Goal: Task Accomplishment & Management: Use online tool/utility

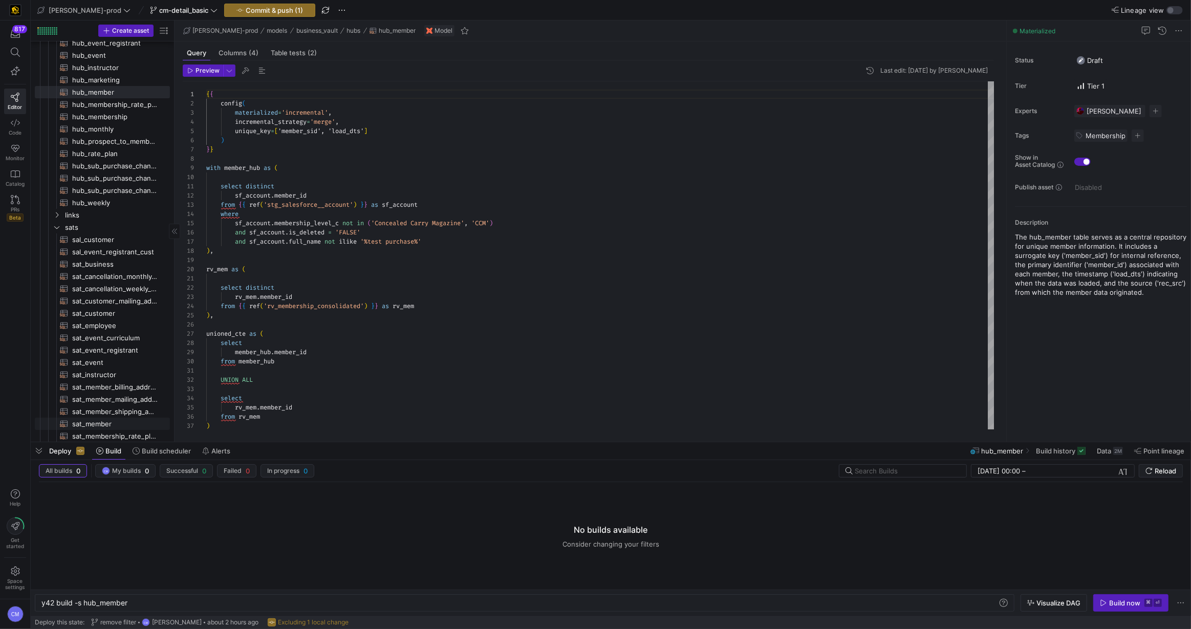
scroll to position [145, 0]
click at [114, 416] on span "sat_member​​​​​​​​​​" at bounding box center [115, 419] width 86 height 12
type textarea "{{ config( materialized='incremental', incremental_strategy='merge', unique_key…"
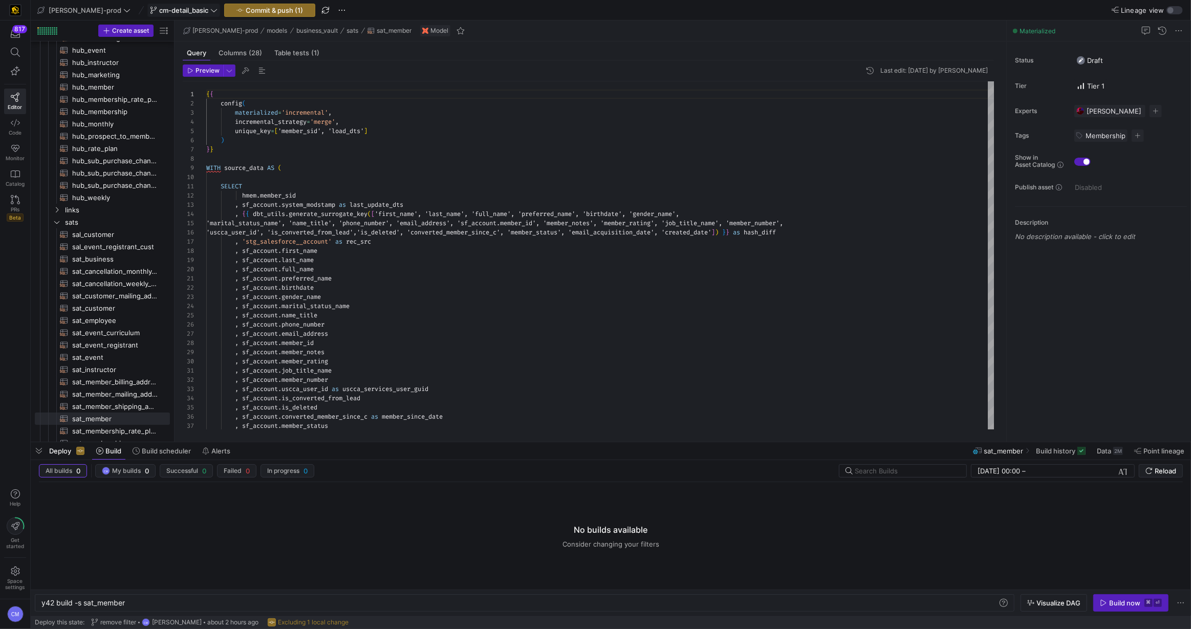
click at [178, 12] on span "cm-detail_basic" at bounding box center [183, 10] width 49 height 8
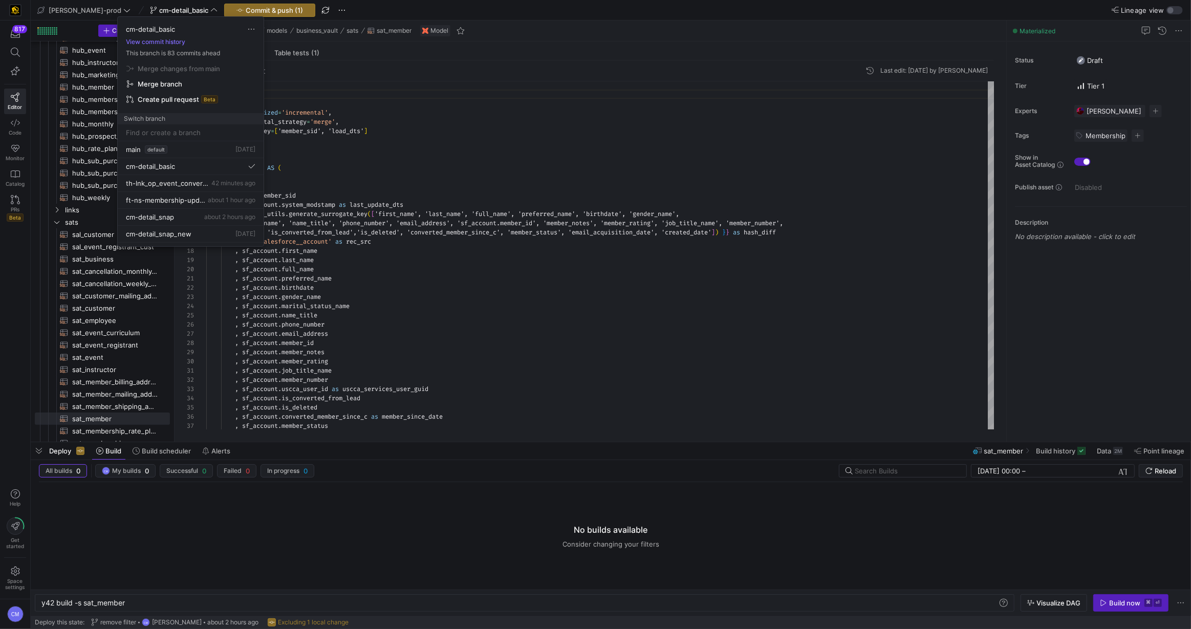
click at [250, 2] on div at bounding box center [595, 314] width 1191 height 629
click at [251, 7] on span "Commit & push (1)" at bounding box center [274, 10] width 57 height 8
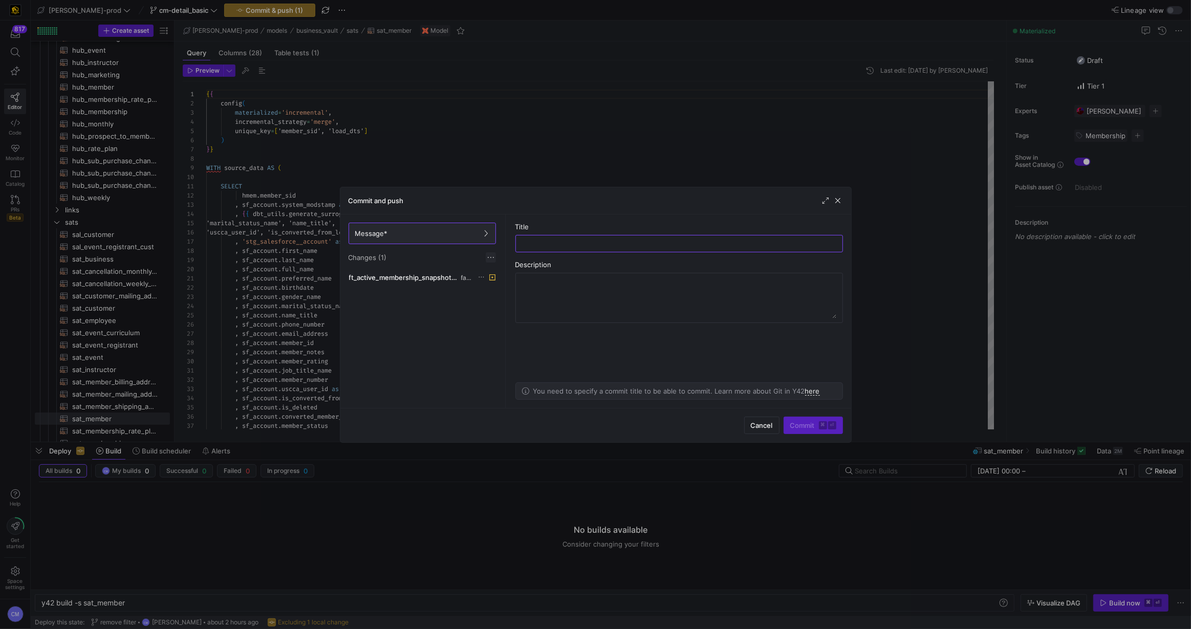
click at [491, 258] on span at bounding box center [491, 257] width 10 height 10
click at [502, 282] on button "Discard all changes" at bounding box center [527, 288] width 83 height 16
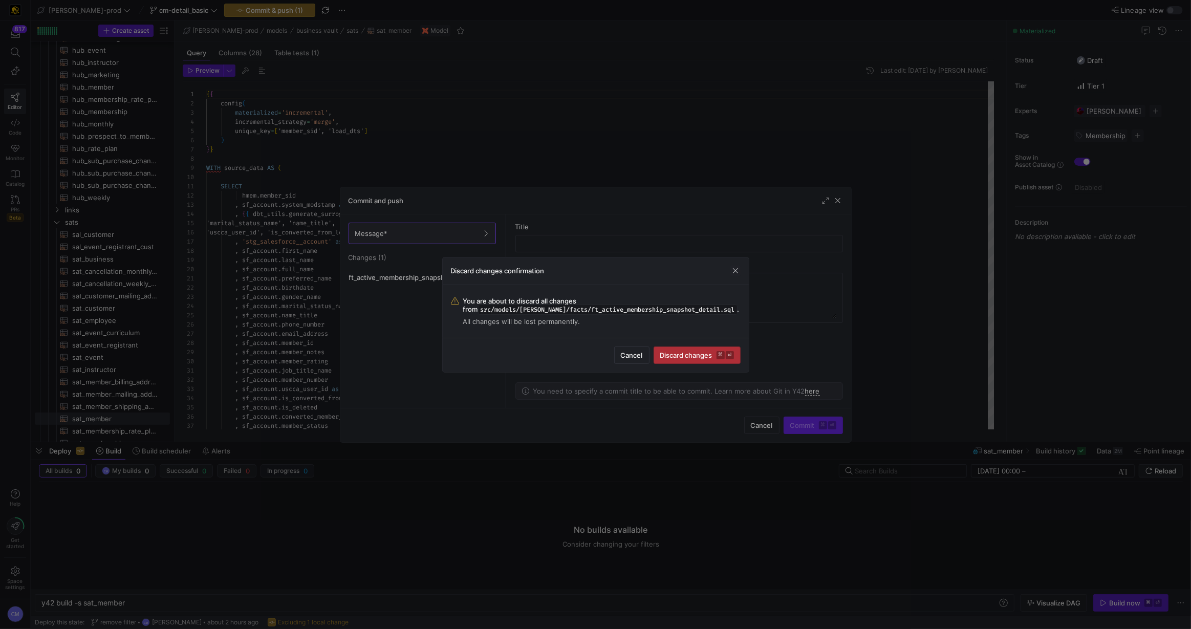
click at [678, 357] on span "Discard changes ⌘ ⏎" at bounding box center [697, 355] width 74 height 8
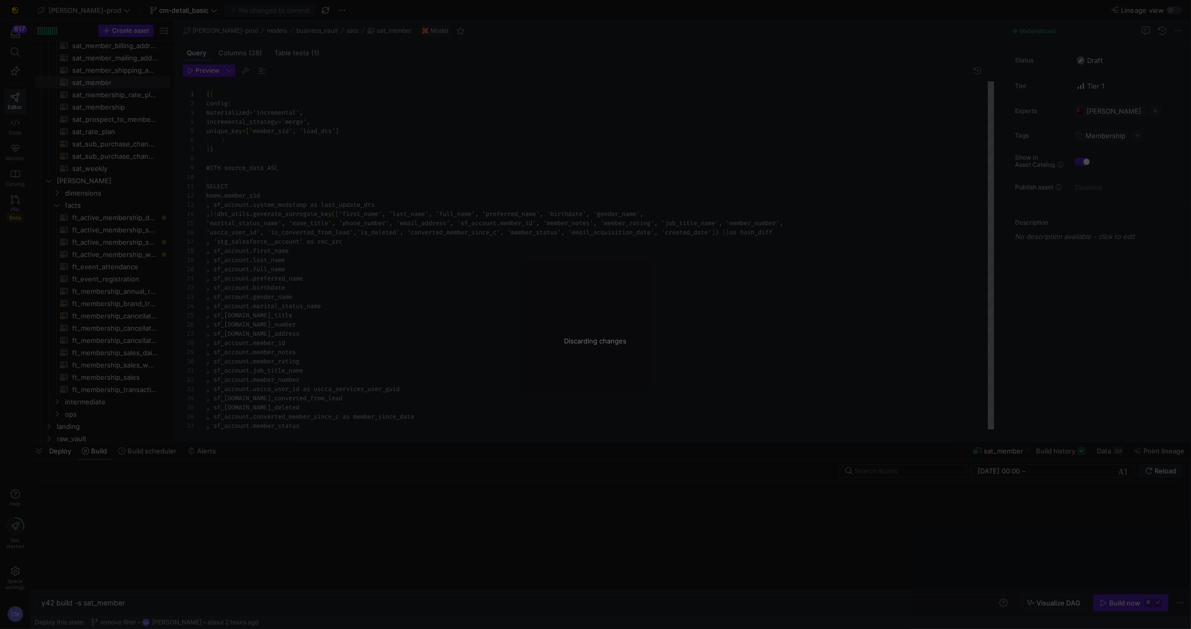
scroll to position [92, 0]
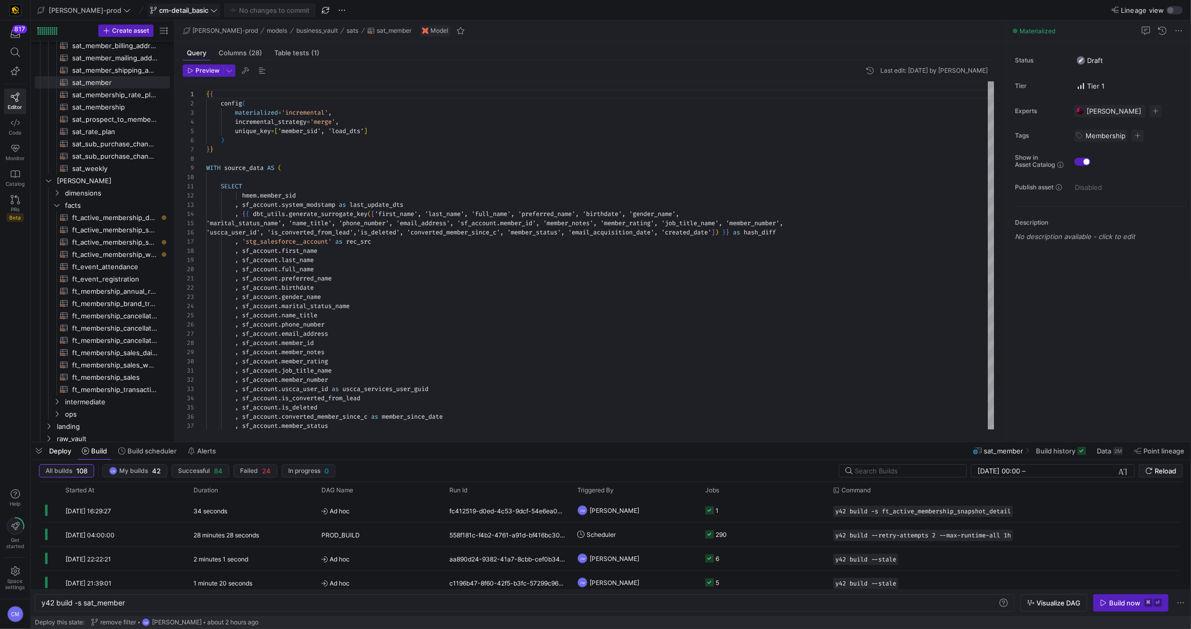
click at [170, 9] on span "cm-detail_basic" at bounding box center [183, 10] width 49 height 8
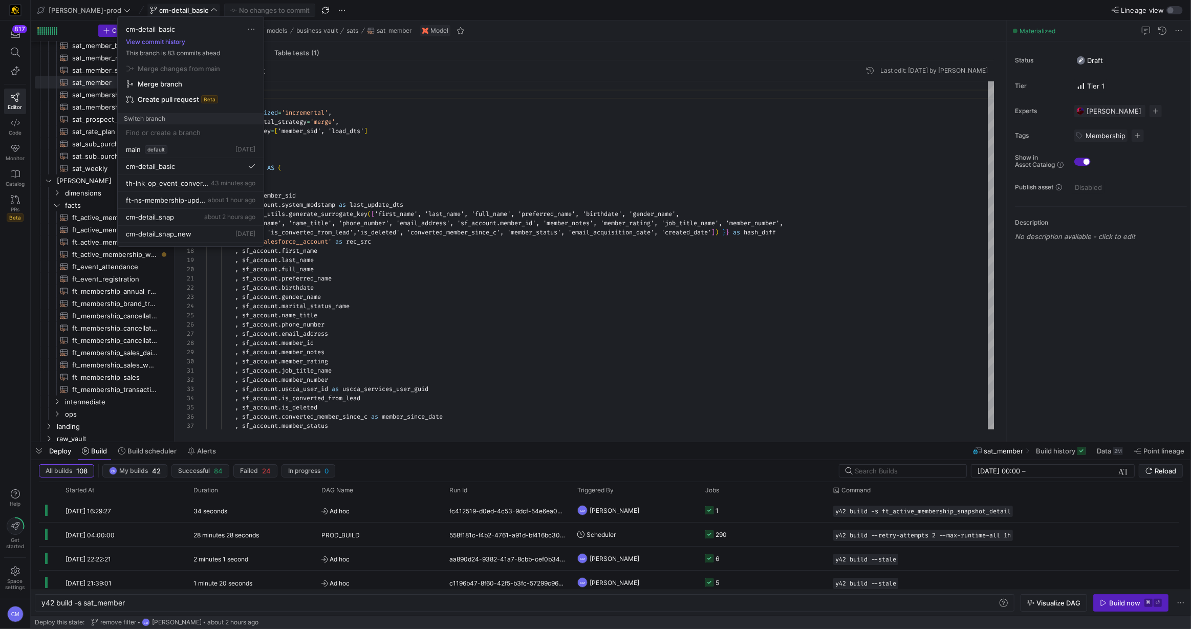
click at [170, 9] on body "817 Editor Code Monitor Catalog PRs Beta Help Get started Space settings CM edw…" at bounding box center [595, 314] width 1191 height 629
click at [193, 214] on div "cm-detail_snap about 2 hours ago" at bounding box center [191, 217] width 130 height 8
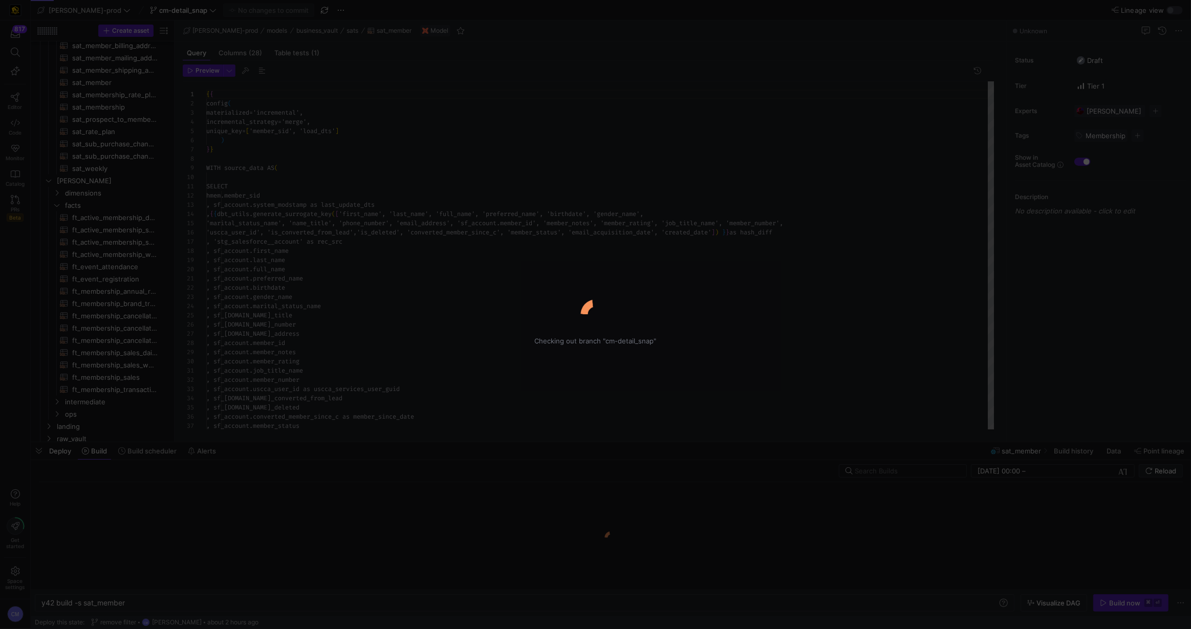
scroll to position [92, 0]
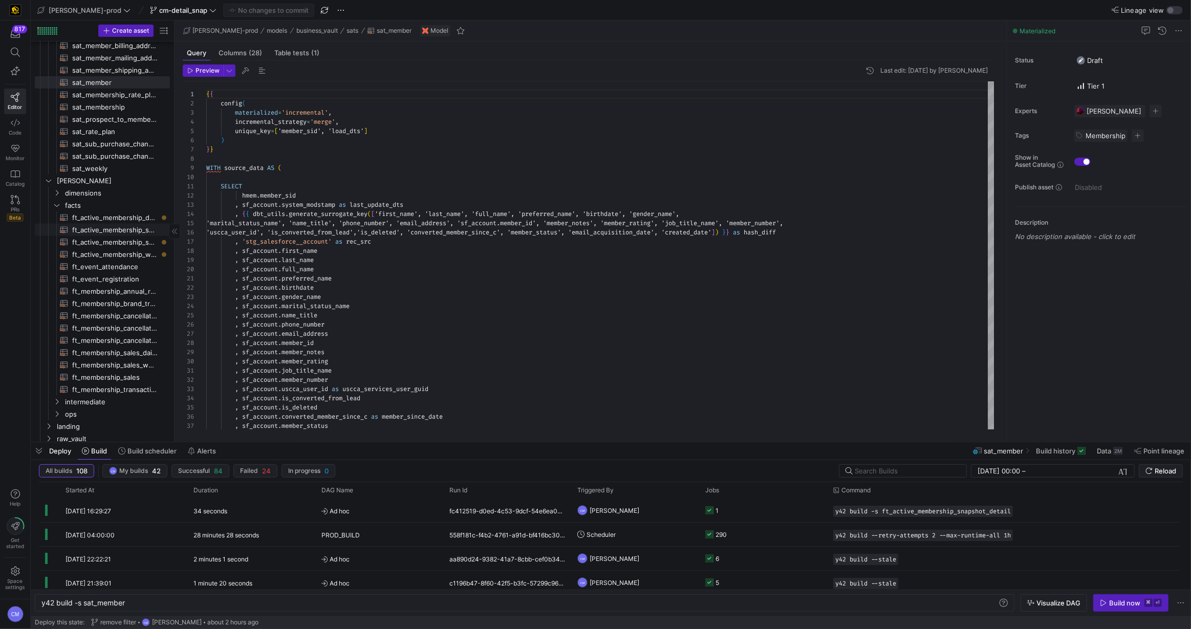
click at [145, 230] on span "ft_active_membership_snapshot_detail​​​​​​​​​​" at bounding box center [115, 230] width 86 height 12
type textarea "y42 build -s ft_active_membership_snapshot_detail"
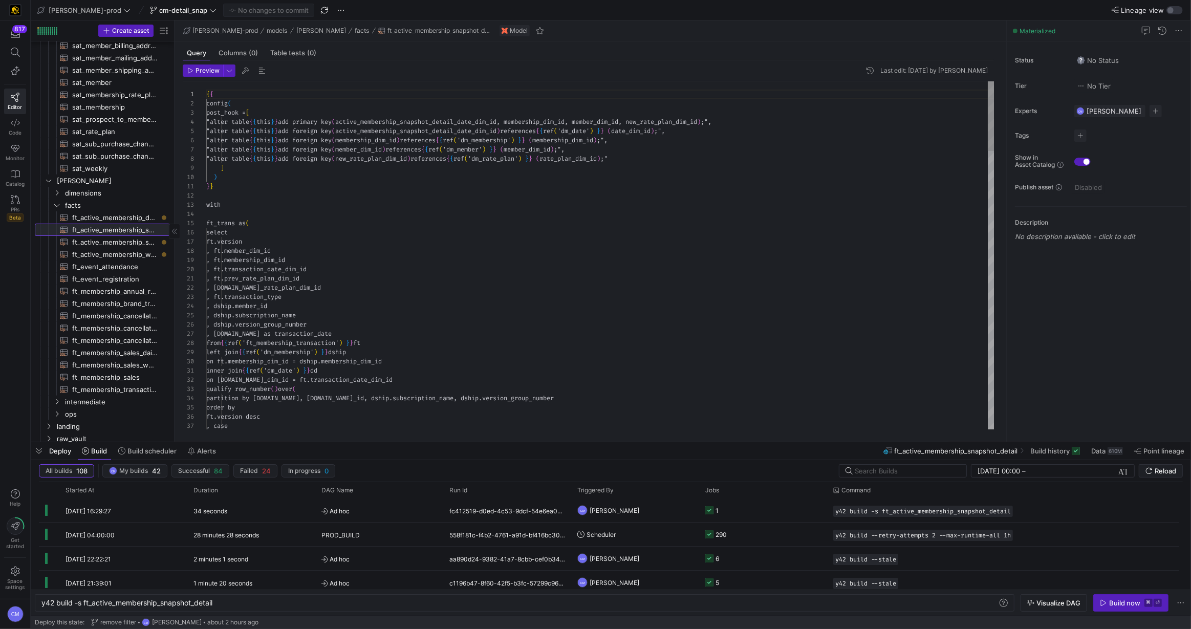
scroll to position [55, 0]
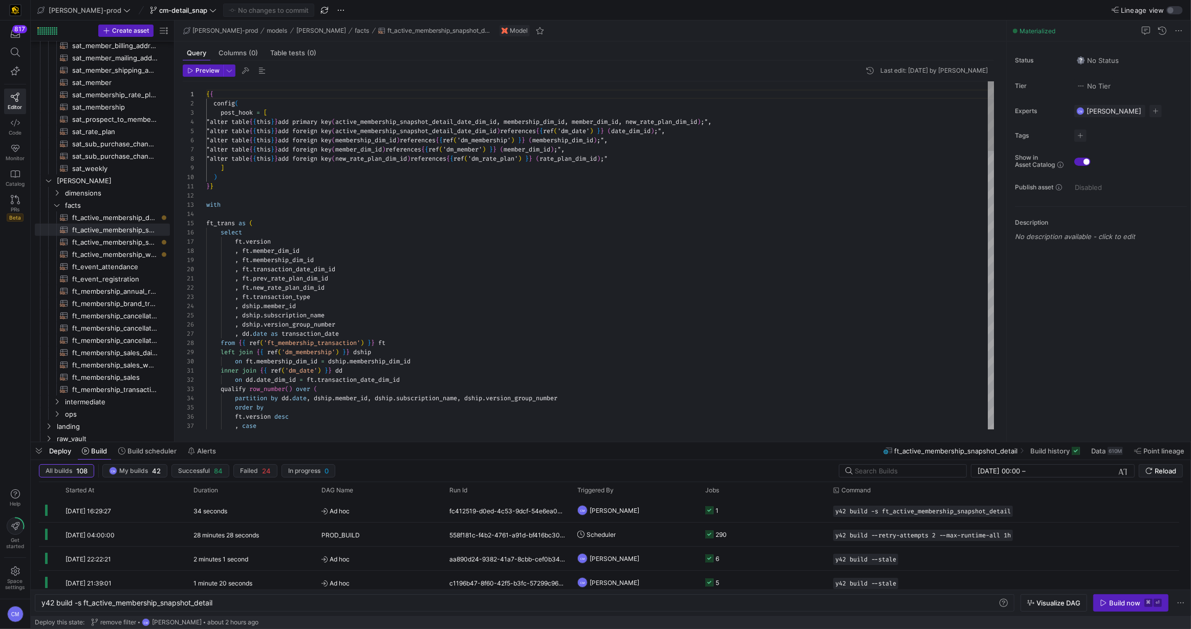
type textarea "}} with ft_trans as ( select ft.version , ft.member_dim_id , ft.membership_dim_…"
click at [1105, 602] on icon "button" at bounding box center [1103, 603] width 7 height 7
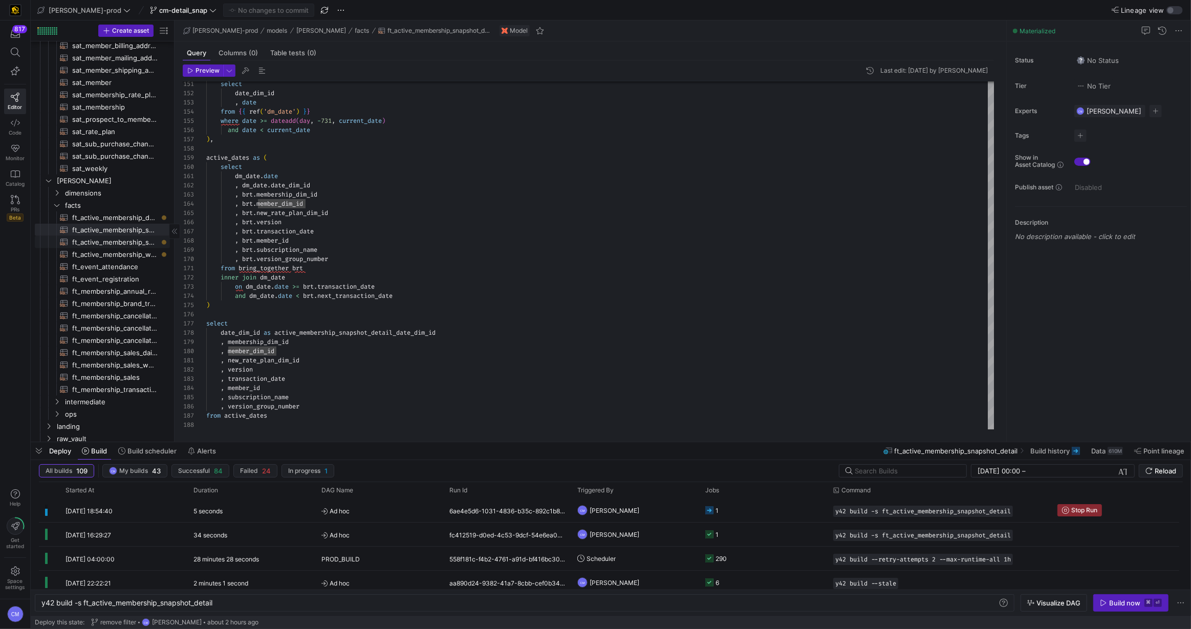
click at [137, 244] on span "ft_active_membership_snapshot​​​​​​​​​​" at bounding box center [115, 243] width 86 height 12
type textarea "y42 build -s ft_active_membership_snapshot"
type textarea "{{ config( post_hook = [ "alter table {{ this }} add primary key (active_member…"
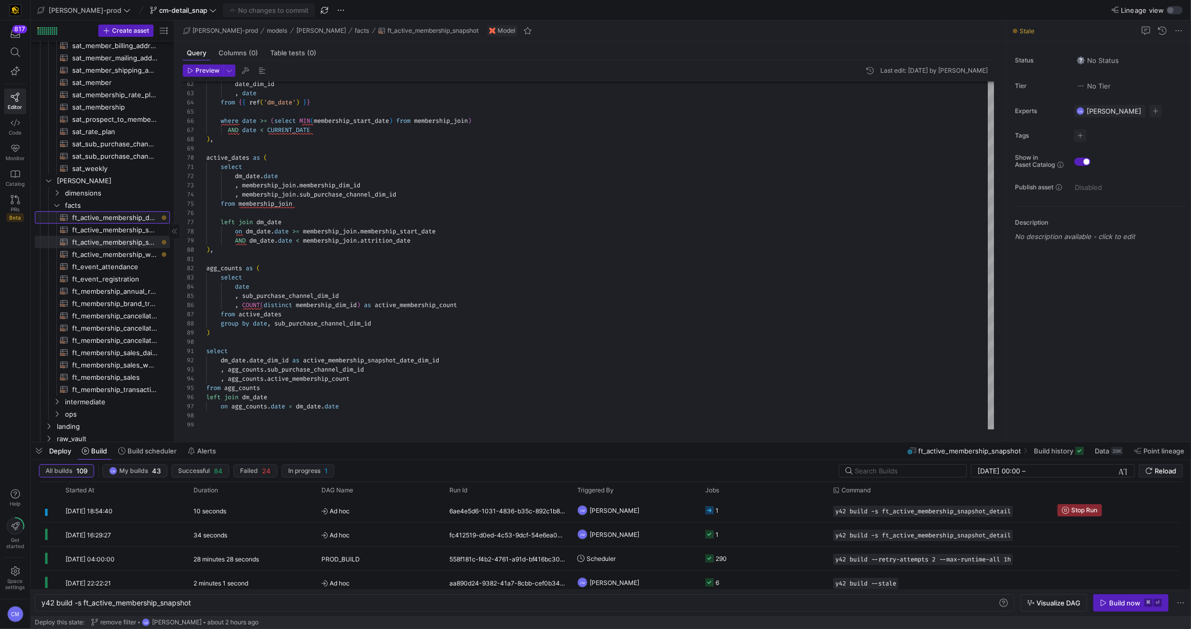
click at [120, 216] on span "ft_active_membership_daily_forecast​​​​​​​​​​" at bounding box center [115, 218] width 86 height 12
type textarea "y42 build -s ft_active_membership_daily_forecast"
type textarea "{{ config( post_hook = [ "alter table {{ this }} add primary key (cancellations…"
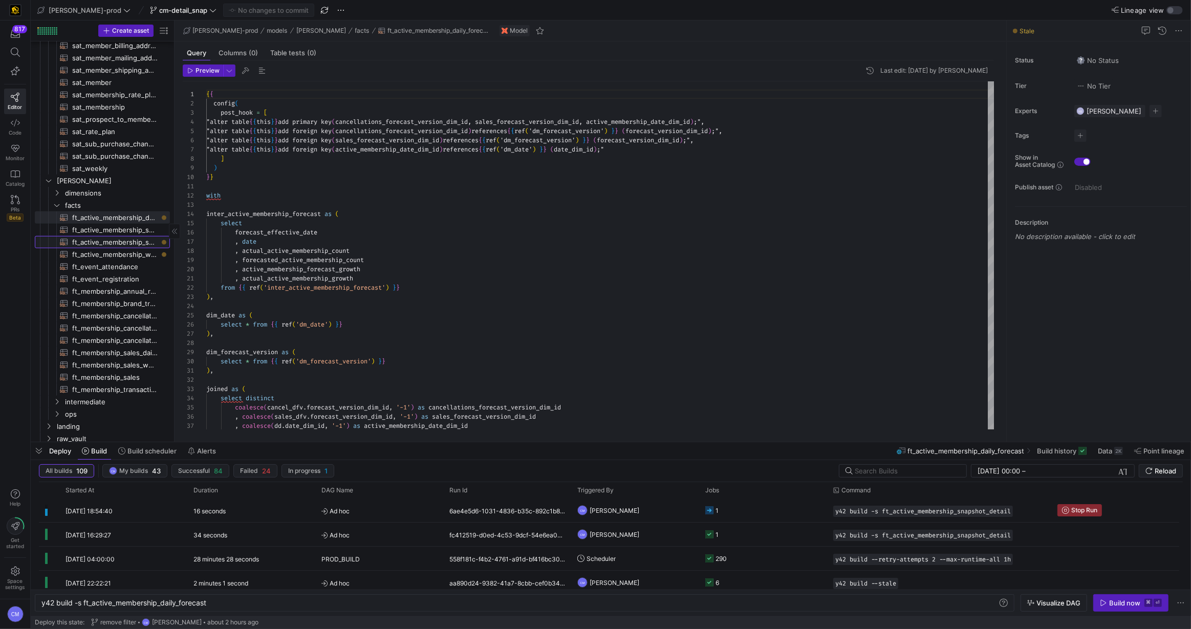
click at [148, 243] on span "ft_active_membership_snapshot​​​​​​​​​​" at bounding box center [115, 243] width 86 height 12
type textarea "y42 build -s ft_active_membership_snapshot"
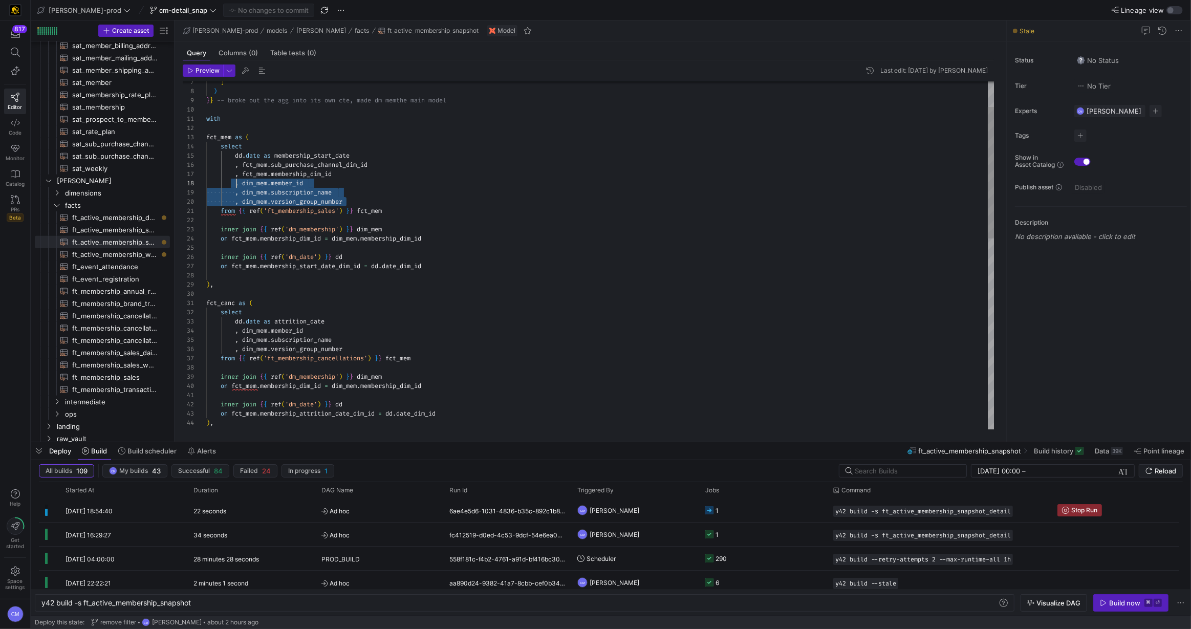
scroll to position [65, 30]
drag, startPoint x: 355, startPoint y: 200, endPoint x: 238, endPoint y: 181, distance: 119.3
click at [238, 181] on div "] ) } } -- broke out the agg into its own cte, made dm mem the main model with …" at bounding box center [600, 474] width 789 height 921
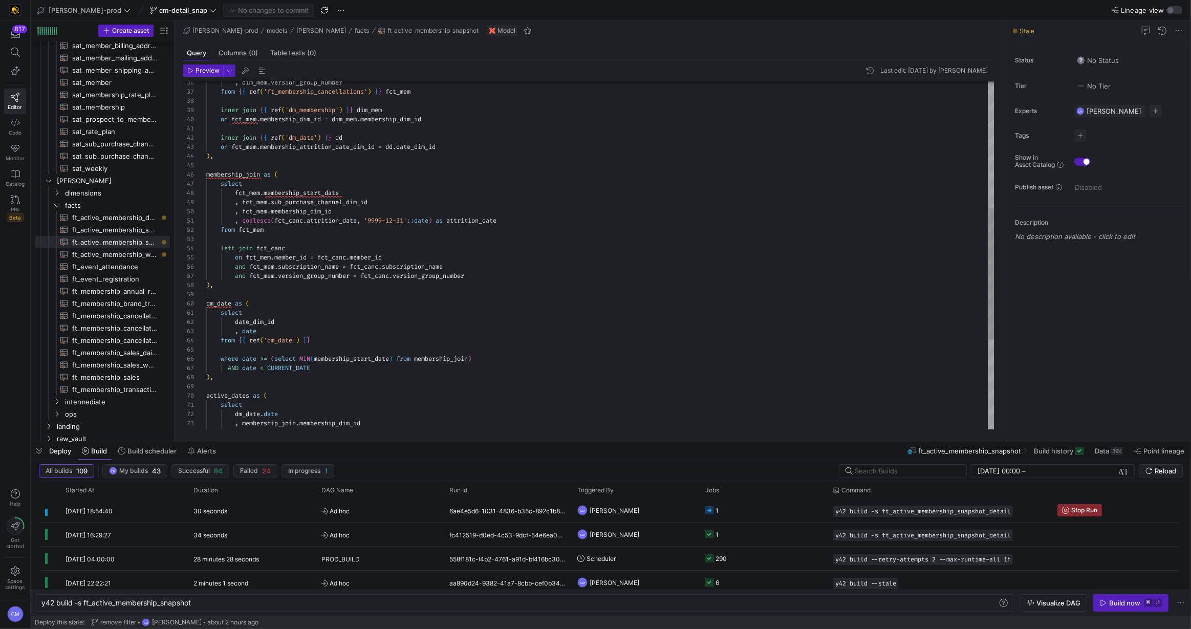
click at [329, 210] on div ", dim_mem . version_group_number from { { ref ( 'ft_membership_cancellations' )…" at bounding box center [600, 207] width 789 height 921
click at [344, 211] on div ", dim_mem . version_group_number from { { ref ( 'ft_membership_cancellations' )…" at bounding box center [600, 207] width 789 height 921
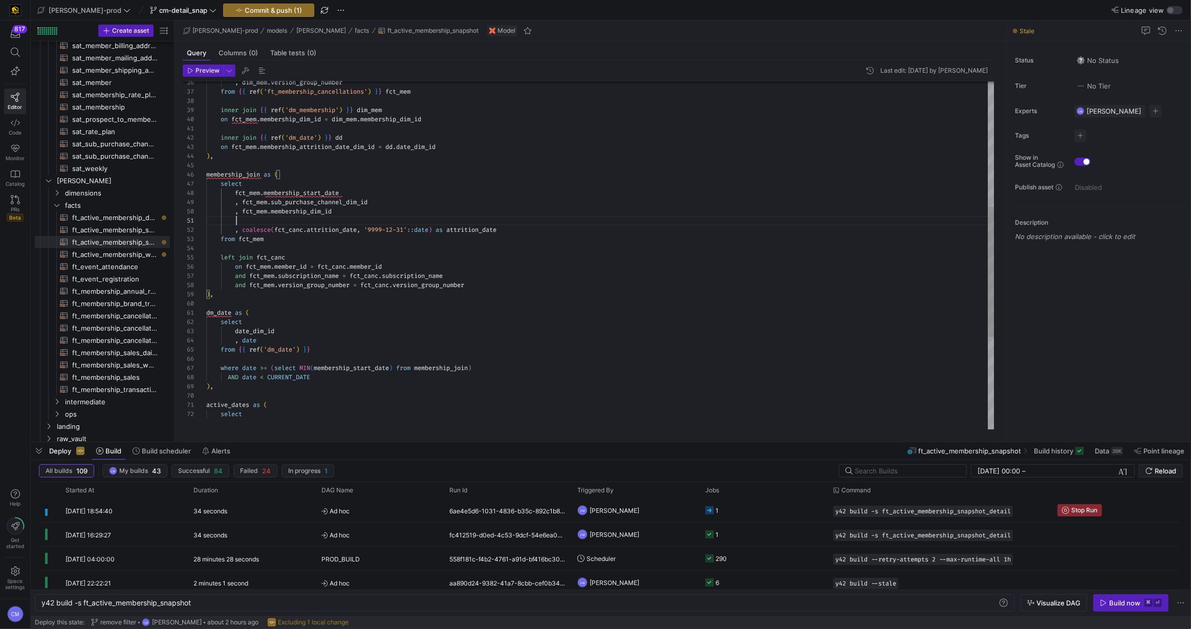
scroll to position [18, 140]
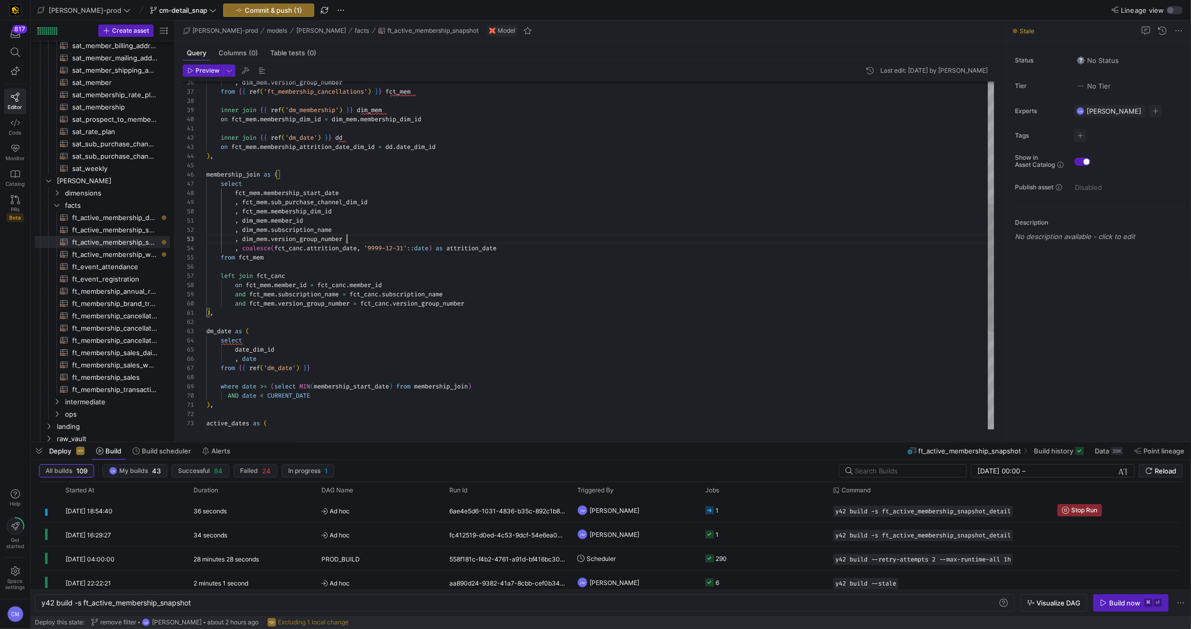
click at [260, 211] on div ", dim_mem . version_group_number from { { ref ( 'ft_membership_cancellations' )…" at bounding box center [600, 221] width 789 height 948
click at [259, 219] on div ", dim_mem . version_group_number from { { ref ( 'ft_membership_cancellations' )…" at bounding box center [600, 221] width 789 height 948
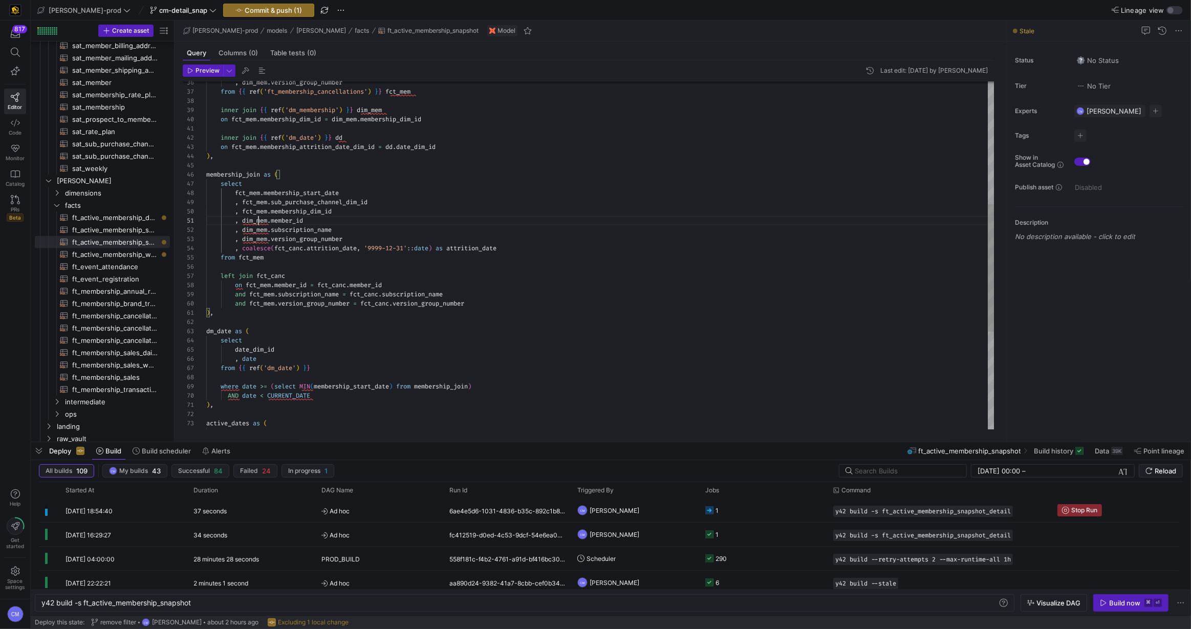
click at [259, 219] on div ", dim_mem . version_group_number from { { ref ( 'ft_membership_cancellations' )…" at bounding box center [600, 221] width 789 height 948
click at [259, 229] on div ", dim_mem . version_group_number from { { ref ( 'ft_membership_cancellations' )…" at bounding box center [600, 221] width 789 height 948
click at [261, 238] on div ", dim_mem . version_group_number from { { ref ( 'ft_membership_cancellations' )…" at bounding box center [600, 221] width 789 height 948
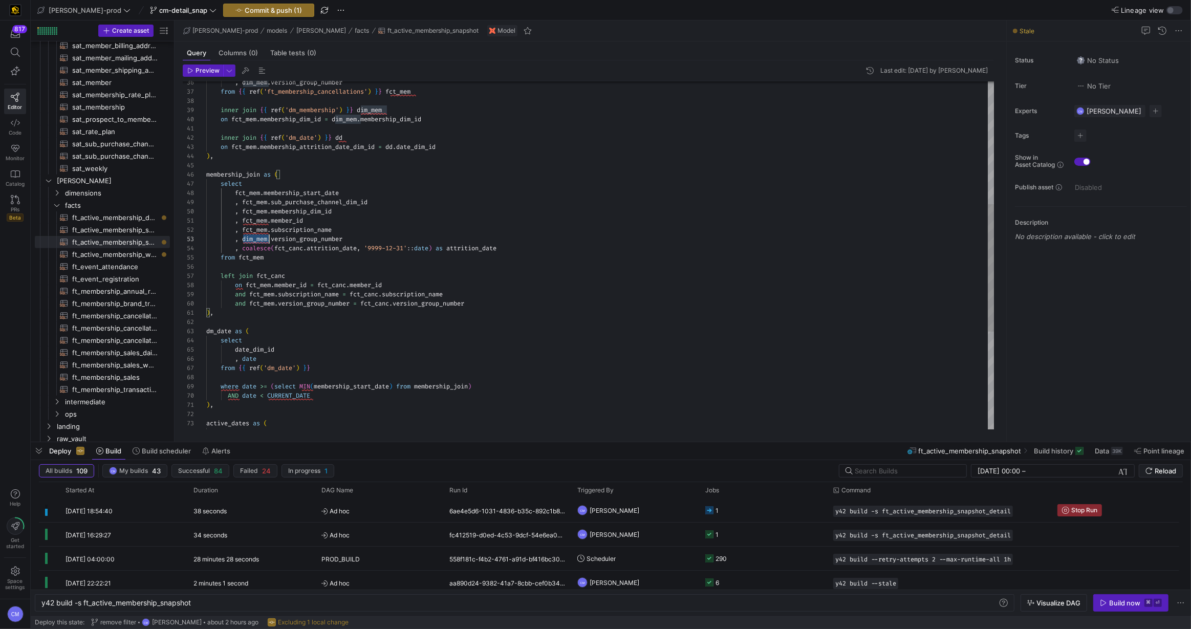
scroll to position [18, 62]
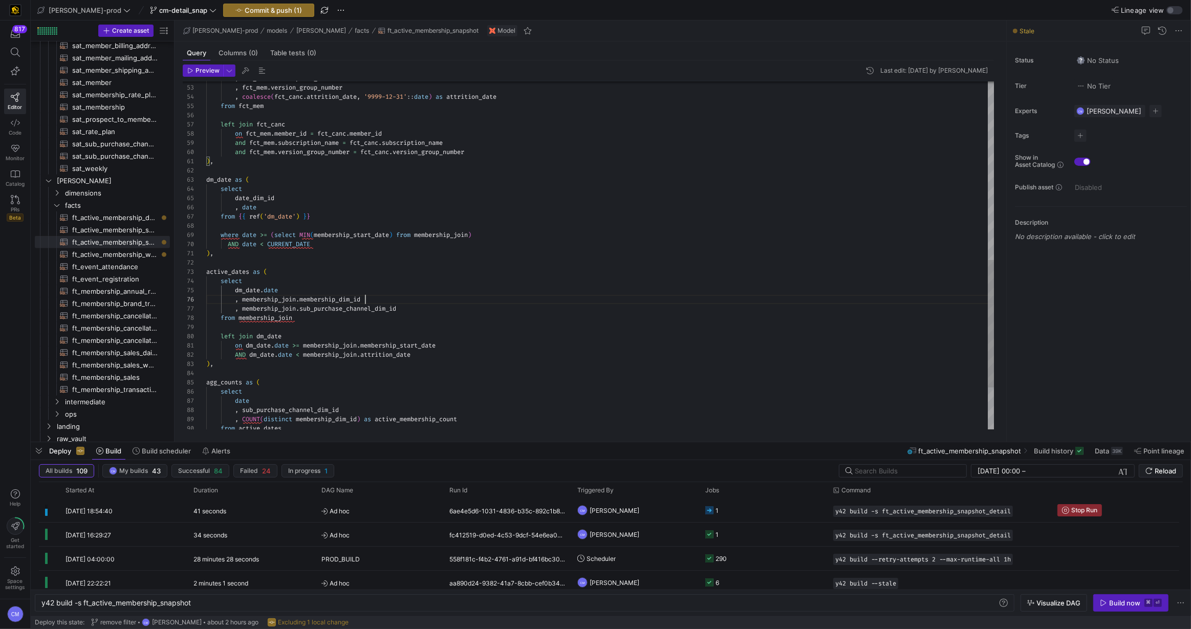
click at [375, 300] on div ", coalesce ( fct_canc . attrition_date , '9999-12-31' :: date ) as attrition_da…" at bounding box center [600, 70] width 789 height 948
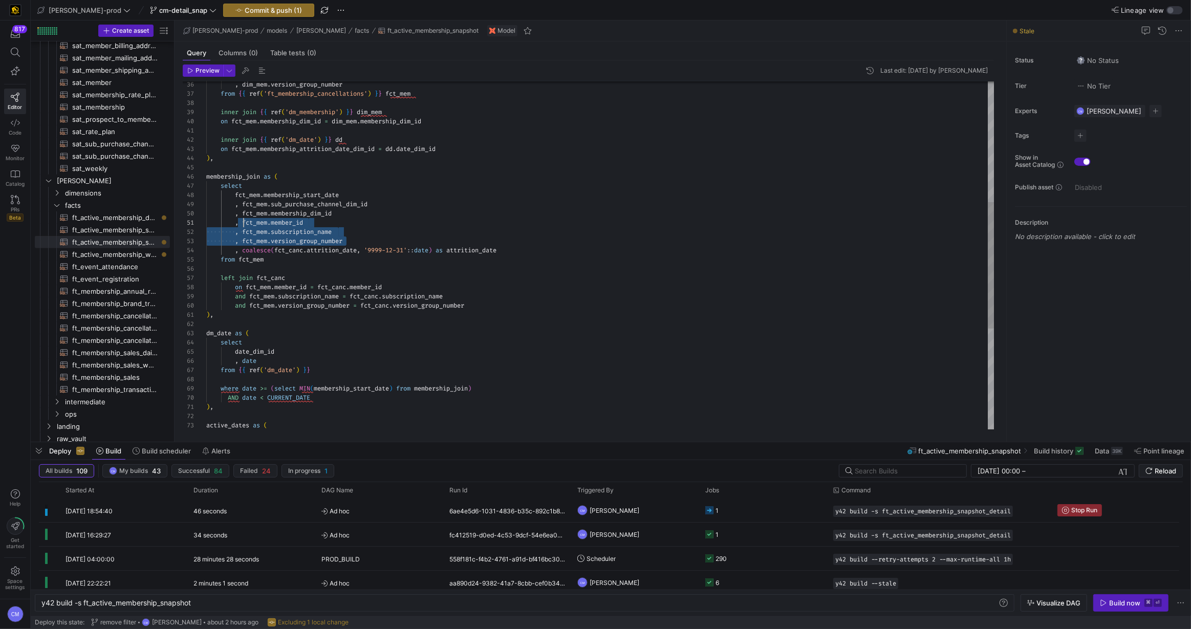
scroll to position [0, 33]
drag, startPoint x: 348, startPoint y: 242, endPoint x: 239, endPoint y: 224, distance: 111.1
click at [239, 224] on div ", coalesce ( fct_canc . attrition_date , '9999-12-31' :: date ) as attrition_da…" at bounding box center [600, 227] width 789 height 957
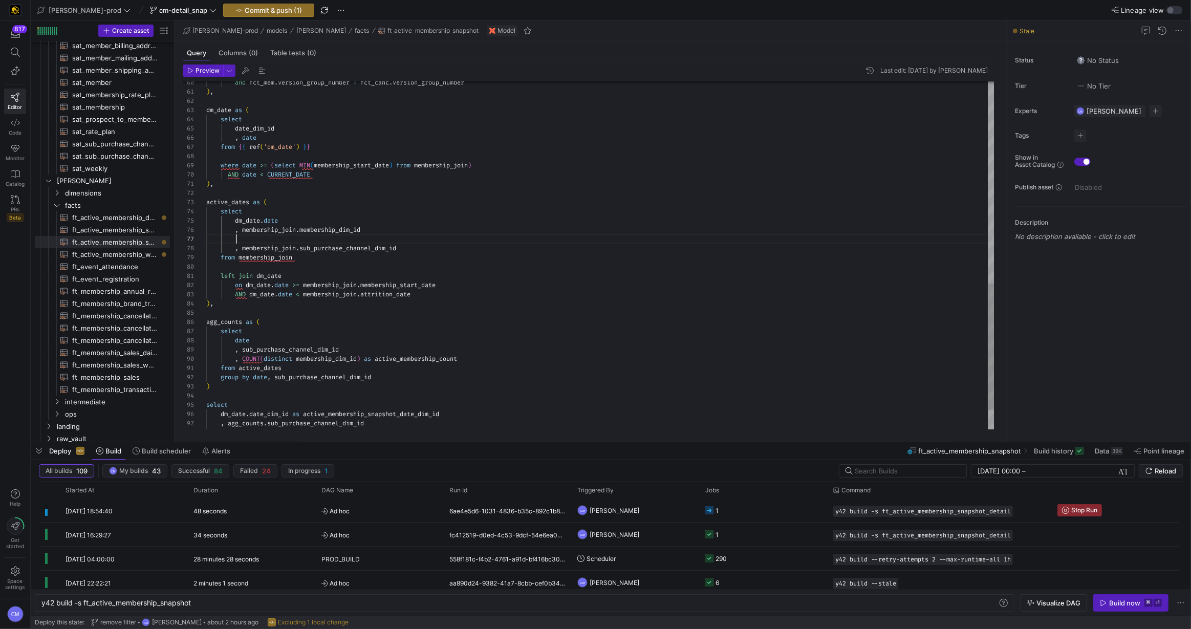
click at [269, 239] on div "and fct_mem . version_group_number = fct_canc . version_group_number ) , dm_dat…" at bounding box center [600, 4] width 789 height 957
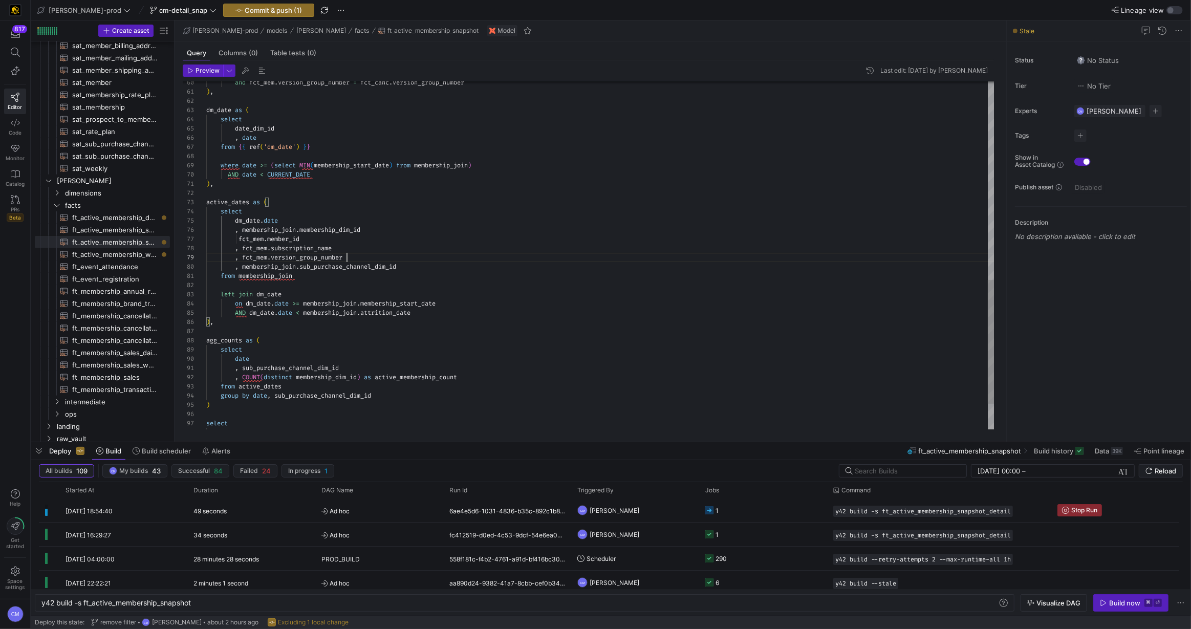
scroll to position [73, 140]
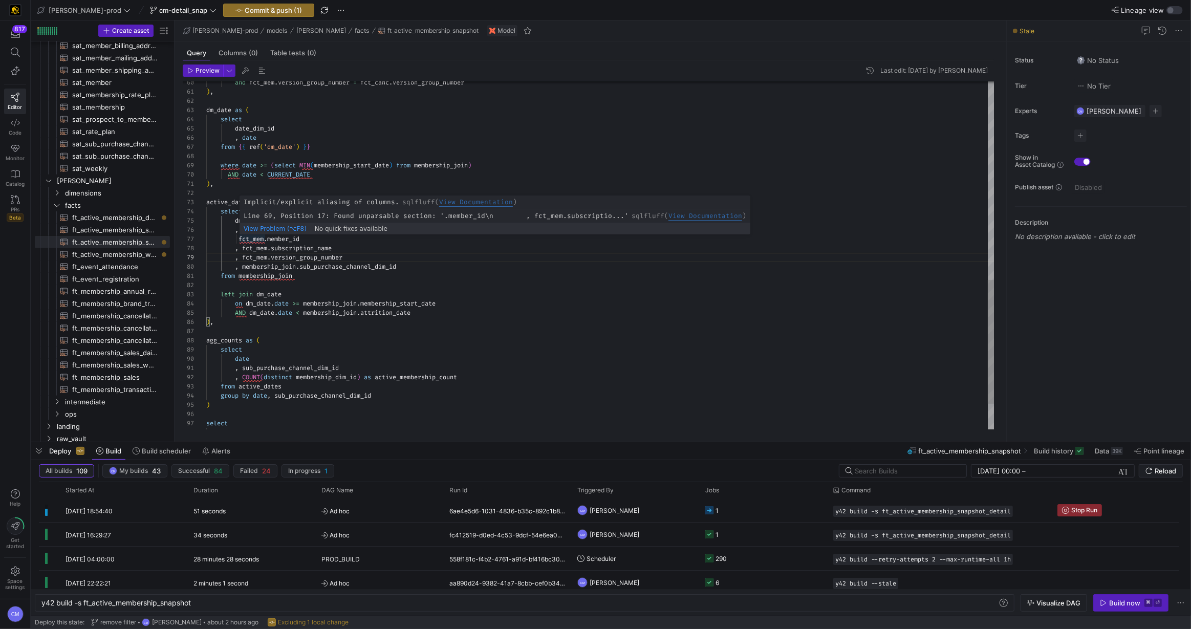
click at [241, 238] on div "and fct_mem . version_group_number = fct_canc . version_group_number ) , dm_dat…" at bounding box center [600, 14] width 789 height 976
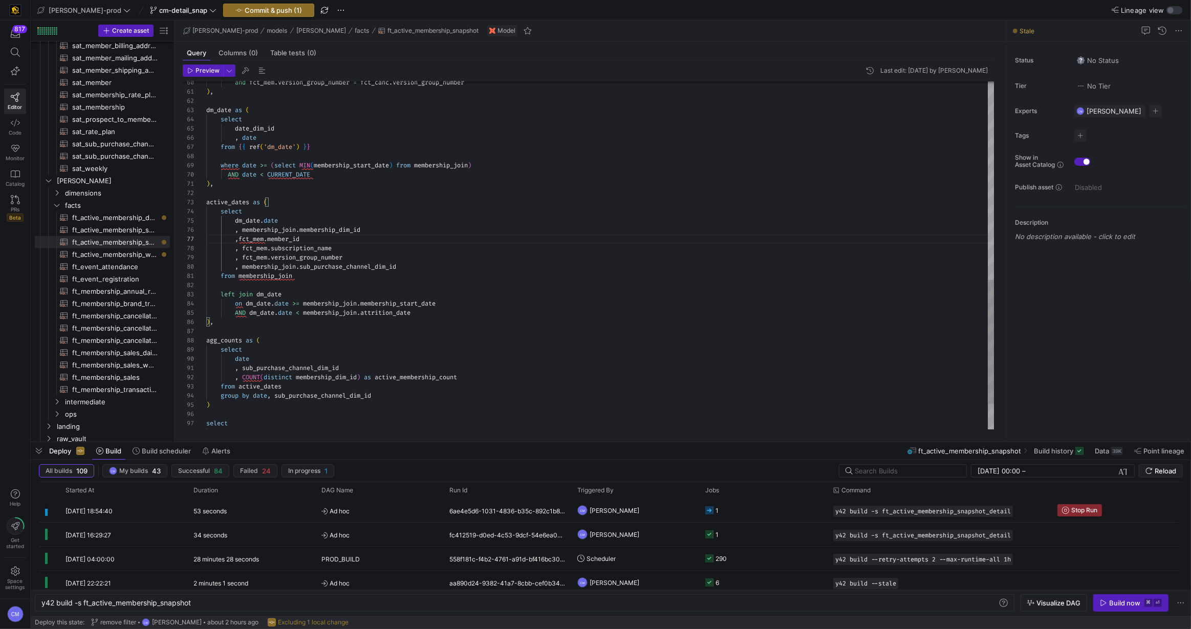
scroll to position [55, 36]
click at [267, 277] on div "and fct_mem . version_group_number = fct_canc . version_group_number ) , dm_dat…" at bounding box center [600, 14] width 789 height 976
click at [259, 258] on div "and fct_mem . version_group_number = fct_canc . version_group_number ) , dm_dat…" at bounding box center [600, 14] width 789 height 976
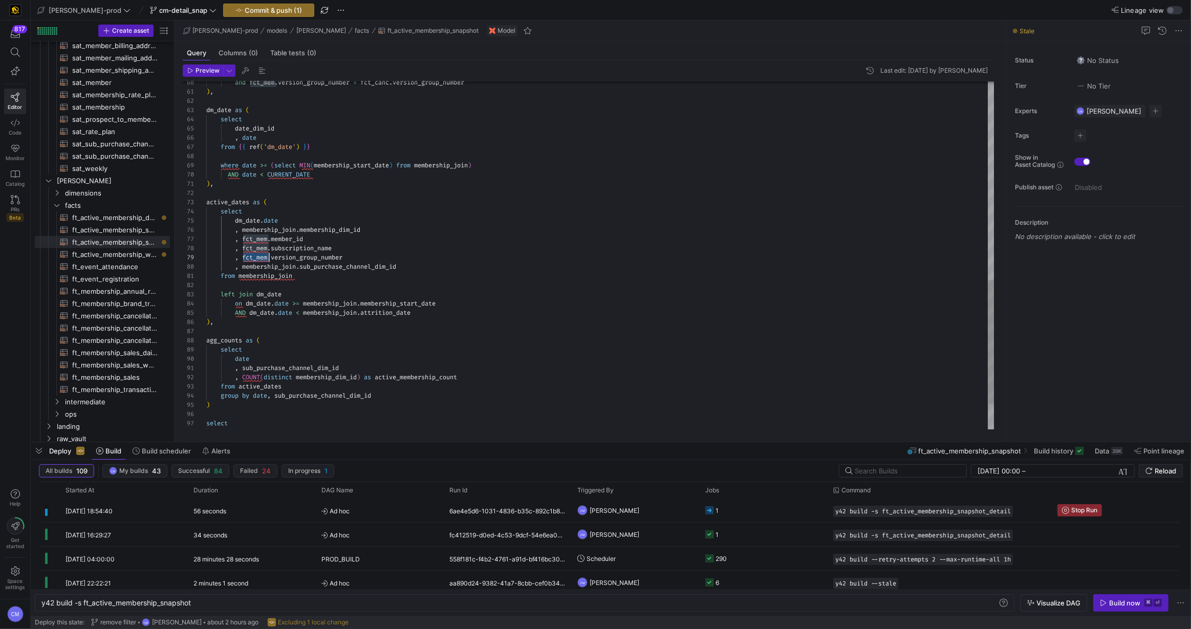
click at [259, 258] on div "and fct_mem . version_group_number = fct_canc . version_group_number ) , dm_dat…" at bounding box center [600, 14] width 789 height 976
click at [258, 247] on div "and fct_mem . version_group_number = fct_canc . version_group_number ) , dm_dat…" at bounding box center [600, 14] width 789 height 976
click at [259, 239] on div "and fct_mem . version_group_number = fct_canc . version_group_number ) , dm_dat…" at bounding box center [600, 14] width 789 height 976
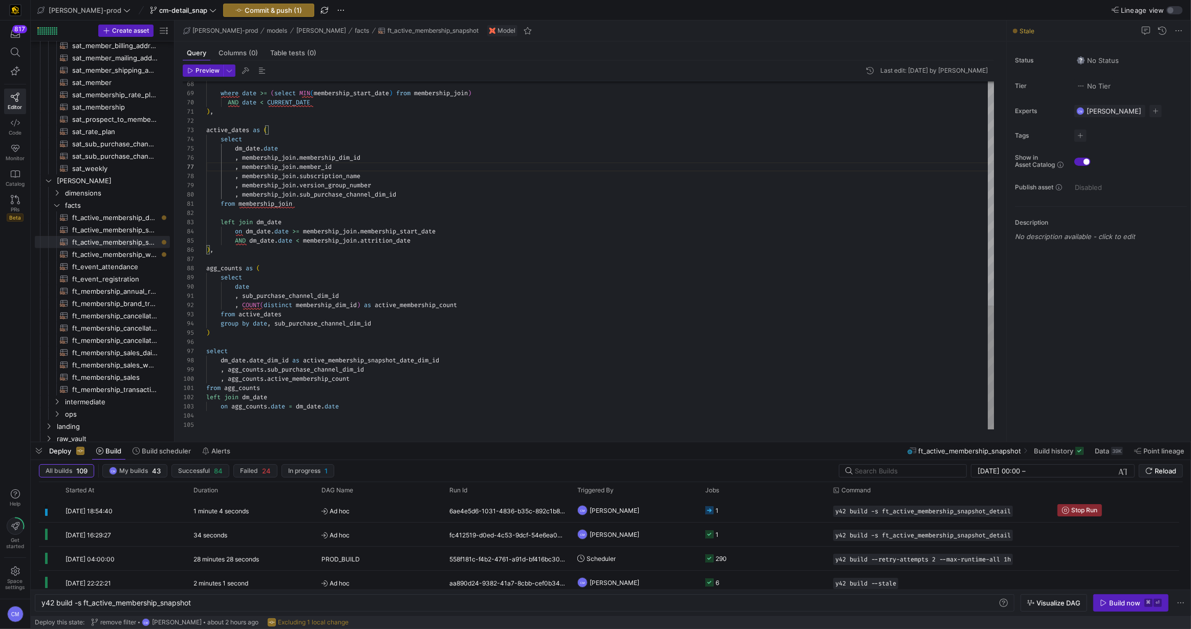
scroll to position [73, 162]
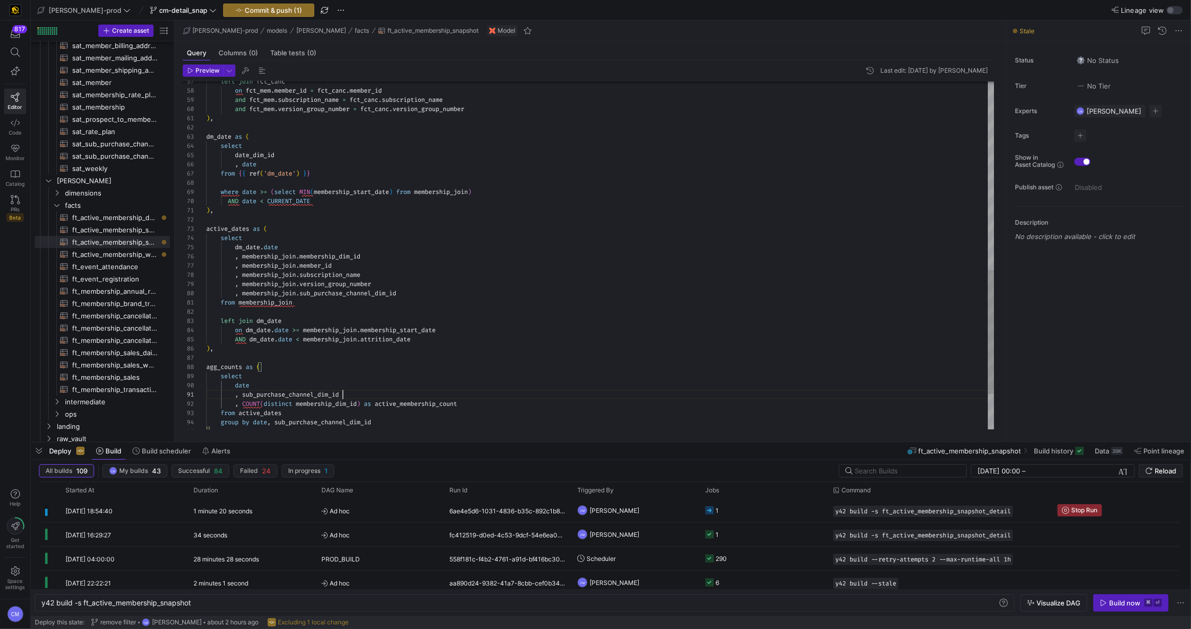
click at [236, 258] on div "where date >= ( select MIN ( membership_start_date ) from membership_join ) AND…" at bounding box center [600, 41] width 789 height 976
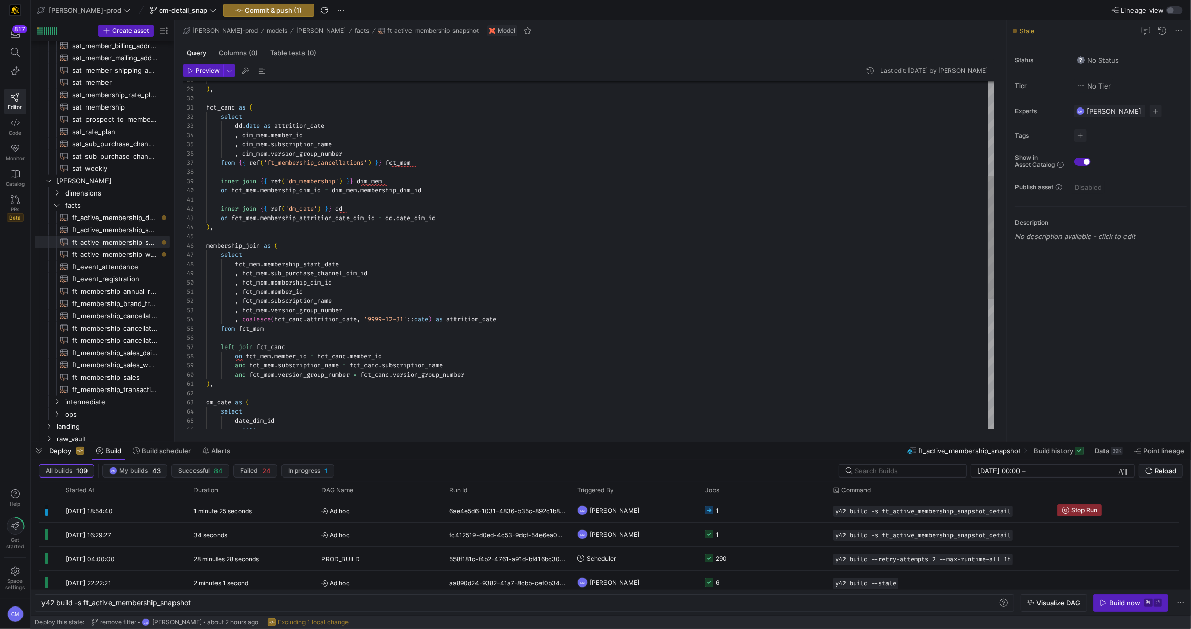
scroll to position [82, 30]
click at [235, 284] on div ", date date_dim_id select dm_date as ( ) , and fct_mem . version_group_number =…" at bounding box center [600, 306] width 789 height 976
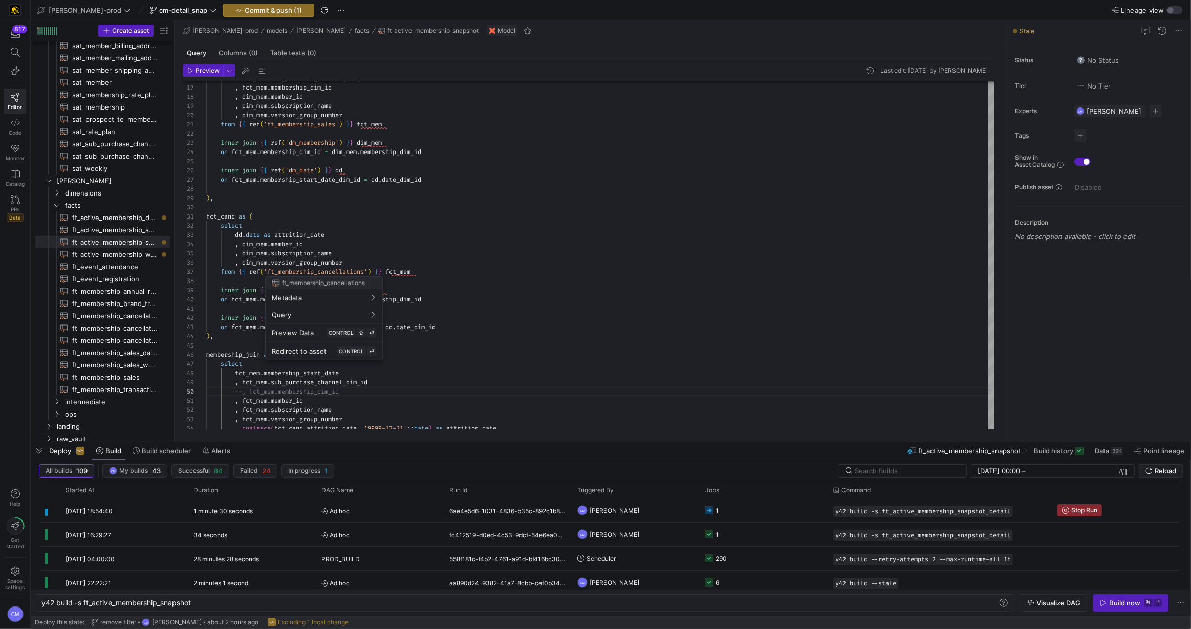
click at [373, 257] on div at bounding box center [595, 314] width 1191 height 629
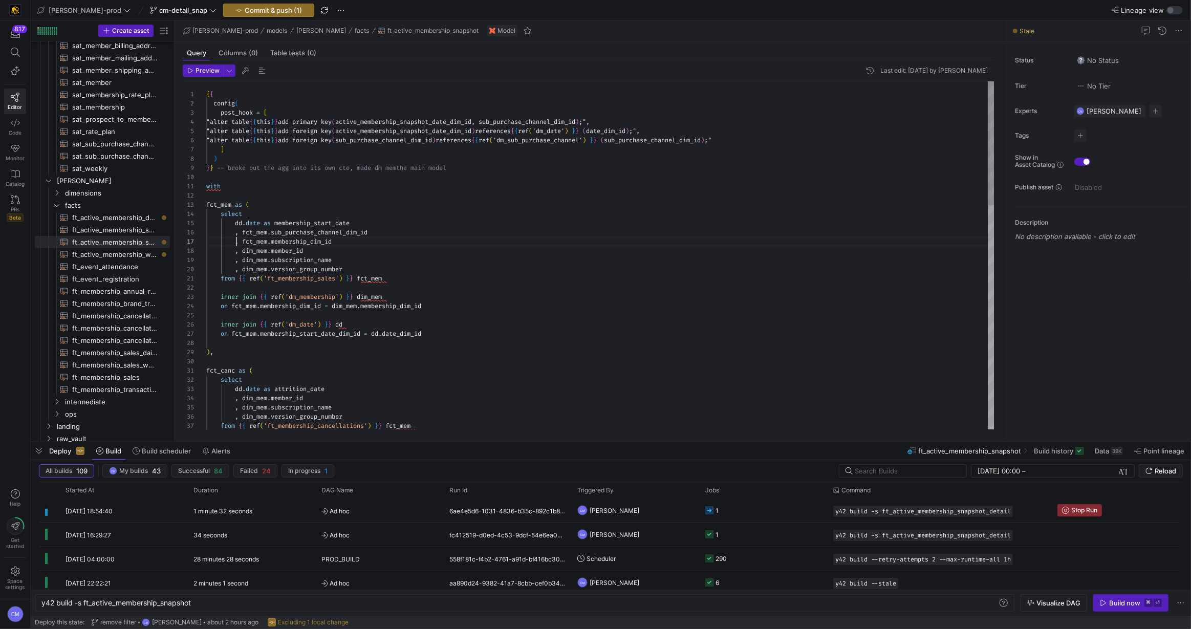
click at [235, 240] on div "from { { ref ( 'ft_membership_cancellations' ) } } fct_mem , dim_mem . version_…" at bounding box center [600, 569] width 789 height 976
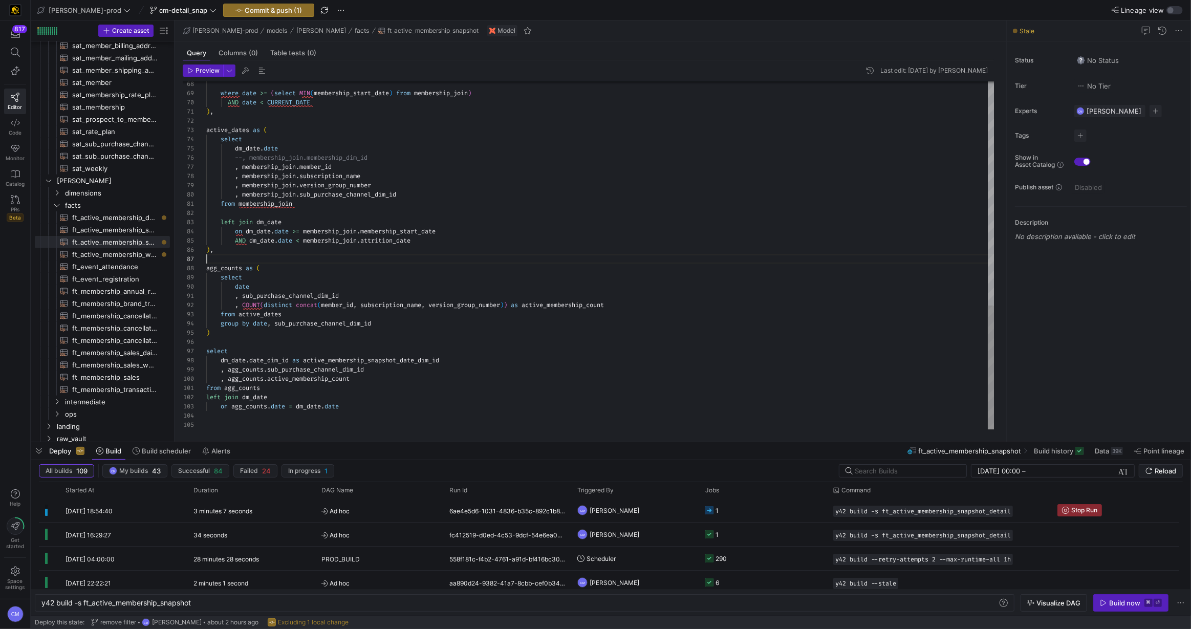
type textarea "{{ config( post_hook = [ "alter table {{ this }} add primary key (active_member…"
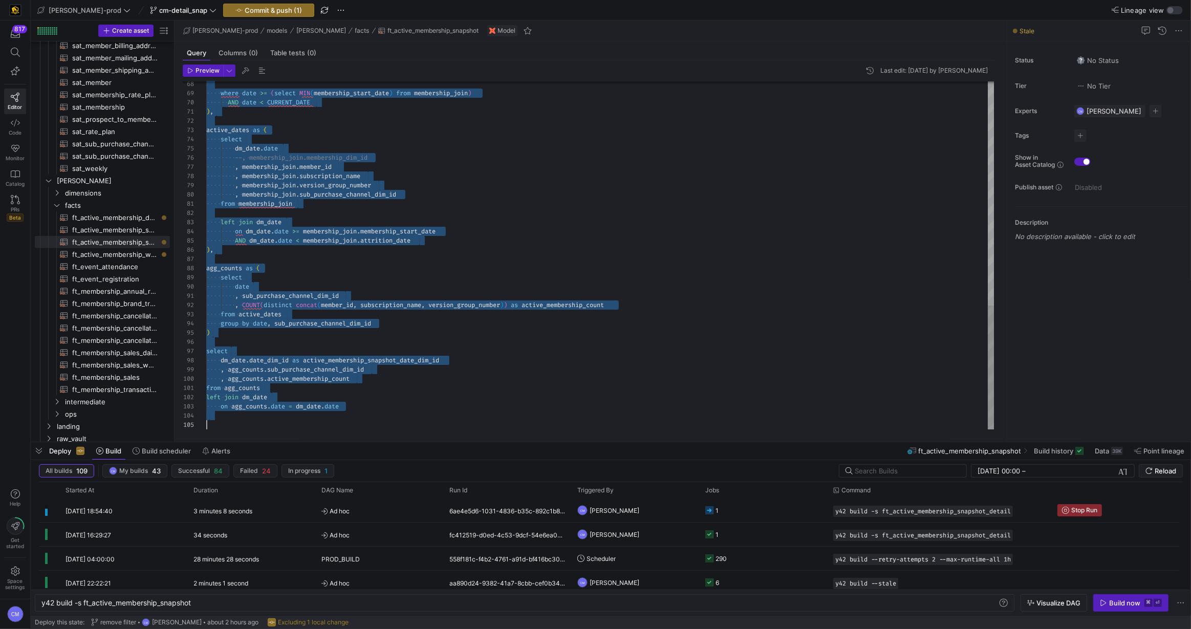
scroll to position [0, 0]
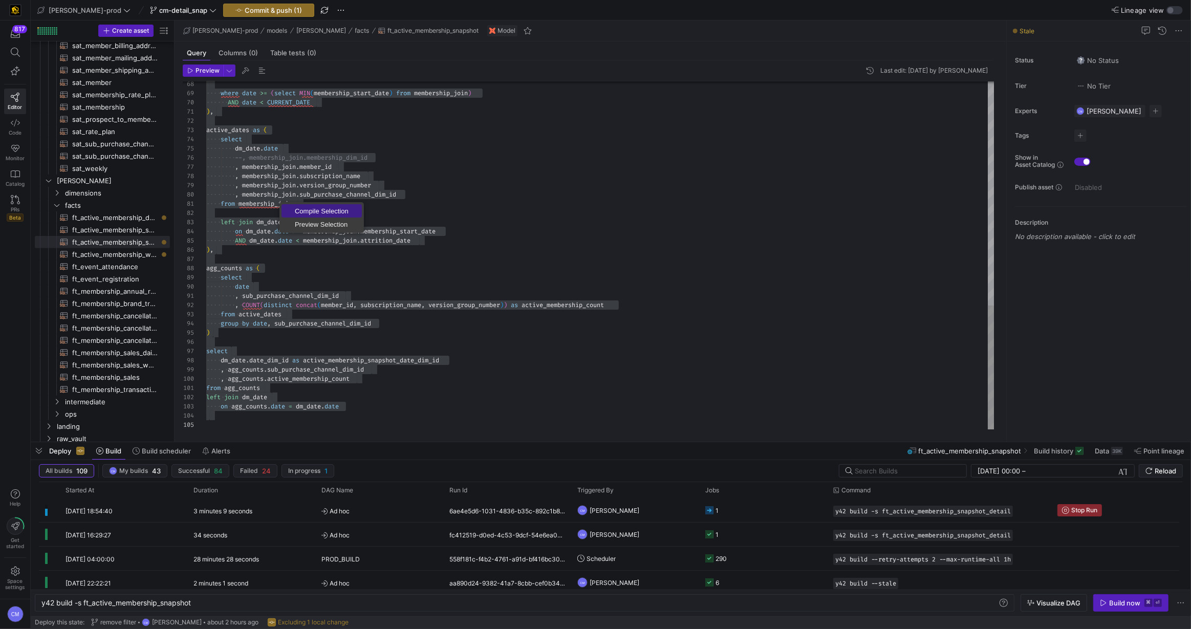
click at [310, 211] on span "Compile Selection" at bounding box center [322, 211] width 80 height 7
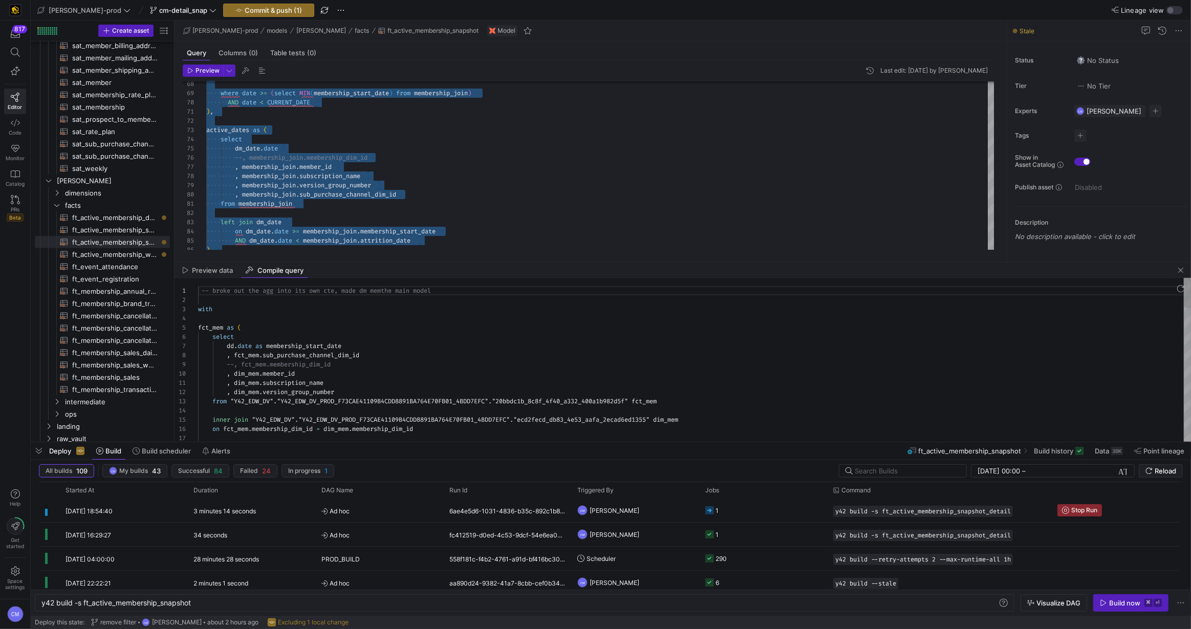
scroll to position [82, 99]
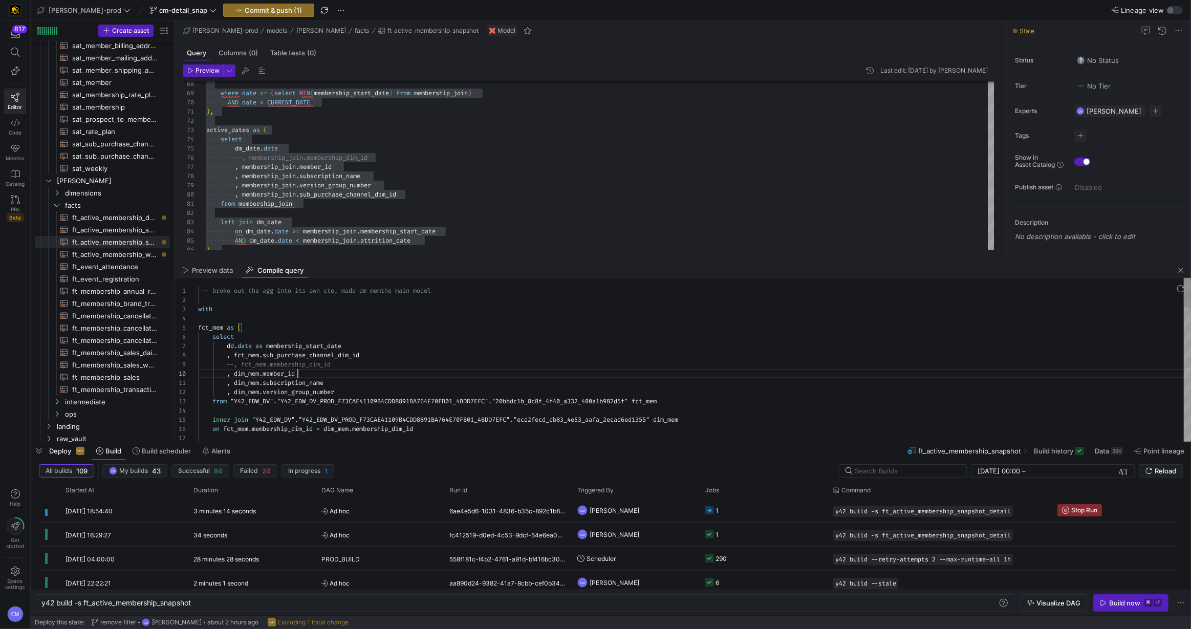
type textarea "-- broke out the agg into its own cte, made dm mem the main model with fct_mem …"
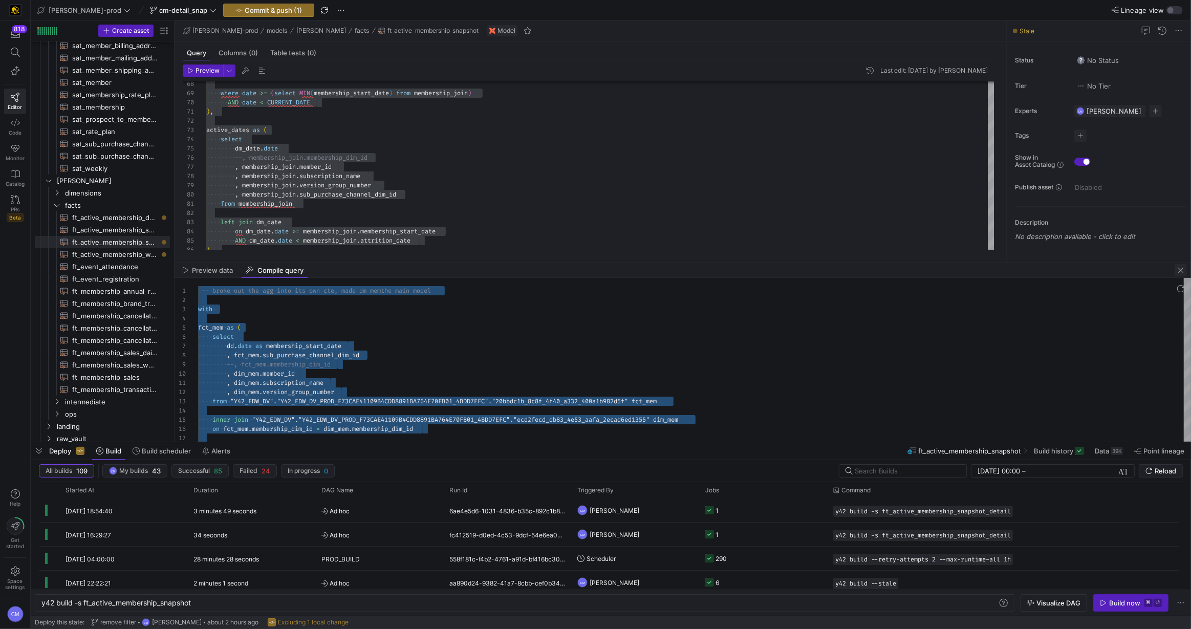
click at [1179, 271] on span "button" at bounding box center [1181, 270] width 12 height 12
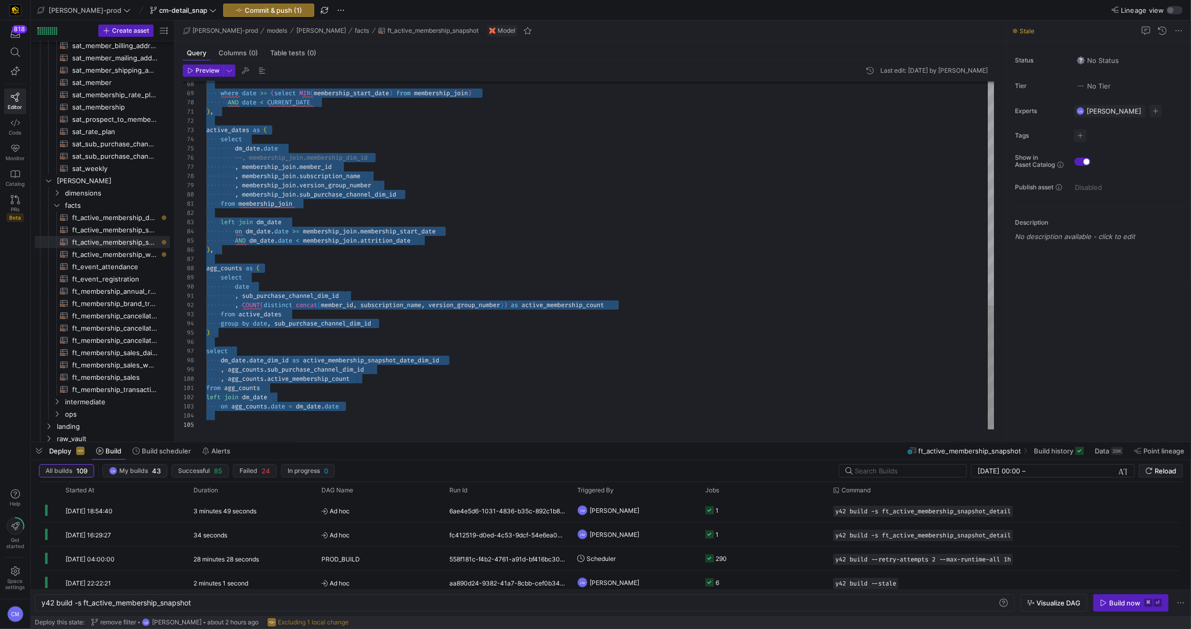
type textarea ", sub_purchase_channel_dim_id , COUNT(distinct concat(member_id, subscription_n…"
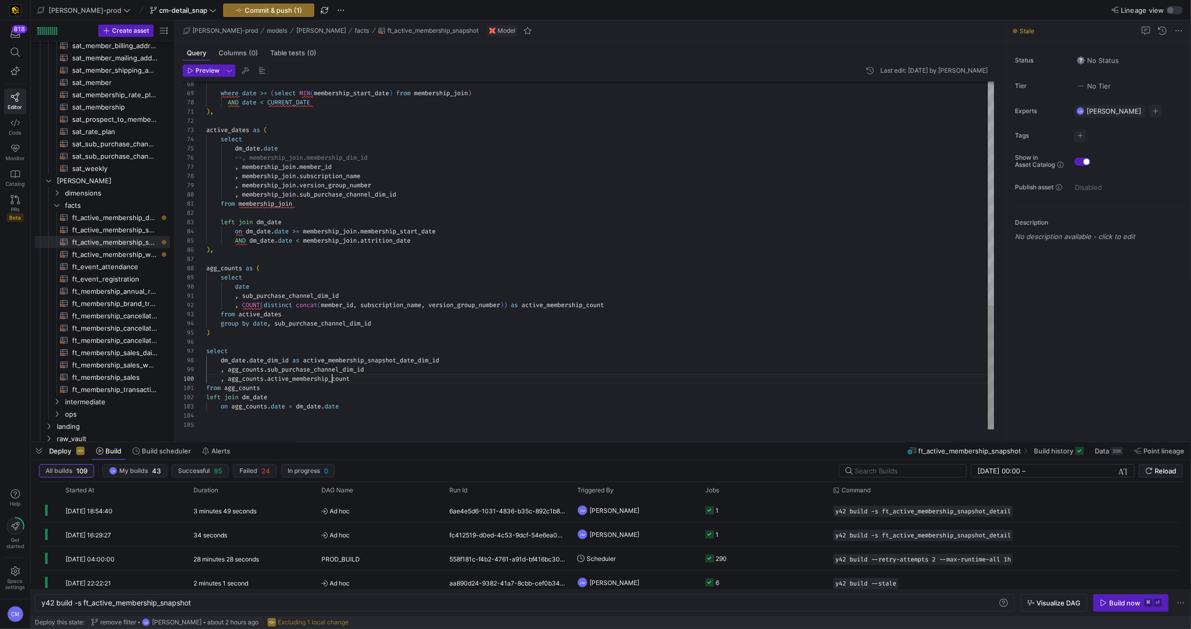
scroll to position [82, 147]
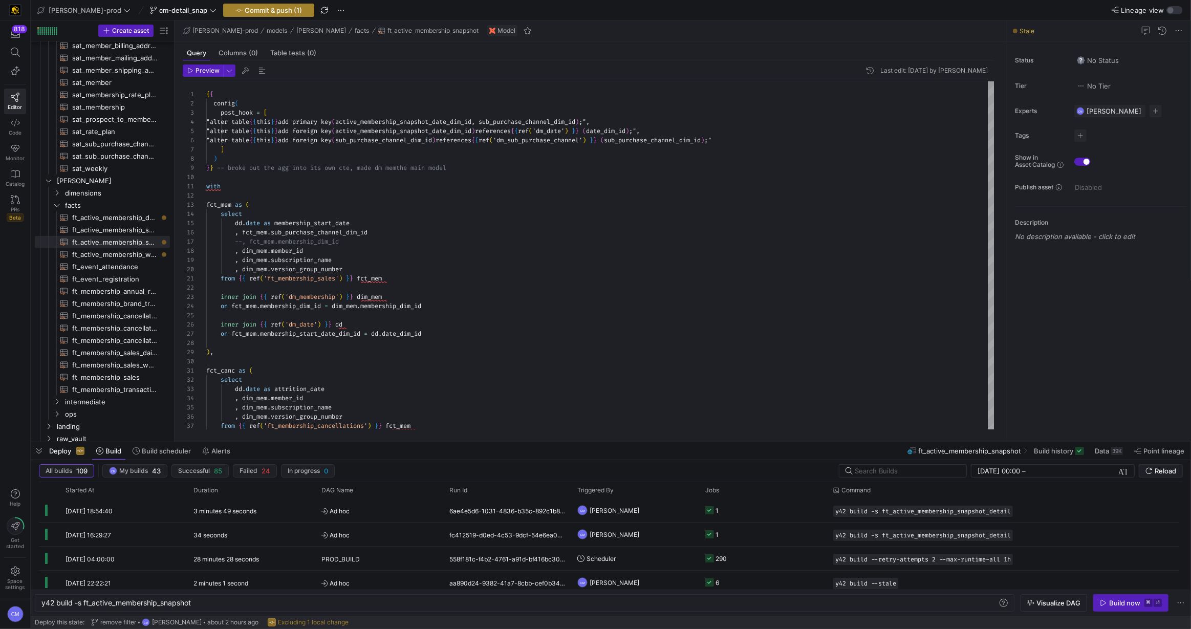
click at [261, 7] on span "Commit & push (1)" at bounding box center [273, 10] width 57 height 8
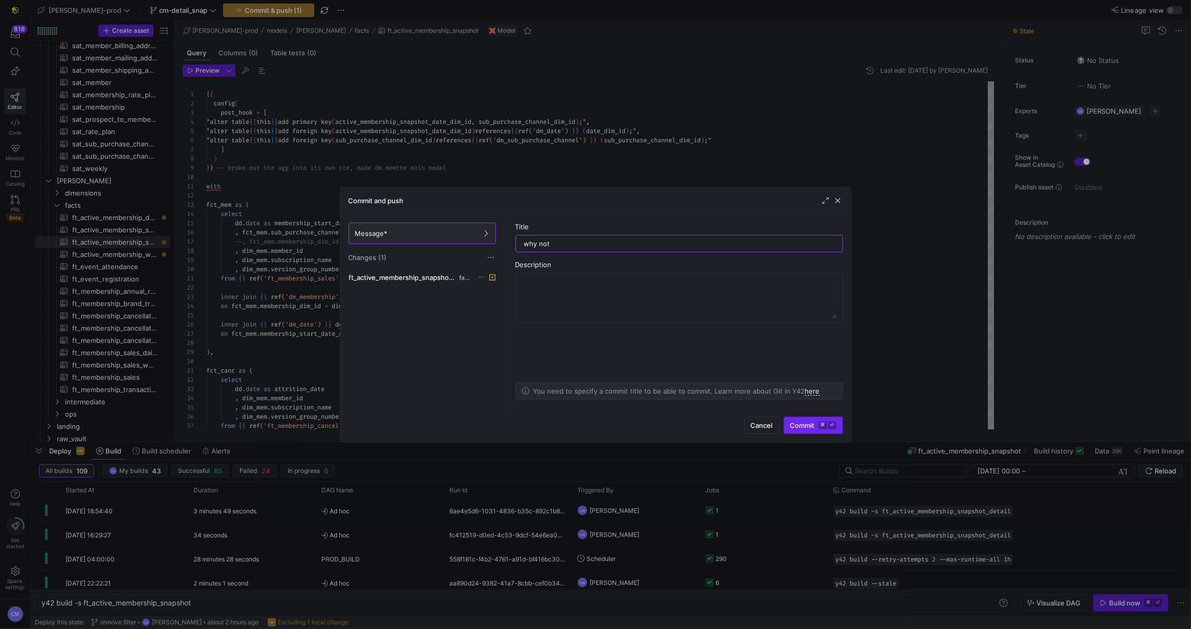
type input "why not"
click at [801, 417] on span "submit" at bounding box center [813, 425] width 58 height 16
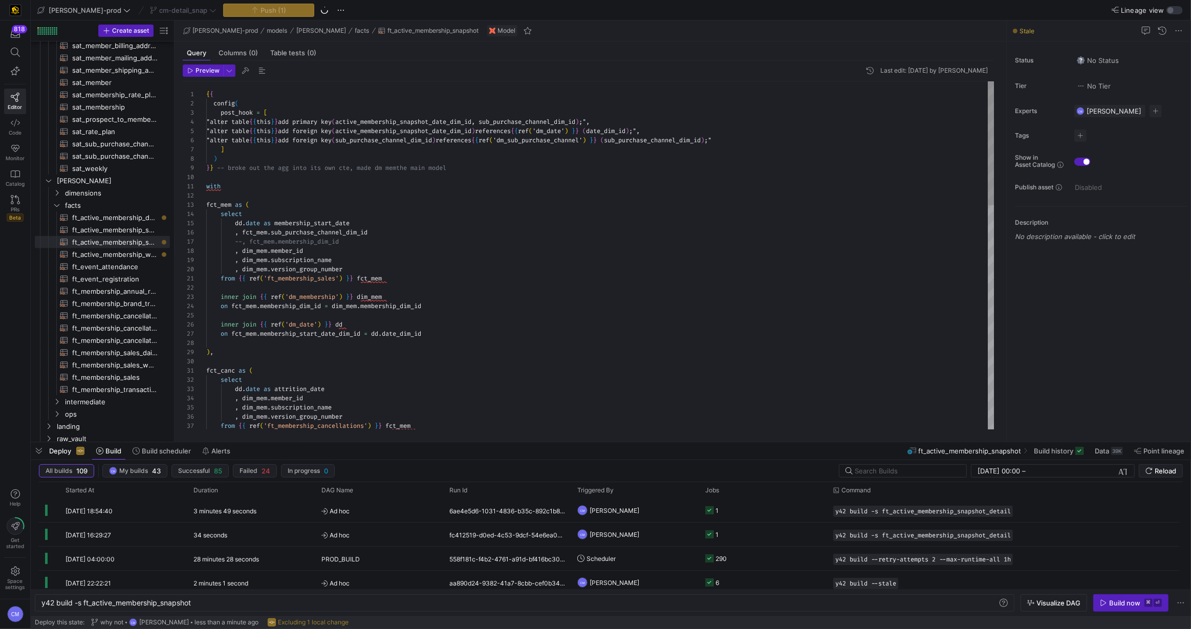
scroll to position [36, 0]
click at [551, 312] on div "from { { ref ( 'ft_membership_cancellations' ) } } fct_mem , dim_mem . subscrip…" at bounding box center [600, 569] width 789 height 976
click at [1113, 597] on span "button" at bounding box center [1131, 603] width 74 height 16
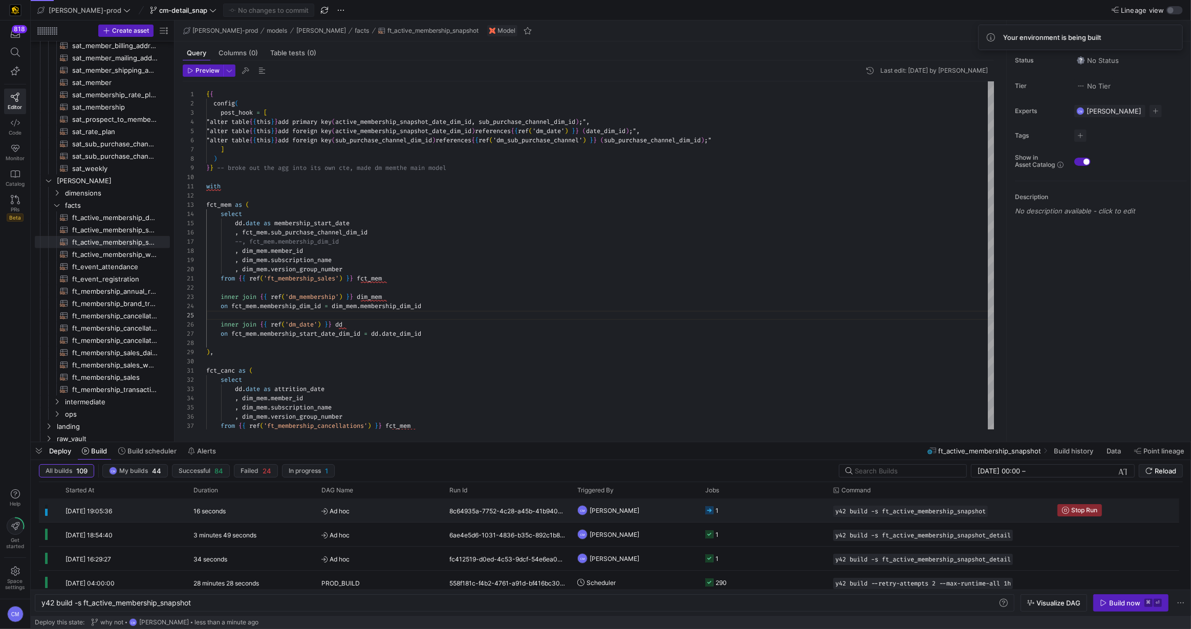
click at [644, 507] on y42-orchestration-triggered-by "CM Caden Miller" at bounding box center [636, 510] width 116 height 23
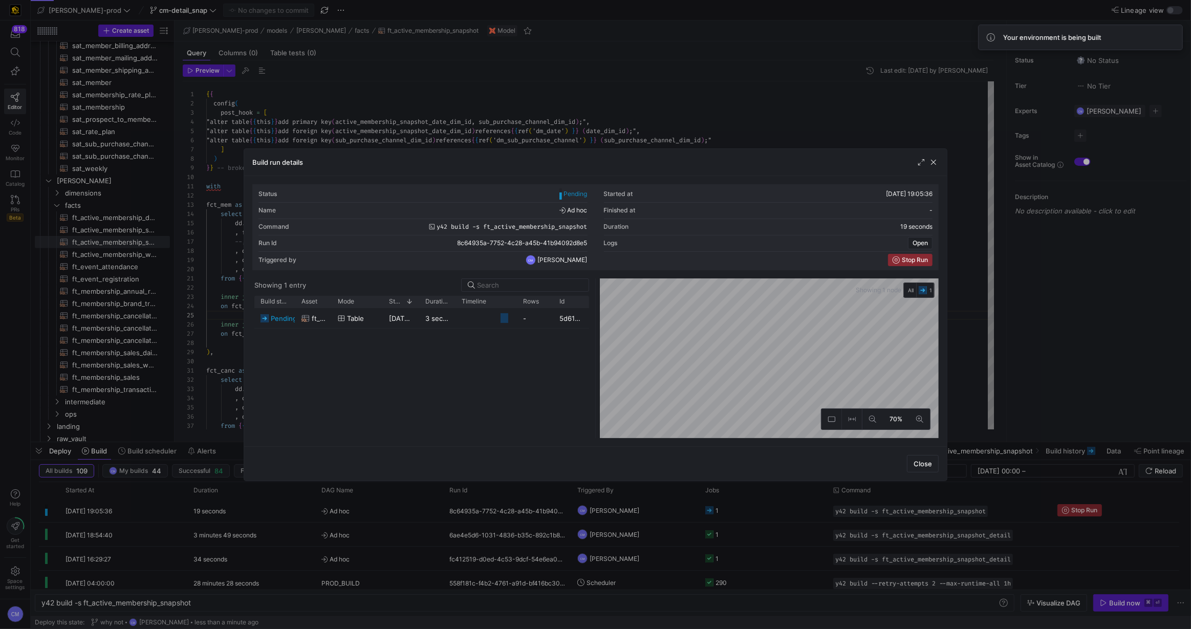
click at [644, 507] on div at bounding box center [595, 314] width 1191 height 629
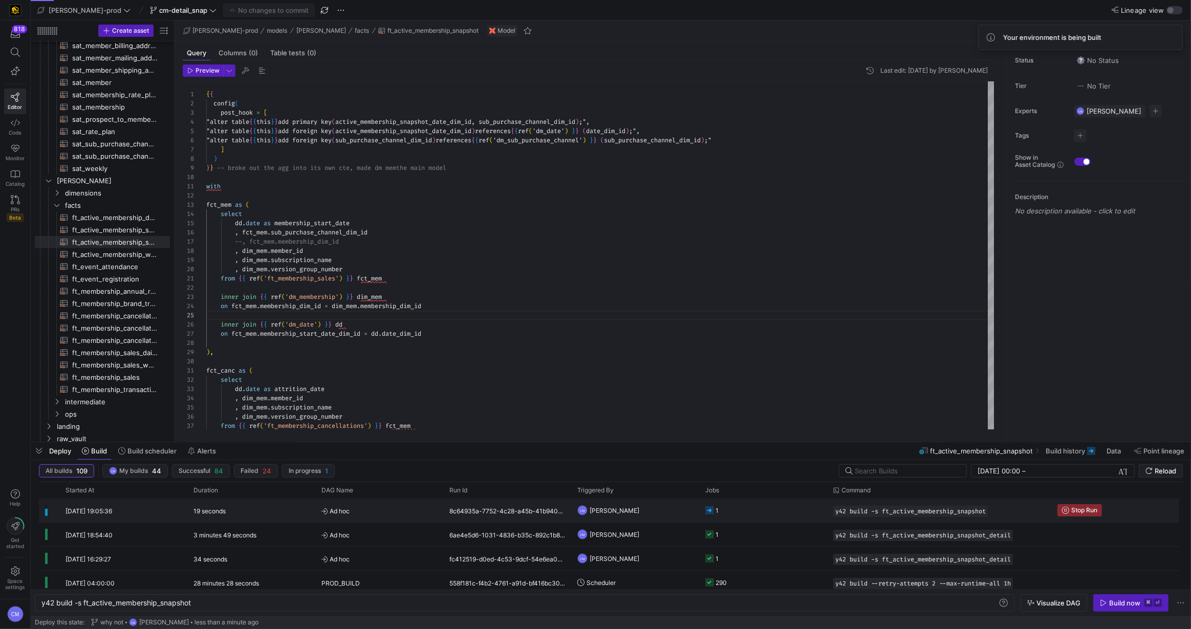
click at [644, 507] on y42-orchestration-triggered-by "CM Caden Miller" at bounding box center [636, 510] width 116 height 23
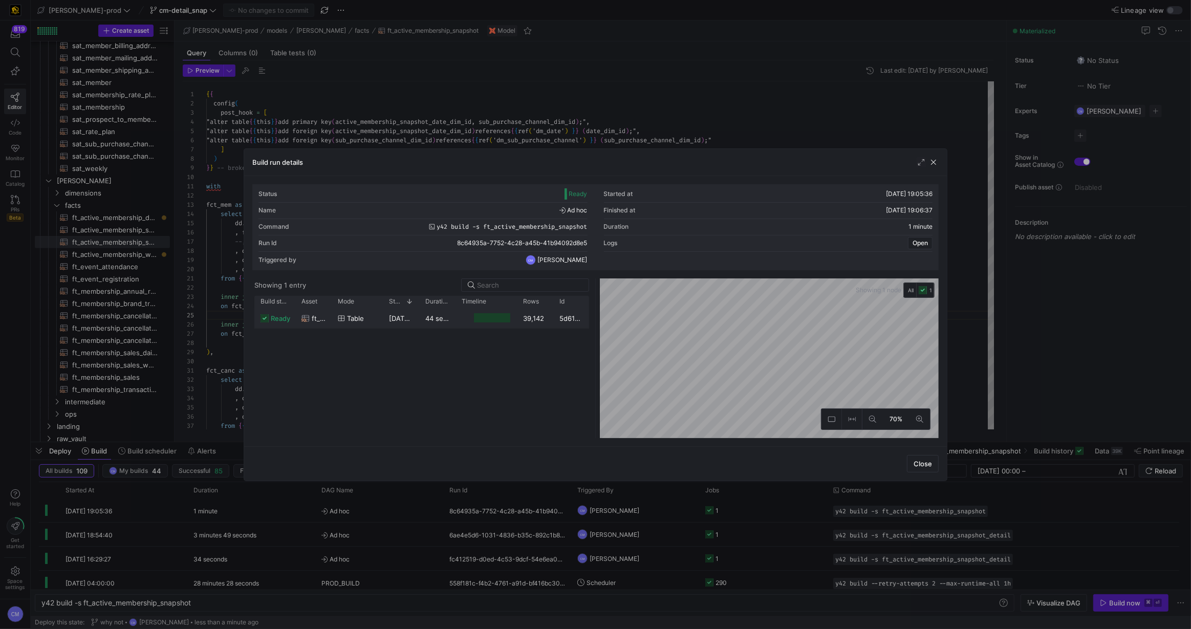
click at [562, 320] on div "5d610469-f263-4c59-8b7a-3a8a2f79c6bc" at bounding box center [571, 318] width 36 height 20
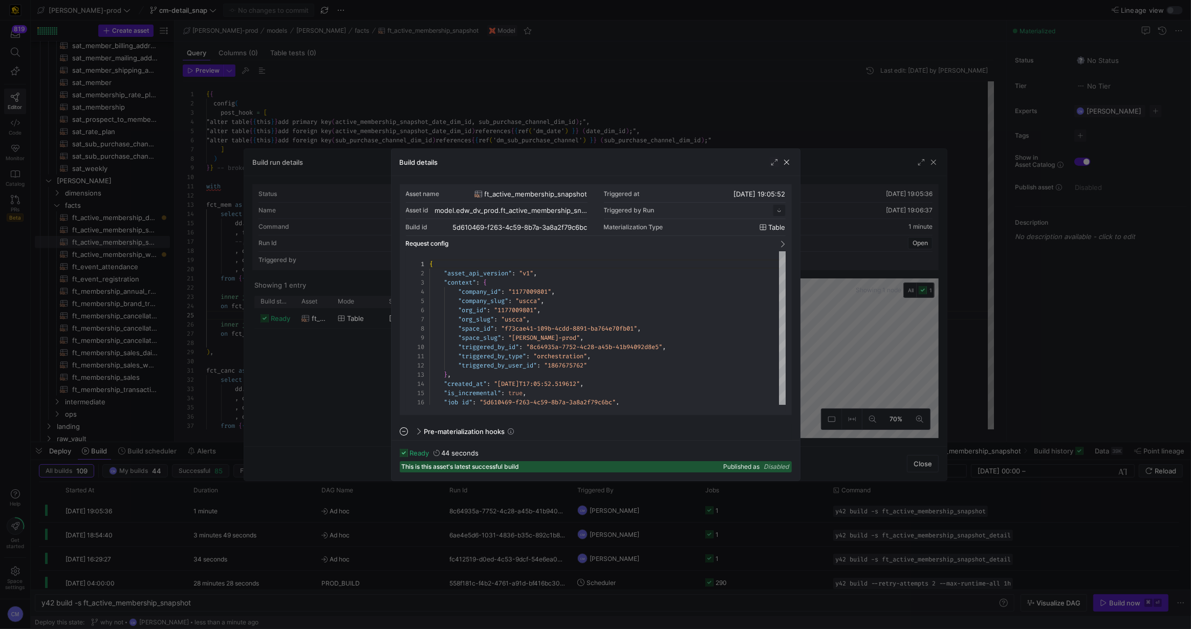
scroll to position [92, 0]
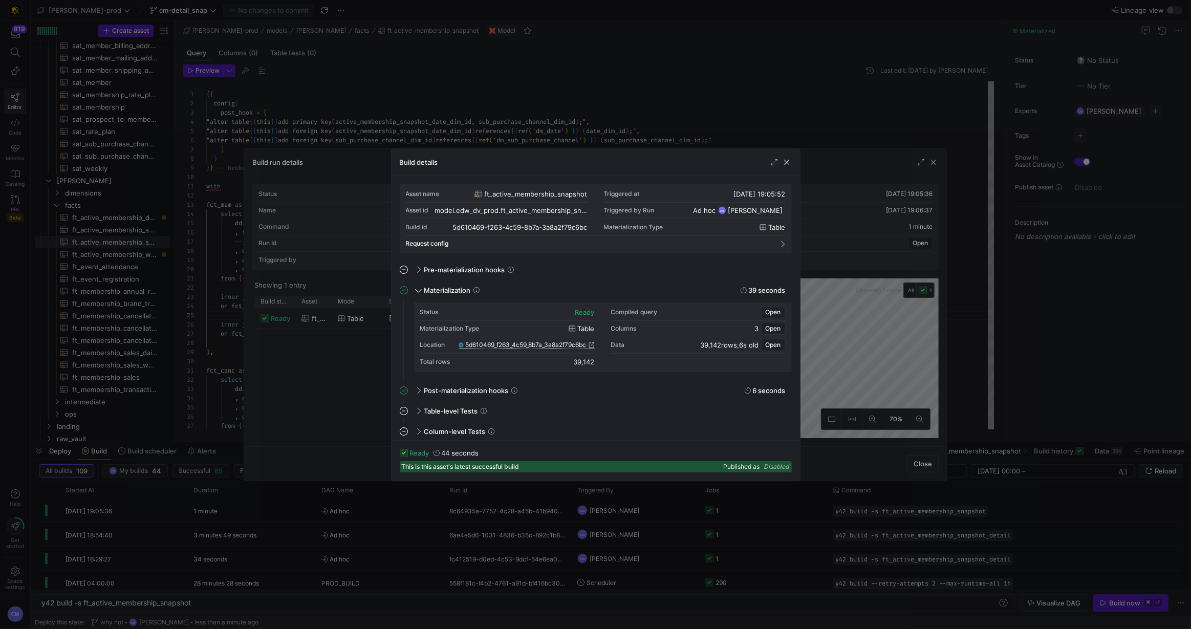
click at [539, 347] on span "5d610469_f263_4c59_8b7a_3a8a2f79c6bc" at bounding box center [526, 344] width 121 height 7
click at [453, 104] on div at bounding box center [595, 314] width 1191 height 629
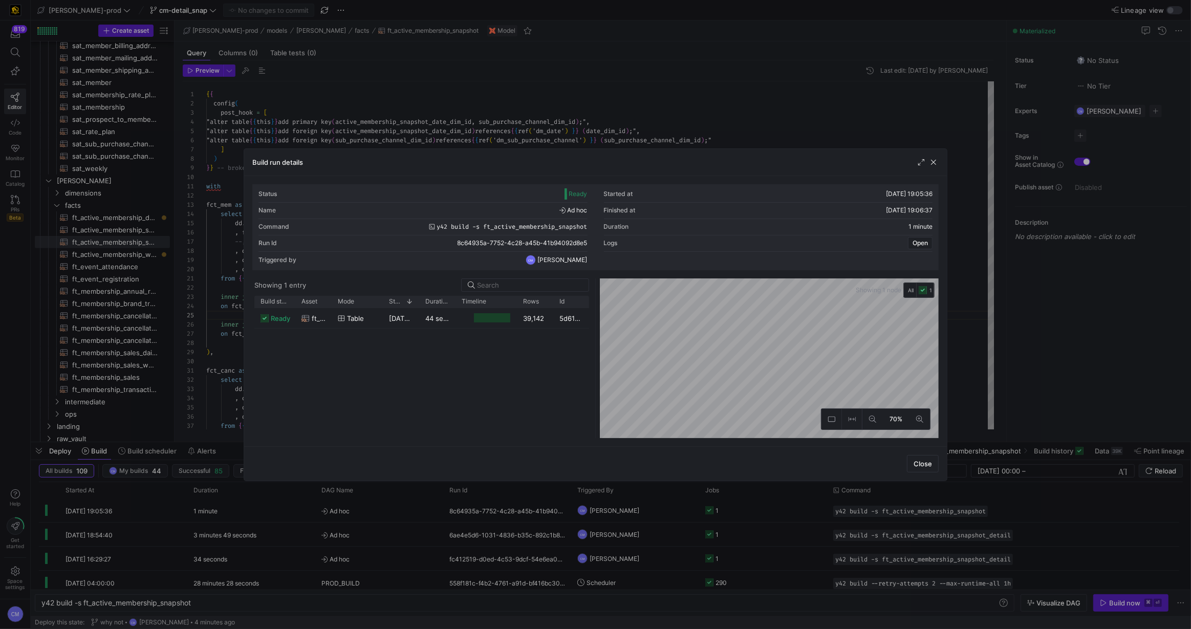
click at [453, 104] on div at bounding box center [595, 314] width 1191 height 629
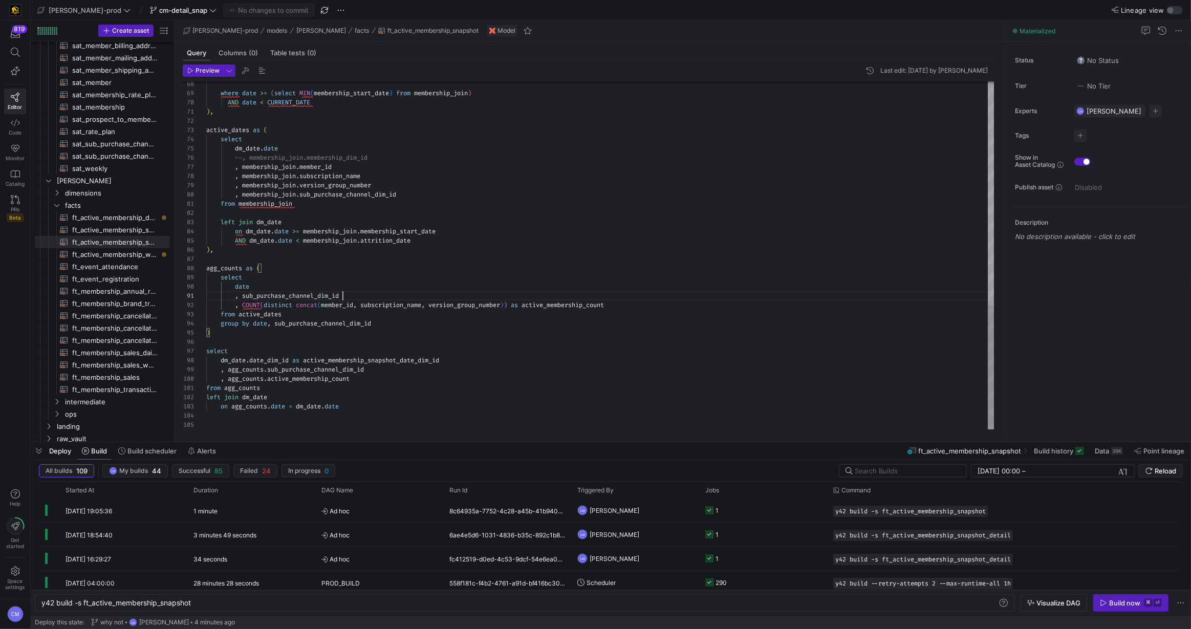
scroll to position [0, 136]
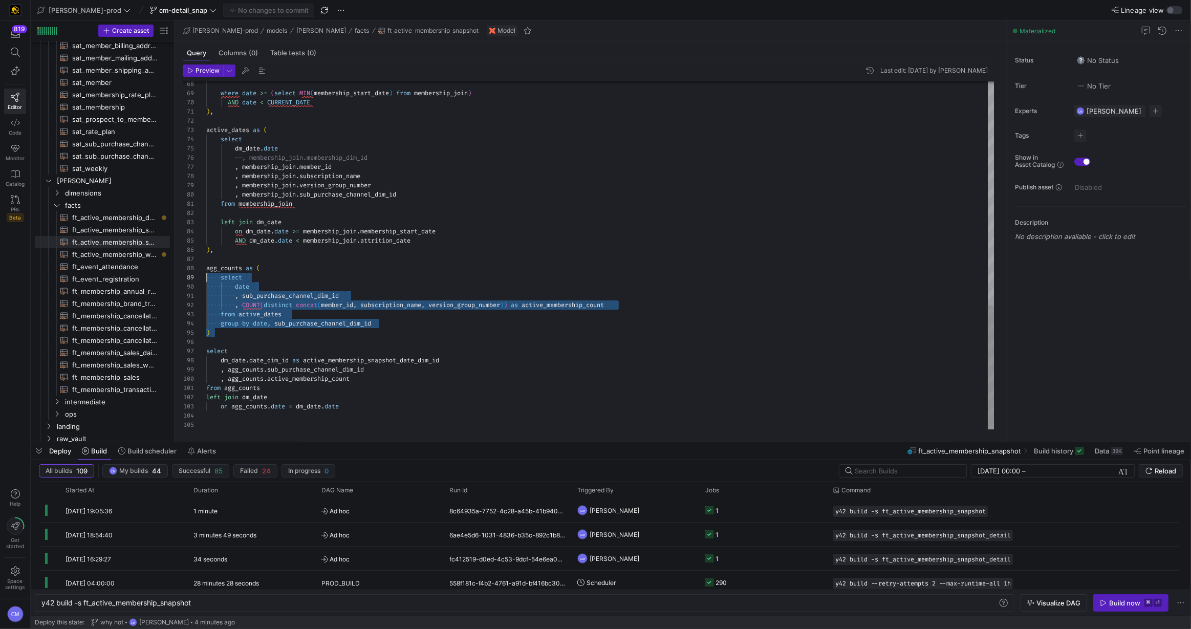
scroll to position [65, 0]
drag, startPoint x: 270, startPoint y: 333, endPoint x: 178, endPoint y: 269, distance: 112.6
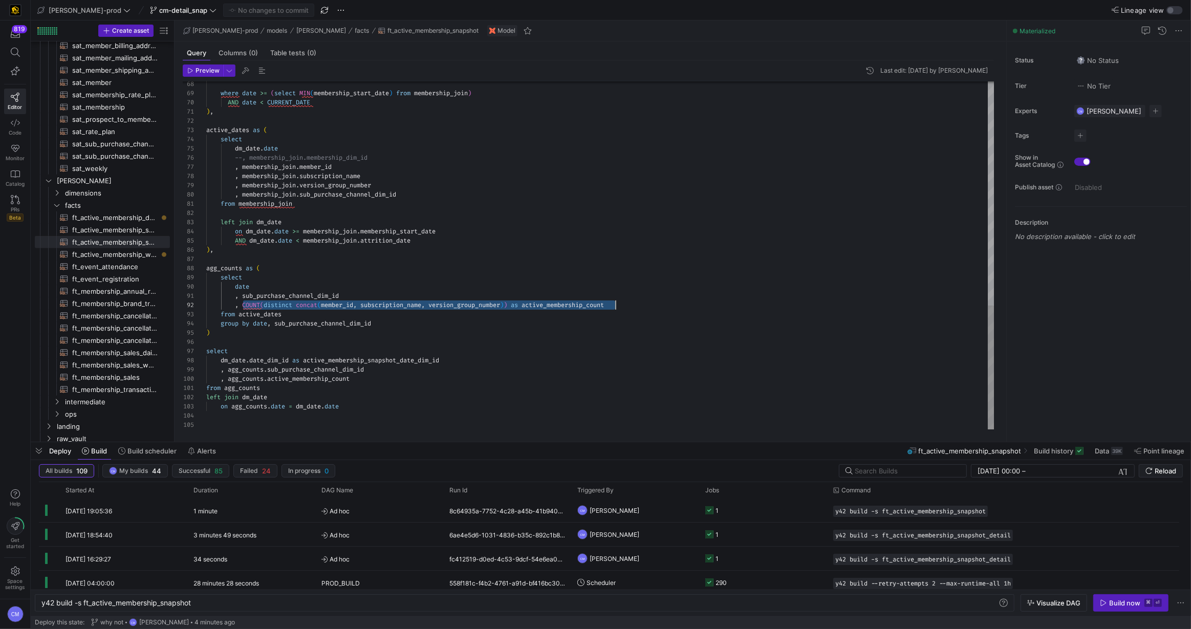
drag, startPoint x: 243, startPoint y: 303, endPoint x: 617, endPoint y: 303, distance: 374.3
type textarea ", sub_purchase_channel_dim_id , count(distinct (member_id, subscription_name, v…"
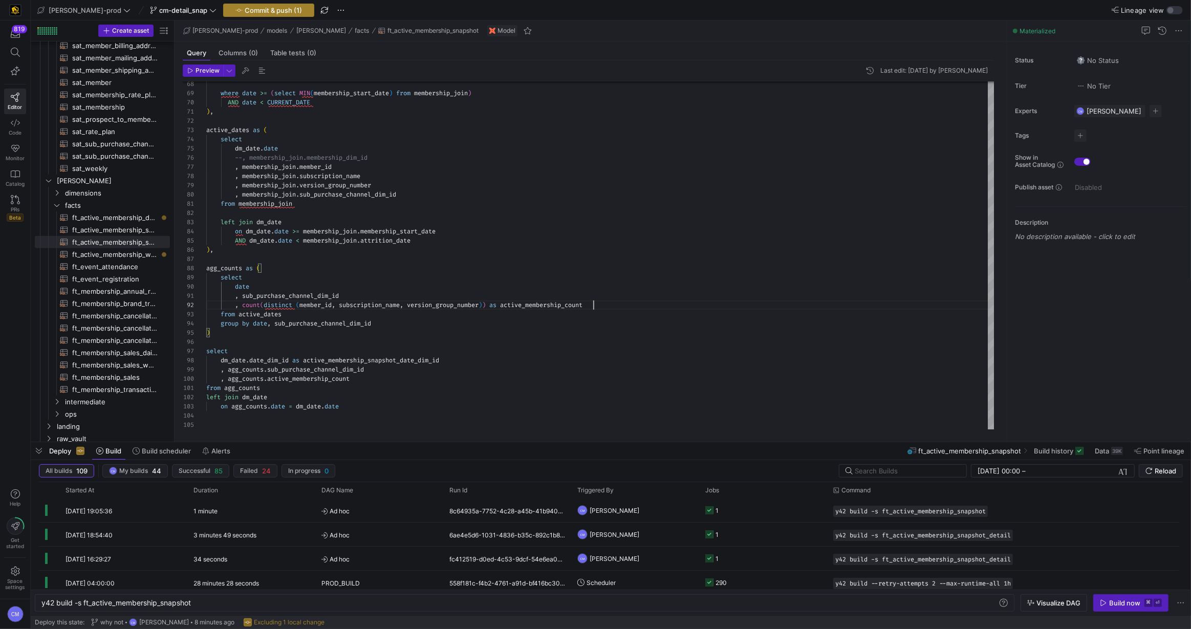
click at [256, 11] on span "Commit & push (1)" at bounding box center [273, 10] width 57 height 8
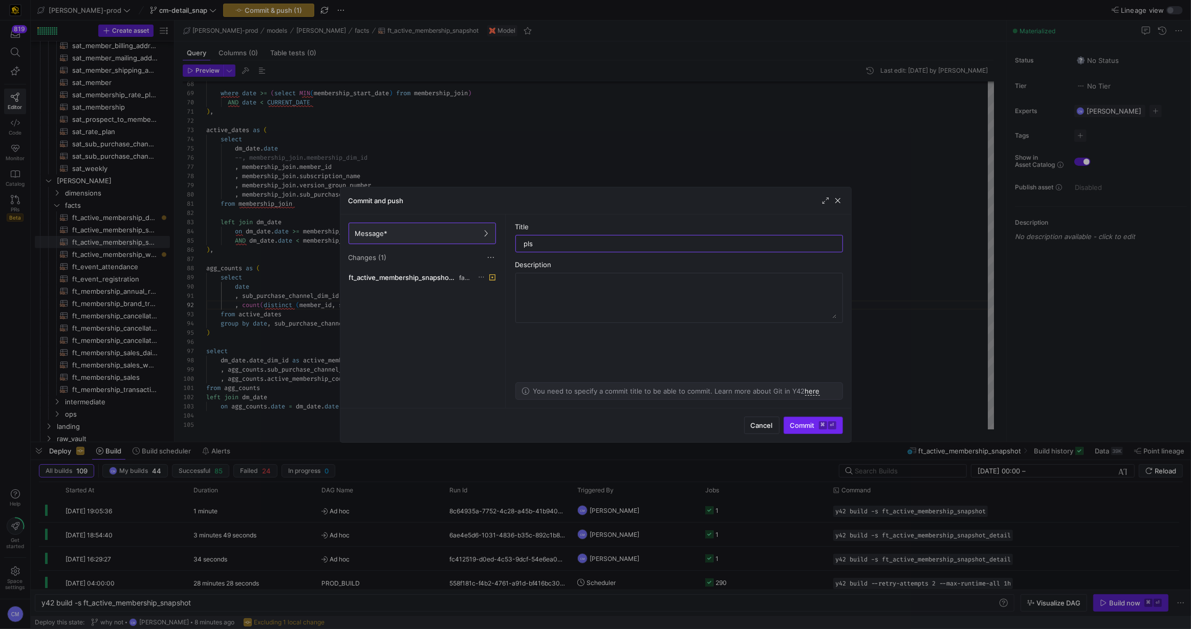
type input "pls"
click at [800, 421] on span "Commit ⌘ ⏎" at bounding box center [813, 425] width 46 height 8
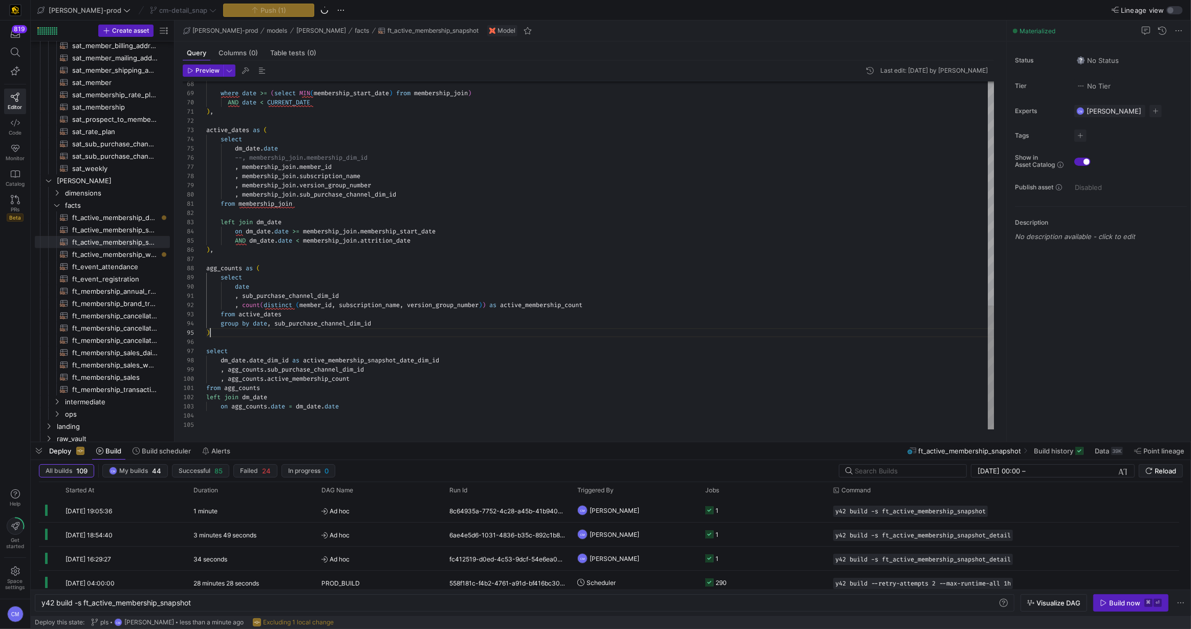
scroll to position [36, 4]
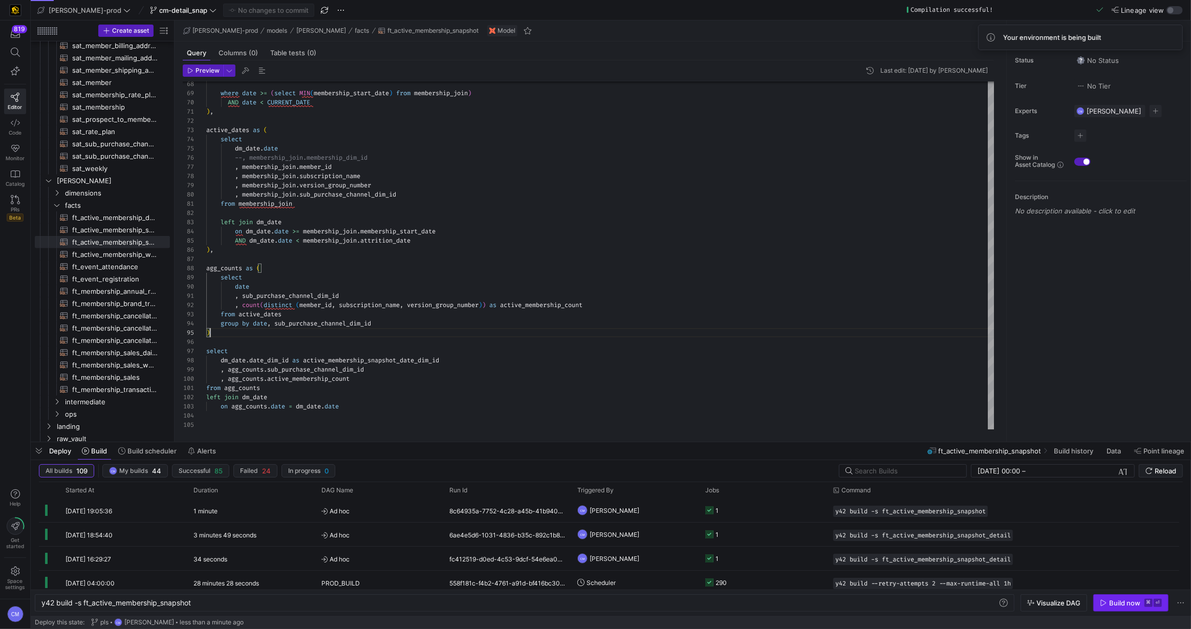
click at [1109, 606] on span "Build now ⌘ ⏎" at bounding box center [1131, 603] width 62 height 8
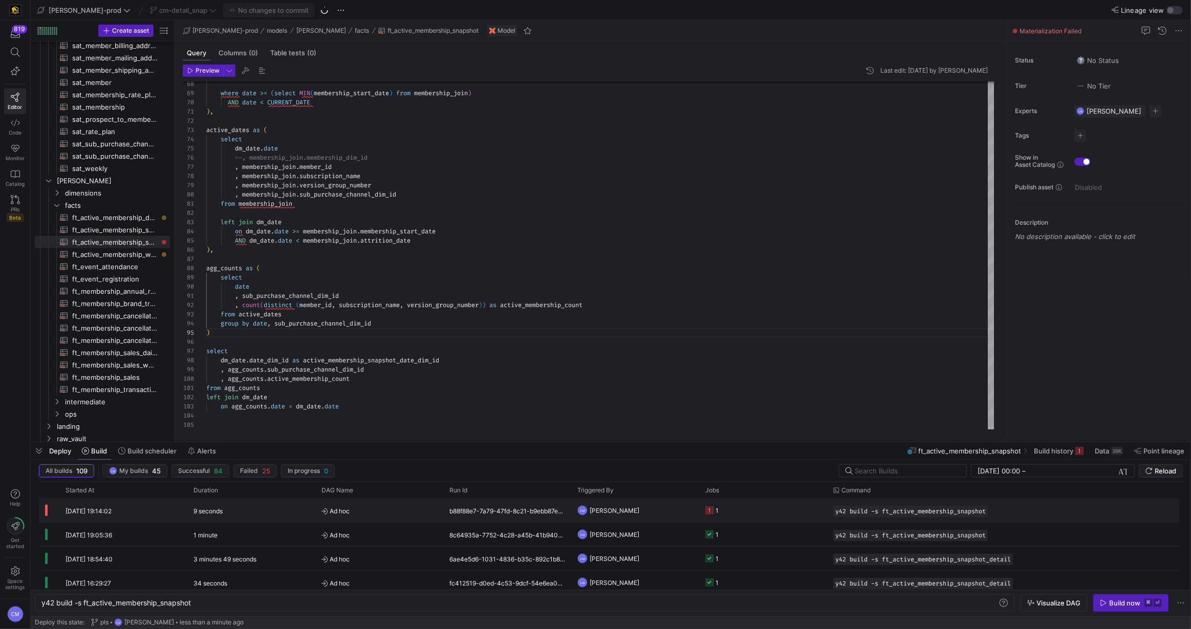
click at [759, 513] on y42-job-status-cell-renderer "1" at bounding box center [763, 510] width 116 height 23
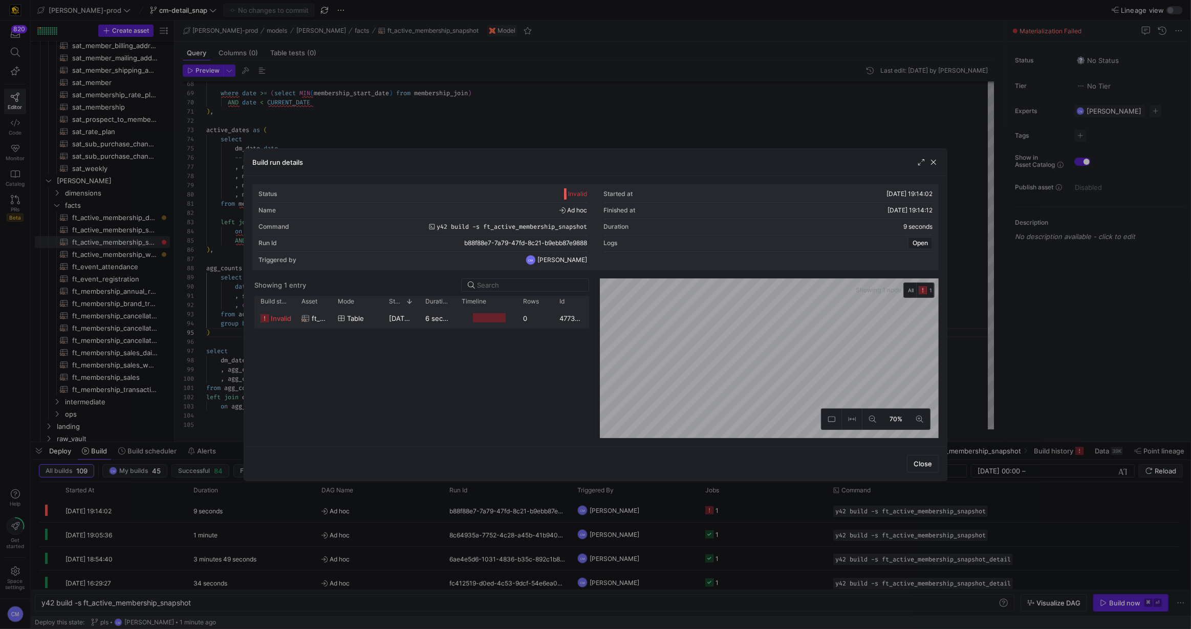
click at [548, 328] on div "invalid ft_active_membership_snapshot table 19/09/25, 19:14:05 6 seconds 0 4773…" at bounding box center [421, 318] width 335 height 20
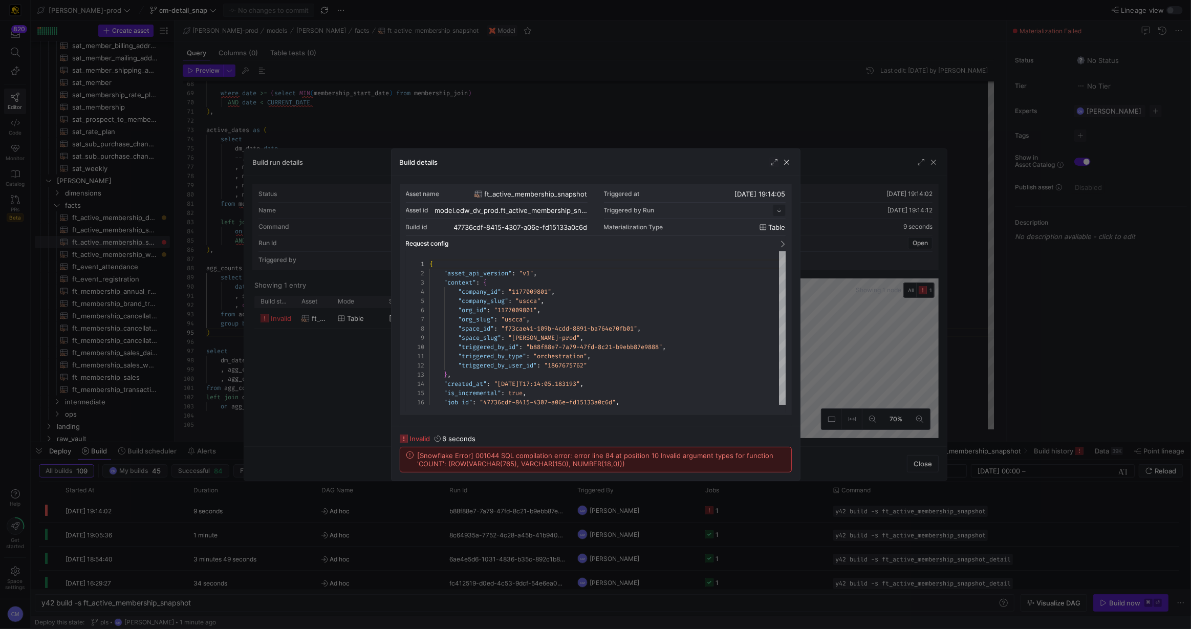
scroll to position [92, 0]
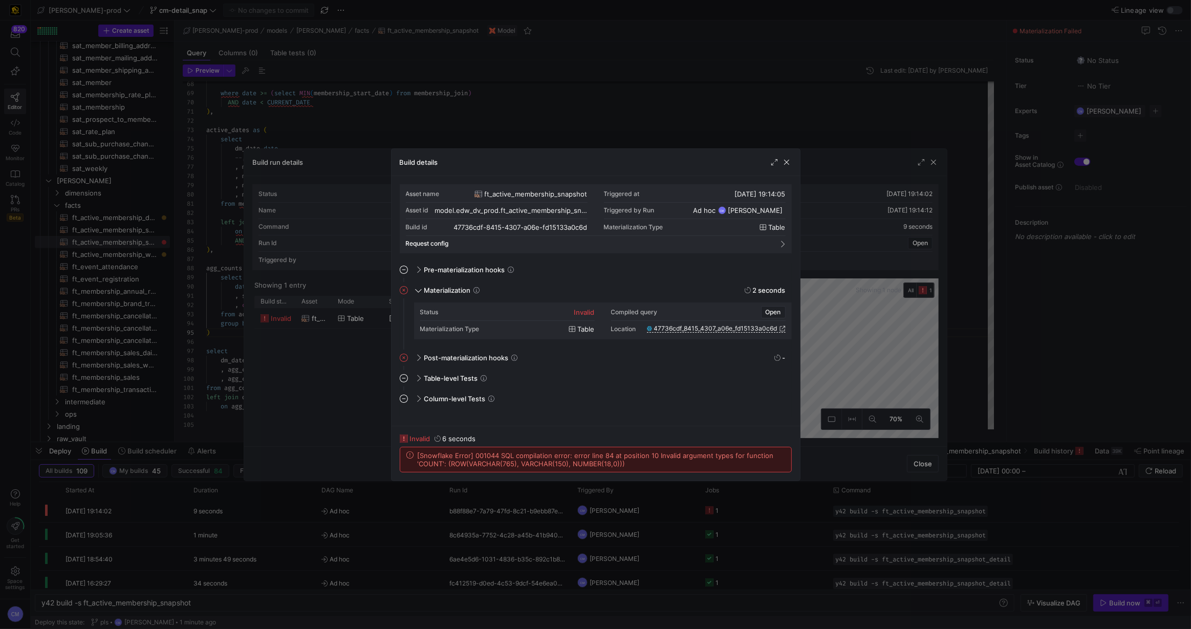
drag, startPoint x: 634, startPoint y: 467, endPoint x: 409, endPoint y: 456, distance: 226.1
click at [409, 456] on div "[Snowflake Error] 001044 SQL compilation error: error line 84 at position 10 In…" at bounding box center [596, 460] width 379 height 16
copy span "[Snowflake Error] 001044 SQL compilation error: error line 84 at position 10 In…"
click at [580, 122] on div at bounding box center [595, 314] width 1191 height 629
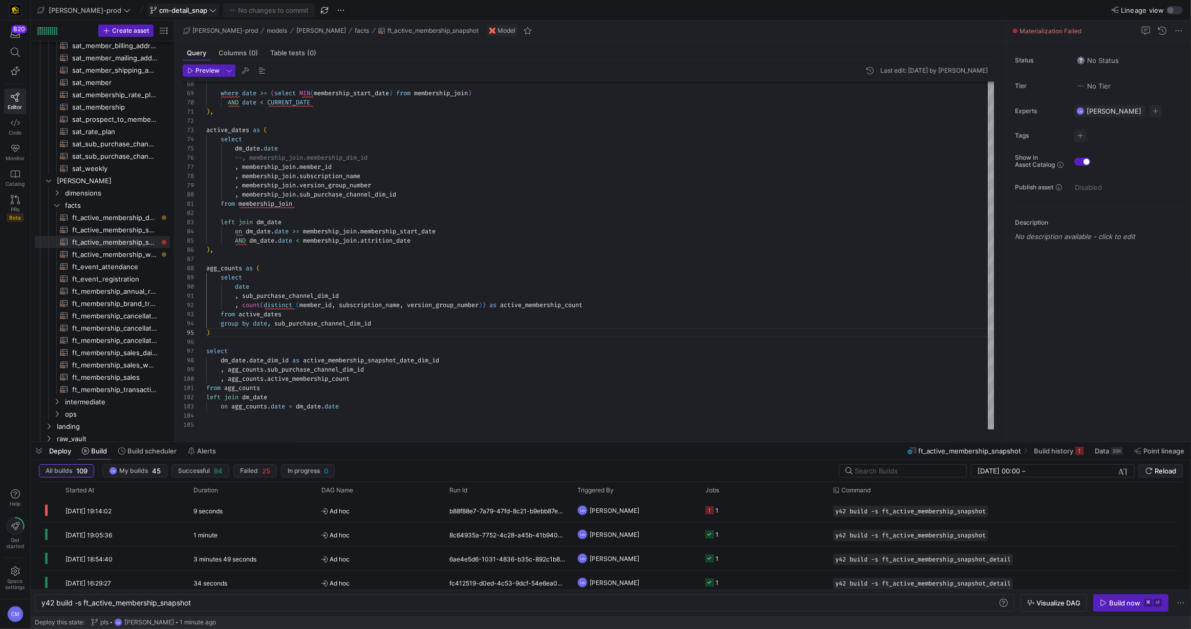
click at [209, 8] on icon at bounding box center [212, 10] width 7 height 7
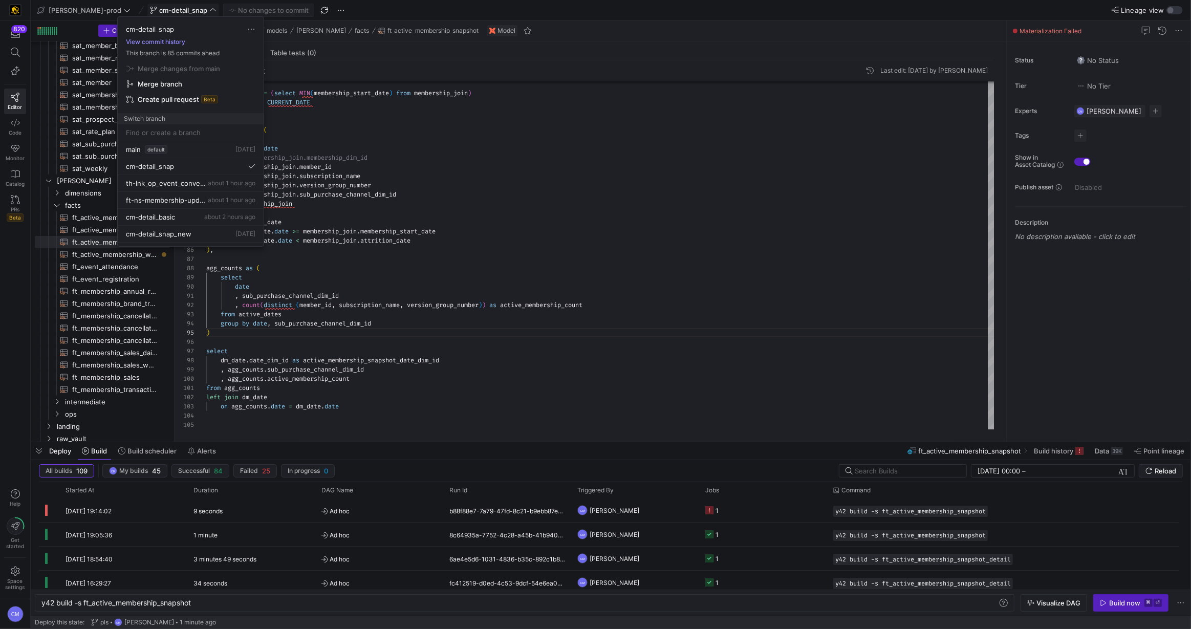
click at [176, 43] on button "View commit history" at bounding box center [156, 41] width 76 height 7
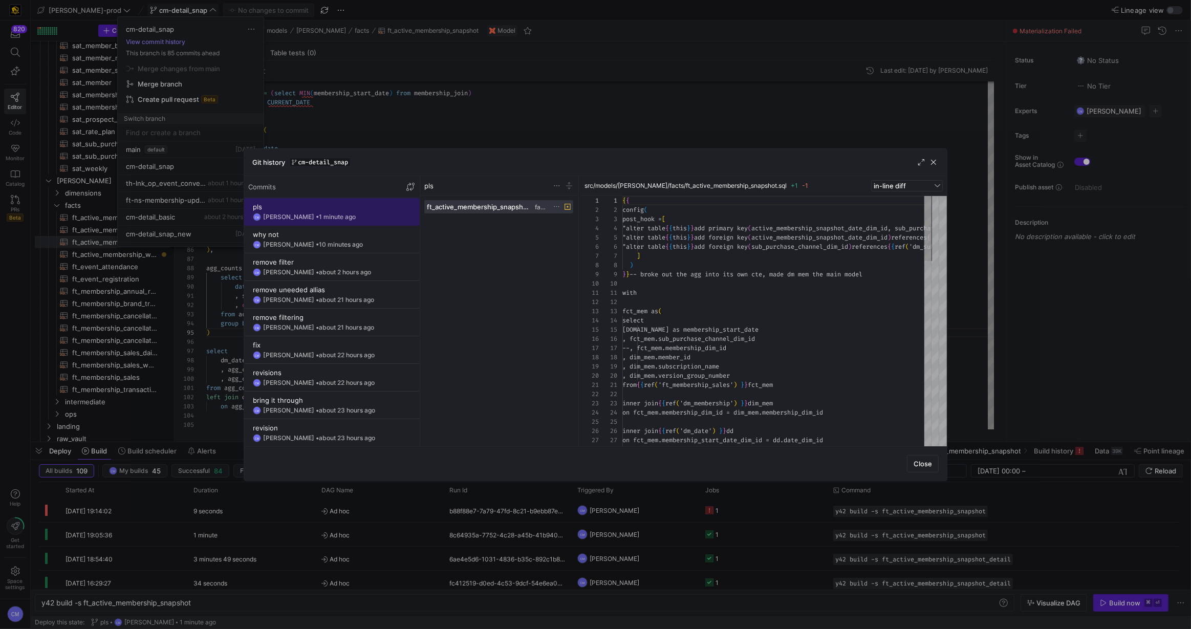
scroll to position [73, 0]
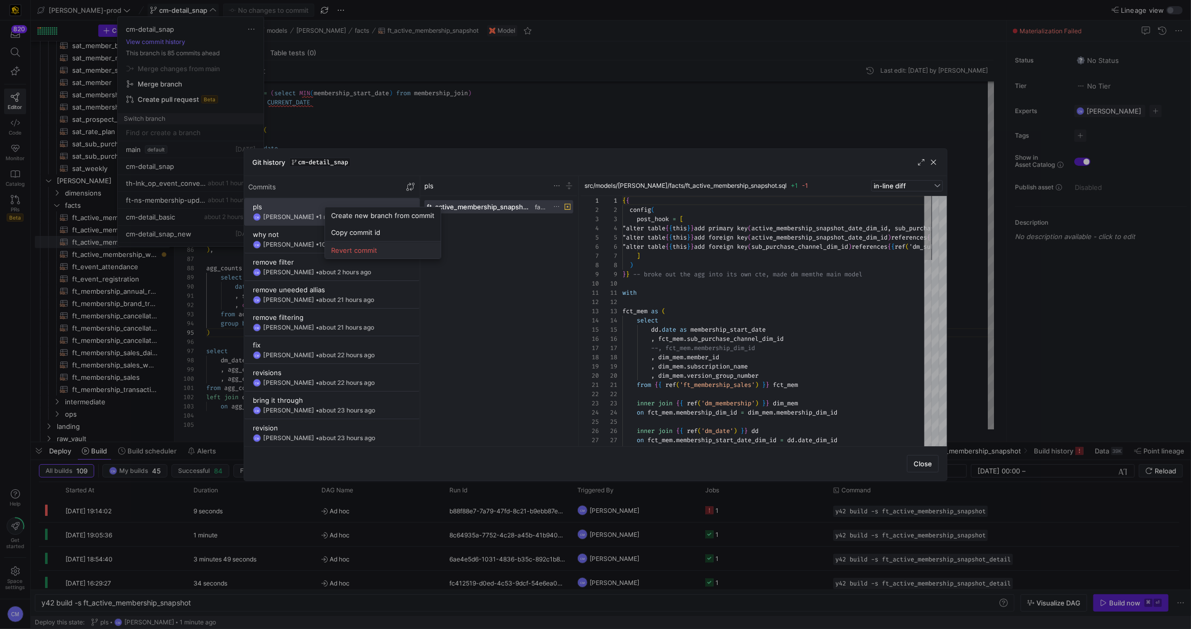
click at [367, 249] on span "Revert commit" at bounding box center [382, 250] width 103 height 8
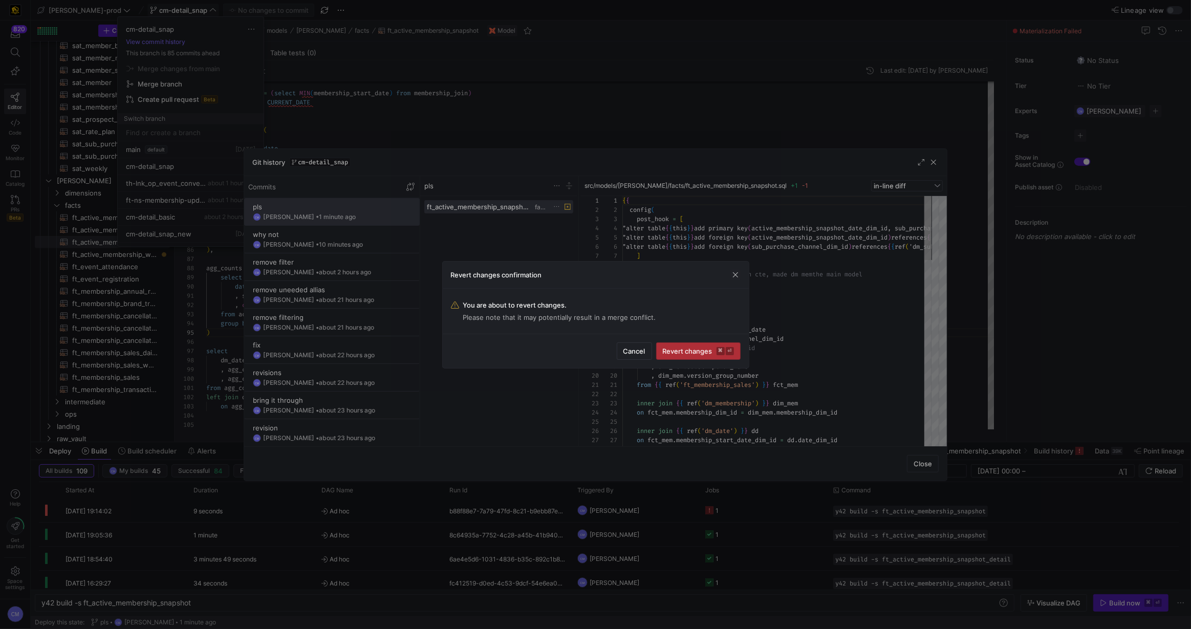
click at [673, 349] on span "Revert changes ⌘ ⏎" at bounding box center [698, 351] width 71 height 8
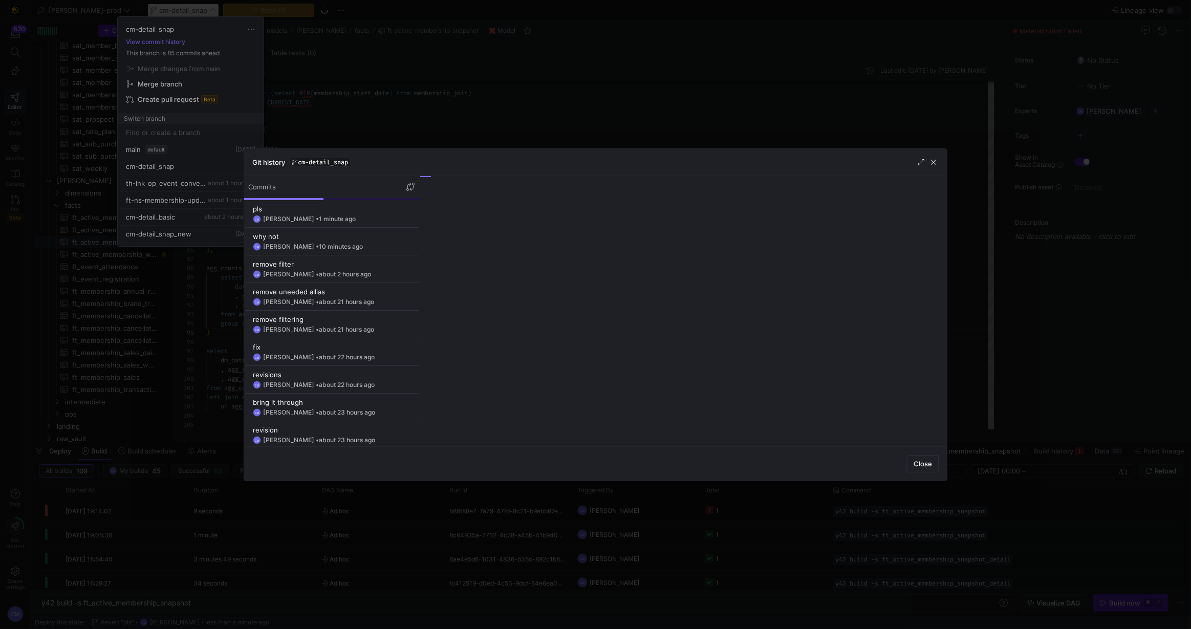
click at [558, 135] on div at bounding box center [595, 314] width 1191 height 629
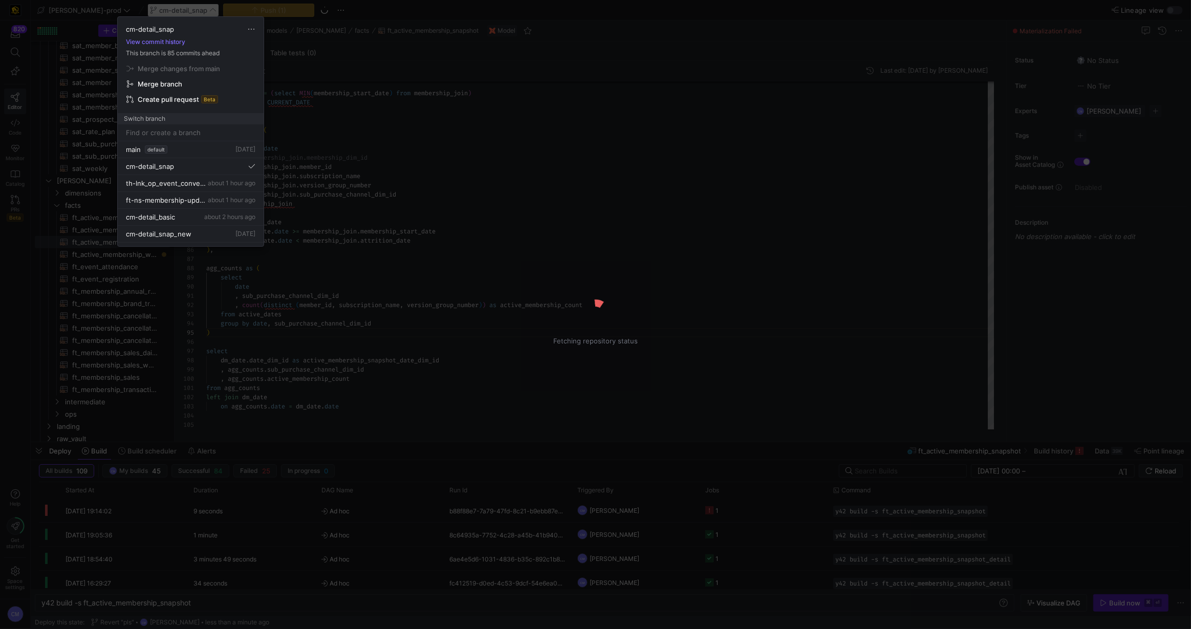
click at [550, 129] on div at bounding box center [595, 314] width 1191 height 629
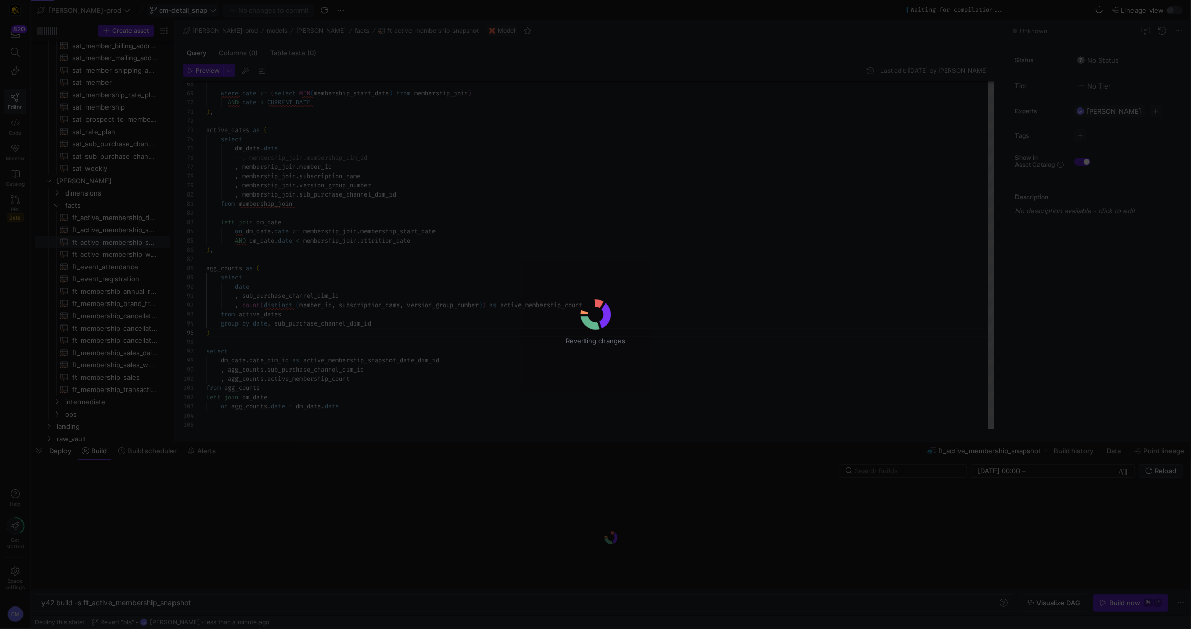
type textarea "{{ config( post_hook = [ "alter table {{ this }} add primary key (active_member…"
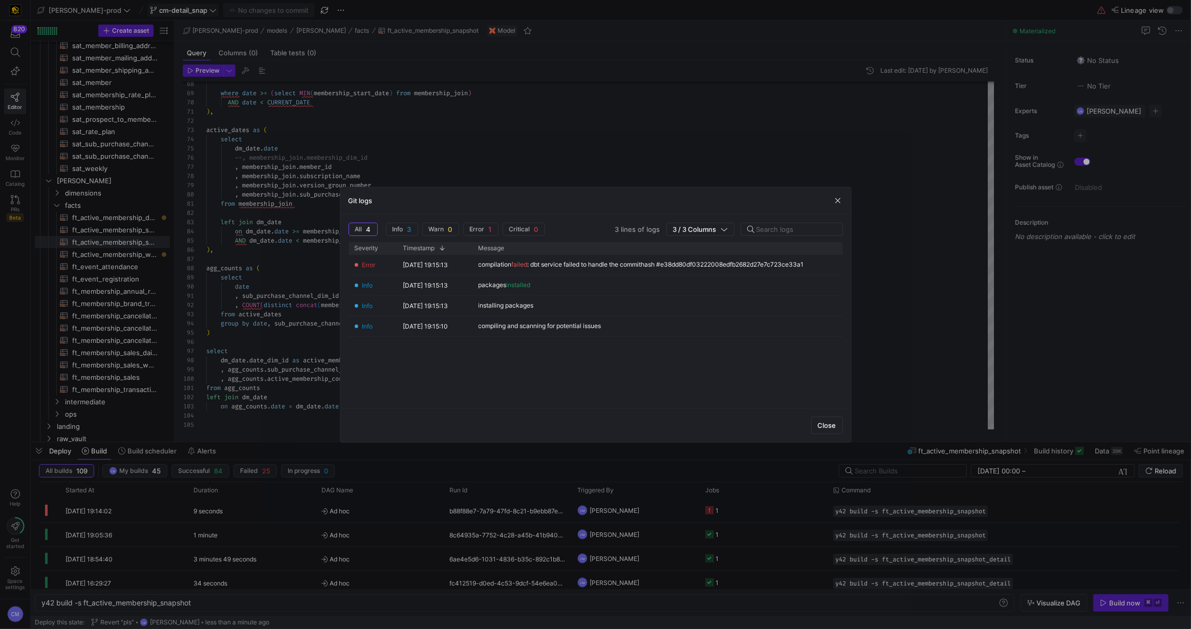
click at [606, 74] on div at bounding box center [595, 314] width 1191 height 629
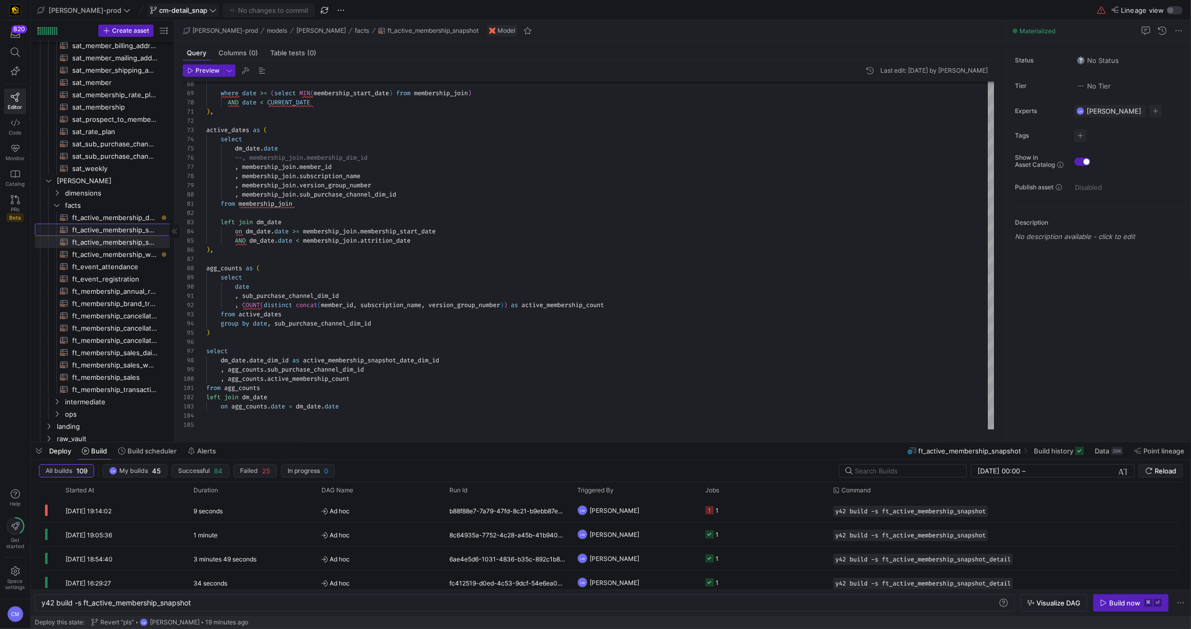
click at [104, 230] on span "ft_active_membership_snapshot_detail​​​​​​​​​​" at bounding box center [115, 230] width 86 height 12
type textarea "y42 build -s ft_active_membership_snapshot_detail"
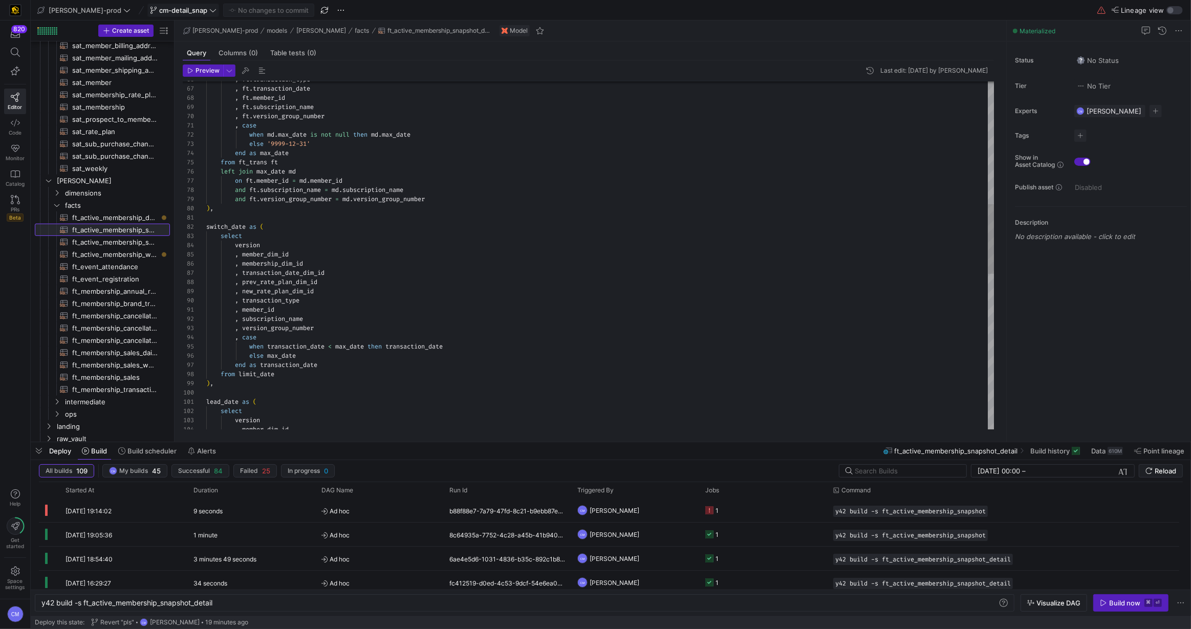
scroll to position [55, 0]
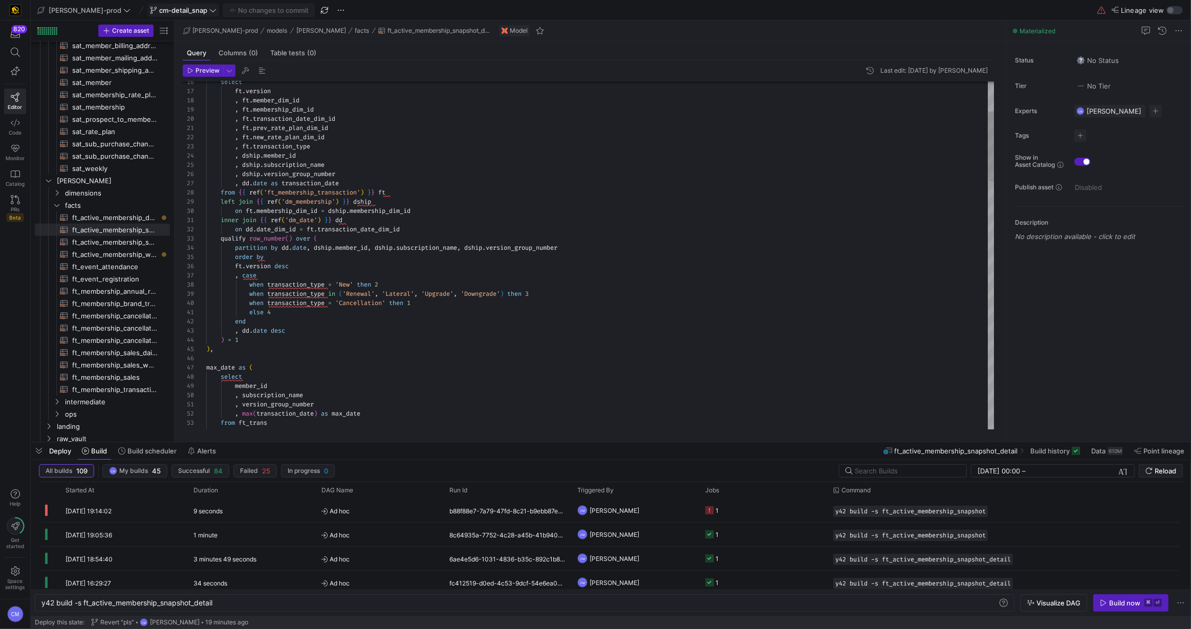
type textarea ", ft.prev_rate_plan_dim_id , ft.new_rate_plan_dim_id , ft.transaction_type , ds…"
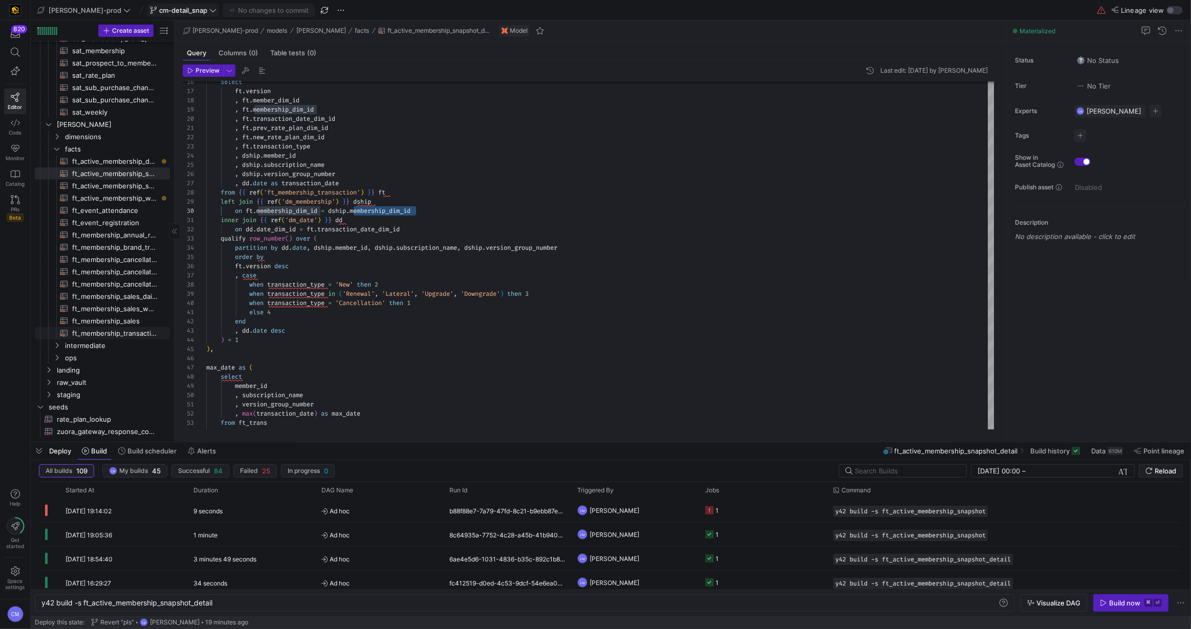
click at [146, 332] on span "ft_membership_transaction​​​​​​​​​​" at bounding box center [115, 334] width 86 height 12
type textarea "y42 build -s ft_membership_transaction"
type textarea "{{ config( post_hook = [ "alter table {{ this }} add primary key (membership_di…"
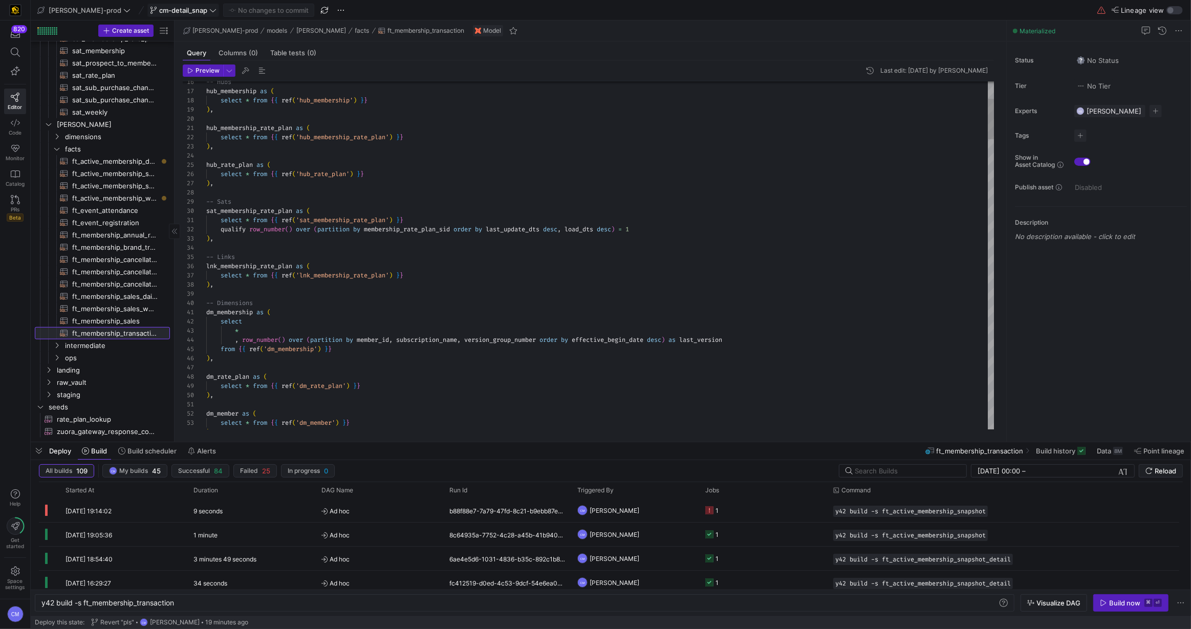
scroll to position [55, 209]
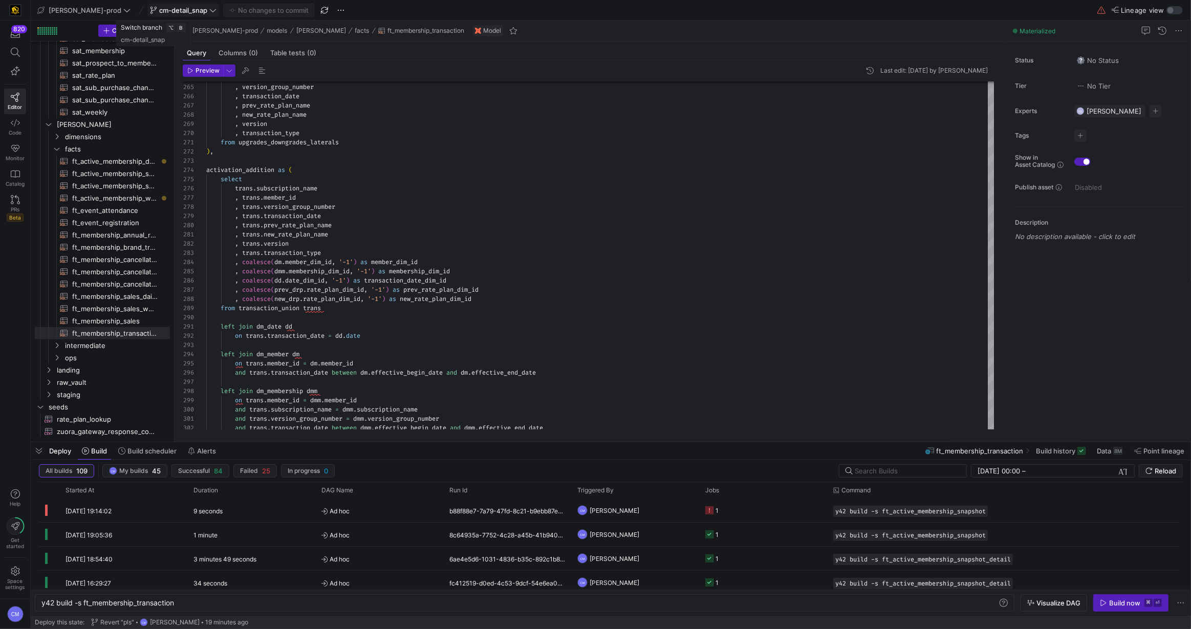
click at [159, 8] on span "cm-detail_snap" at bounding box center [183, 10] width 48 height 8
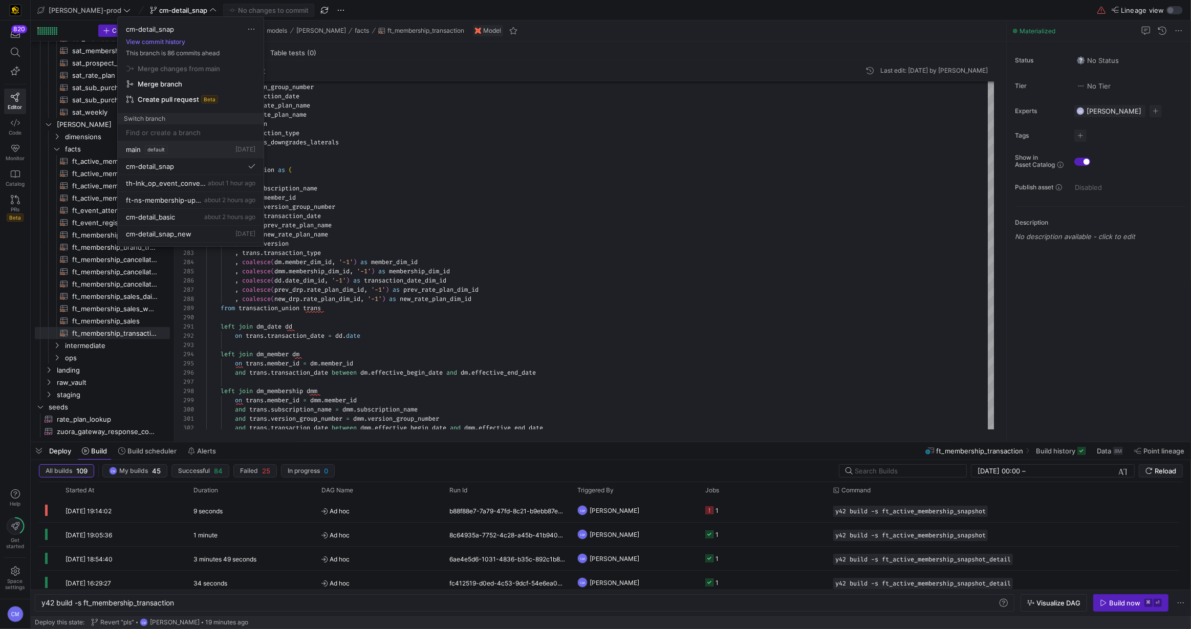
click at [175, 142] on button "main default 2 days ago" at bounding box center [191, 149] width 146 height 17
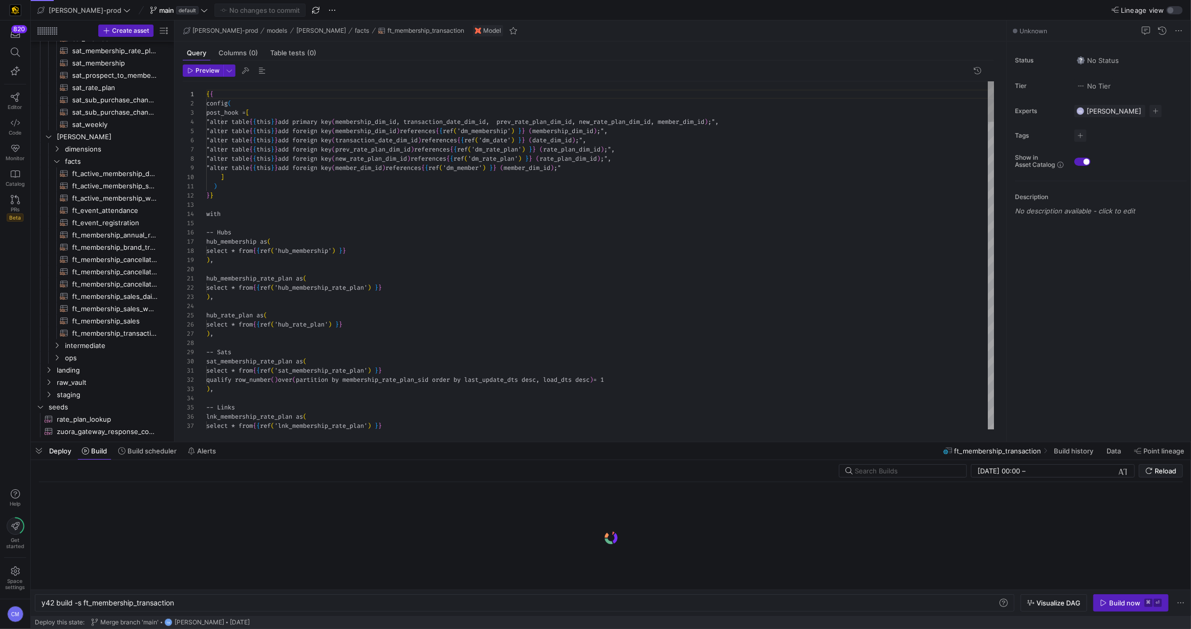
scroll to position [55, 0]
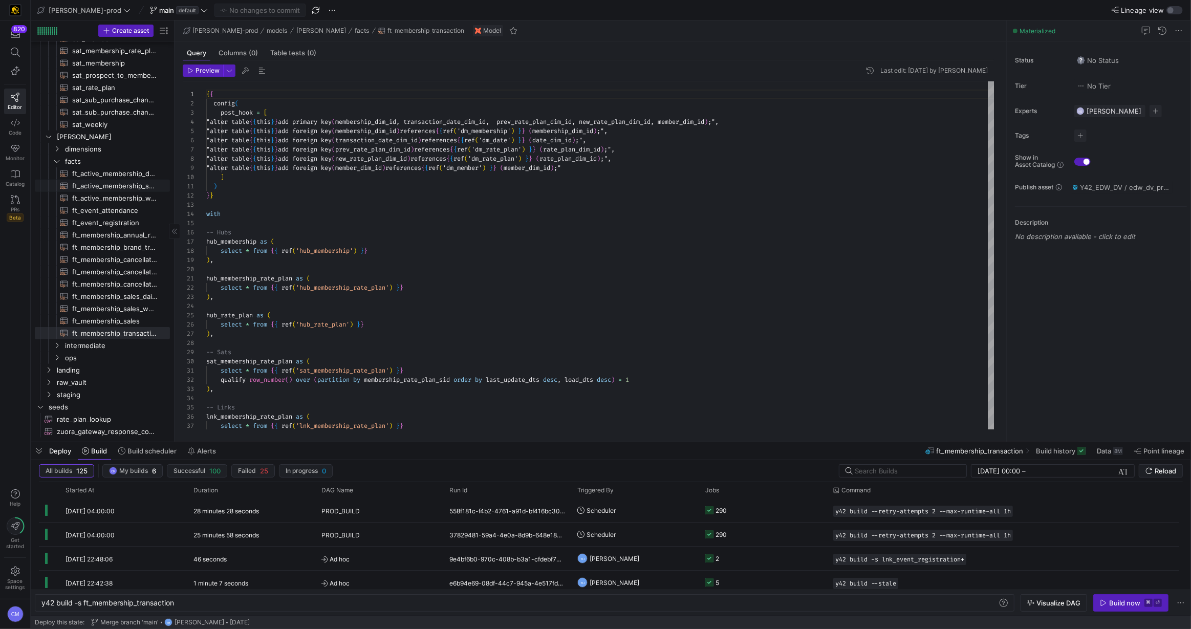
click at [131, 186] on span "ft_active_membership_snapshot​​​​​​​​​​" at bounding box center [115, 186] width 86 height 12
type textarea "y42 build -s ft_active_membership_snapshot"
type textarea "{{ config( post_hook = [ "alter table {{ this }} add primary key (active_member…"
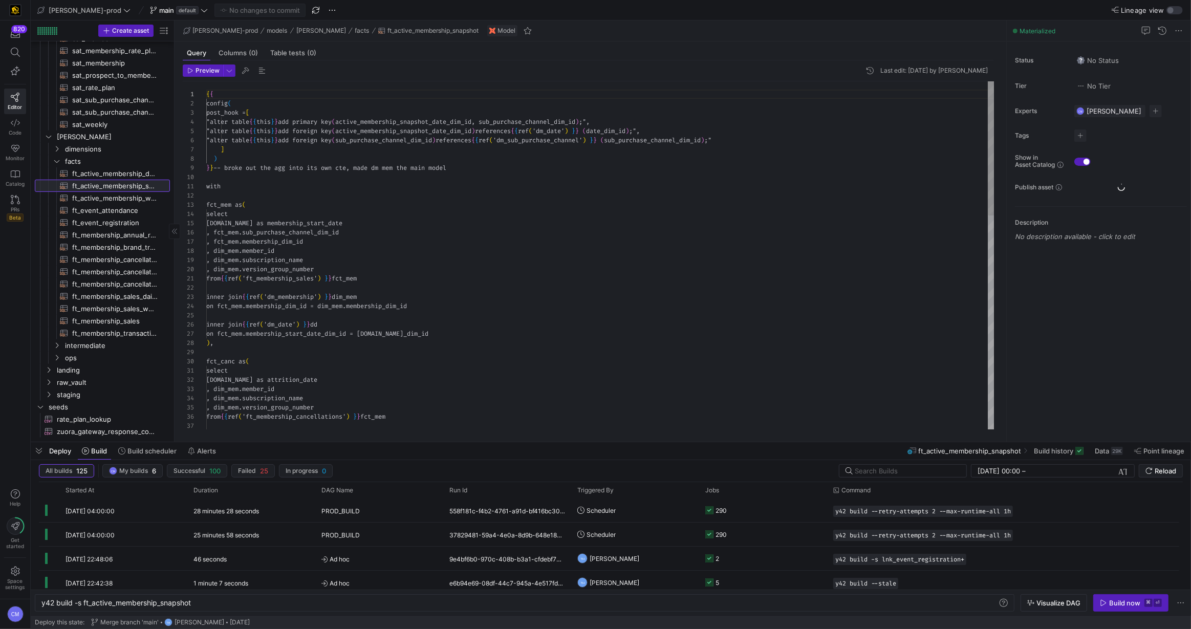
scroll to position [73, 0]
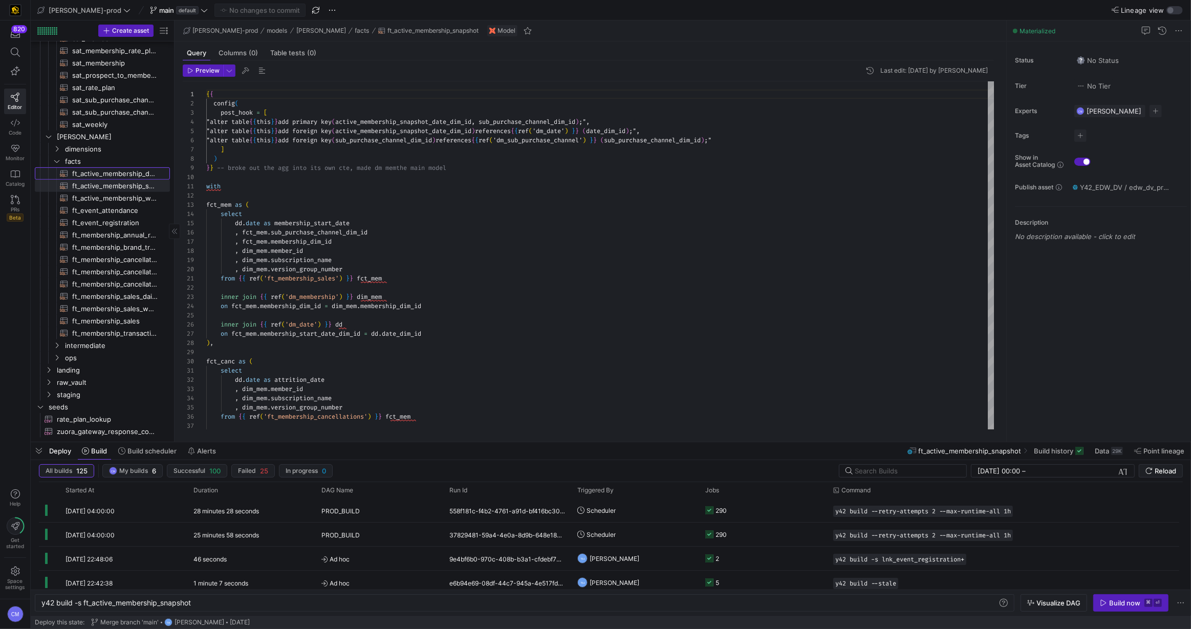
click at [132, 173] on span "ft_active_membership_daily_forecast​​​​​​​​​​" at bounding box center [115, 174] width 86 height 12
type textarea "y42 build -s ft_active_membership_daily_forecast"
type textarea "{{ config( post_hook = [ "alter table {{ this }} add primary key (cancellations…"
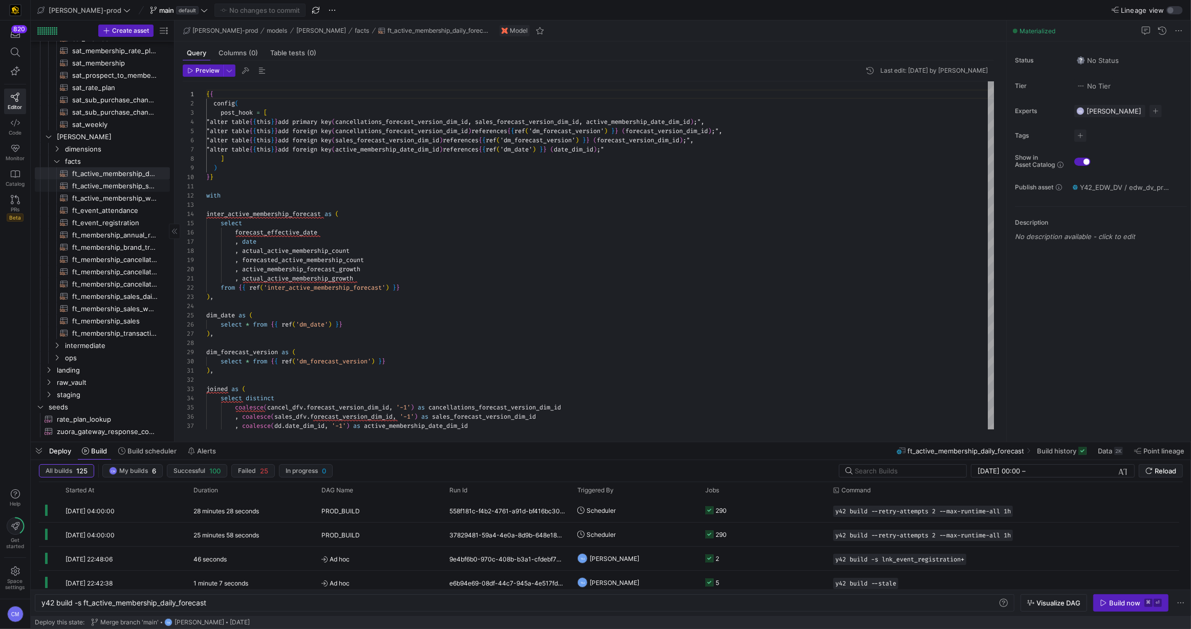
click at [128, 187] on span "ft_active_membership_snapshot​​​​​​​​​​" at bounding box center [115, 186] width 86 height 12
type textarea "y42 build -s ft_active_membership_snapshot"
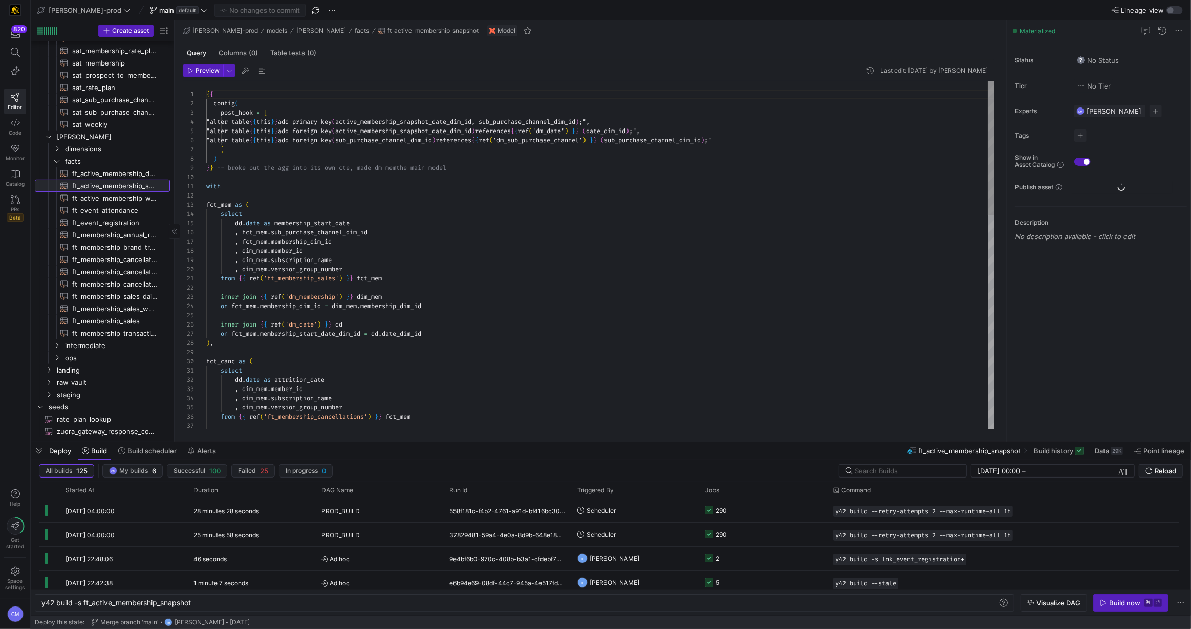
scroll to position [73, 0]
click at [413, 223] on div "{ { config ( post_hook = [ "alter table { { this } } add primary key ( active_m…" at bounding box center [600, 532] width 789 height 902
type textarea "{{ config( post_hook = [ "alter table {{ this }} add primary key (active_member…"
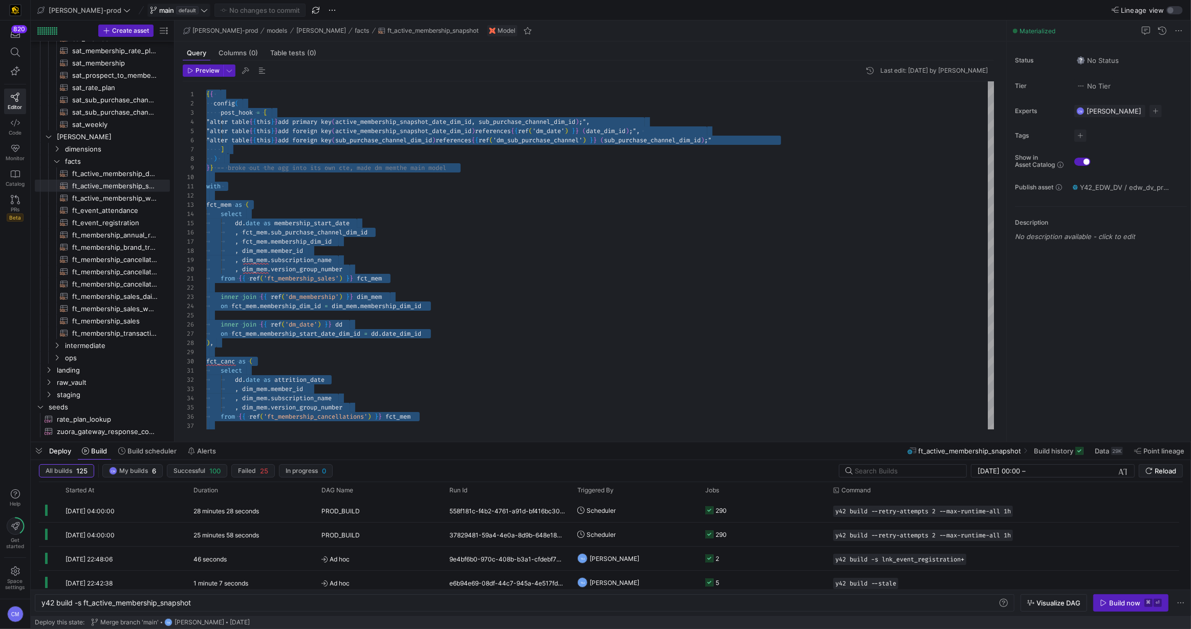
click at [148, 5] on span at bounding box center [179, 10] width 62 height 12
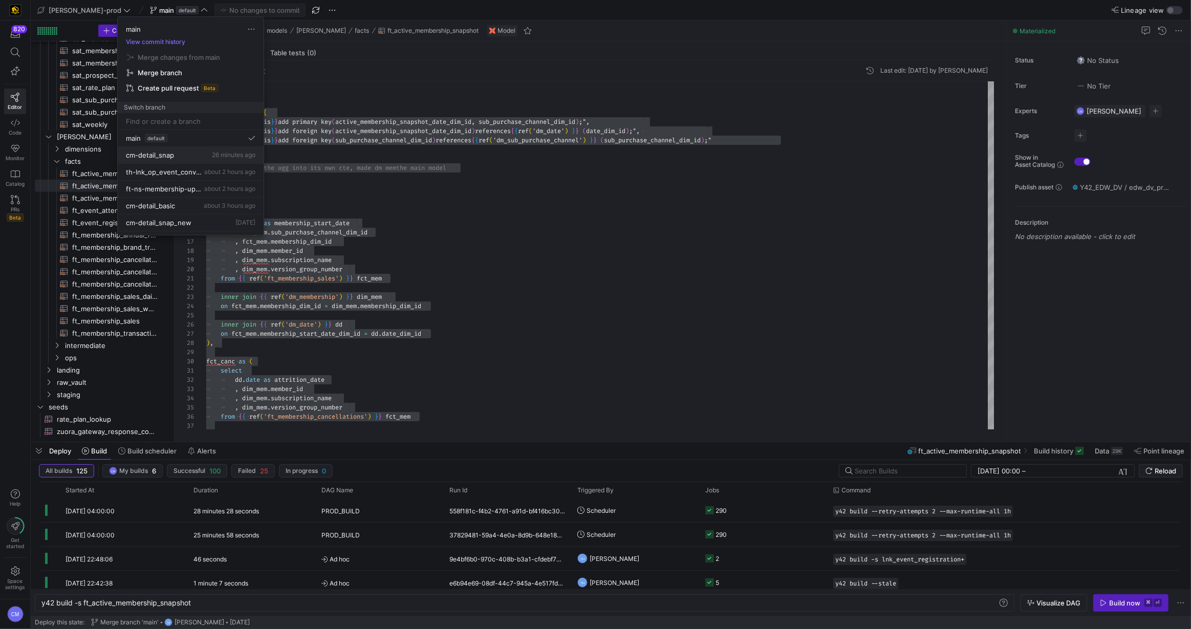
click at [186, 147] on button "cm-detail_snap 26 minutes ago" at bounding box center [191, 155] width 146 height 17
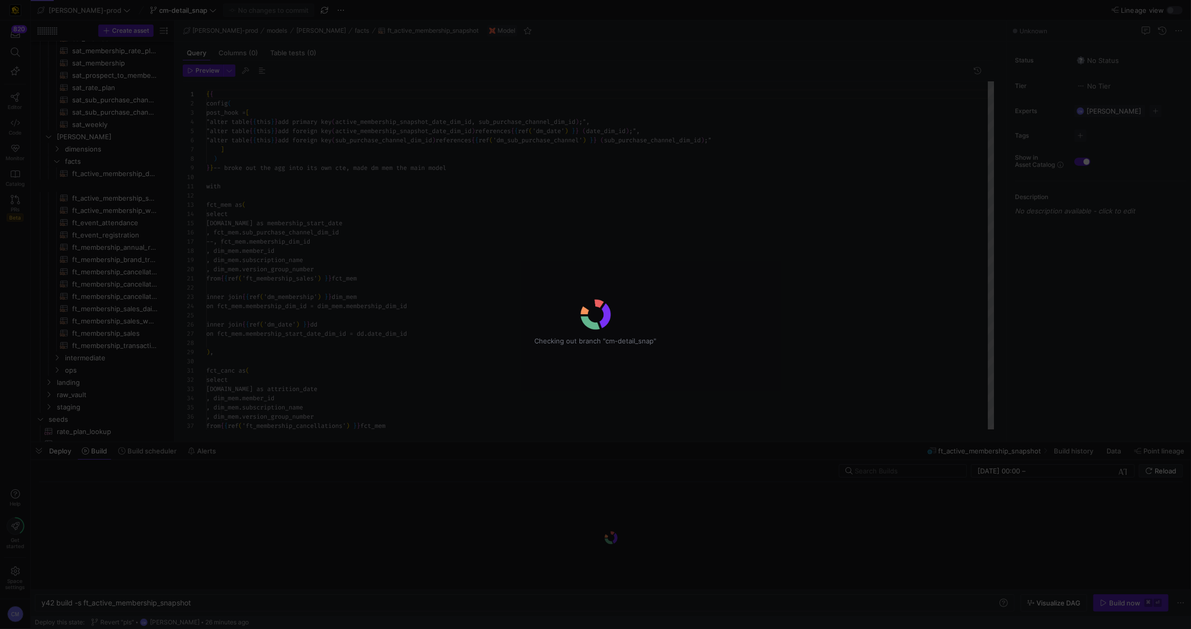
scroll to position [73, 0]
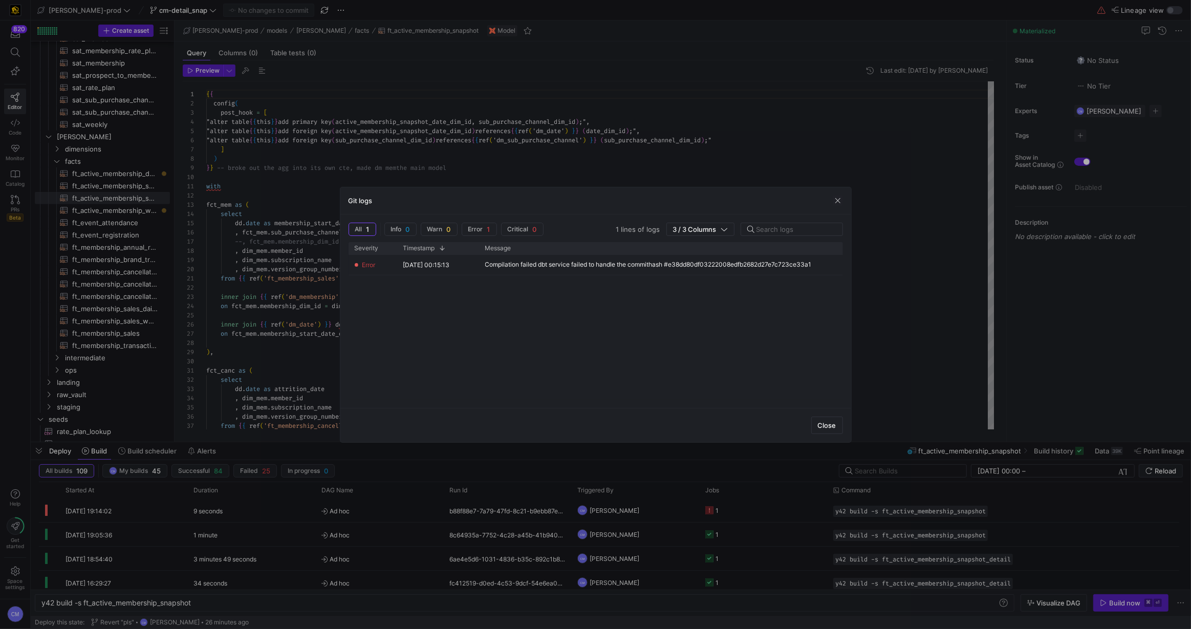
click at [453, 155] on div at bounding box center [595, 314] width 1191 height 629
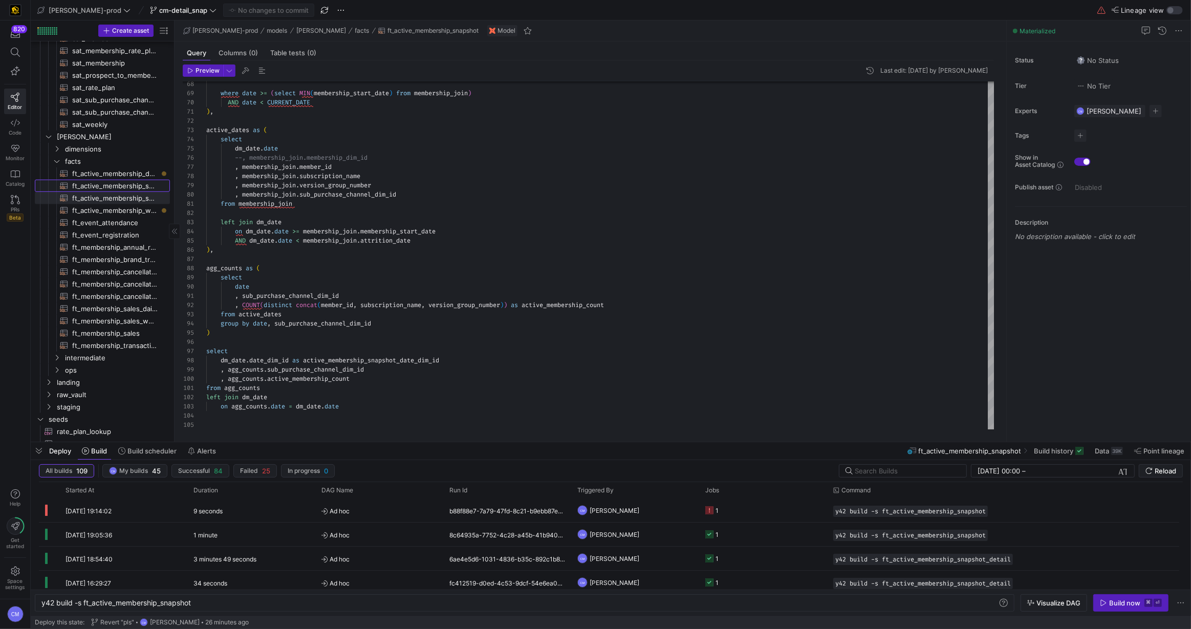
click at [145, 182] on span "ft_active_membership_snapshot_detail​​​​​​​​​​" at bounding box center [115, 186] width 86 height 12
type textarea "y42 build -s ft_active_membership_snapshot_detail"
type textarea "{{ config( post_hook = [ "alter table {{ this }} add primary key (active_member…"
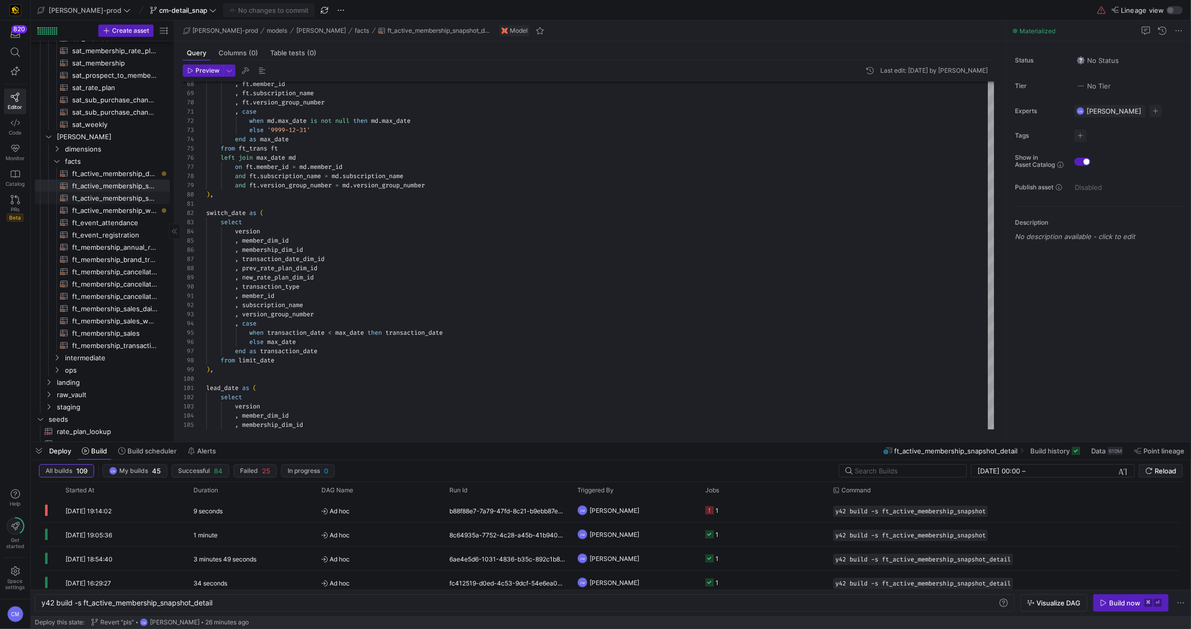
click at [134, 195] on span "ft_active_membership_snapshot​​​​​​​​​​" at bounding box center [115, 199] width 86 height 12
type textarea "y42 build -s ft_active_membership_snapshot"
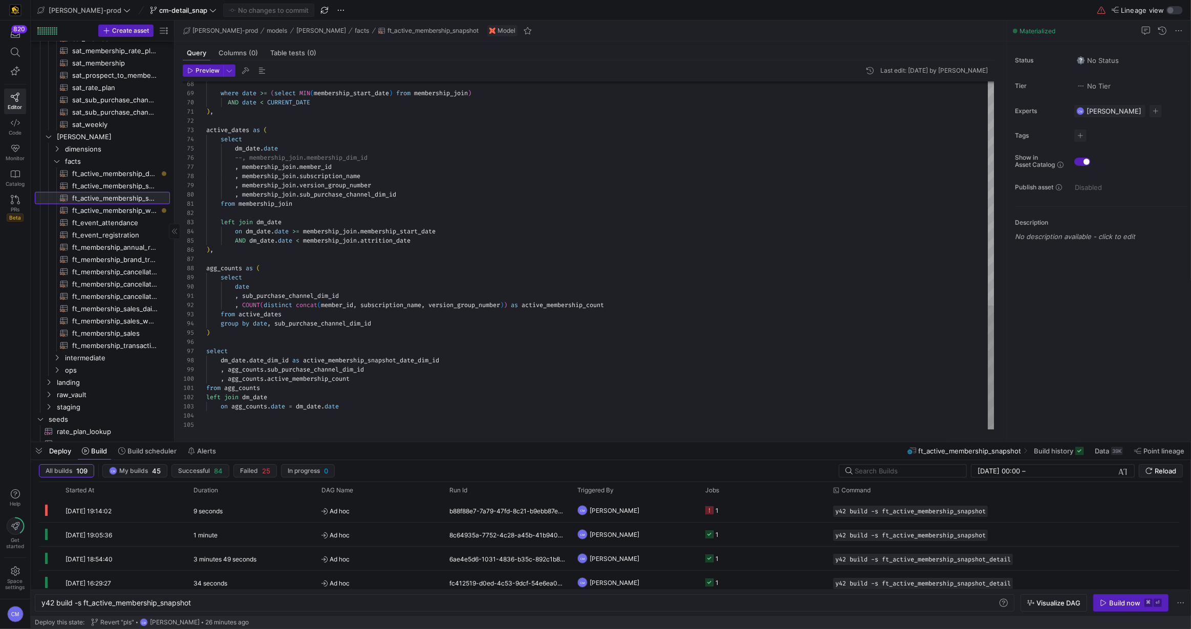
scroll to position [73, 0]
type textarea "{{ config( post_hook = [ "alter table {{ this }} add primary key (active_member…"
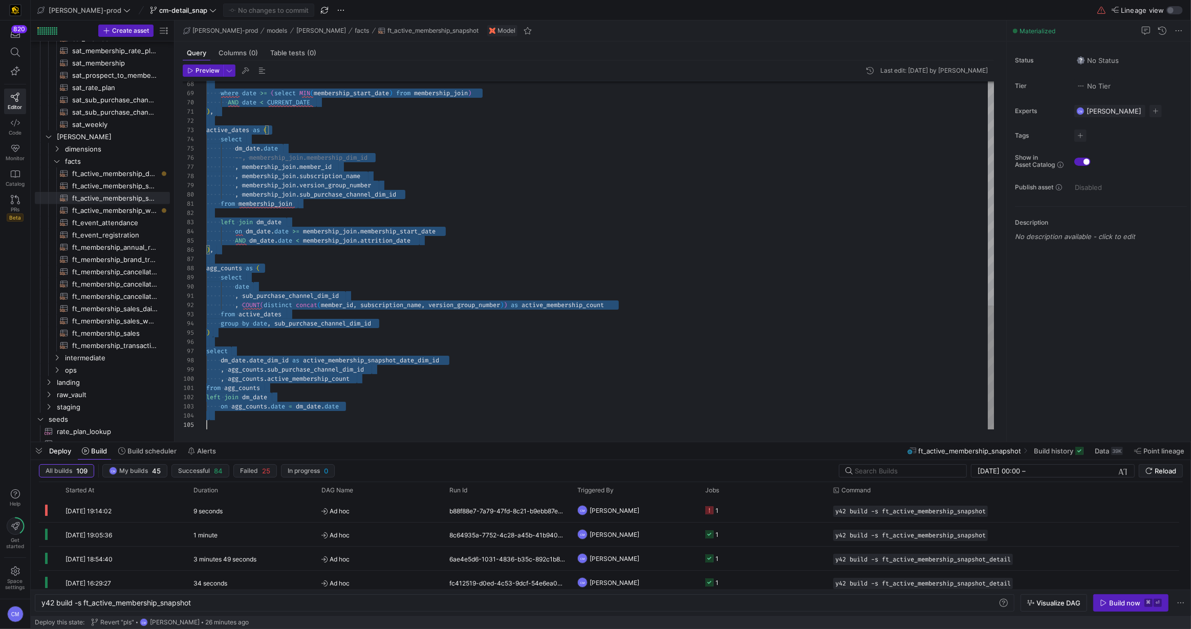
scroll to position [0, 0]
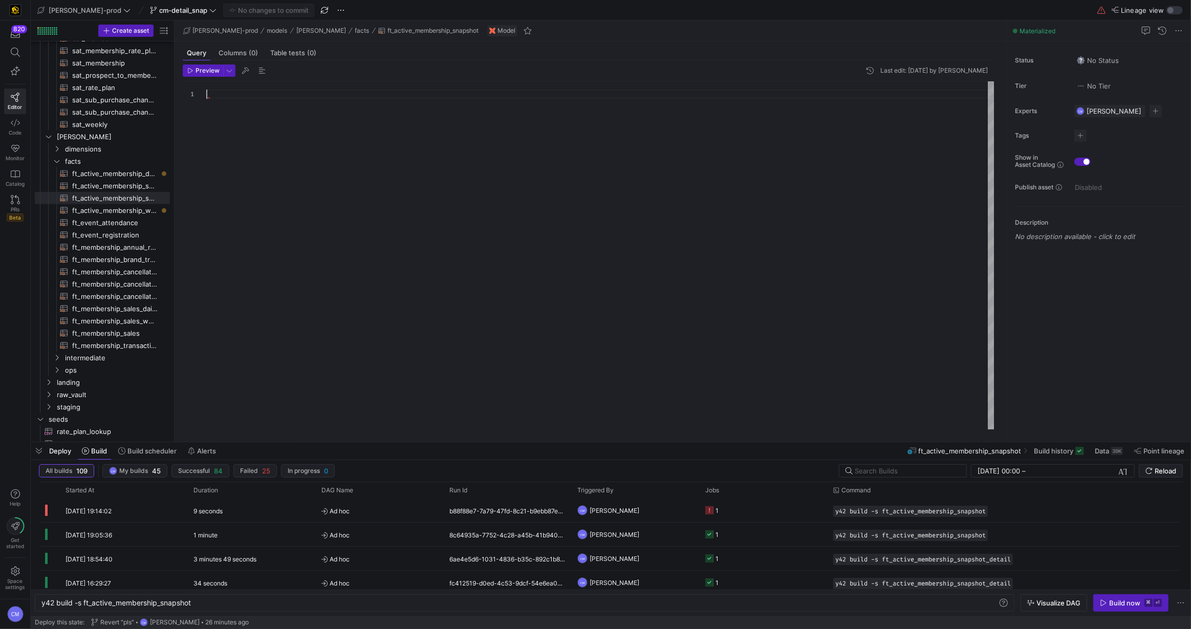
type textarea "dm_date.date_dim_id as active_membership_snapshot_date_dim_id , agg_counts.sub_…"
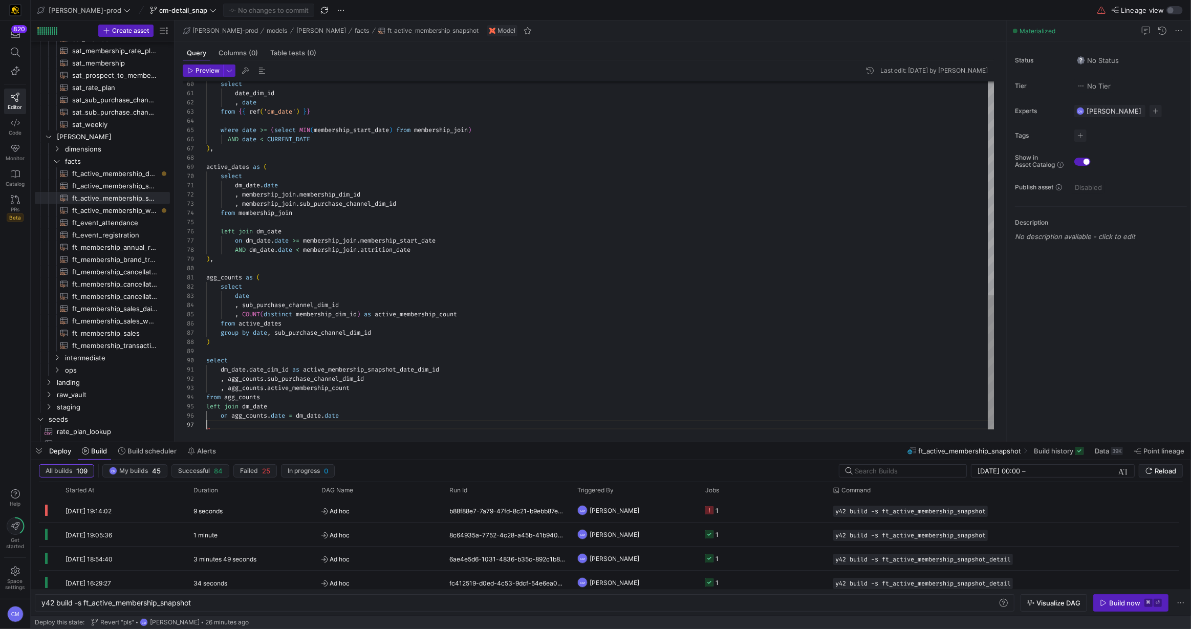
scroll to position [55, 0]
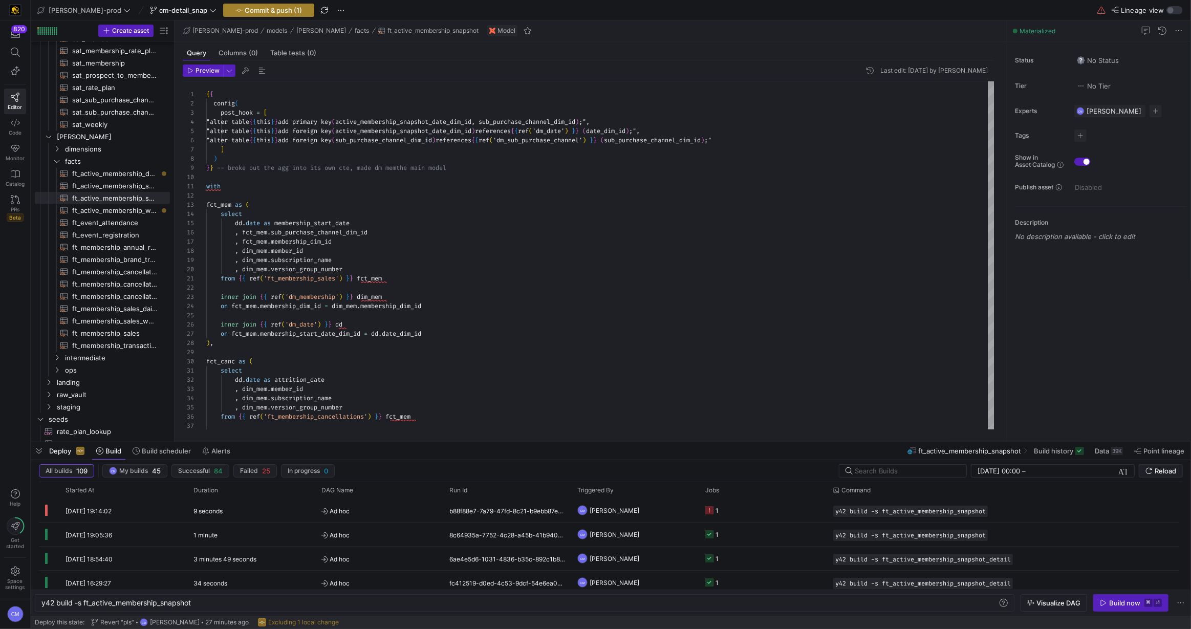
click at [243, 14] on span "button" at bounding box center [269, 10] width 90 height 12
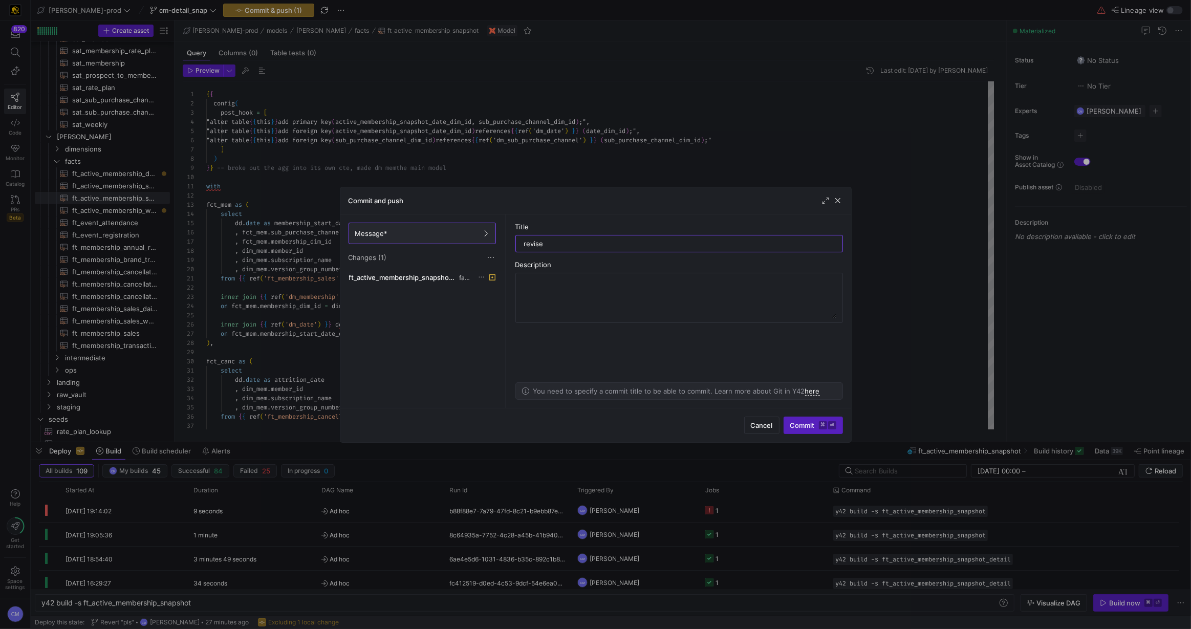
type input "revise"
click at [799, 427] on span "Commit ⌘ ⏎" at bounding box center [813, 425] width 46 height 8
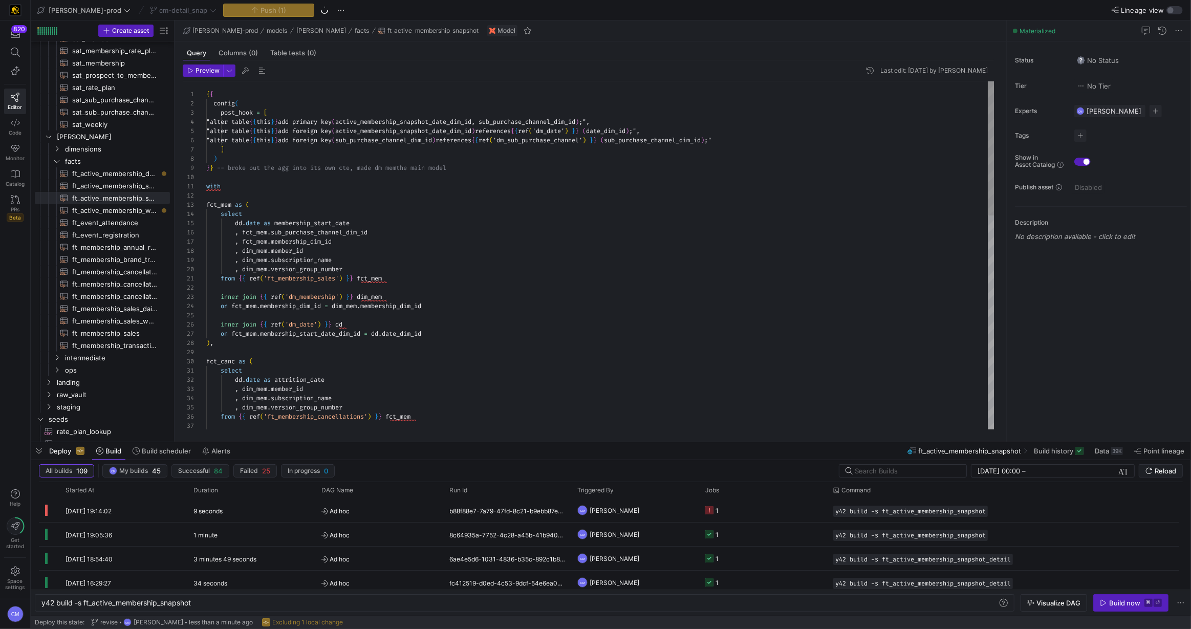
type textarea "from {{ ref('ft_membership_sales') }} fct_mem inner join {{ ref('dm_membership'…"
click at [506, 341] on div ", dim_mem . member_id , dim_mem . subscription_name , dim_mem . version_group_n…" at bounding box center [600, 532] width 789 height 902
click at [146, 185] on span "ft_active_membership_snapshot_detail​​​​​​​​​​" at bounding box center [115, 186] width 86 height 12
type textarea "y42 build -s ft_active_membership_snapshot_detail"
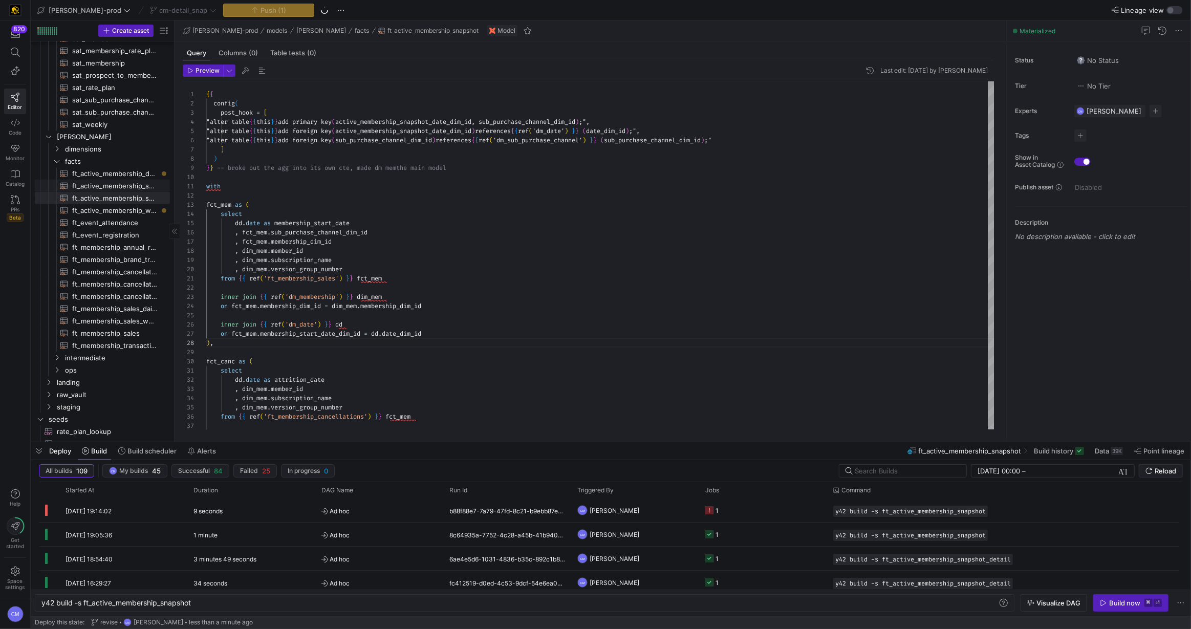
type textarea "{{ config( post_hook = [ "alter table {{ this }} add primary key (active_member…"
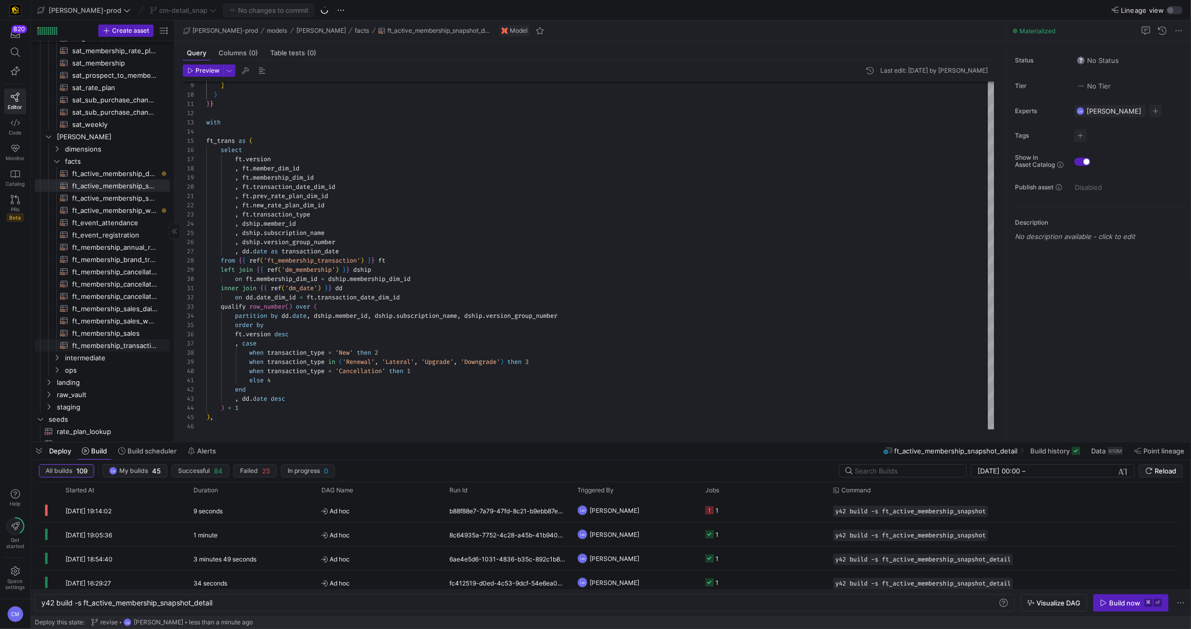
click at [137, 344] on span "ft_membership_transaction​​​​​​​​​​" at bounding box center [115, 346] width 86 height 12
type textarea "y42 build -s ft_membership_transaction"
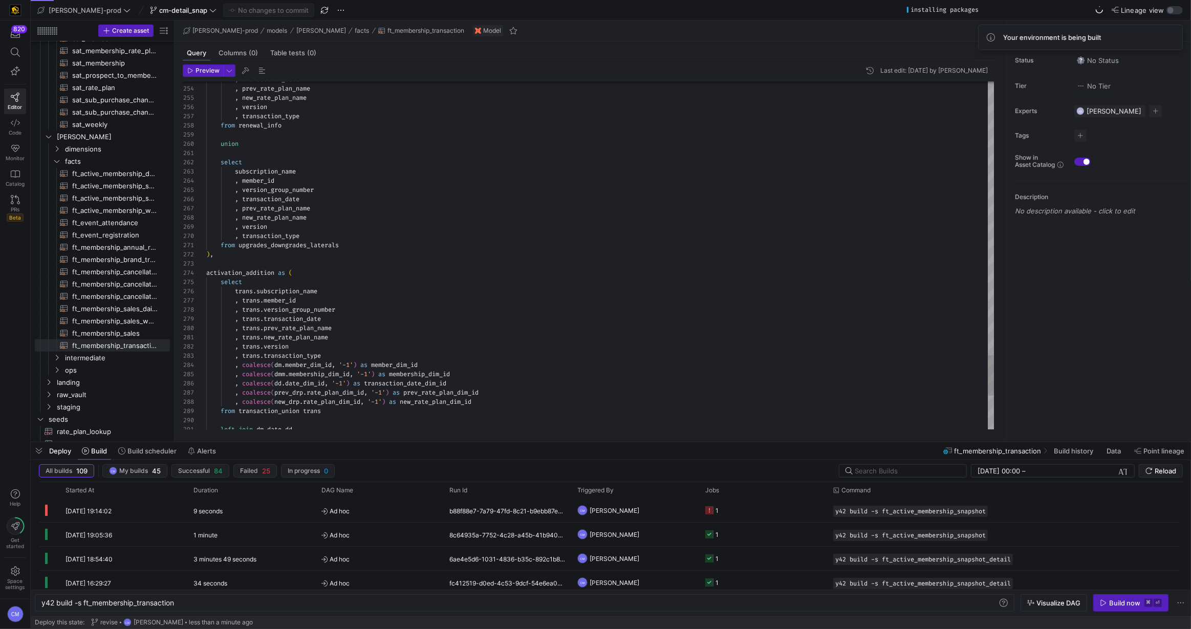
scroll to position [65, 129]
drag, startPoint x: 341, startPoint y: 309, endPoint x: 239, endPoint y: 295, distance: 103.9
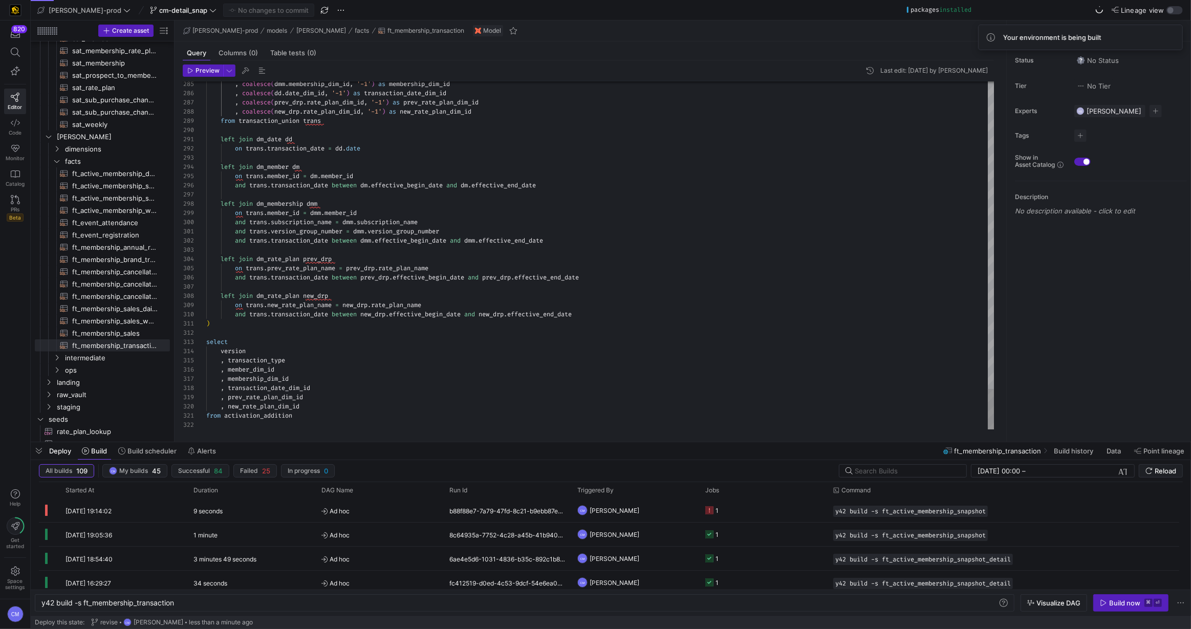
scroll to position [82, 96]
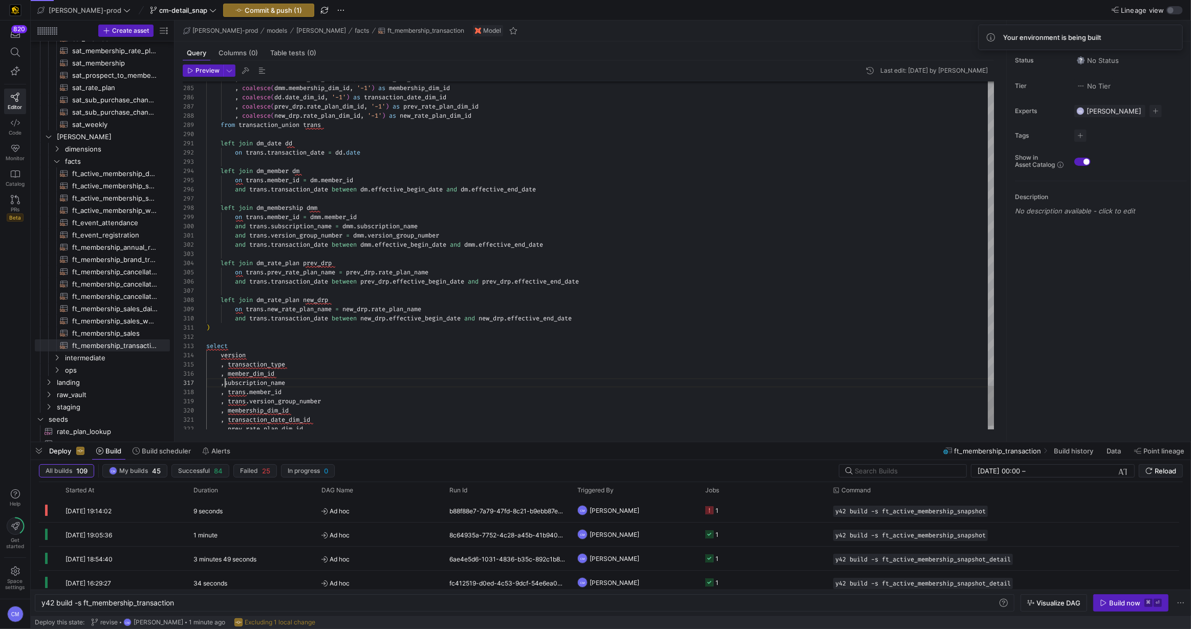
scroll to position [55, 22]
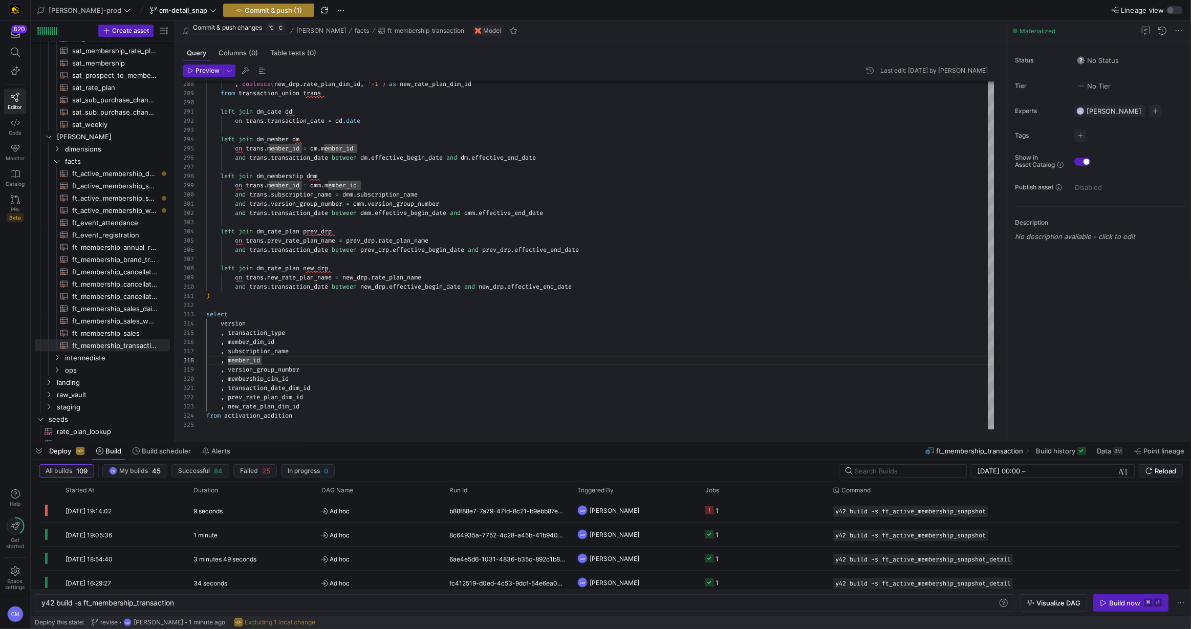
type textarea ") select version , transaction_type , member_dim_id , subscription_name , membe…"
click at [260, 7] on span "Commit & push (1)" at bounding box center [273, 10] width 57 height 8
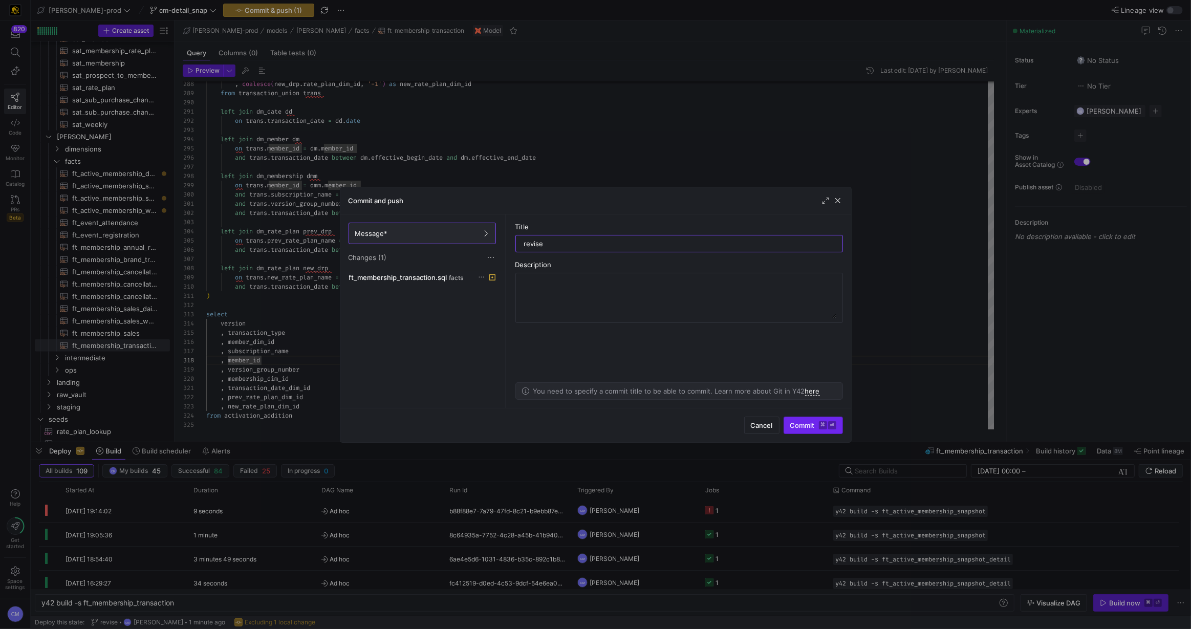
type input "revise"
click at [820, 420] on span "submit" at bounding box center [813, 425] width 58 height 16
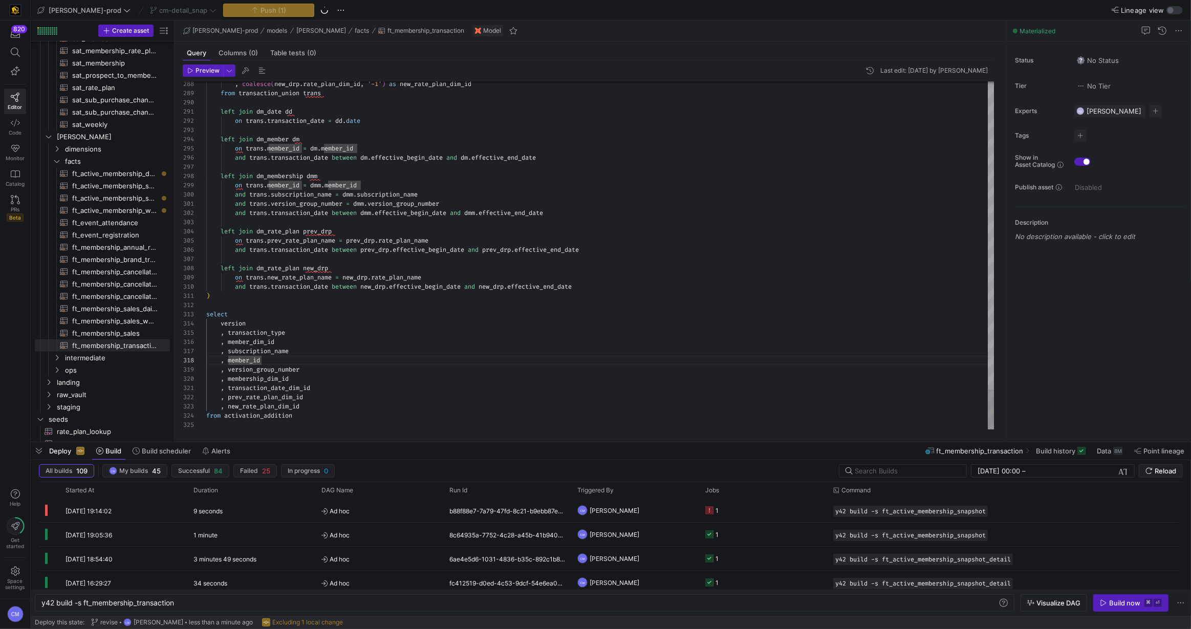
scroll to position [82, 85]
click at [120, 202] on span "ft_active_membership_snapshot​​​​​​​​​​" at bounding box center [115, 199] width 86 height 12
type textarea "y42 build -s ft_active_membership_snapshot"
type textarea "{{ config( post_hook = [ "alter table {{ this }} add primary key (active_member…"
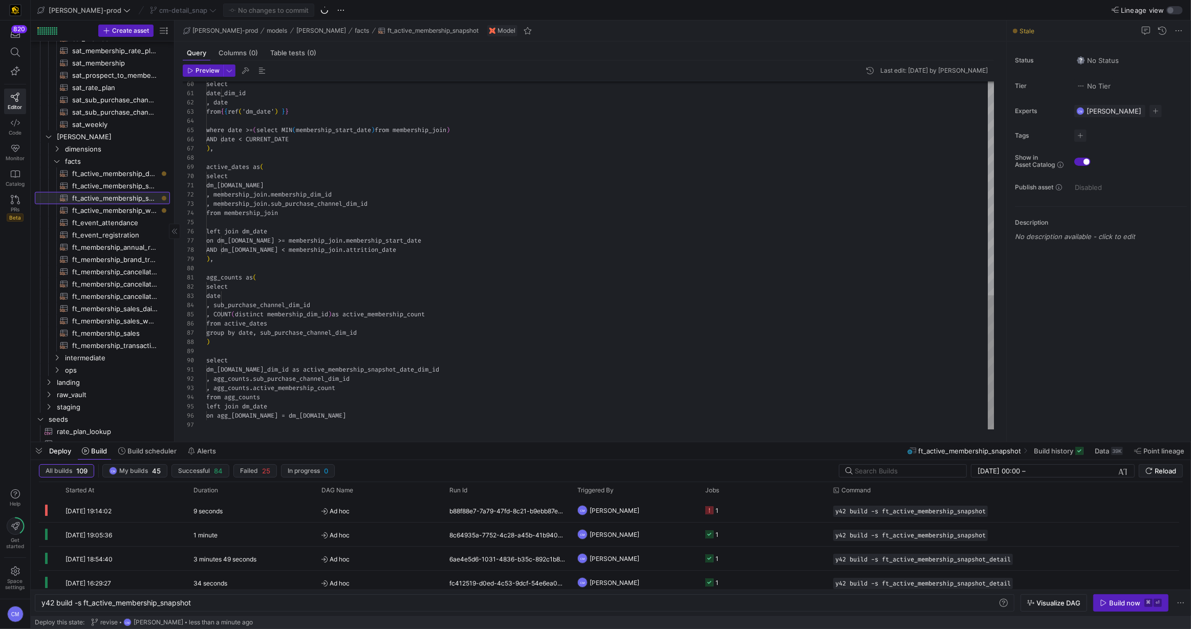
scroll to position [73, 85]
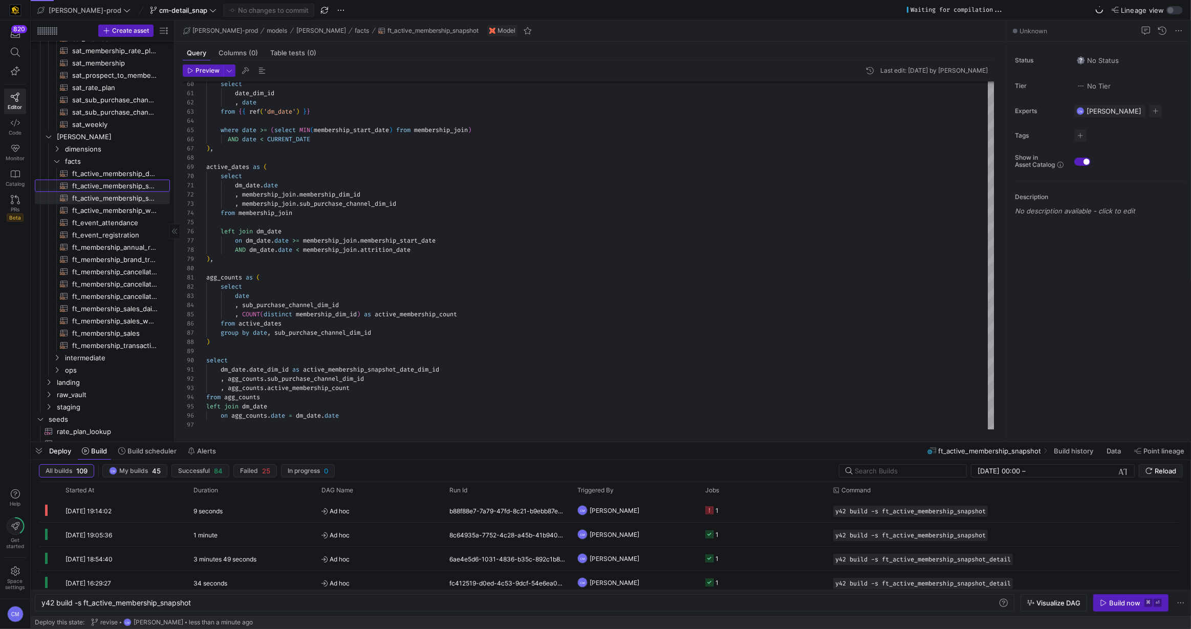
click at [124, 187] on span "ft_active_membership_snapshot_detail​​​​​​​​​​" at bounding box center [115, 186] width 86 height 12
type textarea "y42 build -s ft_active_membership_snapshot_detail"
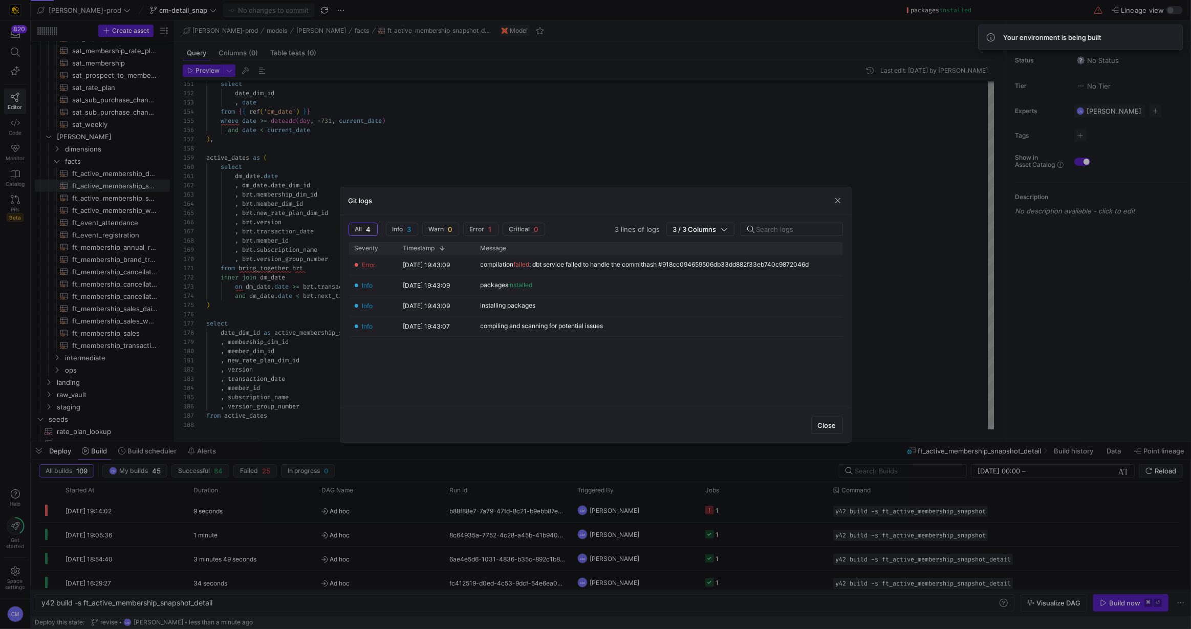
click at [340, 283] on div "Git logs All 4 Info 3 Warn 0 Error 1 Critical 0 3 lines of logs 3 / 3 Columns D…" at bounding box center [596, 315] width 512 height 256
click at [297, 261] on div at bounding box center [595, 314] width 1191 height 629
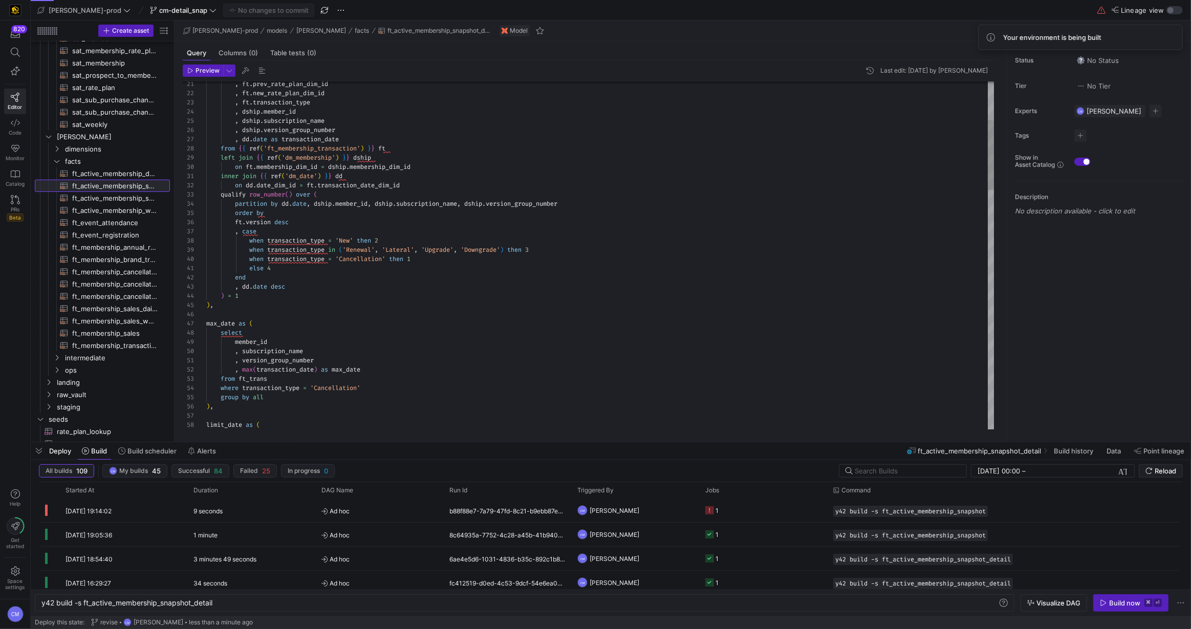
scroll to position [0, 0]
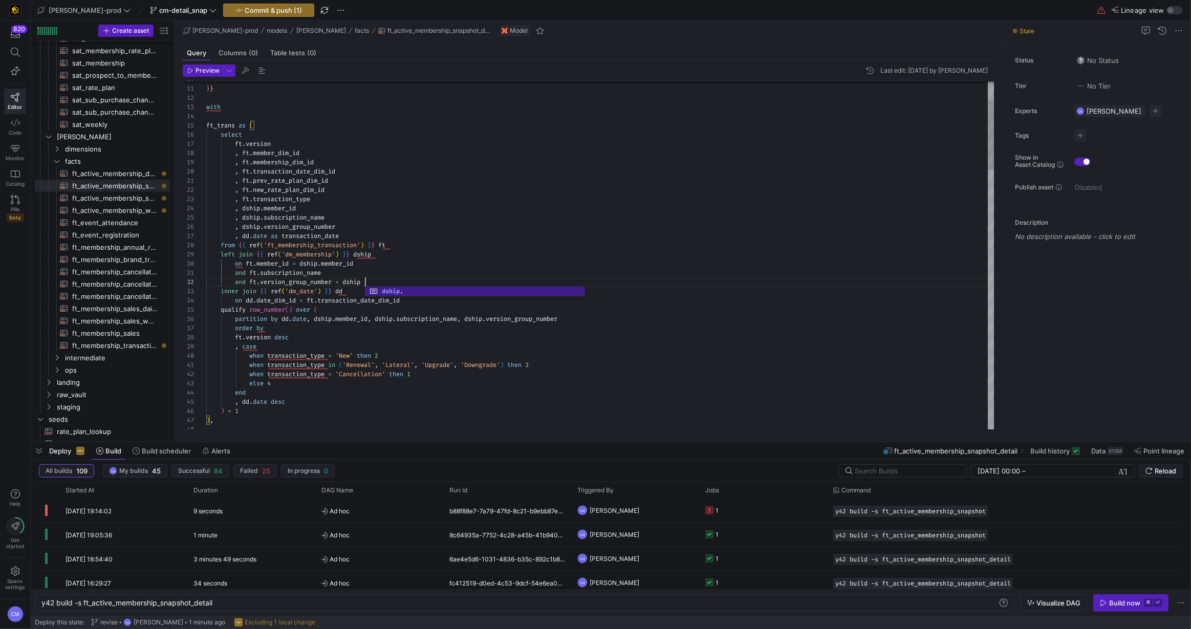
scroll to position [9, 162]
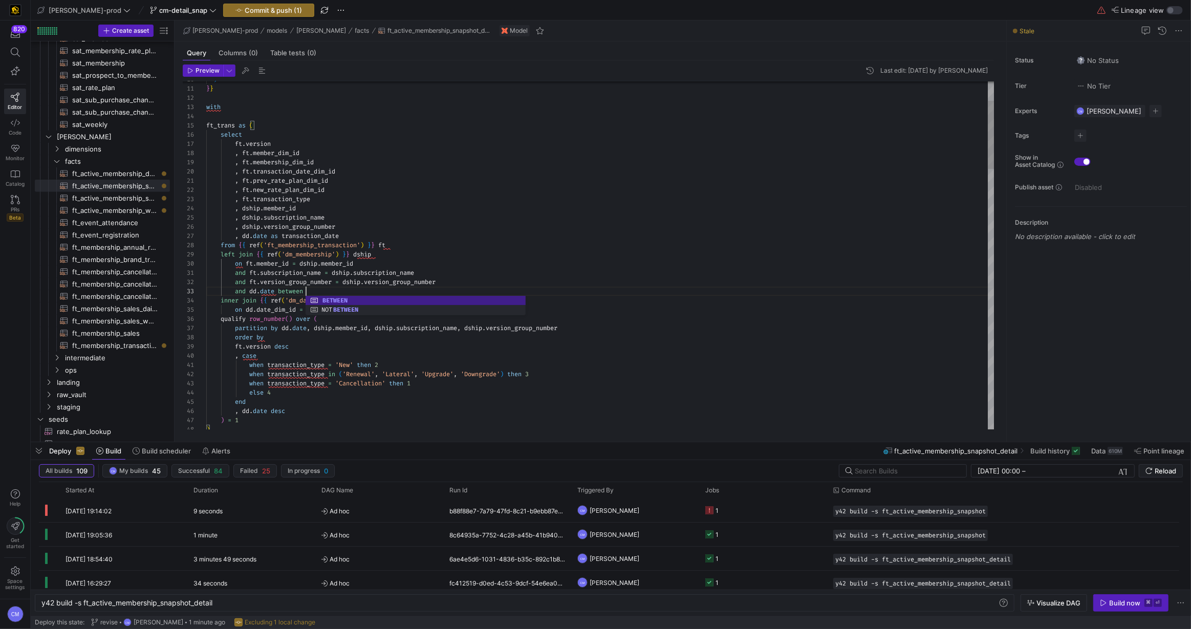
scroll to position [18, 103]
drag, startPoint x: 281, startPoint y: 289, endPoint x: 298, endPoint y: 289, distance: 16.9
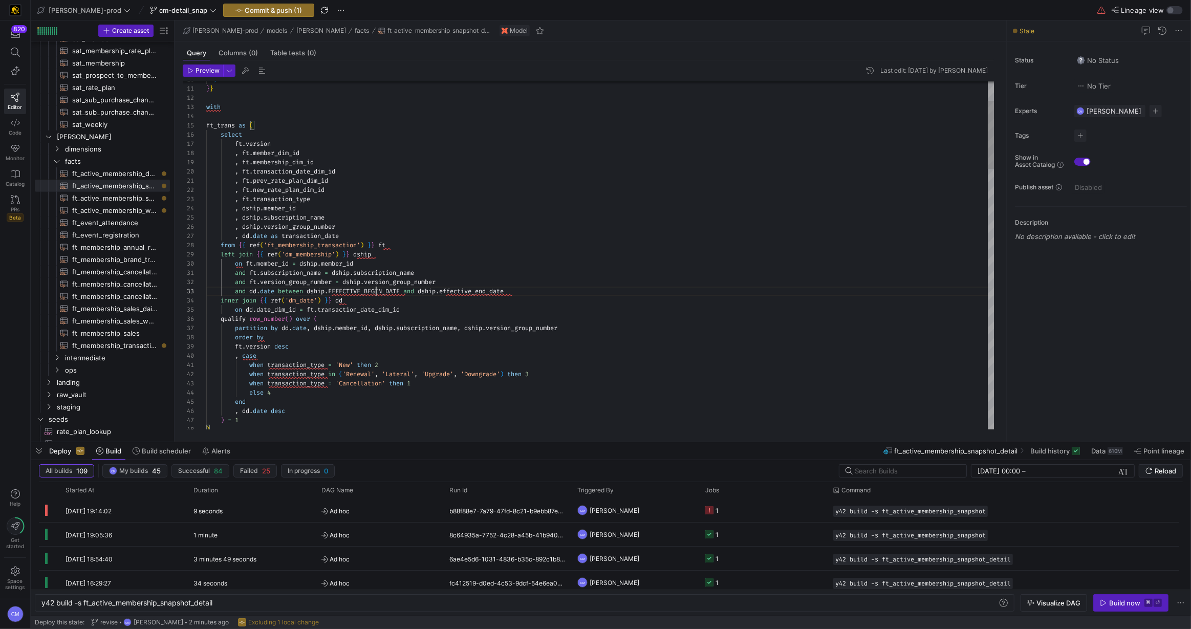
click at [461, 303] on div "inner join { { ref ( 'dm_date' ) } } dd" at bounding box center [600, 300] width 789 height 9
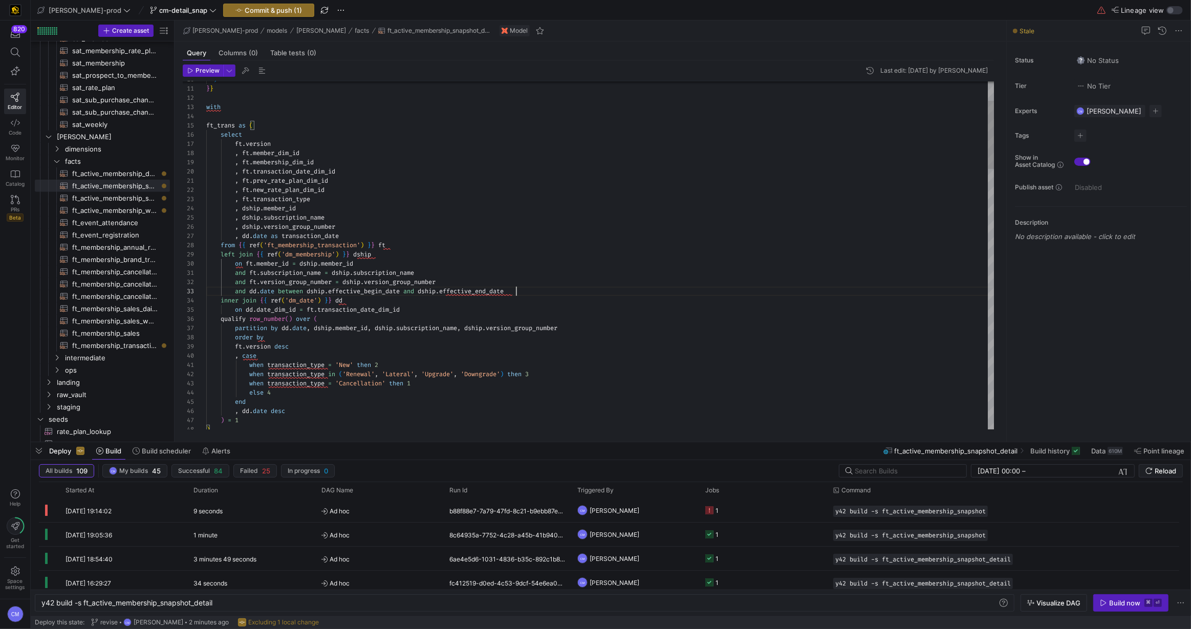
scroll to position [18, 310]
type textarea "and ft.subscription_name = dship.subscription_name and ft.version_group_number …"
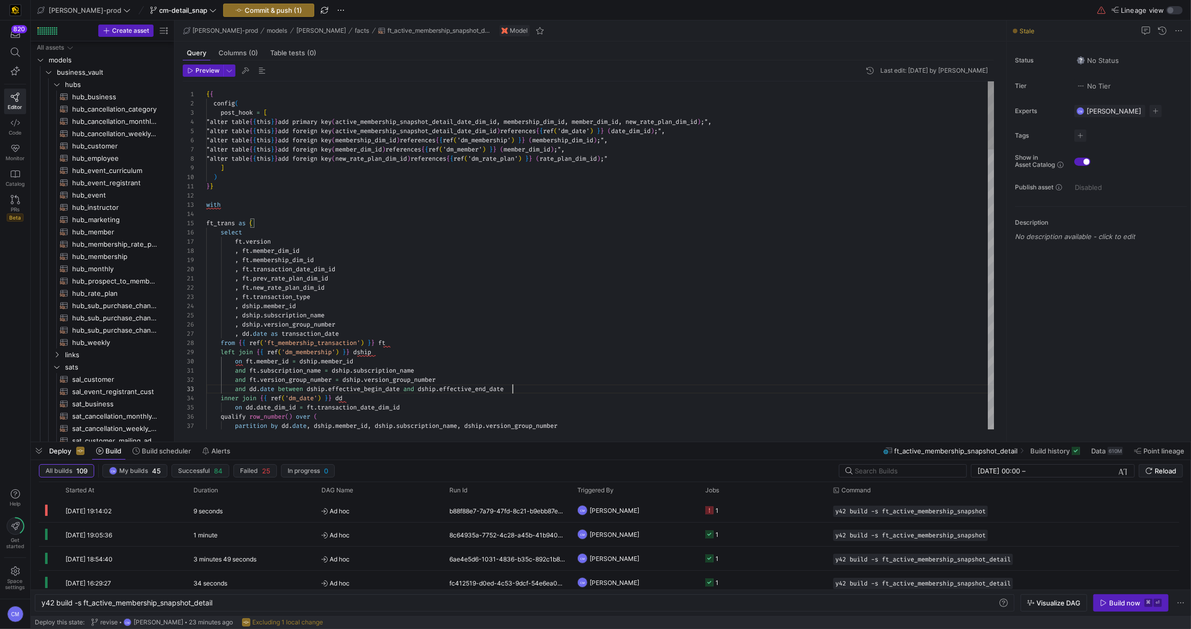
scroll to position [18, 306]
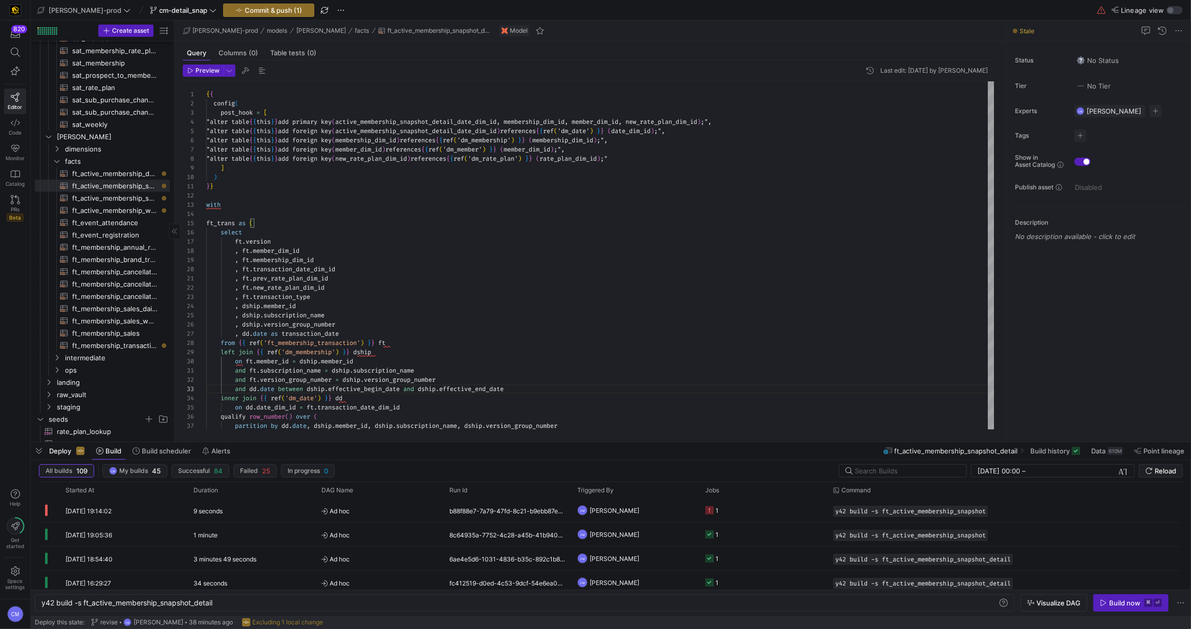
type textarea "and ft.subscription_name = dship.subscription_name and ft.version_group_number …"
click at [269, 10] on span "Commit & push (1)" at bounding box center [273, 10] width 57 height 8
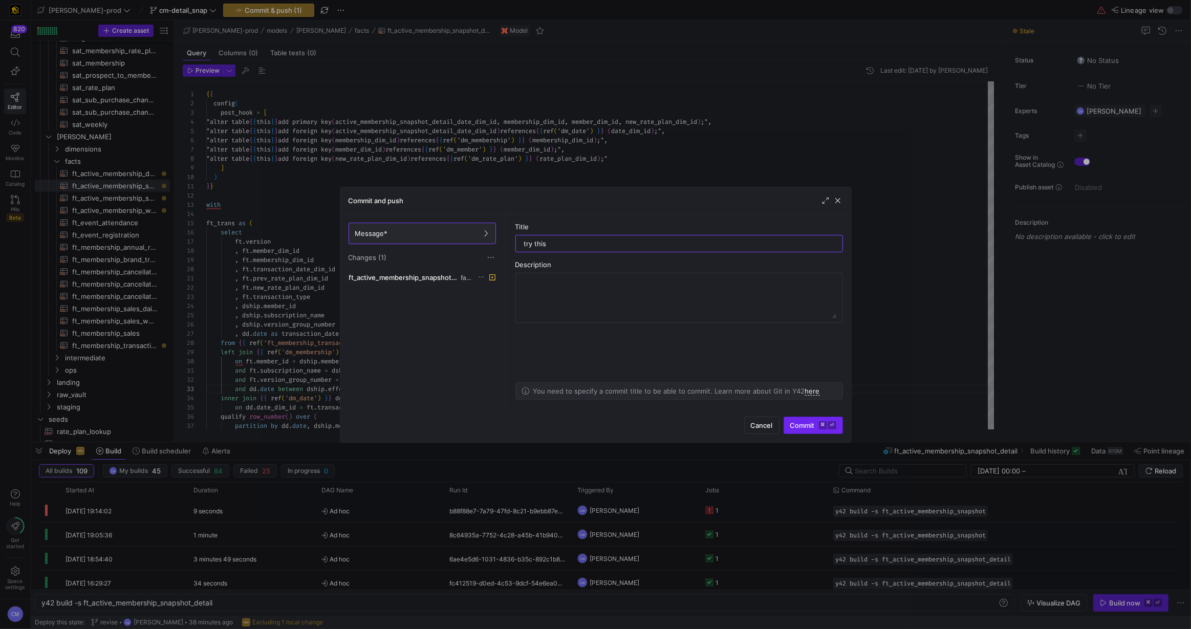
type input "try this"
click at [812, 421] on span "Commit ⌘ ⏎" at bounding box center [813, 425] width 46 height 8
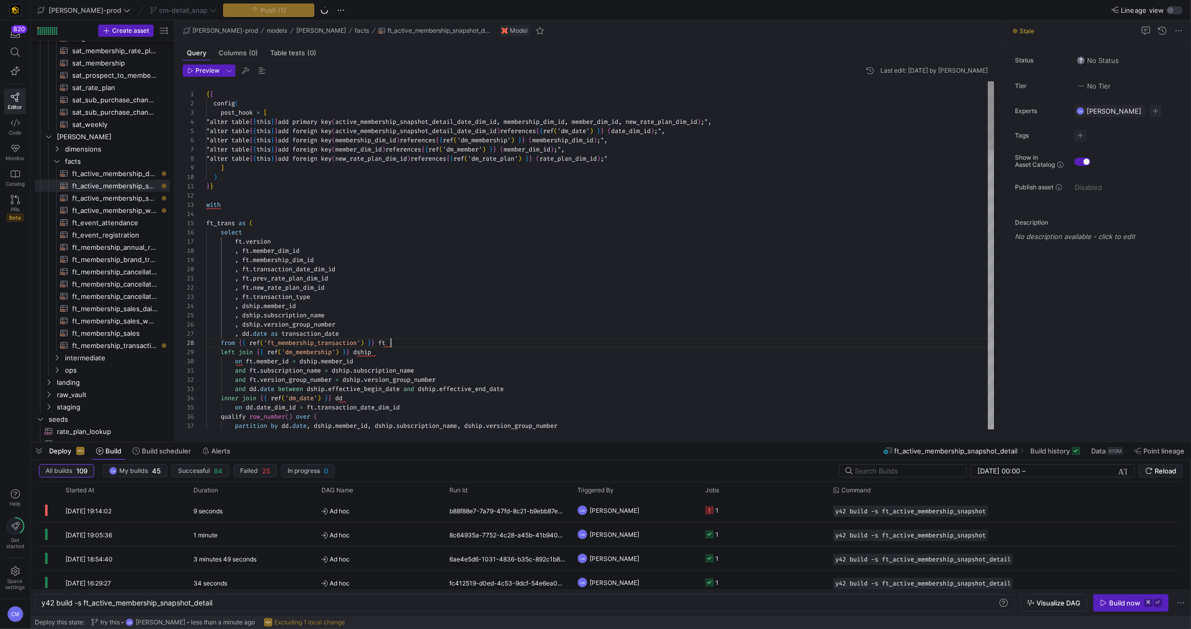
scroll to position [65, 184]
type textarea "{{ config( post_hook = [ "alter table {{ this }} add primary key (active_member…"
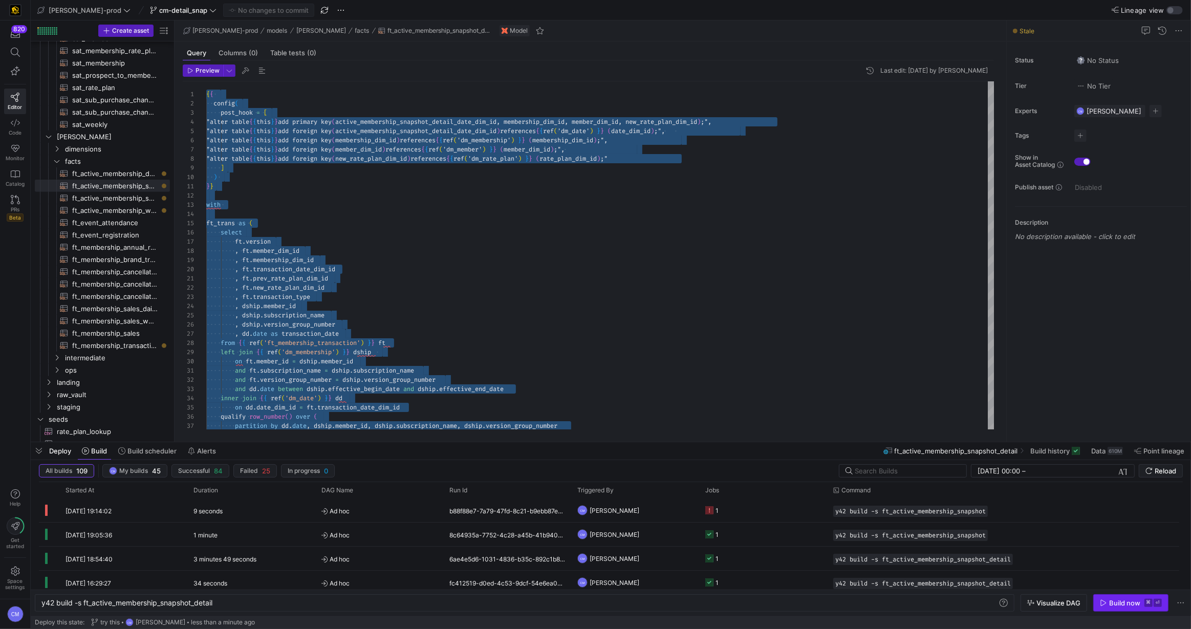
click at [1122, 601] on div "Build now" at bounding box center [1124, 603] width 31 height 8
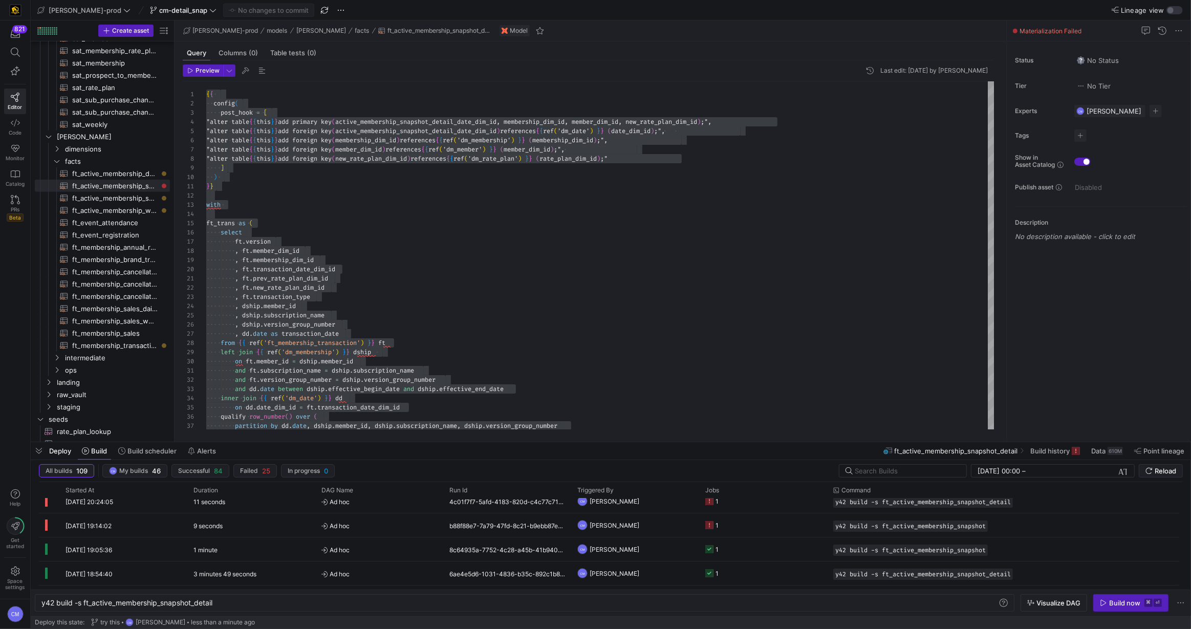
scroll to position [11, 0]
click at [163, 604] on div "y42 build -s ft_active_membership_snapshot_detail" at bounding box center [519, 603] width 957 height 8
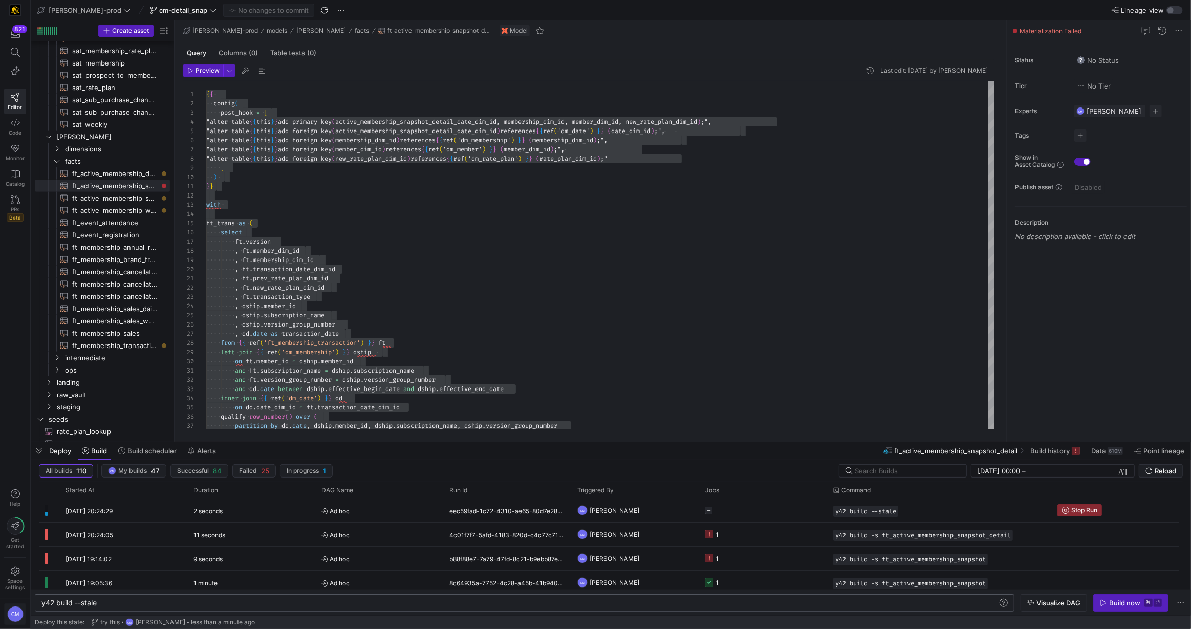
type textarea "y42 build --stale"
click at [701, 514] on div "2" at bounding box center [763, 511] width 128 height 24
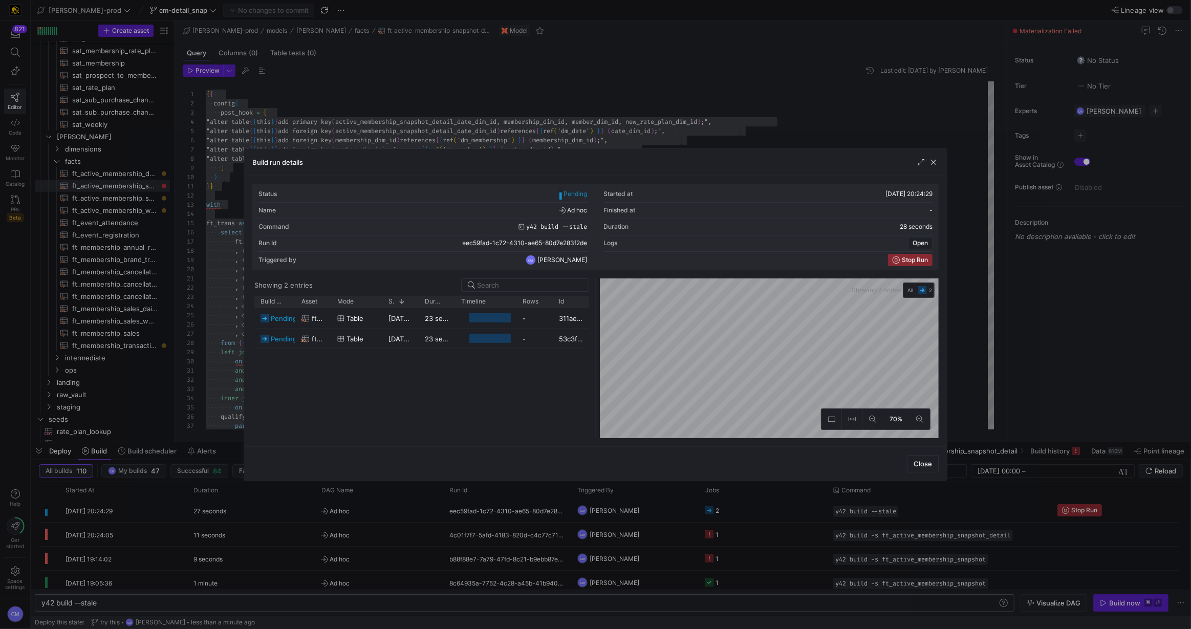
click at [701, 514] on div at bounding box center [595, 314] width 1191 height 629
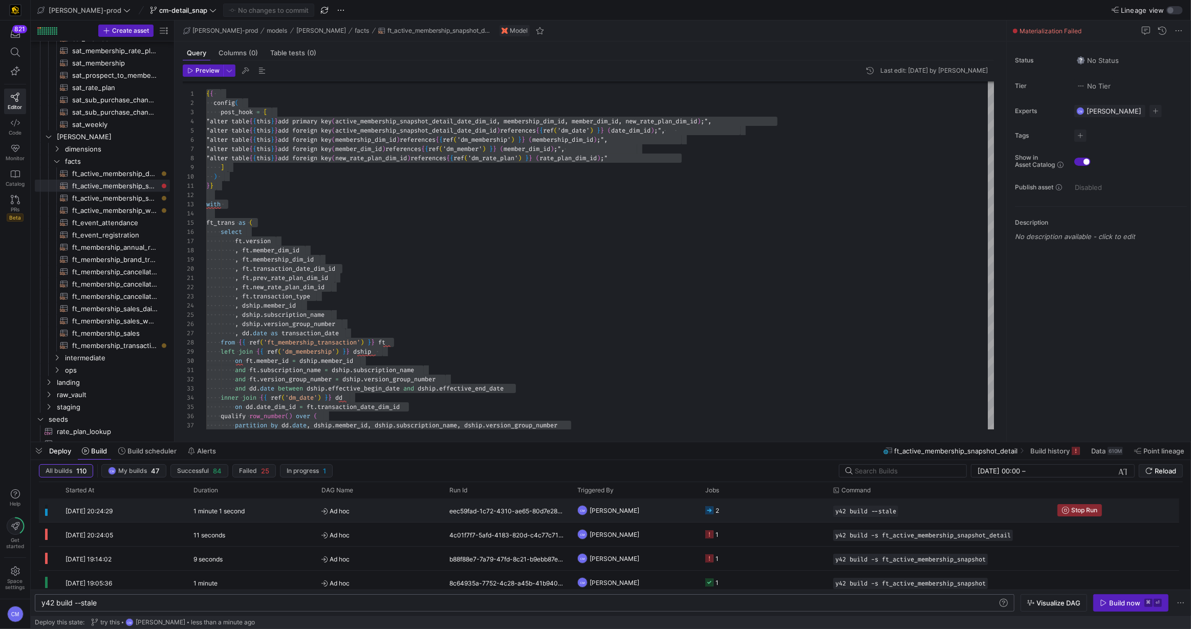
click at [732, 509] on y42-job-status-cell-renderer "2" at bounding box center [763, 510] width 116 height 23
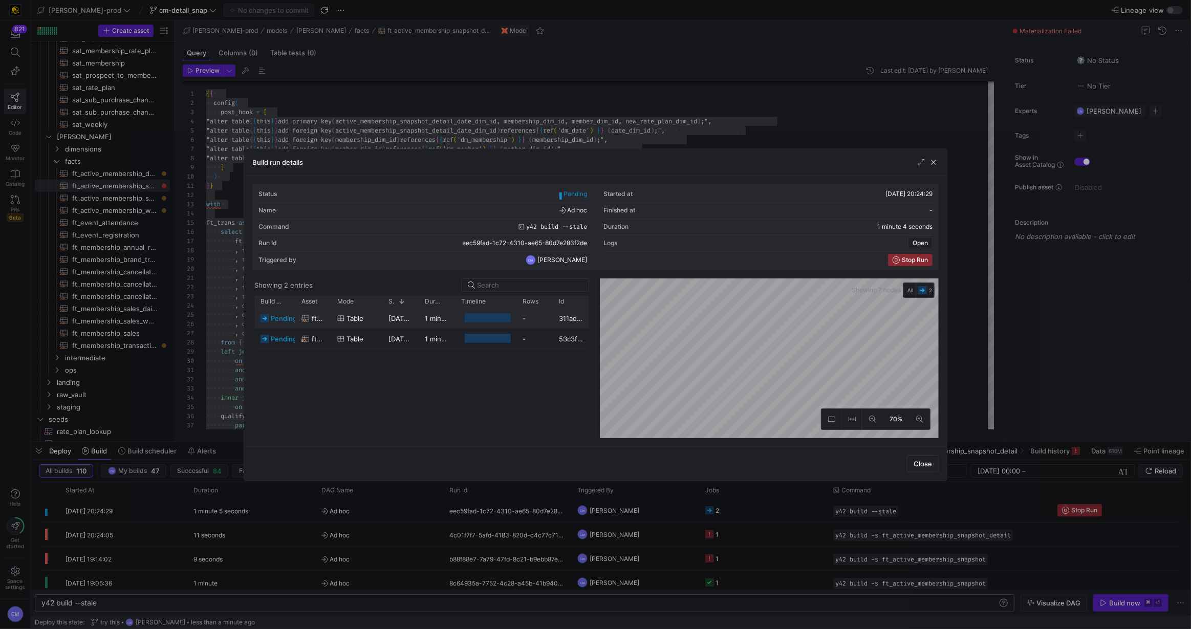
click at [541, 321] on div "-" at bounding box center [535, 318] width 36 height 20
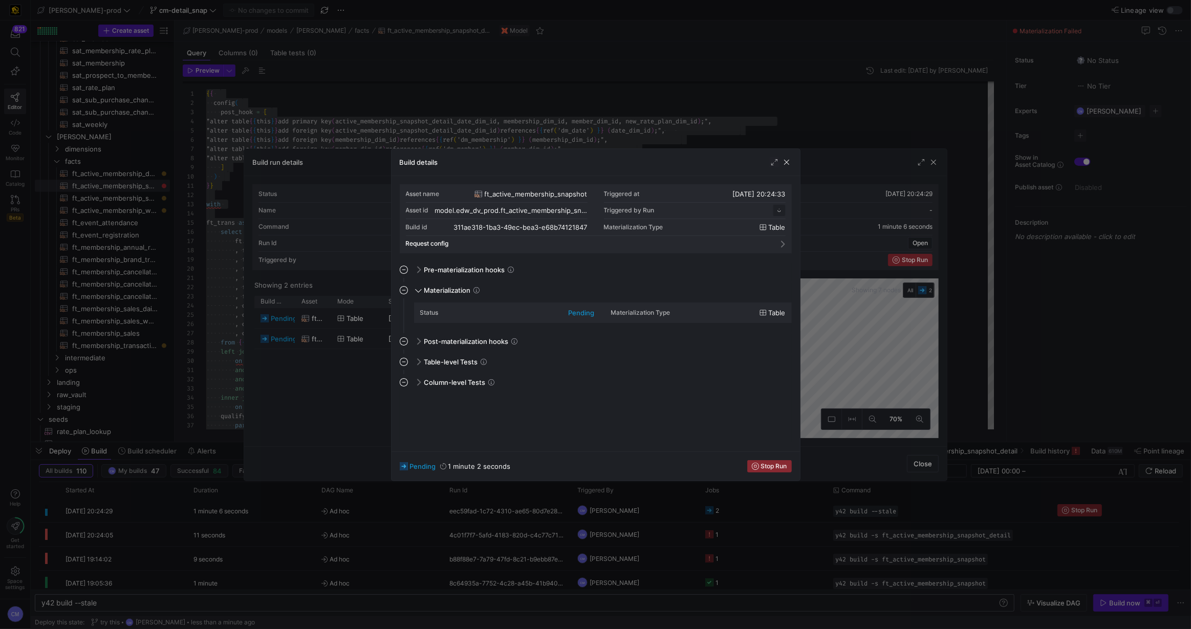
scroll to position [92, 0]
click at [334, 344] on div at bounding box center [595, 314] width 1191 height 629
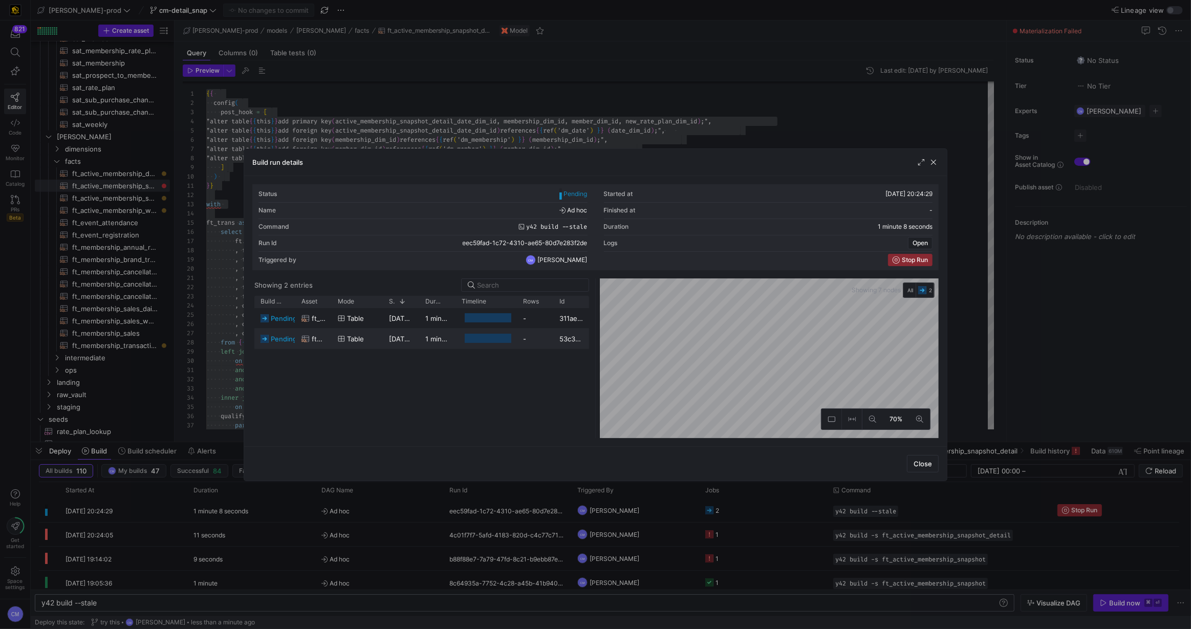
click at [334, 344] on div "table" at bounding box center [357, 339] width 51 height 20
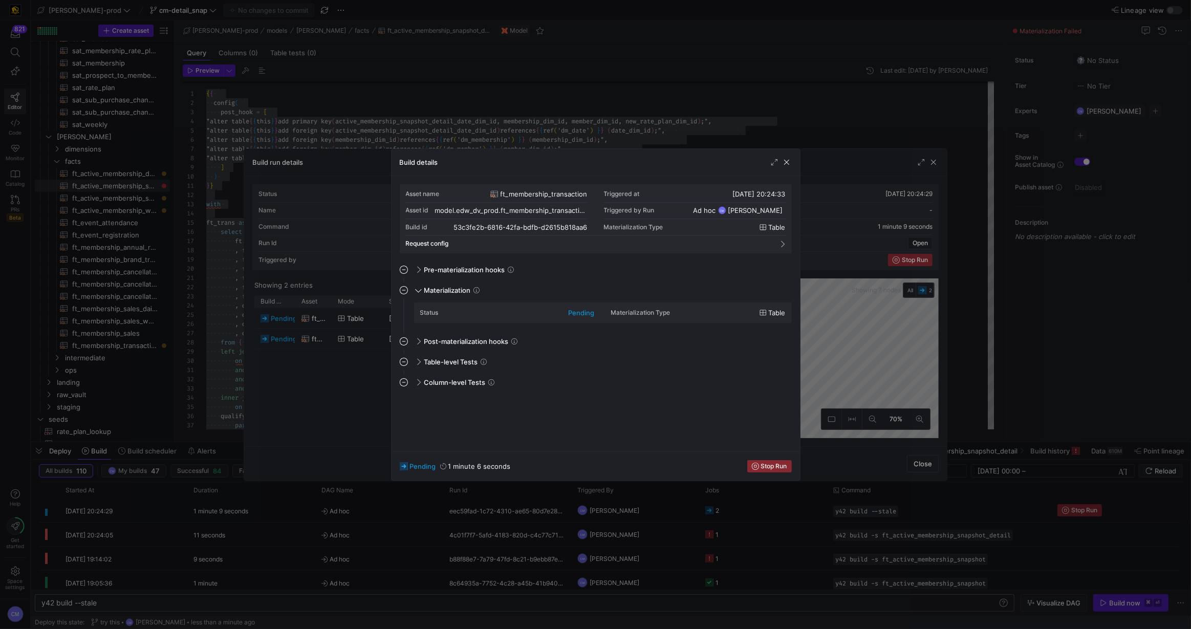
click at [334, 344] on div at bounding box center [595, 314] width 1191 height 629
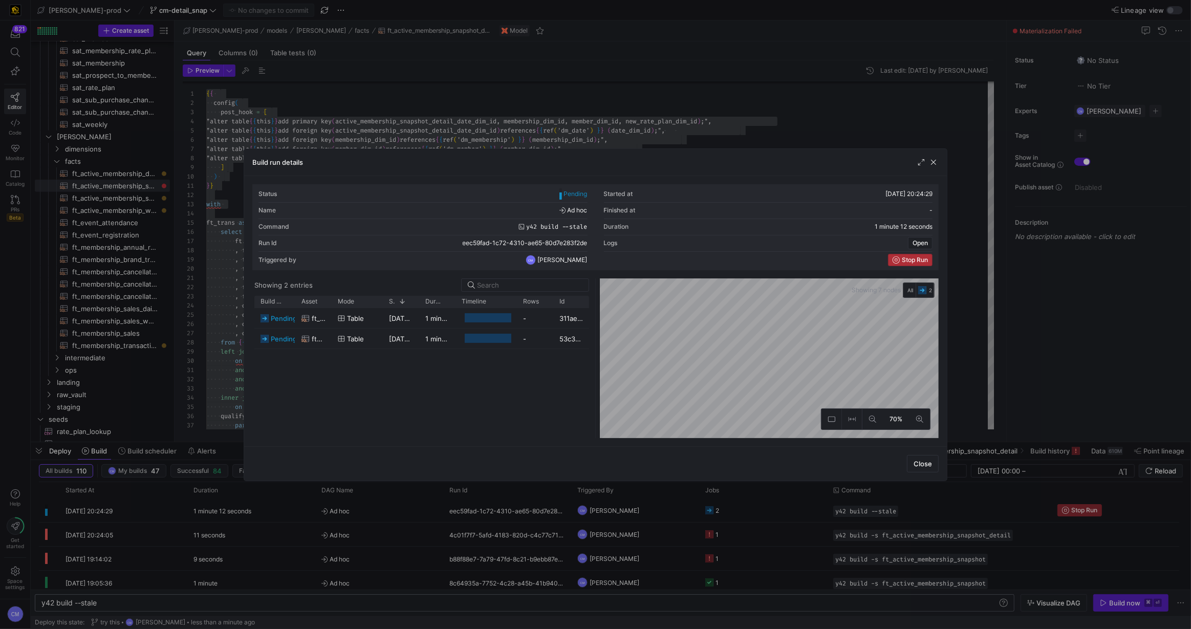
click at [919, 262] on span "Stop Run" at bounding box center [915, 259] width 26 height 7
click at [1121, 597] on div at bounding box center [595, 314] width 1191 height 629
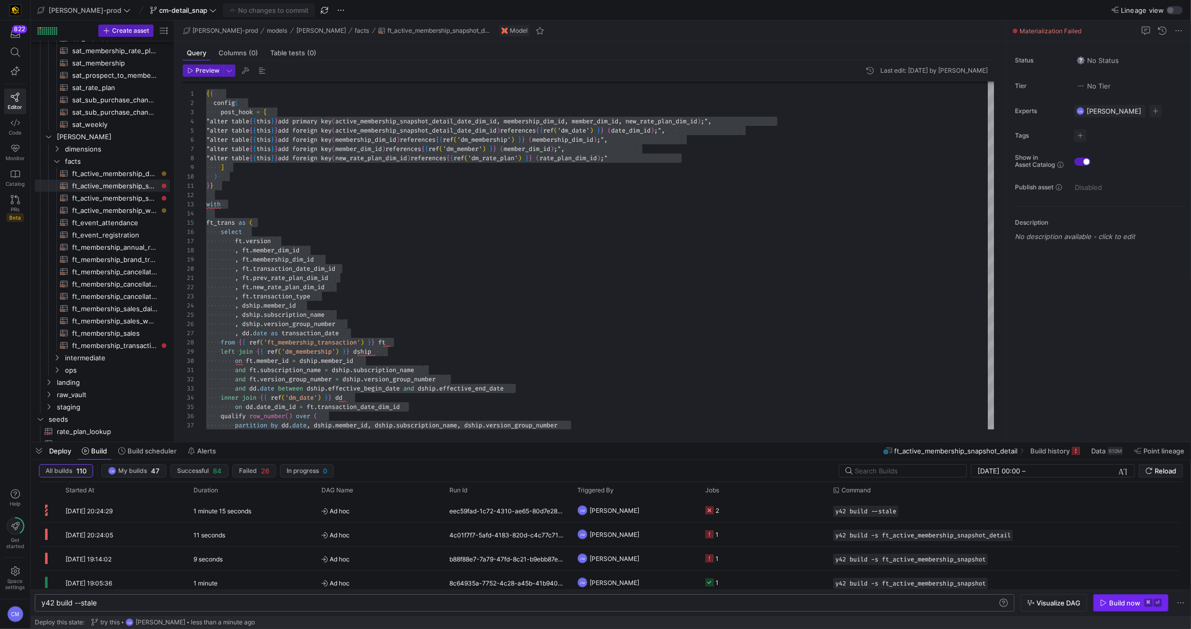
click at [1120, 599] on div "Build now" at bounding box center [1124, 603] width 31 height 8
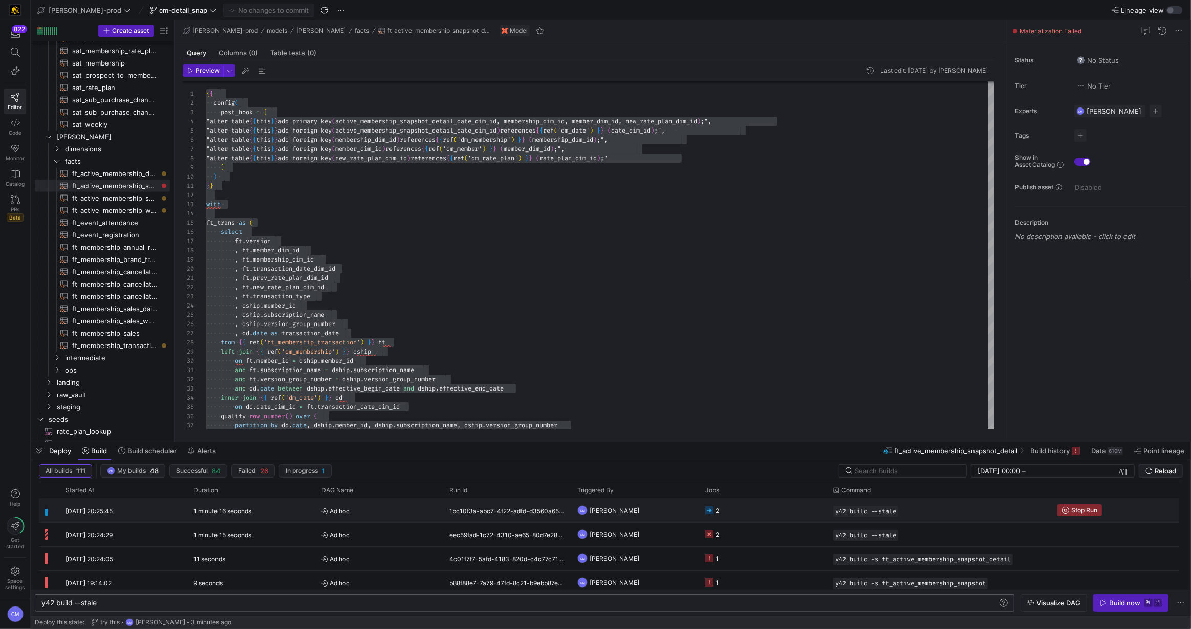
click at [756, 511] on y42-job-status-cell-renderer "2" at bounding box center [763, 510] width 116 height 23
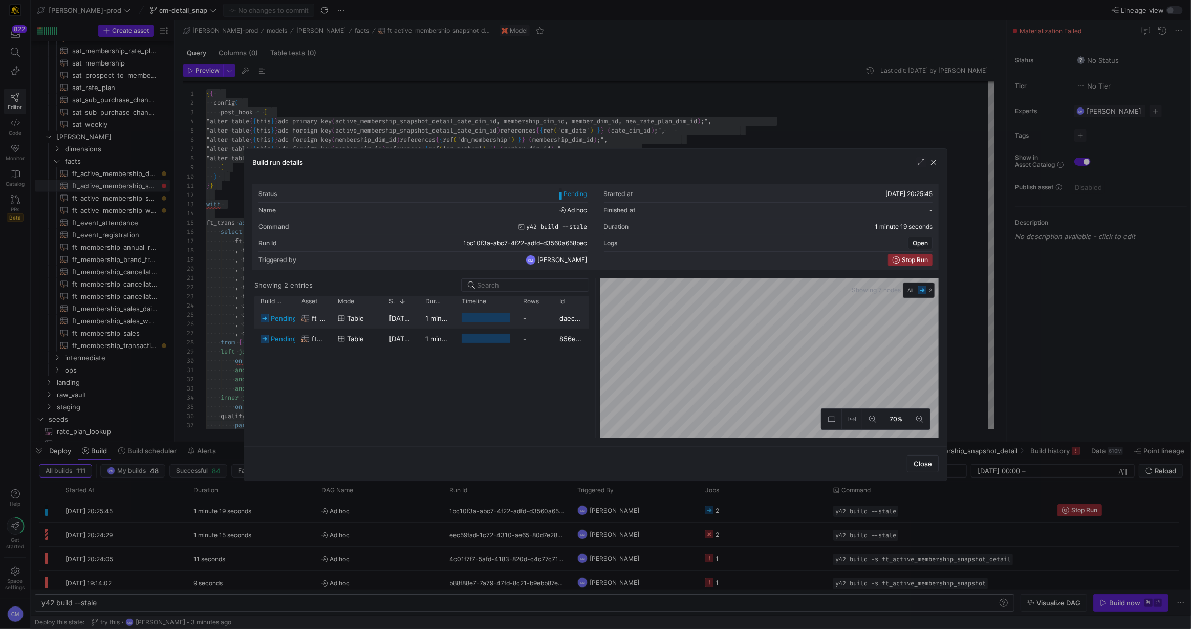
click at [542, 316] on div "-" at bounding box center [535, 318] width 36 height 20
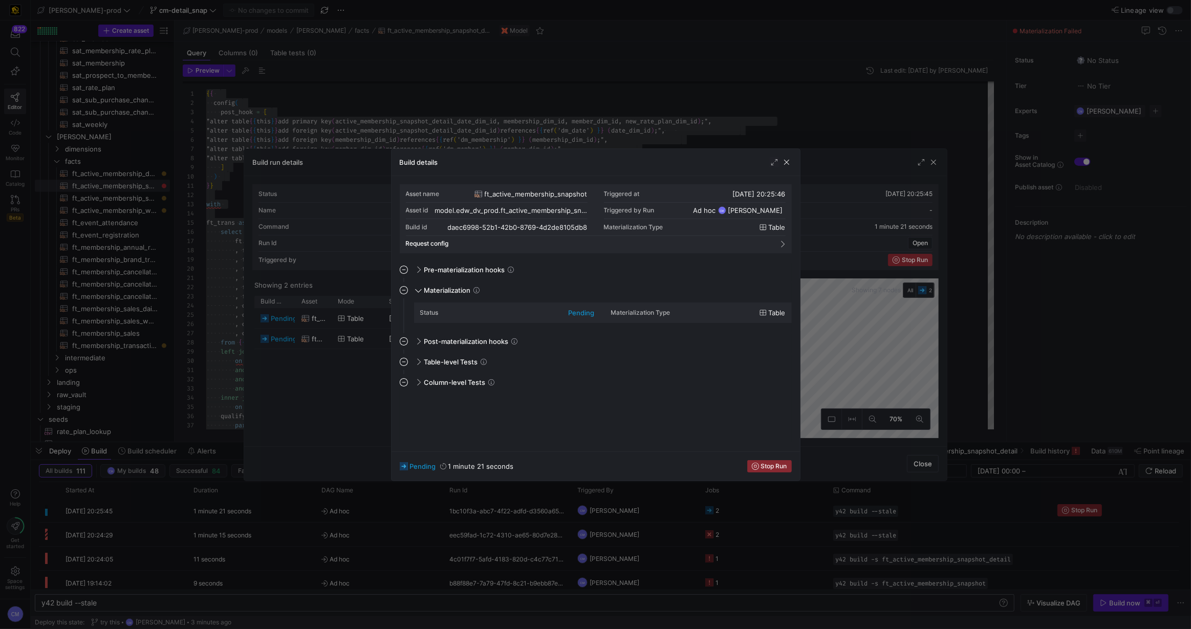
click at [326, 419] on div at bounding box center [595, 314] width 1191 height 629
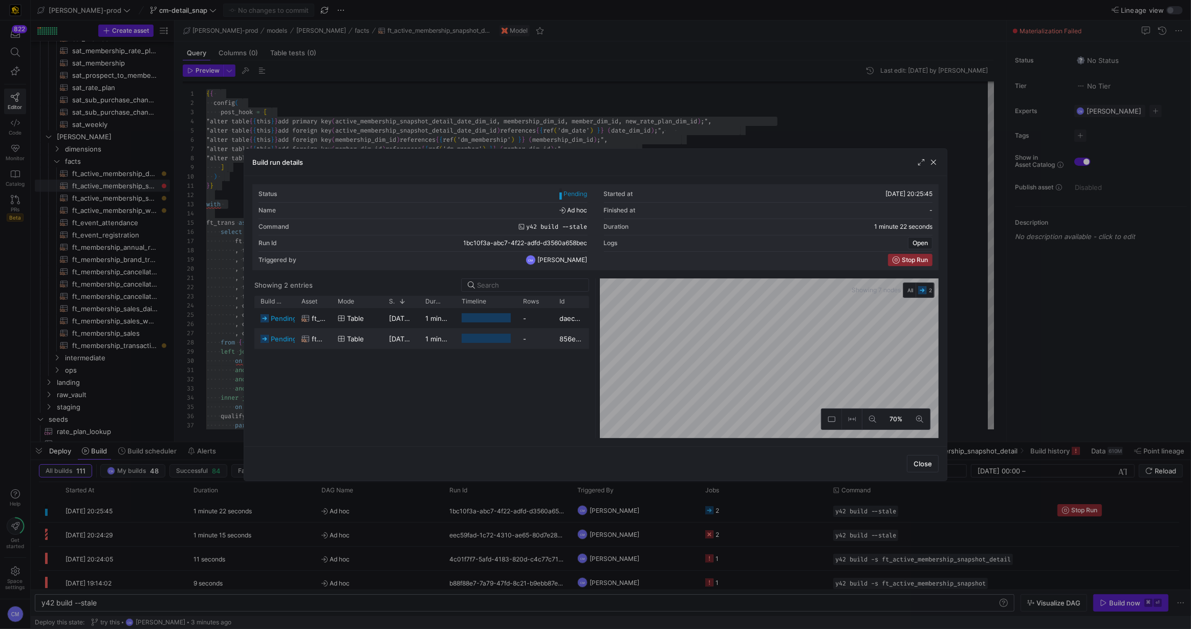
click at [520, 346] on div "-" at bounding box center [535, 339] width 36 height 20
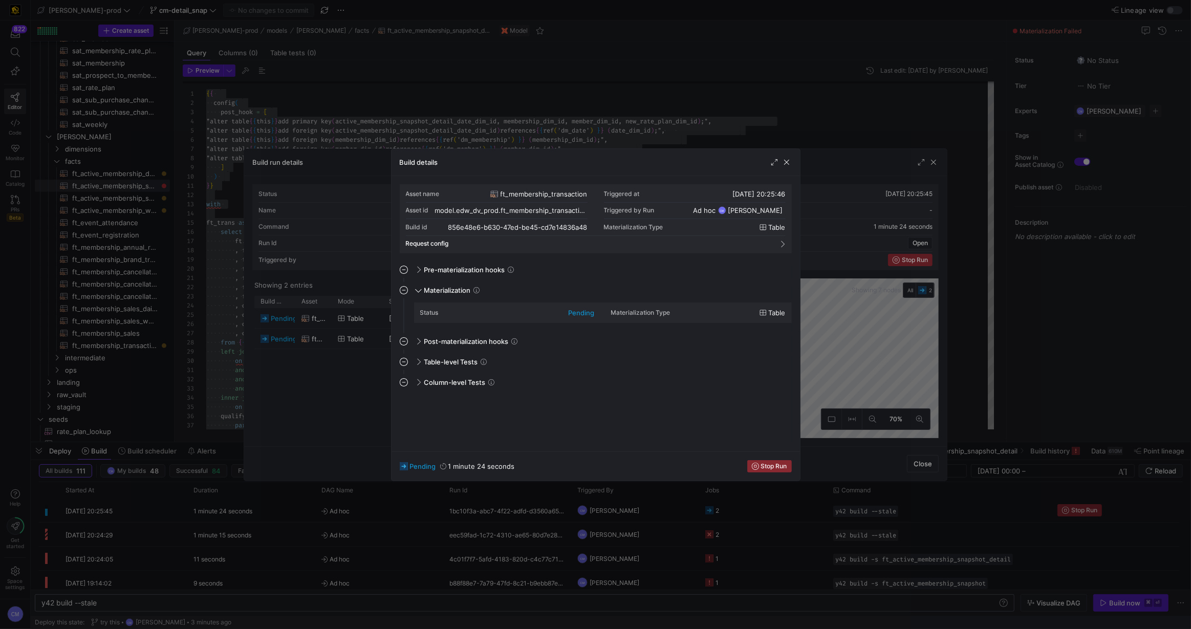
click at [328, 374] on div at bounding box center [595, 314] width 1191 height 629
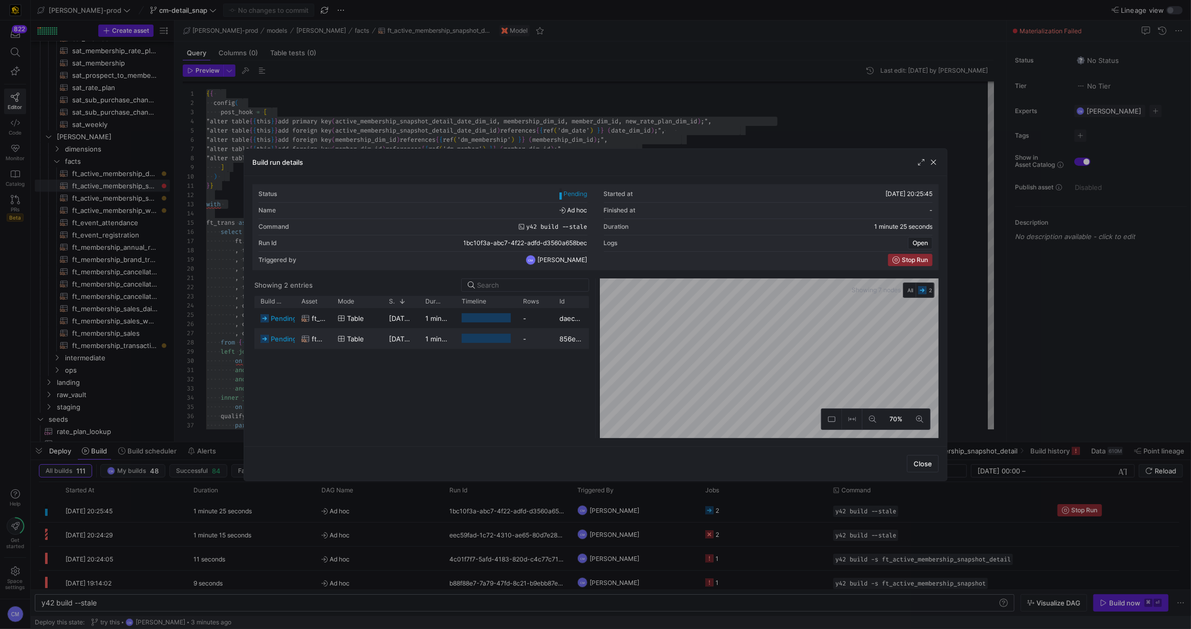
click at [540, 344] on div "-" at bounding box center [535, 339] width 36 height 20
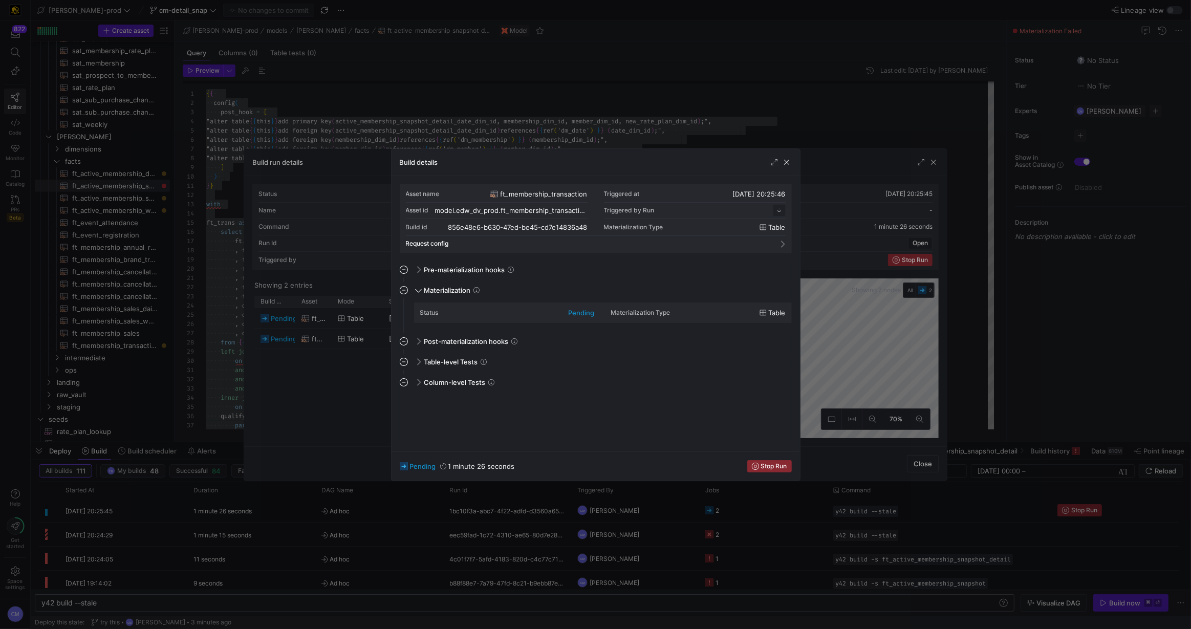
click at [358, 392] on div at bounding box center [595, 314] width 1191 height 629
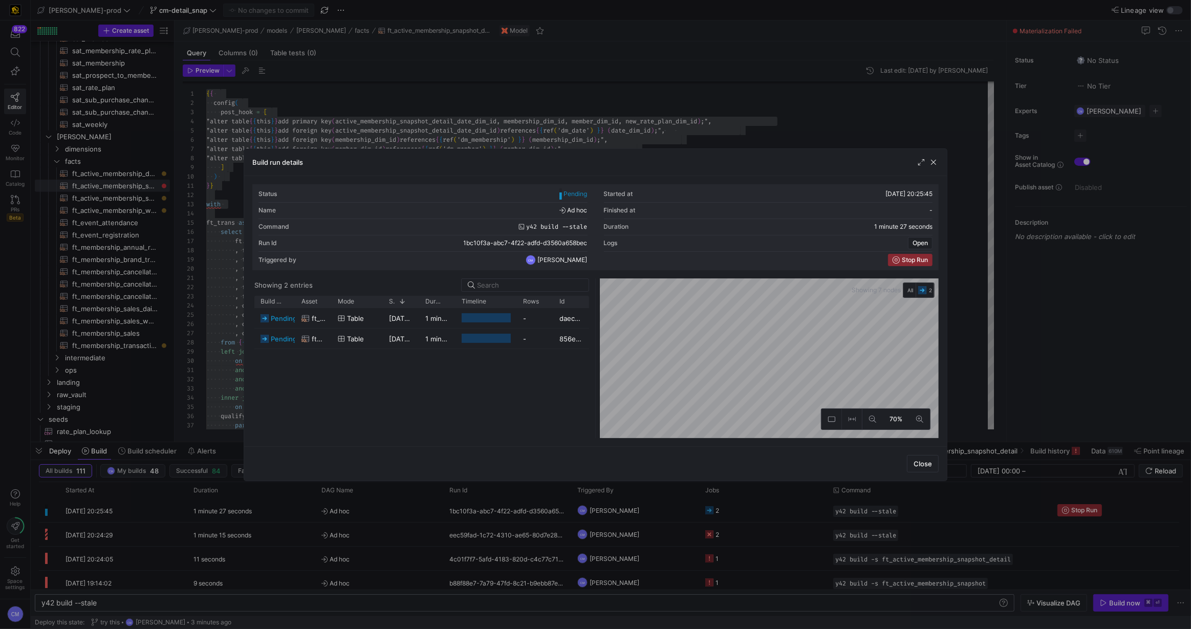
click at [353, 528] on div at bounding box center [595, 314] width 1191 height 629
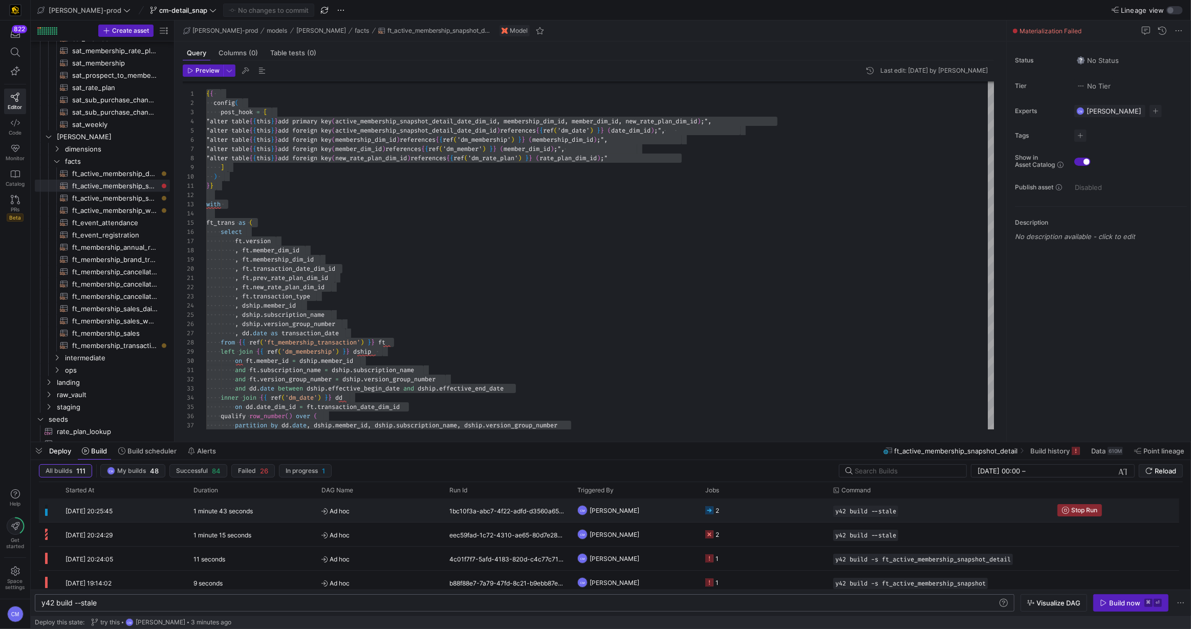
click at [826, 514] on div "2" at bounding box center [763, 511] width 128 height 24
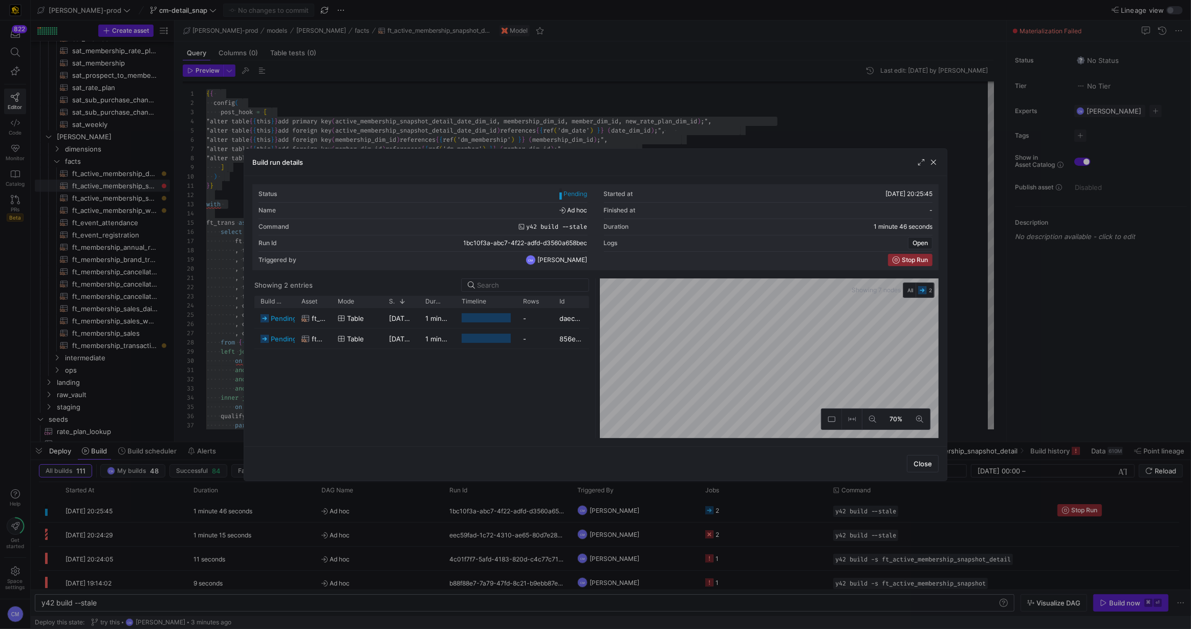
click at [826, 514] on div at bounding box center [595, 314] width 1191 height 629
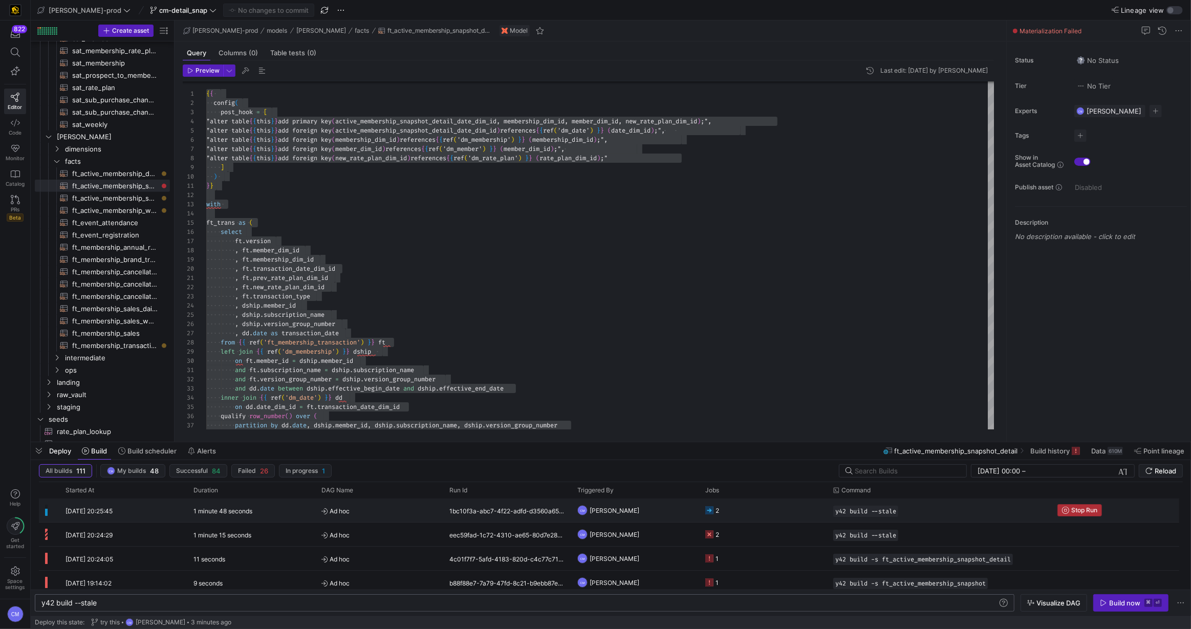
click at [1066, 511] on icon "Press SPACE to select this row." at bounding box center [1065, 510] width 7 height 7
click at [537, 254] on div ", ft . member_dim_id" at bounding box center [600, 250] width 789 height 9
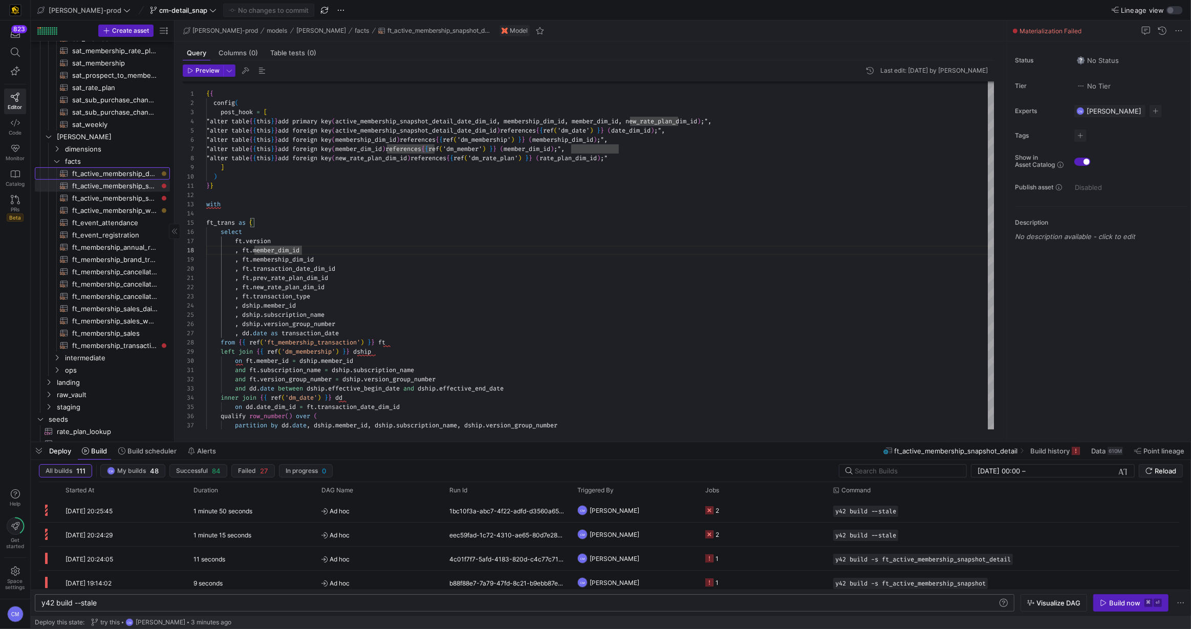
click at [97, 177] on span "ft_active_membership_daily_forecast​​​​​​​​​​" at bounding box center [115, 174] width 86 height 12
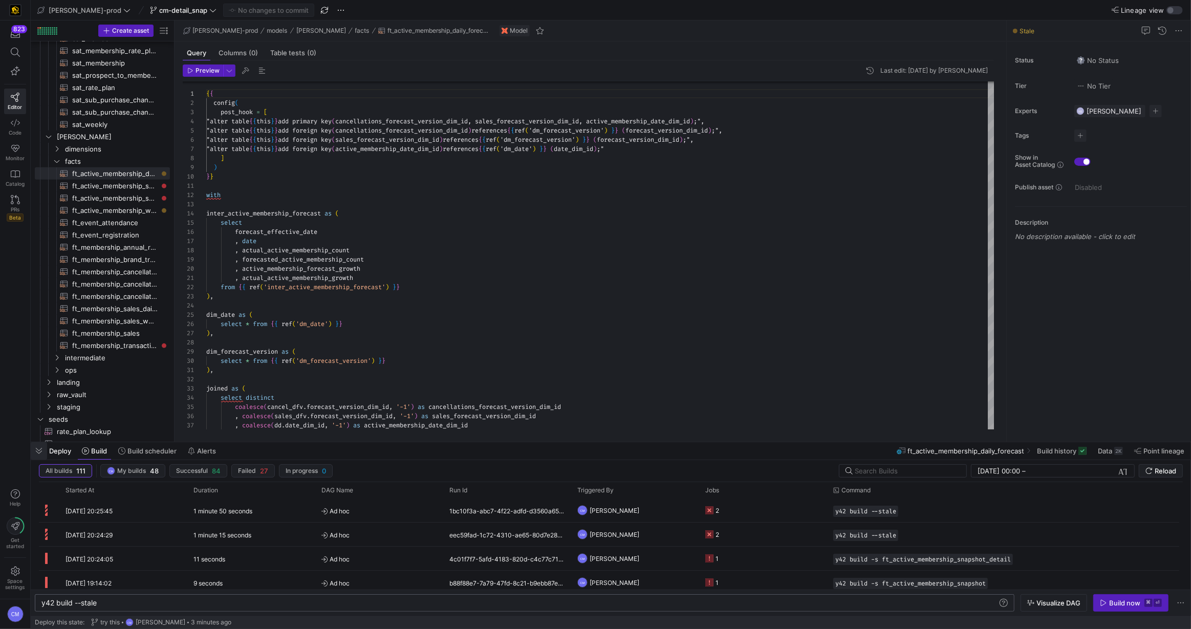
click at [44, 450] on span "button" at bounding box center [39, 450] width 16 height 17
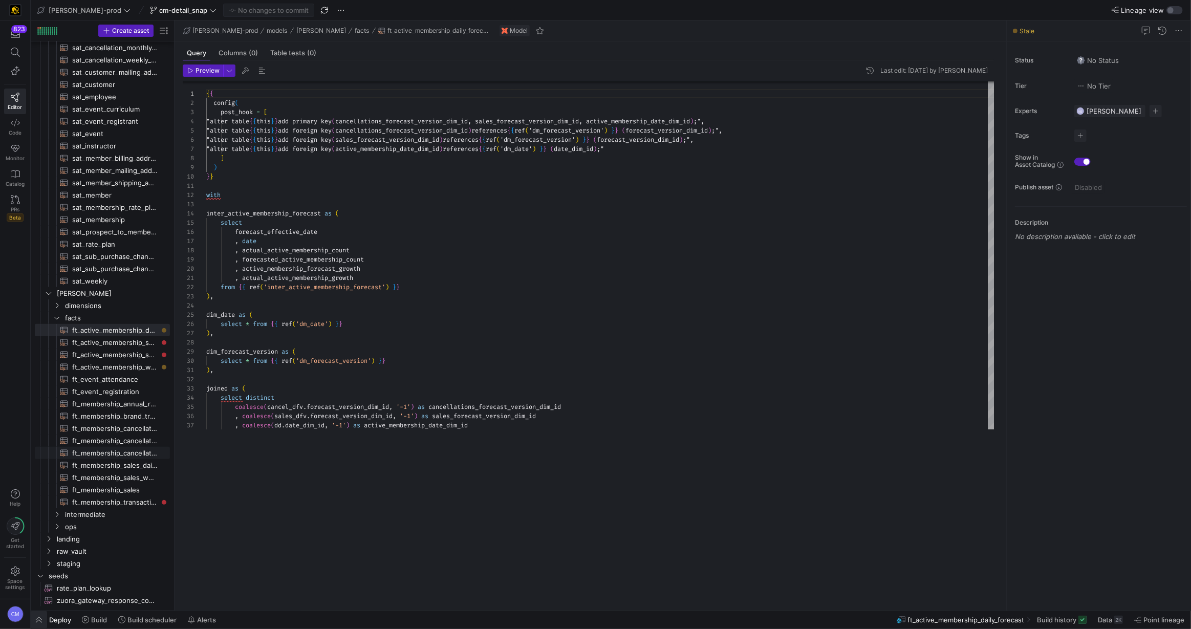
scroll to position [364, 0]
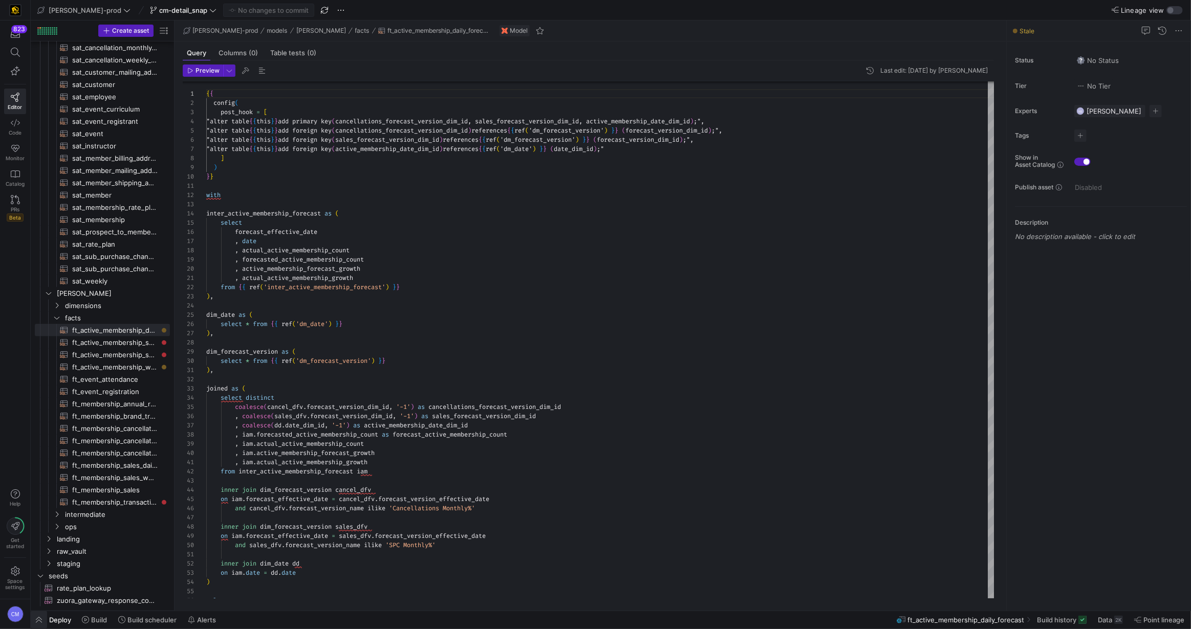
click at [38, 617] on span "button" at bounding box center [39, 619] width 16 height 17
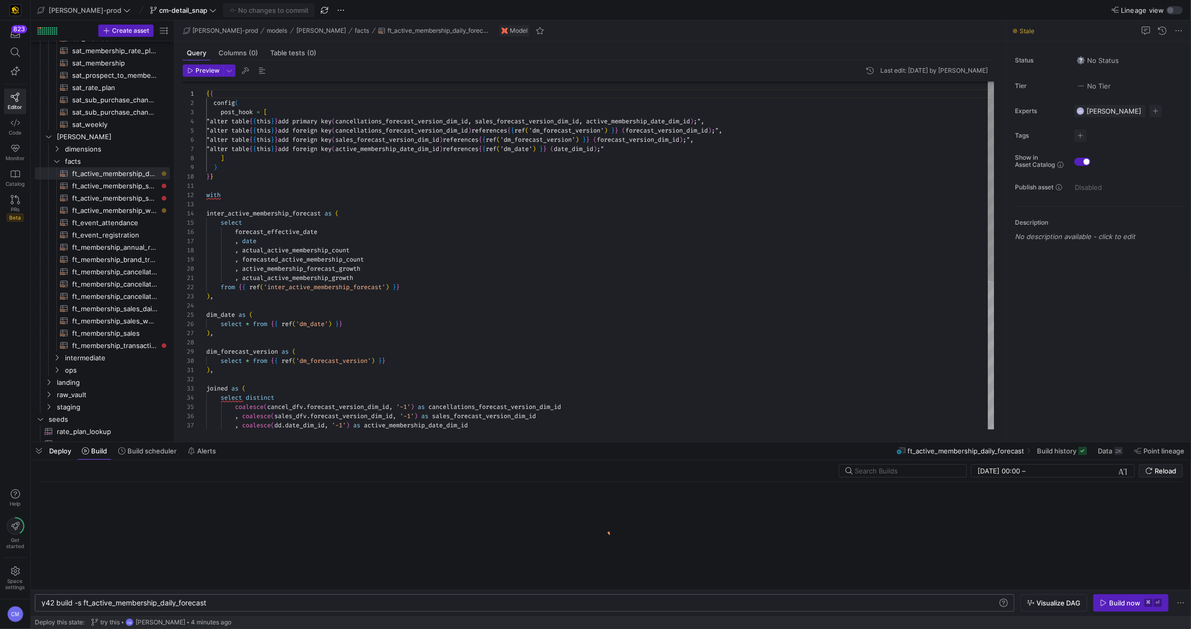
scroll to position [0, 166]
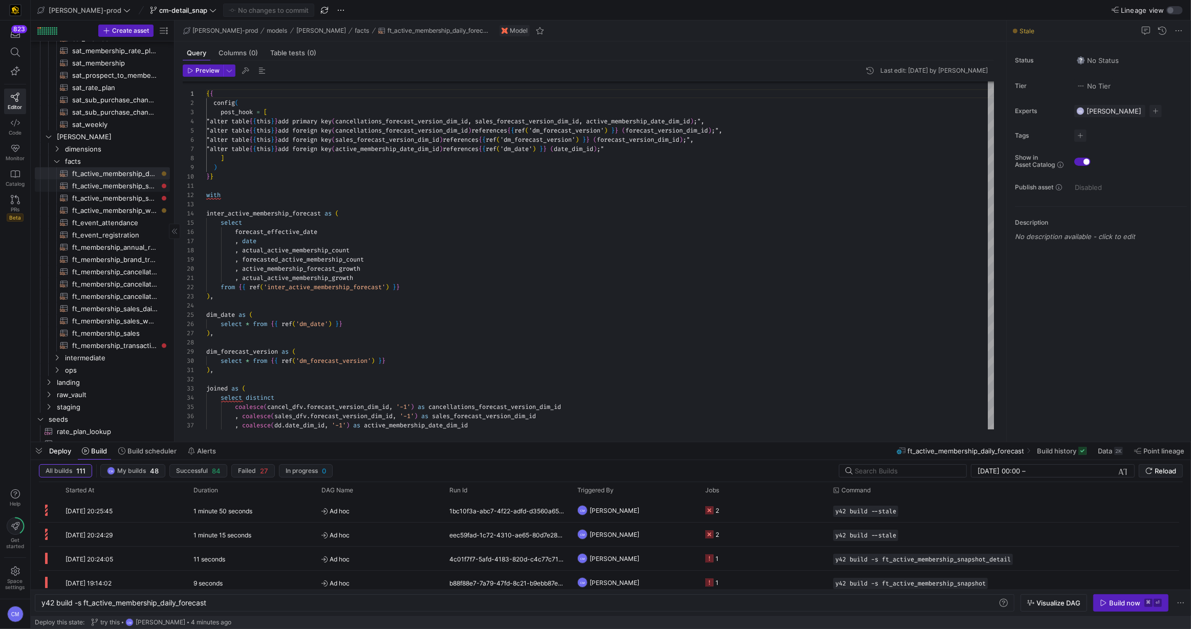
click at [116, 184] on span "ft_active_membership_snapshot_detail​​​​​​​​​​" at bounding box center [115, 186] width 86 height 12
type textarea "{{ config( post_hook = [ "alter table {{ this }} add primary key (active_member…"
type textarea "y42 build -s ft_active_membership_snapshot_detail"
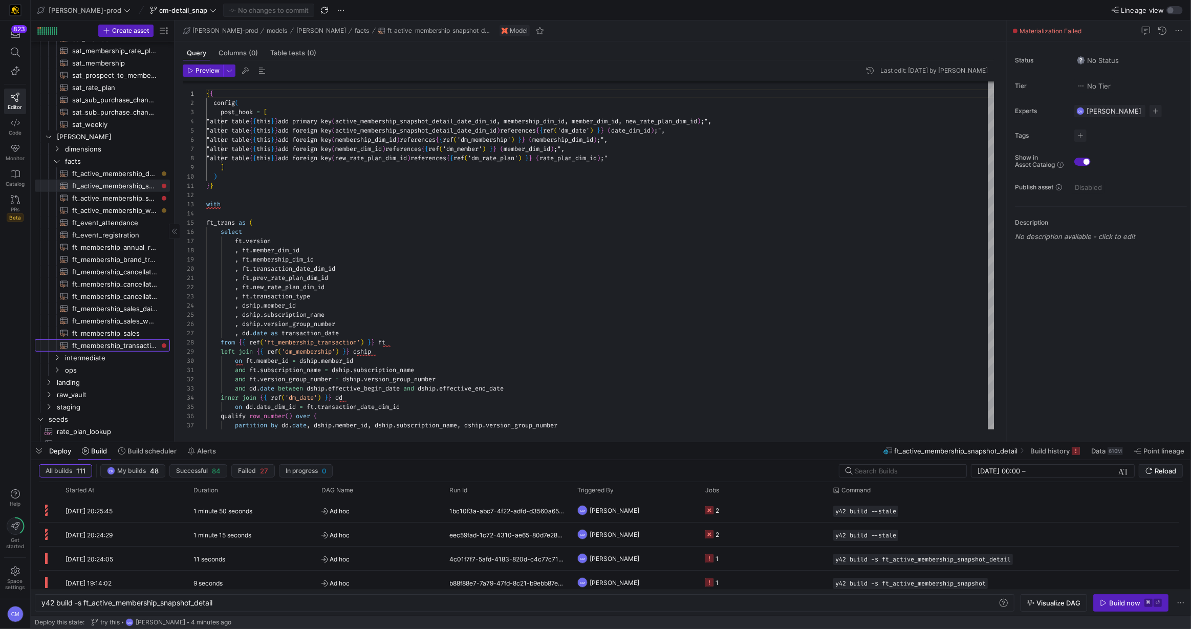
click at [126, 343] on span "ft_membership_transaction​​​​​​​​​​" at bounding box center [115, 346] width 86 height 12
type textarea "{{ config( post_hook = [ "alter table {{ this }} add primary key (membership_di…"
type textarea "y42 build -s ft_membership_transaction"
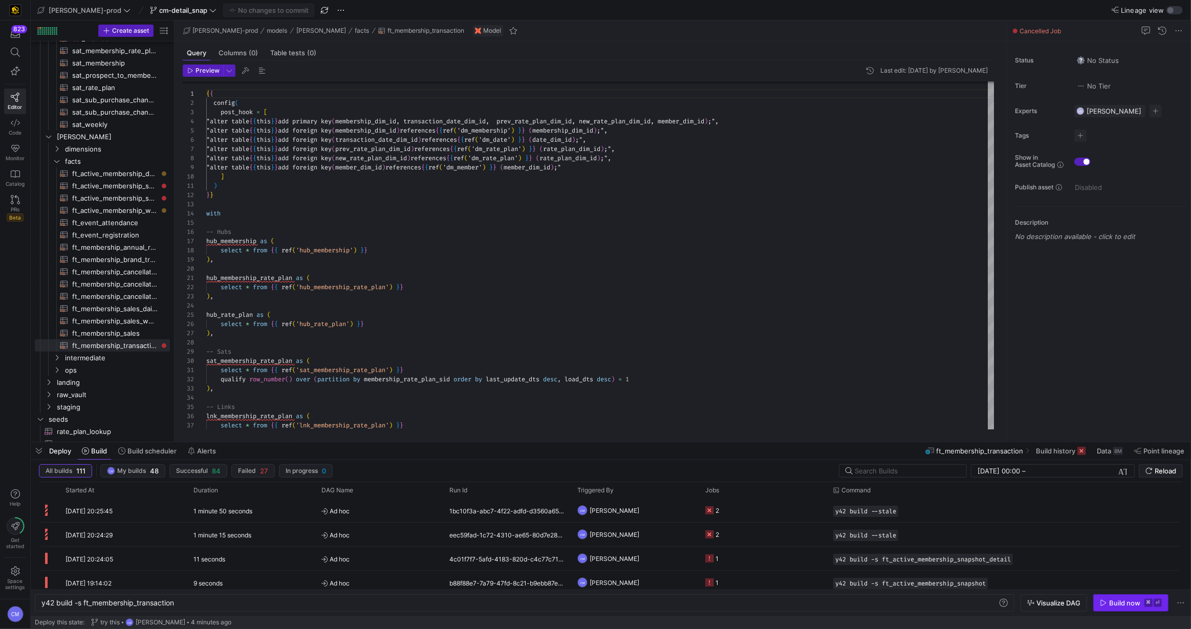
click at [1151, 602] on kbd "⌘" at bounding box center [1149, 603] width 8 height 8
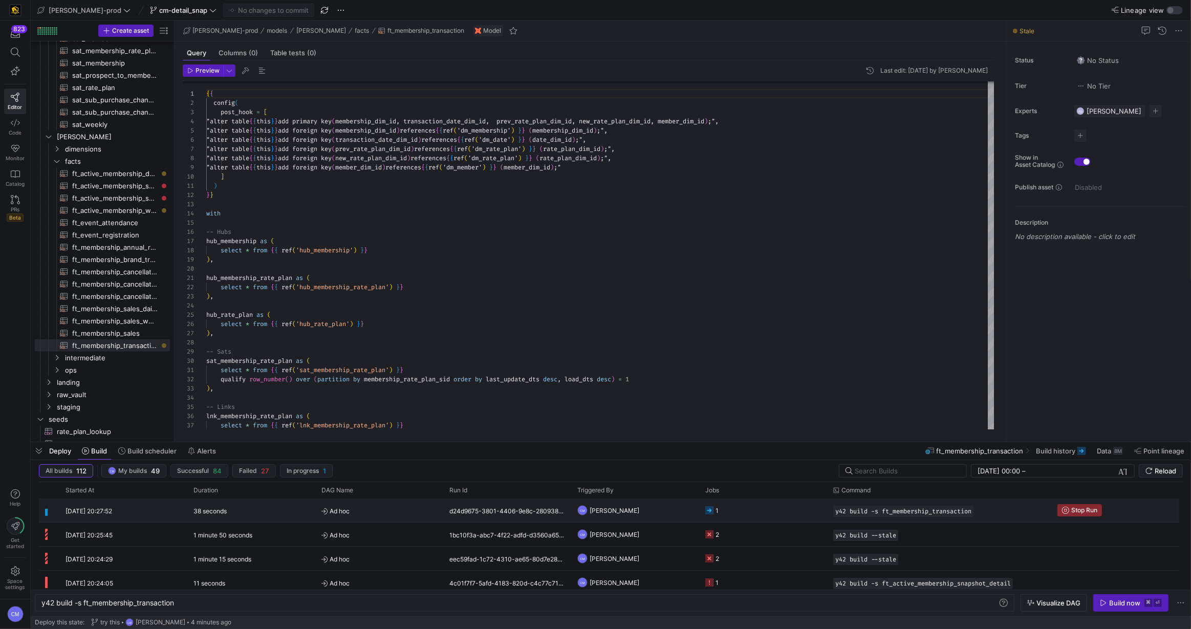
click at [746, 502] on y42-job-status-cell-renderer "1" at bounding box center [763, 510] width 116 height 23
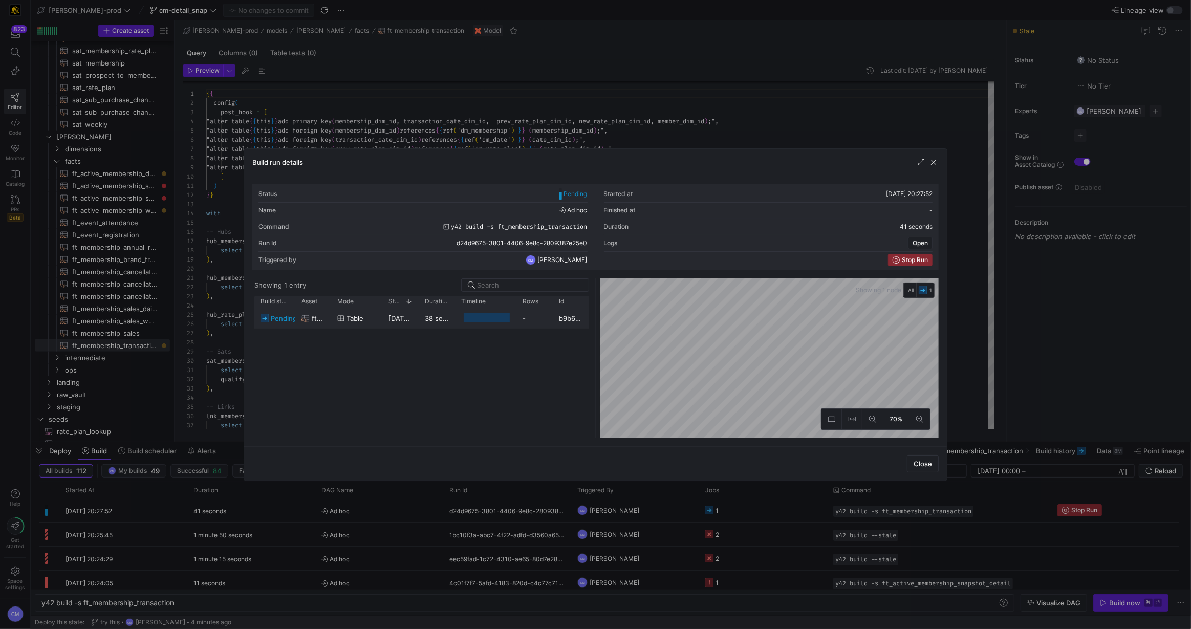
click at [553, 327] on div "b9b6a31e-6690-459c-9a65-a717db506de4" at bounding box center [571, 318] width 36 height 20
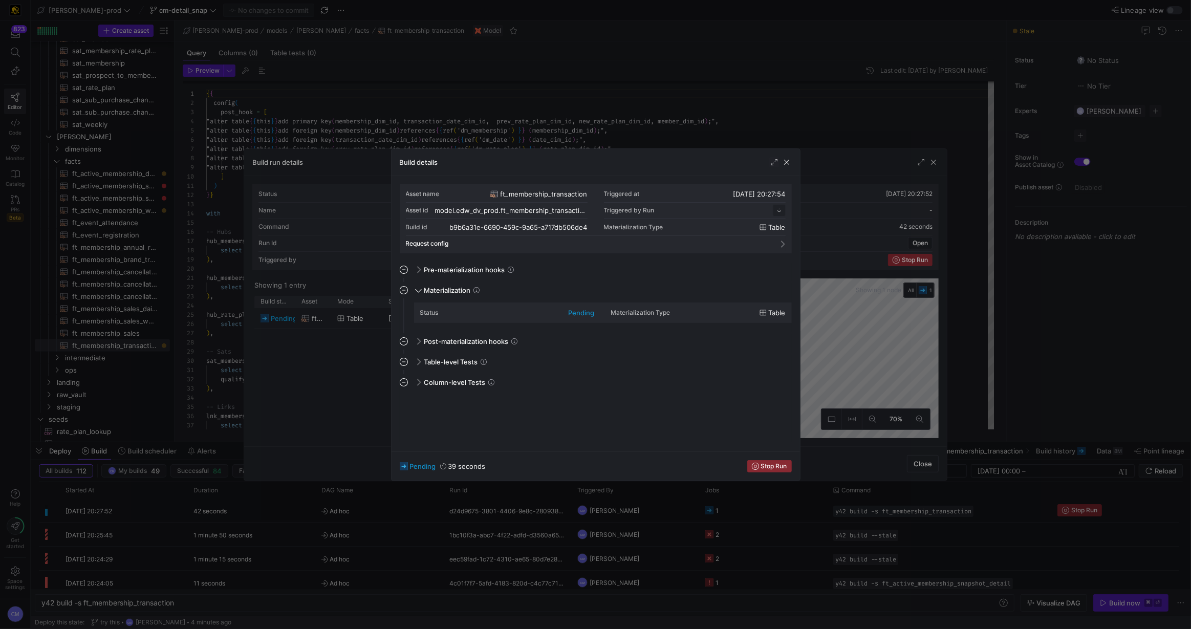
scroll to position [92, 0]
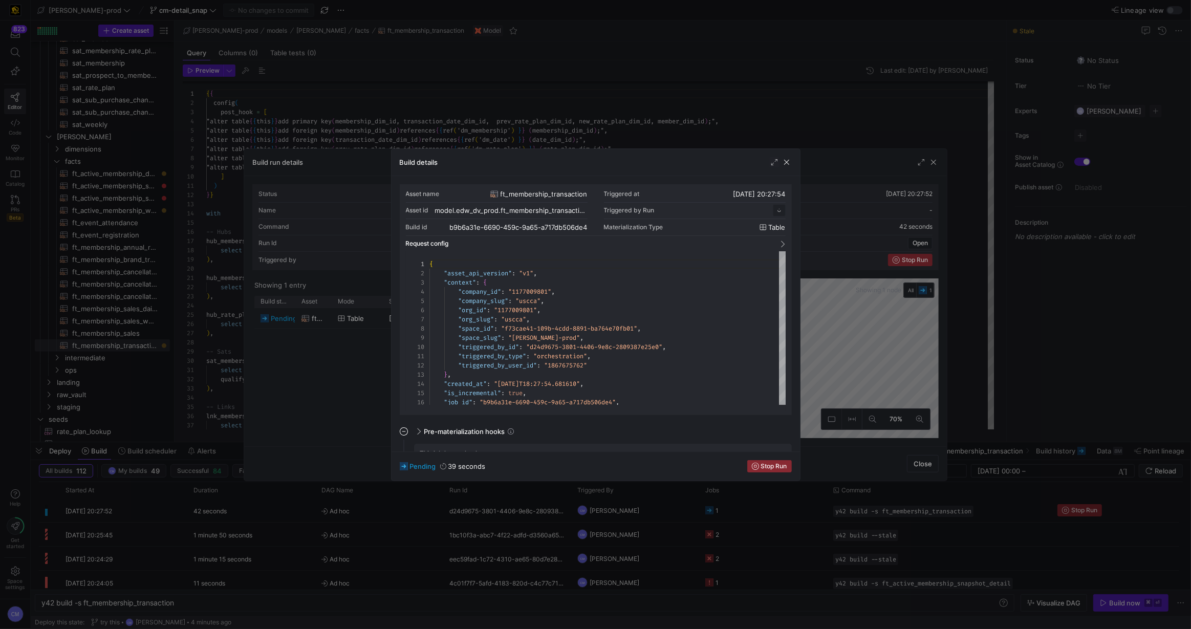
click at [301, 336] on div at bounding box center [595, 314] width 1191 height 629
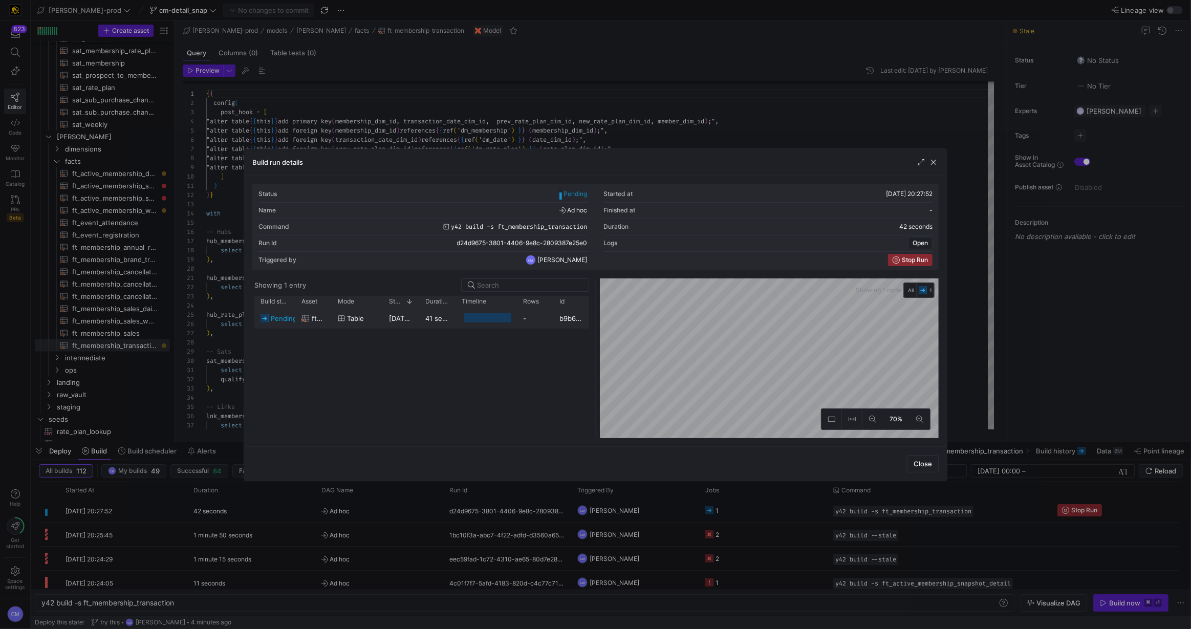
click at [368, 326] on div "table" at bounding box center [357, 319] width 39 height 20
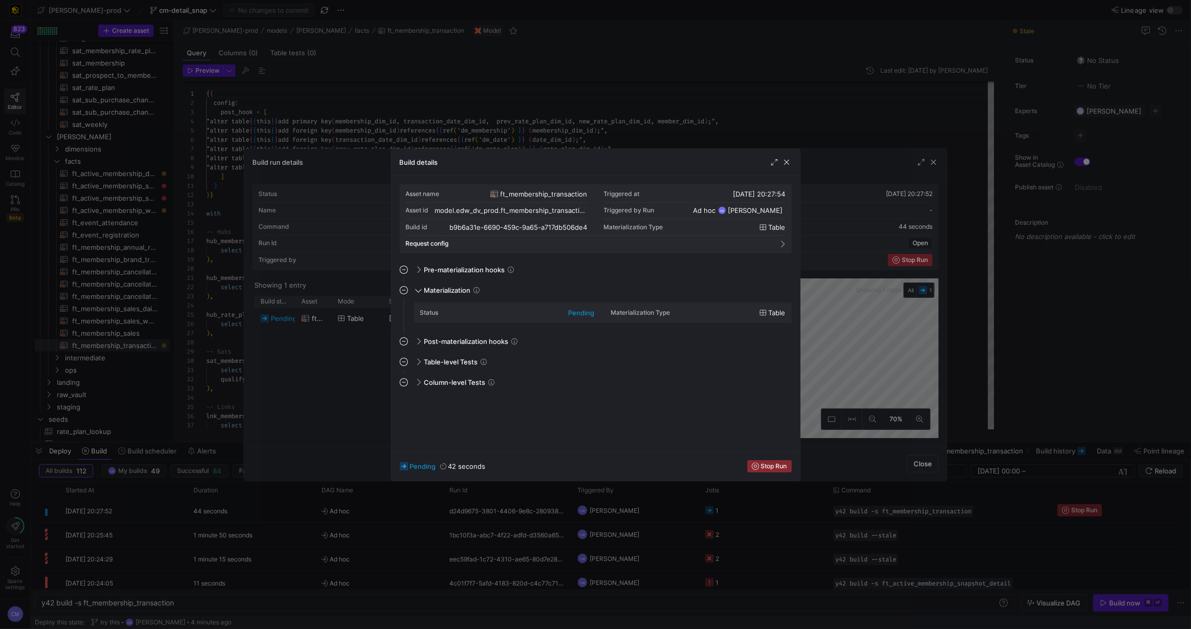
click at [368, 326] on div at bounding box center [595, 314] width 1191 height 629
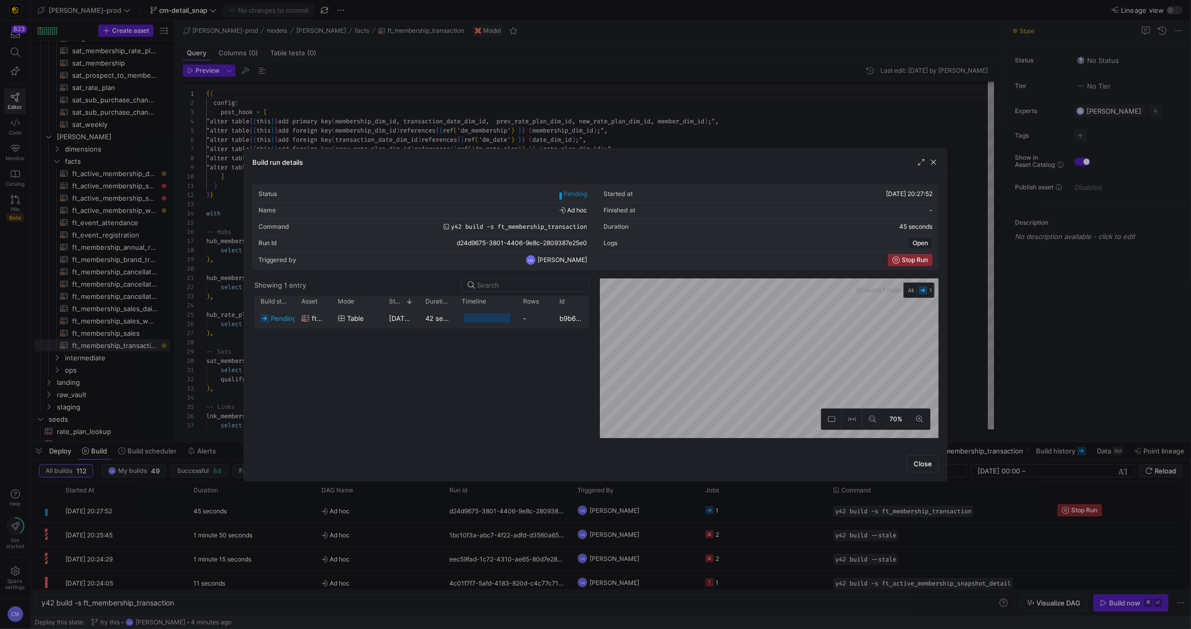
click at [368, 326] on div "table" at bounding box center [357, 319] width 39 height 20
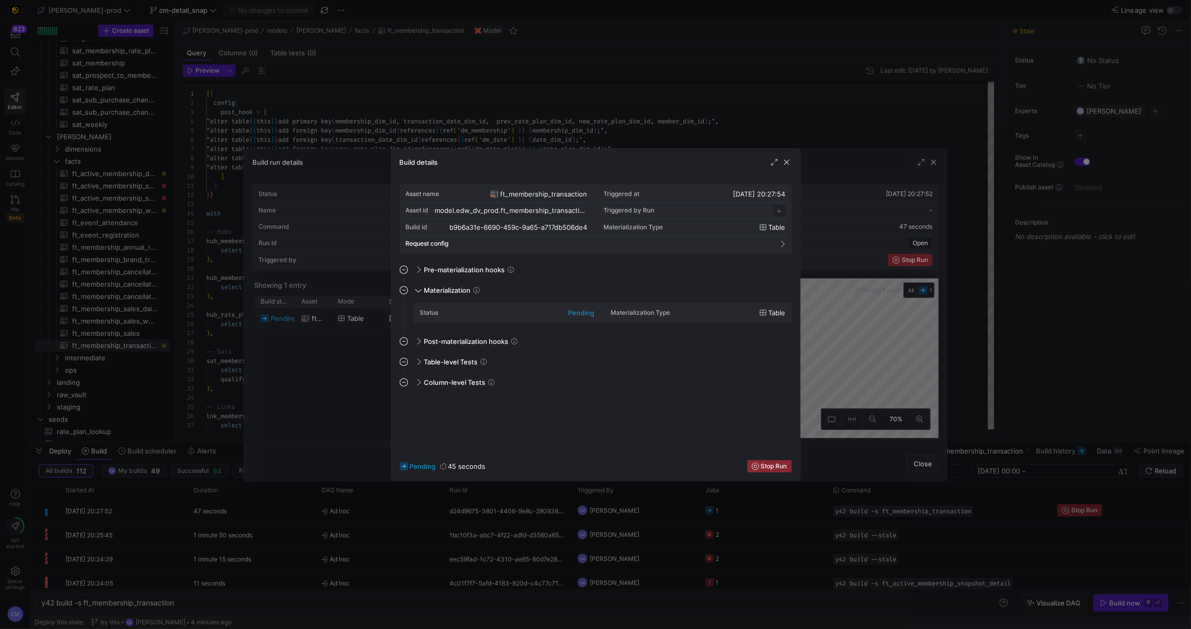
click at [368, 326] on div at bounding box center [595, 314] width 1191 height 629
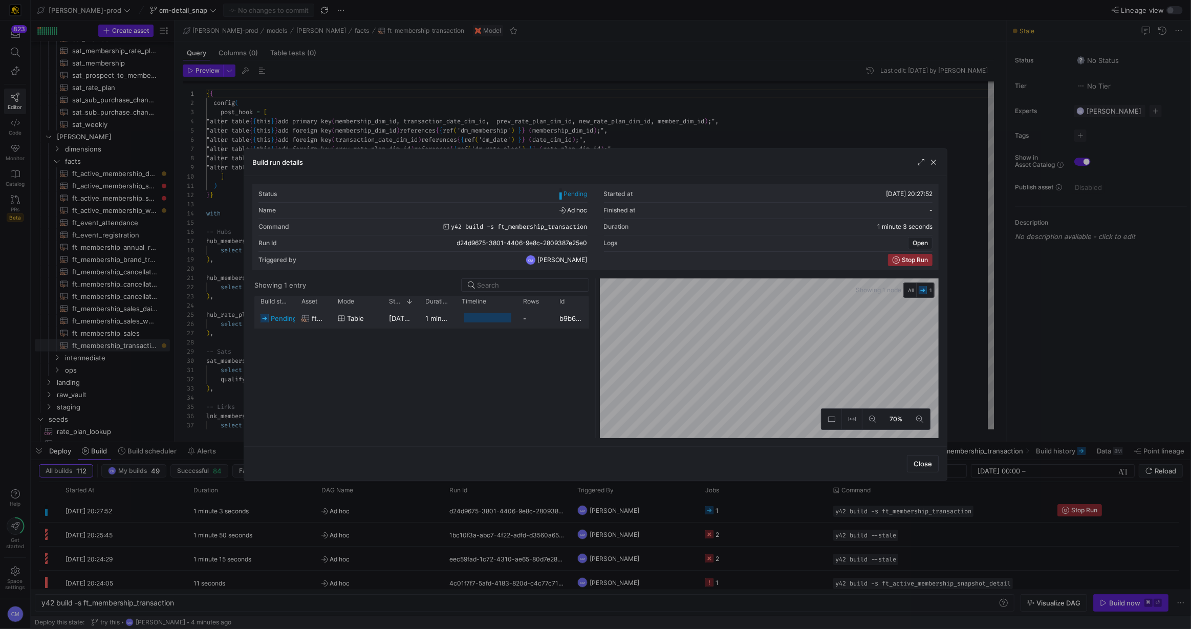
click at [368, 326] on div "table" at bounding box center [357, 319] width 39 height 20
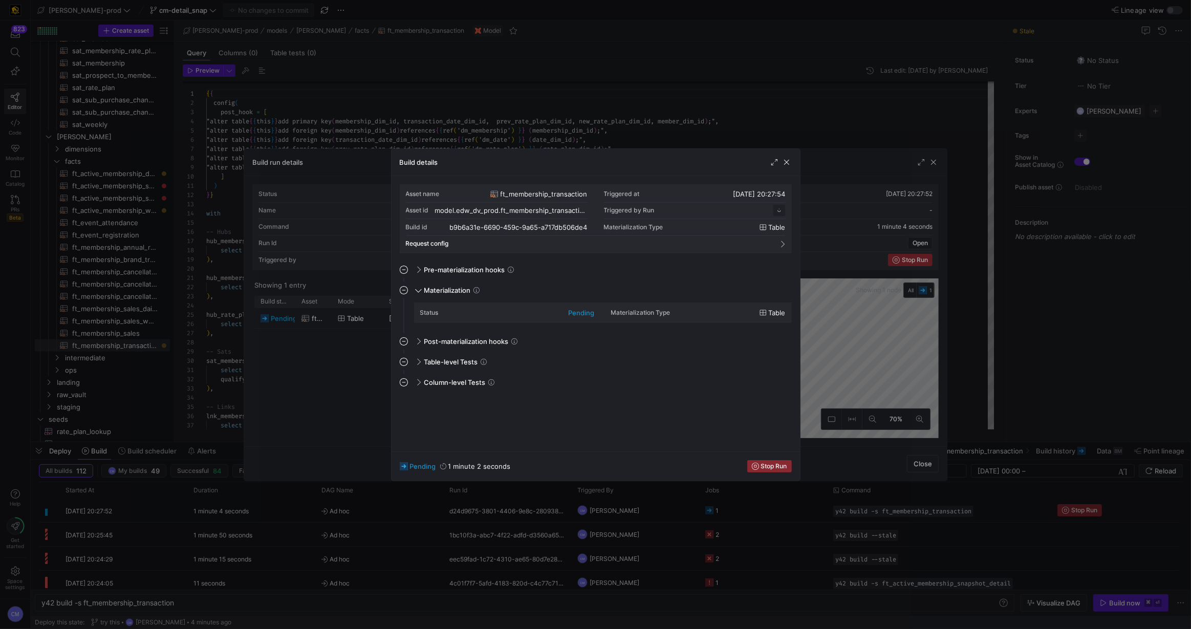
click at [344, 361] on div at bounding box center [595, 314] width 1191 height 629
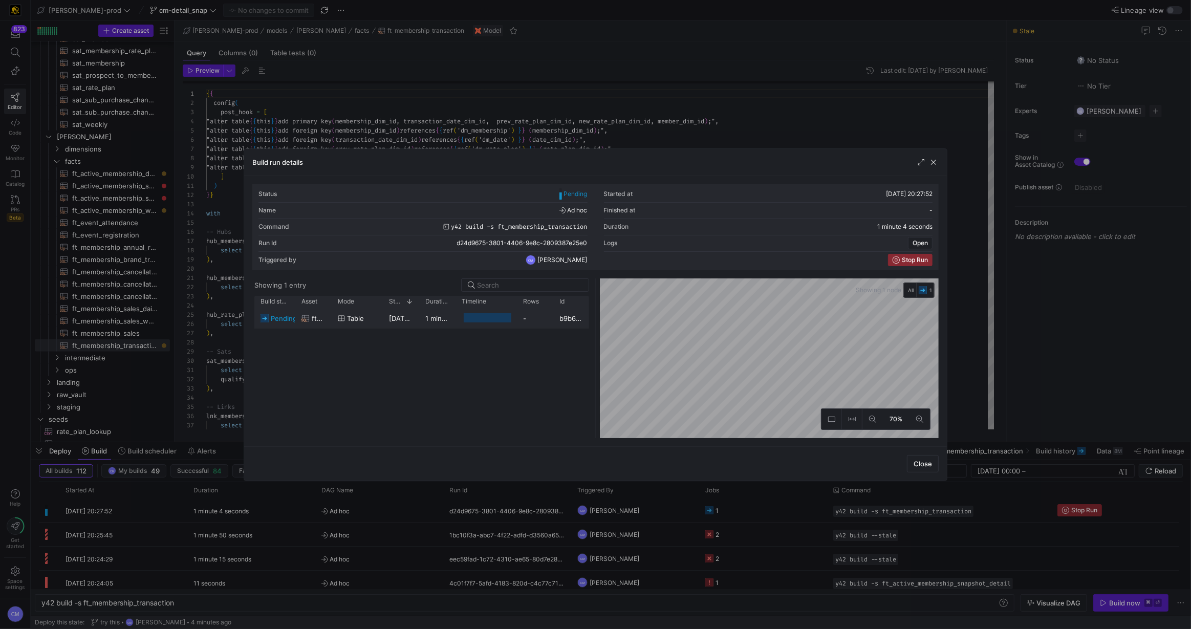
click at [382, 312] on div "table" at bounding box center [357, 318] width 51 height 20
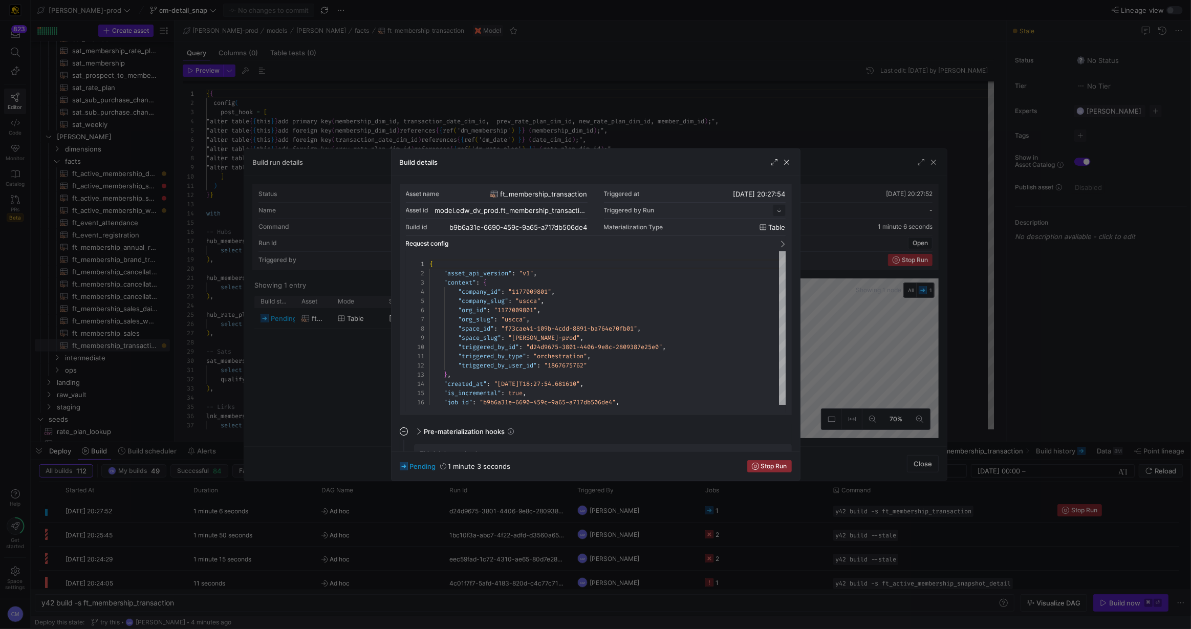
click at [350, 351] on div at bounding box center [595, 314] width 1191 height 629
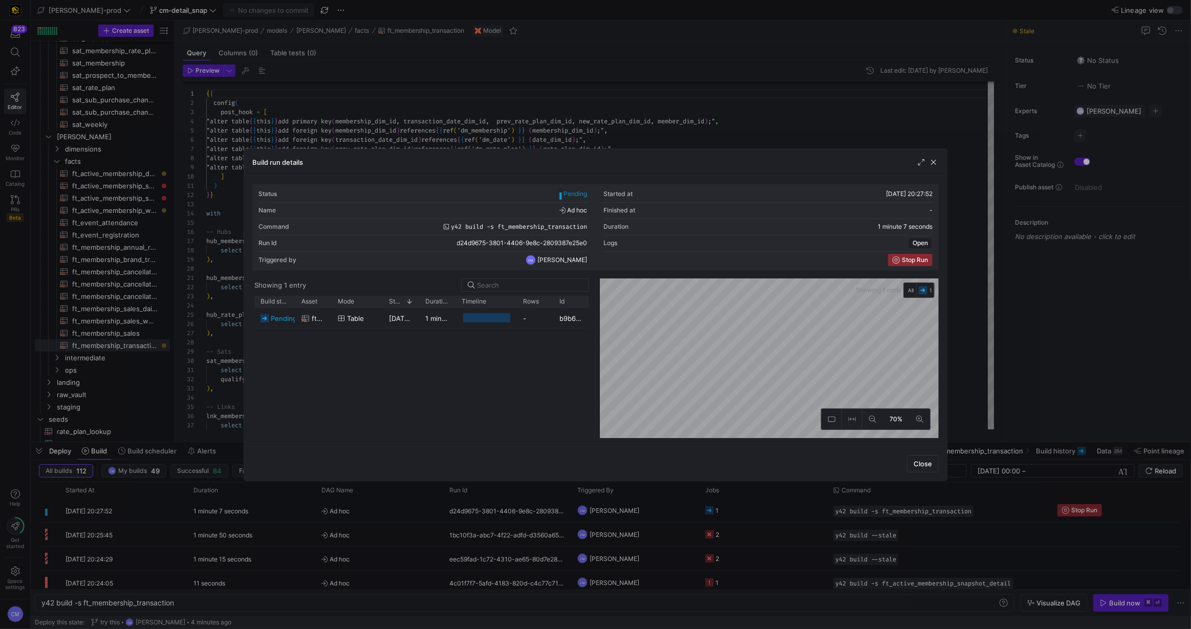
click at [457, 144] on div at bounding box center [595, 314] width 1191 height 629
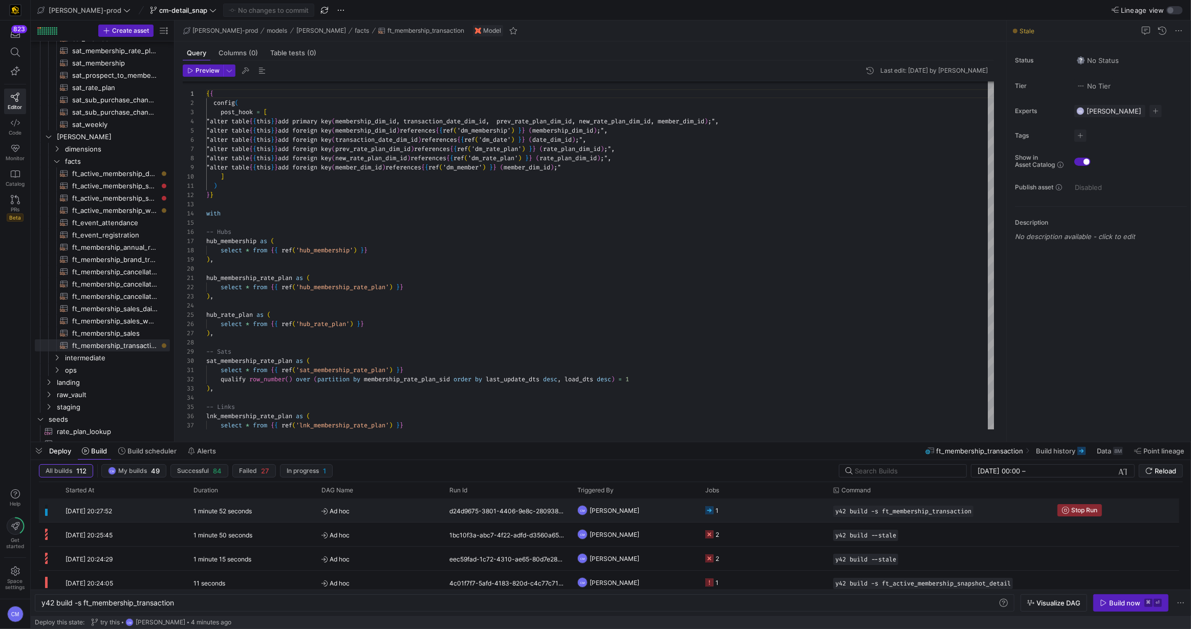
click at [765, 508] on y42-job-status-cell-renderer "1" at bounding box center [763, 510] width 116 height 23
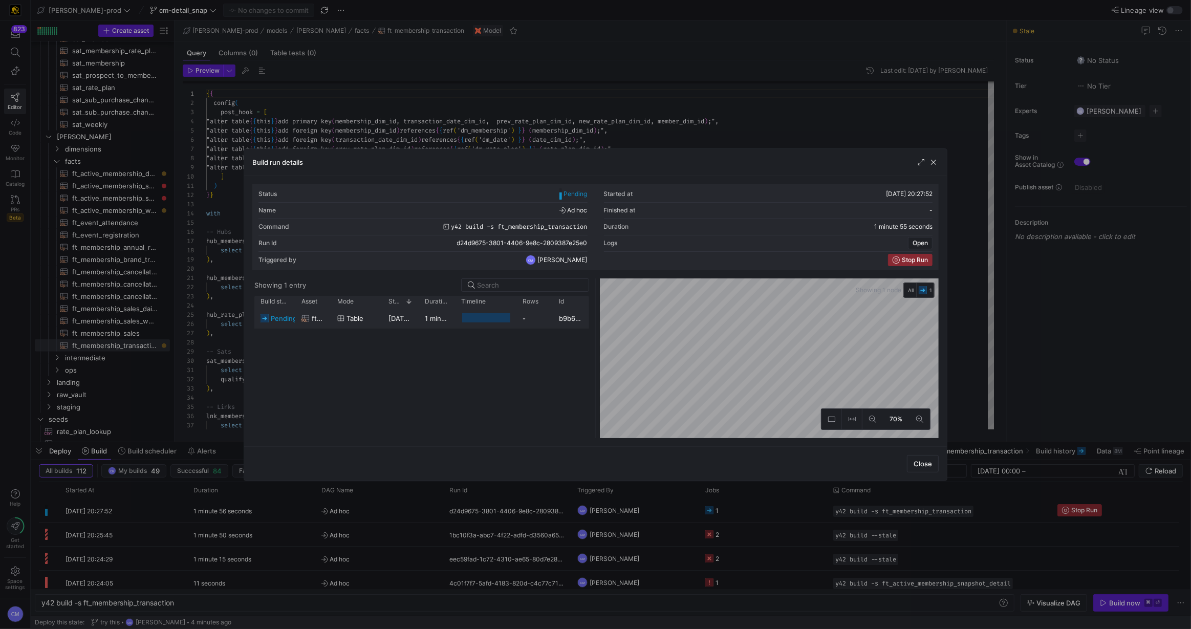
click at [547, 328] on div "pending ft_membership_transaction table 19/09/25, 20:27:54 1 minute 53 seconds …" at bounding box center [421, 318] width 335 height 20
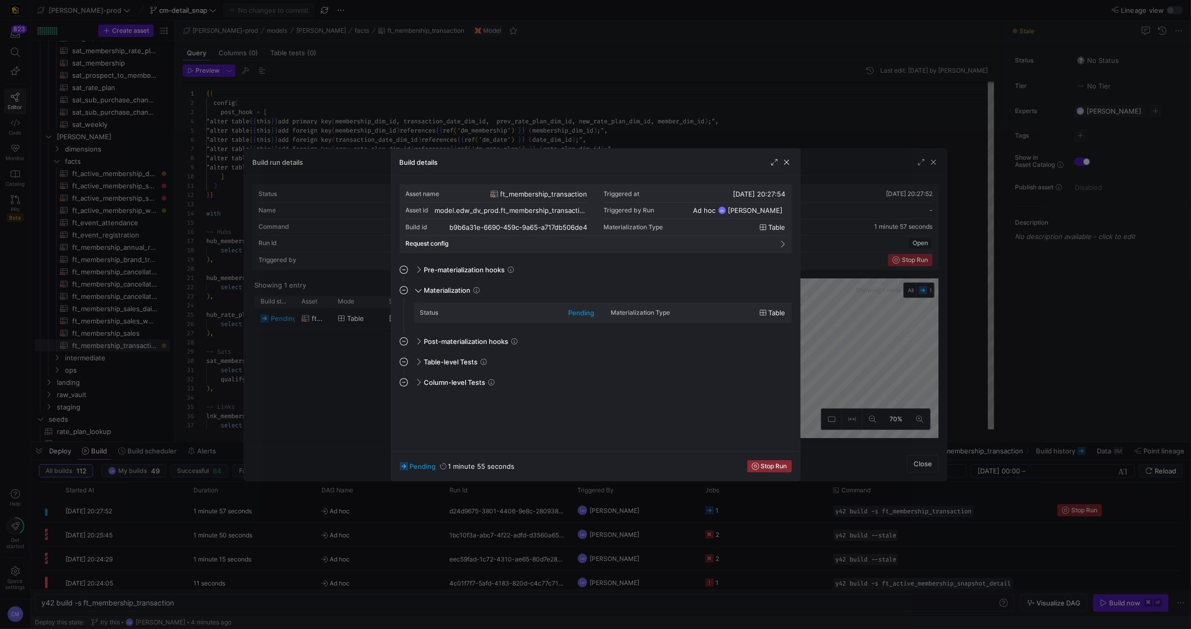
click at [336, 330] on div at bounding box center [595, 314] width 1191 height 629
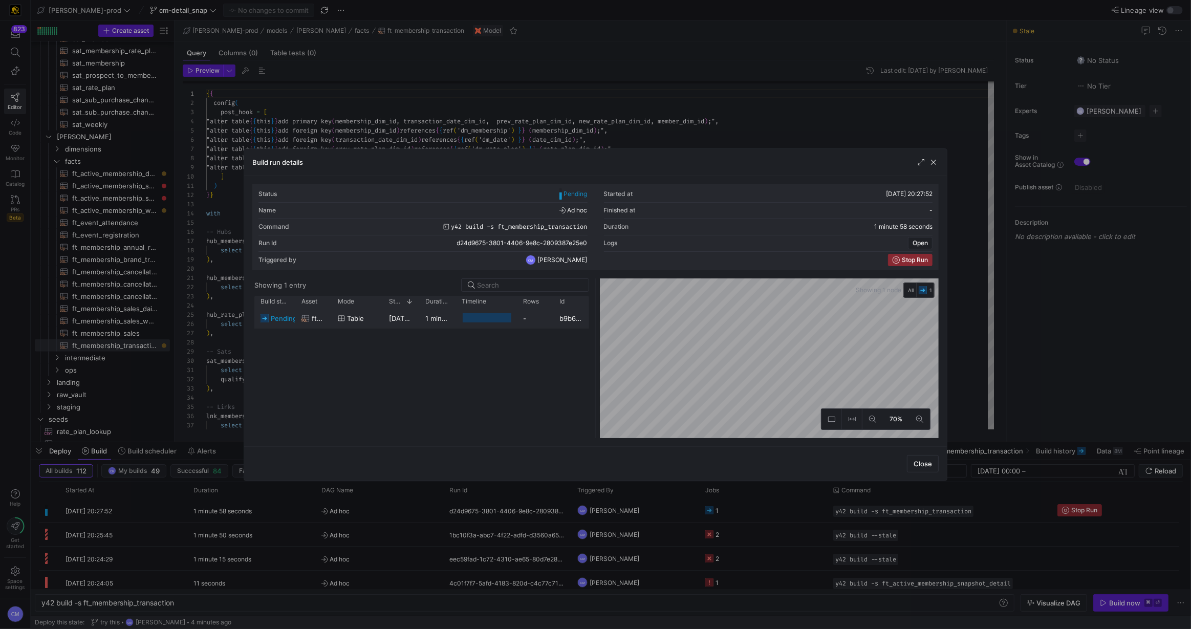
click at [355, 320] on span "table" at bounding box center [355, 319] width 17 height 20
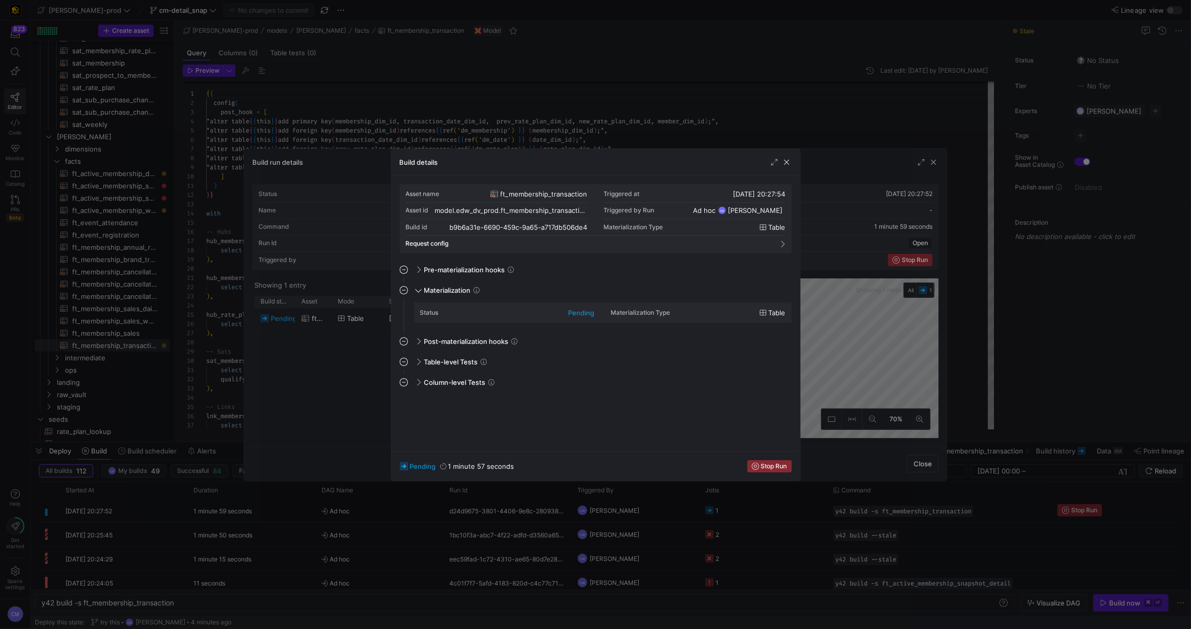
click at [355, 320] on div at bounding box center [595, 314] width 1191 height 629
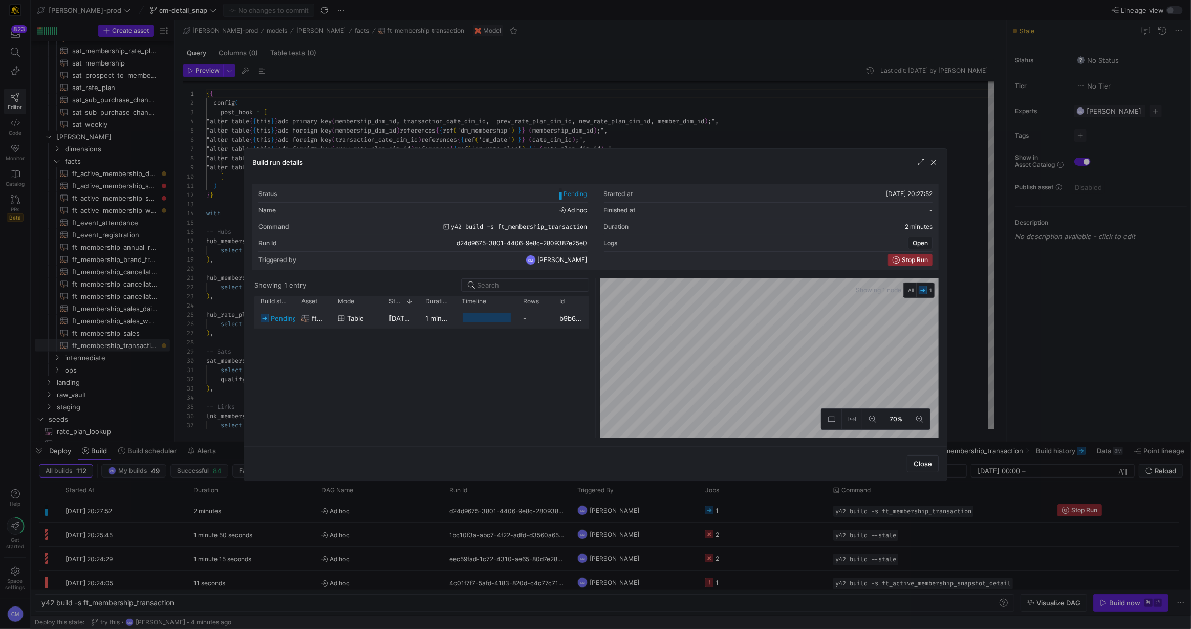
click at [355, 320] on span "table" at bounding box center [355, 319] width 17 height 20
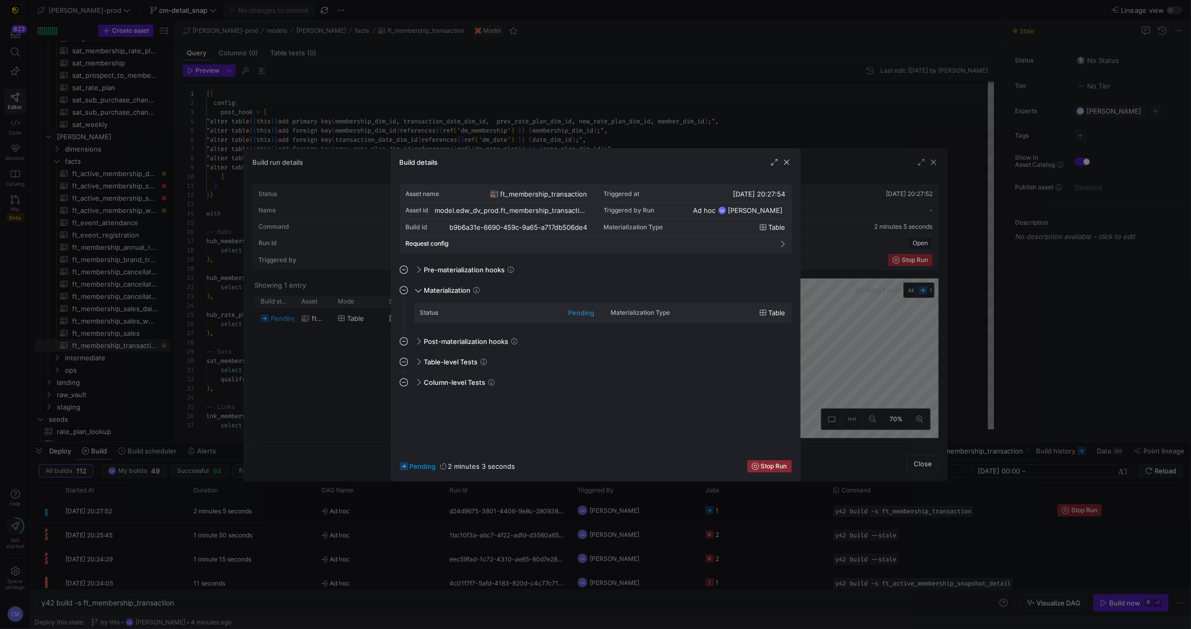
click at [355, 320] on div at bounding box center [595, 314] width 1191 height 629
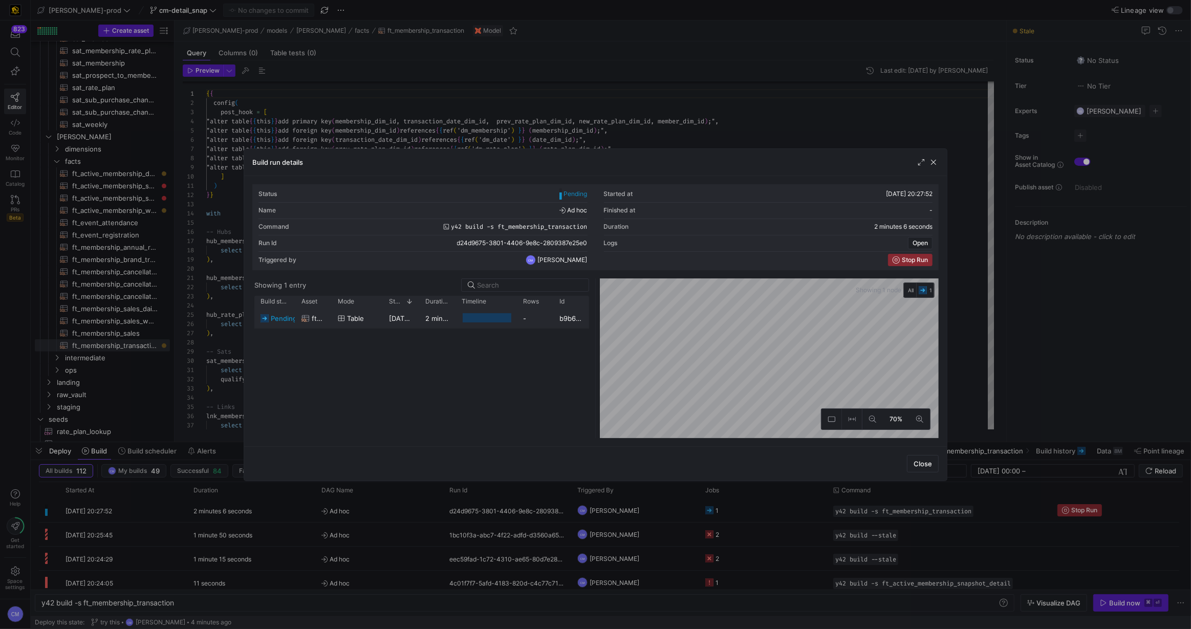
click at [355, 320] on span "table" at bounding box center [355, 319] width 17 height 20
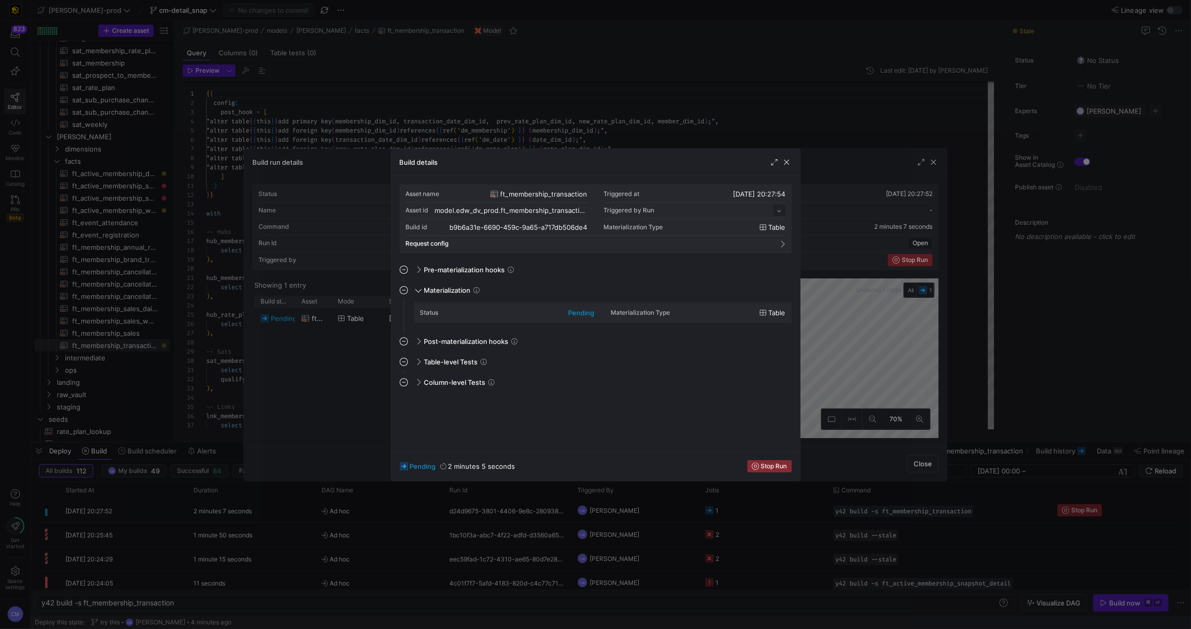
click at [355, 320] on div at bounding box center [595, 314] width 1191 height 629
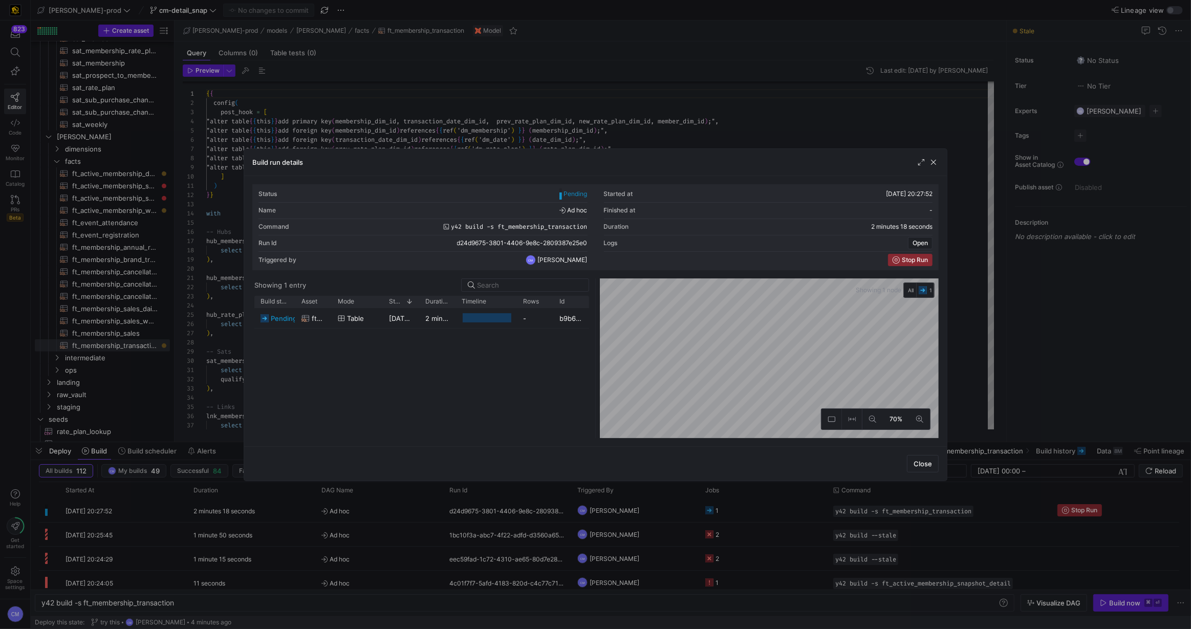
click at [659, 565] on div at bounding box center [595, 314] width 1191 height 629
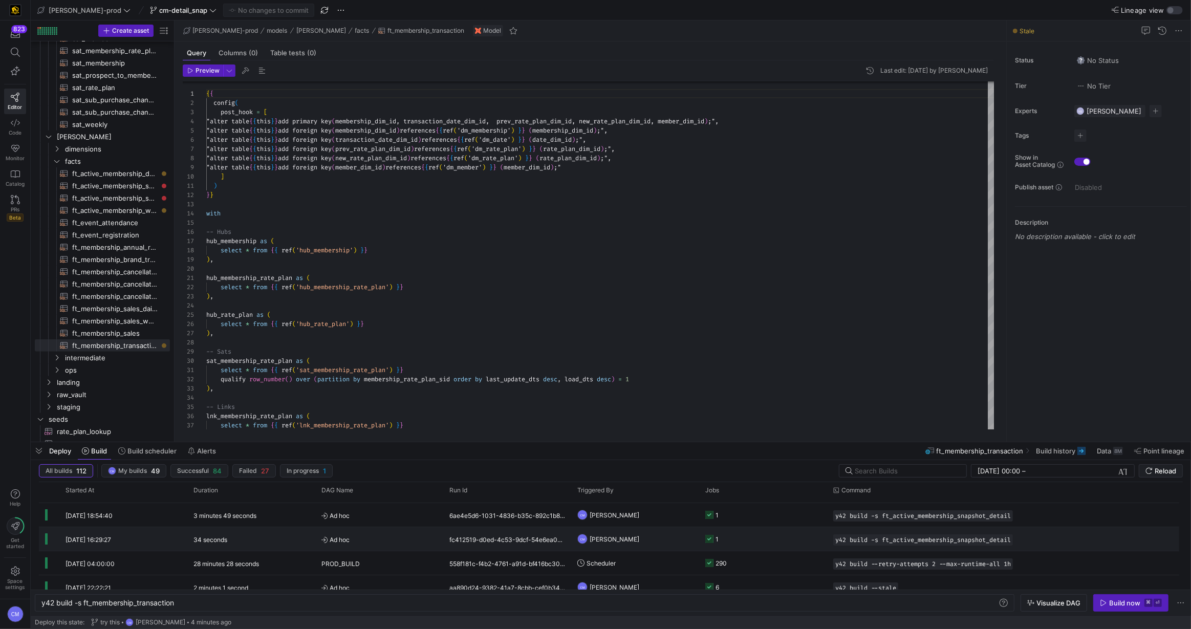
scroll to position [0, 0]
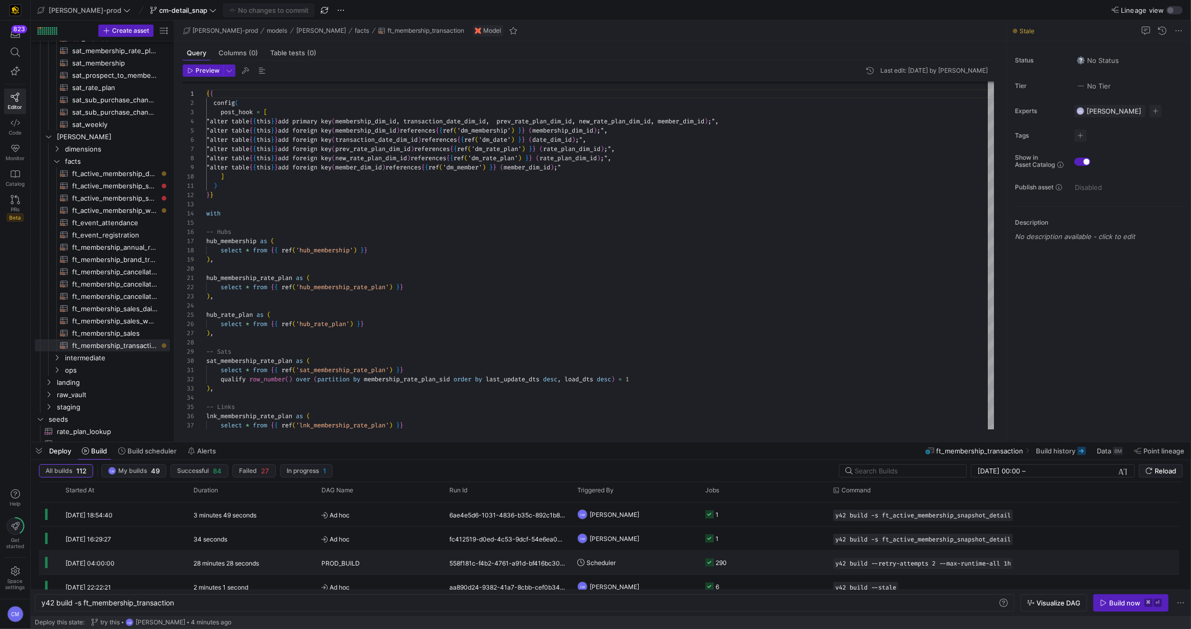
click at [697, 568] on div "Scheduler" at bounding box center [635, 563] width 128 height 24
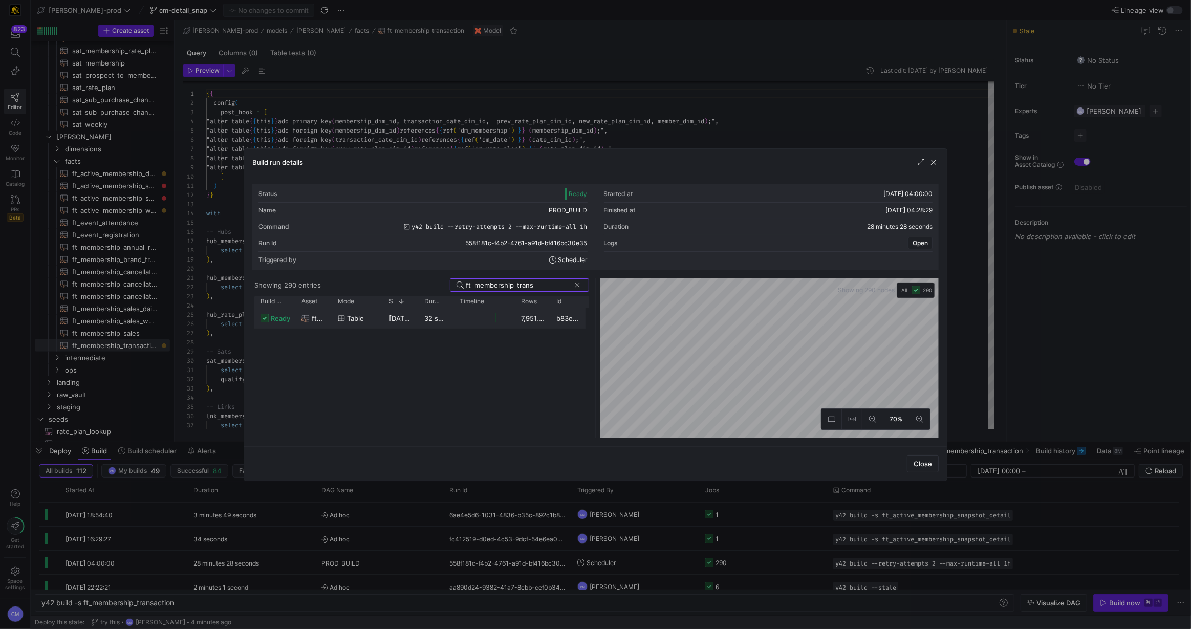
type input "ft_membership_trans"
click at [510, 320] on div at bounding box center [484, 318] width 61 height 20
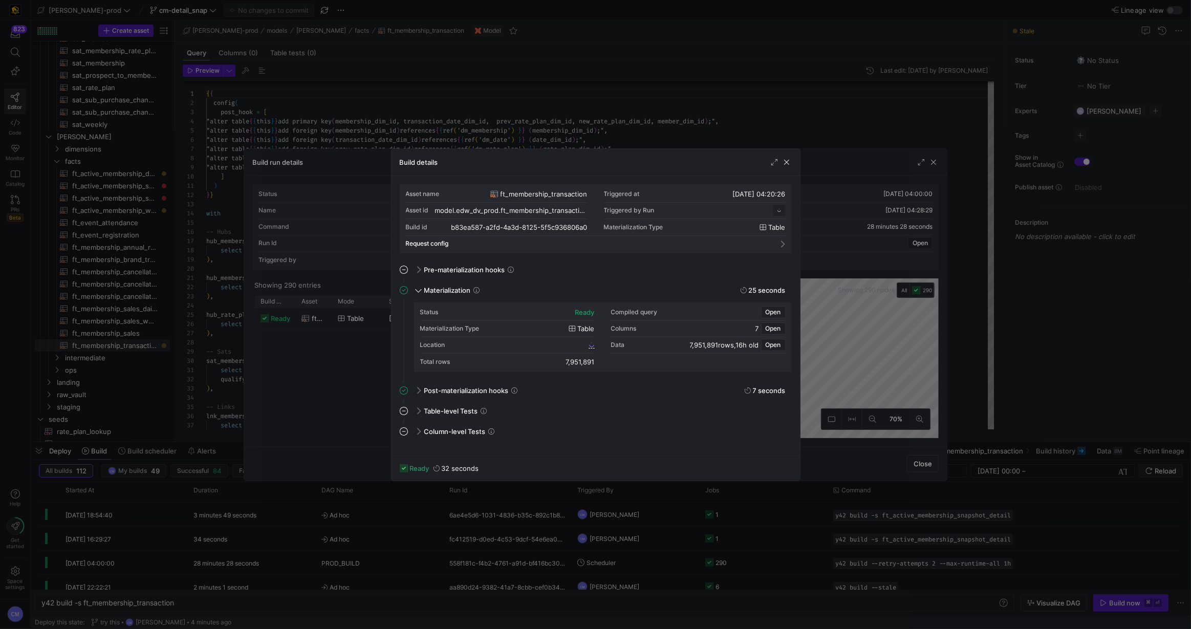
scroll to position [92, 0]
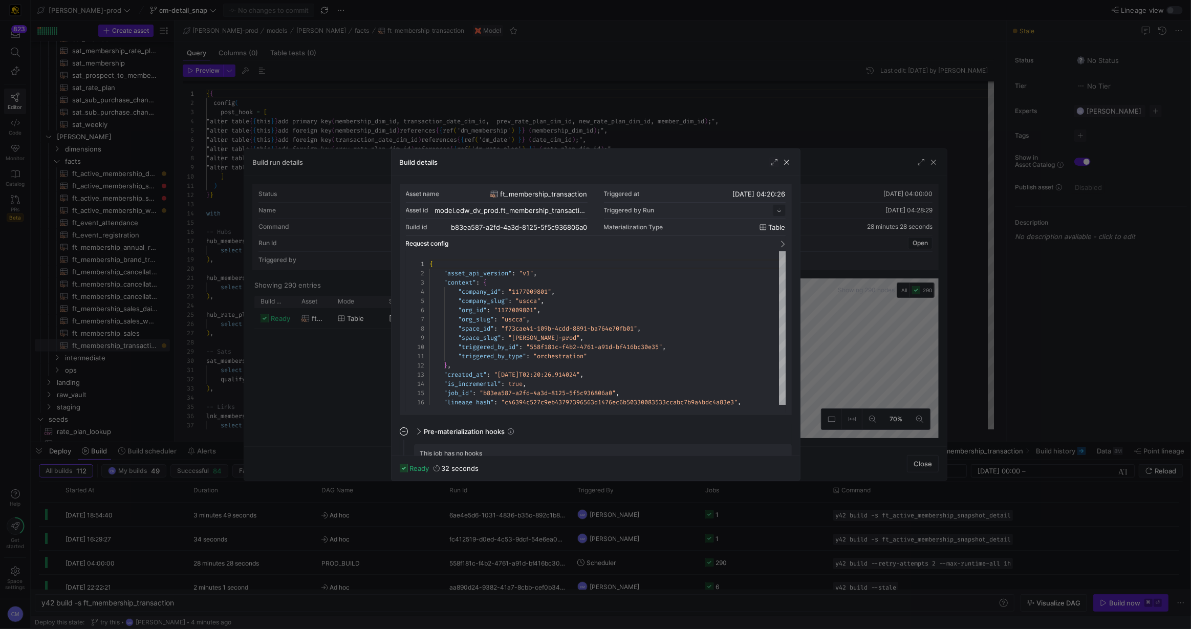
click at [328, 367] on div at bounding box center [595, 314] width 1191 height 629
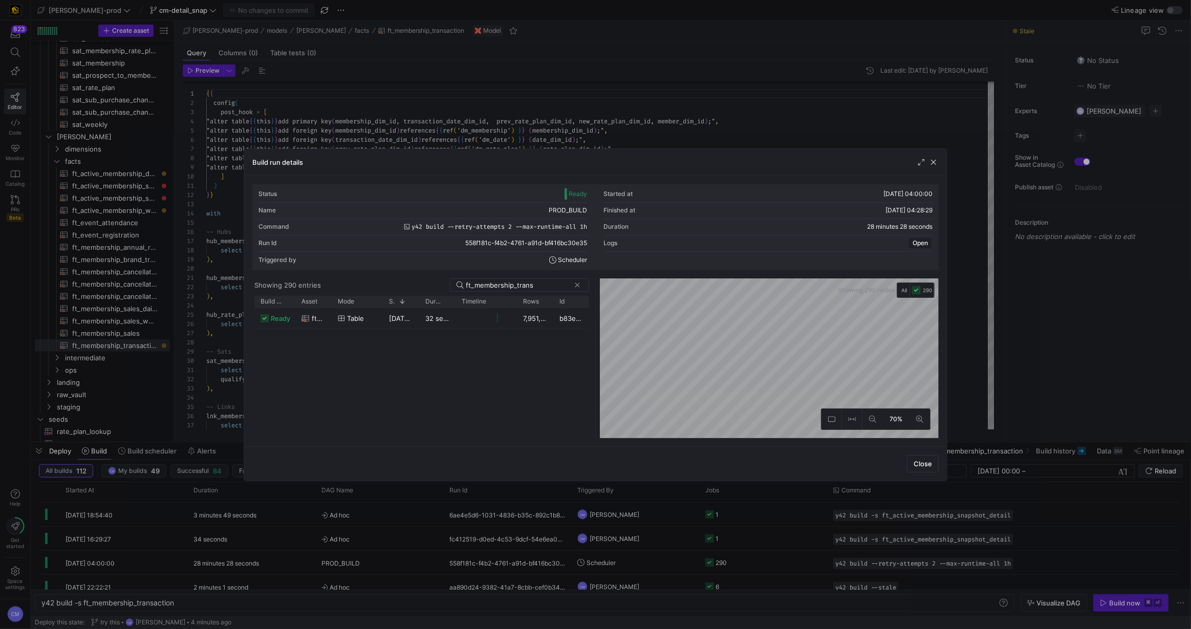
click at [488, 522] on div at bounding box center [595, 314] width 1191 height 629
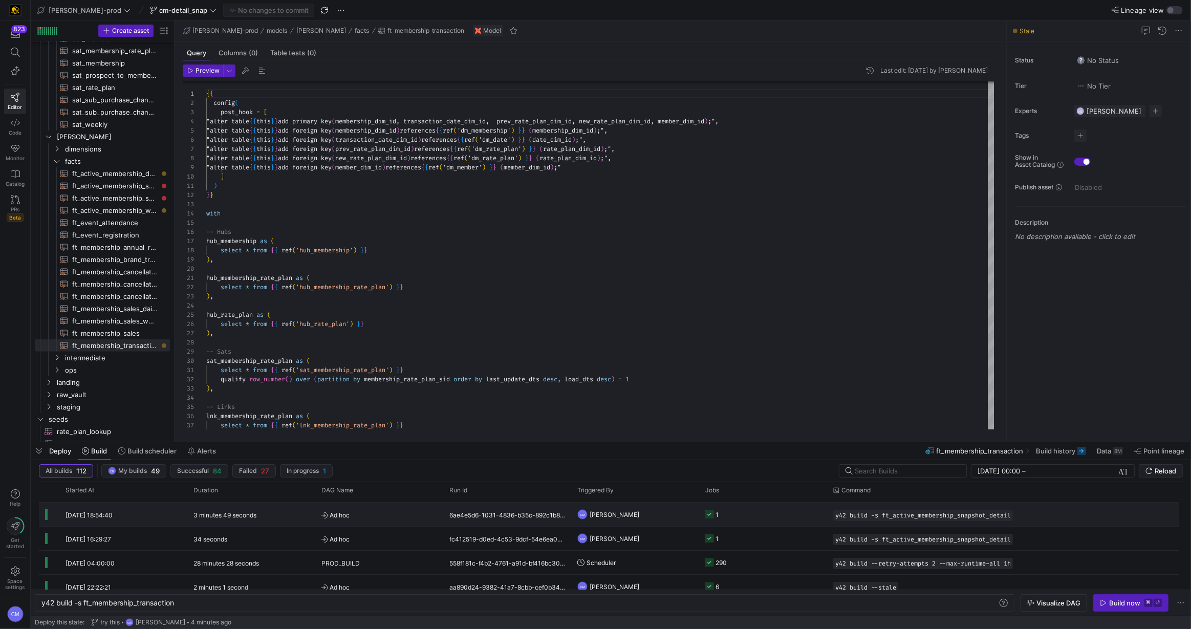
scroll to position [0, 0]
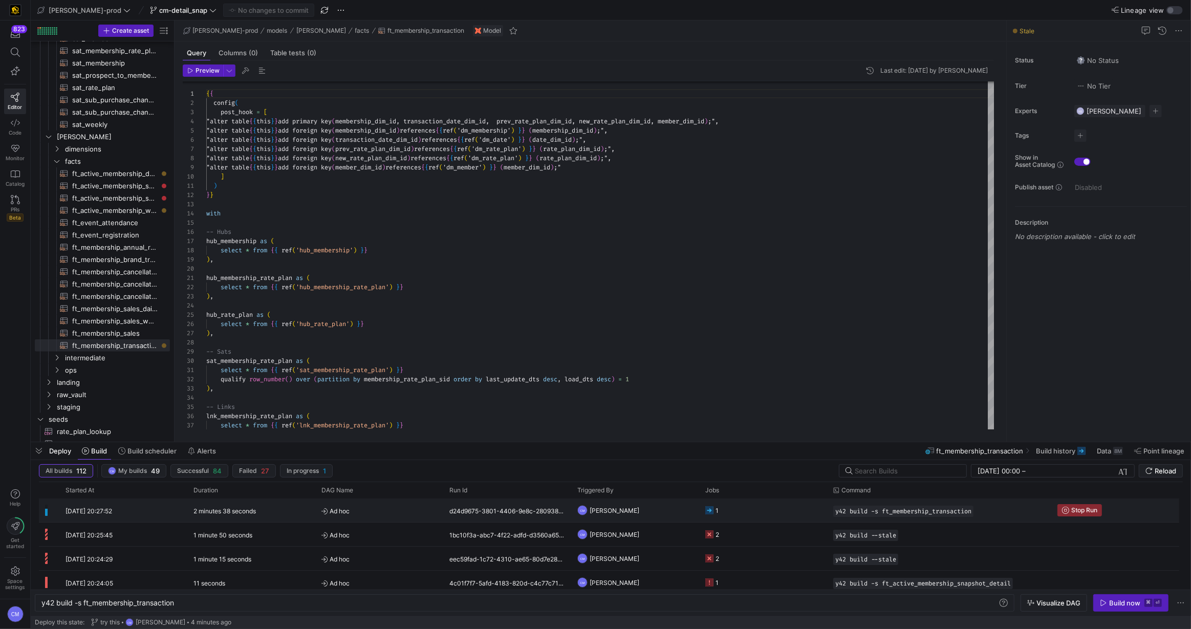
click at [794, 515] on y42-job-status-cell-renderer "1" at bounding box center [763, 510] width 116 height 23
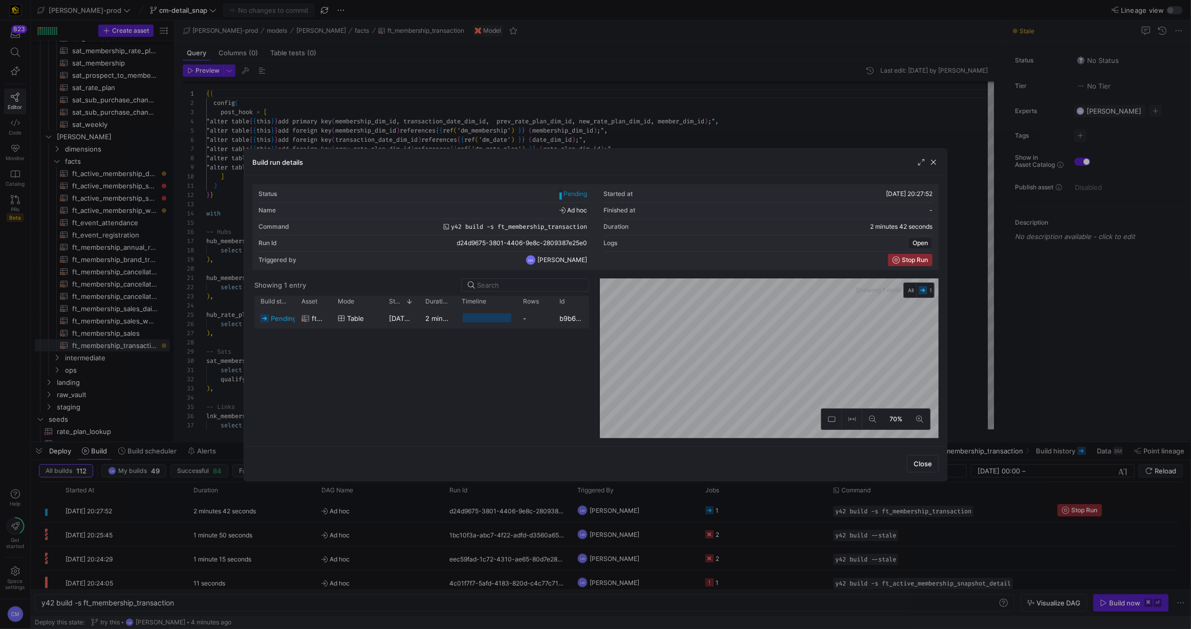
click at [542, 314] on div "-" at bounding box center [535, 318] width 36 height 20
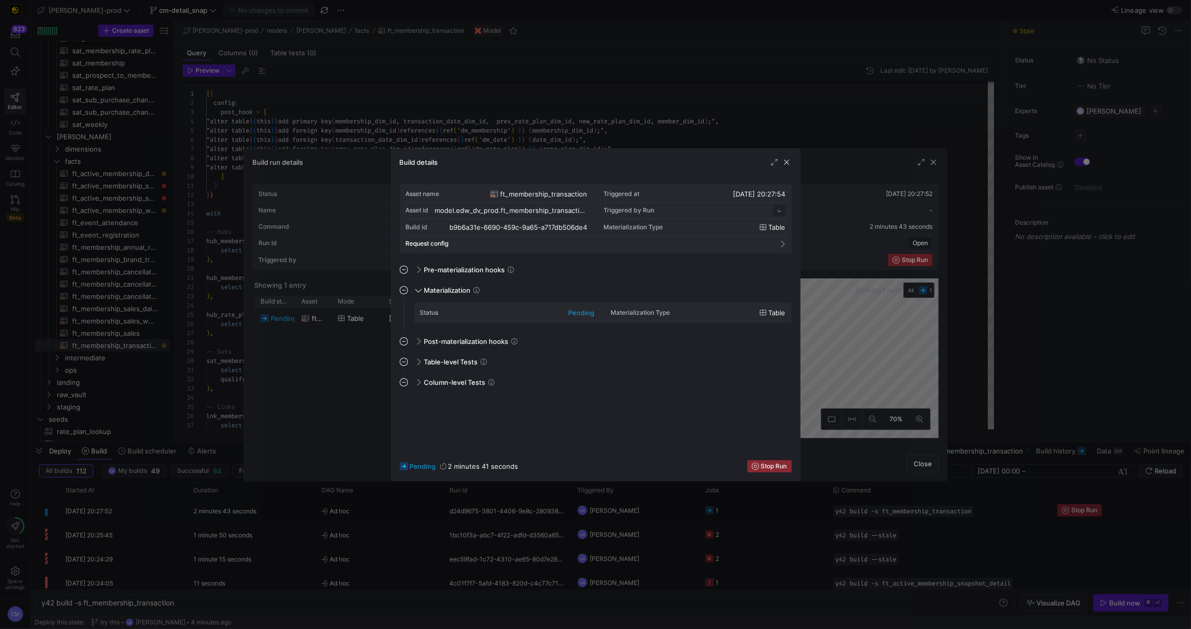
scroll to position [92, 0]
click at [356, 332] on div at bounding box center [595, 314] width 1191 height 629
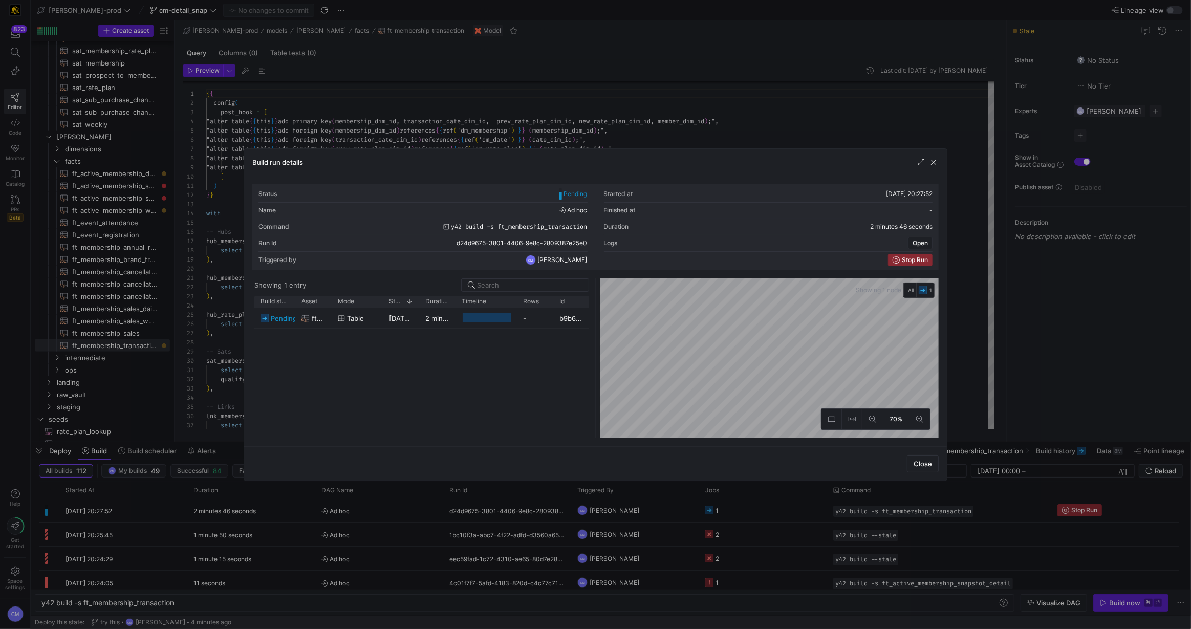
click at [673, 577] on div at bounding box center [595, 314] width 1191 height 629
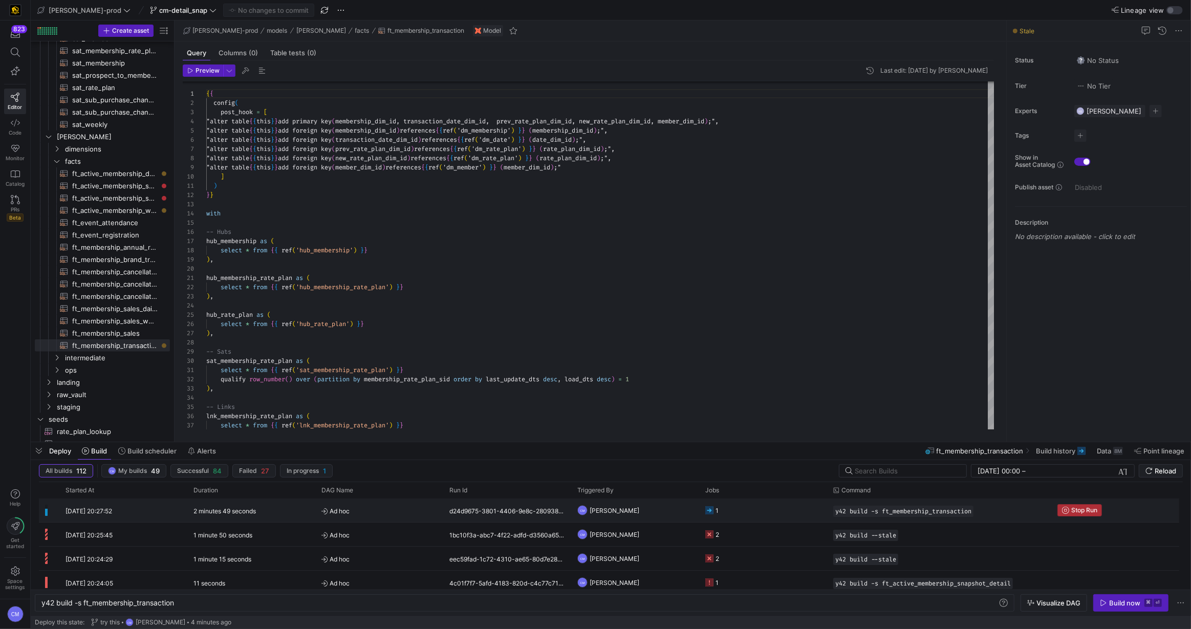
click at [1075, 513] on span "Stop Run" at bounding box center [1085, 510] width 26 height 7
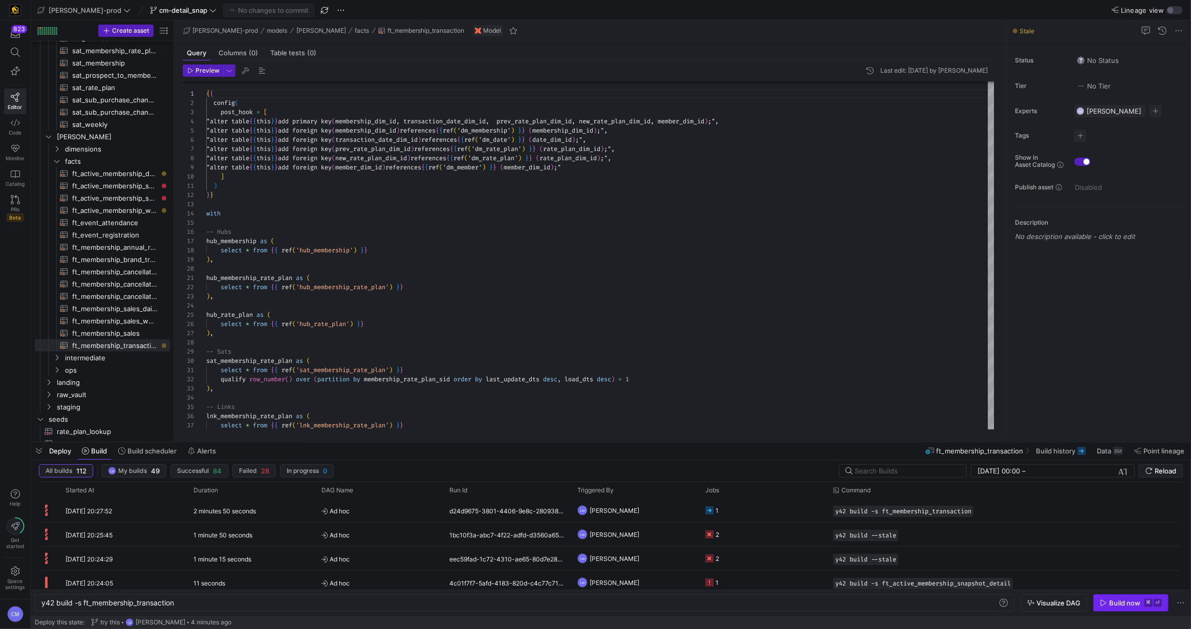
click at [1133, 610] on span "button" at bounding box center [1131, 603] width 74 height 16
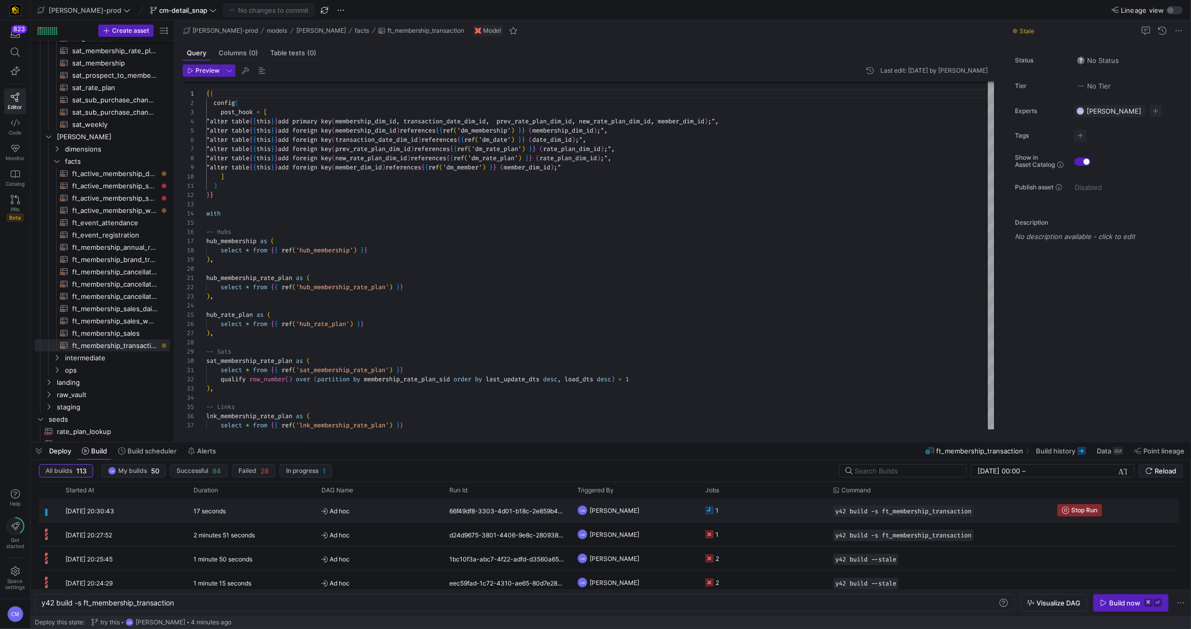
click at [767, 518] on y42-job-status-cell-renderer "1" at bounding box center [763, 510] width 116 height 23
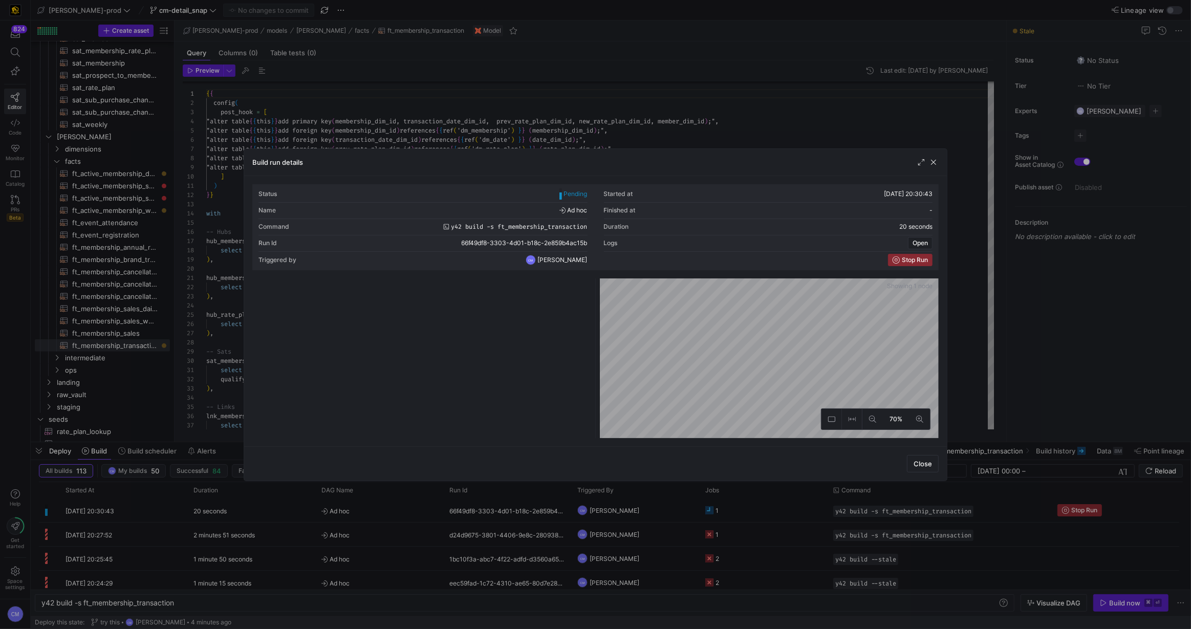
click at [764, 518] on div at bounding box center [595, 314] width 1191 height 629
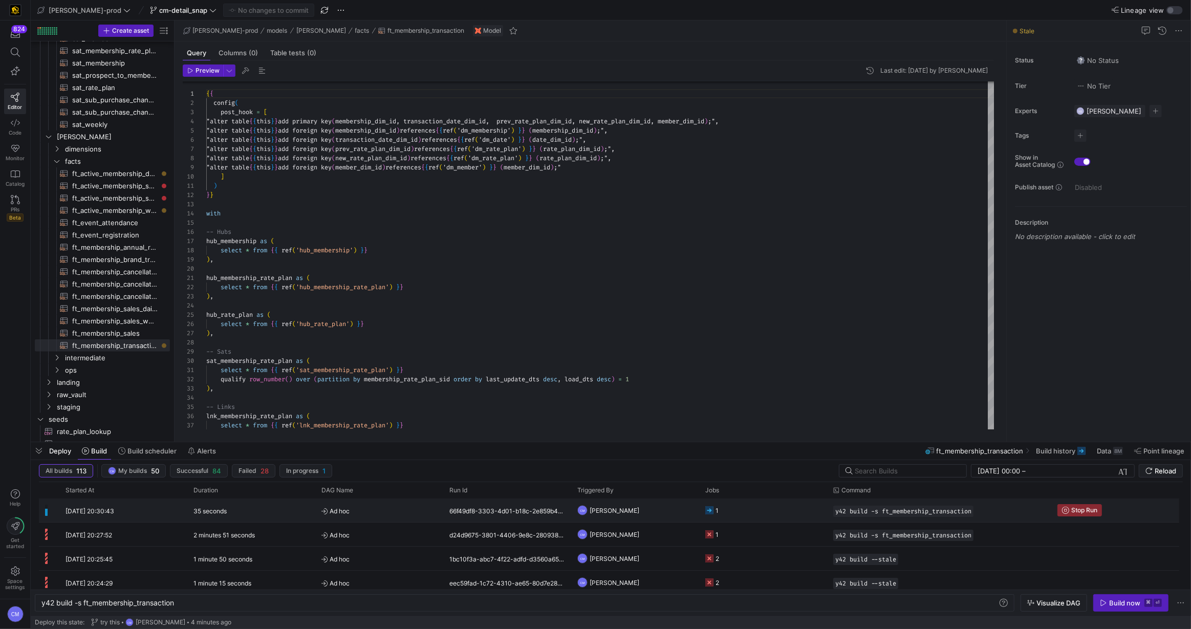
click at [731, 500] on y42-job-status-cell-renderer "1" at bounding box center [763, 510] width 116 height 23
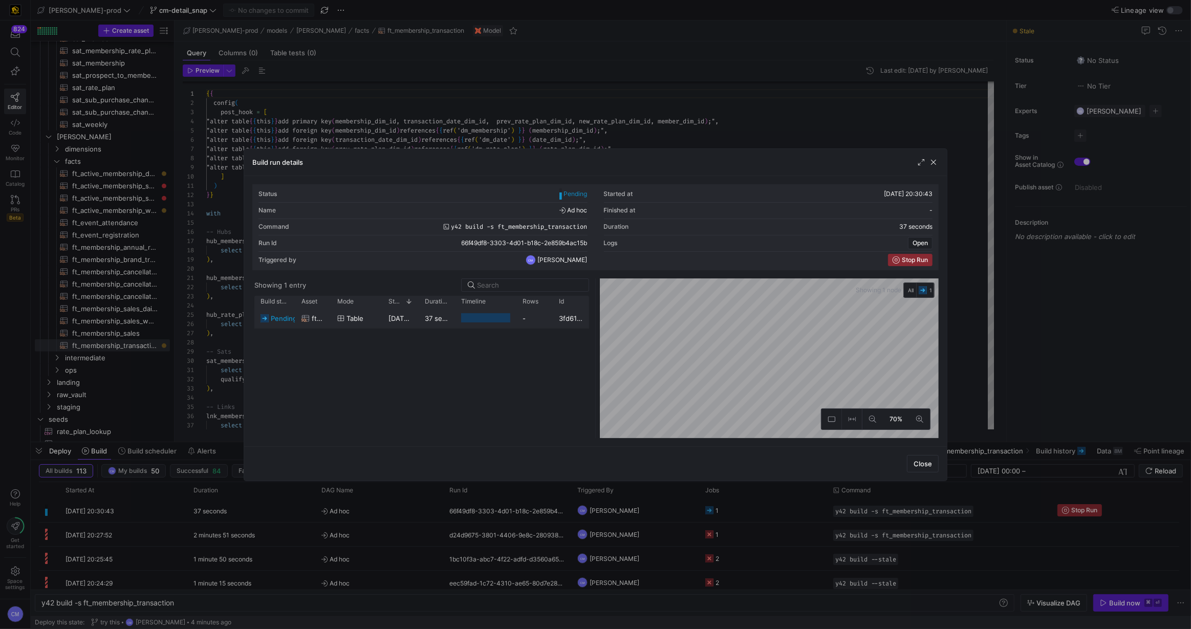
click at [534, 322] on div "-" at bounding box center [535, 318] width 36 height 20
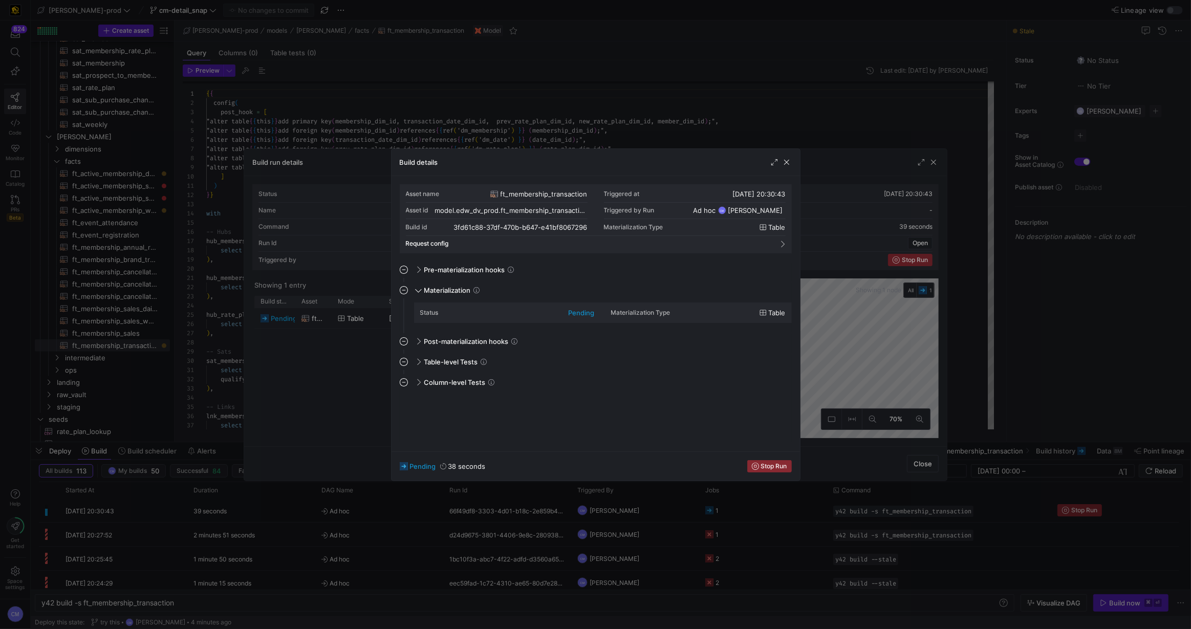
click at [524, 505] on div at bounding box center [595, 314] width 1191 height 629
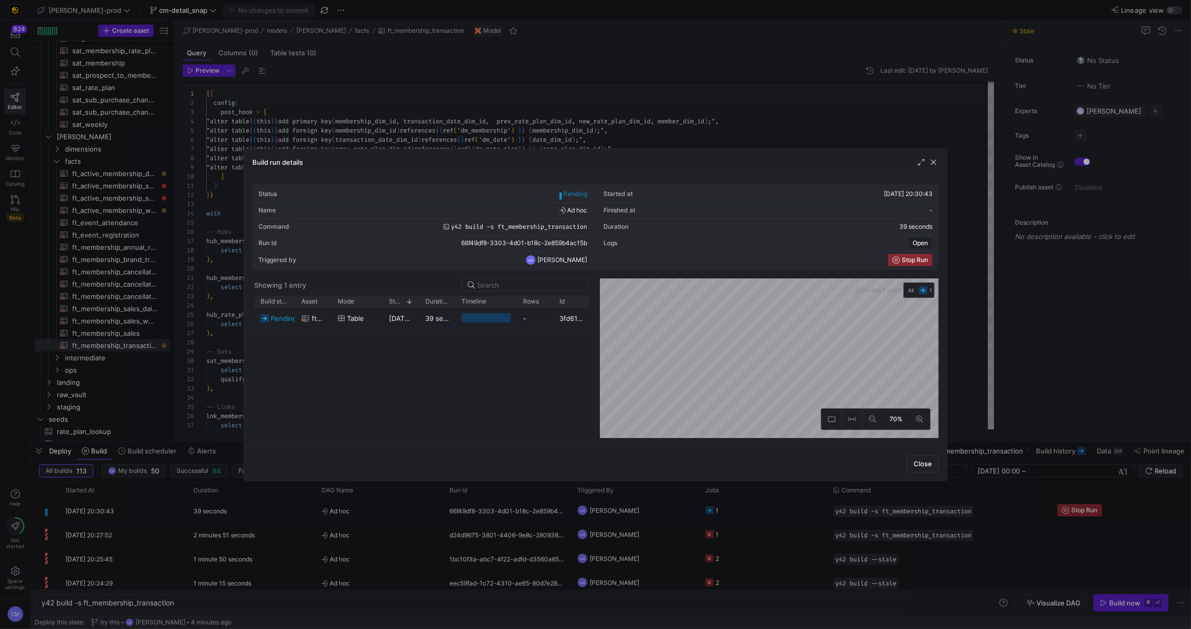
click at [524, 505] on div at bounding box center [595, 314] width 1191 height 629
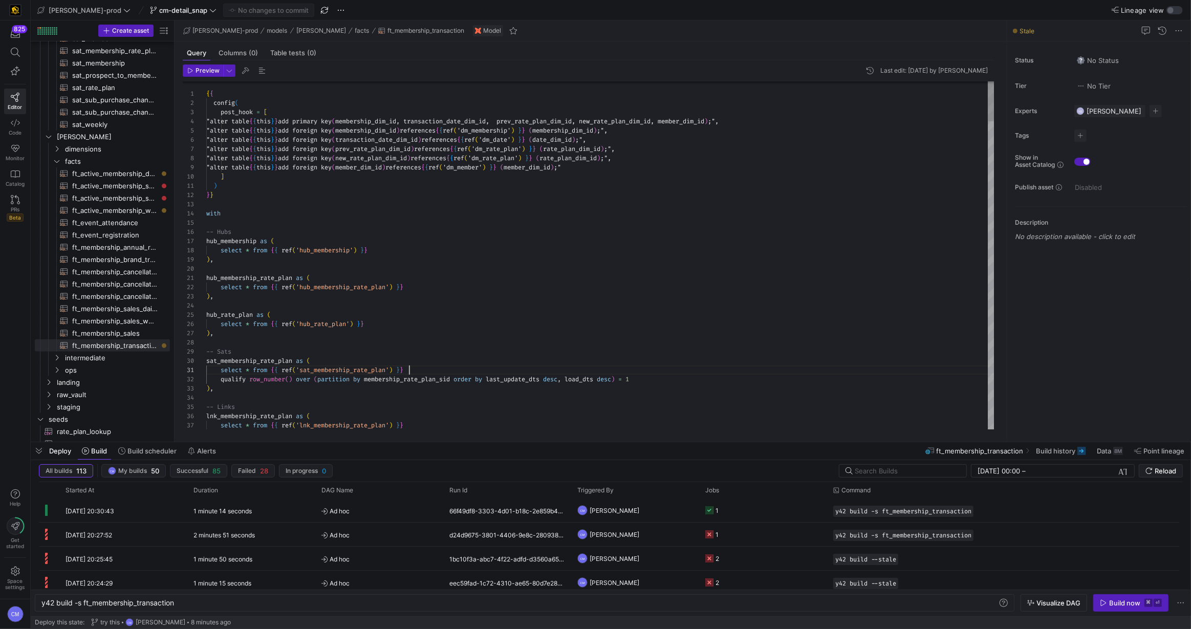
scroll to position [0, 203]
click at [109, 211] on span "ft_active_membership_weekly_forecast​​​​​​​​​​" at bounding box center [115, 211] width 86 height 12
type textarea "{{ config( post_hook = [ "alter table {{ this }} add primary key (cancellations…"
type textarea "y42 build -s ft_active_membership_weekly_forecast"
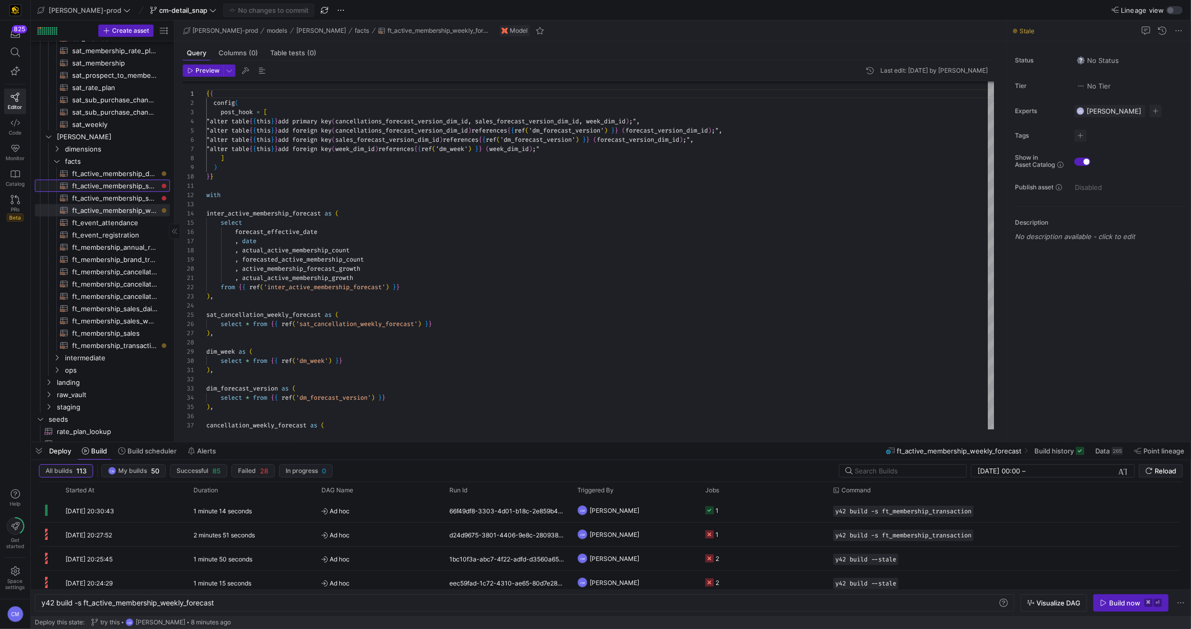
click at [132, 187] on span "ft_active_membership_snapshot_detail​​​​​​​​​​" at bounding box center [115, 186] width 86 height 12
type textarea "{{ config( post_hook = [ "alter table {{ this }} add primary key (active_member…"
type textarea "y42 build -s ft_active_membership_snapshot_detail"
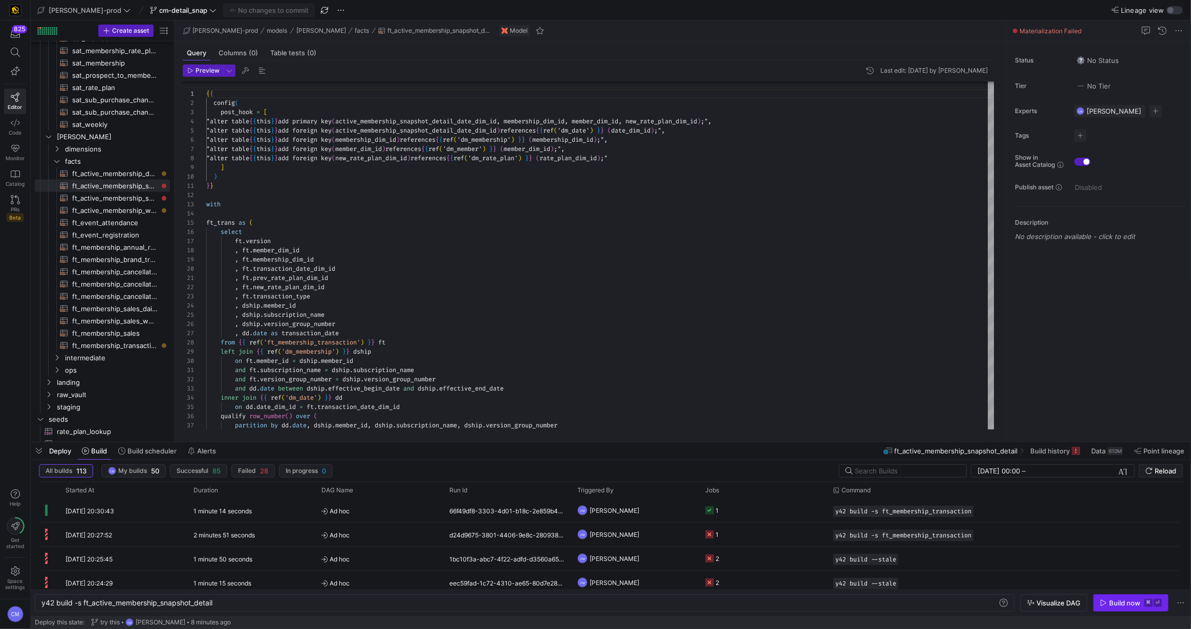
click at [1125, 606] on div "Build now" at bounding box center [1124, 603] width 31 height 8
click at [155, 195] on span "ft_active_membership_snapshot​​​​​​​​​​" at bounding box center [115, 199] width 86 height 12
type textarea "{{ config( post_hook = [ "alter table {{ this }} add primary key (active_member…"
type textarea "y42 build -s ft_active_membership_snapshot"
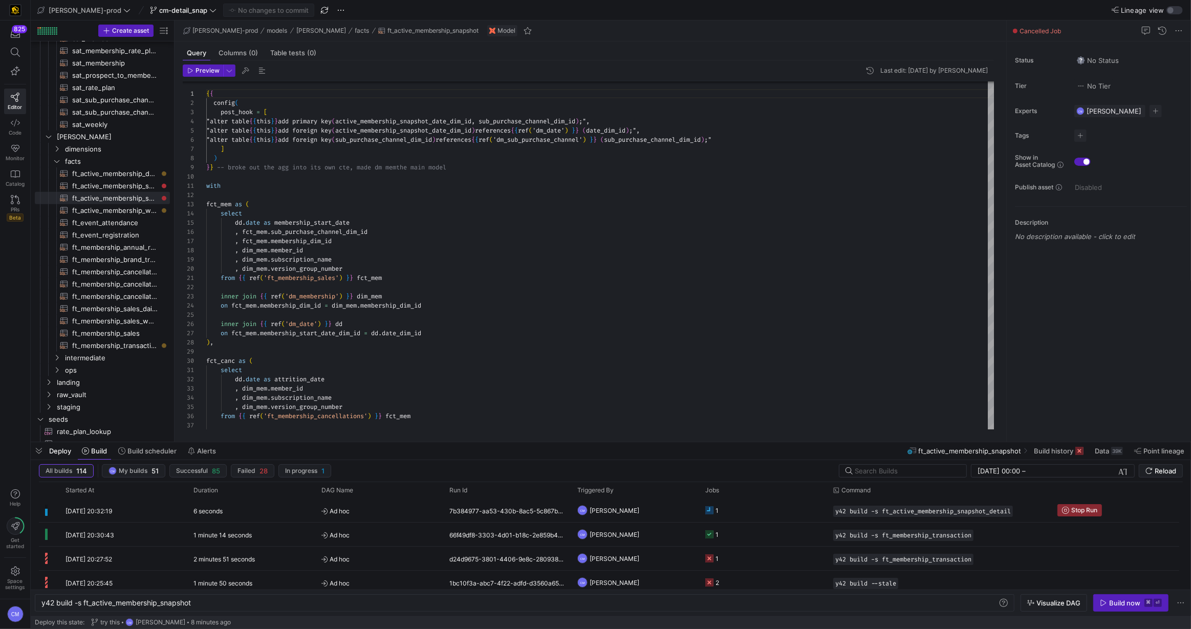
click at [1131, 593] on y42-orchestration-inline-build "y42 build -s ft_active_membership_snapshot y42 build -s ft_active_membership_sn…" at bounding box center [611, 603] width 1161 height 26
click at [1129, 602] on div "Build now" at bounding box center [1124, 603] width 31 height 8
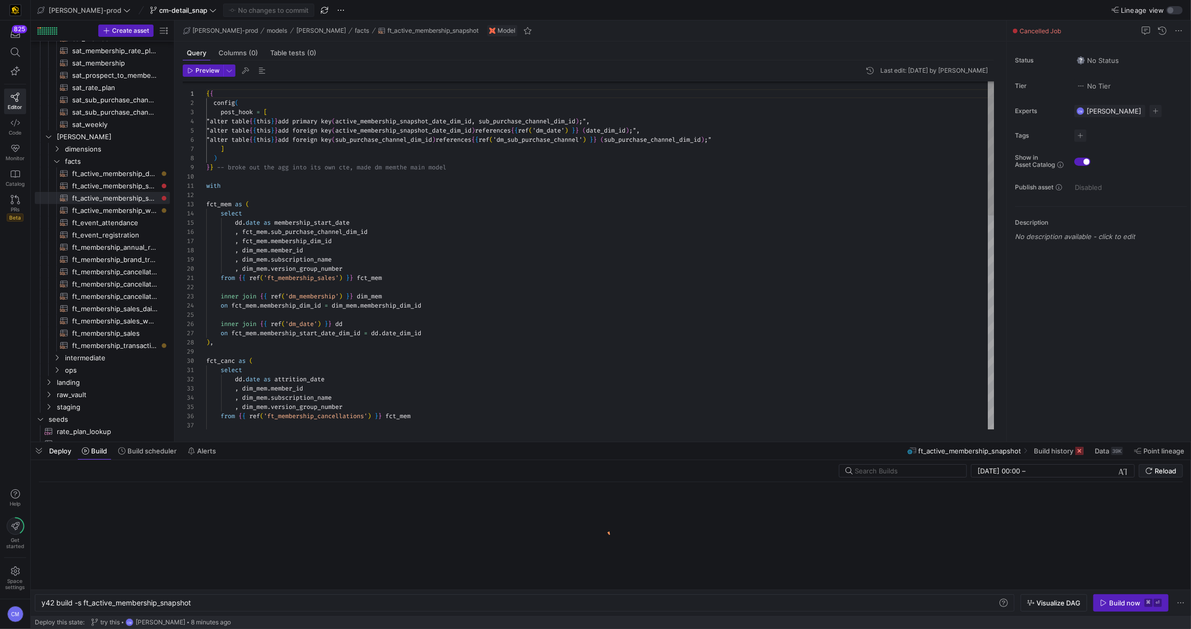
scroll to position [18, 44]
click at [501, 208] on div "{ { config ( post_hook = [ "alter table { { this } } add primary key ( active_m…" at bounding box center [600, 532] width 789 height 902
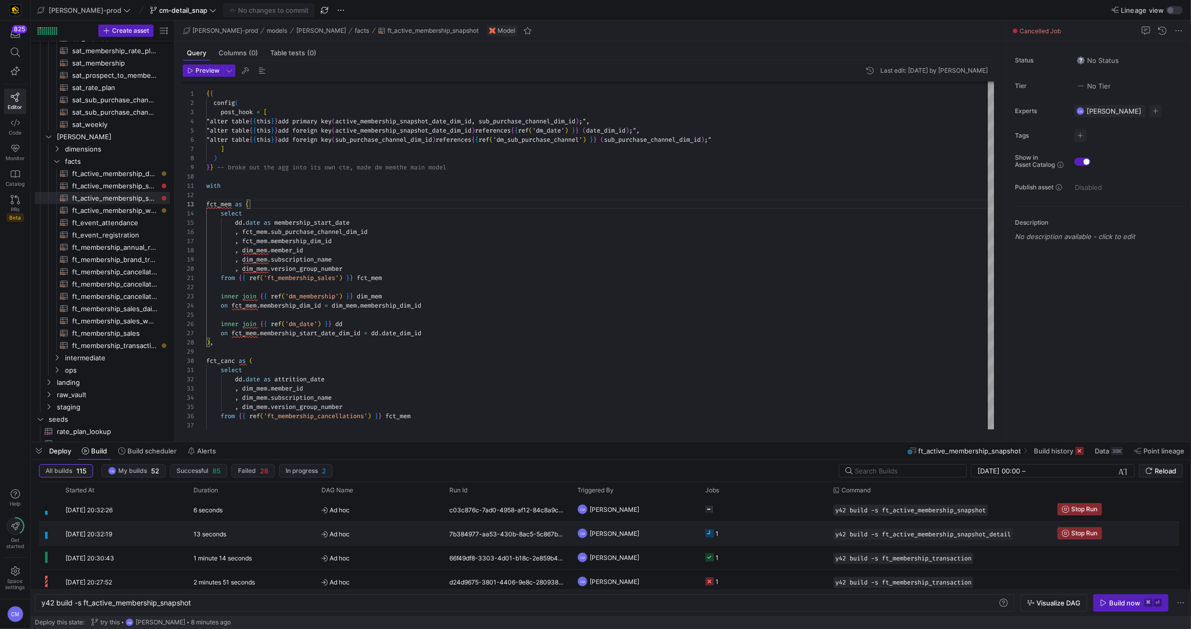
scroll to position [0, 0]
click at [626, 525] on span "[PERSON_NAME]" at bounding box center [615, 535] width 50 height 24
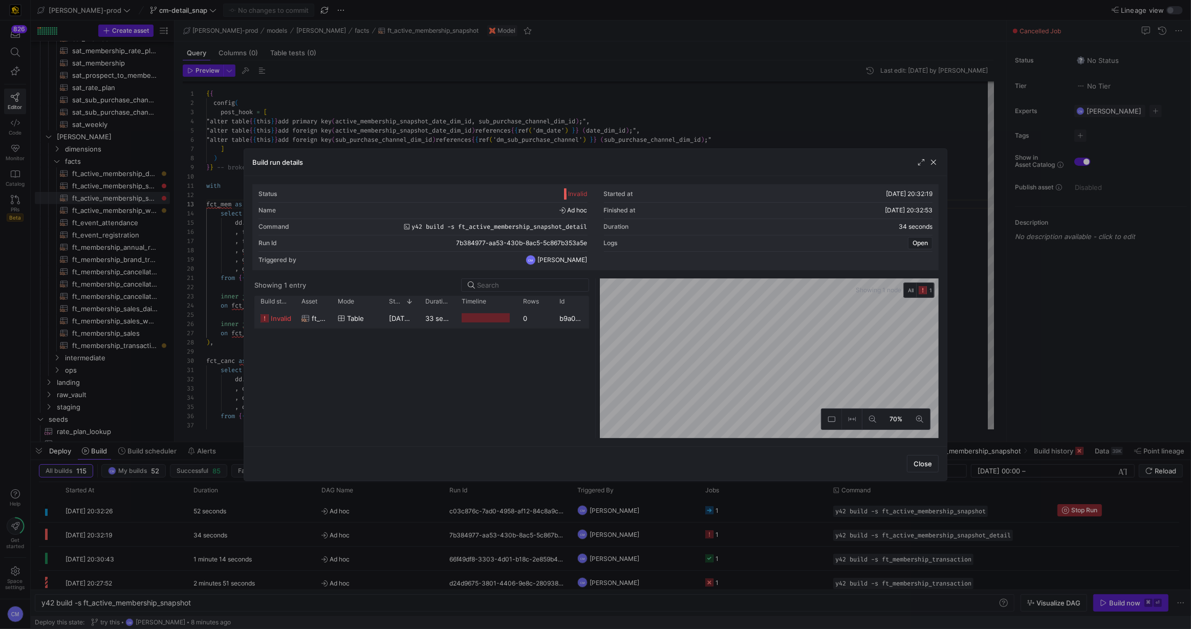
click at [487, 324] on y42-job-duration-timeline-cell-renderer at bounding box center [486, 318] width 49 height 19
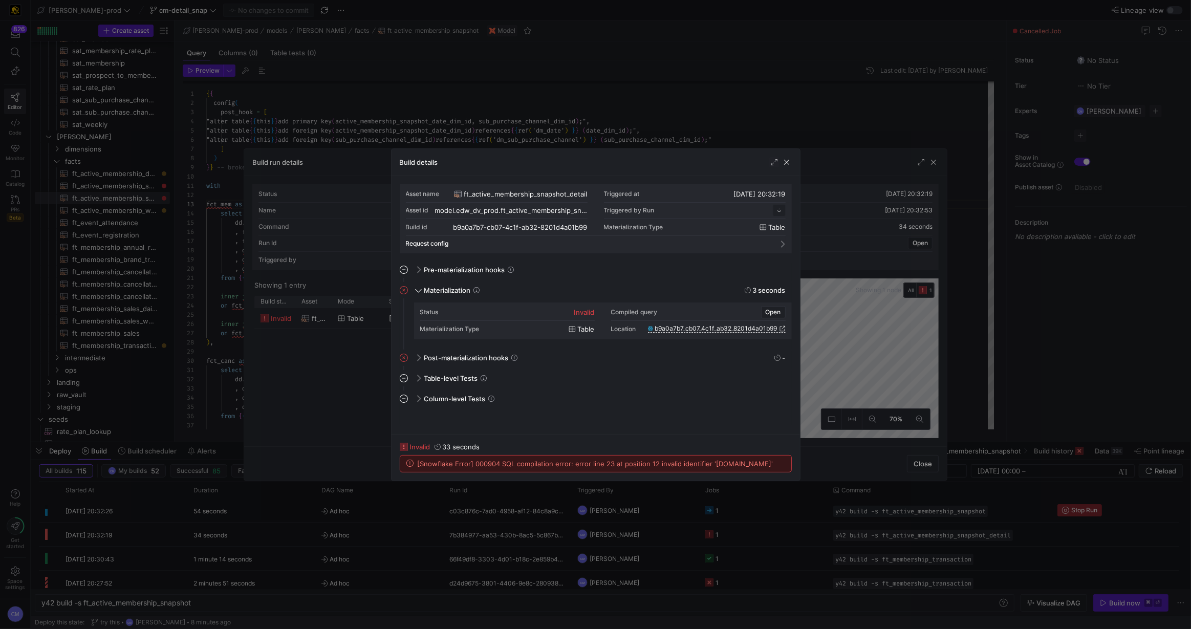
scroll to position [92, 0]
click at [732, 464] on span "[Snowflake Error] 000904 SQL compilation error: error line 23 at position 12 in…" at bounding box center [596, 464] width 356 height 8
copy span "DATE"
click at [732, 464] on span "[Snowflake Error] 000904 SQL compilation error: error line 23 at position 12 in…" at bounding box center [596, 464] width 356 height 8
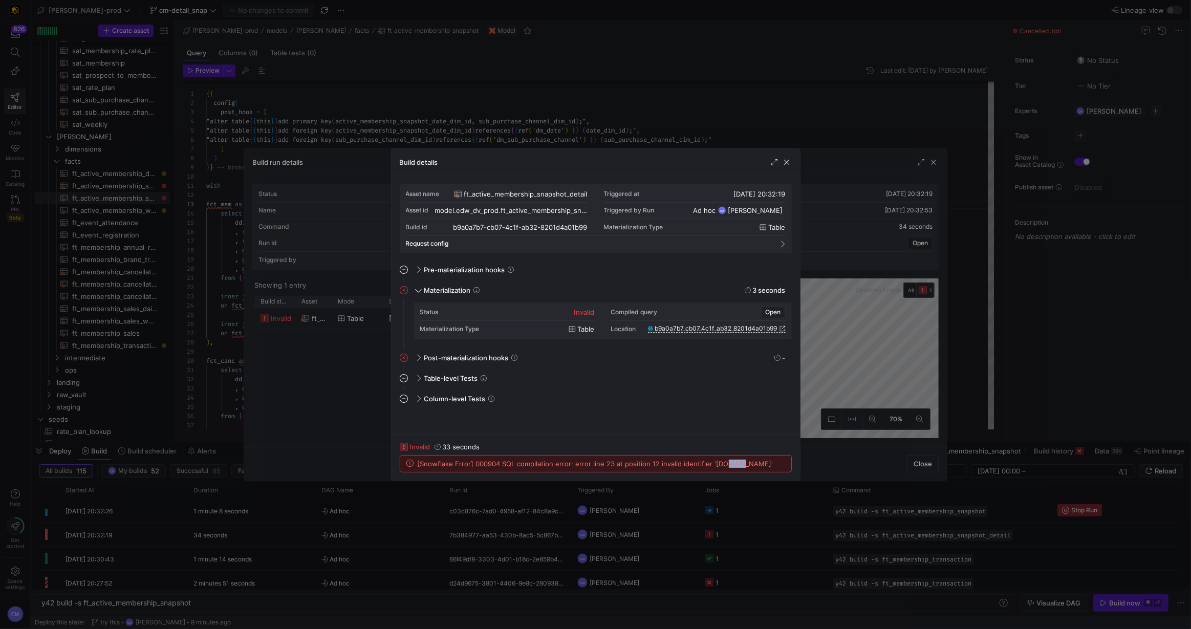
click at [732, 464] on span "[Snowflake Error] 000904 SQL compilation error: error line 23 at position 12 in…" at bounding box center [596, 464] width 356 height 8
click at [207, 328] on div at bounding box center [595, 314] width 1191 height 629
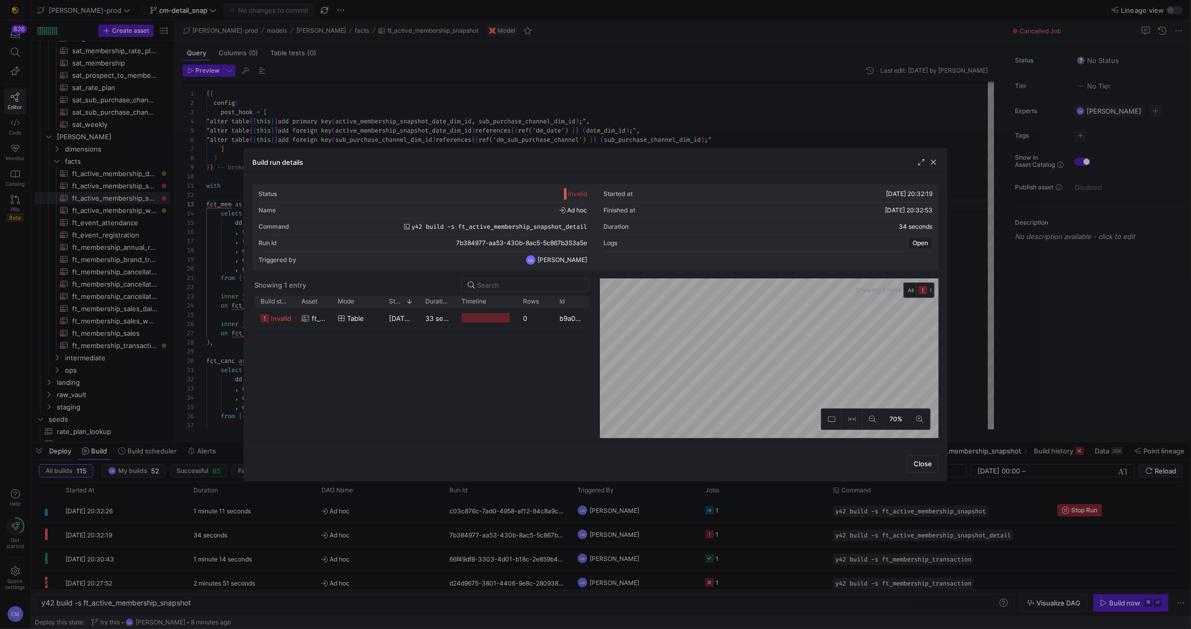
click at [245, 322] on div "Status Invalid Started at 19/09/25, 20:32:19 Name Ad hoc Finished at 19/09/25, …" at bounding box center [595, 311] width 703 height 270
click at [226, 307] on div at bounding box center [595, 314] width 1191 height 629
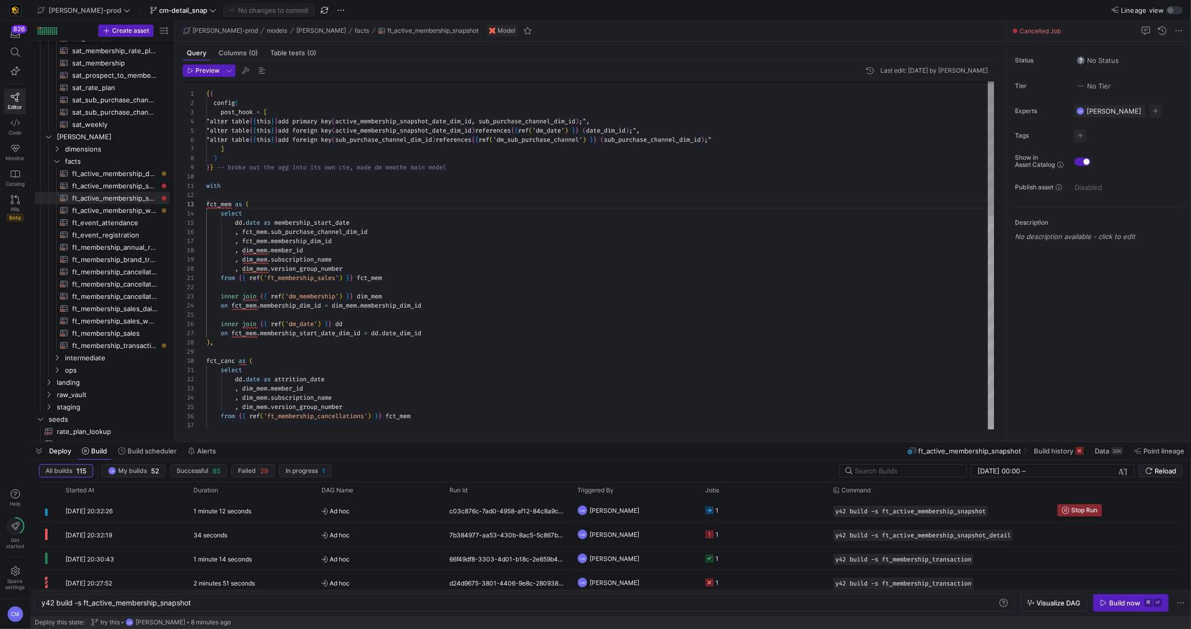
type textarea "from {{ ref('ft_membership_sales') }} fct_mem inner join {{ ref('dm_membership'…"
click at [272, 296] on div "{ { config ( post_hook = [ "alter table { { this } } add primary key ( active_m…" at bounding box center [600, 532] width 789 height 902
click at [440, 264] on div at bounding box center [595, 314] width 1191 height 629
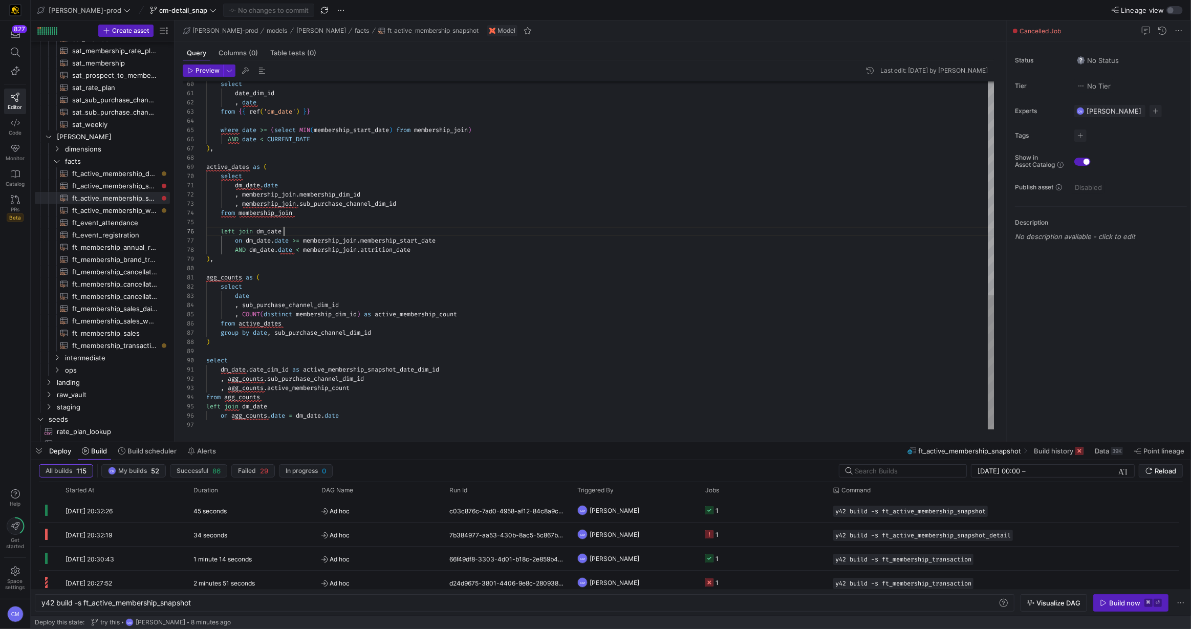
scroll to position [46, 77]
click at [121, 187] on span "ft_active_membership_snapshot_detail​​​​​​​​​​" at bounding box center [115, 186] width 86 height 12
type textarea "{{ config( post_hook = [ "alter table {{ this }} add primary key (active_member…"
type textarea "y42 build -s ft_active_membership_snapshot_detail"
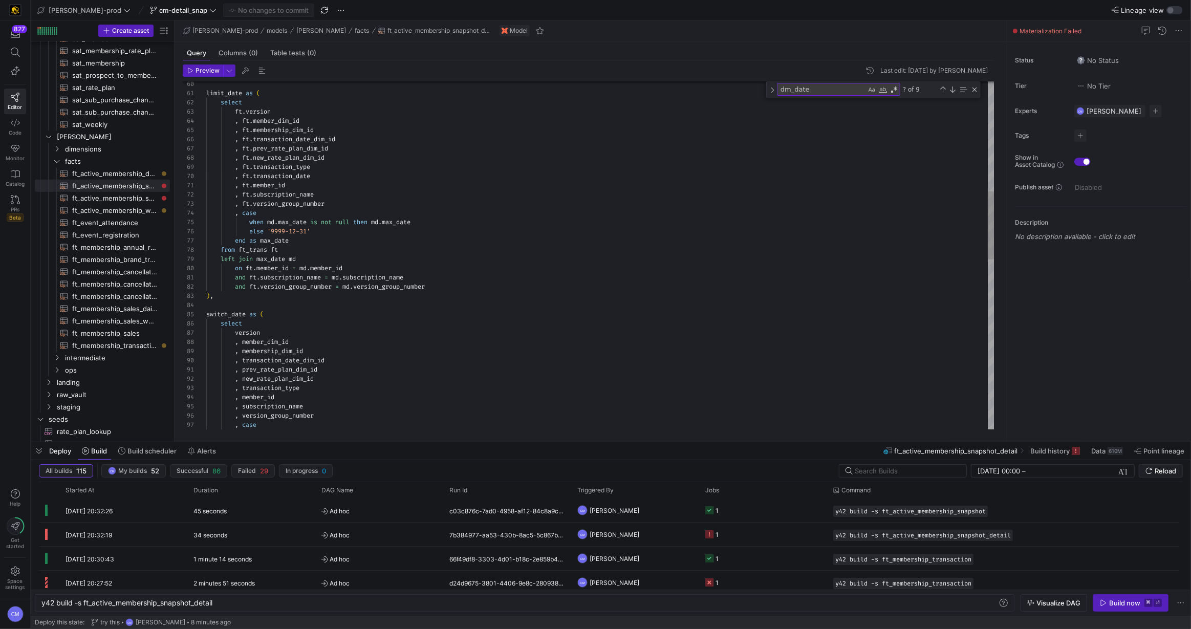
type textarea "and ft.subscription_name = md.subscription_name and ft.version_group_number = m…"
click at [654, 291] on div "limit_date as ( select ft . version , ft . member_dim_id , ft . membership_dim_…" at bounding box center [600, 407] width 789 height 1777
type textarea "d"
type textarea "), dm_date as ( select date_dim_id , date from {{ ref('dm_date') }} where date …"
type textarea "dd"
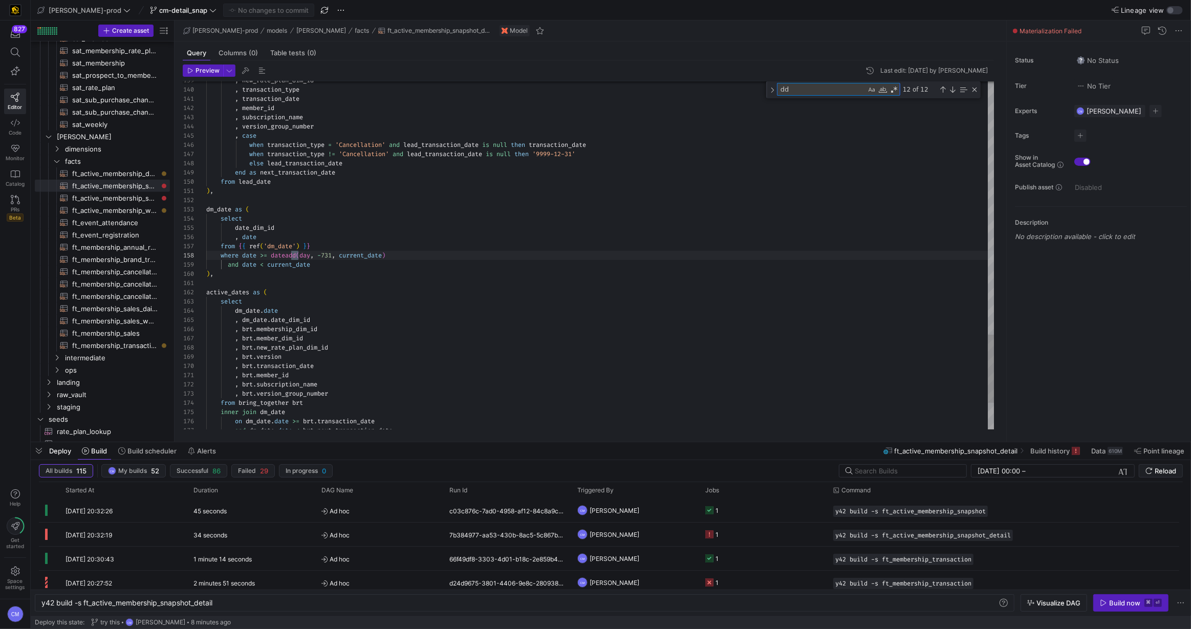
type textarea ", ft.prev_rate_plan_dim_id , ft.new_rate_plan_dim_id , ft.transaction_type , ds…"
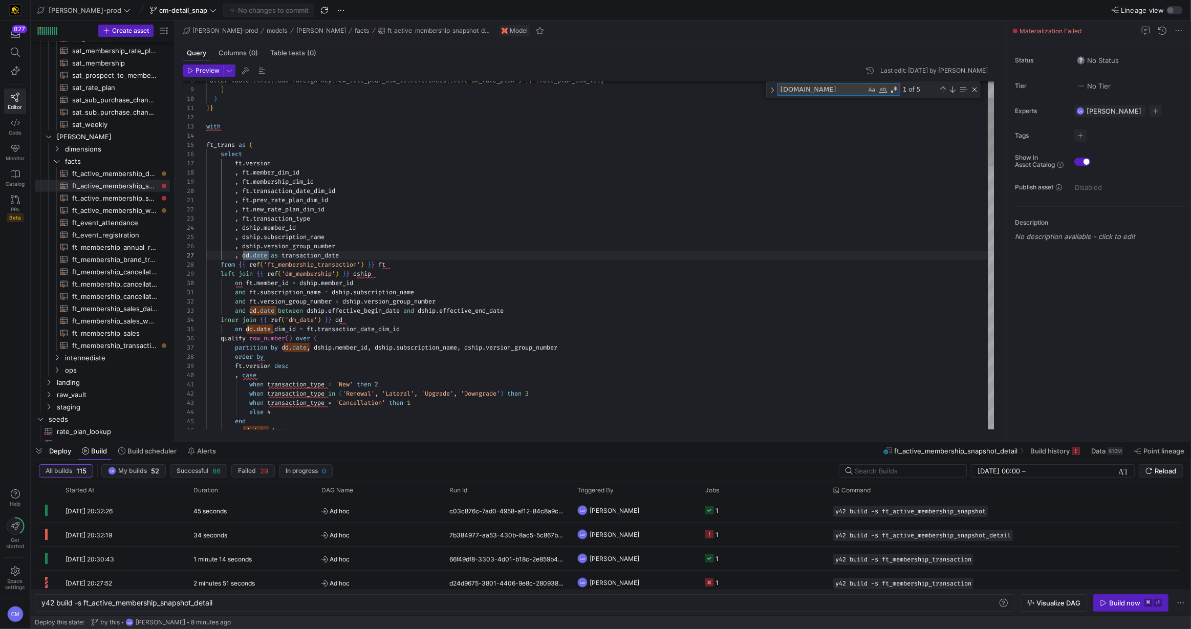
scroll to position [92, 62]
type textarea "dd.date"
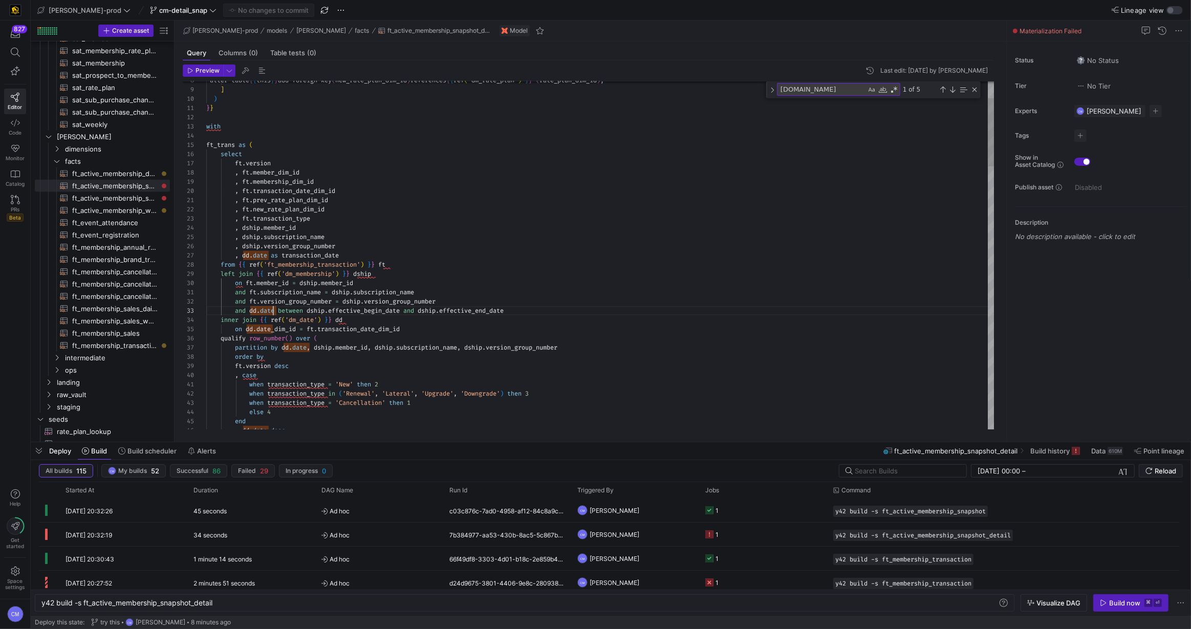
click at [776, 533] on y42-job-status-cell-renderer "1" at bounding box center [763, 534] width 116 height 23
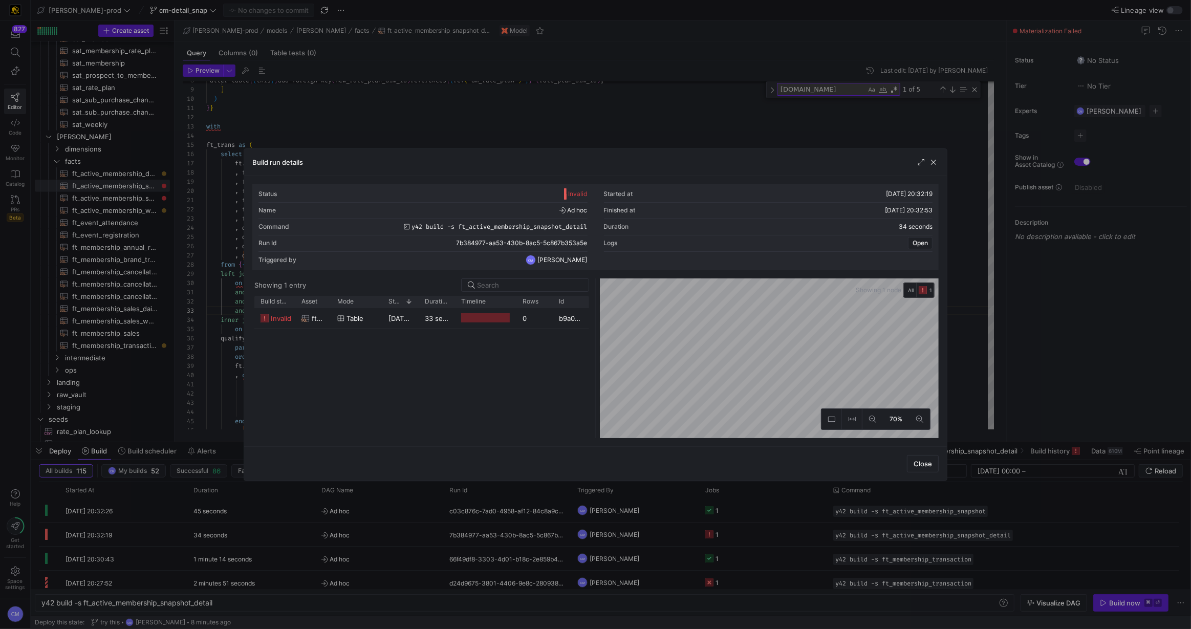
click at [475, 329] on div "invalid ft_active_membership_snapshot_detail table 19/09/25, 20:32:19 33 second…" at bounding box center [421, 373] width 335 height 130
click at [476, 325] on y42-job-duration-timeline-cell-renderer at bounding box center [485, 318] width 49 height 19
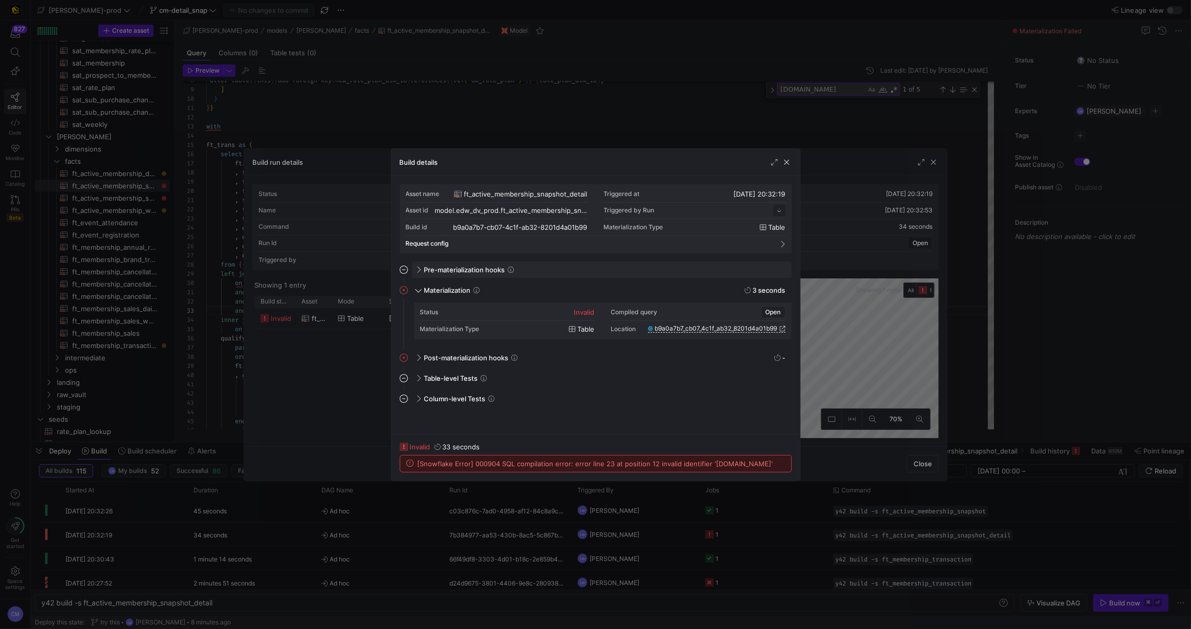
scroll to position [92, 0]
click at [488, 130] on div at bounding box center [595, 314] width 1191 height 629
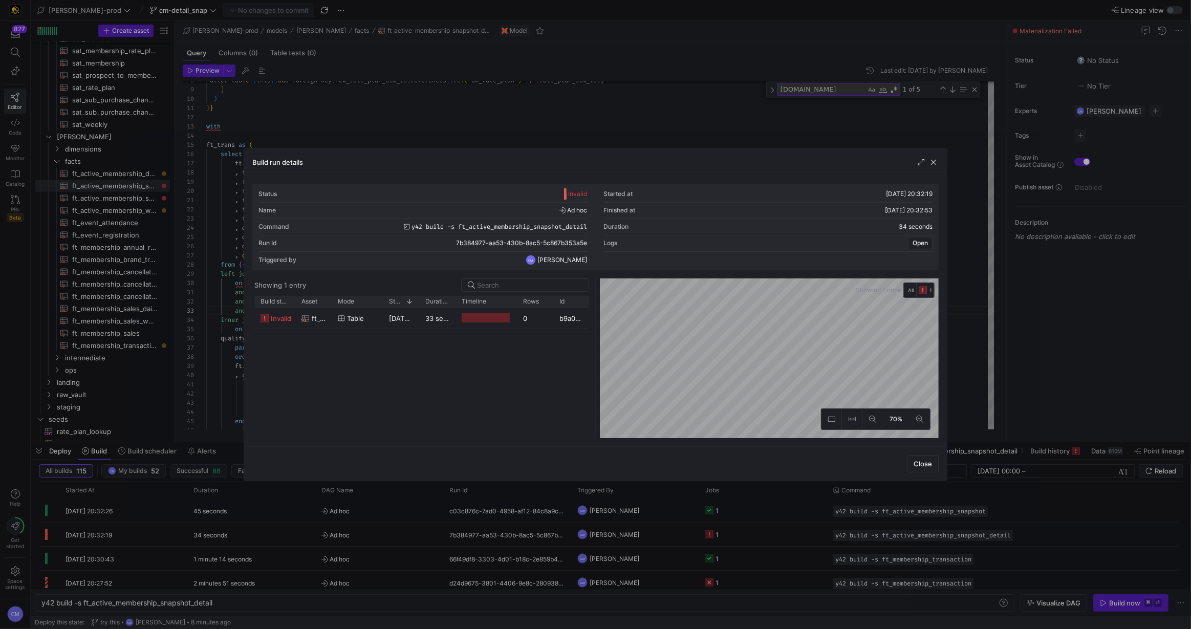
click at [488, 130] on div at bounding box center [595, 314] width 1191 height 629
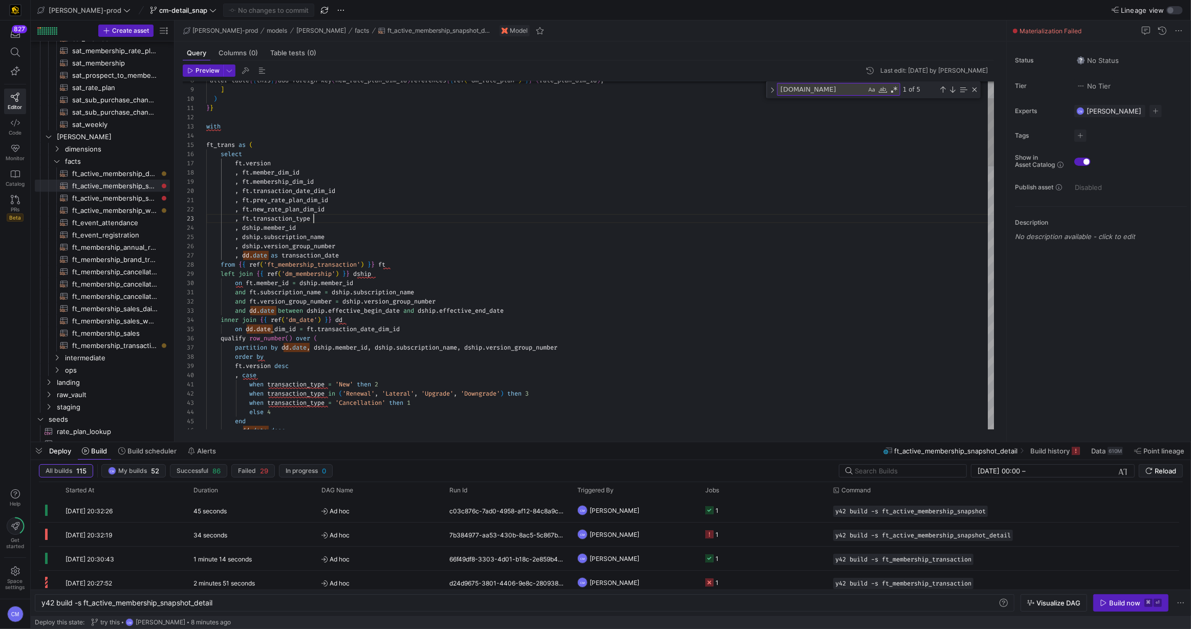
scroll to position [18, 107]
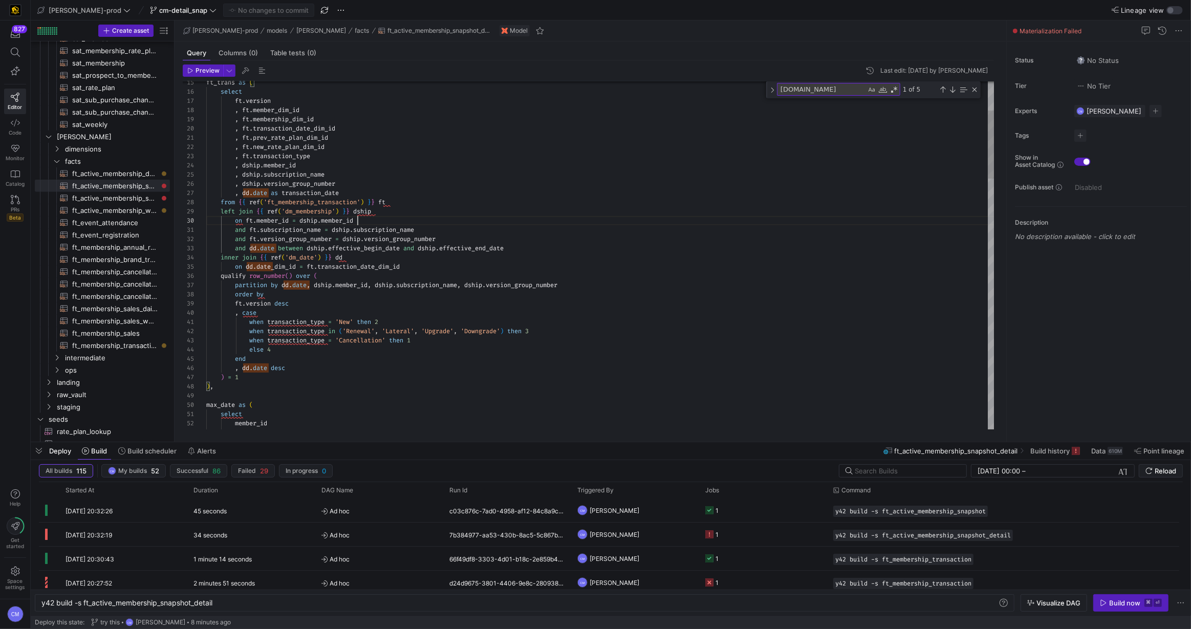
scroll to position [82, 151]
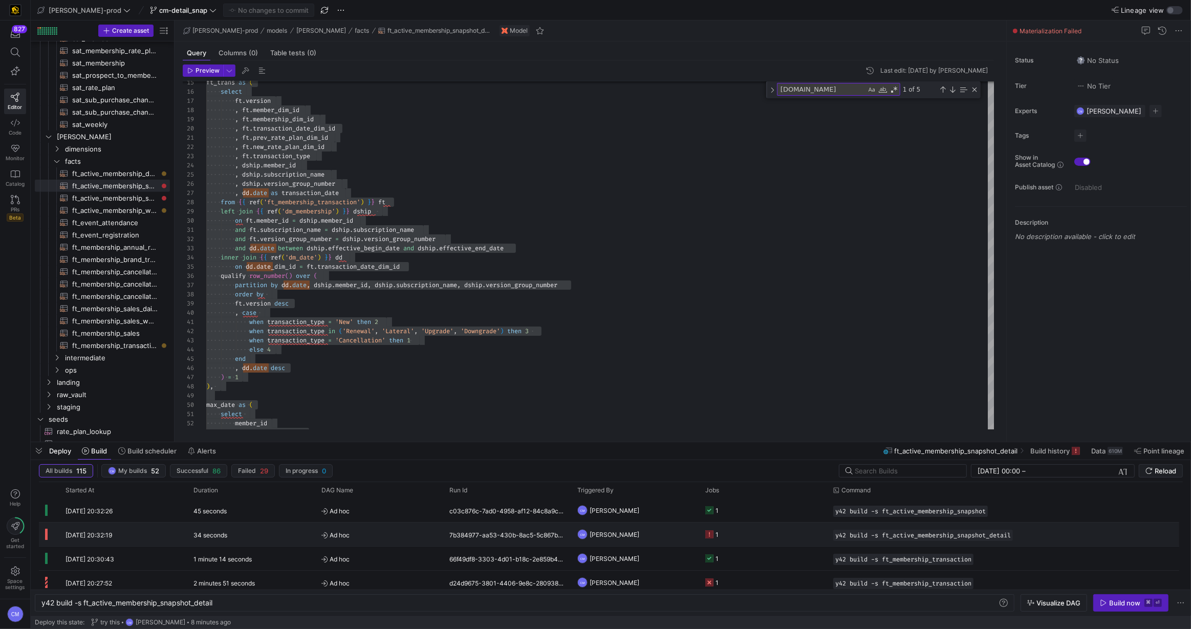
click at [757, 540] on y42-job-status-cell-renderer "1" at bounding box center [763, 534] width 116 height 23
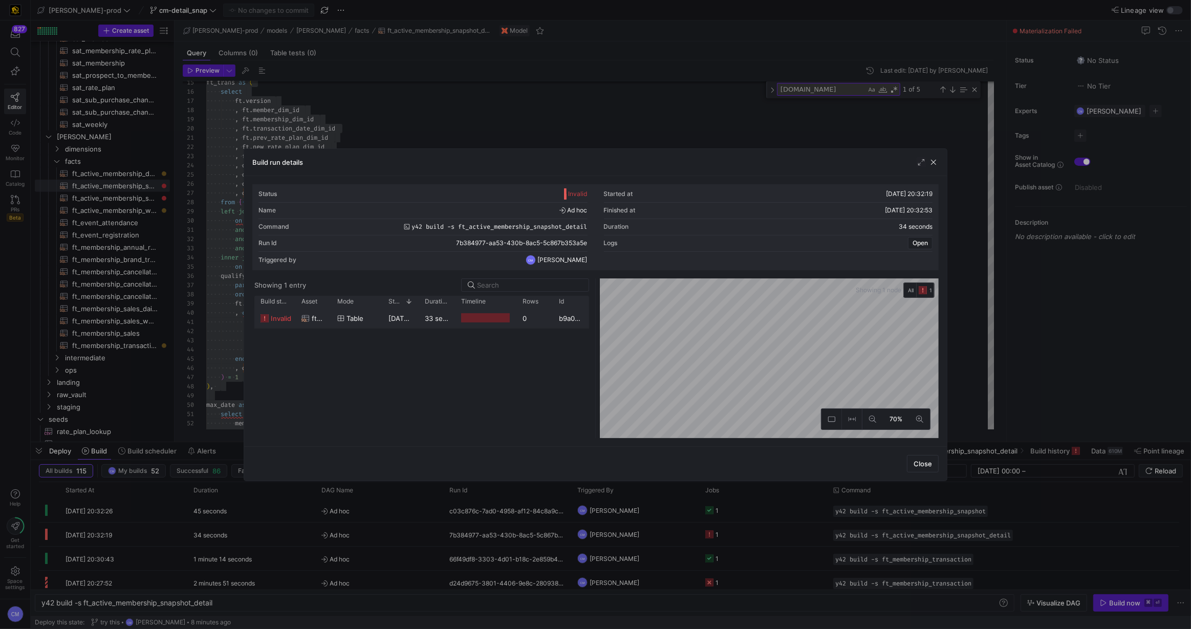
click at [527, 326] on div "0" at bounding box center [535, 318] width 36 height 20
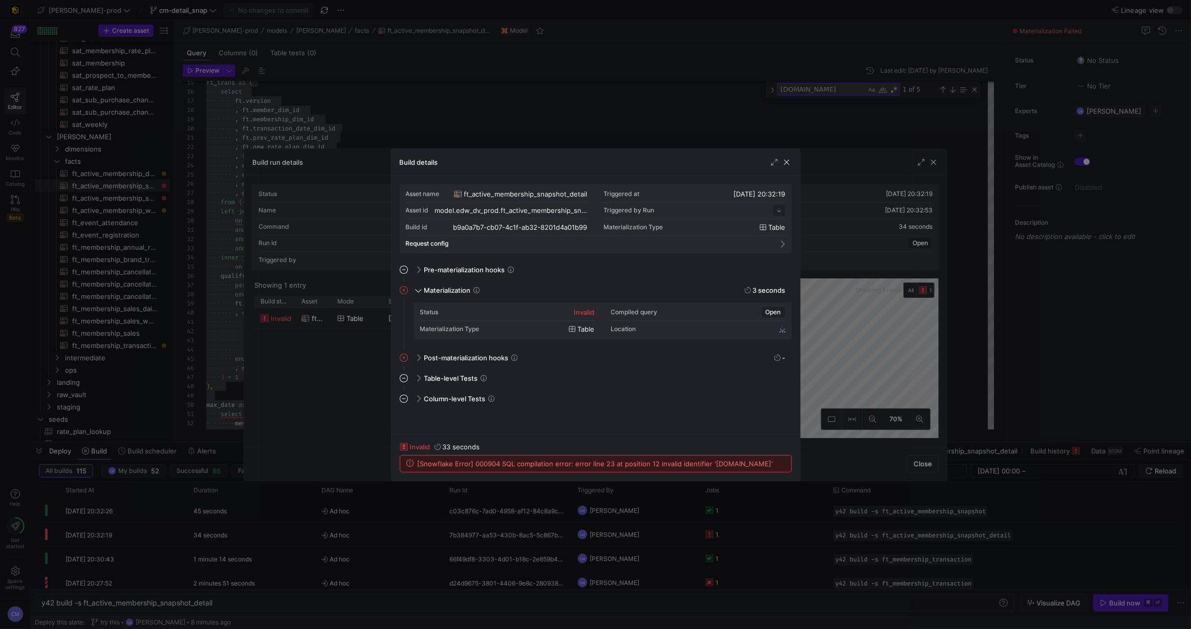
scroll to position [92, 0]
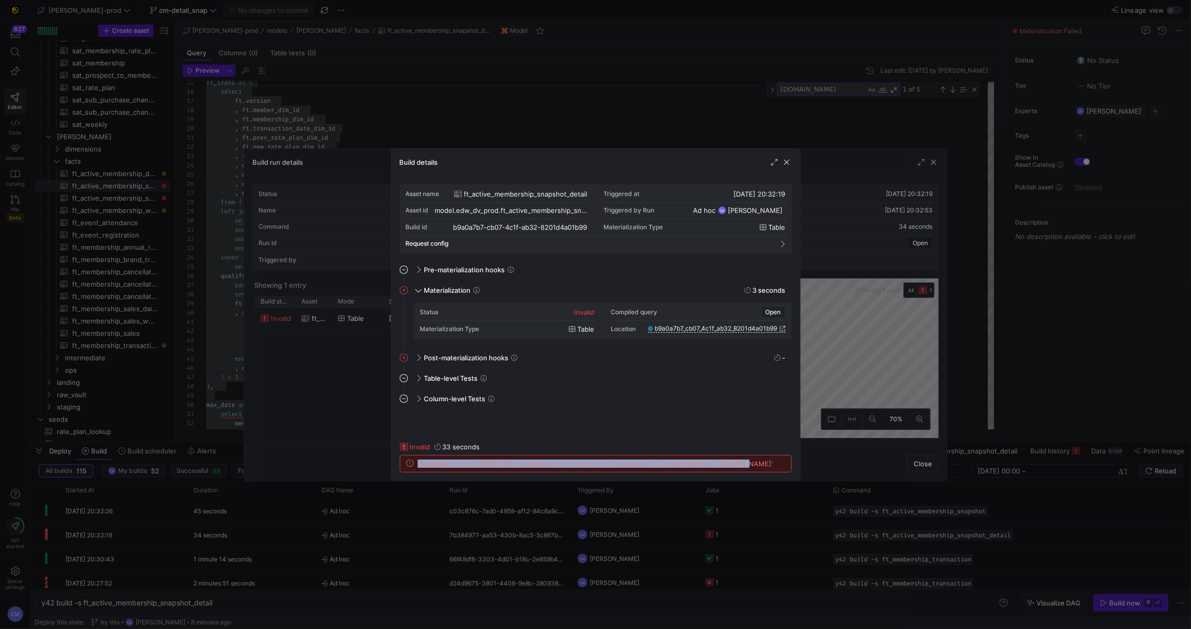
drag, startPoint x: 752, startPoint y: 465, endPoint x: 397, endPoint y: 464, distance: 354.8
click at [397, 464] on div "invalid 33 seconds [Snowflake Error] 000904 SQL compilation error: error line 2…" at bounding box center [596, 457] width 409 height 47
copy span "[Snowflake Error] 000904 SQL compilation error: error line 23 at position 12 in…"
click at [462, 125] on div at bounding box center [595, 314] width 1191 height 629
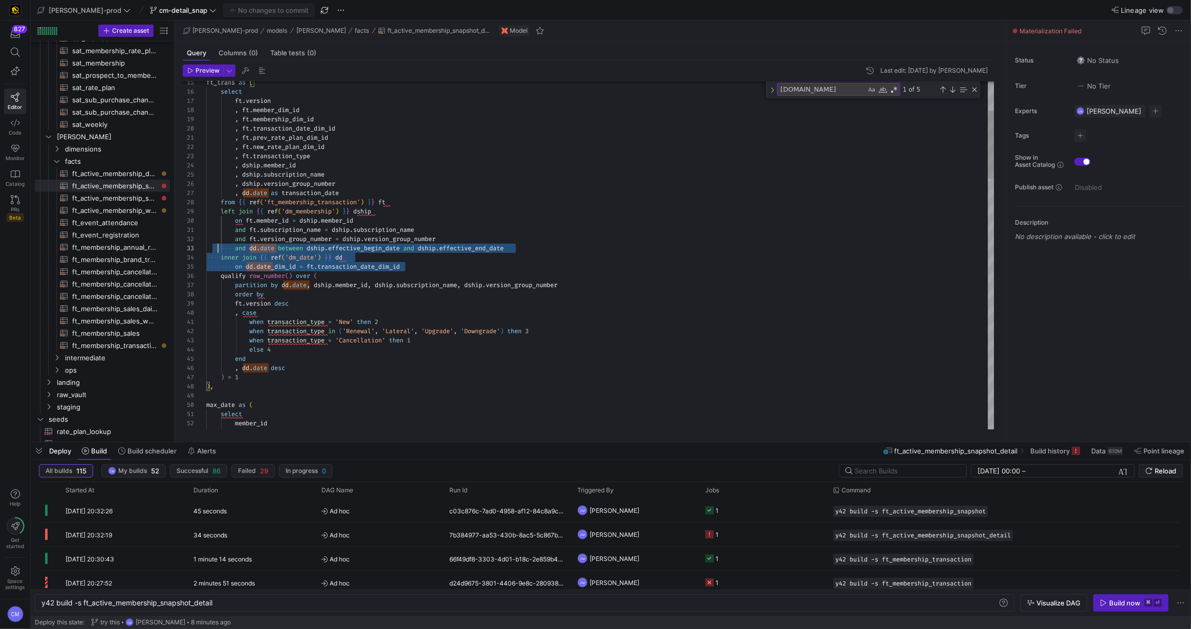
scroll to position [27, 0]
drag, startPoint x: 414, startPoint y: 267, endPoint x: 197, endPoint y: 259, distance: 216.7
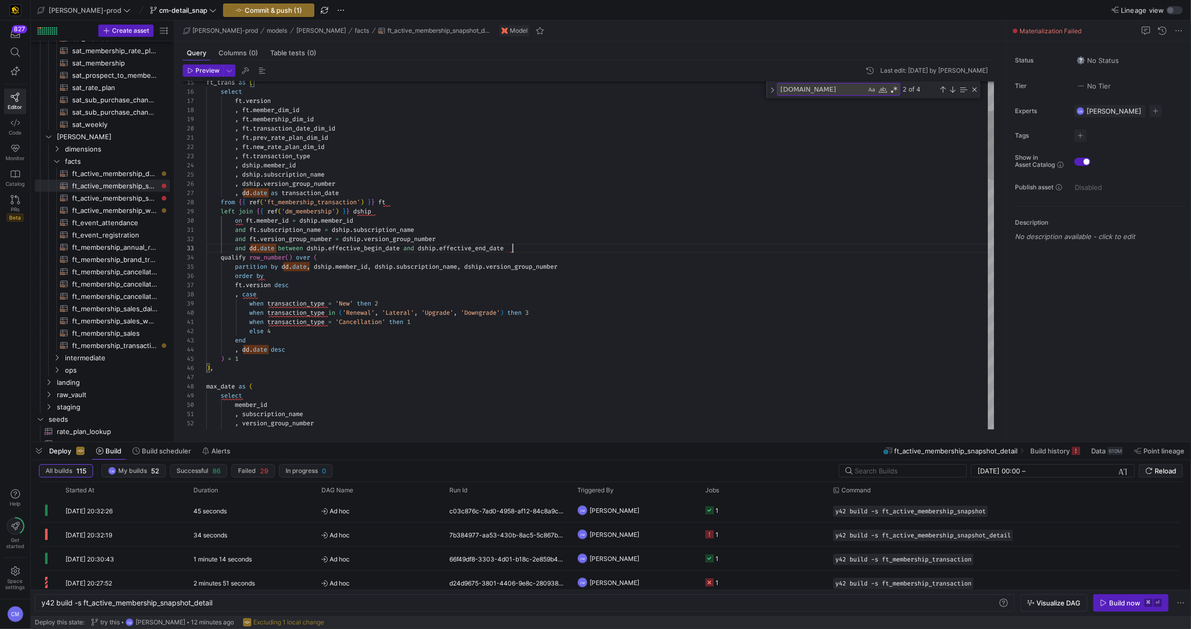
scroll to position [18, 306]
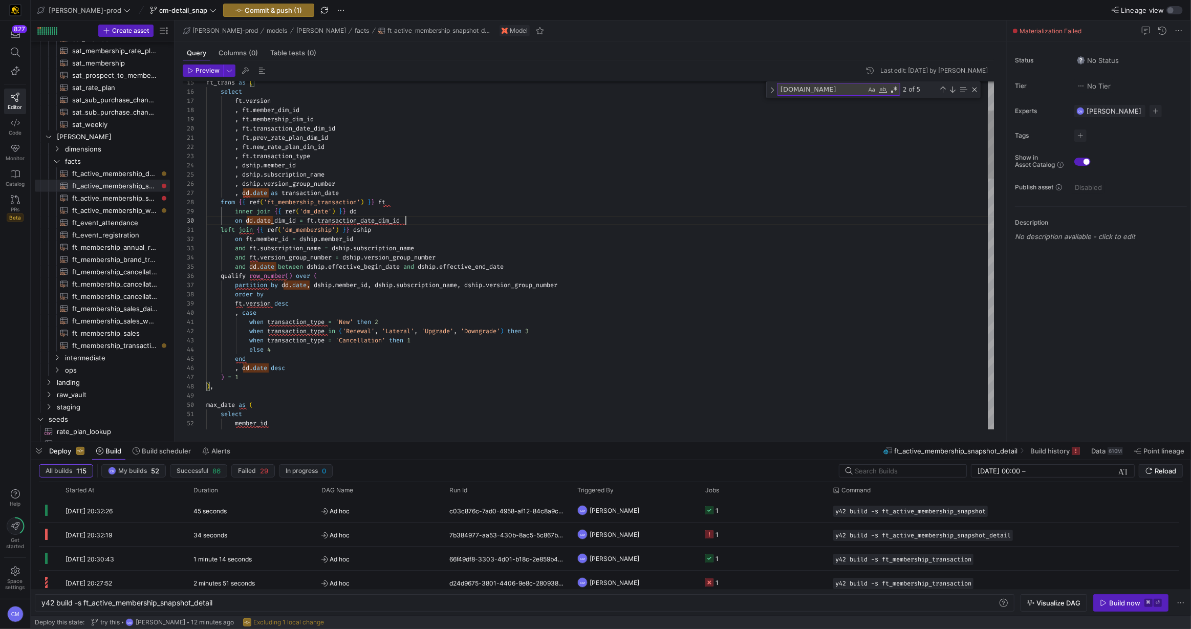
scroll to position [73, 30]
type textarea ", ft.prev_rate_plan_dim_id , ft.new_rate_plan_dim_id , ft.transaction_type , ds…"
click at [366, 170] on div at bounding box center [595, 314] width 1191 height 629
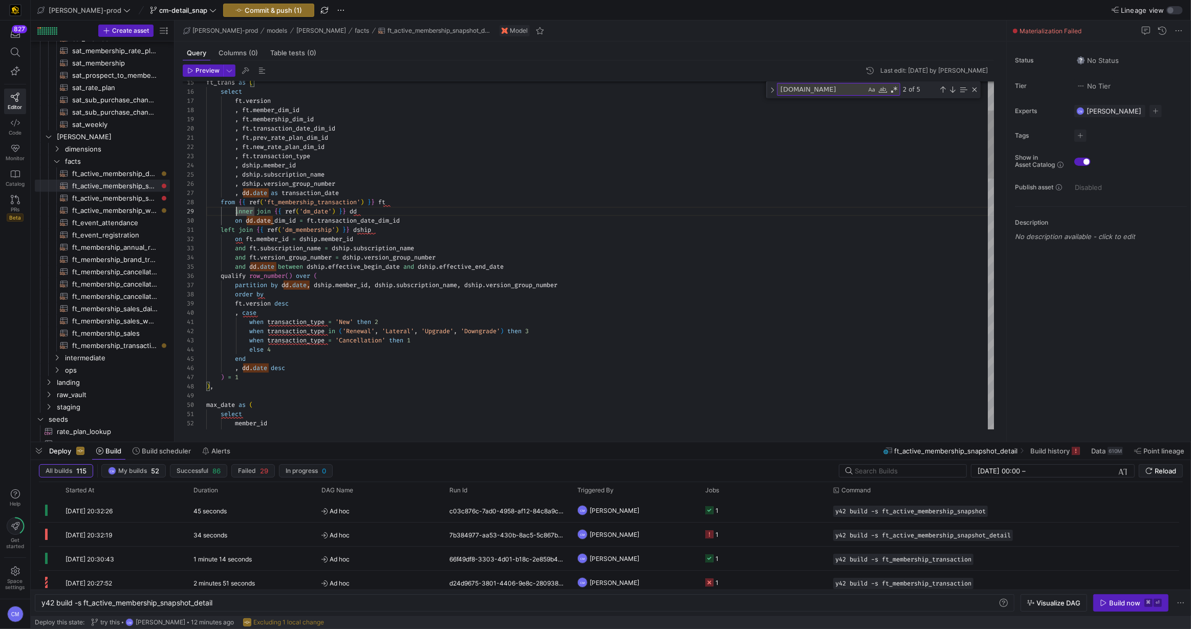
click at [238, 212] on div at bounding box center [595, 314] width 1191 height 629
type textarea ", ft.prev_rate_plan_dim_id , ft.new_rate_plan_dim_id , ft.transaction_type , ds…"
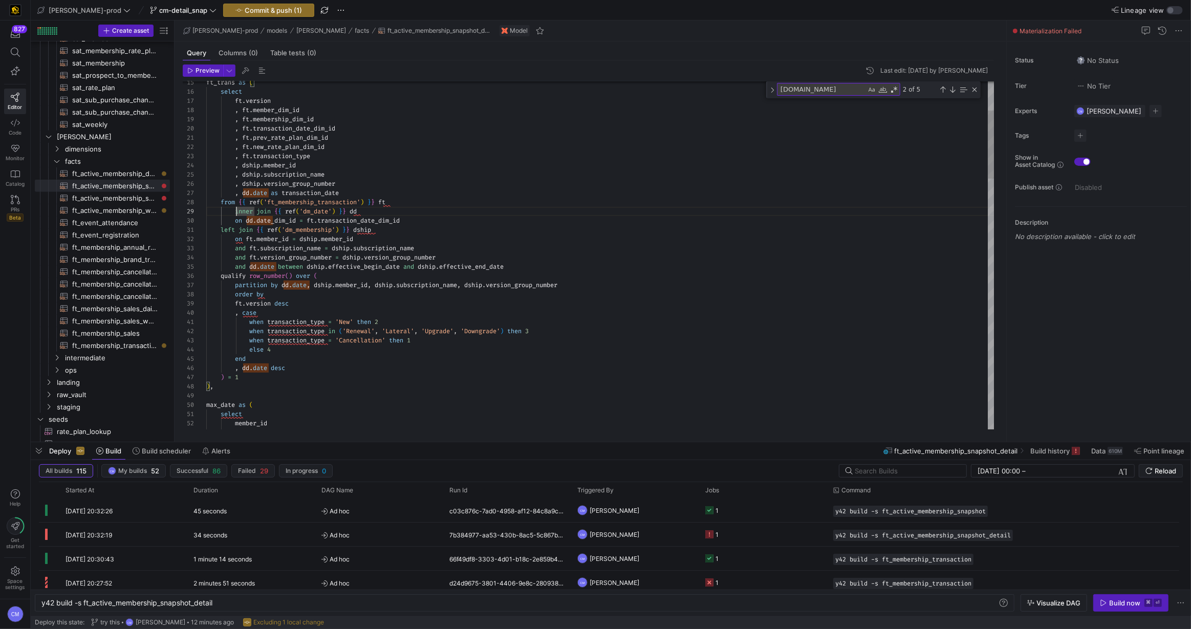
scroll to position [73, 15]
click at [273, 5] on span "button" at bounding box center [269, 10] width 90 height 12
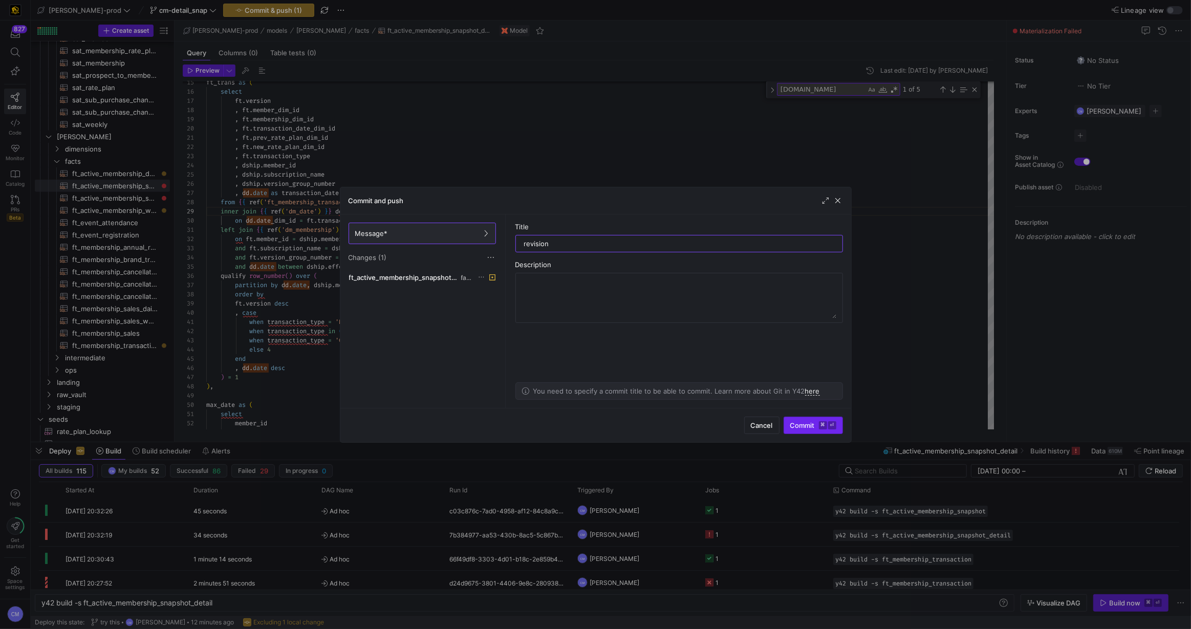
type input "revision"
click at [802, 423] on span "Commit ⌘ ⏎" at bounding box center [813, 425] width 46 height 8
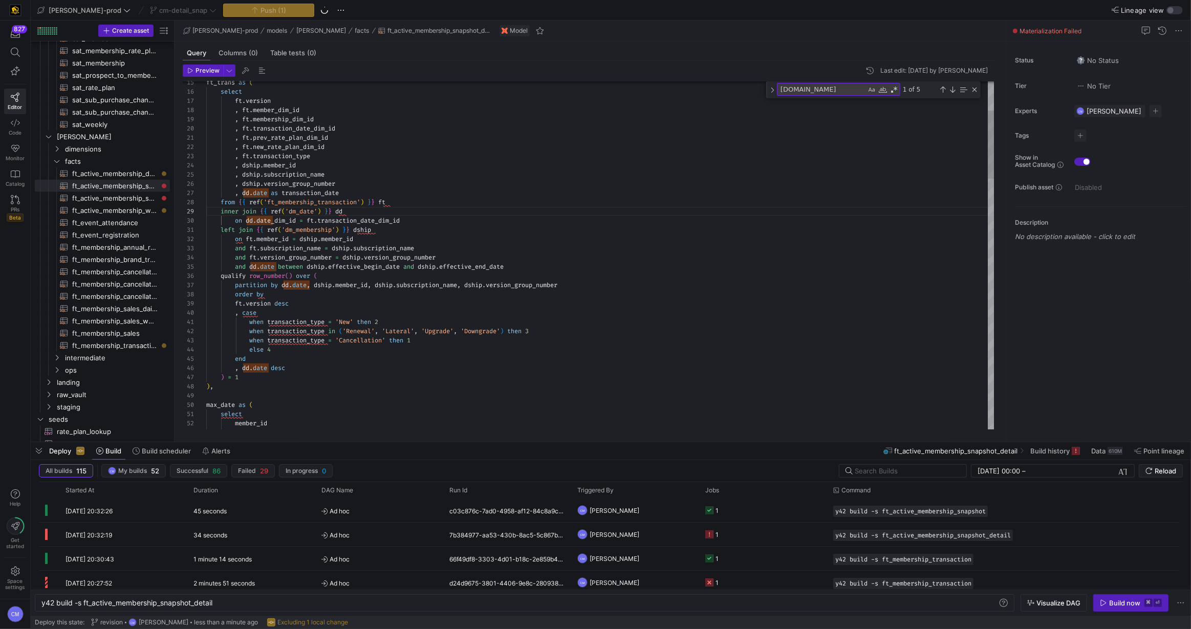
scroll to position [73, 0]
click at [1151, 608] on span "button" at bounding box center [1131, 603] width 74 height 16
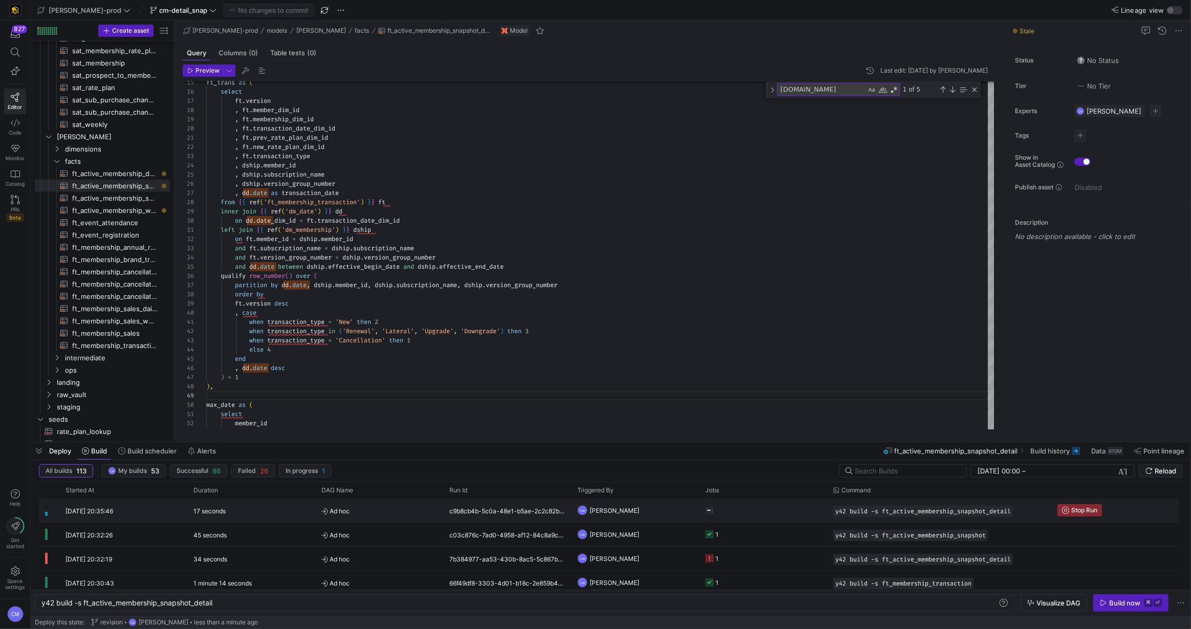
click at [767, 516] on y42-job-status-cell-renderer at bounding box center [763, 510] width 116 height 23
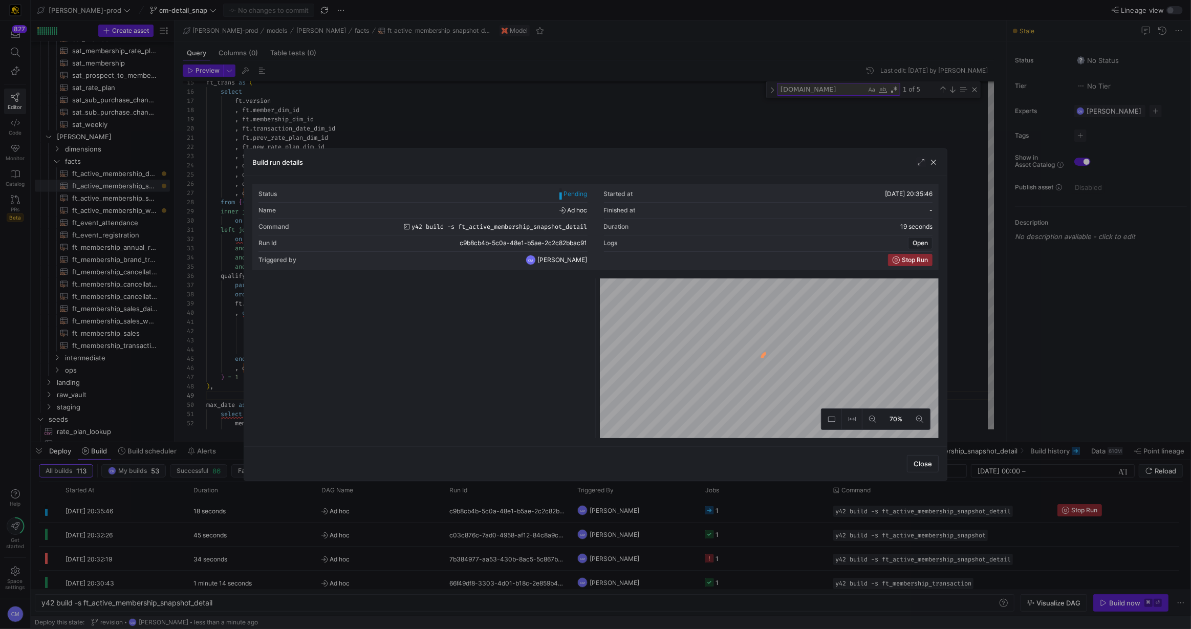
click at [767, 516] on div at bounding box center [595, 314] width 1191 height 629
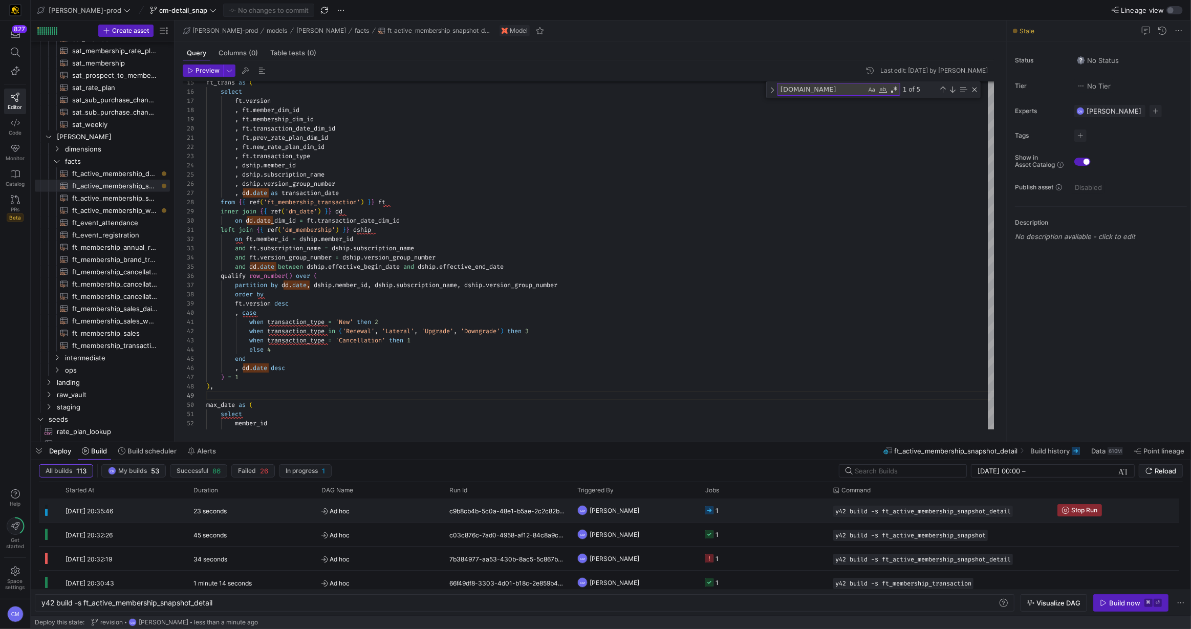
click at [796, 518] on y42-job-status-cell-renderer "1" at bounding box center [763, 510] width 116 height 23
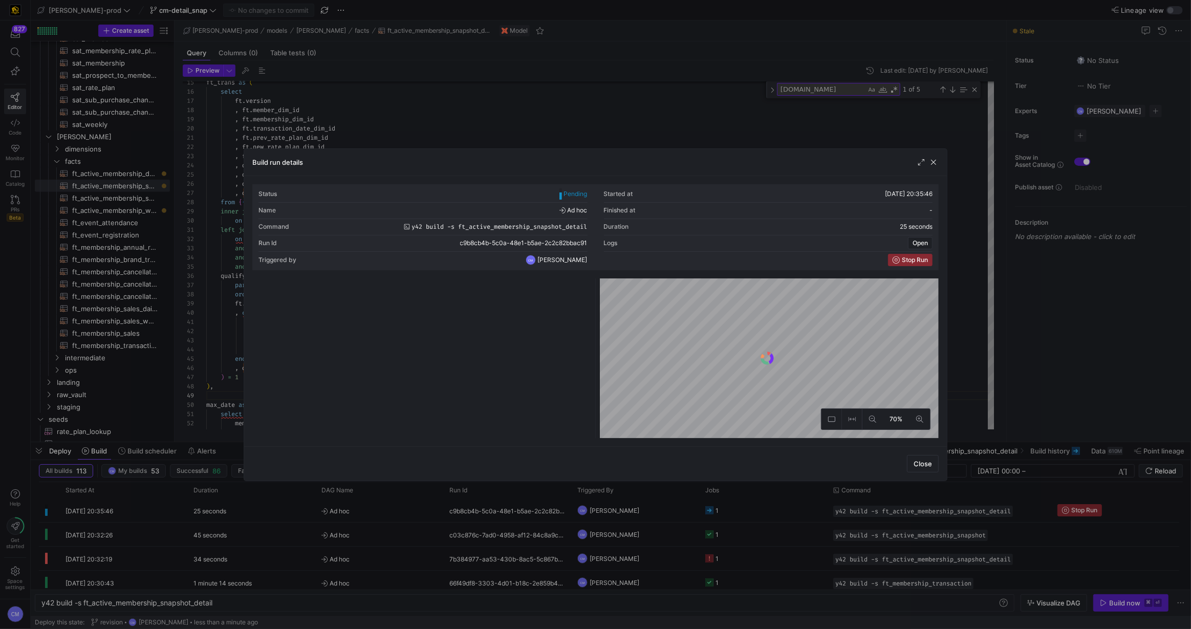
click at [796, 518] on div at bounding box center [595, 314] width 1191 height 629
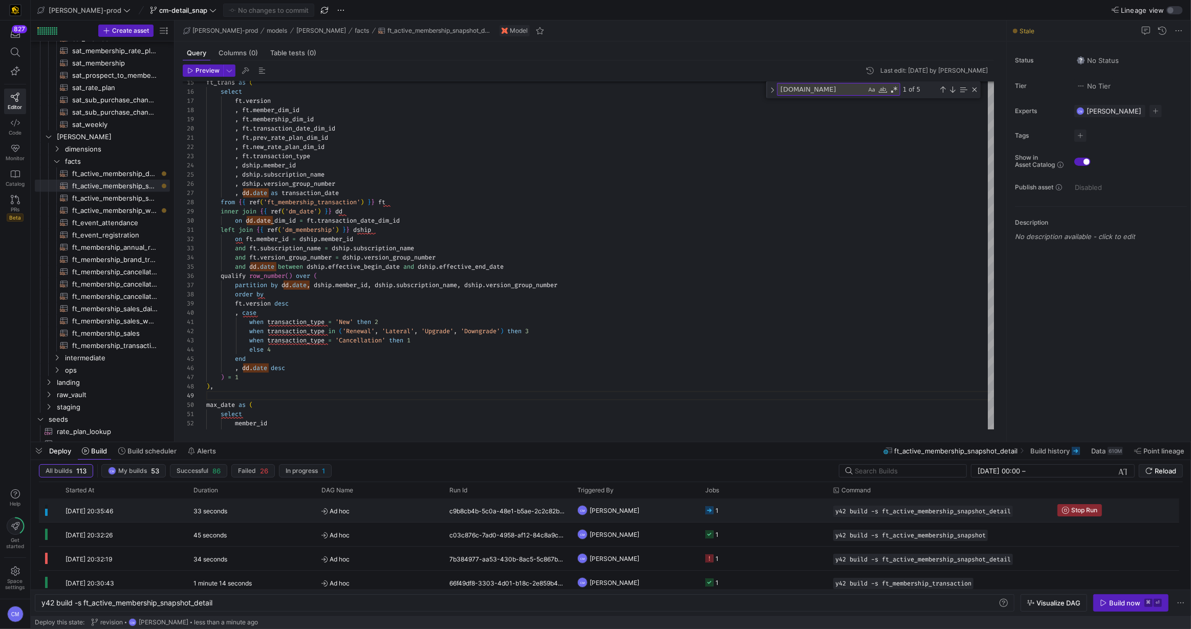
click at [737, 513] on y42-job-status-cell-renderer "1" at bounding box center [763, 510] width 116 height 23
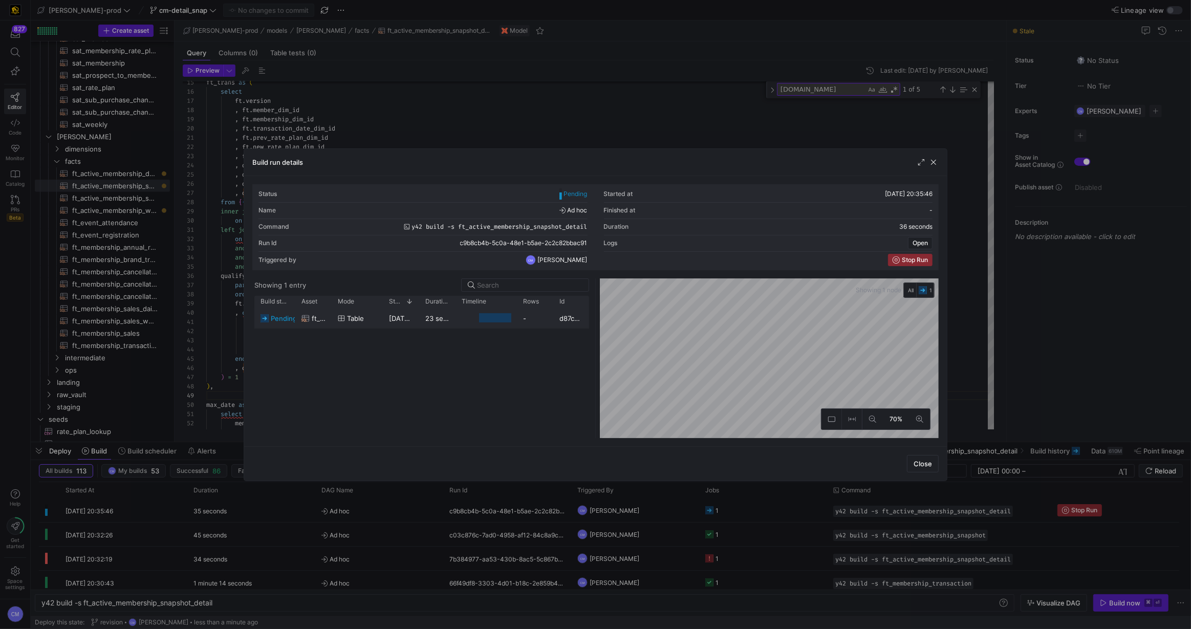
click at [465, 322] on y42-job-duration-timeline-cell-renderer at bounding box center [486, 318] width 49 height 19
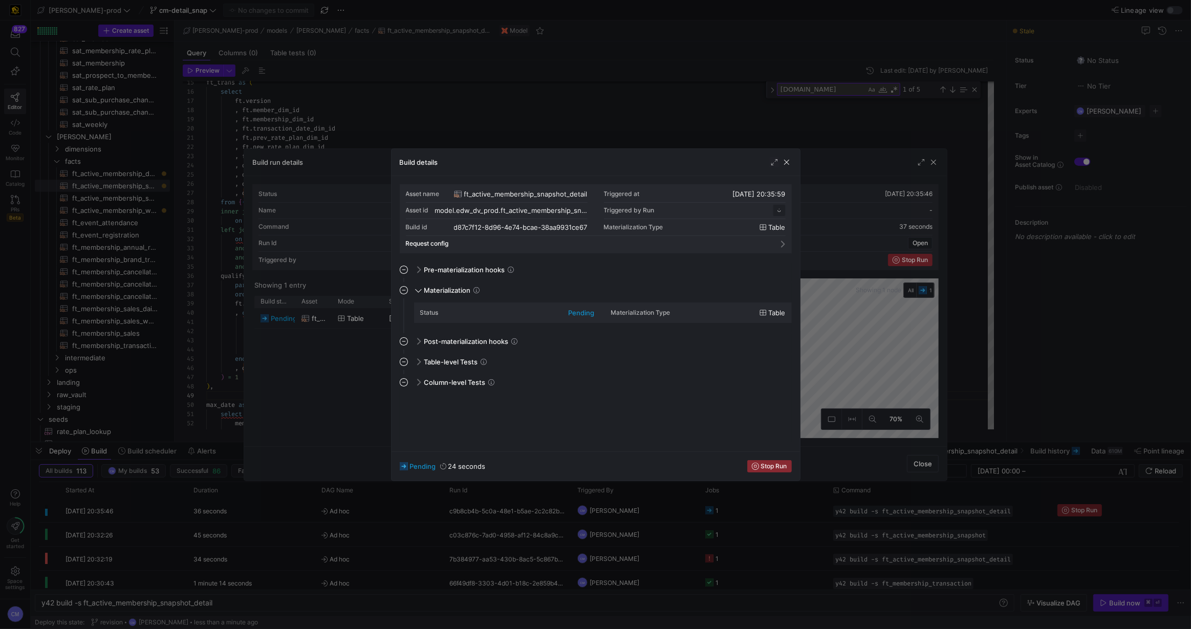
scroll to position [92, 0]
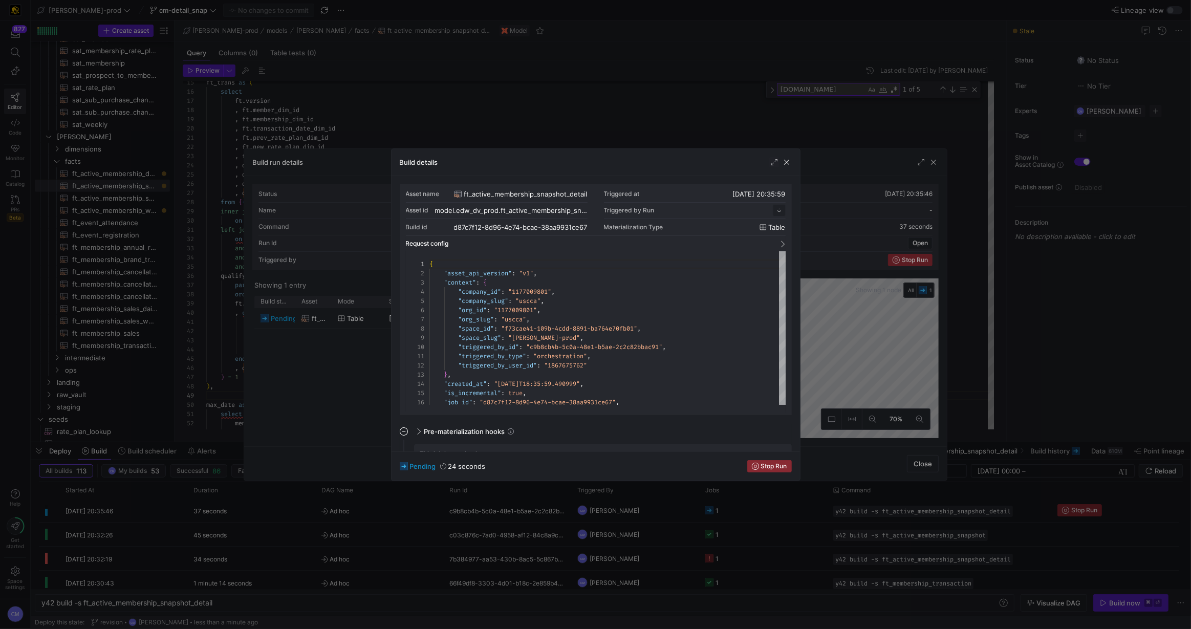
click at [339, 365] on div at bounding box center [595, 314] width 1191 height 629
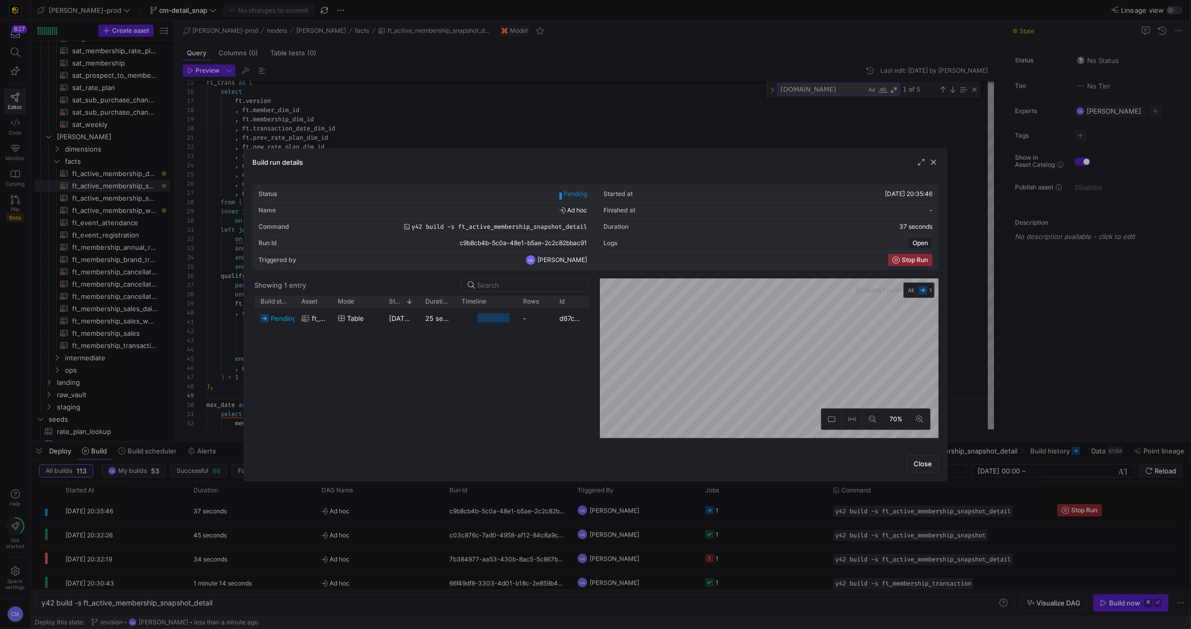
click at [495, 509] on div at bounding box center [595, 314] width 1191 height 629
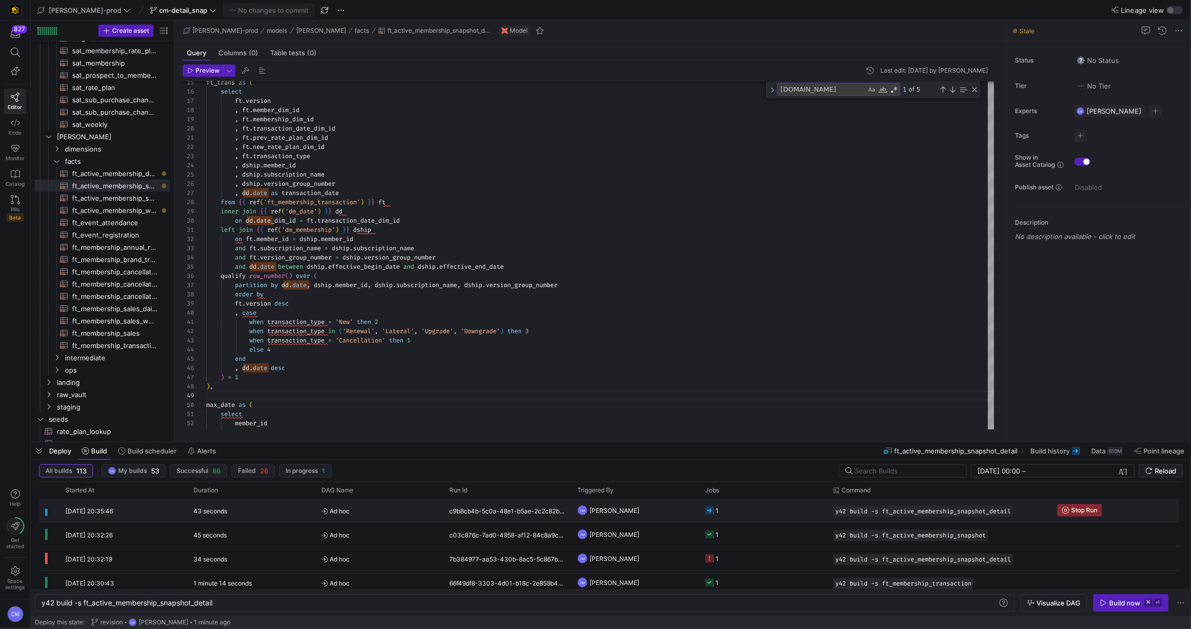
click at [495, 509] on div "c9b8cb4b-5c0a-48e1-b5ae-2c2c82bbac91" at bounding box center [507, 511] width 128 height 24
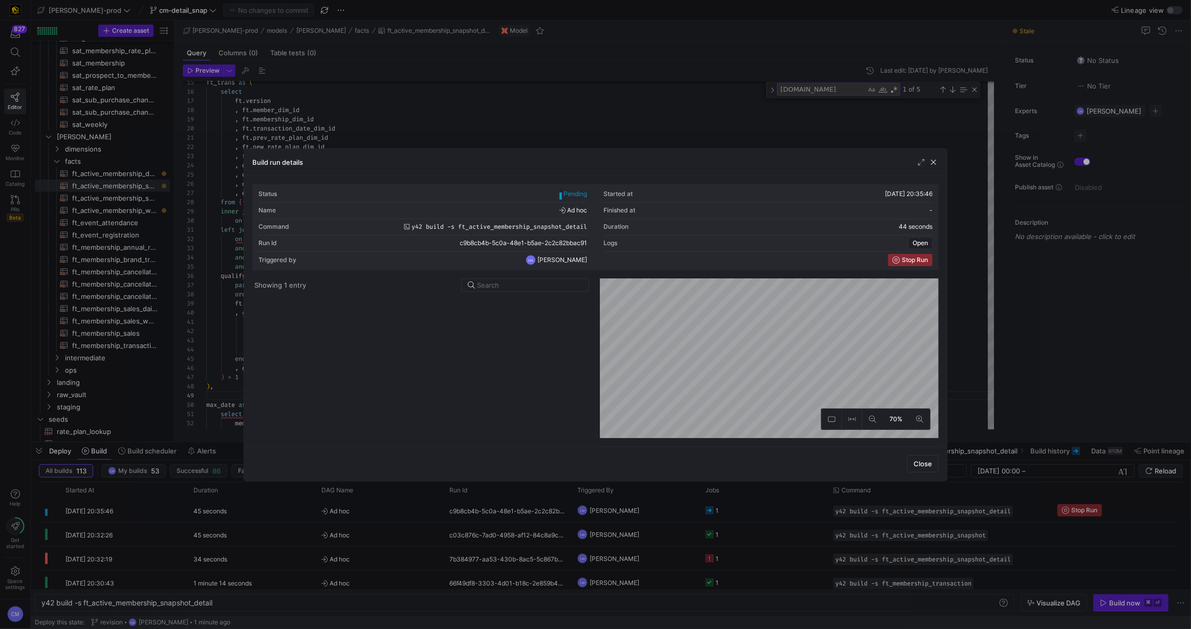
click at [423, 513] on div at bounding box center [595, 314] width 1191 height 629
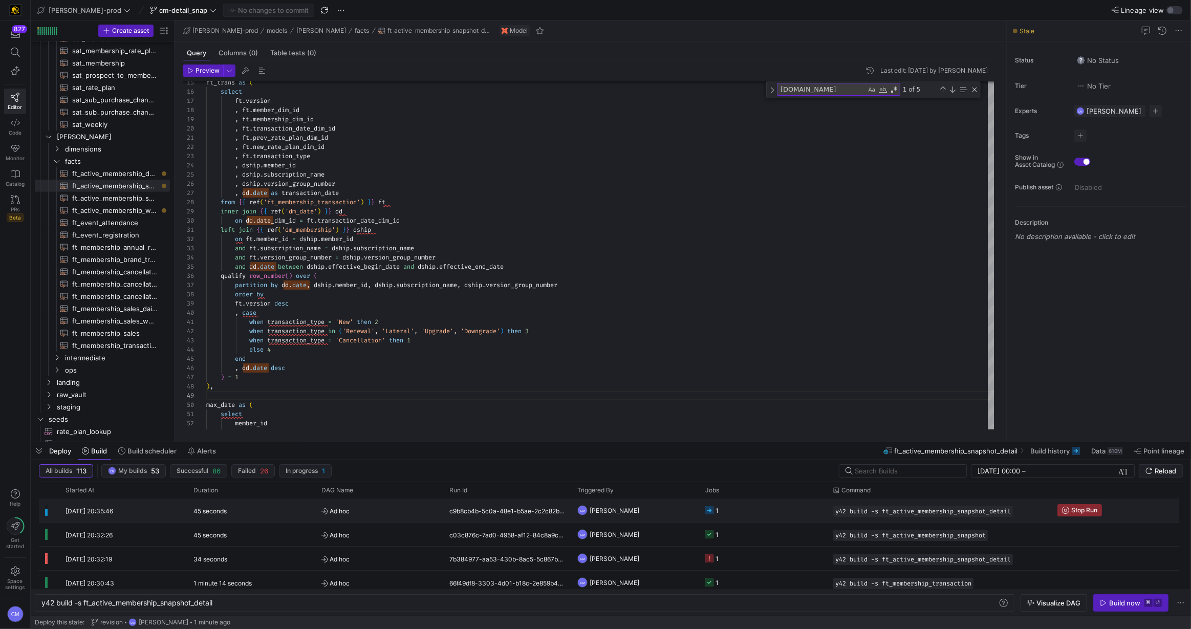
click at [422, 513] on span "Ad hoc" at bounding box center [380, 511] width 116 height 24
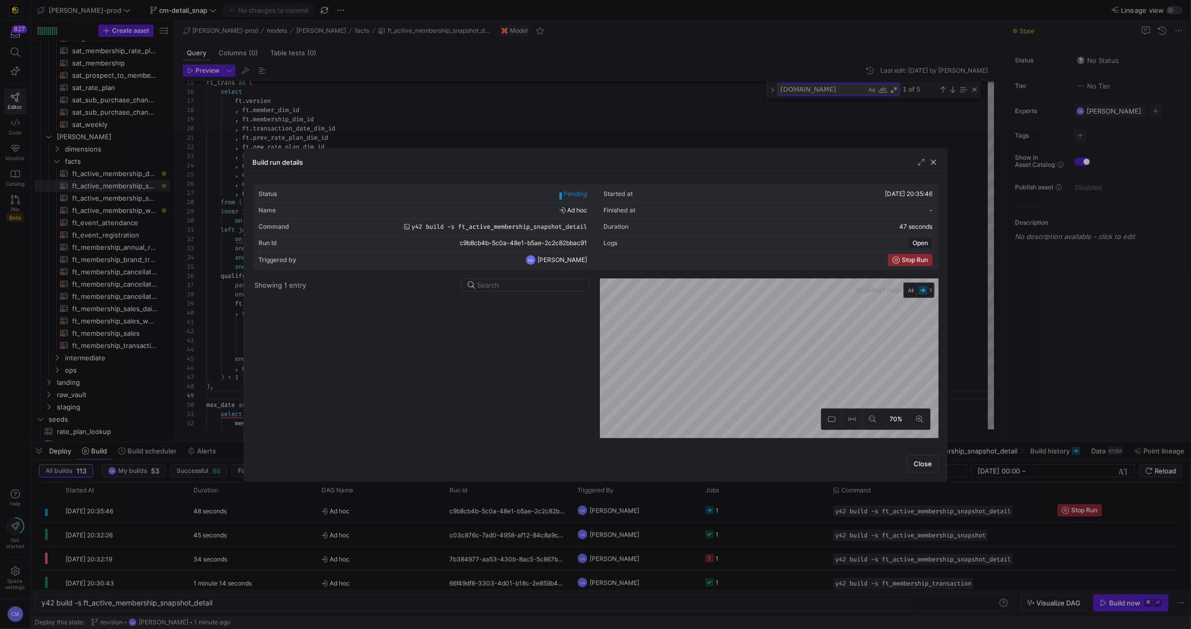
click at [422, 513] on div at bounding box center [595, 314] width 1191 height 629
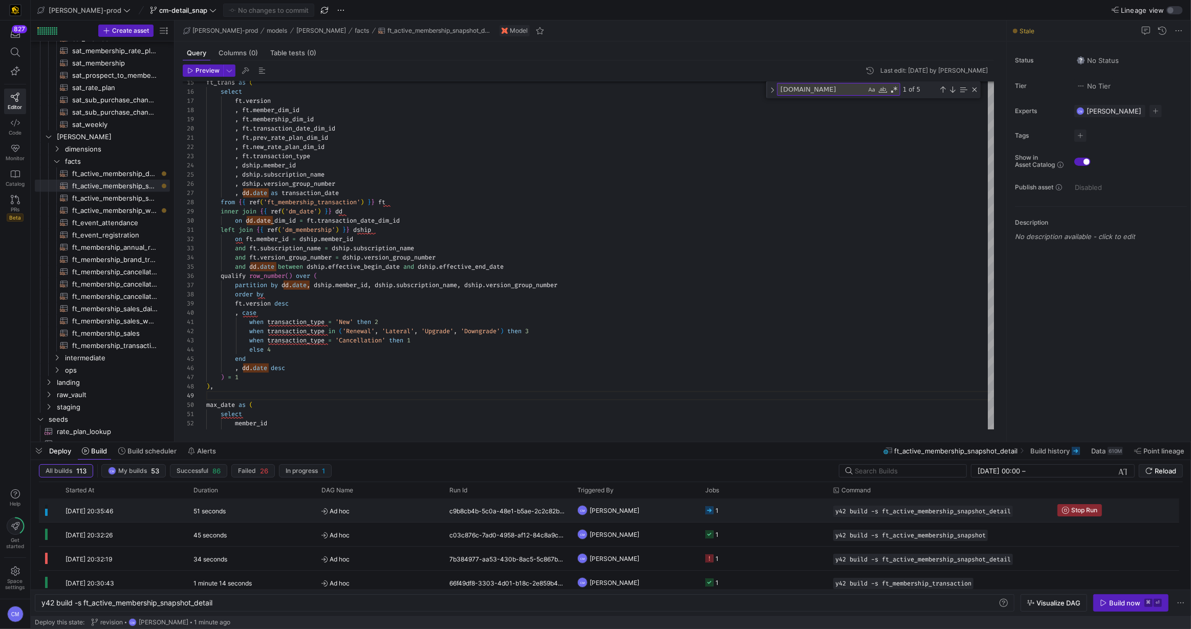
click at [407, 507] on span "Ad hoc" at bounding box center [380, 511] width 116 height 24
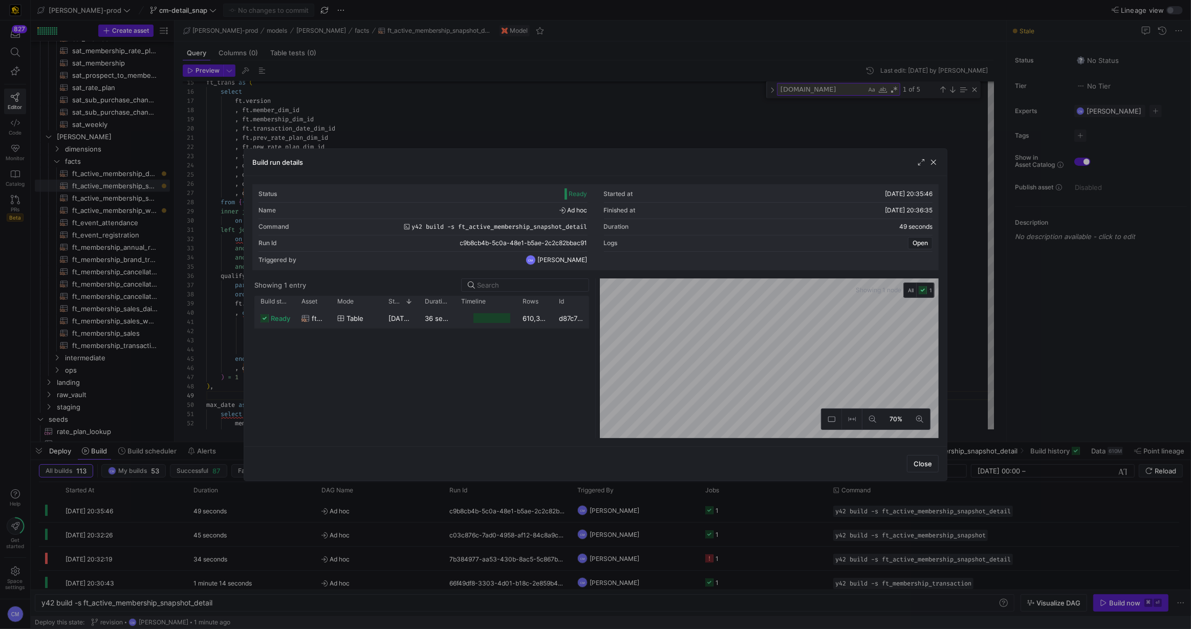
click at [482, 321] on div at bounding box center [492, 318] width 36 height 10
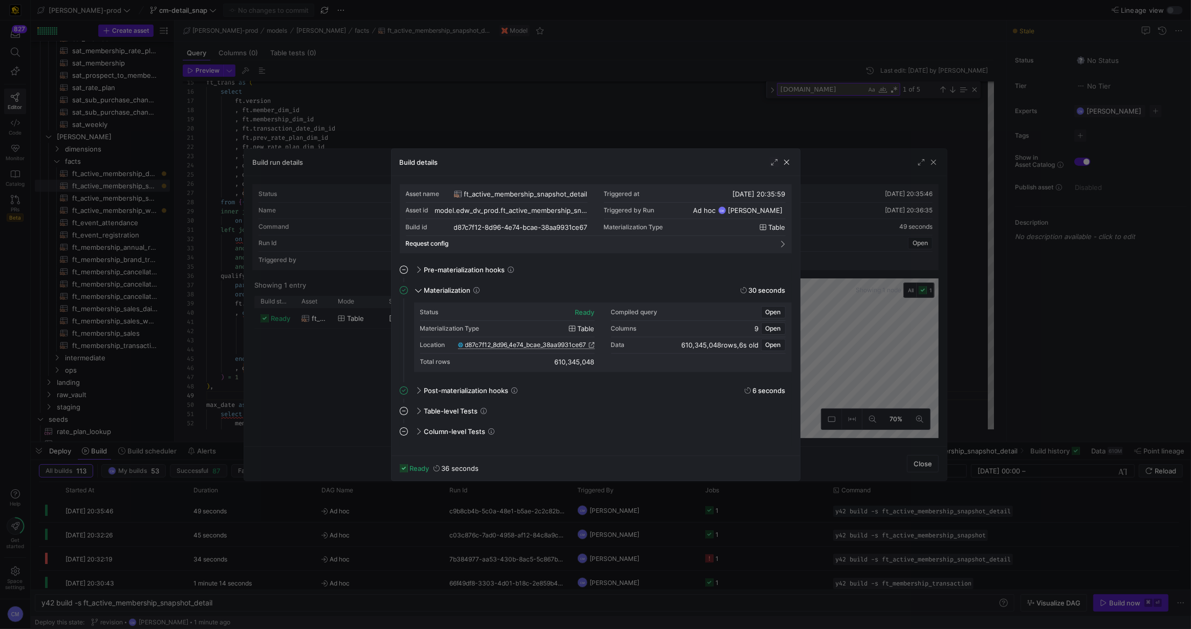
click at [547, 345] on span "d87c7f12_8d96_4e74_bcae_38aa9931ce67" at bounding box center [525, 344] width 121 height 7
click at [443, 98] on div at bounding box center [595, 314] width 1191 height 629
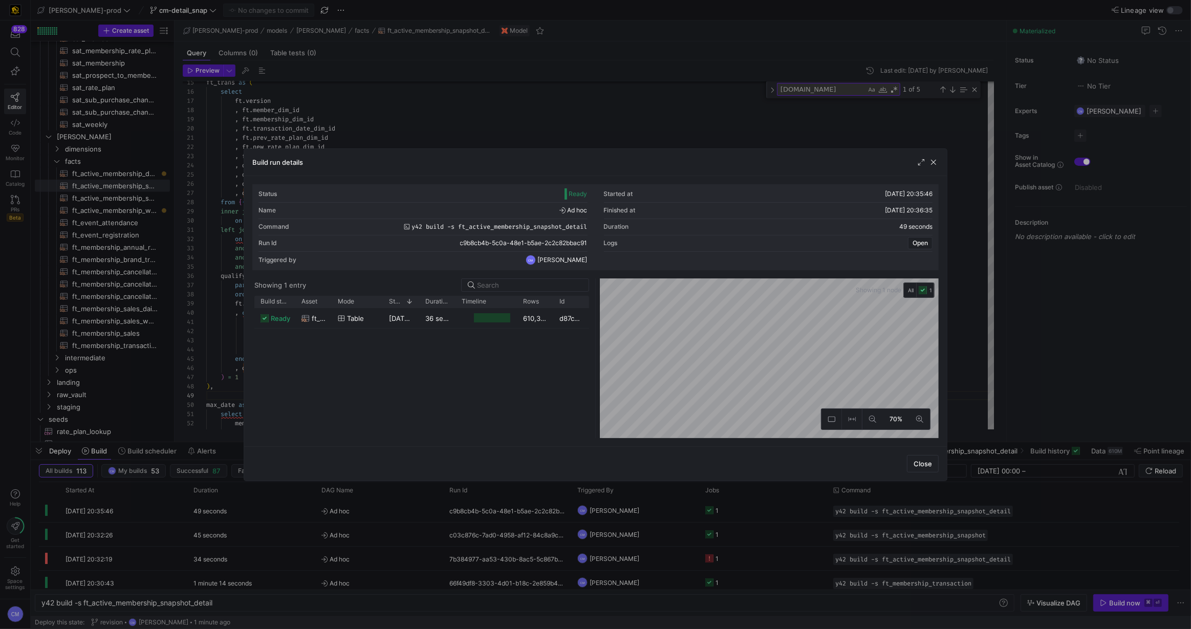
click at [443, 98] on div at bounding box center [595, 314] width 1191 height 629
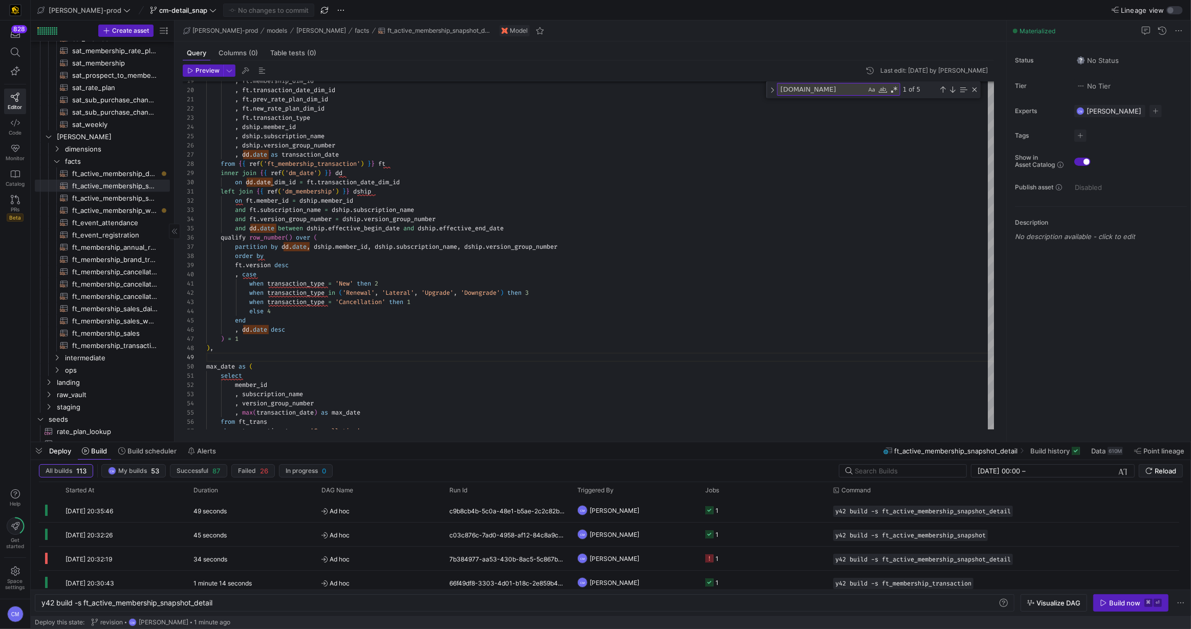
click at [122, 200] on span "ft_active_membership_snapshot​​​​​​​​​​" at bounding box center [115, 199] width 86 height 12
type textarea "{{ config( post_hook = [ "alter table {{ this }} add primary key (active_member…"
type textarea "y42 build -s ft_active_membership_snapshot"
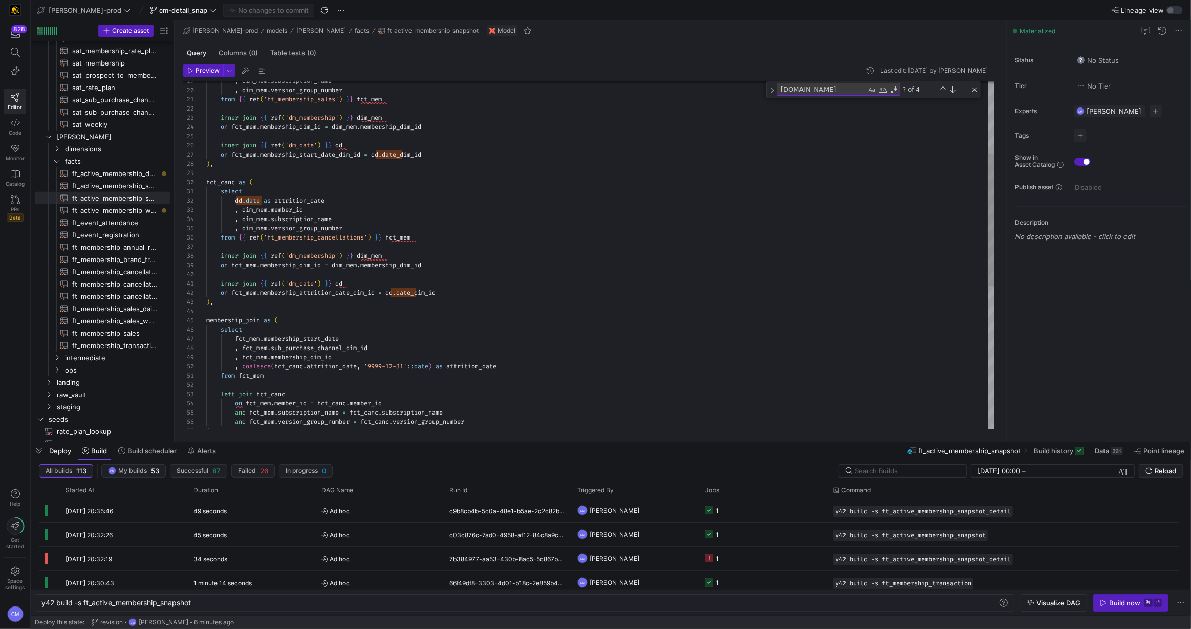
click at [419, 223] on div ", dim_mem . subscription_name , dim_mem . version_group_number from { { ref ( '…" at bounding box center [600, 349] width 789 height 911
type textarea "{{ config( post_hook = [ "alter table {{ this }} add primary key (active_member…"
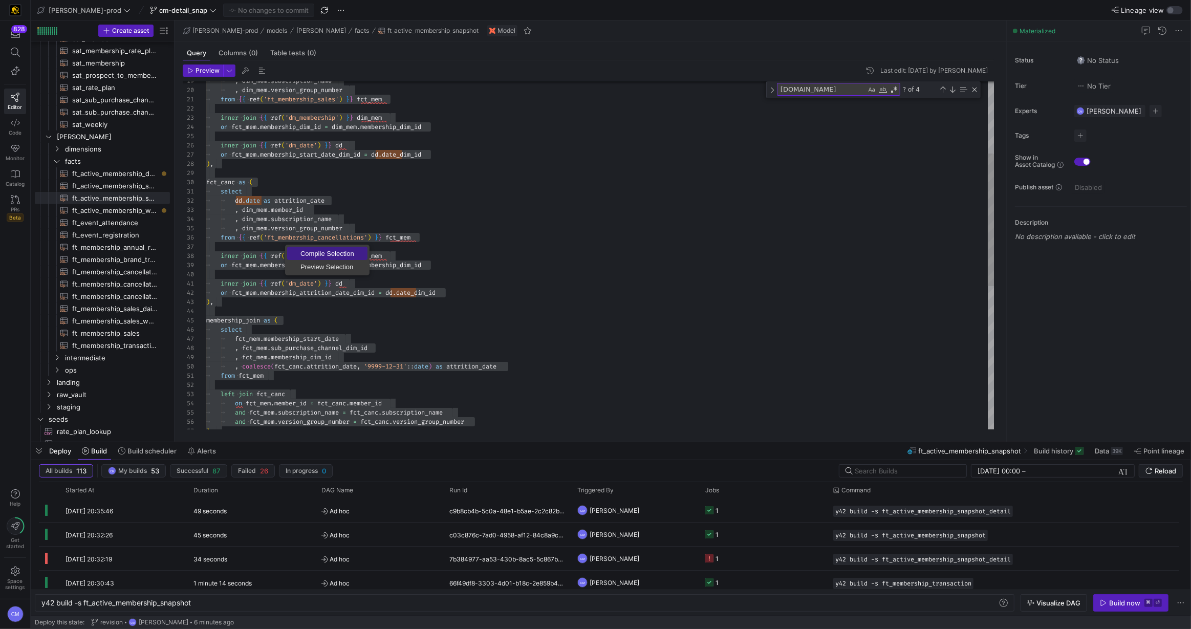
click at [312, 250] on span "Compile Selection" at bounding box center [327, 253] width 80 height 7
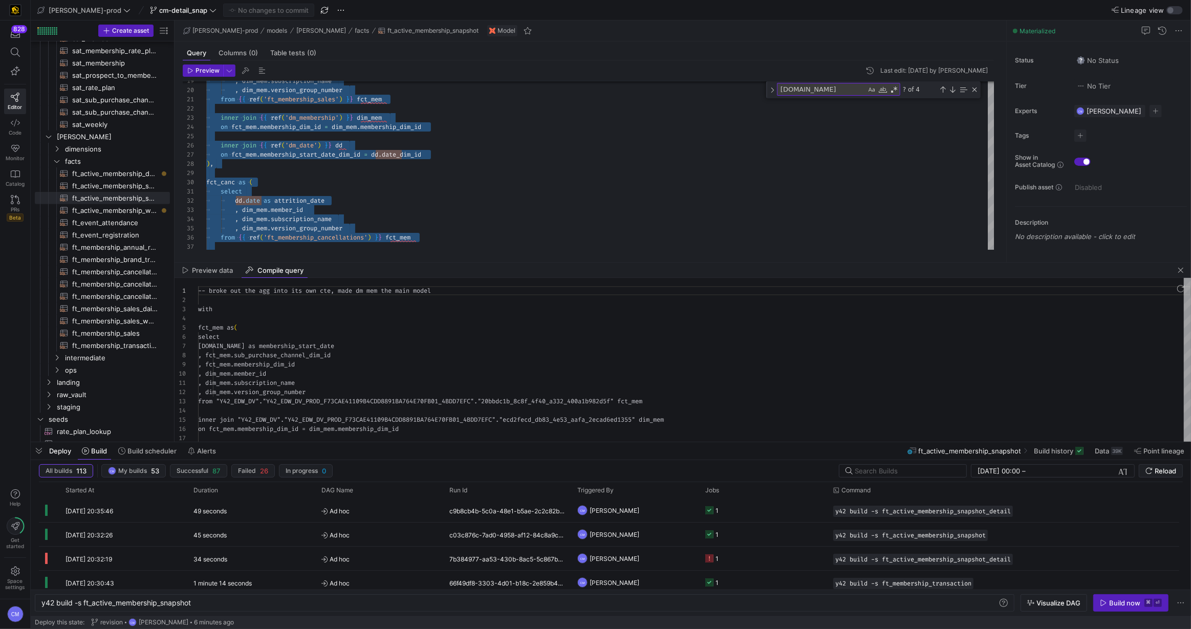
scroll to position [92, 0]
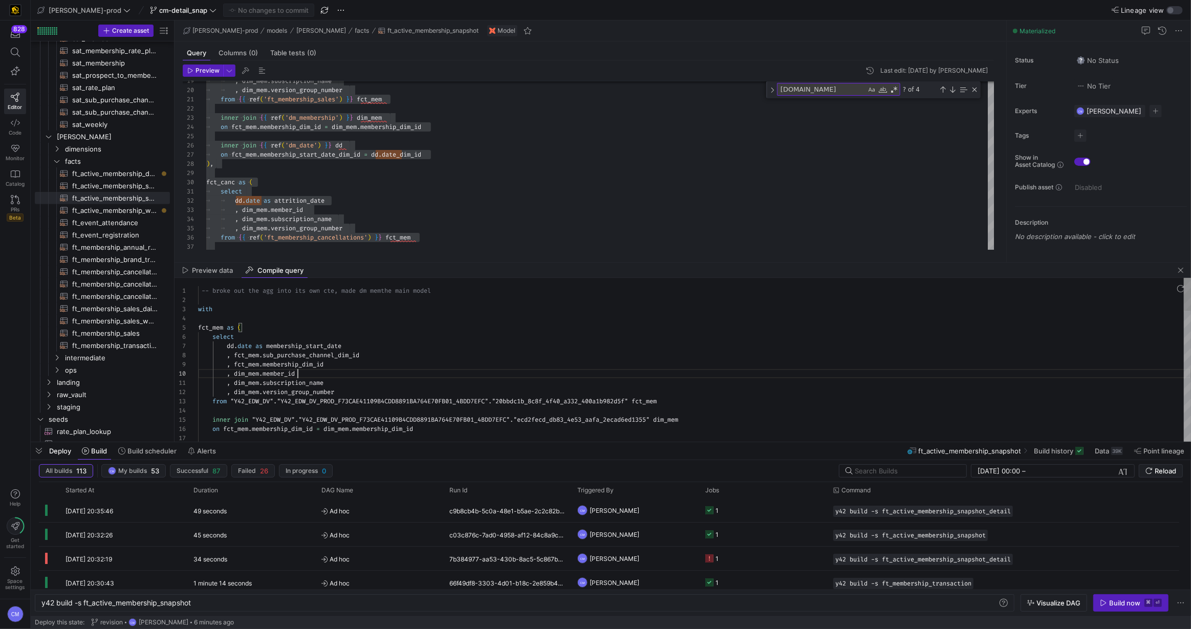
type textarea "-- broke out the agg into its own cte, made dm mem the main model with fct_mem …"
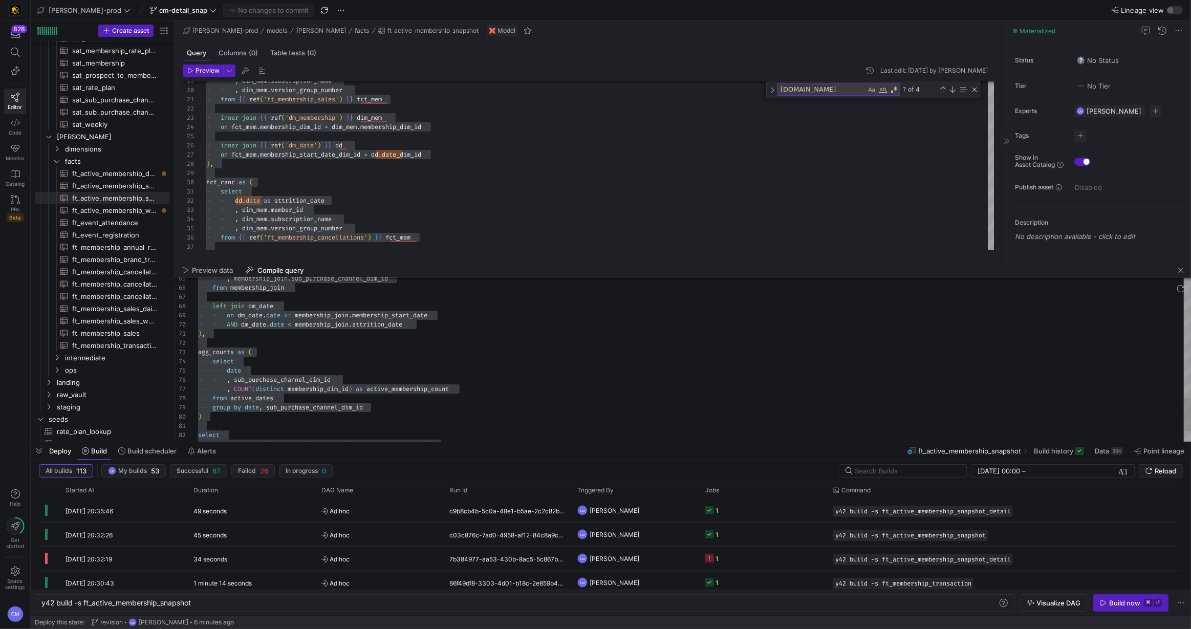
scroll to position [0, 136]
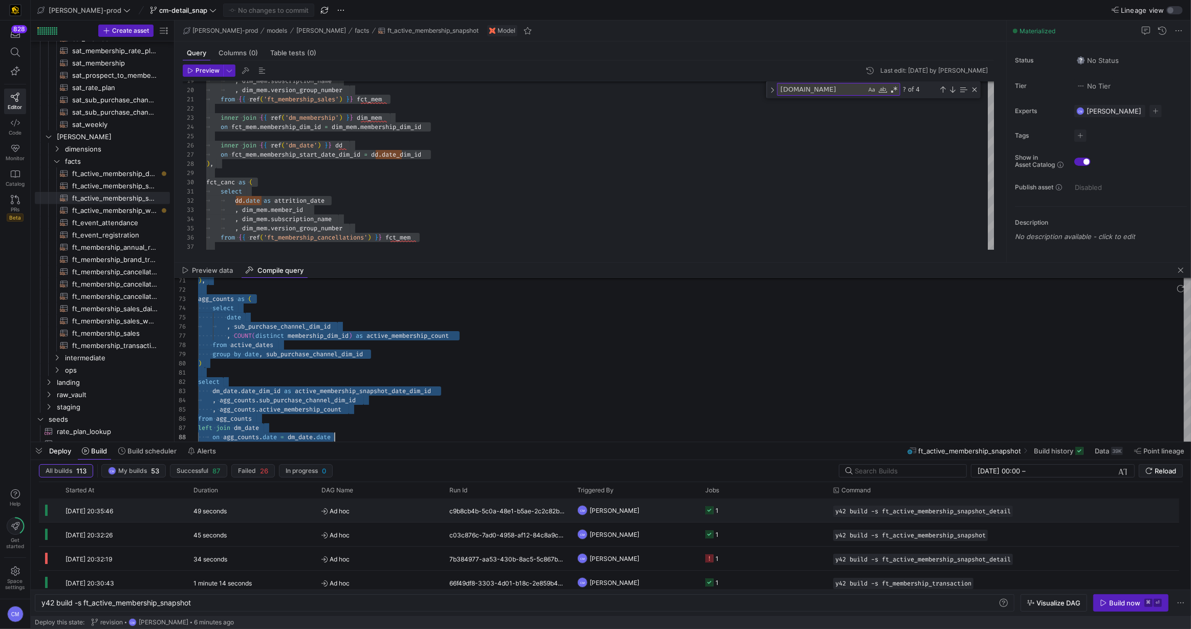
click at [743, 512] on y42-job-status-cell-renderer "1" at bounding box center [763, 510] width 116 height 23
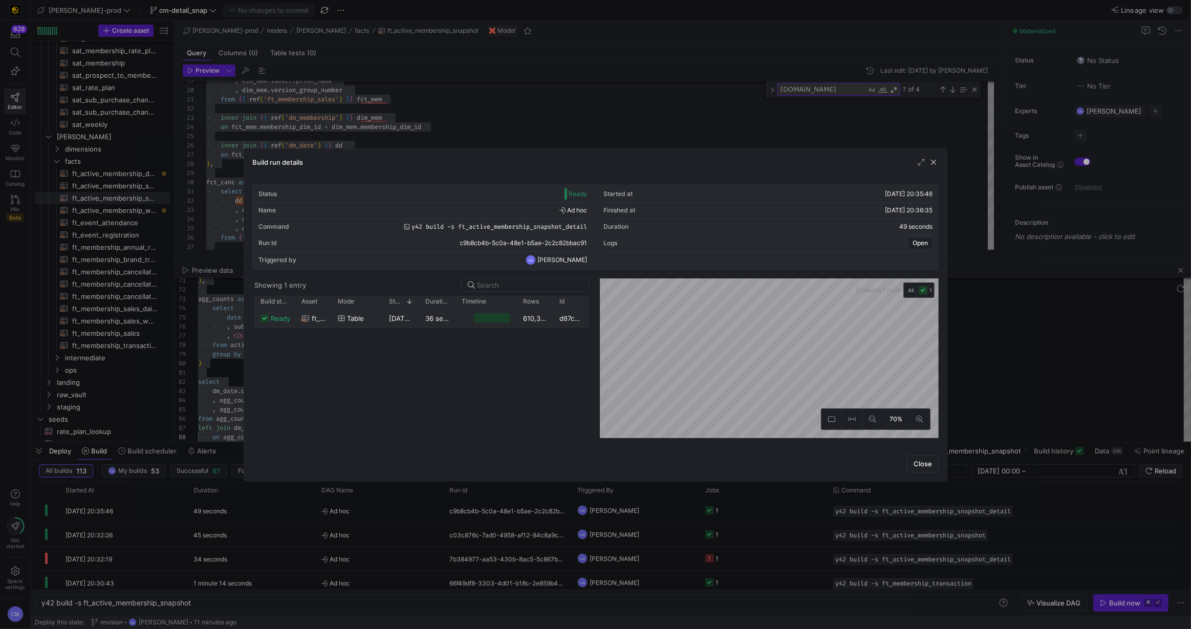
click at [503, 311] on y42-job-duration-timeline-cell-renderer at bounding box center [486, 318] width 49 height 19
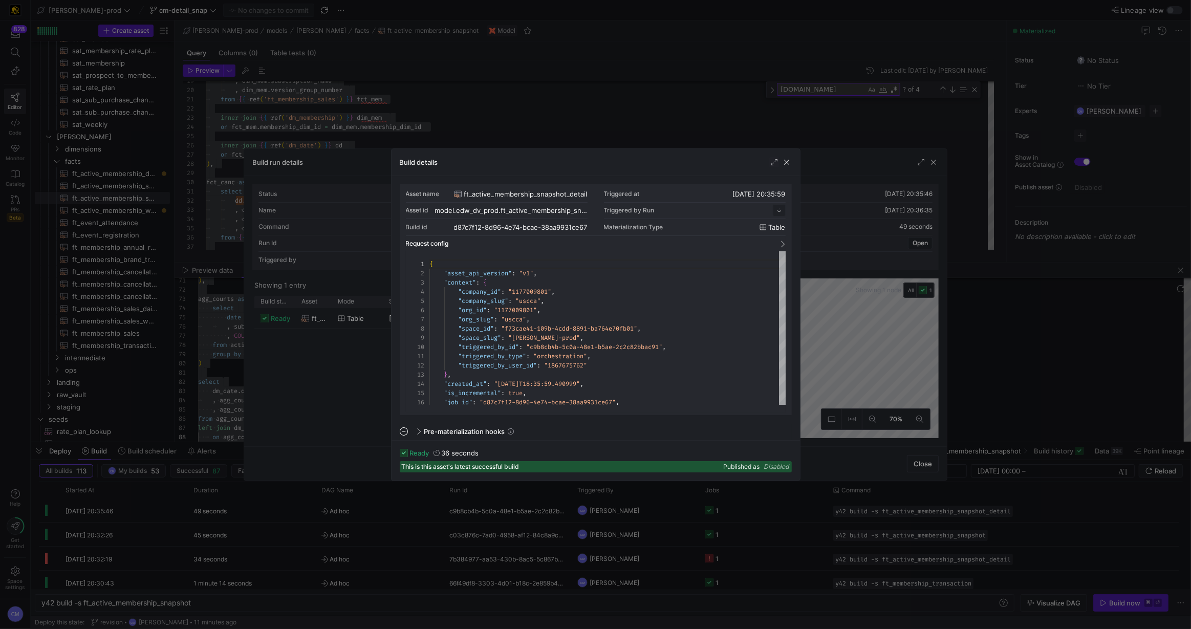
scroll to position [92, 0]
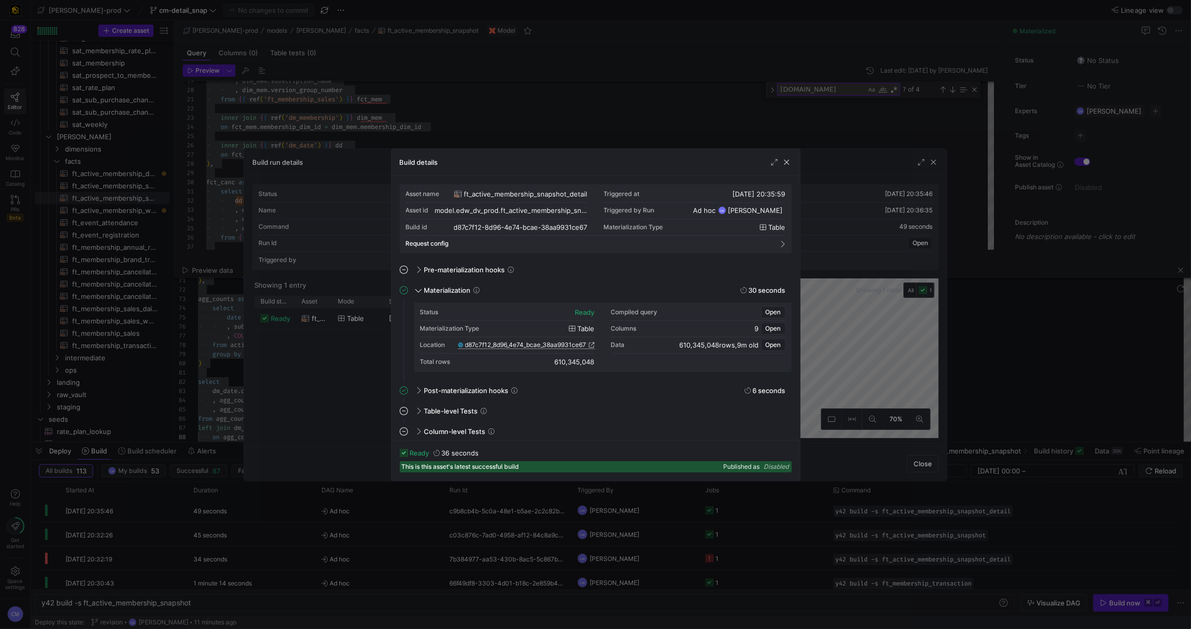
click at [526, 343] on span "d87c7f12_8d96_4e74_bcae_38aa9931ce67" at bounding box center [525, 344] width 121 height 7
click at [476, 125] on div at bounding box center [595, 314] width 1191 height 629
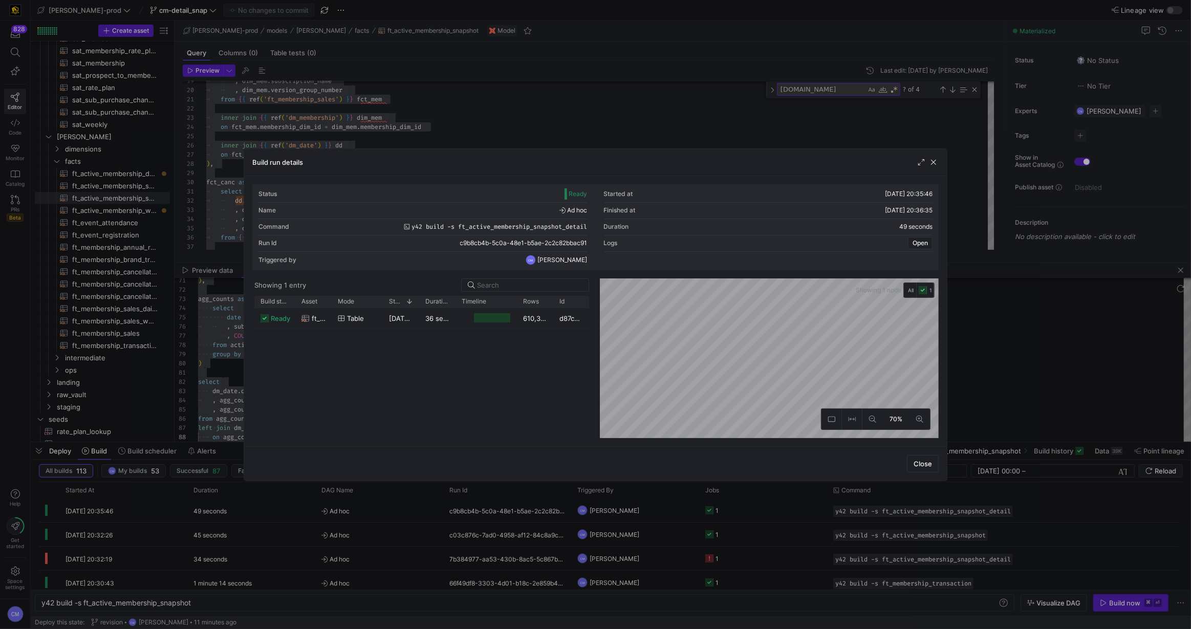
click at [476, 125] on div at bounding box center [595, 314] width 1191 height 629
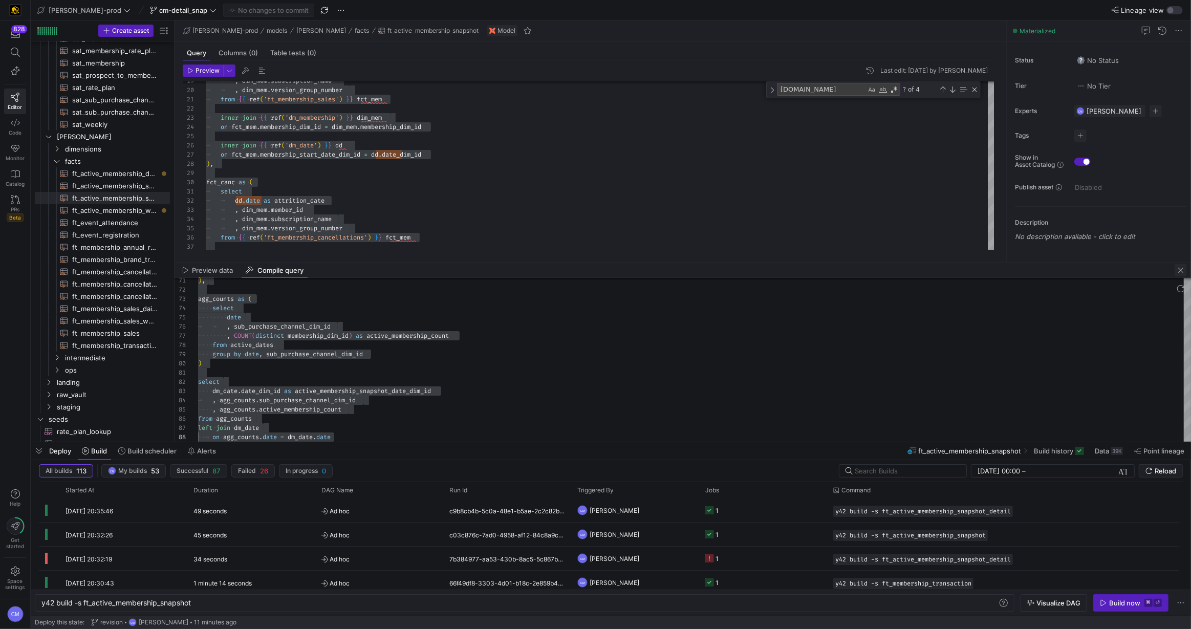
click at [1184, 269] on span "button" at bounding box center [1181, 270] width 12 height 12
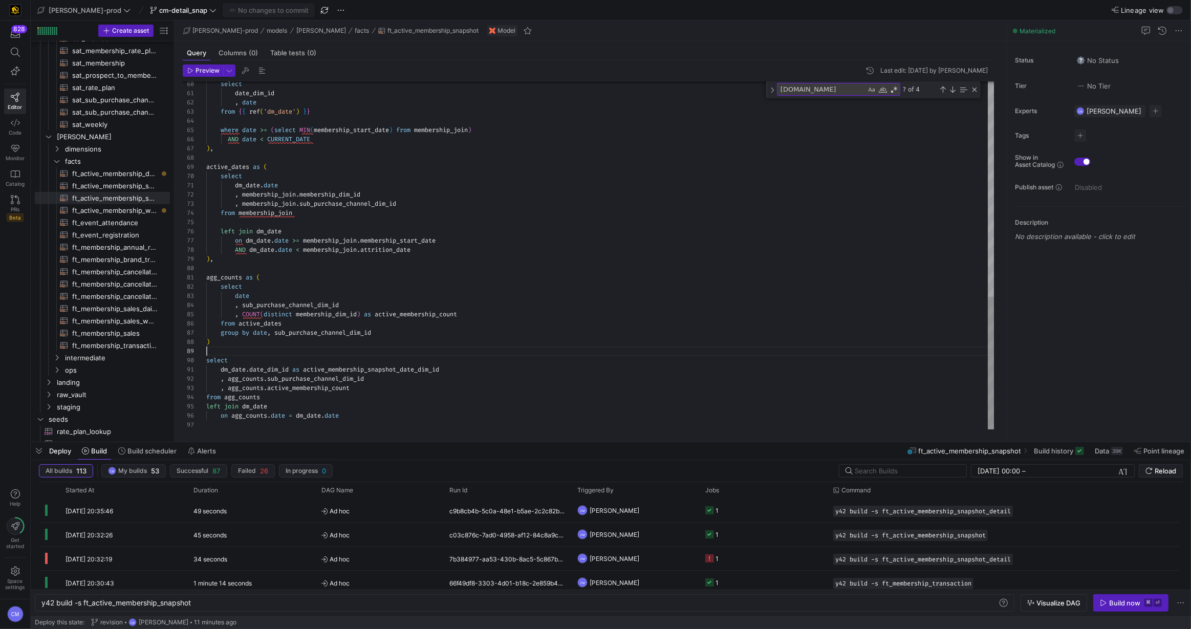
scroll to position [73, 0]
type textarea "dm_date.date_dim_id as active_membership_snapshot_date_dim_id , agg_counts.sub_…"
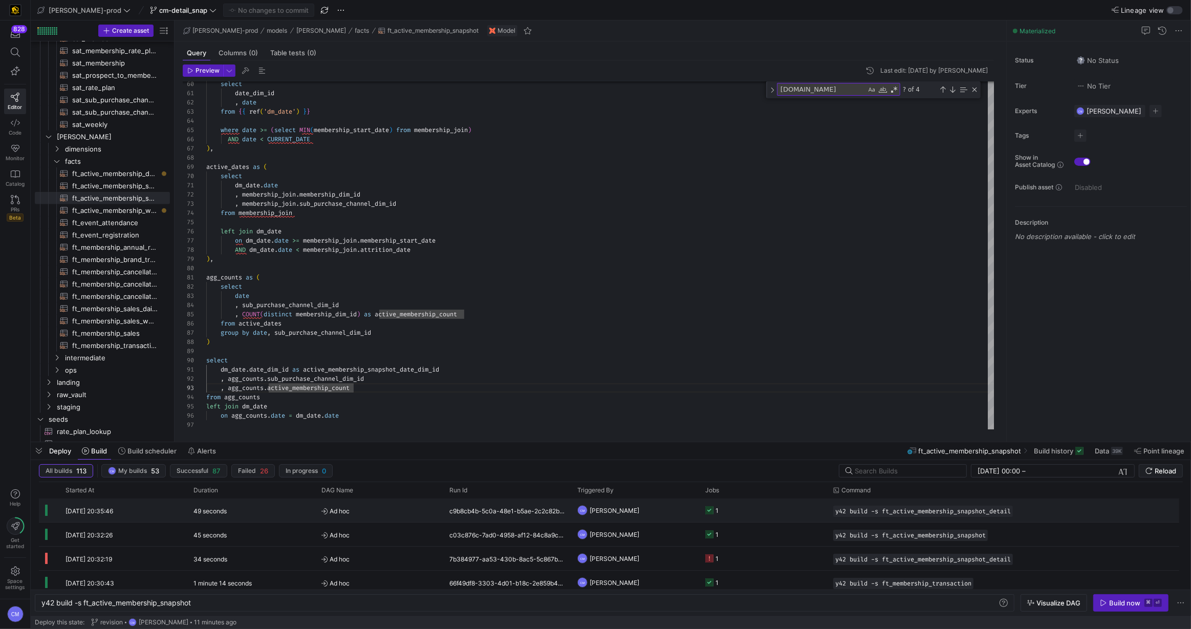
click at [706, 515] on div "1" at bounding box center [711, 511] width 13 height 24
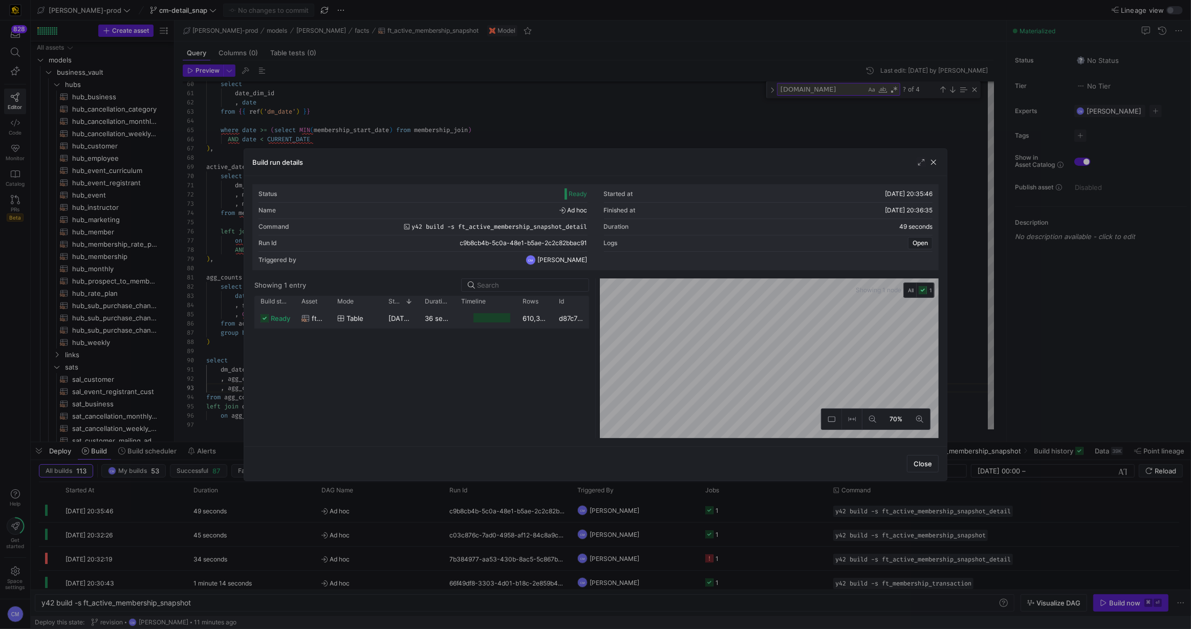
scroll to position [18, 140]
click at [455, 316] on div at bounding box center [485, 318] width 61 height 20
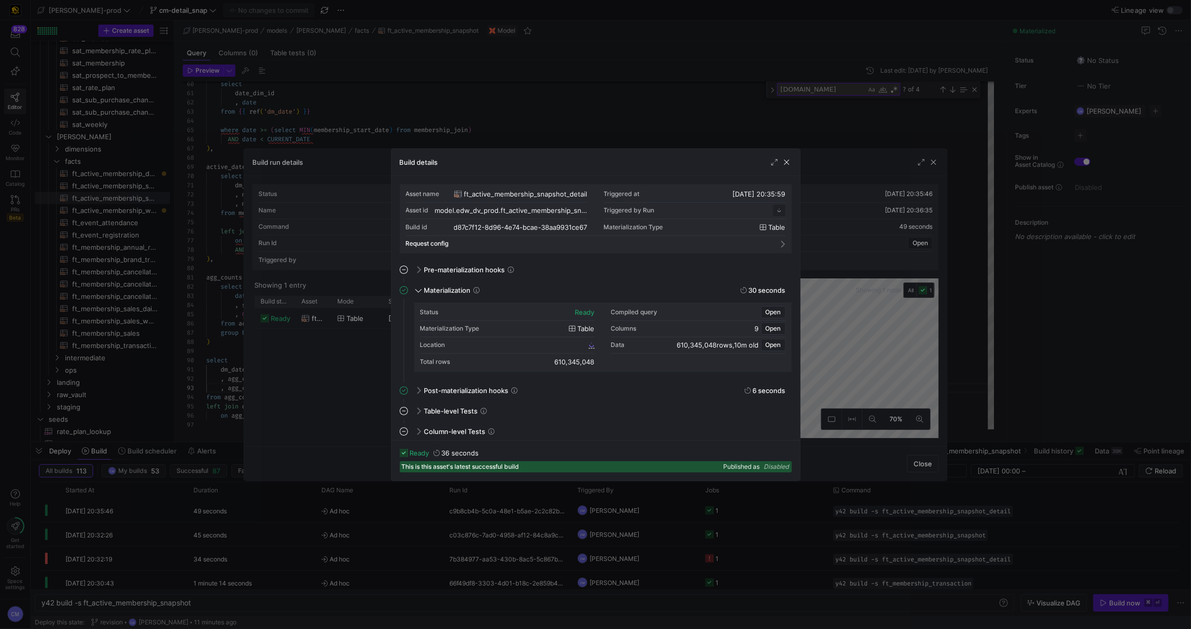
scroll to position [92, 0]
drag, startPoint x: 327, startPoint y: 604, endPoint x: 350, endPoint y: 582, distance: 31.9
click at [329, 601] on div at bounding box center [595, 314] width 1191 height 629
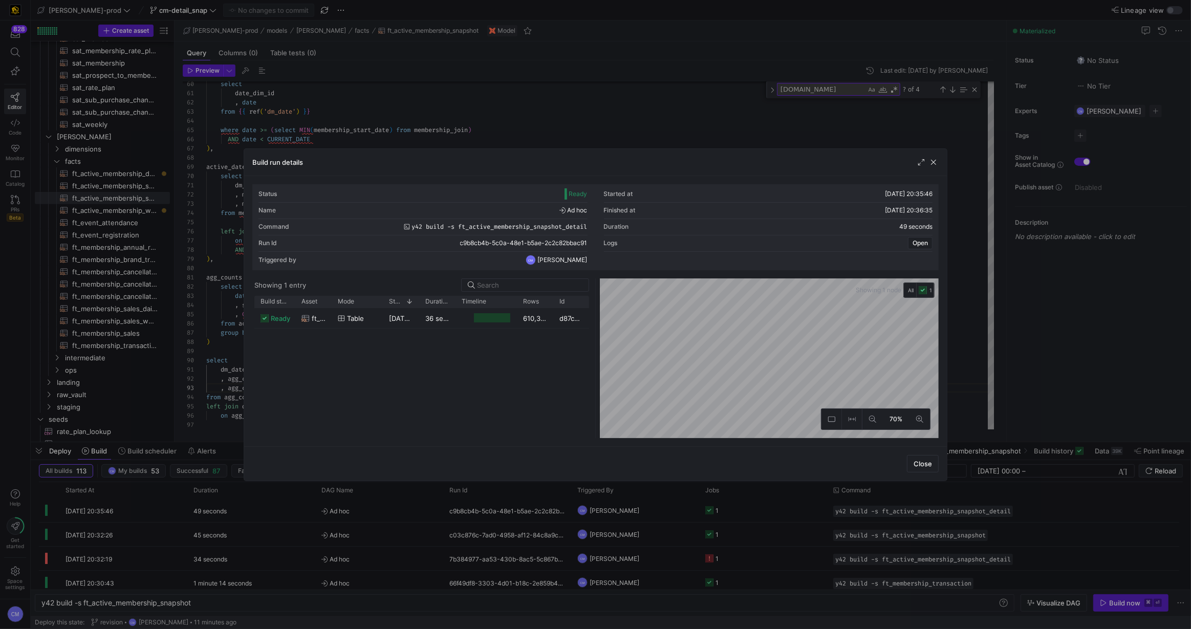
click at [375, 561] on div at bounding box center [595, 314] width 1191 height 629
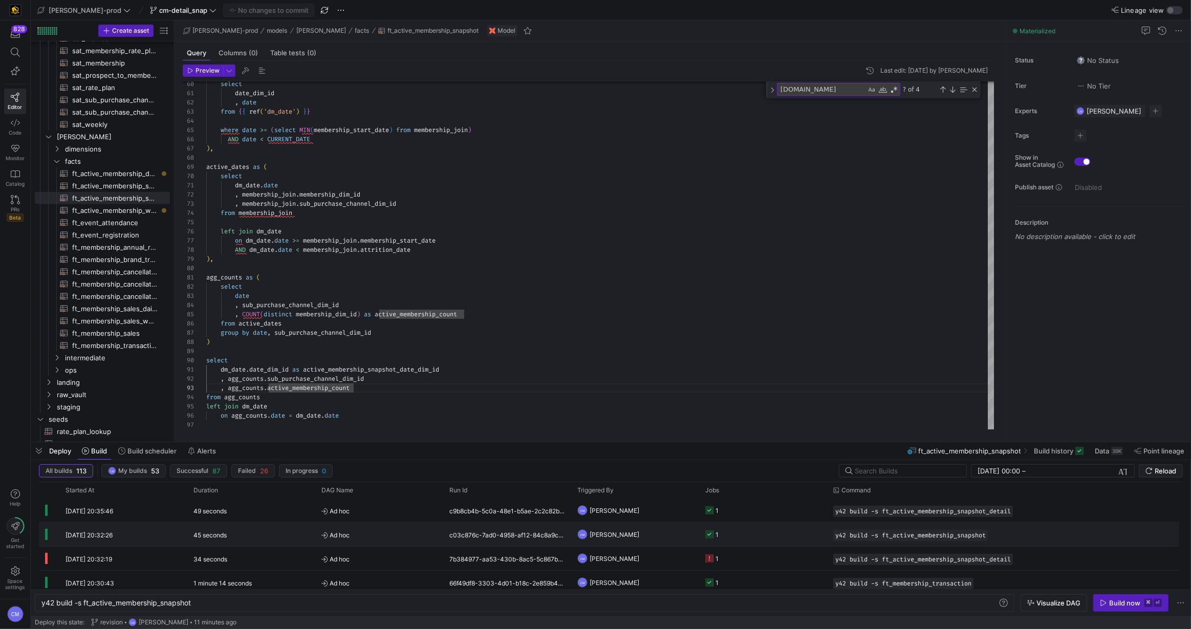
click at [402, 535] on span "Ad hoc" at bounding box center [380, 535] width 116 height 24
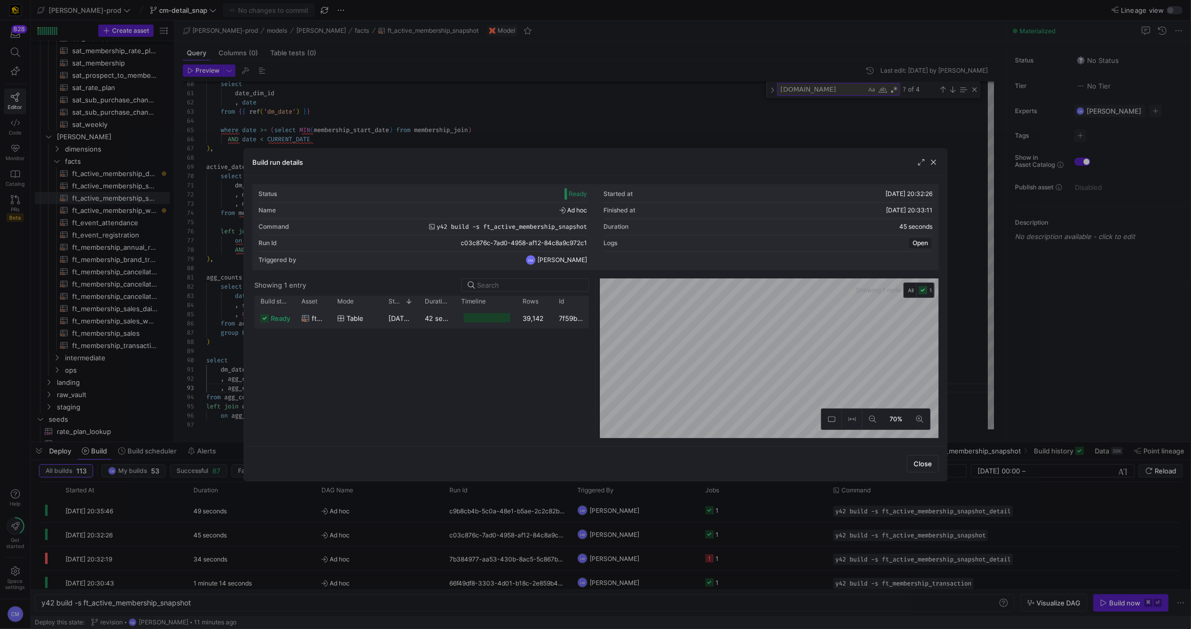
click at [474, 320] on div at bounding box center [487, 318] width 46 height 10
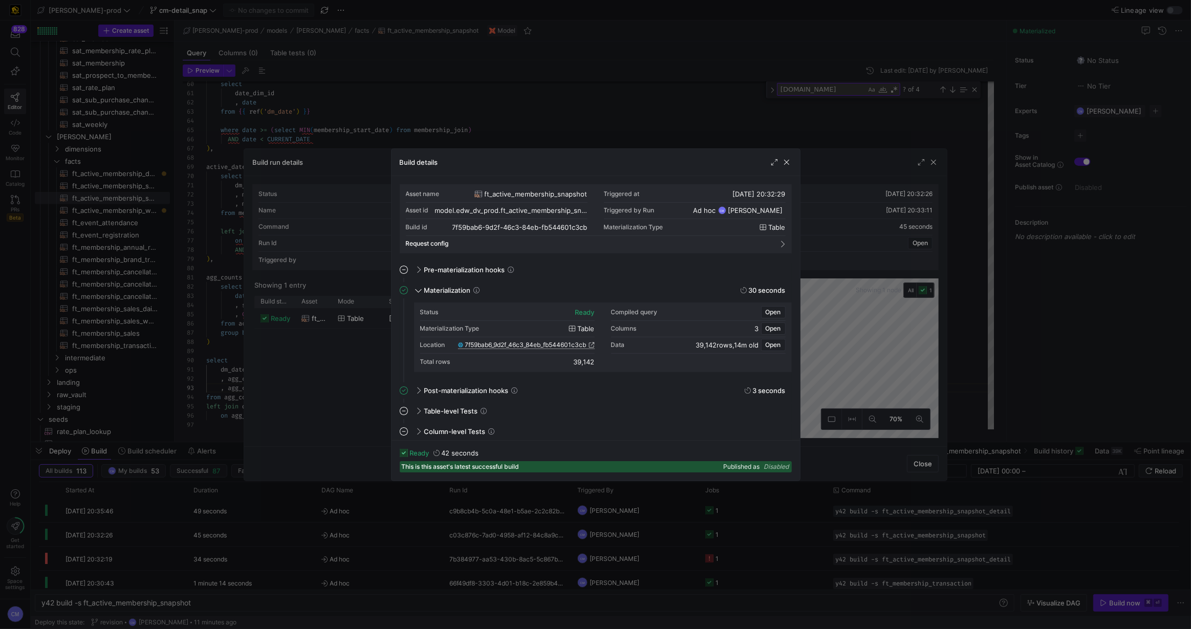
click at [532, 345] on span "7f59bab6_9d2f_46c3_84eb_fb544601c3cb" at bounding box center [525, 344] width 121 height 7
click at [416, 81] on div at bounding box center [595, 314] width 1191 height 629
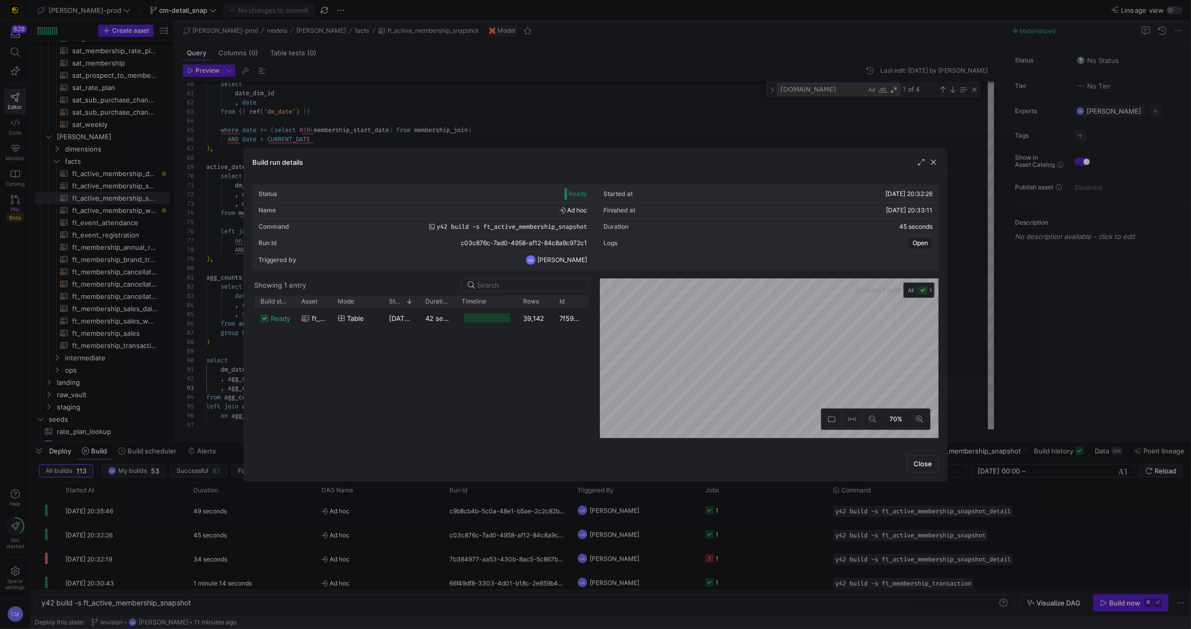
click at [379, 109] on div at bounding box center [595, 314] width 1191 height 629
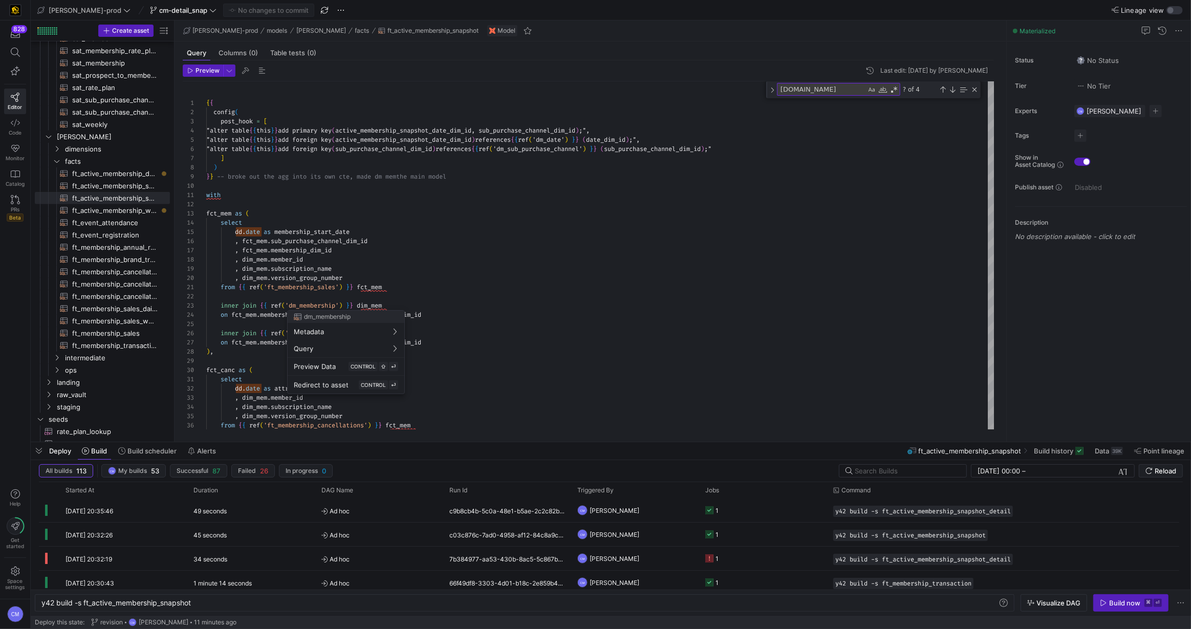
click at [408, 259] on div at bounding box center [595, 314] width 1191 height 629
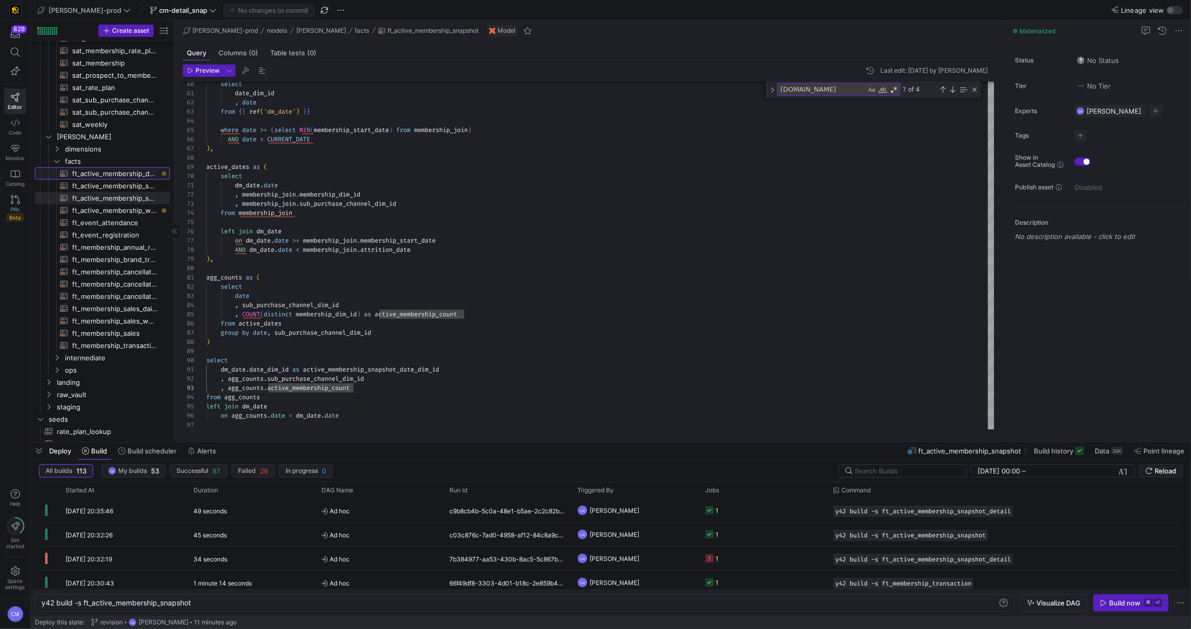
click at [131, 175] on span "ft_active_membership_daily_forecast​​​​​​​​​​" at bounding box center [115, 174] width 86 height 12
type textarea "{{ config( post_hook = [ "alter table {{ this }} add primary key (cancellations…"
type textarea "y42 build -s ft_active_membership_daily_forecast"
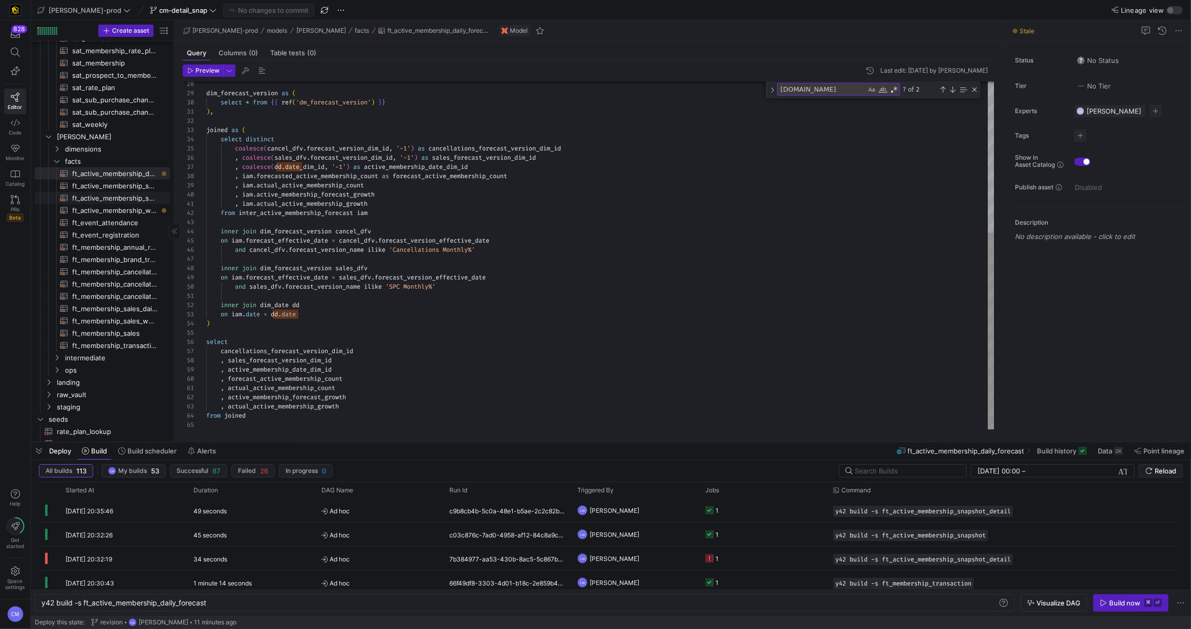
click at [132, 198] on span "ft_active_membership_snapshot​​​​​​​​​​" at bounding box center [115, 199] width 86 height 12
type textarea "{{ config( post_hook = [ "alter table {{ this }} add primary key (active_member…"
type textarea "y42 build -s ft_active_membership_snapshot"
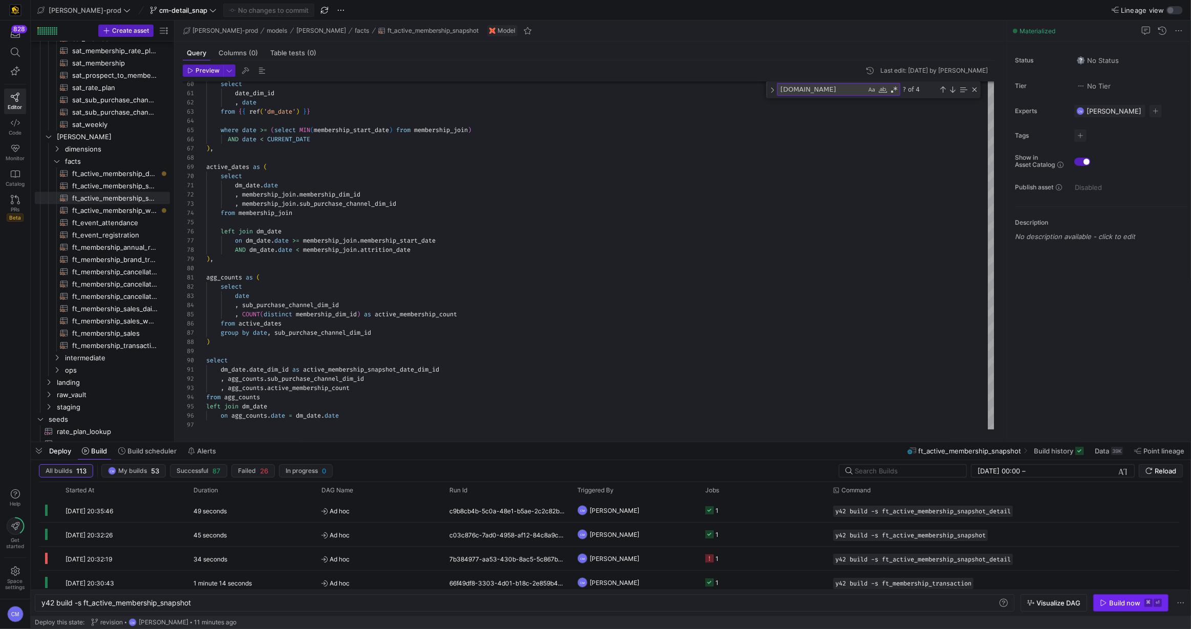
click at [1122, 601] on div "Build now" at bounding box center [1124, 603] width 31 height 8
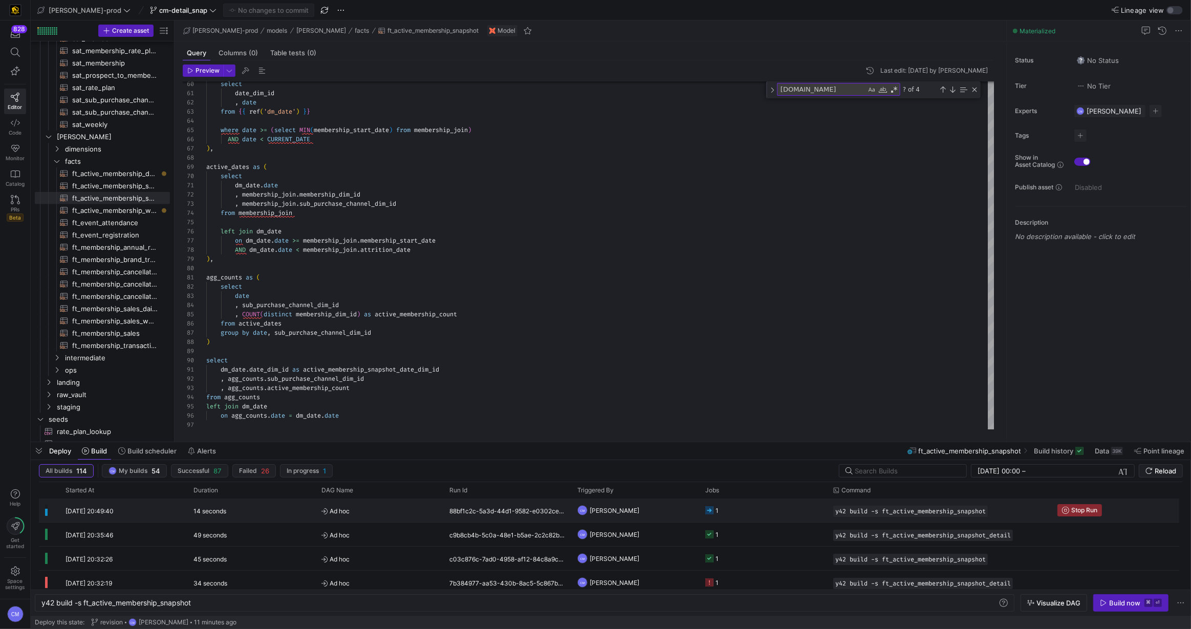
click at [797, 511] on y42-job-status-cell-renderer "1" at bounding box center [763, 510] width 116 height 23
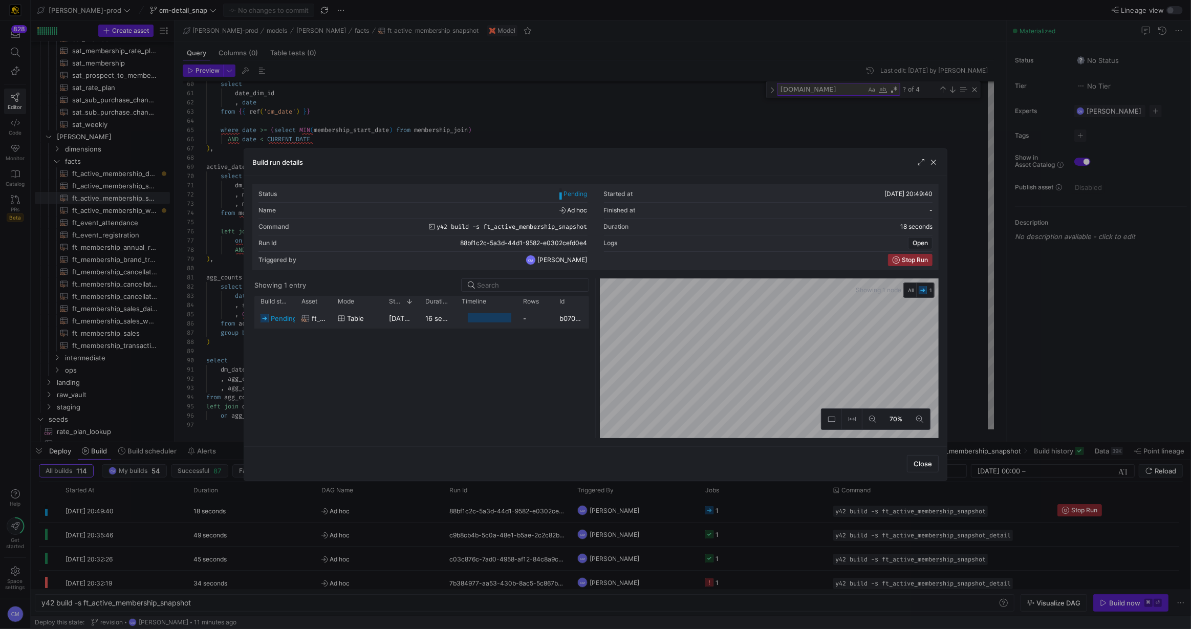
click at [527, 317] on div "-" at bounding box center [535, 318] width 36 height 20
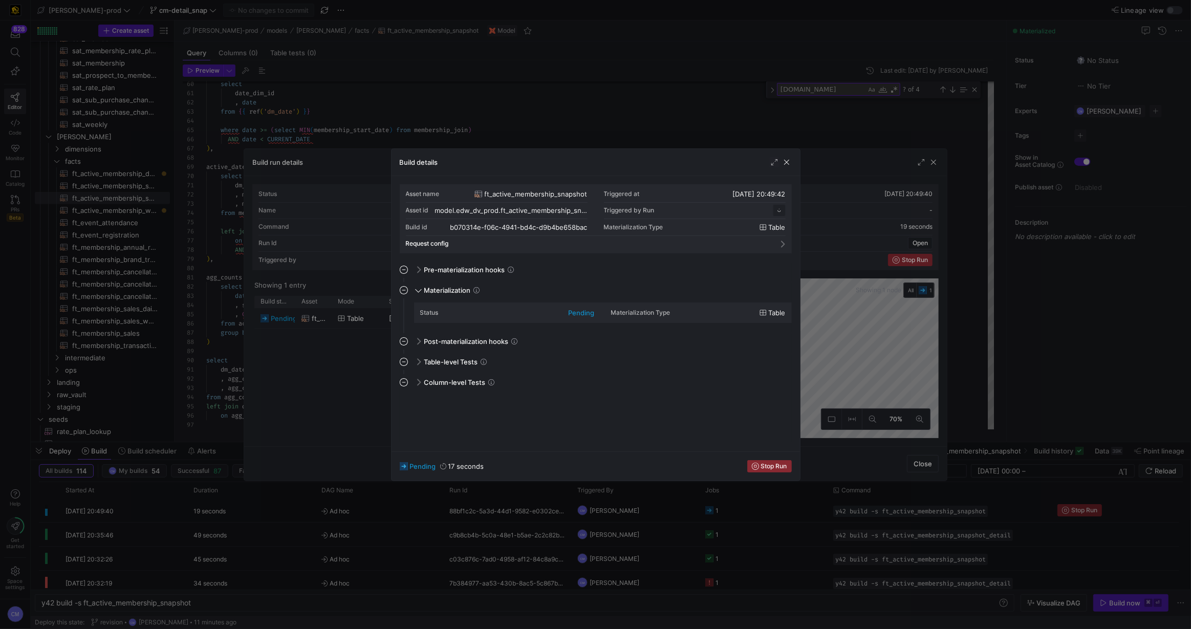
scroll to position [92, 0]
click at [344, 384] on div at bounding box center [595, 314] width 1191 height 629
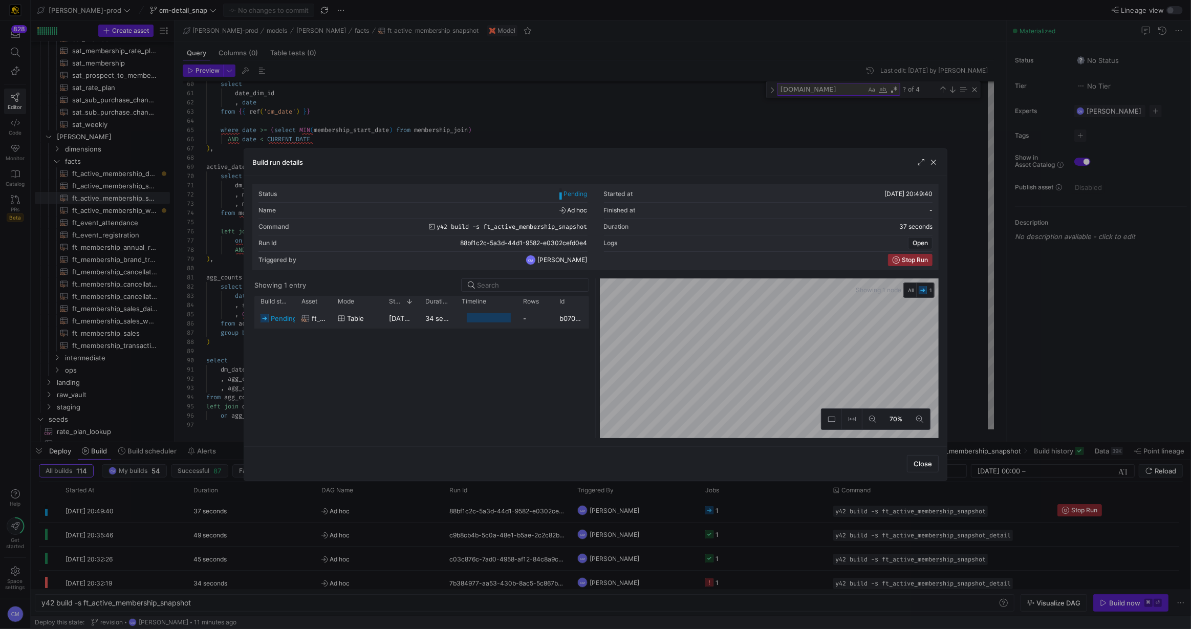
click at [378, 315] on div "table" at bounding box center [357, 318] width 51 height 20
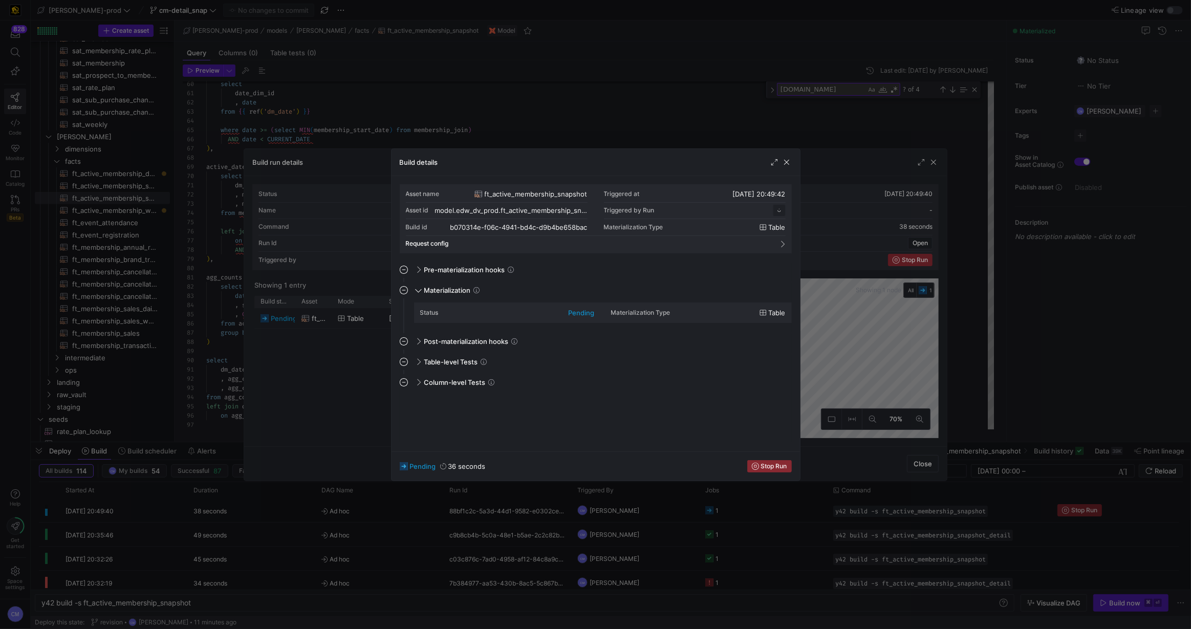
click at [378, 315] on div at bounding box center [595, 314] width 1191 height 629
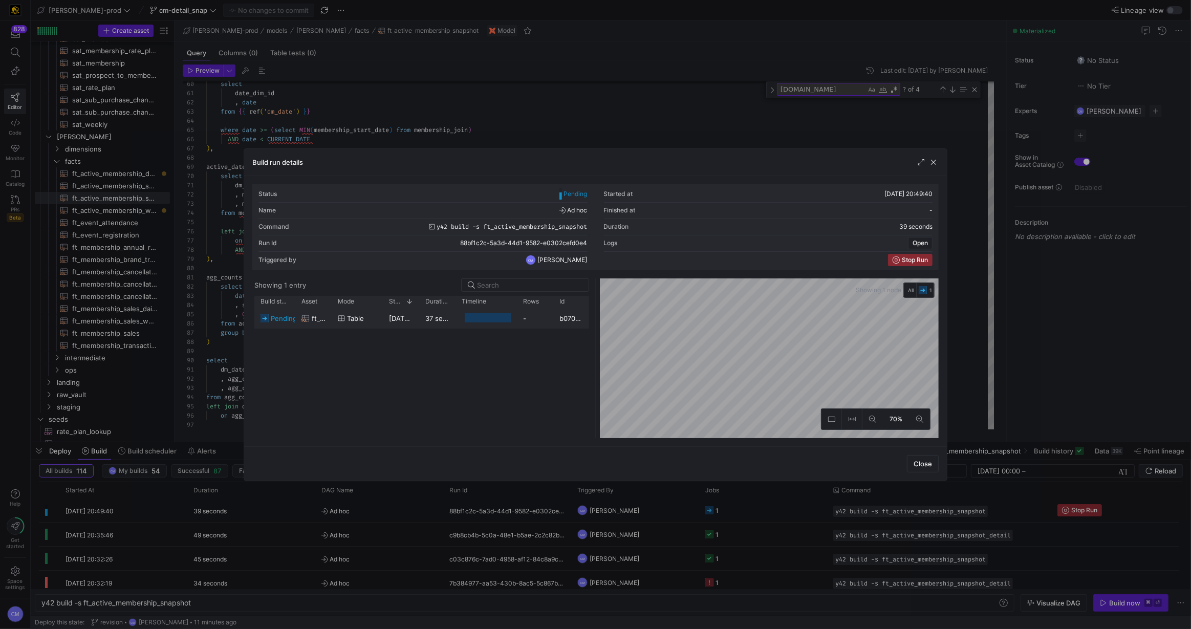
click at [378, 315] on div "table" at bounding box center [357, 318] width 51 height 20
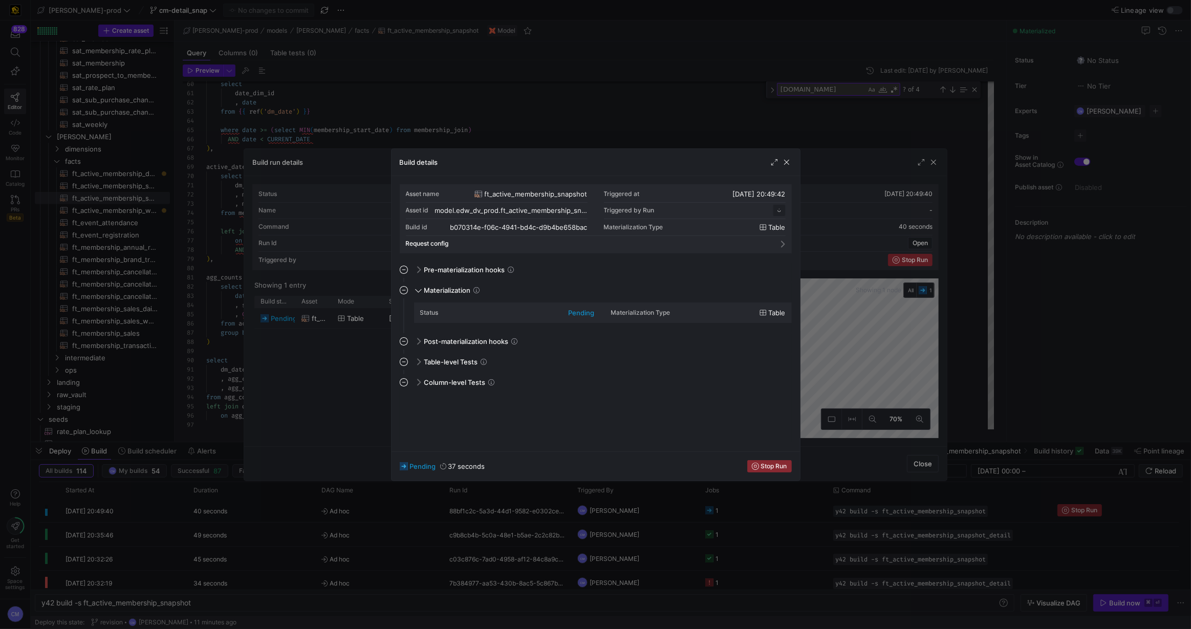
click at [378, 315] on div at bounding box center [595, 314] width 1191 height 629
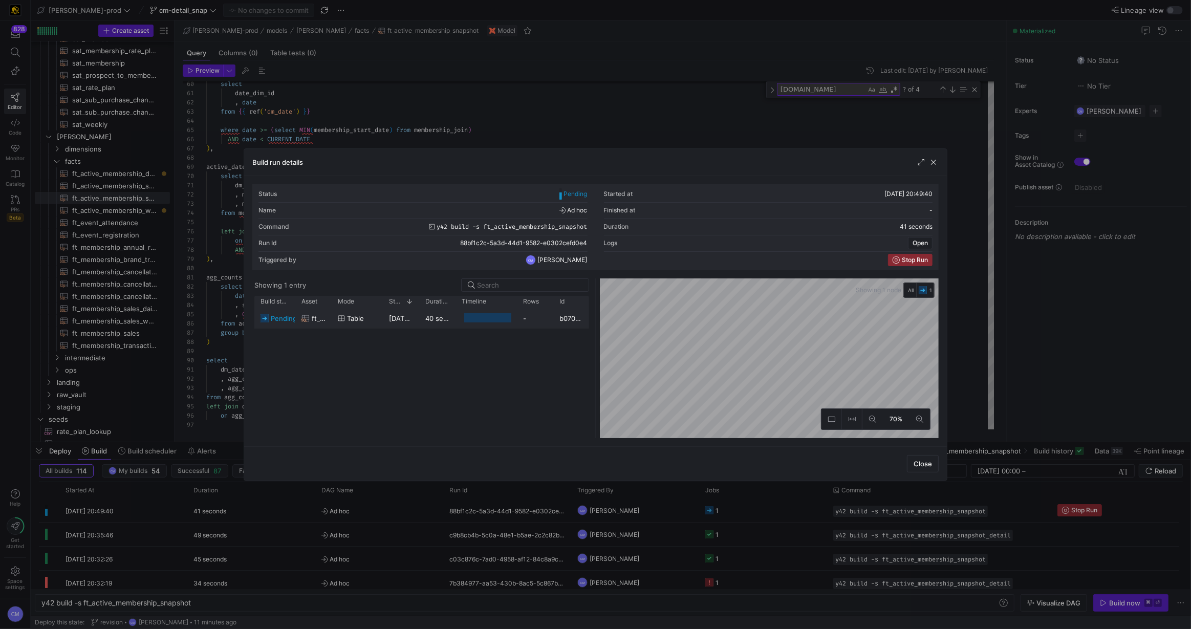
click at [378, 315] on div "table" at bounding box center [357, 318] width 51 height 20
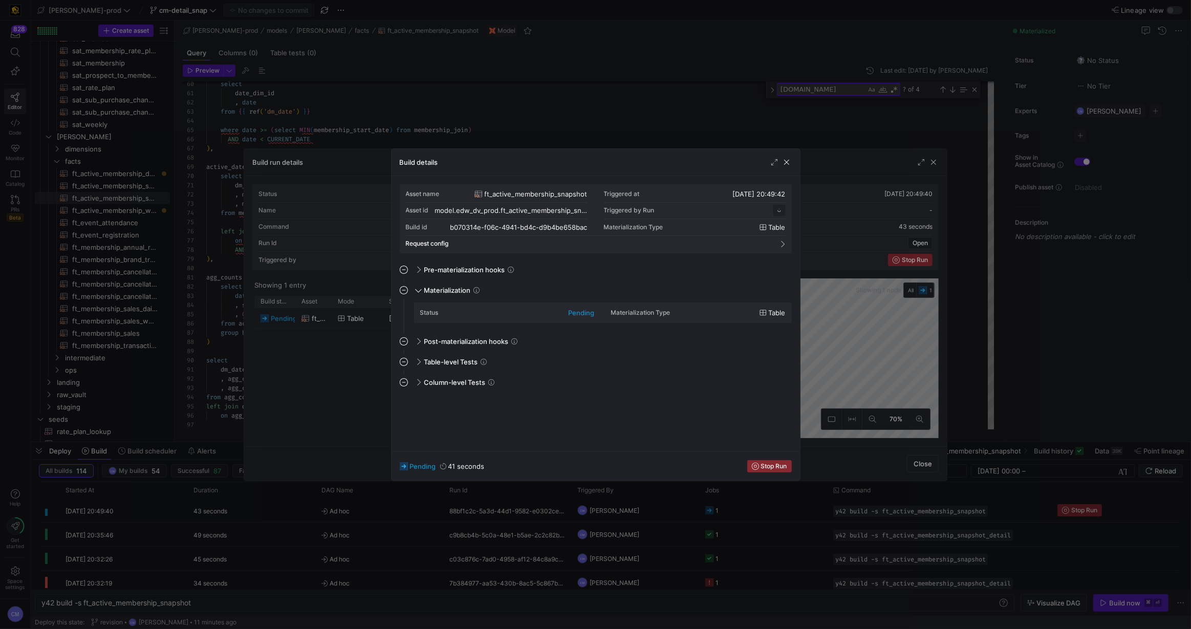
click at [378, 315] on div at bounding box center [595, 314] width 1191 height 629
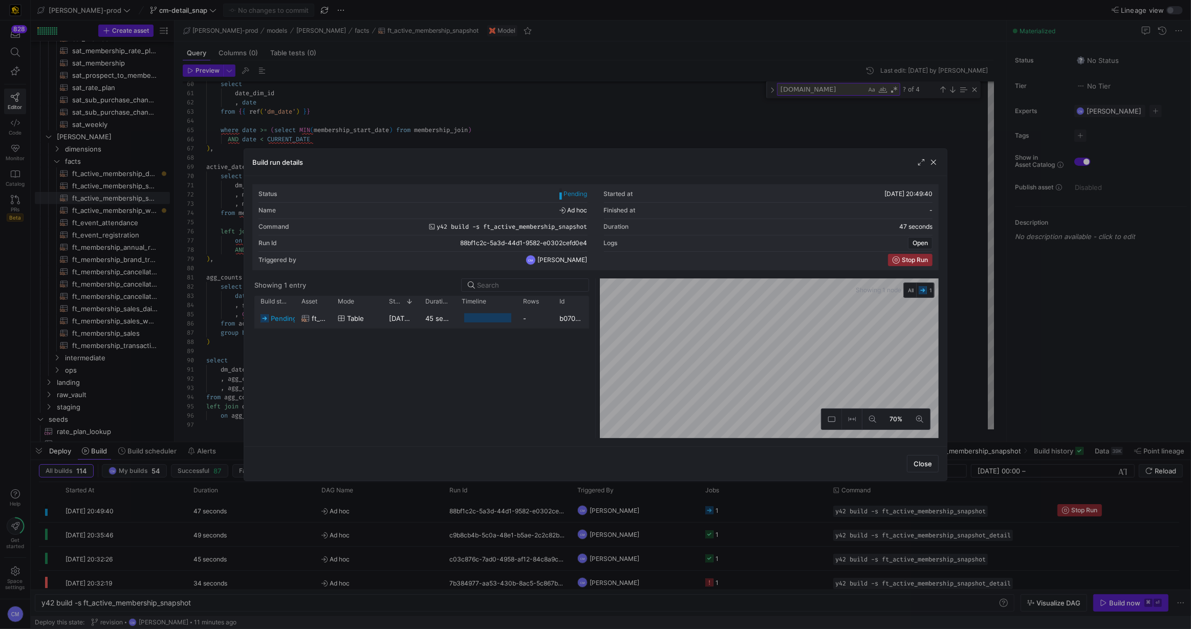
click at [454, 319] on y42-duration "45 seconds" at bounding box center [443, 318] width 37 height 8
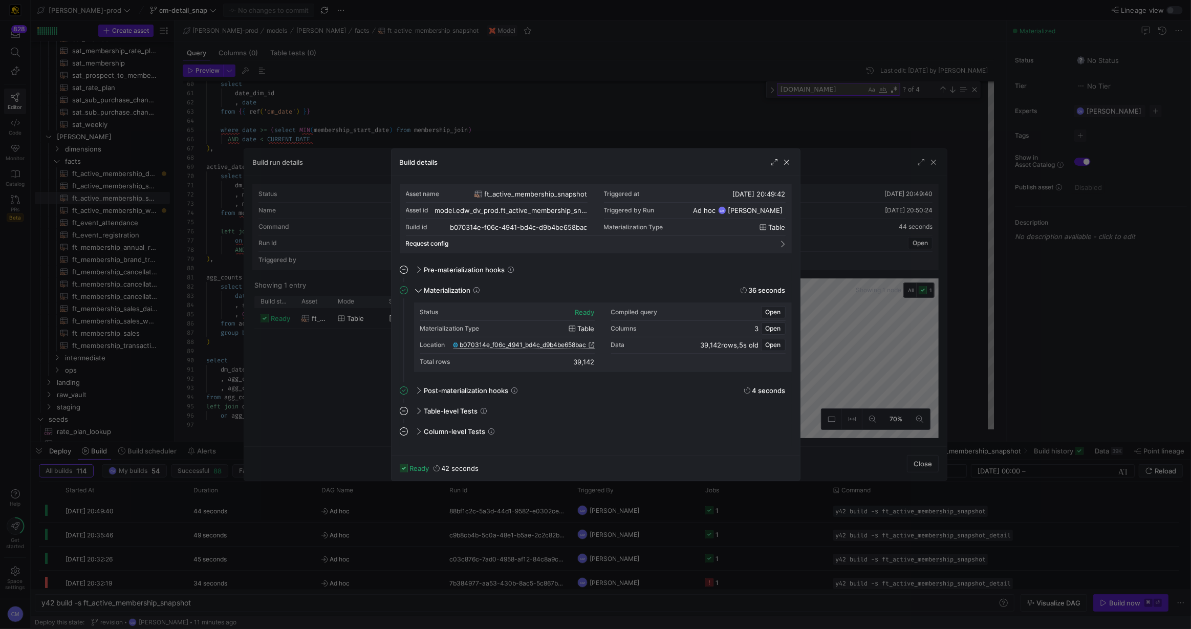
click at [525, 346] on span "b070314e_f06c_4941_bd4c_d9b4be658bac" at bounding box center [523, 344] width 126 height 7
click at [397, 46] on div at bounding box center [595, 314] width 1191 height 629
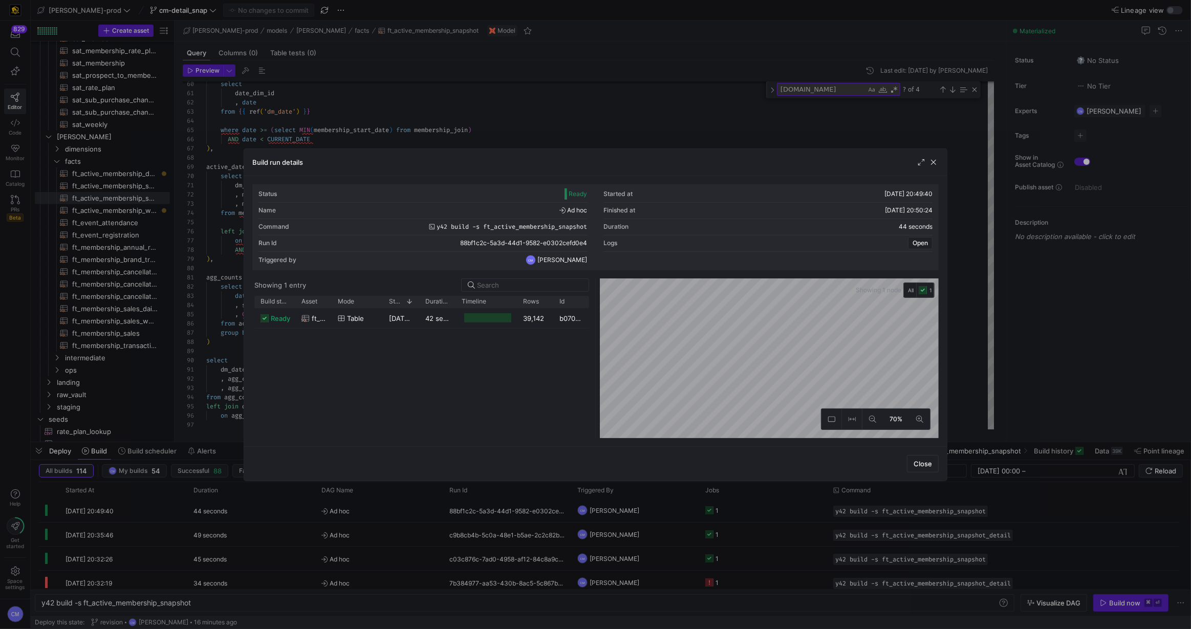
click at [390, 87] on div at bounding box center [595, 314] width 1191 height 629
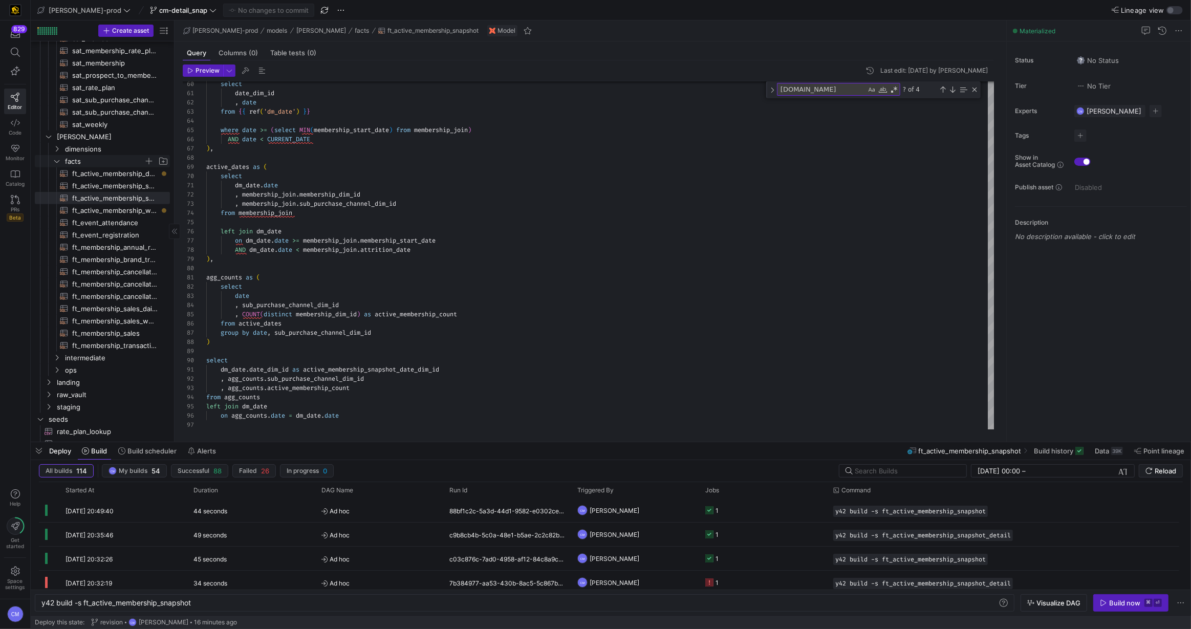
click at [67, 156] on span "facts" at bounding box center [104, 162] width 79 height 12
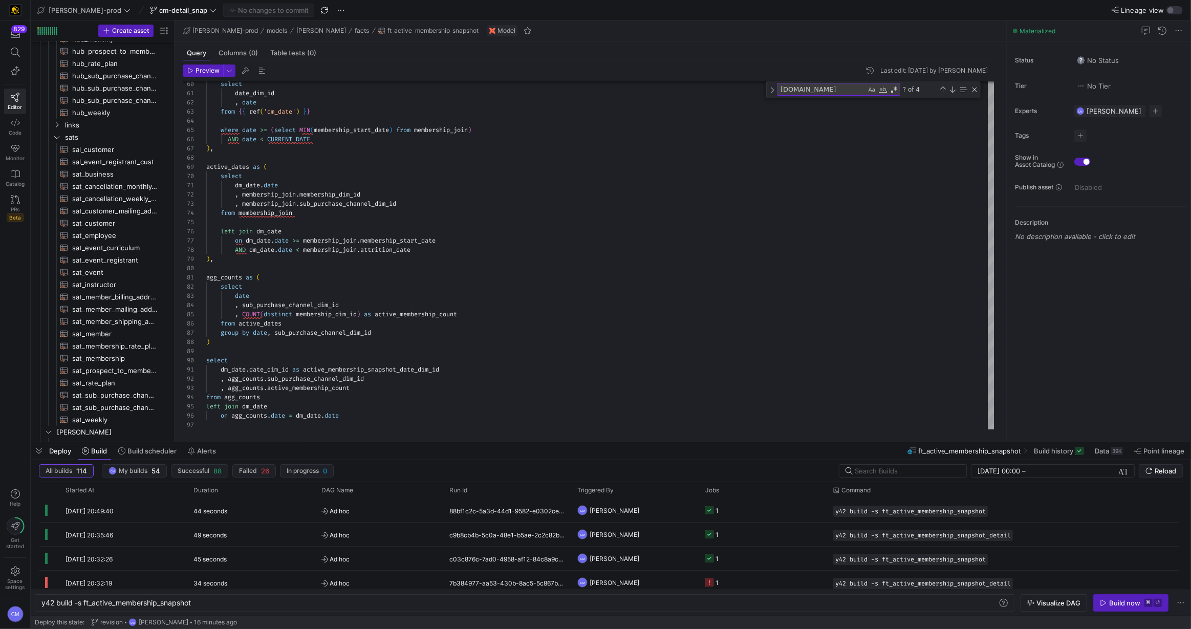
scroll to position [225, 0]
click at [90, 142] on span "sats" at bounding box center [104, 142] width 79 height 12
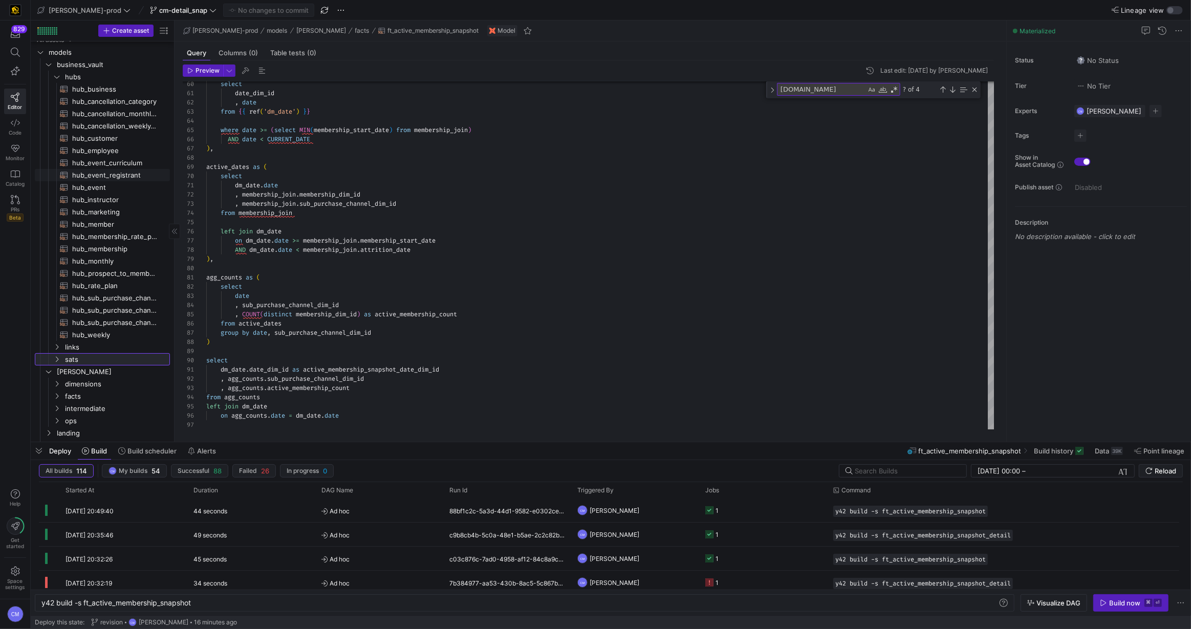
scroll to position [0, 0]
click at [139, 230] on span "hub_member​​​​​​​​​​" at bounding box center [115, 232] width 86 height 12
type textarea "{{ config( materialized='incremental', incremental_strategy='merge', unique_key…"
type textarea "y42 build -s hub_member"
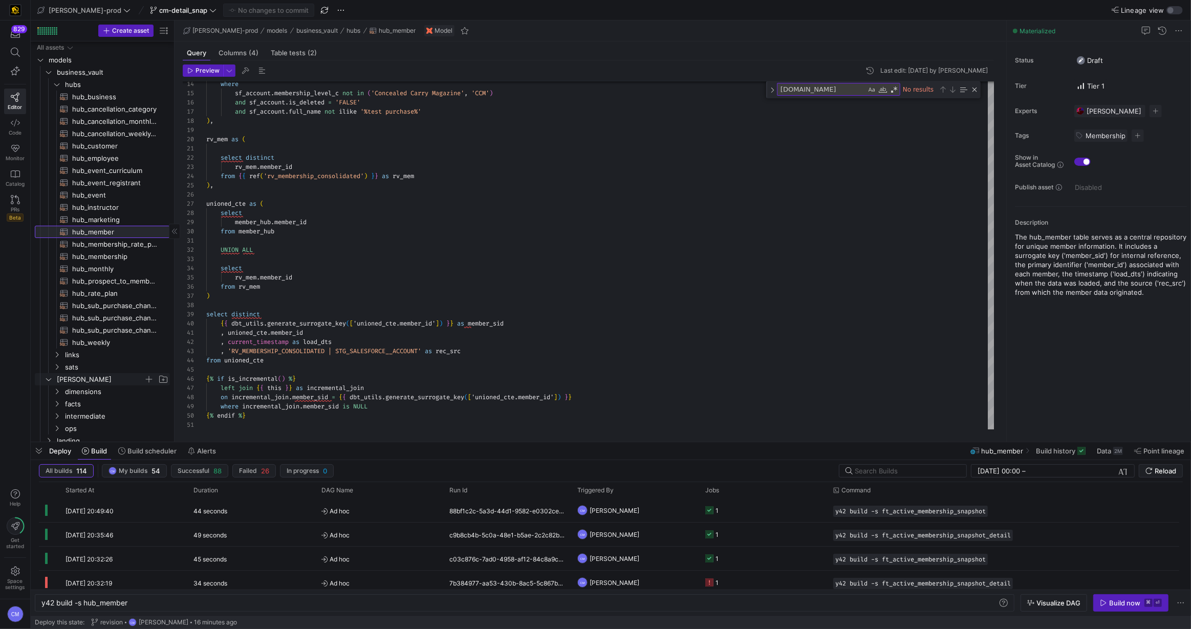
scroll to position [3, 0]
click at [90, 367] on span "sats" at bounding box center [104, 365] width 79 height 12
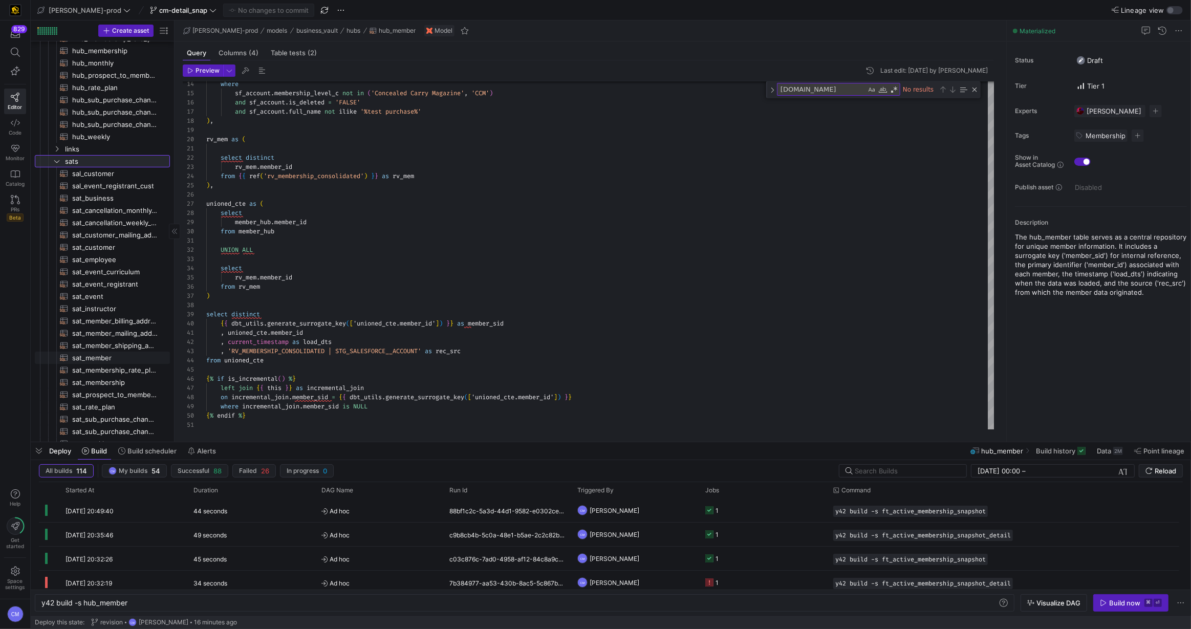
scroll to position [223, 0]
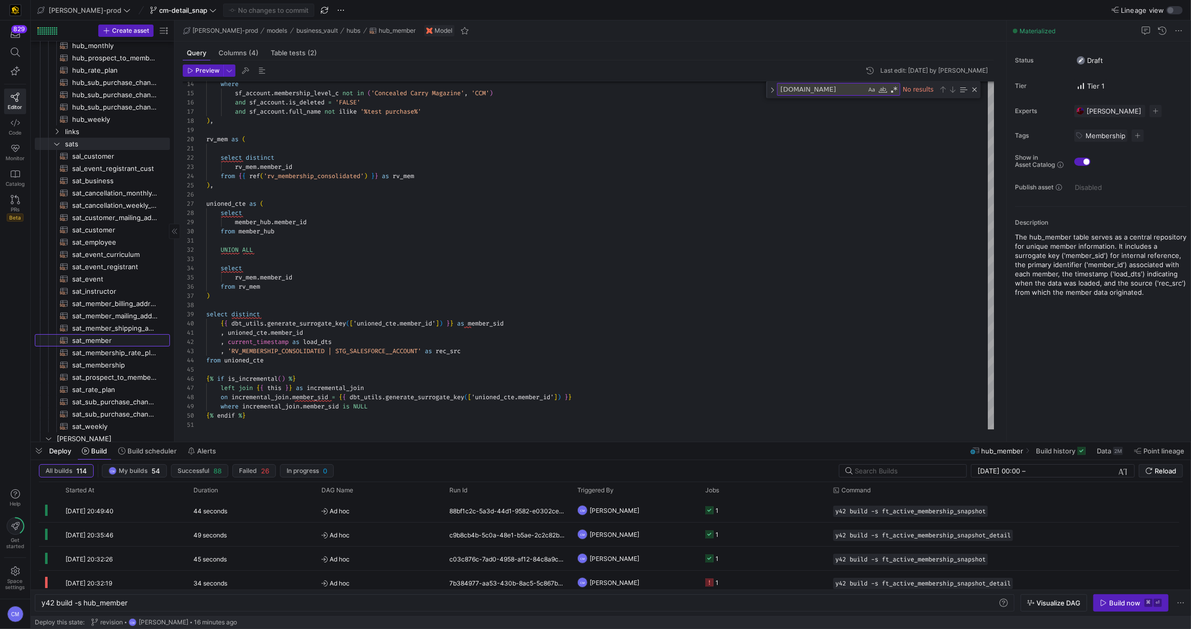
click at [121, 337] on span "sat_member​​​​​​​​​​" at bounding box center [115, 341] width 86 height 12
type textarea "{{ config( materialized='incremental', incremental_strategy='merge', unique_key…"
type textarea "y42 build -s sat_member"
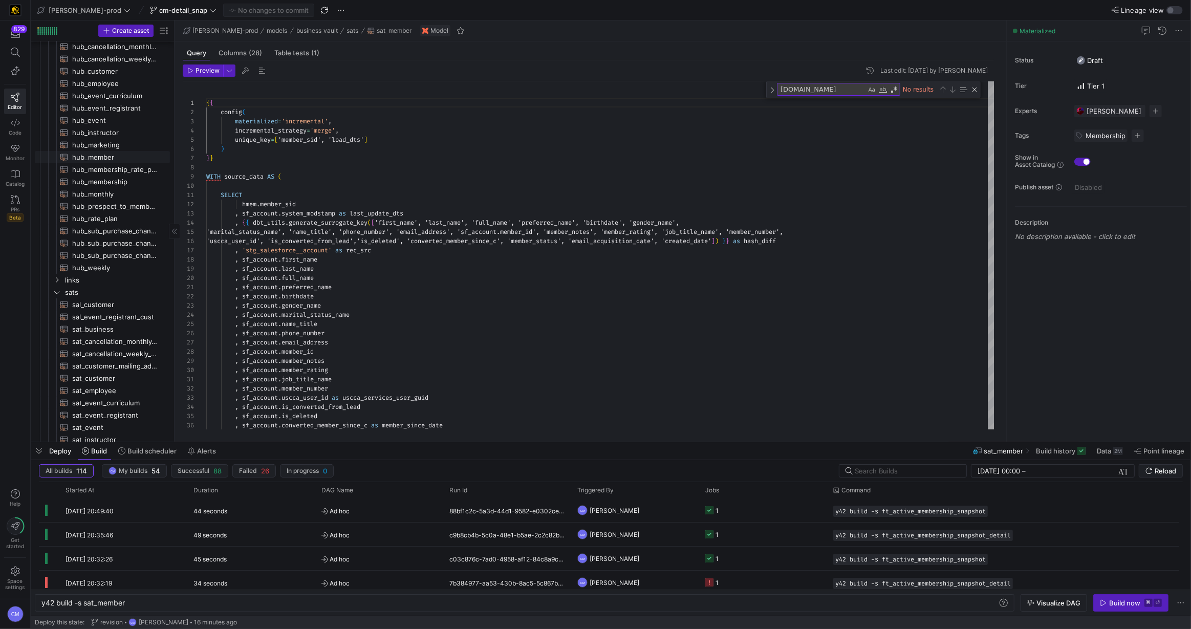
click at [115, 156] on span "hub_member​​​​​​​​​​" at bounding box center [115, 158] width 86 height 12
type textarea "{{ config( materialized='incremental', incremental_strategy='merge', unique_key…"
type textarea "y42 build -s hub_member"
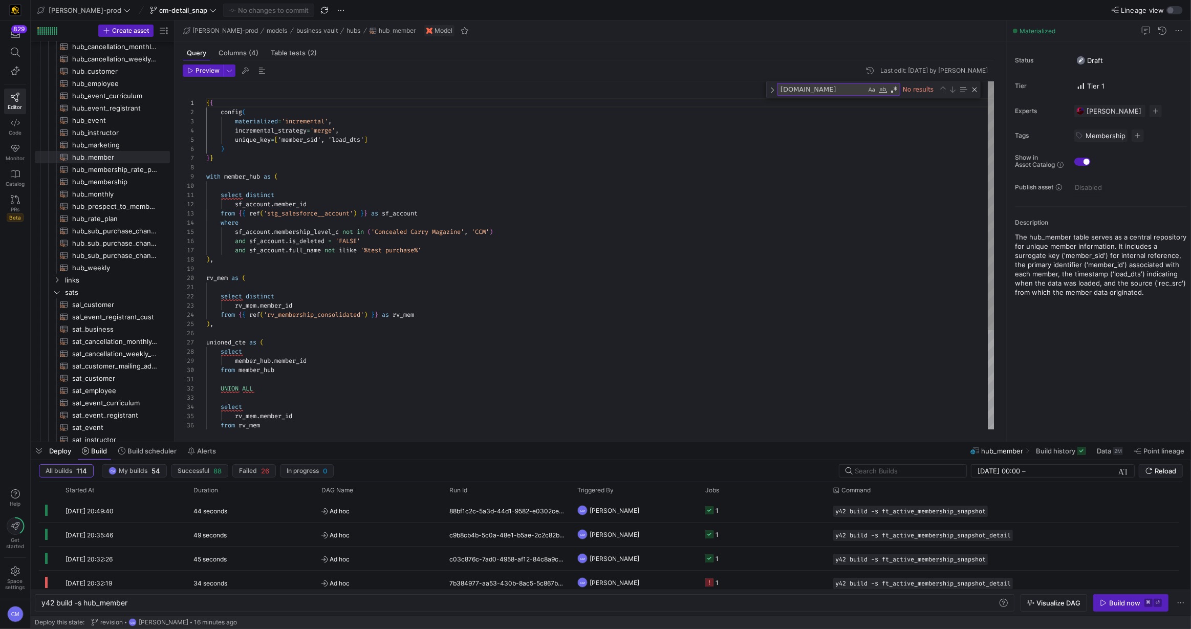
click at [365, 193] on div "{ { config ( materialized = 'incremental' , incremental_strategy = 'merge' , un…" at bounding box center [600, 324] width 789 height 487
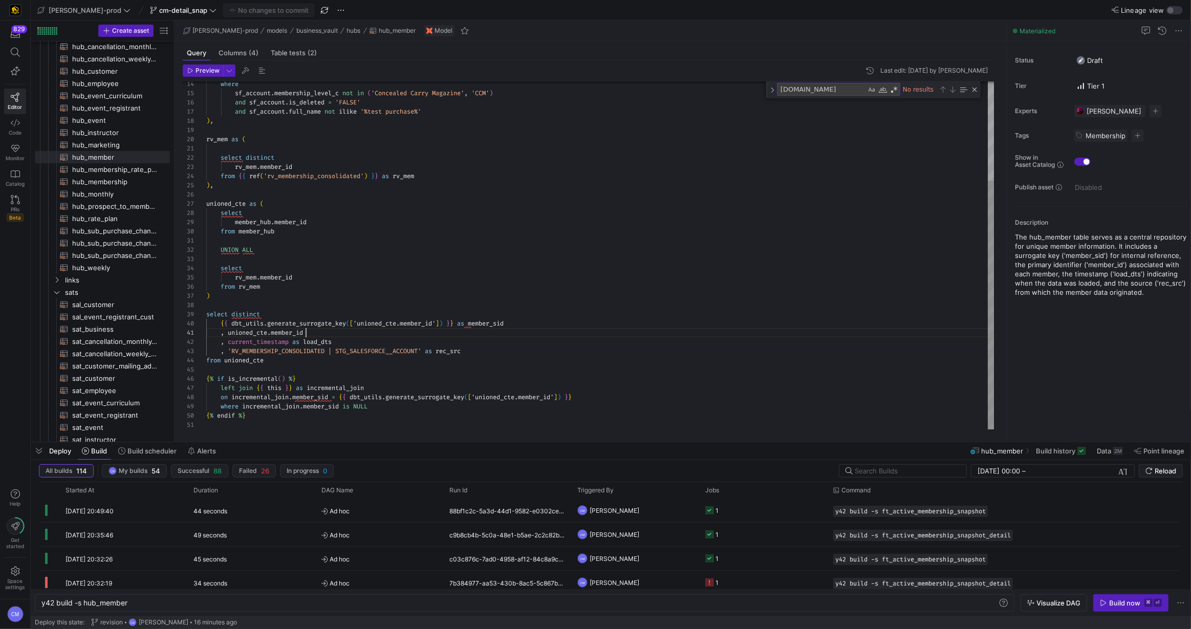
click at [326, 329] on div "where sf_account . membership_level_c not in ( 'Concealed Carry Magazine' , 'CC…" at bounding box center [600, 186] width 789 height 487
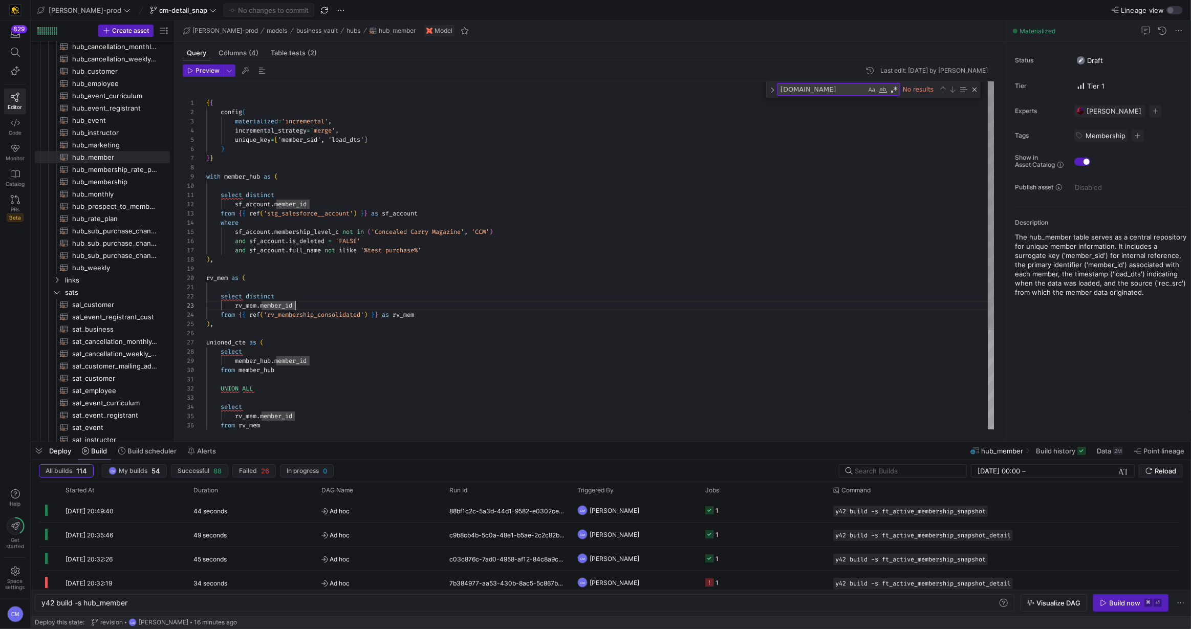
click at [309, 308] on div "where sf_account . membership_level_c not in ( 'Concealed Carry Magazine' , 'CC…" at bounding box center [600, 324] width 789 height 487
type textarea "select distinct sf_account.member_id from {{ ref('stg_salesforce__account') }} …"
click at [327, 202] on div "where sf_account . membership_level_c not in ( 'Concealed Carry Magazine' , 'CC…" at bounding box center [600, 324] width 789 height 487
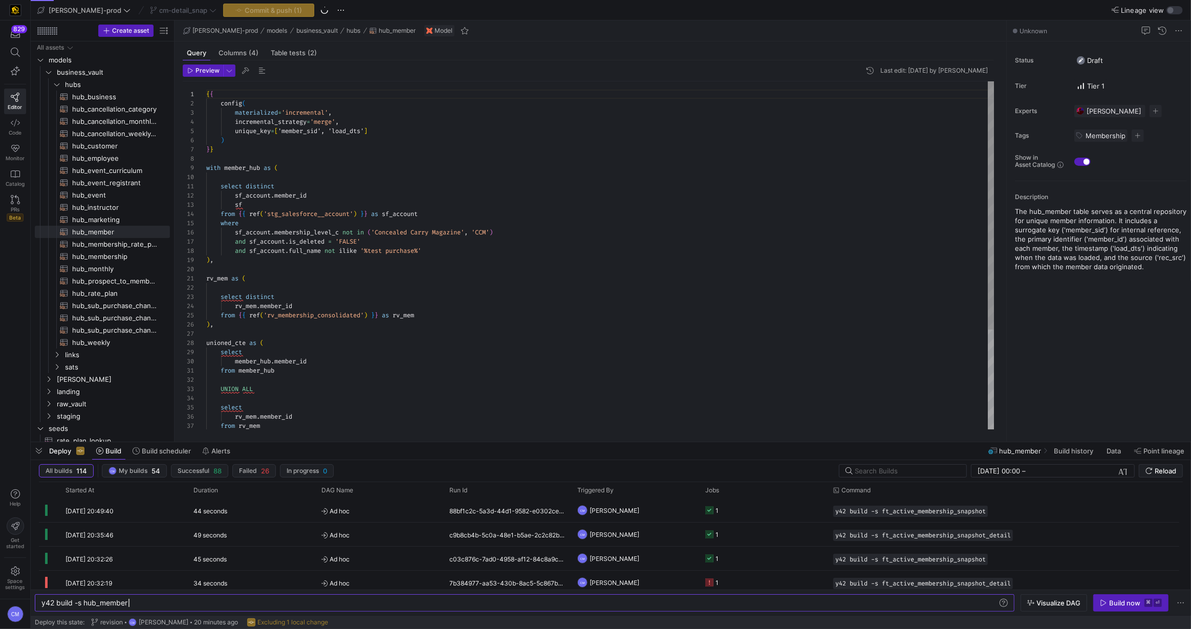
scroll to position [9, 96]
click at [301, 198] on div "{ { config ( materialized = 'incremental' , incremental_strategy = 'merge' , un…" at bounding box center [600, 324] width 789 height 487
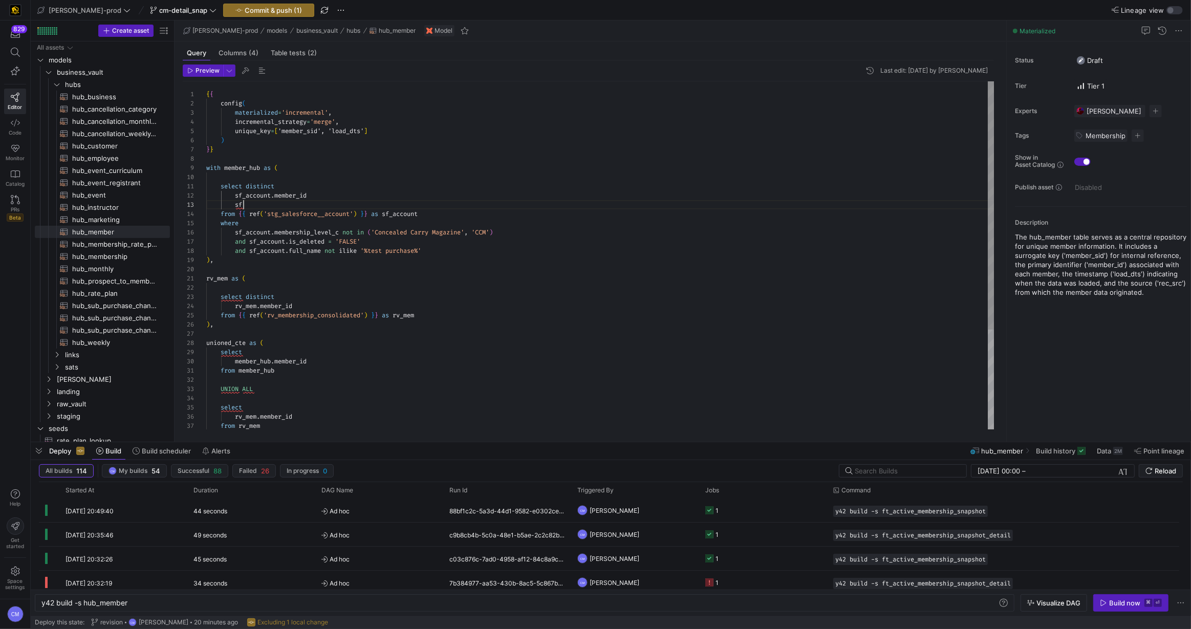
click at [276, 208] on div "{ { config ( materialized = 'incremental' , incremental_strategy = 'merge' , un…" at bounding box center [600, 324] width 789 height 487
drag, startPoint x: 323, startPoint y: 208, endPoint x: 236, endPoint y: 207, distance: 87.5
click at [236, 207] on div "{ { config ( materialized = 'incremental' , incremental_strategy = 'merge' , un…" at bounding box center [600, 324] width 789 height 487
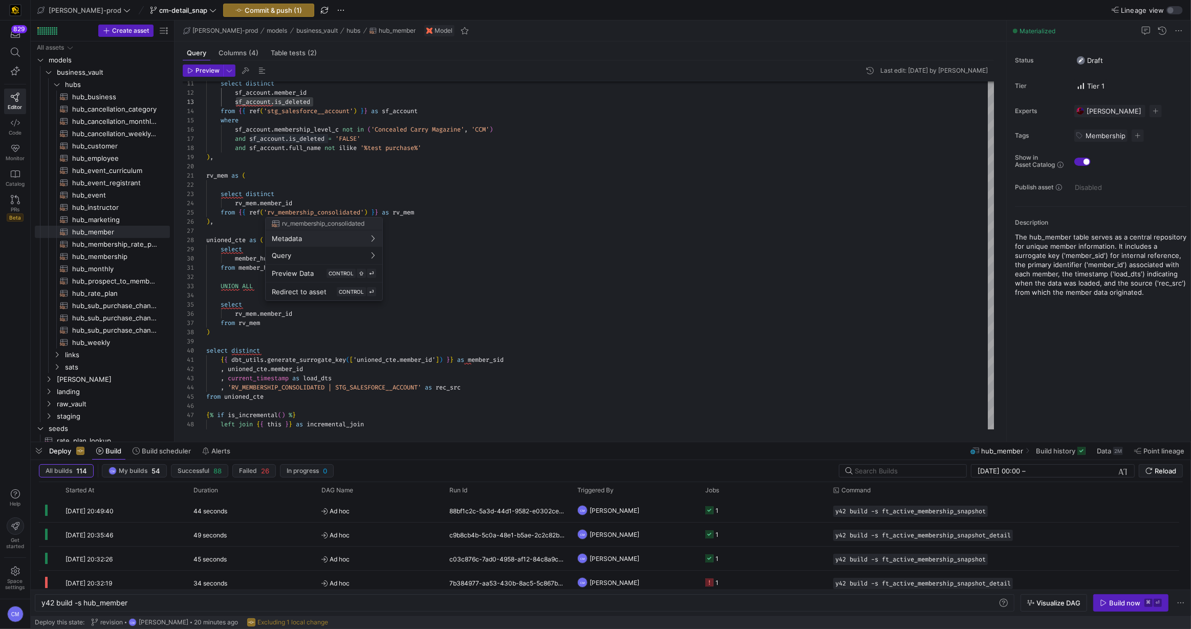
click at [304, 203] on div at bounding box center [595, 314] width 1191 height 629
click at [301, 203] on div "select distinct sf_account . member_id sf_account . is_deleted from { { ref ( '…" at bounding box center [600, 221] width 789 height 487
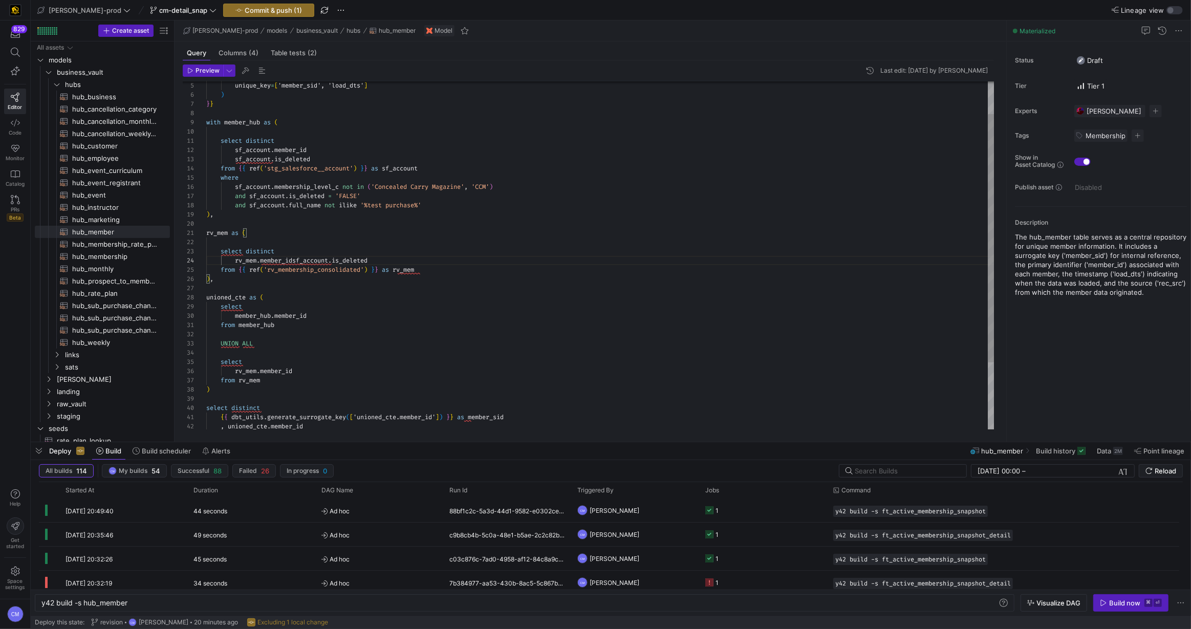
scroll to position [27, 88]
click at [295, 258] on div "select distinct sf_account . member_id sf_account . is_deleted from { { ref ( '…" at bounding box center [600, 279] width 789 height 487
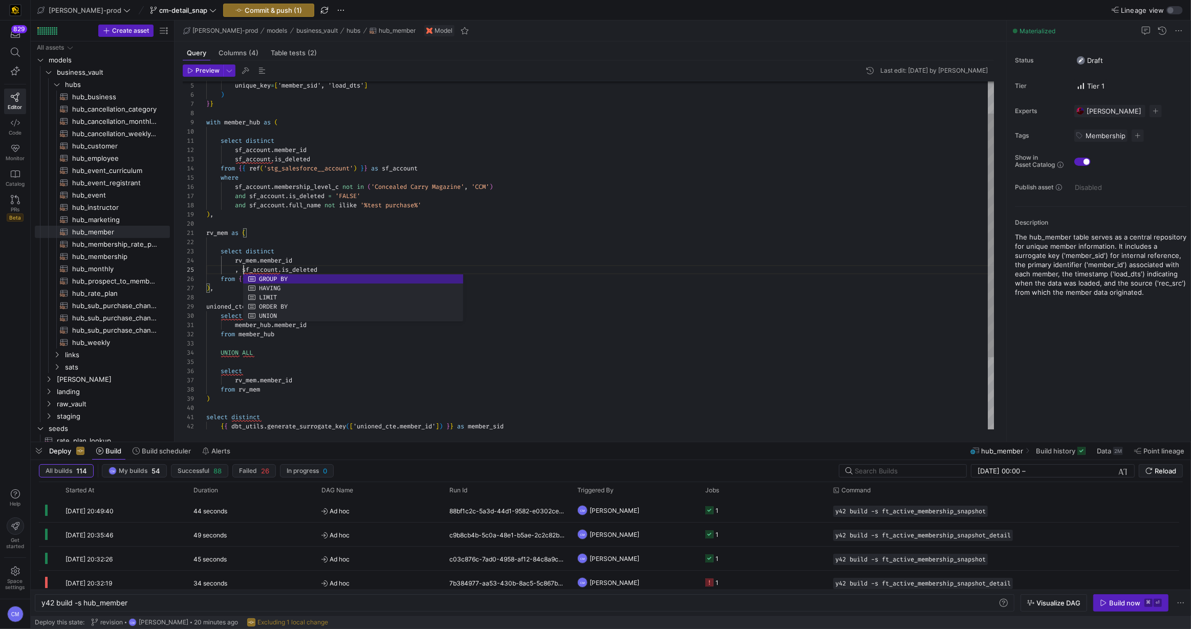
scroll to position [36, 36]
click at [277, 261] on div "select distinct sf_account . member_id sf_account . is_deleted from { { ref ( '…" at bounding box center [600, 284] width 789 height 497
click at [252, 257] on div "select distinct sf_account . member_id sf_account . is_deleted from { { ref ( '…" at bounding box center [600, 284] width 789 height 497
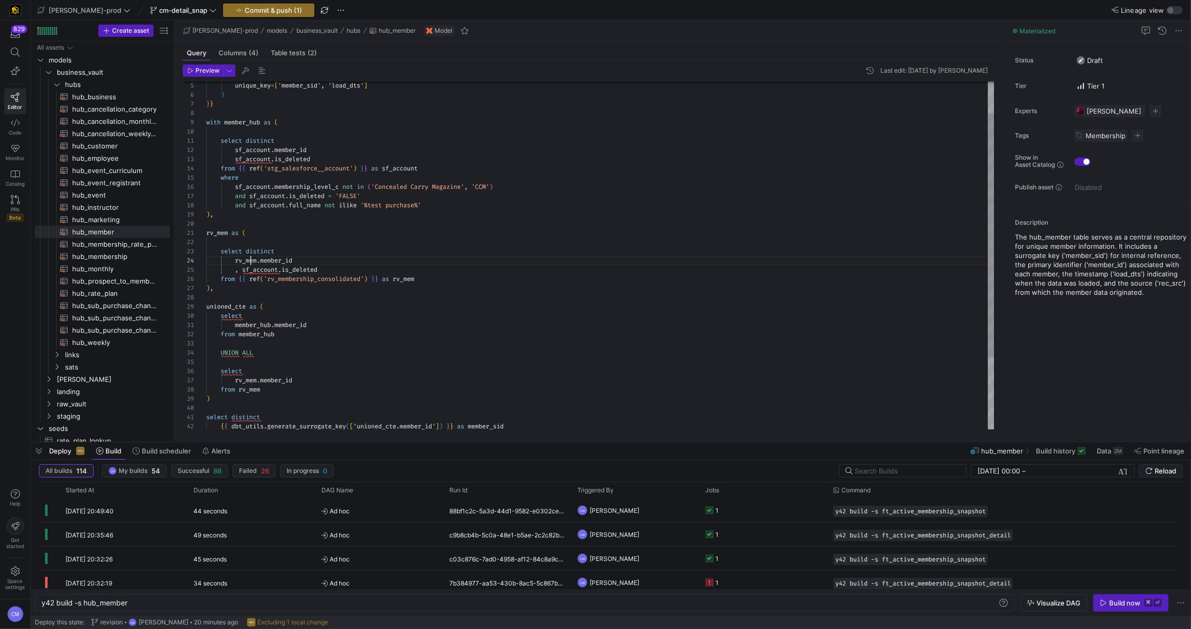
click at [252, 257] on div "select distinct sf_account . member_id sf_account . is_deleted from { { ref ( '…" at bounding box center [600, 284] width 789 height 497
click at [260, 269] on div "select distinct sf_account . member_id sf_account . is_deleted from { { ref ( '…" at bounding box center [600, 284] width 789 height 497
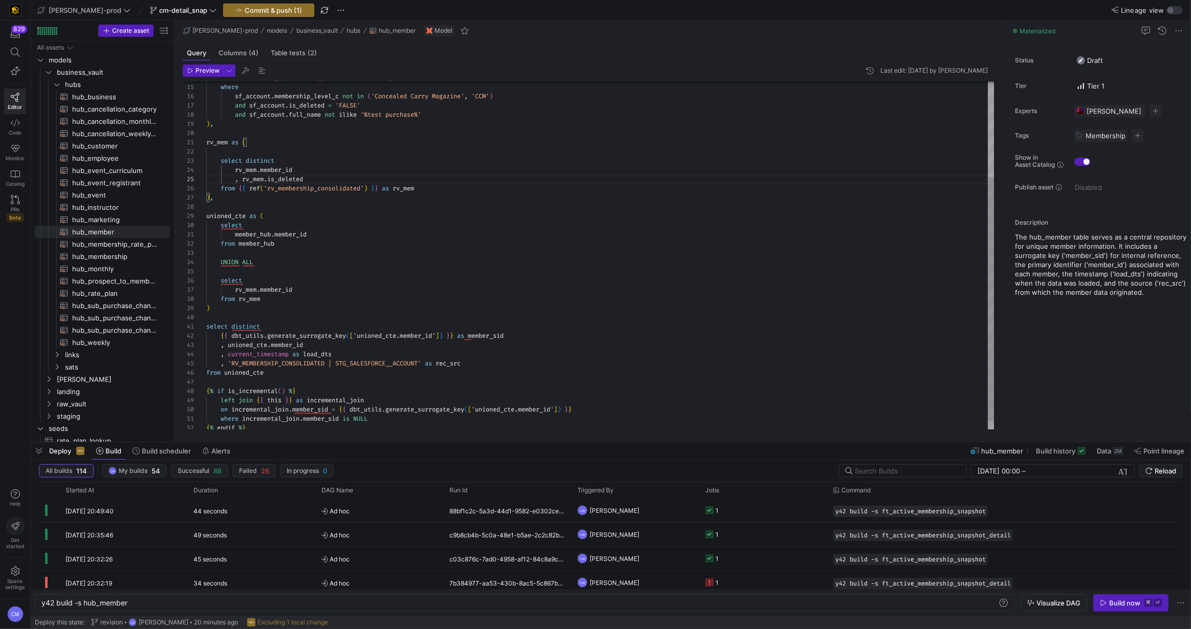
scroll to position [0, 102]
click at [320, 235] on div "from { { ref ( 'stg_salesforce__account' ) } } as sf_account where sf_account .…" at bounding box center [600, 193] width 789 height 497
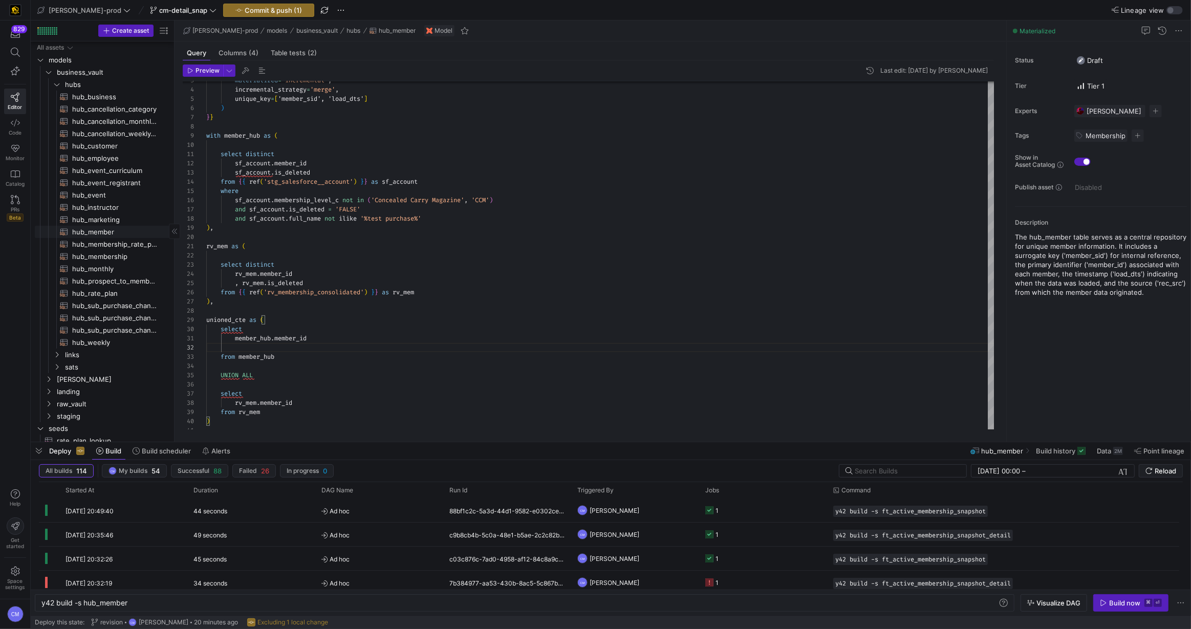
scroll to position [17, 0]
type textarea "member_hub.member_id from member_hub UNION ALL select rv_mem.member_id from rv_…"
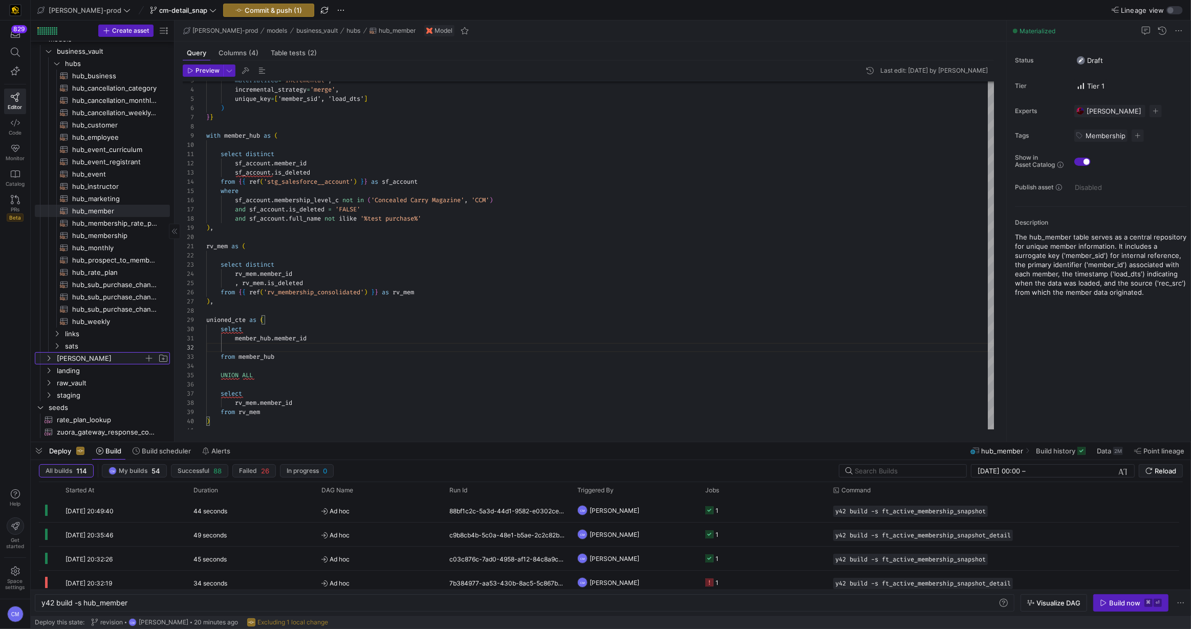
click at [104, 360] on span "[PERSON_NAME]" at bounding box center [100, 359] width 87 height 12
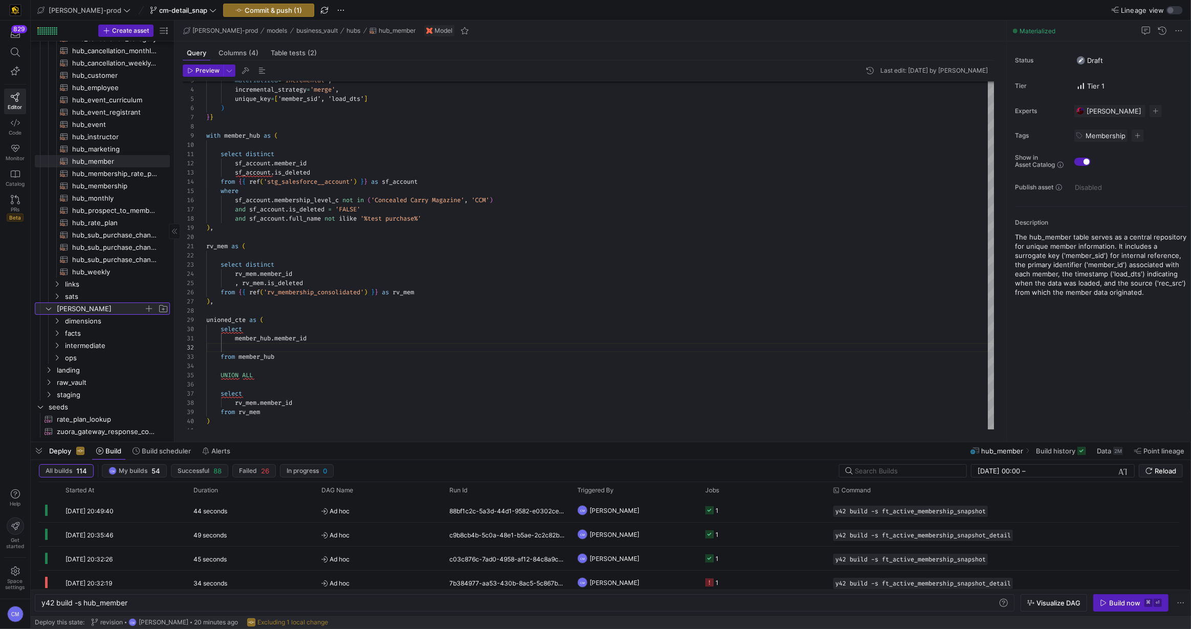
click at [90, 307] on span "[PERSON_NAME]" at bounding box center [100, 309] width 87 height 12
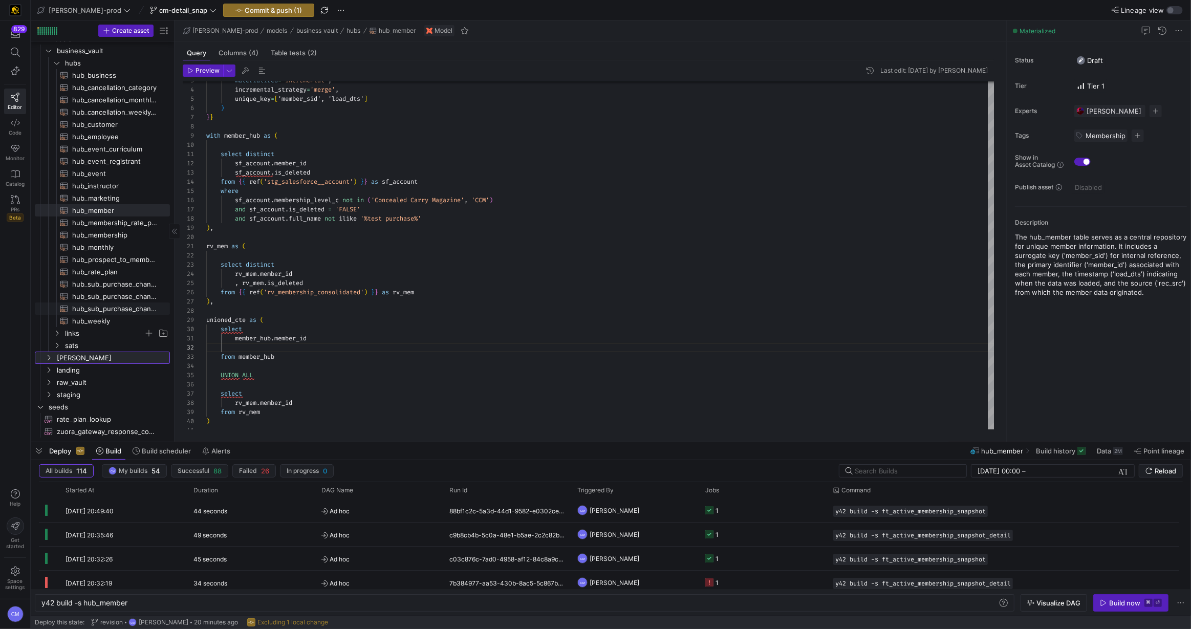
scroll to position [17, 0]
click at [85, 379] on span "raw_vault" at bounding box center [100, 383] width 87 height 12
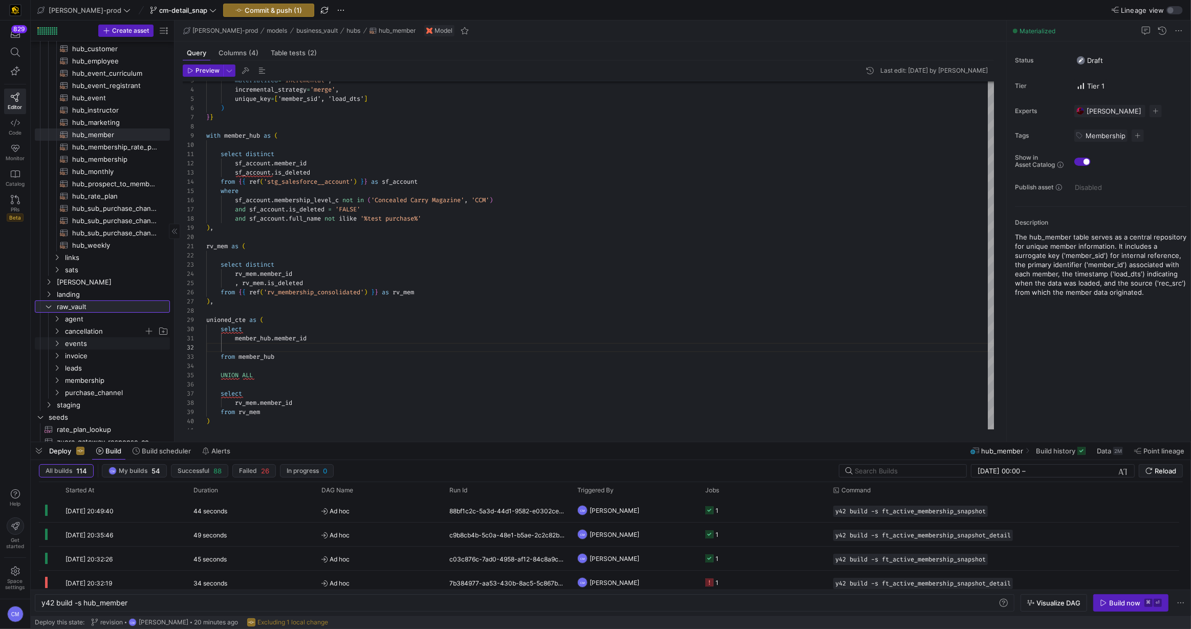
scroll to position [103, 0]
click at [121, 367] on span "membership" at bounding box center [104, 371] width 79 height 12
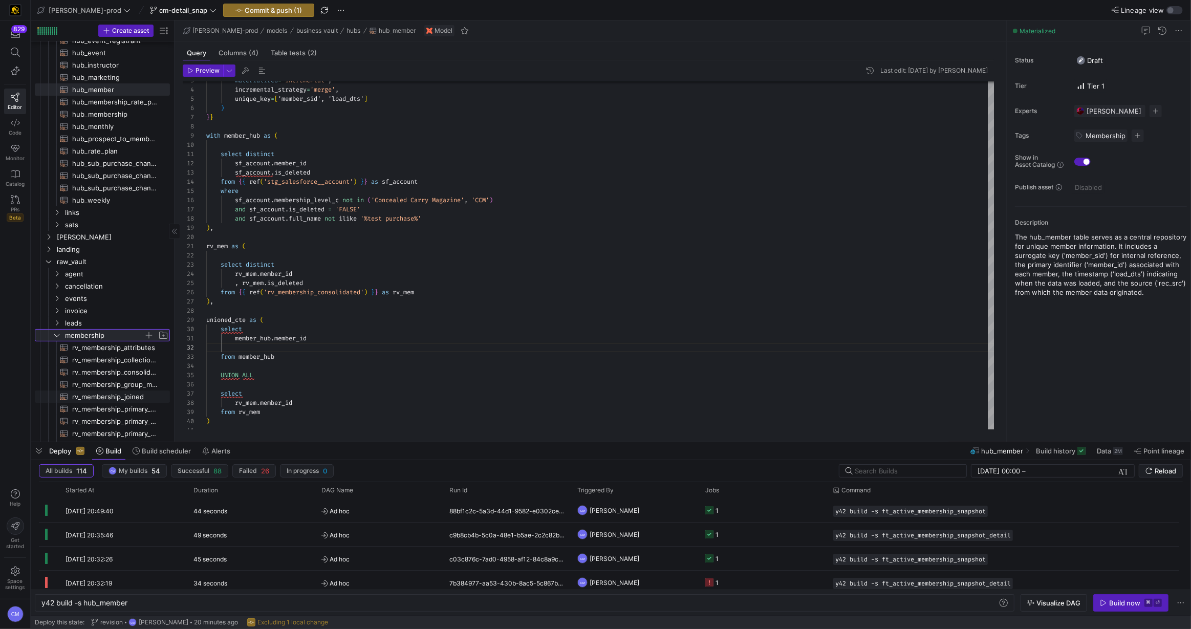
scroll to position [0, 0]
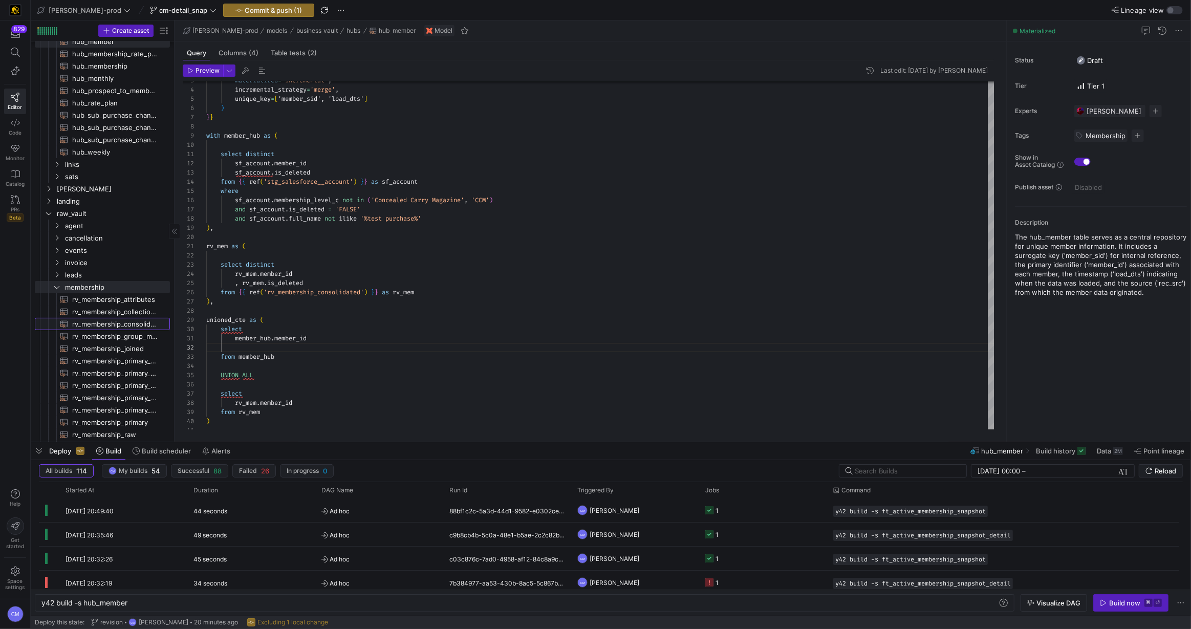
click at [122, 322] on span "rv_membership_consolidated​​​​​​​​​​" at bounding box center [115, 324] width 86 height 12
type textarea "y42 build -s rv_membership_consolidated"
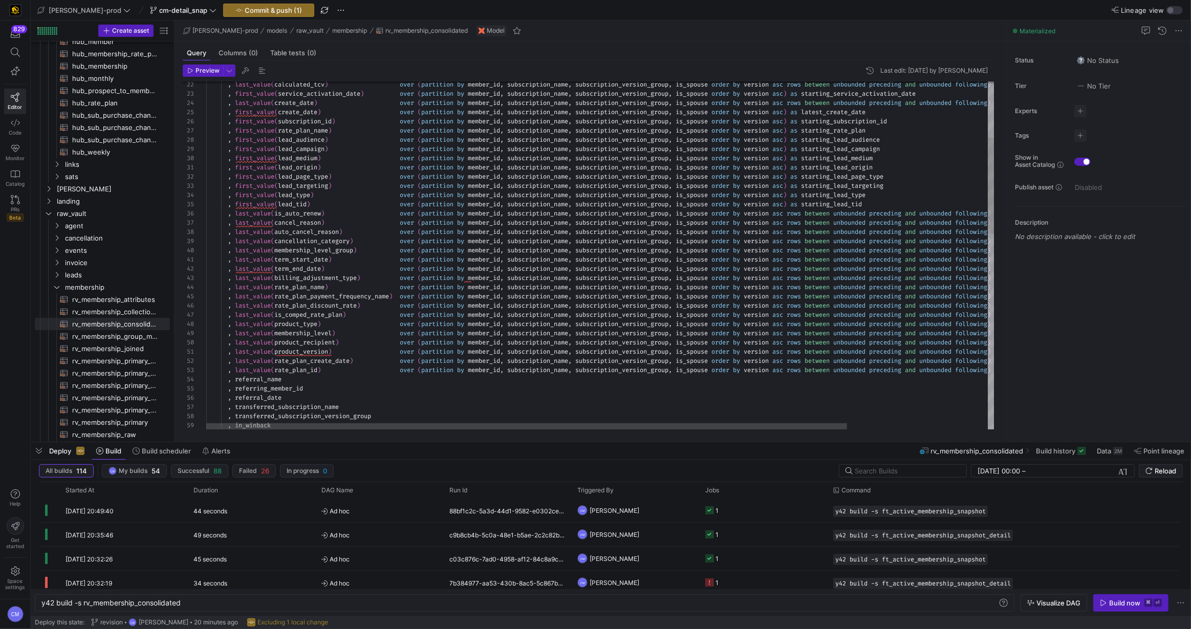
click at [343, 348] on div ", last_value ( calculated_tcv ) over ( partition by member_id , subscription_na…" at bounding box center [686, 507] width 961 height 1258
type textarea ", last_value(product_version) over (partition by member_id, subscription_name, …"
type textarea "i"
type textarea ", last_value(product_version) over (partition by member_id, subscription_name, …"
type textarea "is"
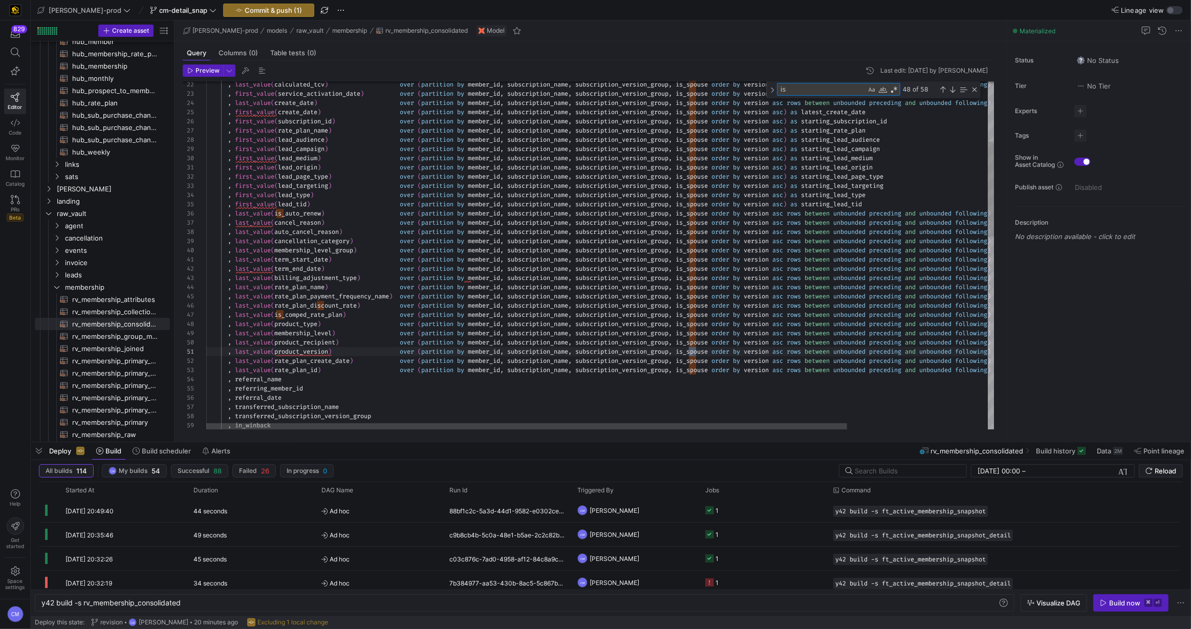
type textarea ", last_value(product_version) over (partition by member_id, subscription_name, …"
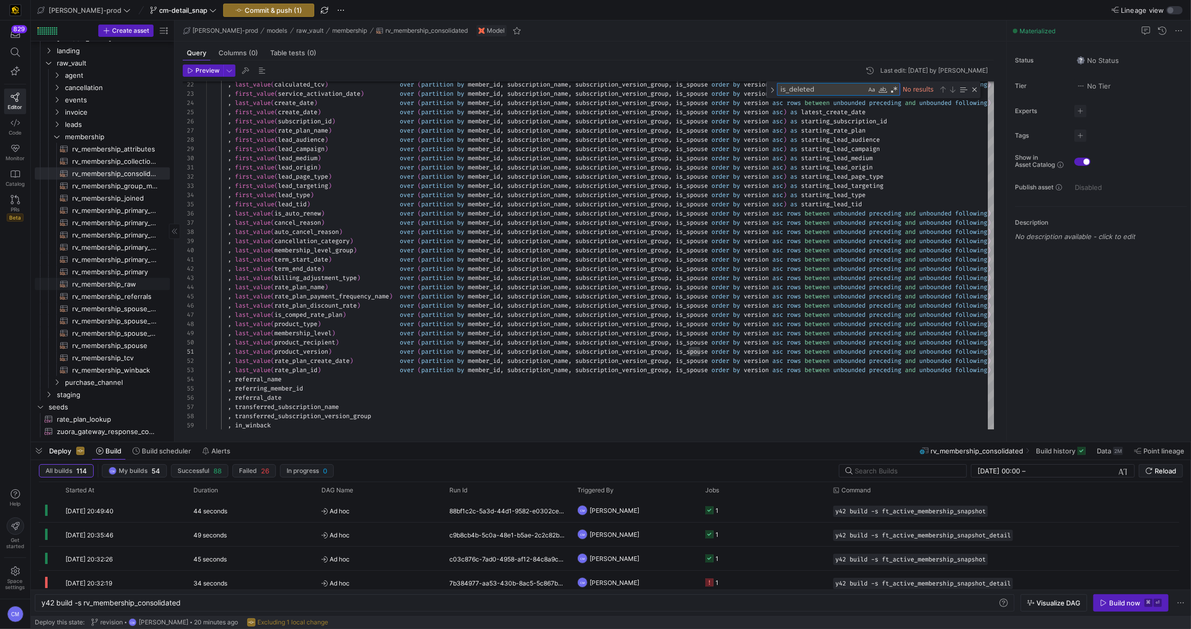
type textarea "is_deleted"
click at [134, 288] on span "rv_membership_raw​​​​​​​​​​" at bounding box center [115, 285] width 86 height 12
type textarea "y42 build -s rv_membership_raw"
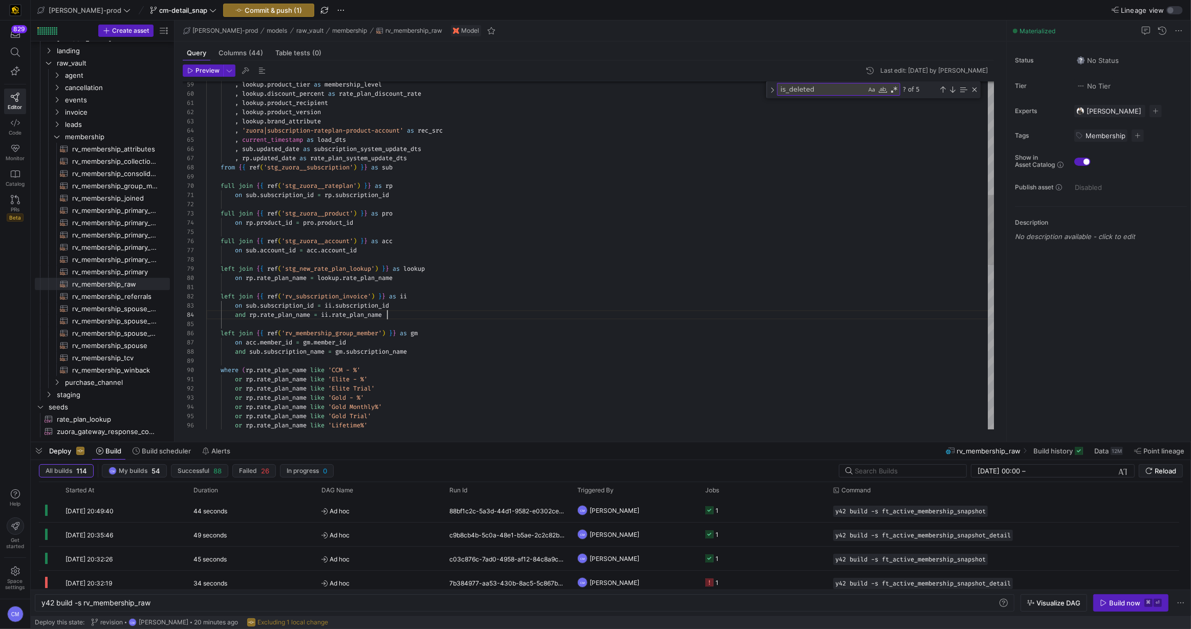
click at [514, 318] on div "from { { ref ( 'stg_zuora__subscription' ) } } as sub full join { { ref ( 'stg_…" at bounding box center [600, 380] width 789 height 1721
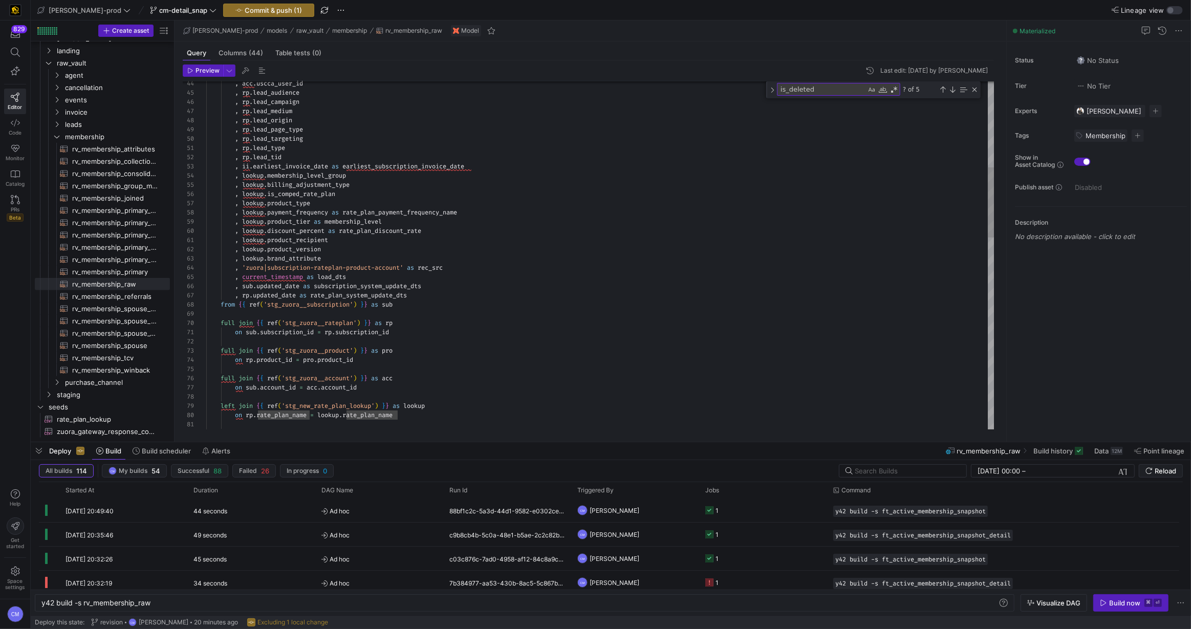
type textarea ", lookup.product_recipient , lookup.product_version , lookup.brand_attribute , …"
click at [479, 305] on div "from { { ref ( 'stg_zuora__subscription' ) } } as sub full join { { ref ( 'stg_…" at bounding box center [600, 517] width 789 height 1721
type textarea "i"
type textarea "or rp.rate_plan_name like 'Platinum 15.0 Cabelas%') and not (rp.rate_plan_name …"
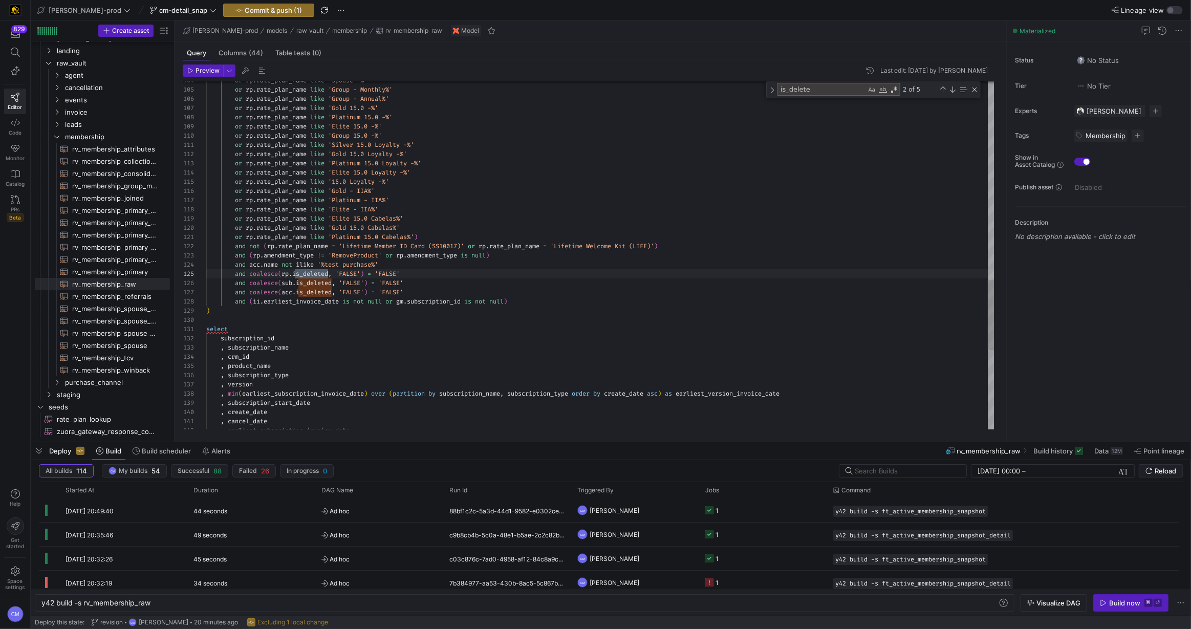
type textarea "is_deleted"
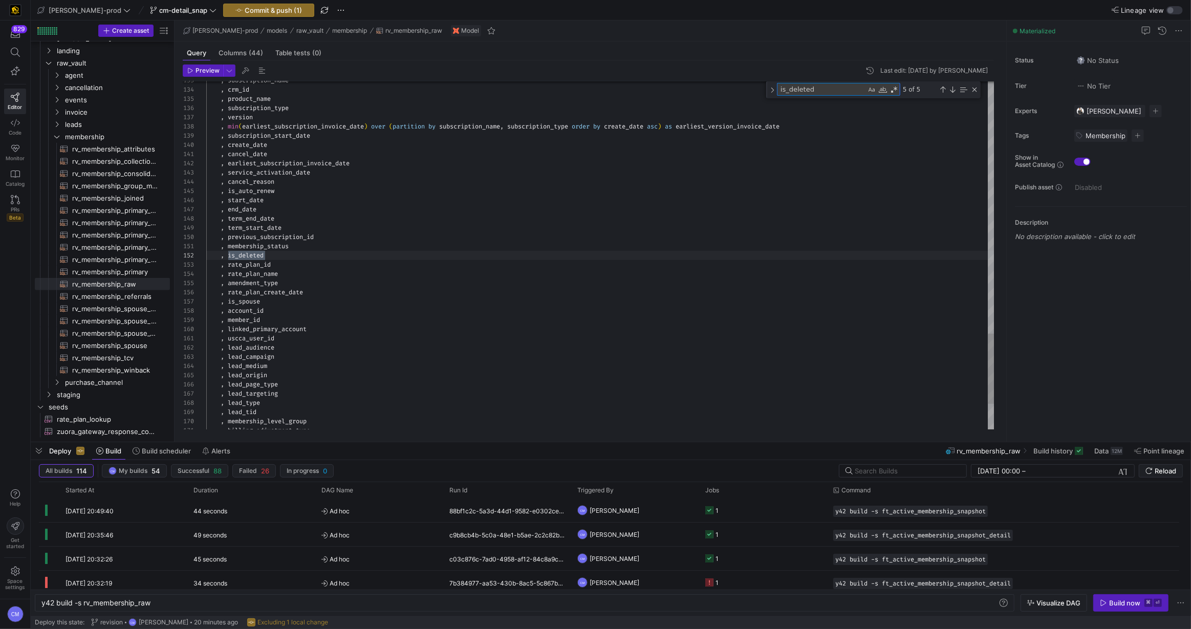
type textarea ", sub.version , sub.service_activation_date , sub.create_date , sub.is_deleted …"
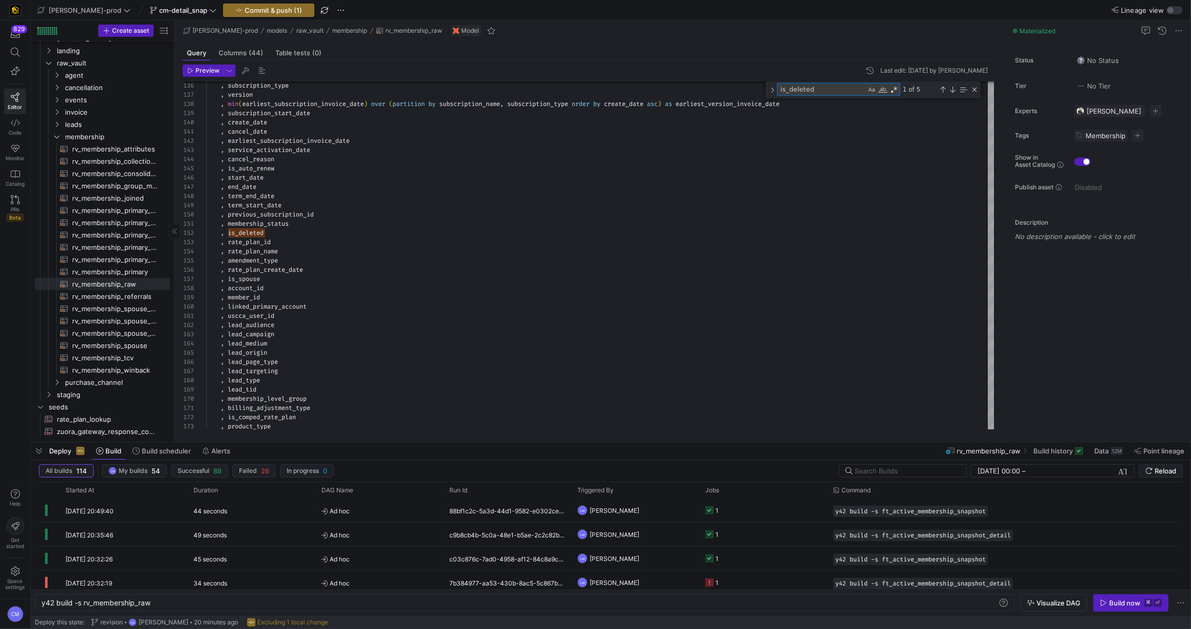
type textarea "is_deleted"
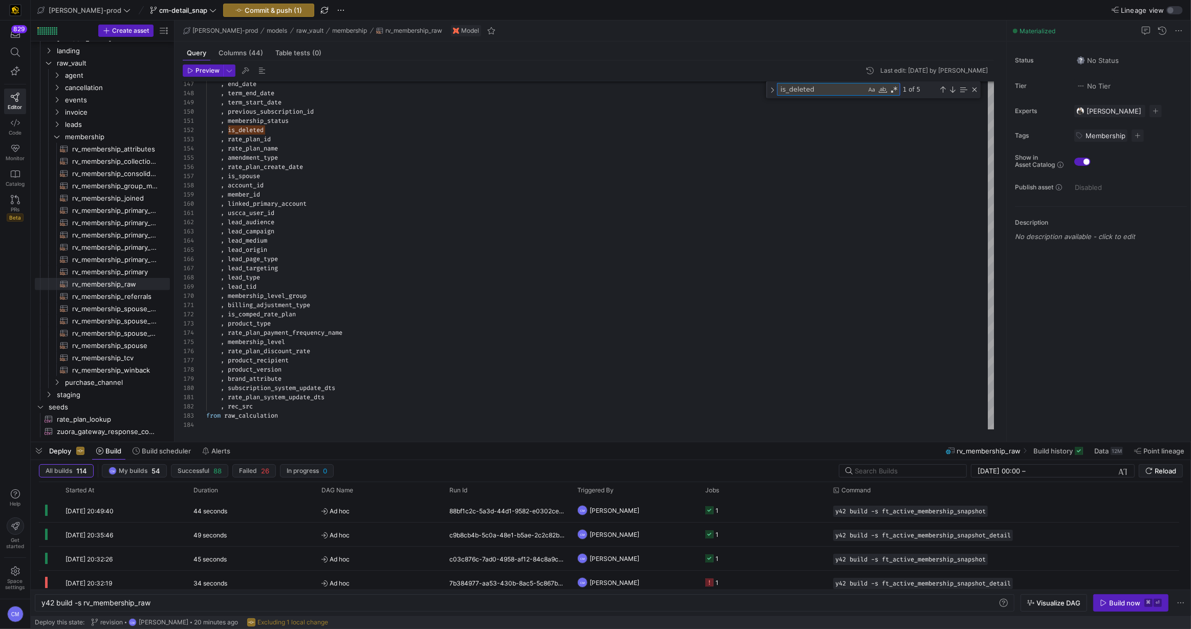
type textarea ", membership_status , is_deleted , rate_plan_id , rate_plan_name , amendment_ty…"
click at [135, 199] on span "rv_membership_joined​​​​​​​​​​" at bounding box center [115, 199] width 86 height 12
type textarea "y42 build -s rv_membership_joined"
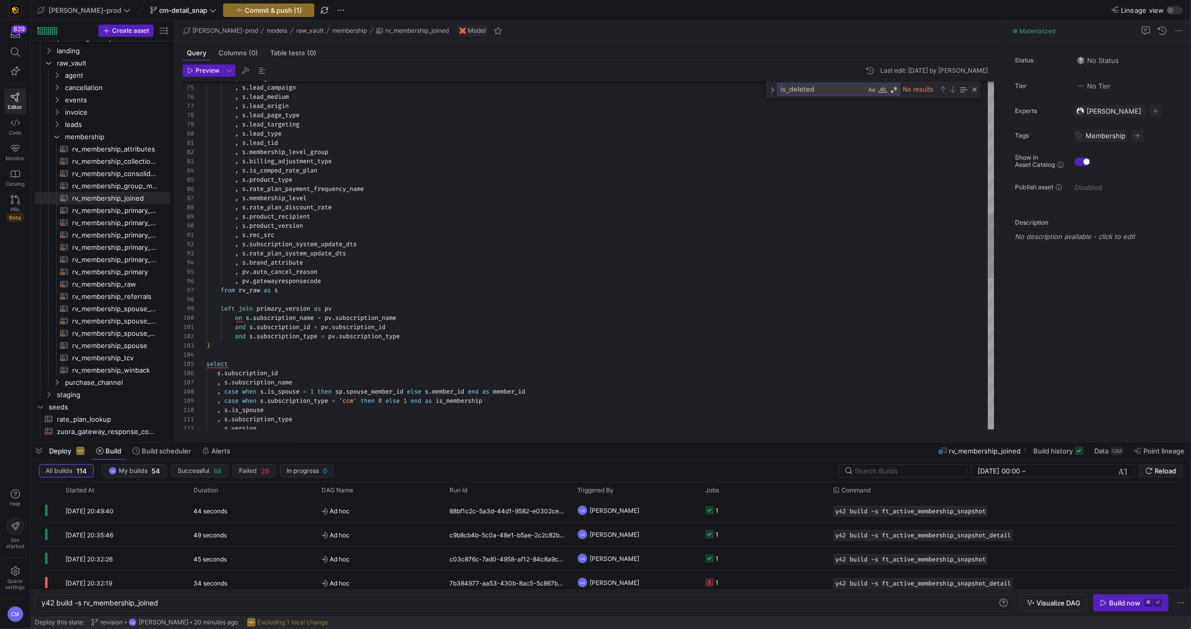
click at [345, 263] on div ", s . lead_audience , s . lead_campaign , s . lead_medium , s . lead_origin , s…" at bounding box center [600, 305] width 789 height 1859
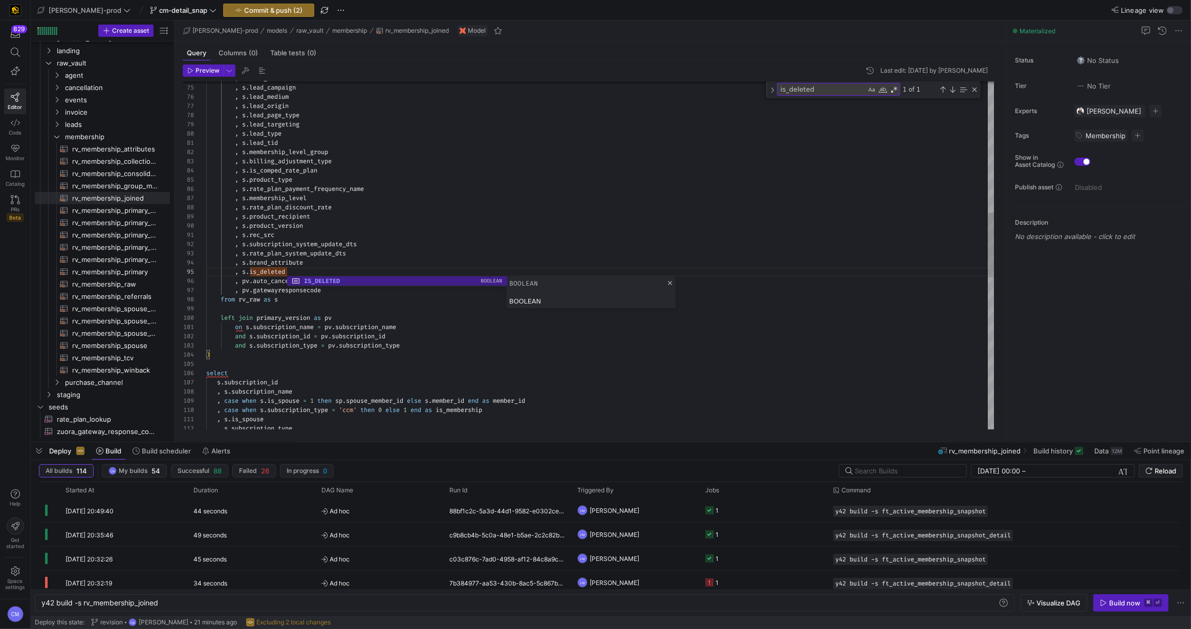
click at [389, 182] on div ", s . lead_audience , s . lead_campaign , s . lead_medium , s . lead_origin , s…" at bounding box center [600, 310] width 789 height 1868
click at [261, 267] on div ", s . lead_audience , s . lead_campaign , s . lead_medium , s . lead_origin , s…" at bounding box center [600, 310] width 789 height 1868
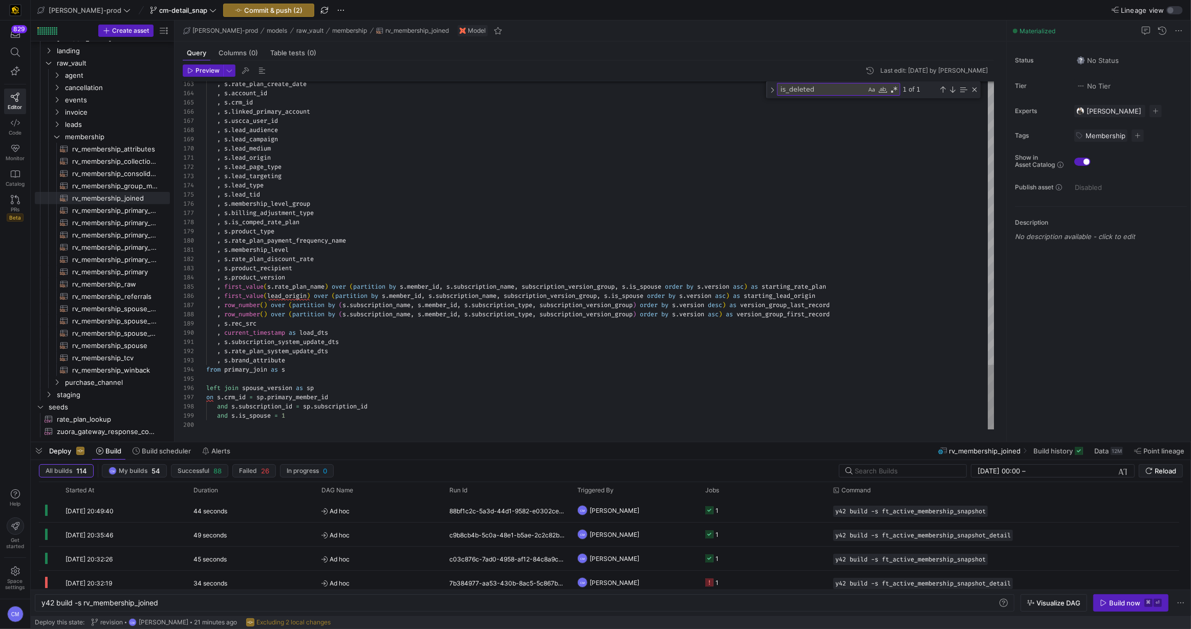
scroll to position [18, 81]
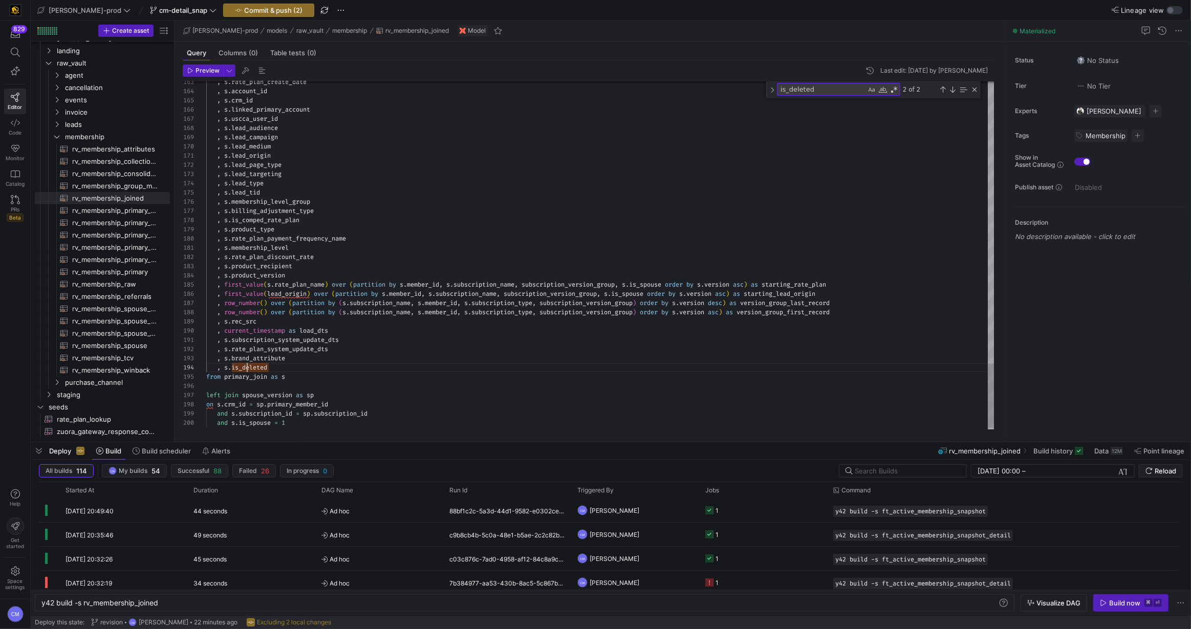
type textarea ", s.subscription_system_update_dts , s.rate_plan_system_update_dts , s.brand_at…"
click at [134, 153] on span "rv_membership_attributes​​​​​​​​​​" at bounding box center [115, 149] width 86 height 12
type textarea "y42 build -s rv_membership_attributes"
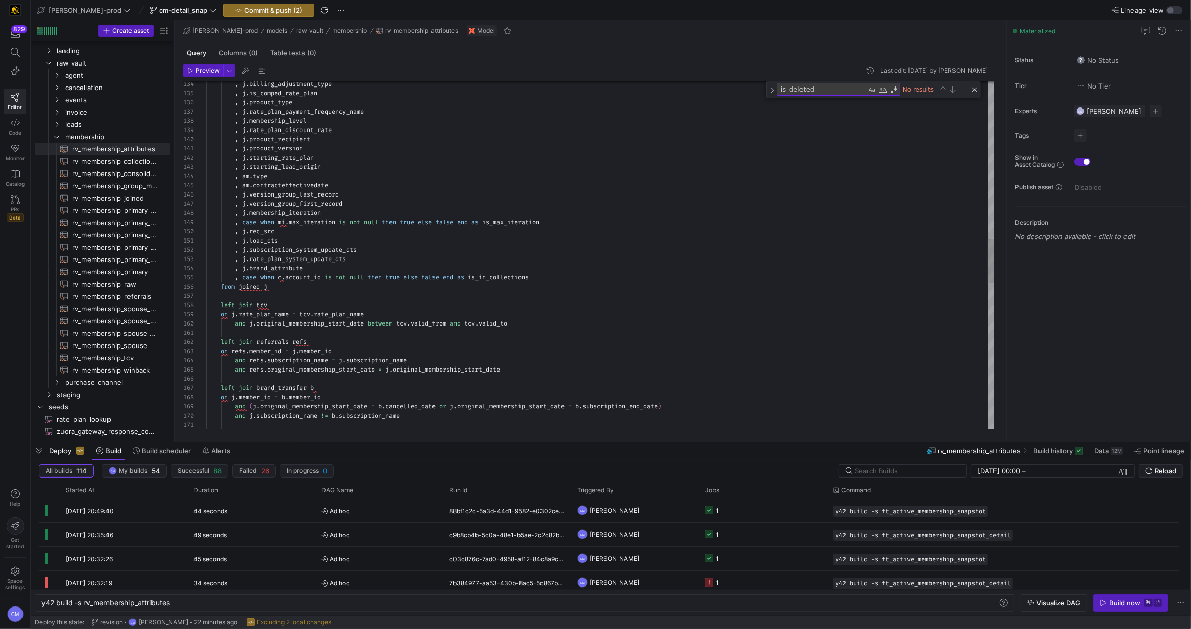
click at [362, 268] on div ", j . brand_attribute" at bounding box center [600, 268] width 789 height 9
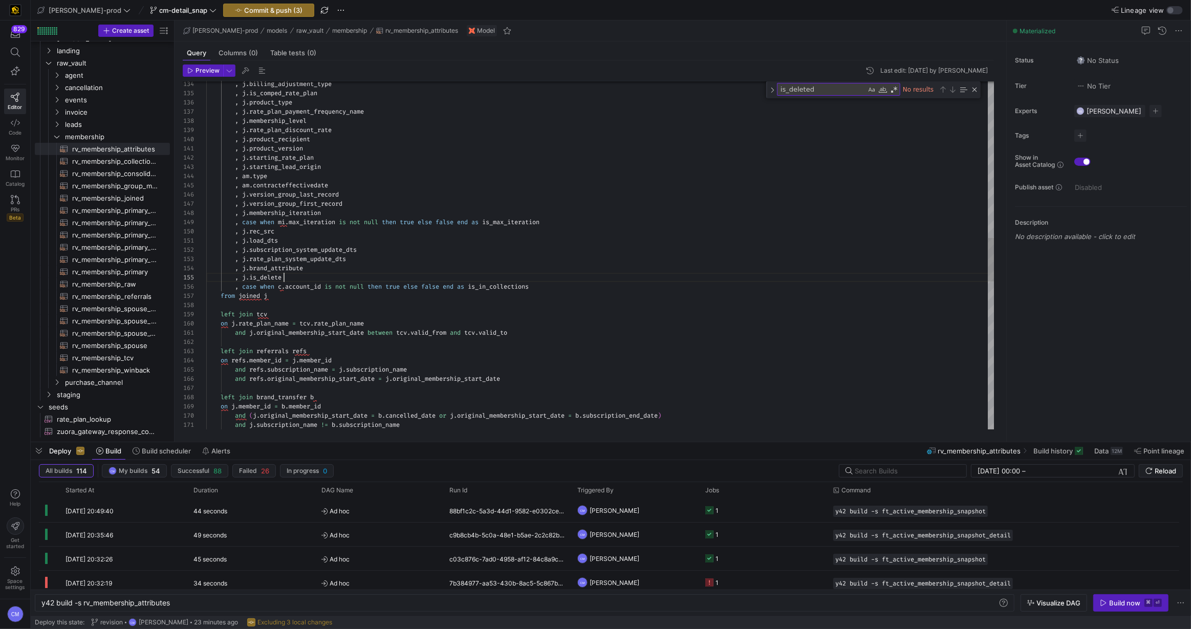
scroll to position [36, 81]
click at [280, 275] on div ", j . billing_adjustment_type , j . is_comped_rate_plan , j . product_type , j …" at bounding box center [600, 219] width 789 height 2781
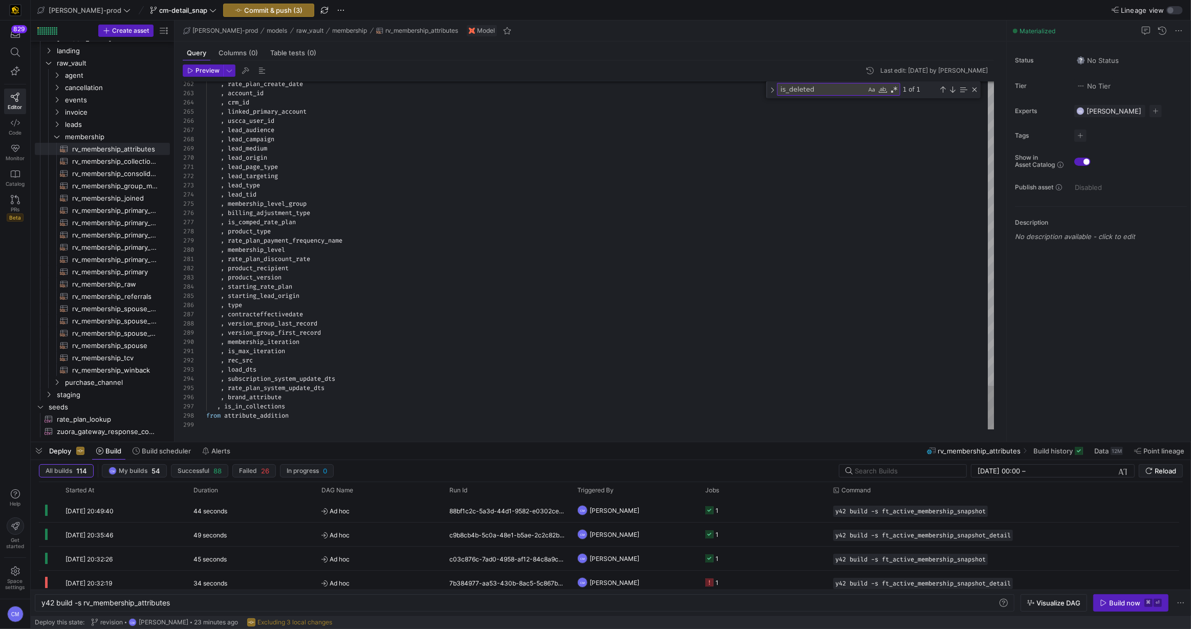
type textarea ", is_max_iteration , rec_src , load_dts , subscription_system_update_dts , rate…"
click at [140, 174] on span "rv_membership_consolidated​​​​​​​​​​" at bounding box center [115, 174] width 86 height 12
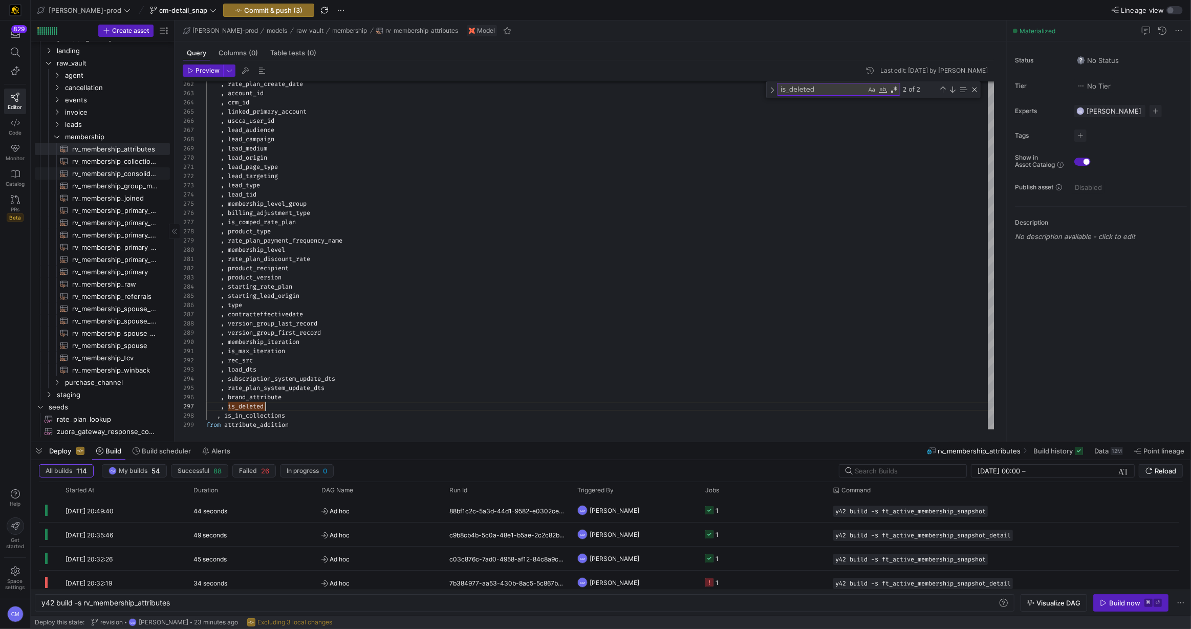
type textarea "y42 build -s rv_membership_consolidated"
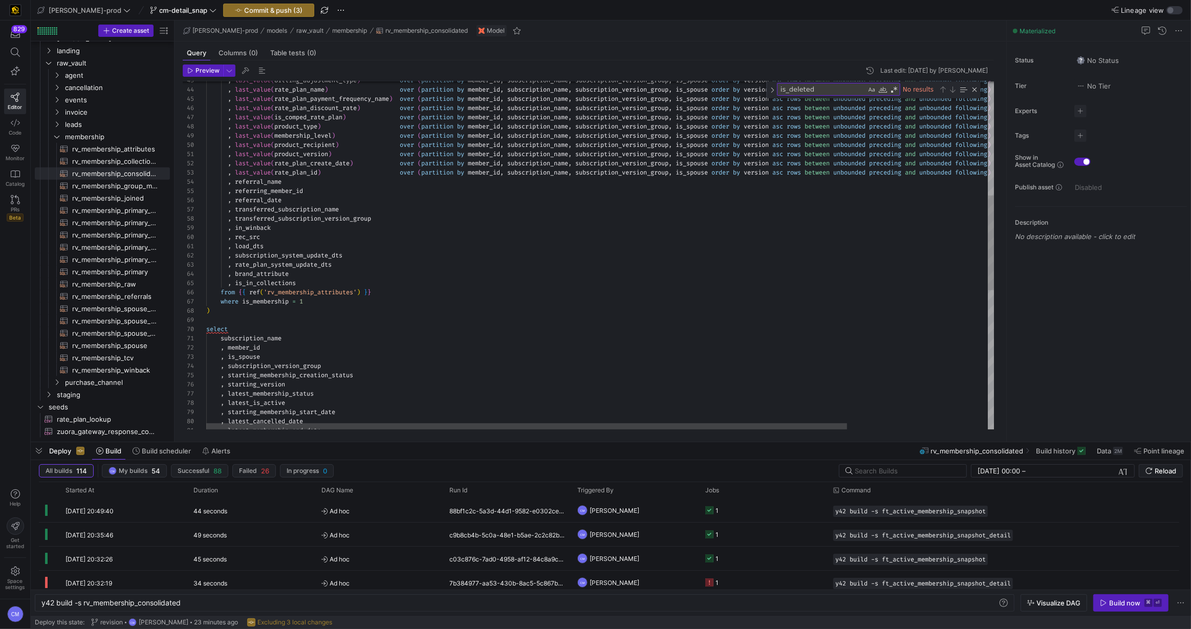
click at [314, 273] on div ", last_value ( billing_adjustment_type ) over ( partition by member_id , subscr…" at bounding box center [686, 301] width 961 height 1275
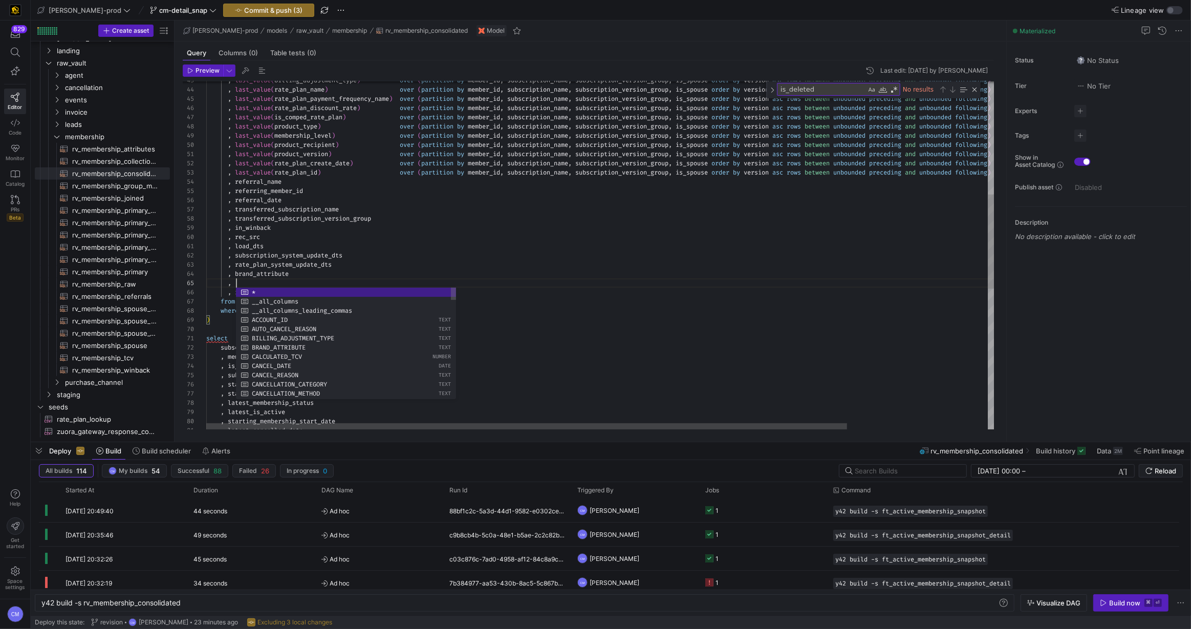
scroll to position [36, 67]
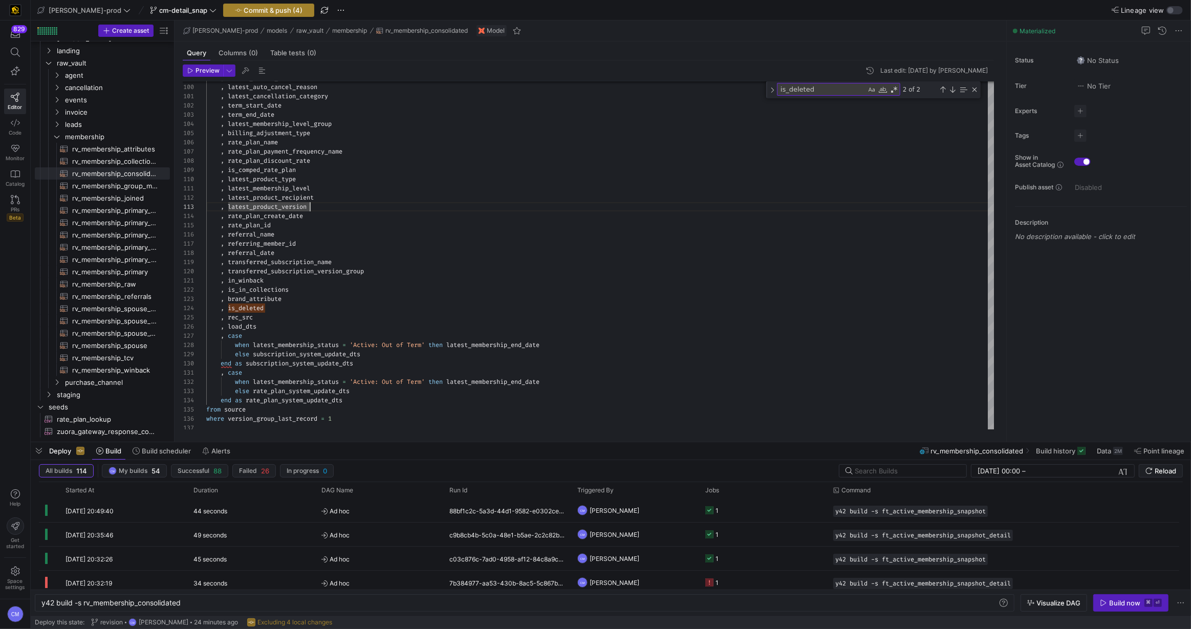
type textarea ", latest_membership_level , latest_product_recipient , latest_product_version ,…"
click at [272, 7] on span "Commit & push (4)" at bounding box center [273, 10] width 59 height 8
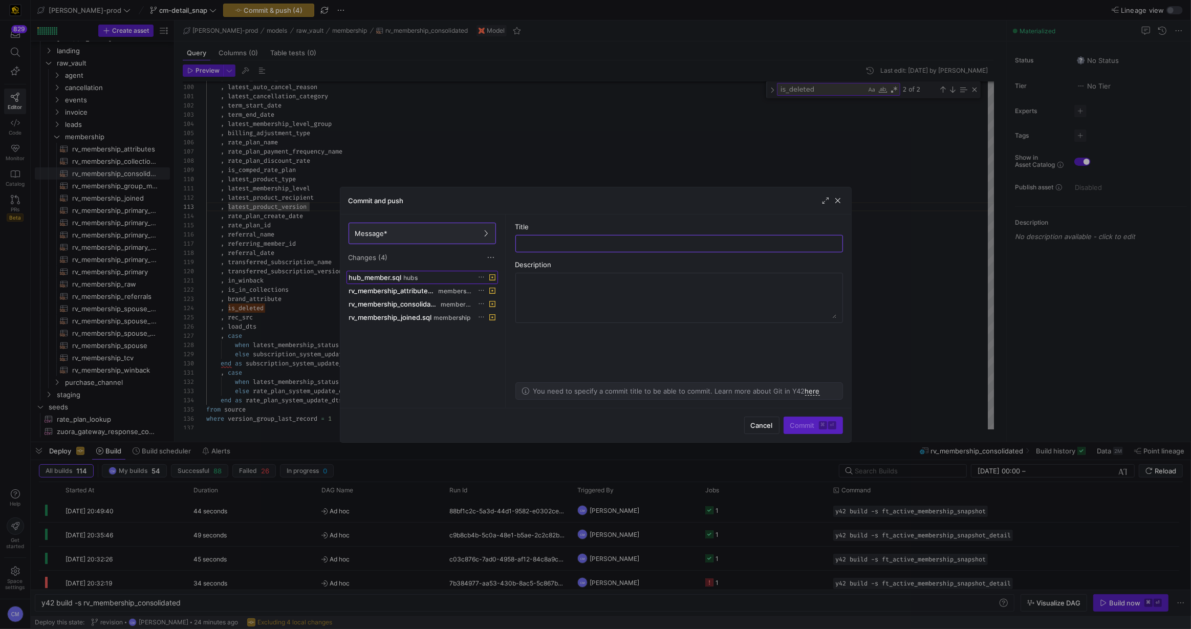
click at [413, 277] on span "hubs" at bounding box center [411, 277] width 14 height 7
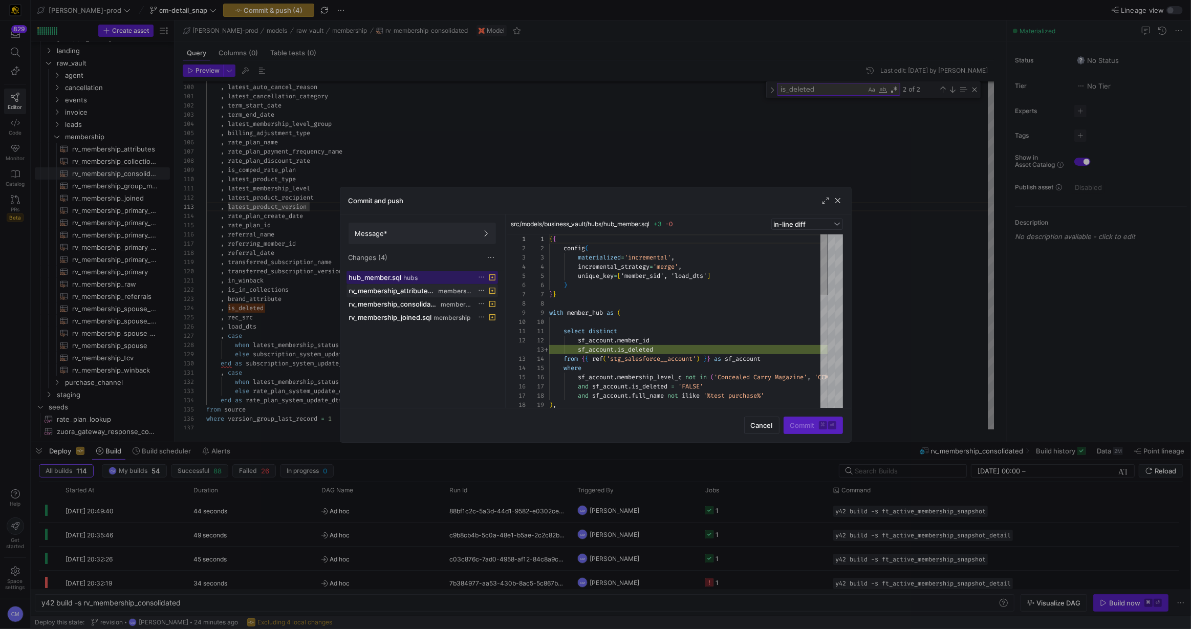
scroll to position [92, 0]
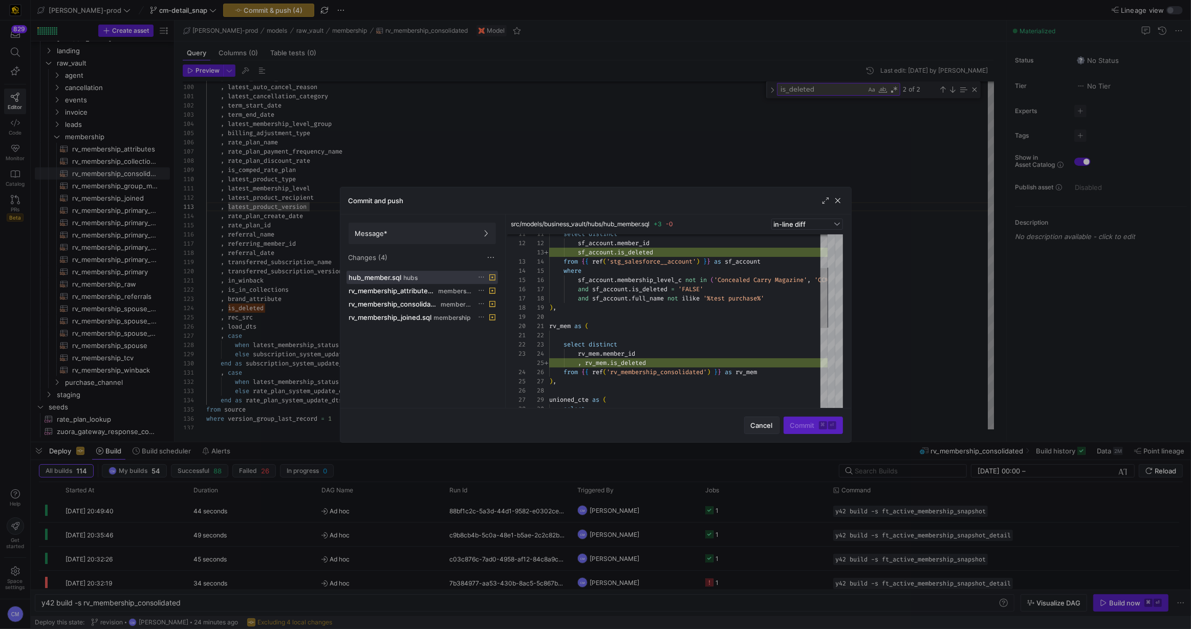
click at [765, 429] on span "Cancel" at bounding box center [762, 425] width 22 height 8
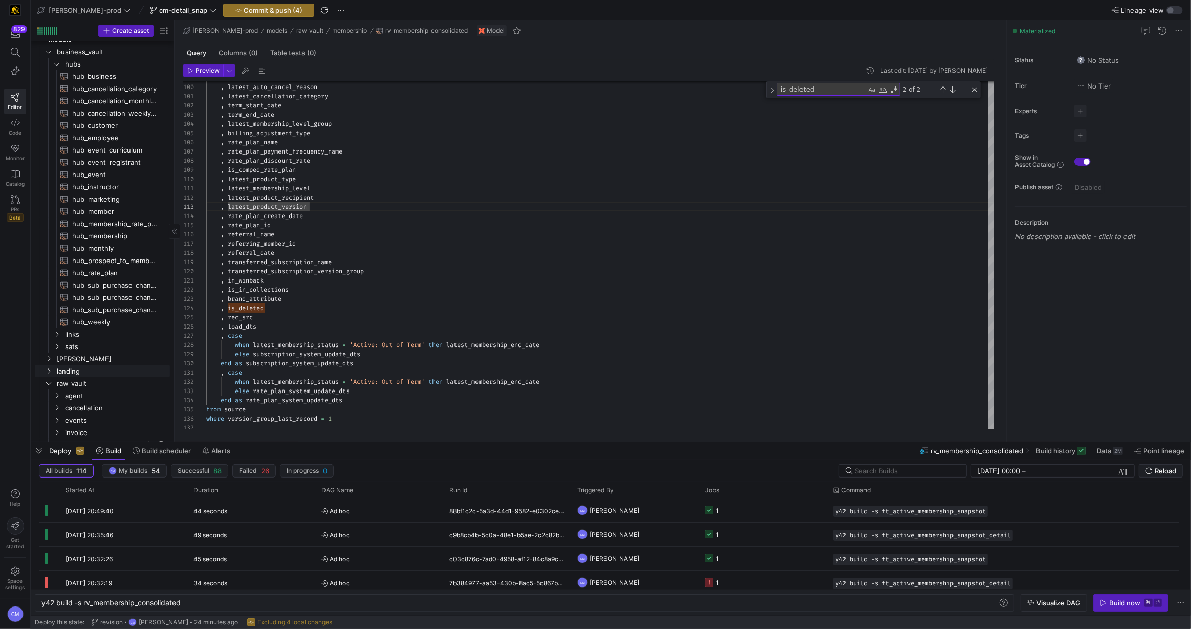
scroll to position [0, 0]
click at [112, 231] on span "hub_member​​​​​​​​​​" at bounding box center [115, 232] width 86 height 12
type textarea "y42 build -s hub_member"
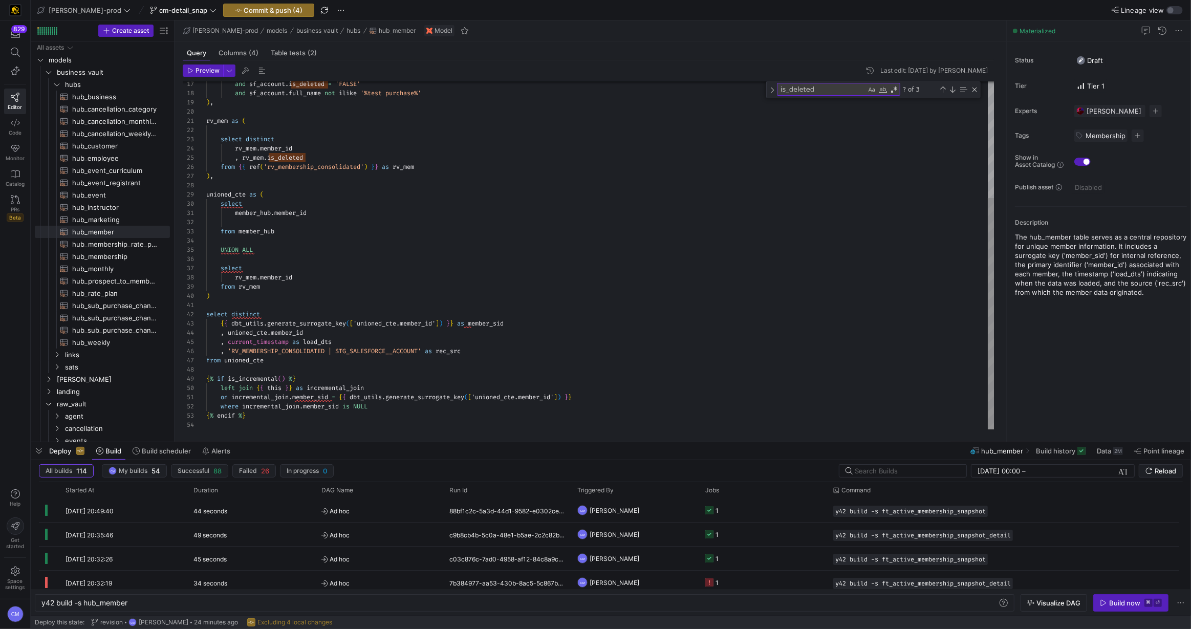
scroll to position [9, 30]
click at [281, 220] on div "and sf_account . is_deleted = 'FALSE' and sf_account . full_name not ilike '%te…" at bounding box center [600, 168] width 789 height 523
click at [290, 221] on div "and sf_account . is_deleted = 'FALSE' and sf_account . full_name not ilike '%te…" at bounding box center [600, 168] width 789 height 523
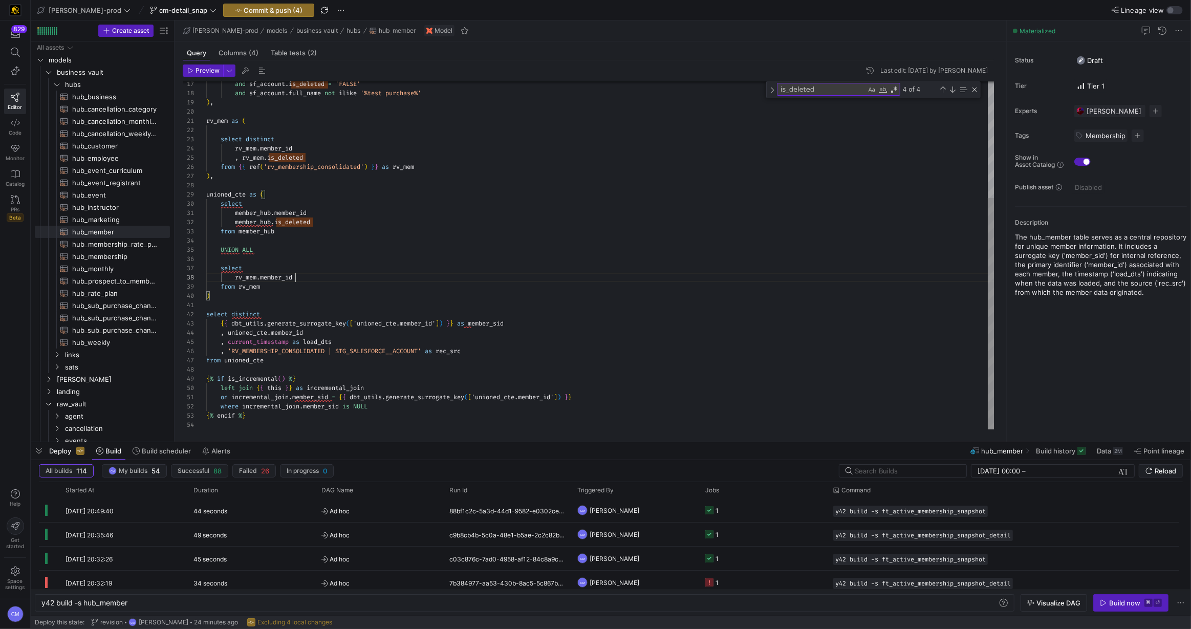
scroll to position [65, 88]
click at [313, 275] on div "and sf_account . is_deleted = 'FALSE' and sf_account . full_name not ilike '%te…" at bounding box center [600, 168] width 789 height 523
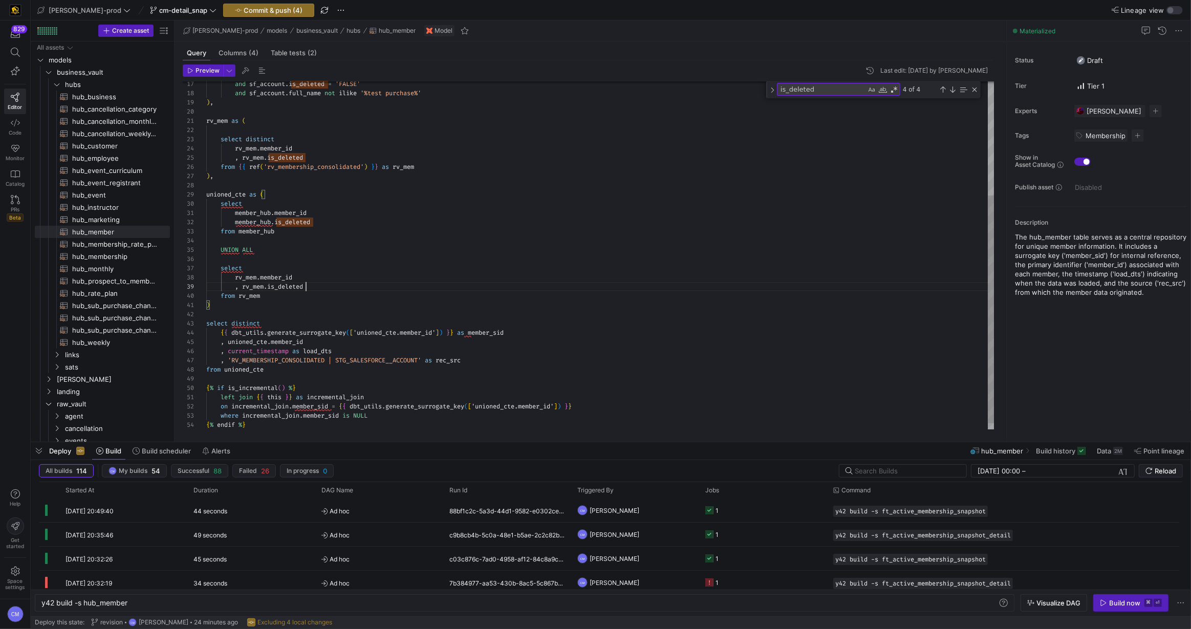
scroll to position [73, 99]
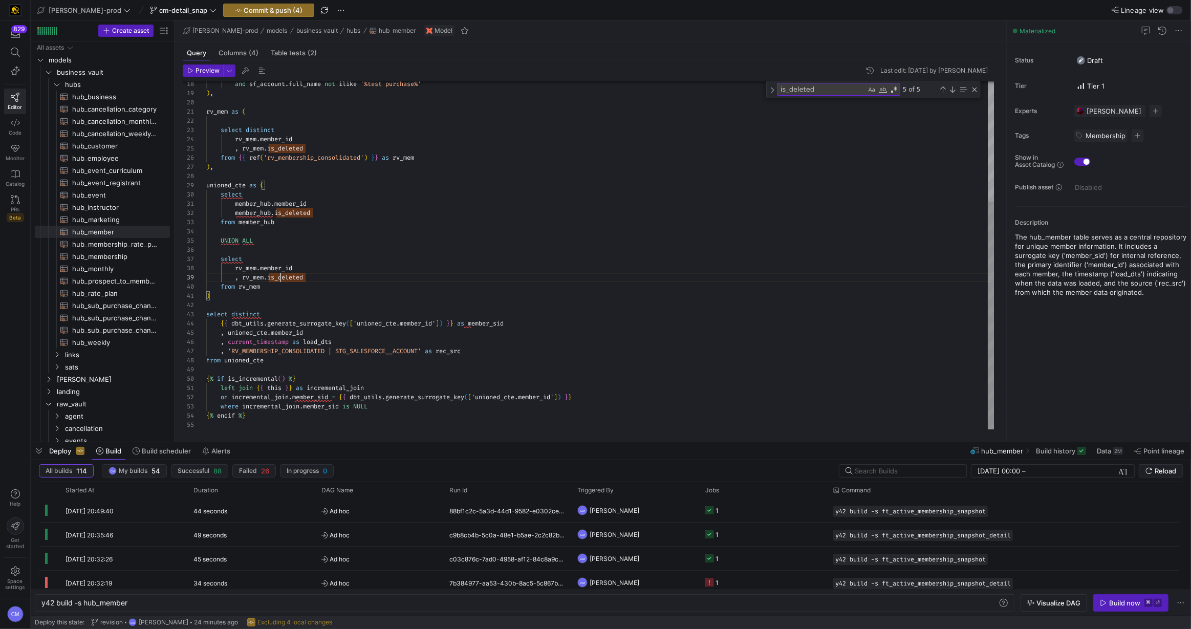
click at [281, 276] on div "and sf_account . full_name not ilike '%test purchase%' ) , rv_mem as ( select d…" at bounding box center [600, 164] width 789 height 532
click at [325, 328] on div "and sf_account . full_name not ilike '%test purchase%' ) , rv_mem as ( select d…" at bounding box center [600, 164] width 789 height 532
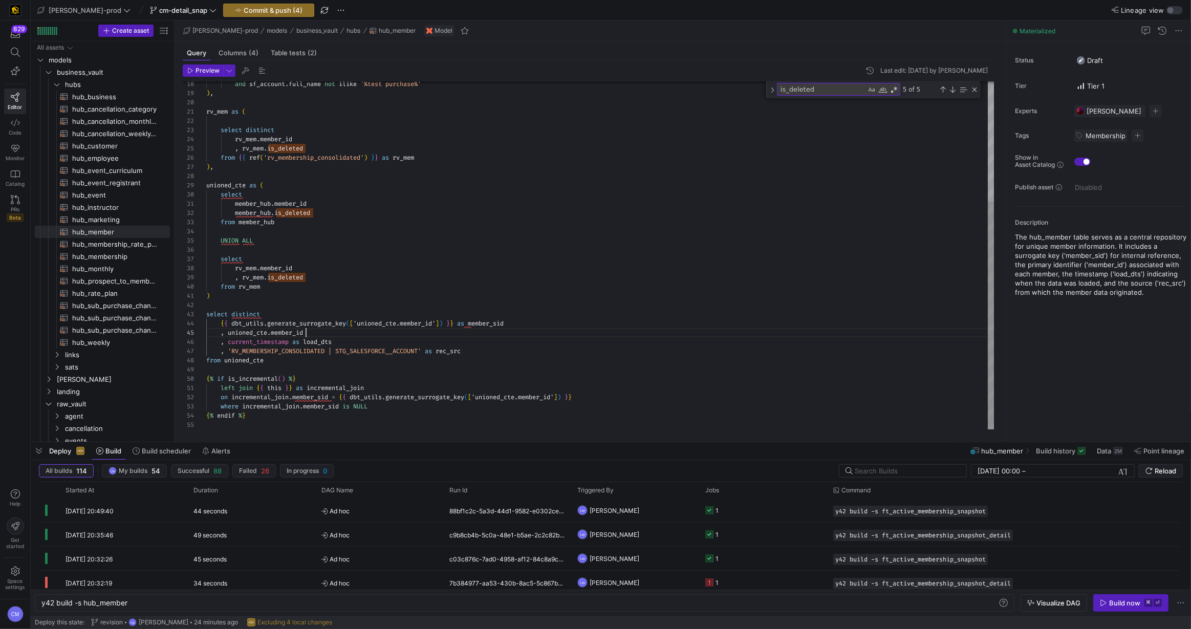
click at [316, 329] on div "and sf_account . full_name not ilike '%test purchase%' ) , rv_mem as ( select d…" at bounding box center [600, 164] width 789 height 532
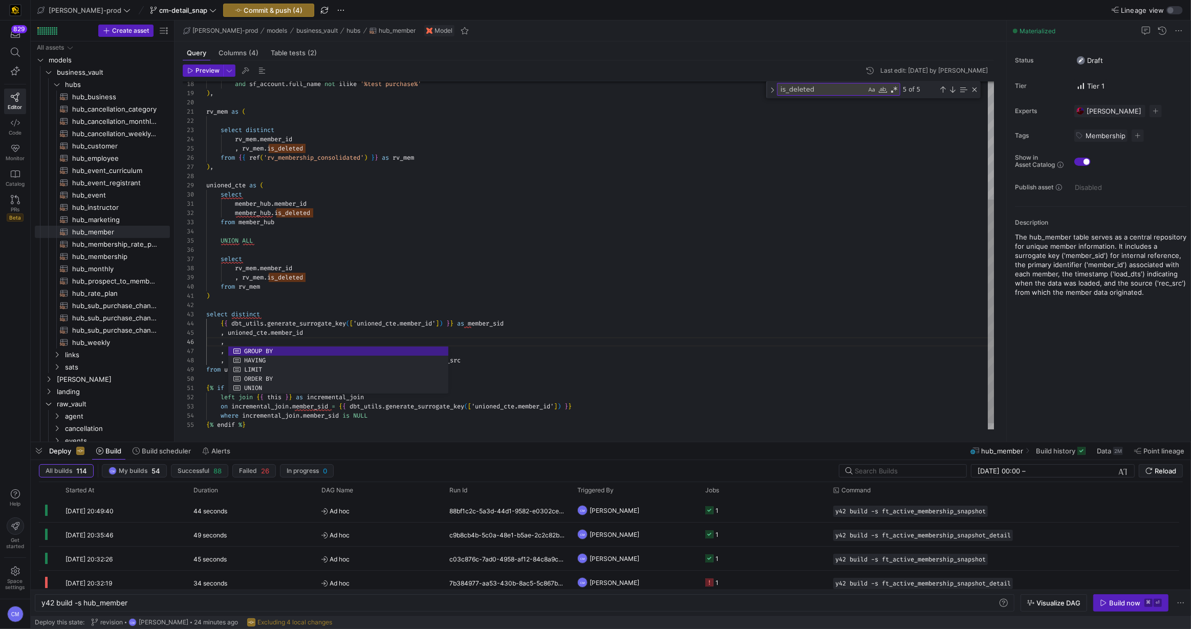
scroll to position [9, 0]
click at [365, 303] on div "and sf_account . full_name not ilike '%test purchase%' ) , rv_mem as ( select d…" at bounding box center [600, 168] width 789 height 541
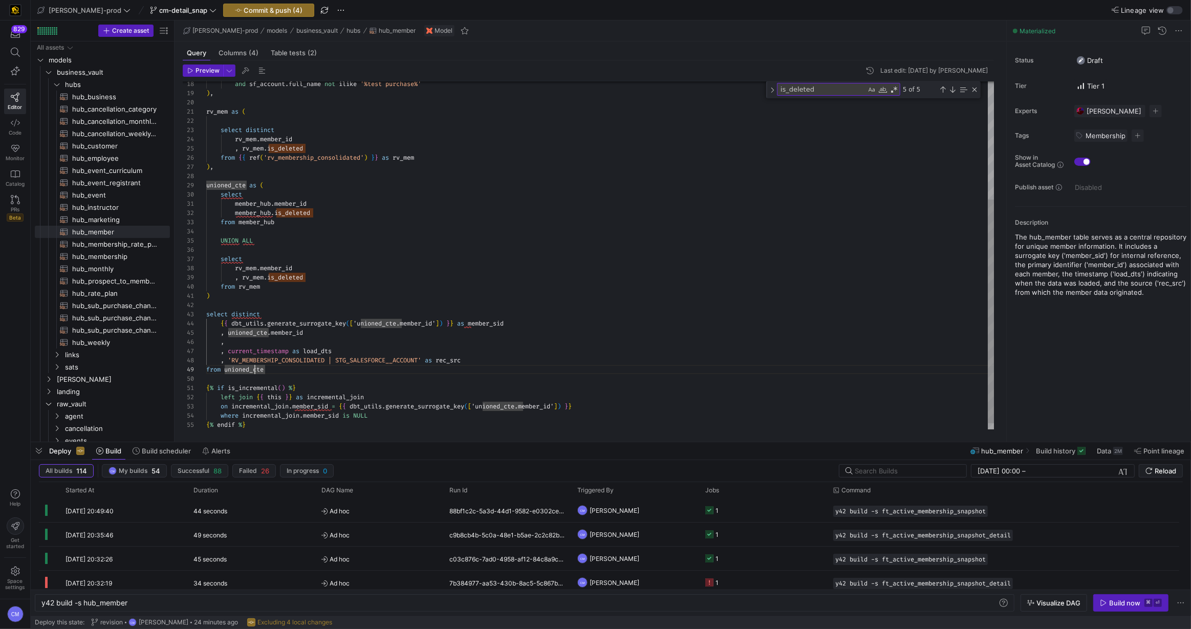
click at [255, 369] on div "and sf_account . full_name not ilike '%test purchase%' ) , rv_mem as ( select d…" at bounding box center [600, 168] width 789 height 541
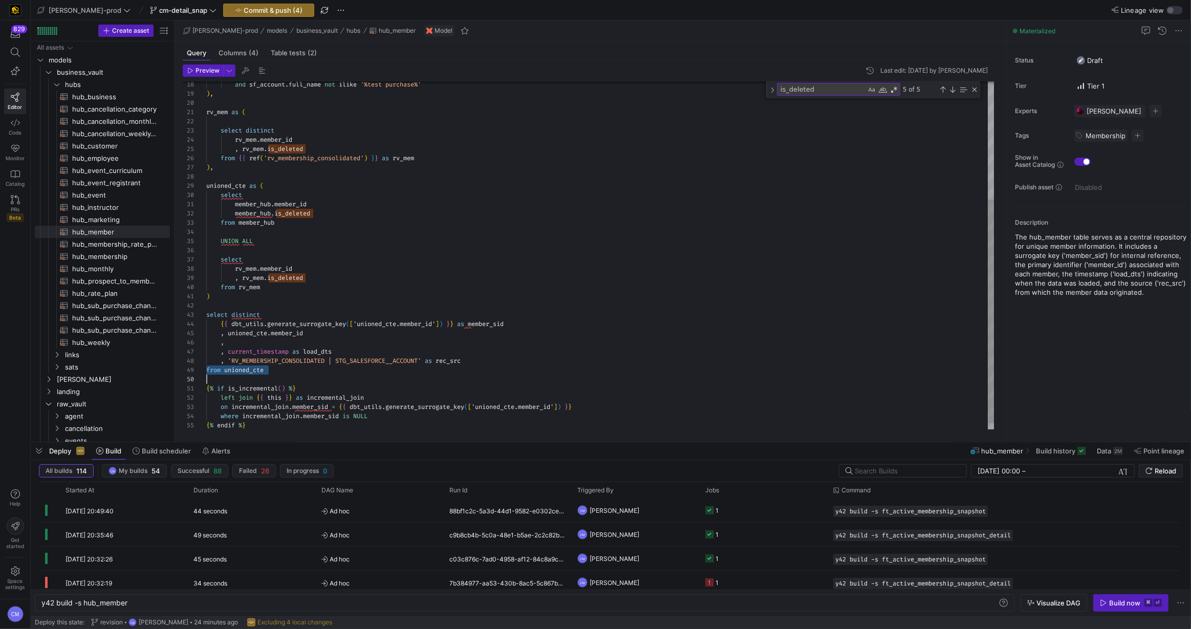
scroll to position [73, 0]
click at [249, 373] on div "and sf_account . full_name not ilike '%test purchase%' ) , rv_mem as ( select d…" at bounding box center [600, 168] width 789 height 541
click at [241, 343] on div "and sf_account . full_name not ilike '%test purchase%' ) , rv_mem as ( select d…" at bounding box center [600, 168] width 789 height 541
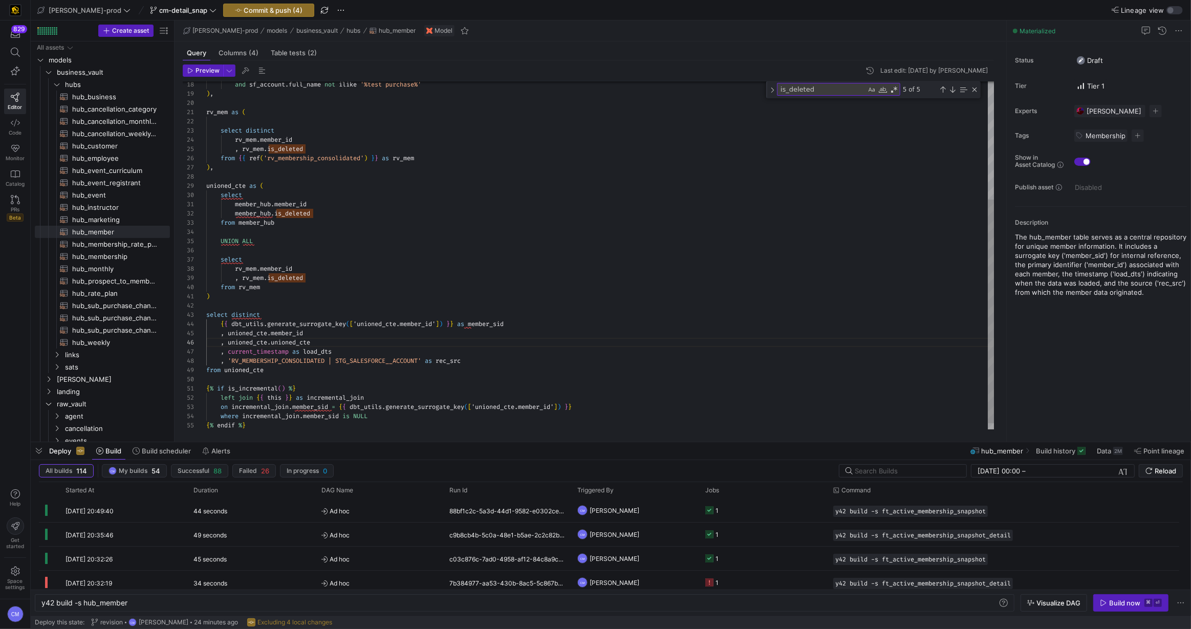
click at [297, 339] on div "and sf_account . full_name not ilike '%test purchase%' ) , rv_mem as ( select d…" at bounding box center [600, 168] width 789 height 541
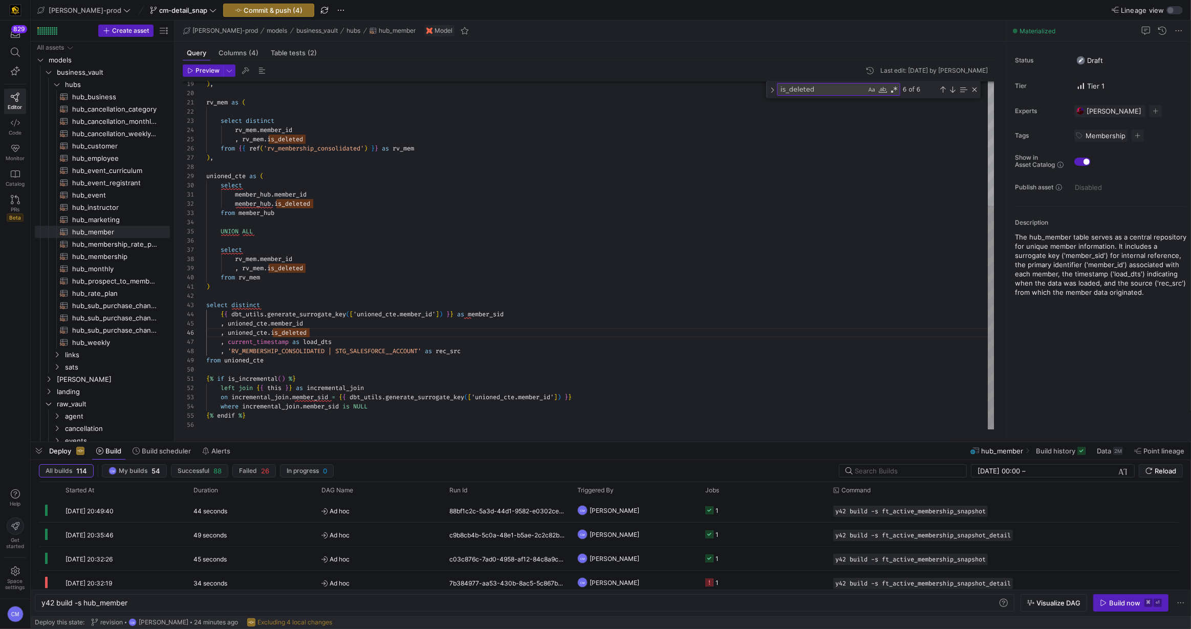
click at [304, 332] on div ") , rv_mem as ( select distinct rv_mem . member_id , rv_mem . is_deleted from {…" at bounding box center [600, 158] width 789 height 541
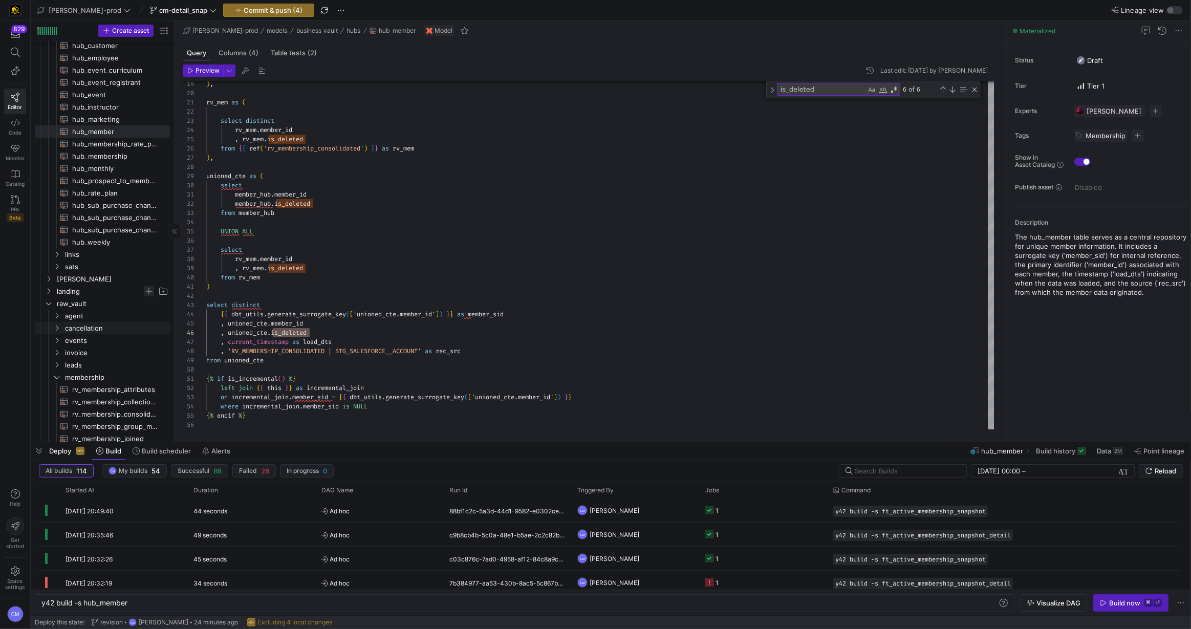
scroll to position [114, 0]
type textarea ") select distinct {{ dbt_utils.generate_surrogate_key(['unioned_cte.member_id']…"
click at [104, 250] on span "sats" at bounding box center [104, 254] width 79 height 12
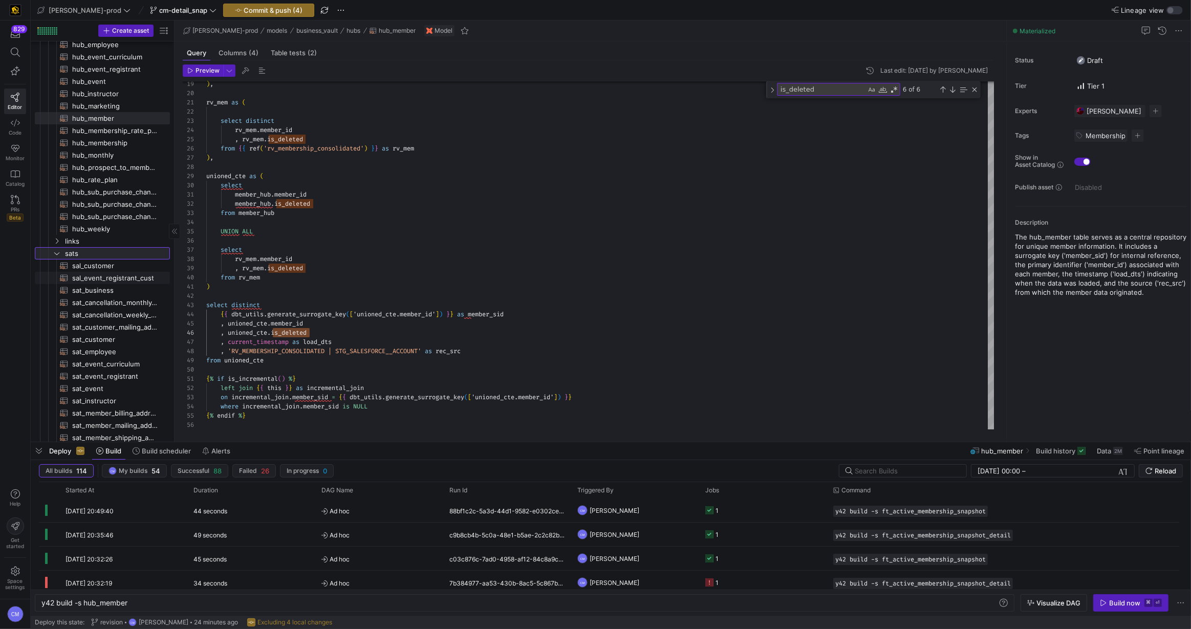
scroll to position [207, 0]
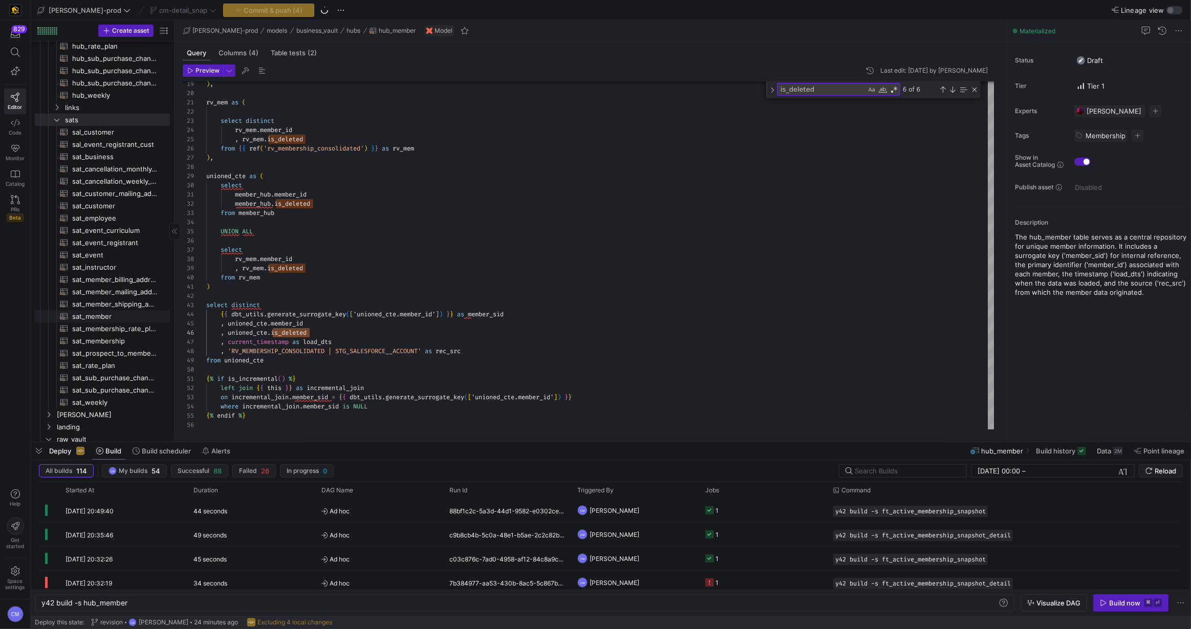
click at [123, 315] on span "sat_member​​​​​​​​​​" at bounding box center [115, 317] width 86 height 12
type textarea "y42 build -s sat_member"
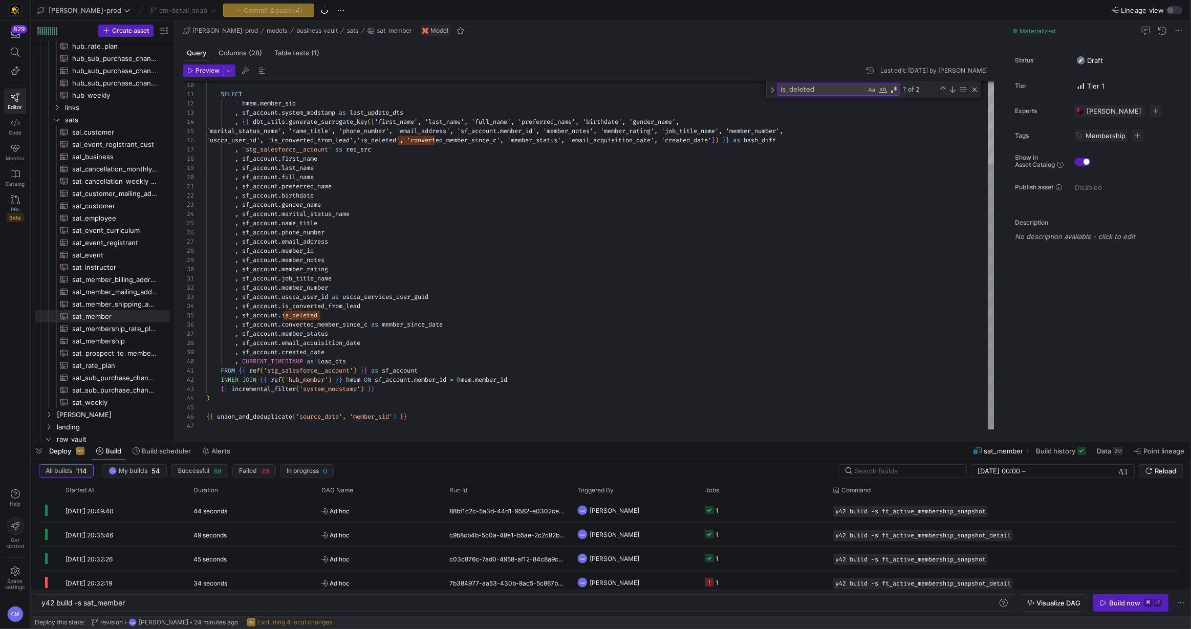
type textarea ", sf_account.job_title_name , sf_account.member_number , sf_account.uscca_user_…"
click at [297, 314] on div "SELECT hmem . member_sid , sf_account . system_modstamp as last_update_dts , { …" at bounding box center [600, 201] width 789 height 458
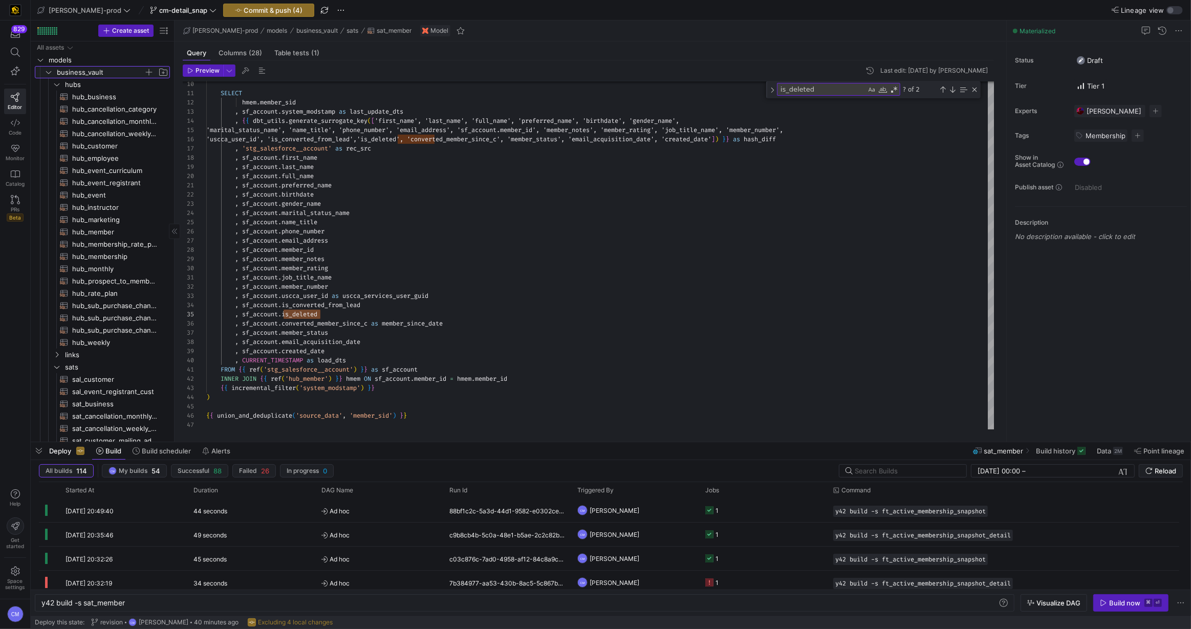
click at [84, 70] on span "business_vault" at bounding box center [100, 73] width 87 height 12
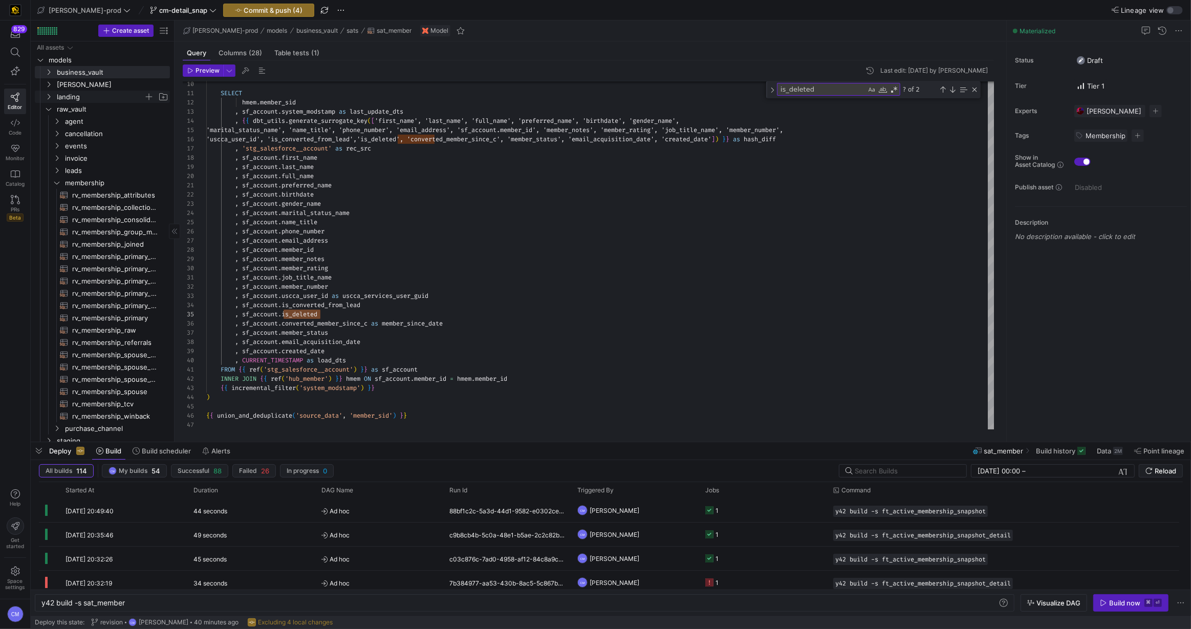
click at [85, 91] on span "landing" at bounding box center [100, 97] width 87 height 12
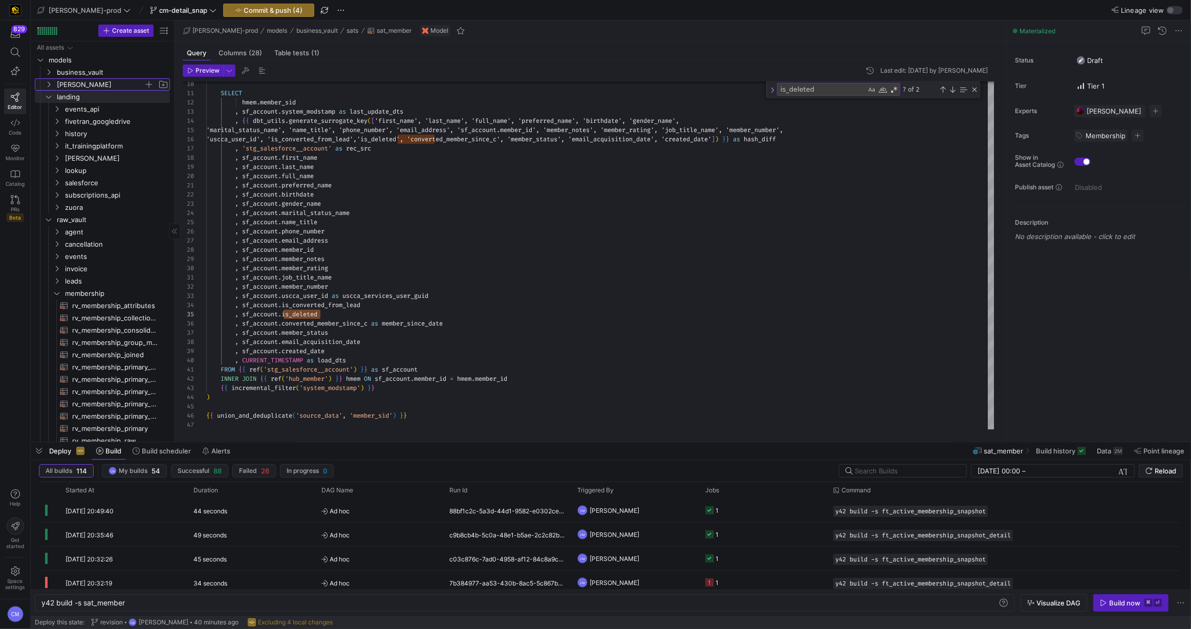
click at [85, 88] on span "[PERSON_NAME]" at bounding box center [100, 85] width 87 height 12
click at [92, 100] on span "dimensions" at bounding box center [104, 97] width 79 height 12
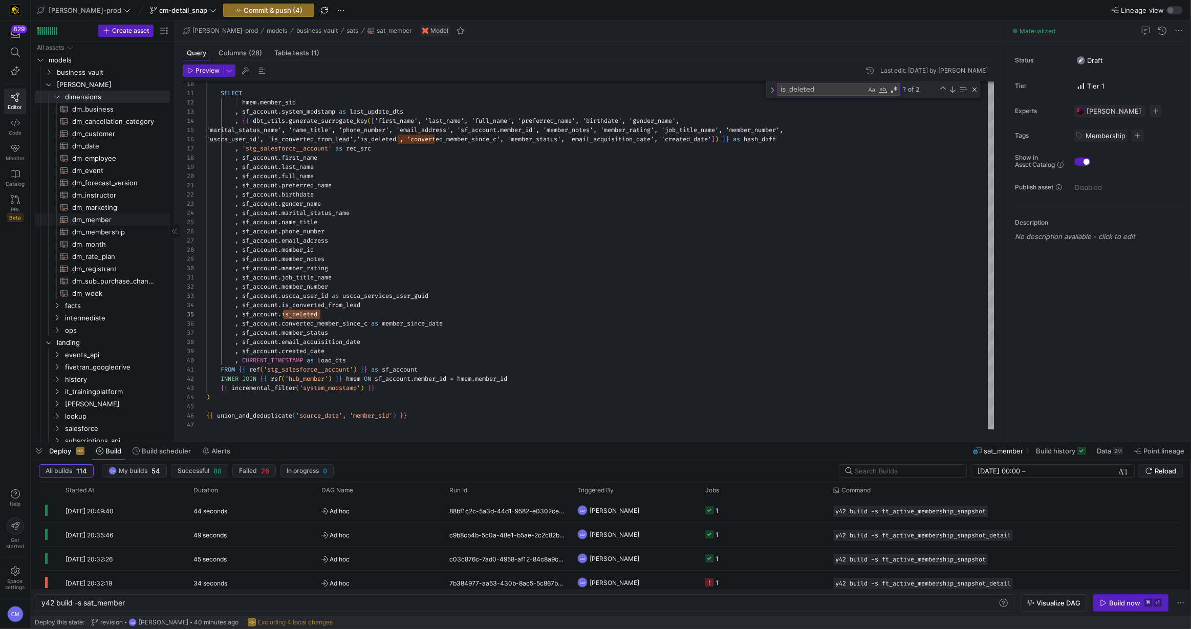
click at [117, 218] on span "dm_member​​​​​​​​​​" at bounding box center [115, 220] width 86 height 12
type textarea "y42 build -s dm_member"
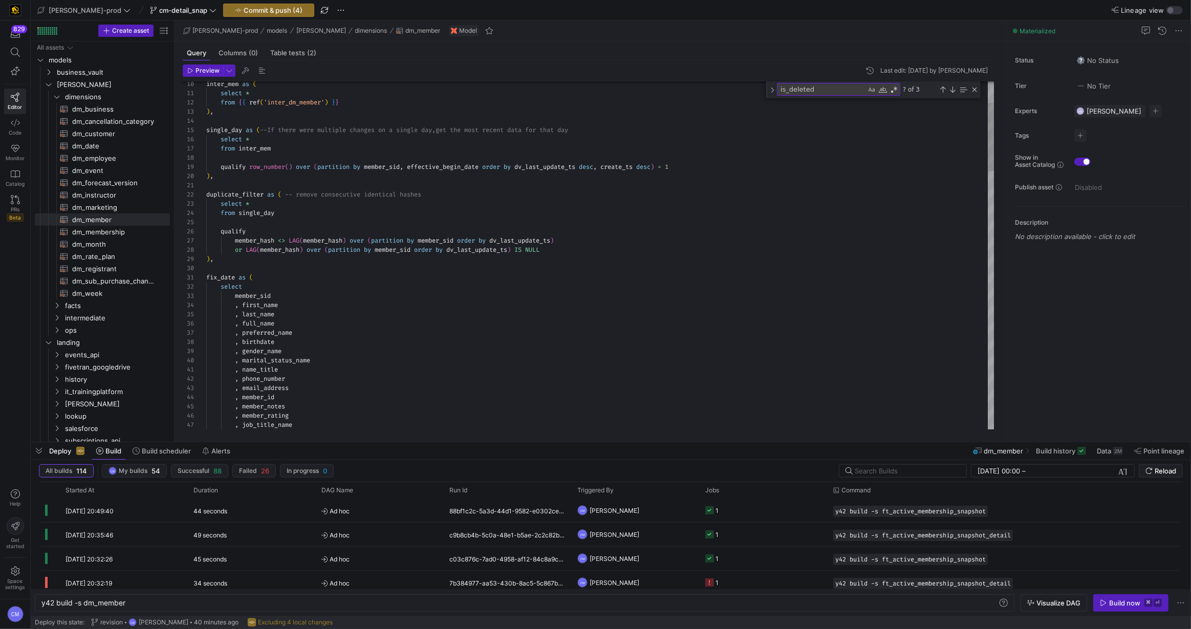
type textarea "duplicate_filter as ( -- remove consecutive identical hashes select * from sing…"
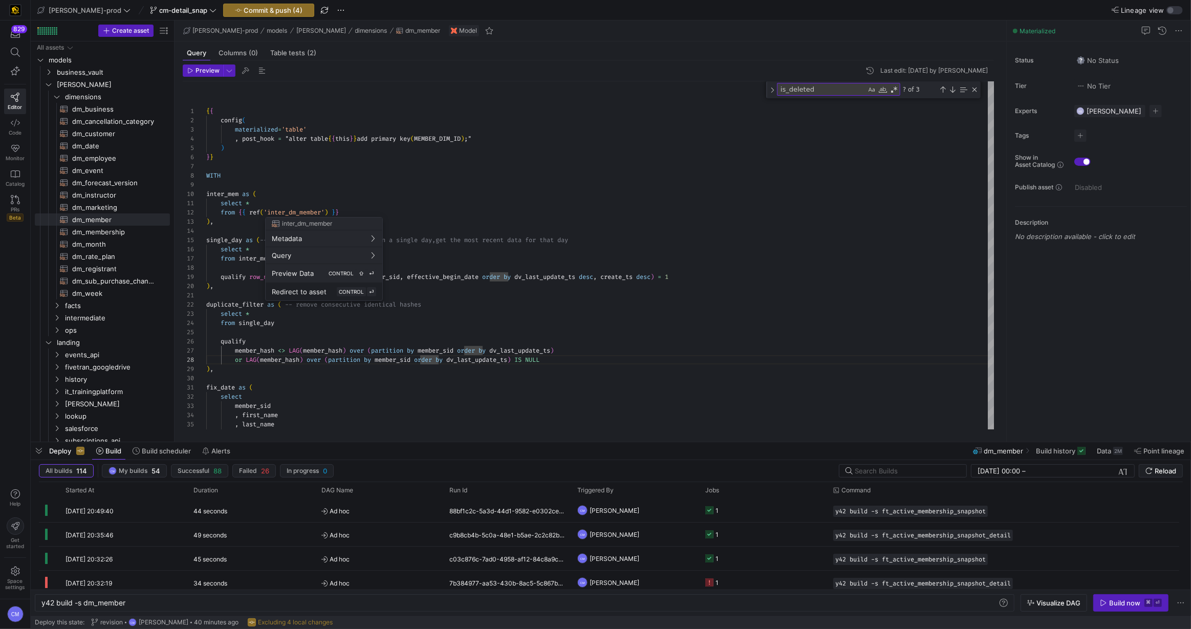
scroll to position [92, 0]
click at [305, 288] on span "Redirect to asset" at bounding box center [299, 292] width 55 height 8
type textarea "y42 build -s inter_dm_member"
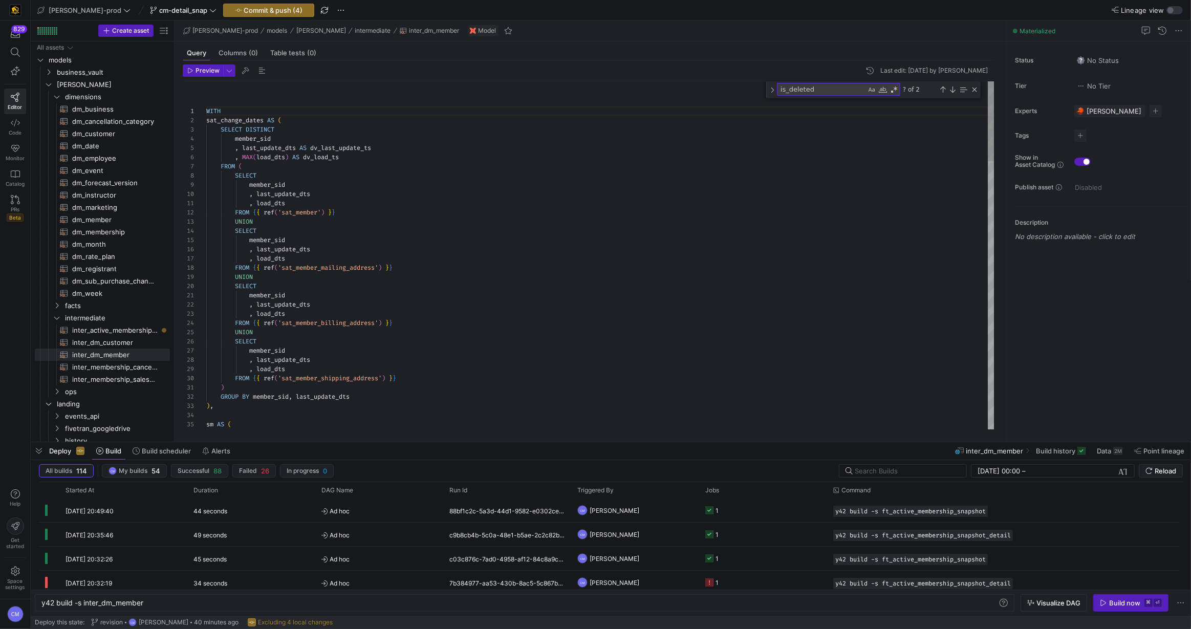
type textarea ", load_dts FROM {{ ref('sat_member') }} UNION SELECT member_sid , last_update_d…"
type textarea "i"
type textarea ") GROUP BY member_sid, last_update_dts ), sm AS ( SELECT DISTINCT scd.dv_last_u…"
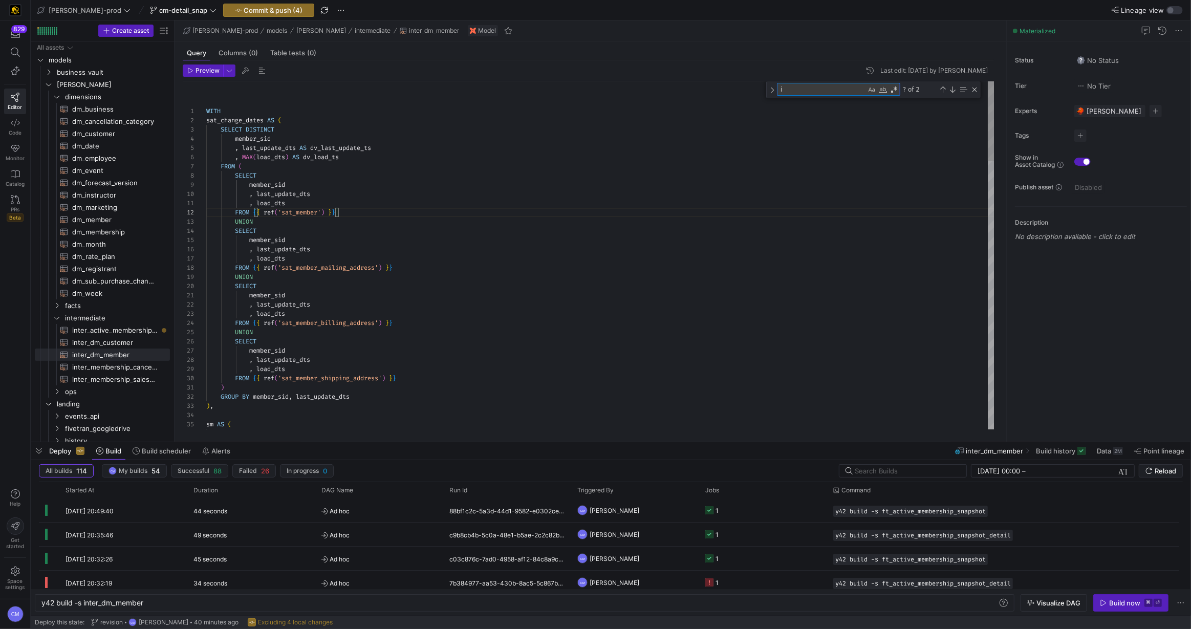
type textarea "is"
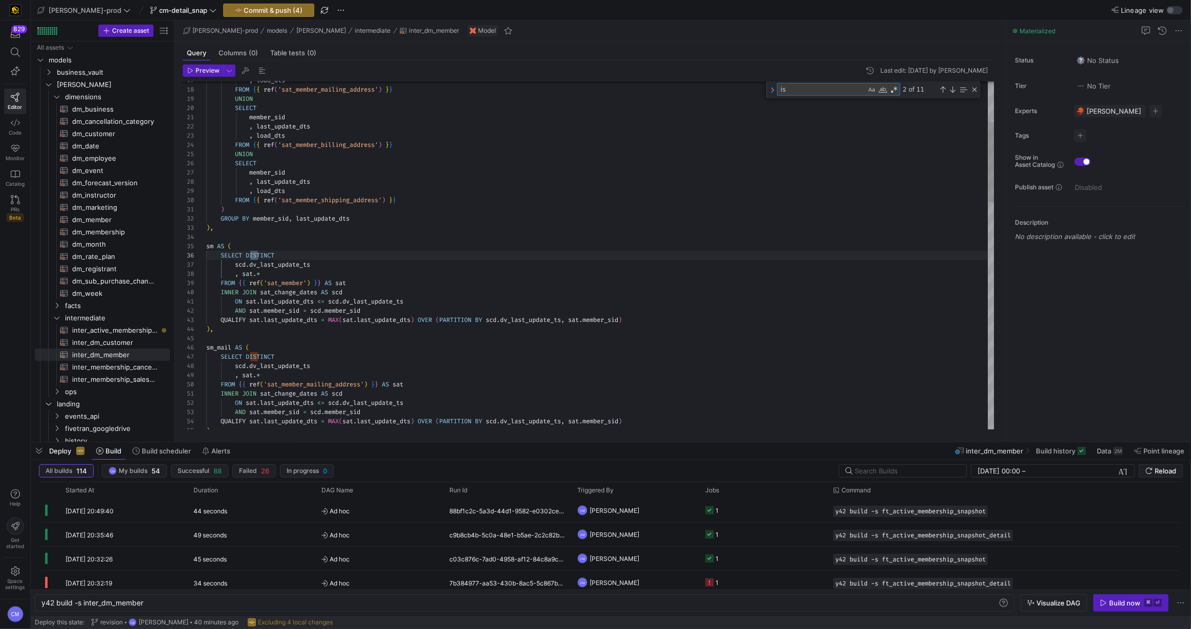
type textarea ", hm.member_id , sm.member_notes , sm.member_rating , sm.job_title_name , sm.me…"
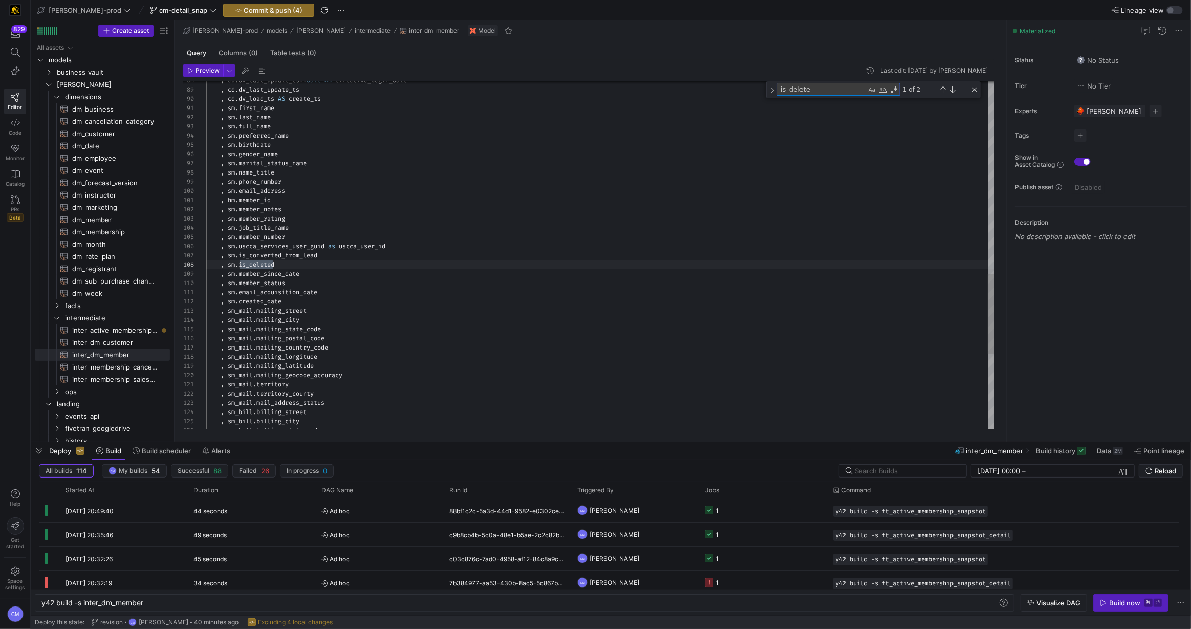
type textarea "is_deleted"
click at [939, 89] on div "Previous Match (⇧Enter)" at bounding box center [943, 89] width 8 height 8
type textarea "ode , sm_ship.shipping_country_code , sm_ship.shipping_longitude , sm_ship.ship…"
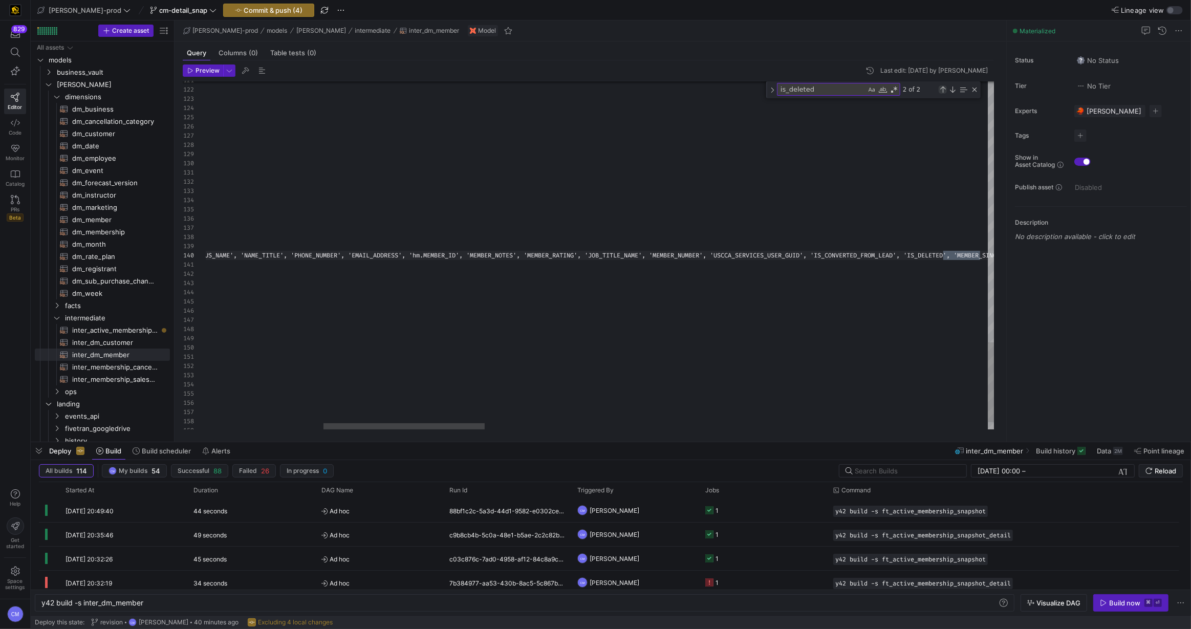
scroll to position [46, 1345]
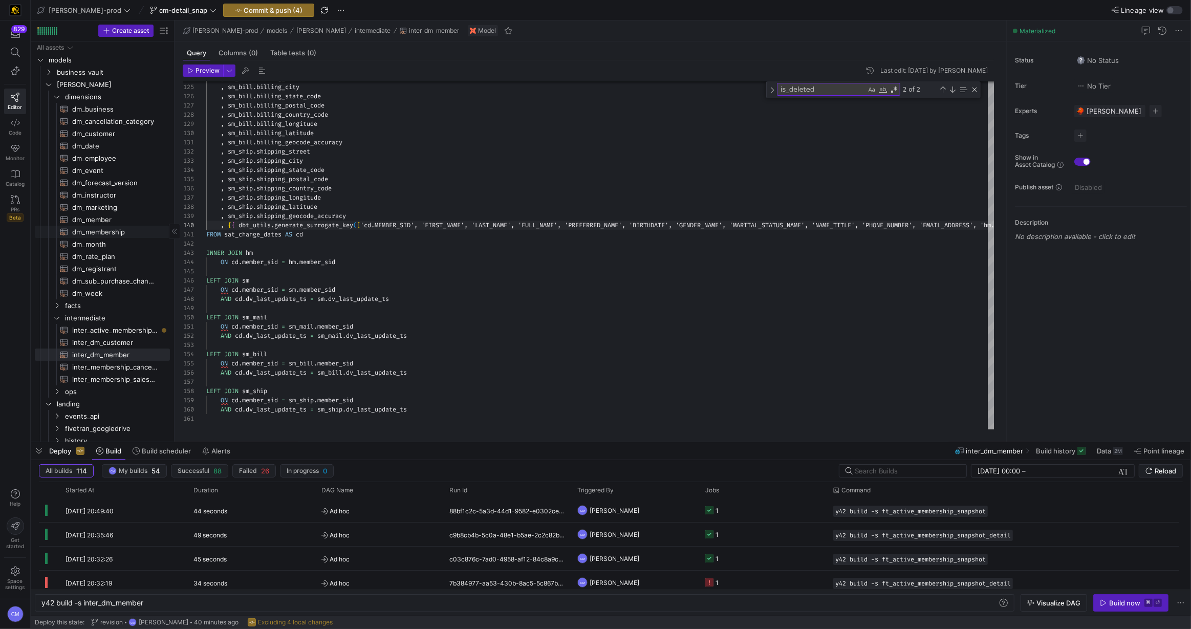
click at [108, 231] on span "dm_membership​​​​​​​​​​" at bounding box center [115, 232] width 86 height 12
type textarea "y42 build -s dm_membership"
type textarea "{{ config( materialized='table' , post_hook = "alter table {{ this }} add prima…"
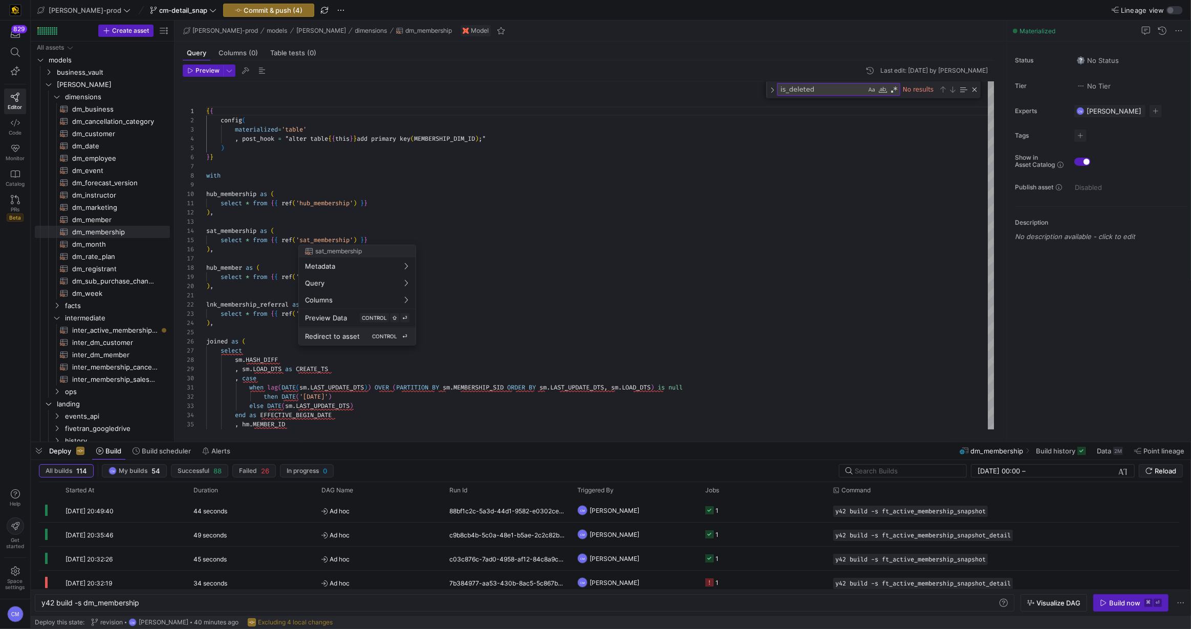
click at [339, 334] on span "Redirect to asset" at bounding box center [332, 336] width 55 height 8
type textarea "y42 build -s sat_membership"
type textarea "{{ config( materialized='incremental', incremental_strategy='merge', unique_key…"
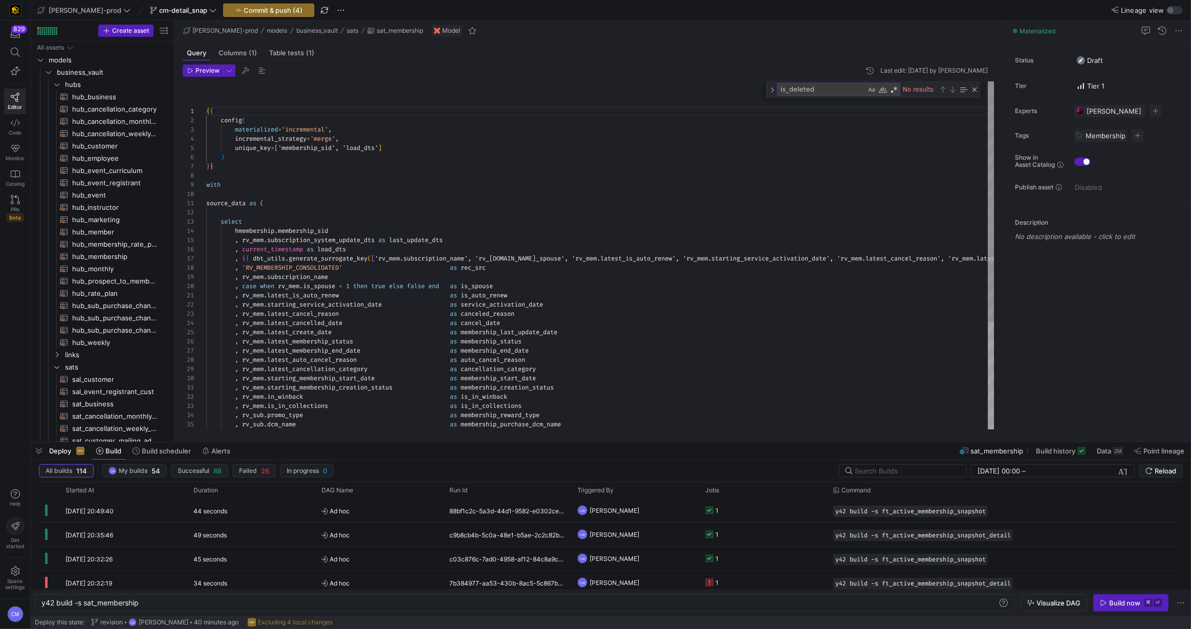
scroll to position [153, 0]
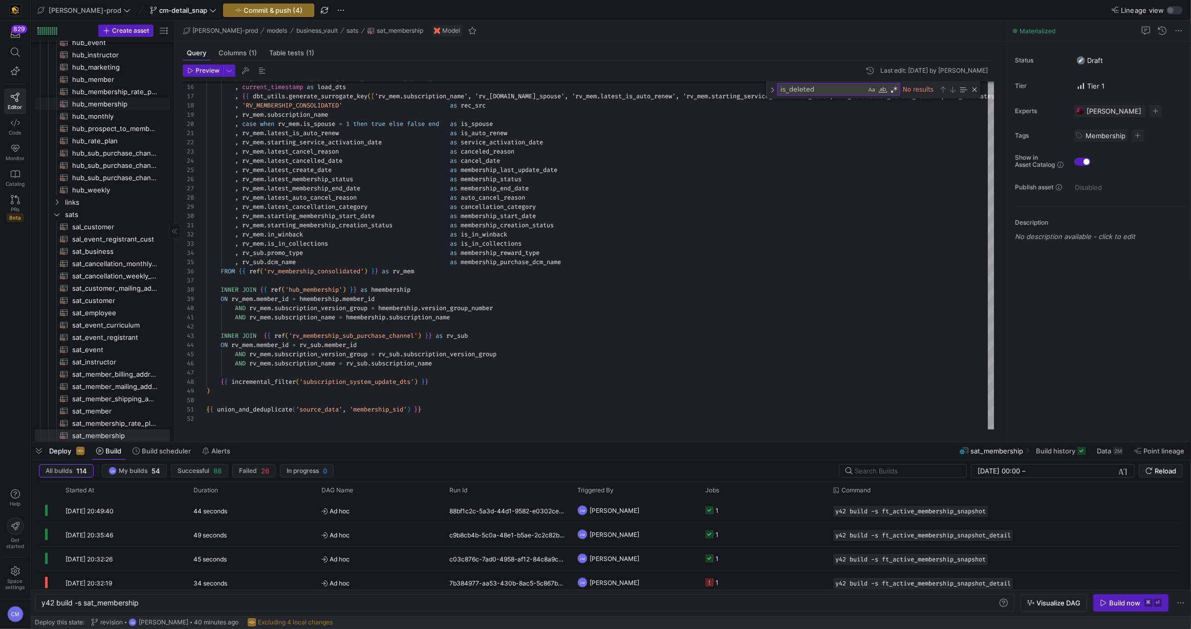
click at [118, 103] on span "hub_membership​​​​​​​​​​" at bounding box center [115, 104] width 86 height 12
type textarea "y42 build -s hub_membership"
type textarea "{{ config( materialized='incremental', incremental_strategy='merge', unique_key…"
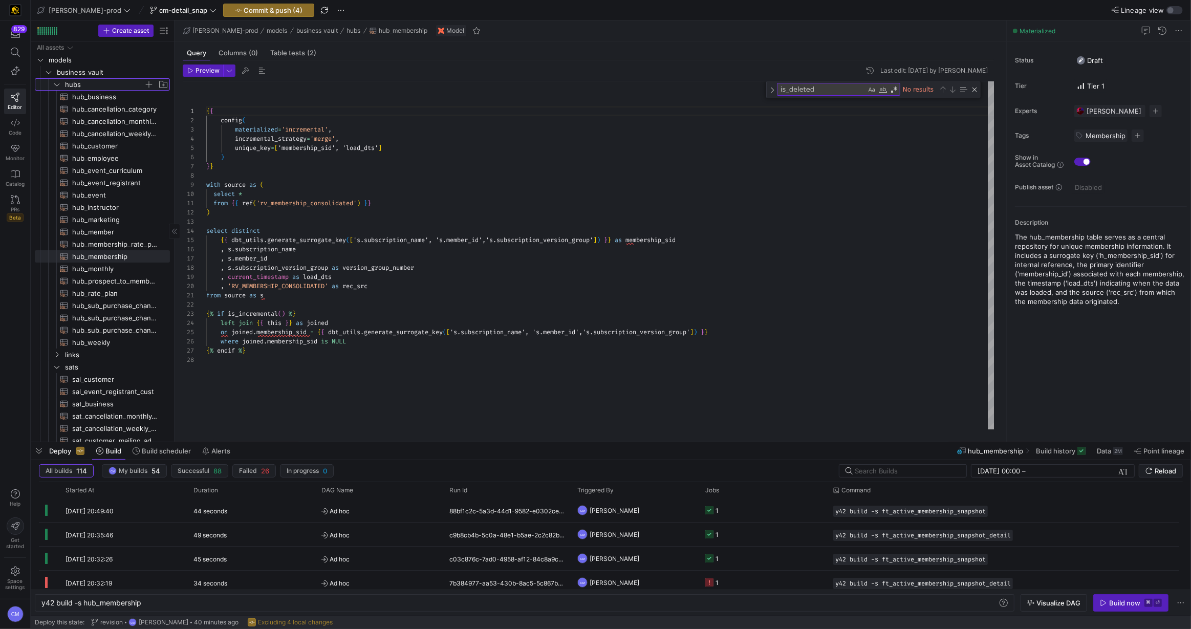
click at [87, 83] on span "hubs" at bounding box center [104, 85] width 79 height 12
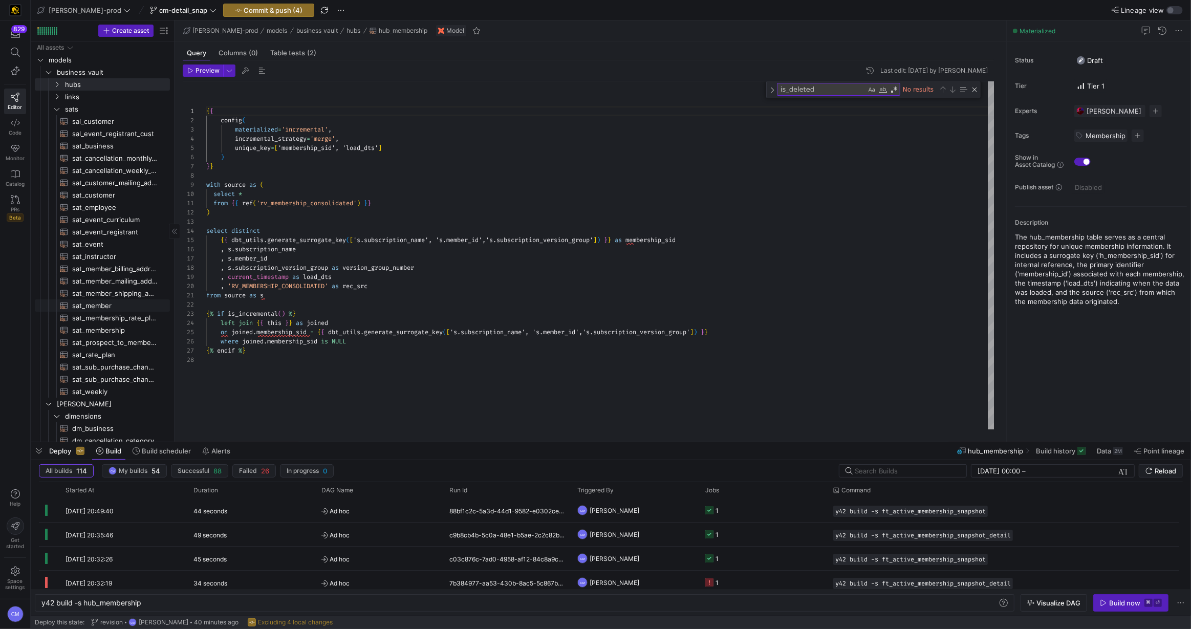
click at [120, 305] on span "sat_member​​​​​​​​​​" at bounding box center [115, 306] width 86 height 12
type textarea "y42 build -s sat_member"
type textarea "{{ config( materialized='incremental', incremental_strategy='merge', unique_key…"
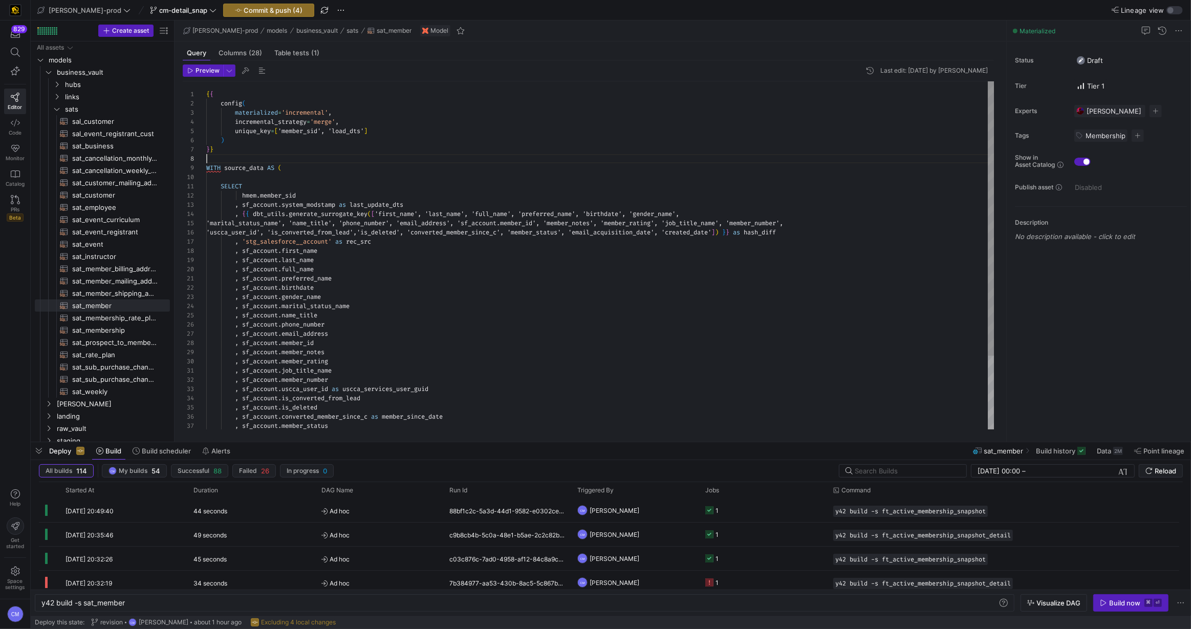
scroll to position [65, 0]
click at [874, 157] on div "{ { config ( materialized = 'incremental' , incremental_strategy = 'merge' , un…" at bounding box center [600, 301] width 789 height 441
click at [412, 143] on div "{ { config ( materialized = 'incremental' , incremental_strategy = 'merge' , un…" at bounding box center [600, 301] width 789 height 441
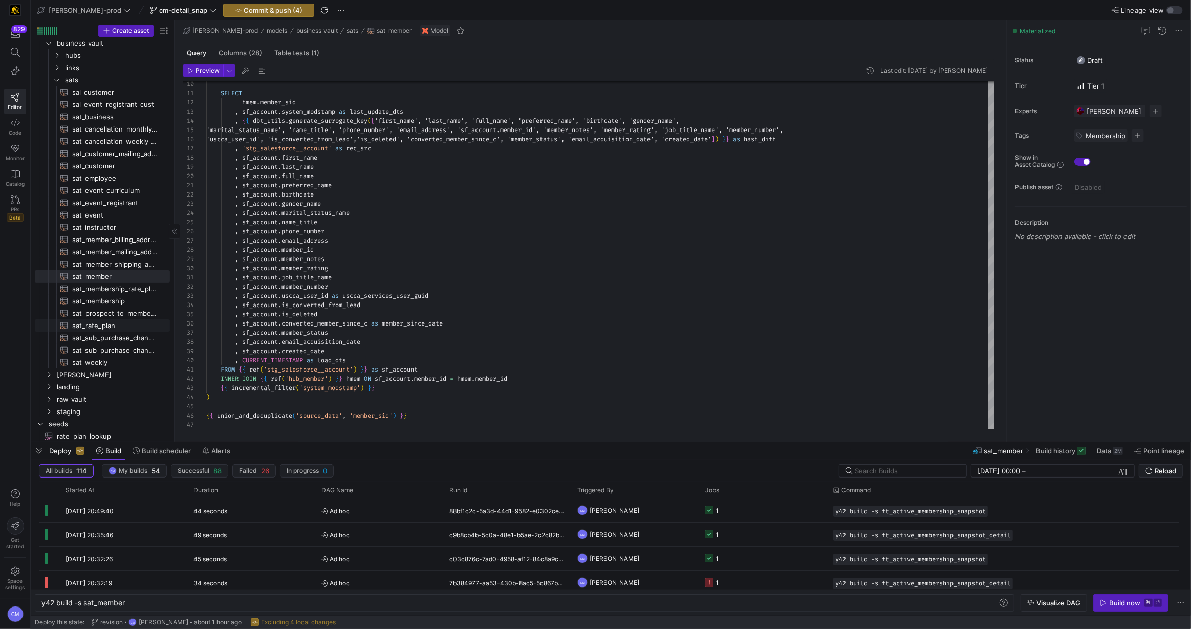
scroll to position [41, 0]
click at [108, 357] on span "[PERSON_NAME]" at bounding box center [100, 358] width 87 height 12
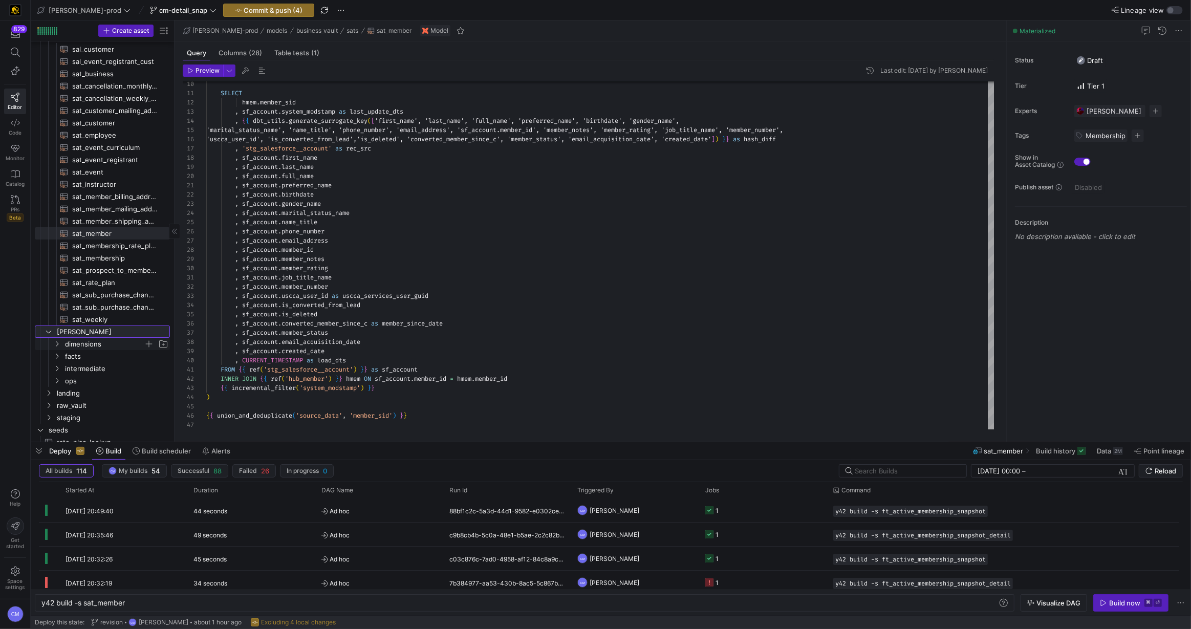
scroll to position [74, 0]
click at [106, 345] on span "dimensions" at bounding box center [104, 343] width 79 height 12
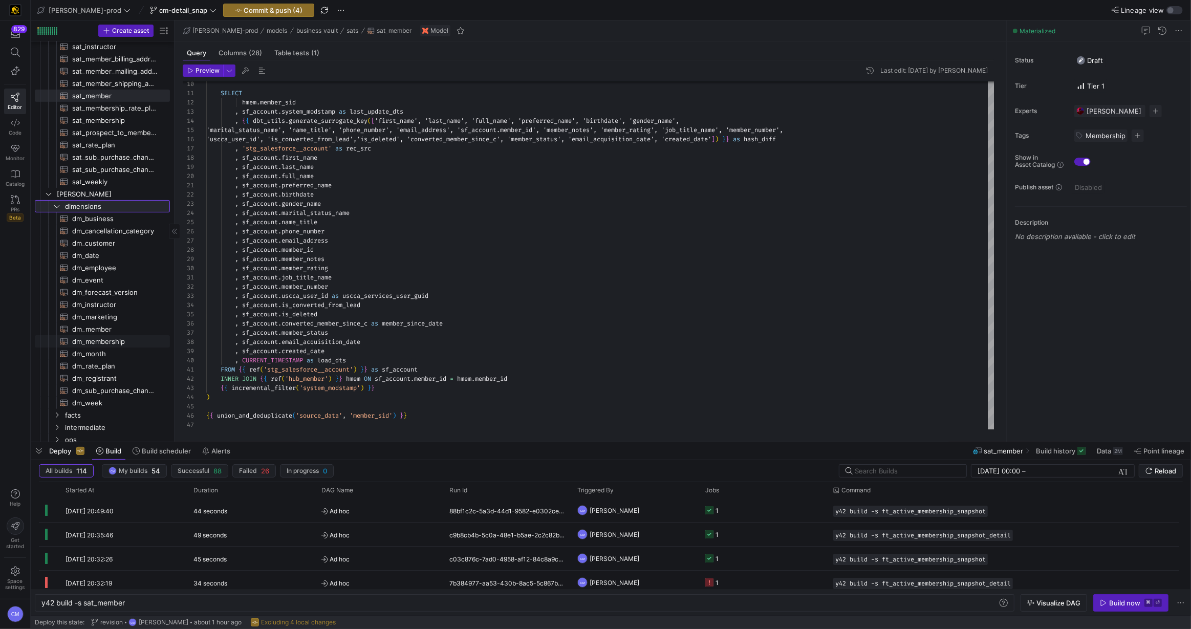
scroll to position [0, 0]
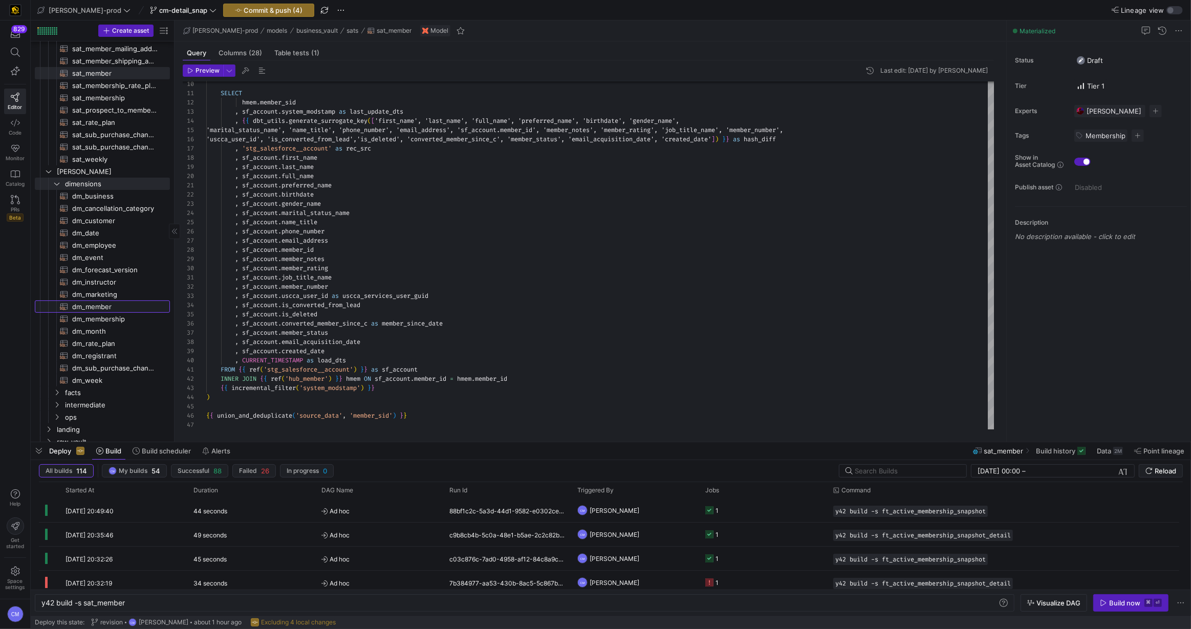
click at [109, 308] on span "dm_member​​​​​​​​​​" at bounding box center [115, 307] width 86 height 12
type textarea "{{ config( materialized='table' , post_hook = "alter table {{ this }} add prima…"
type textarea "y42 build -s dm_member"
